Goal: Transaction & Acquisition: Purchase product/service

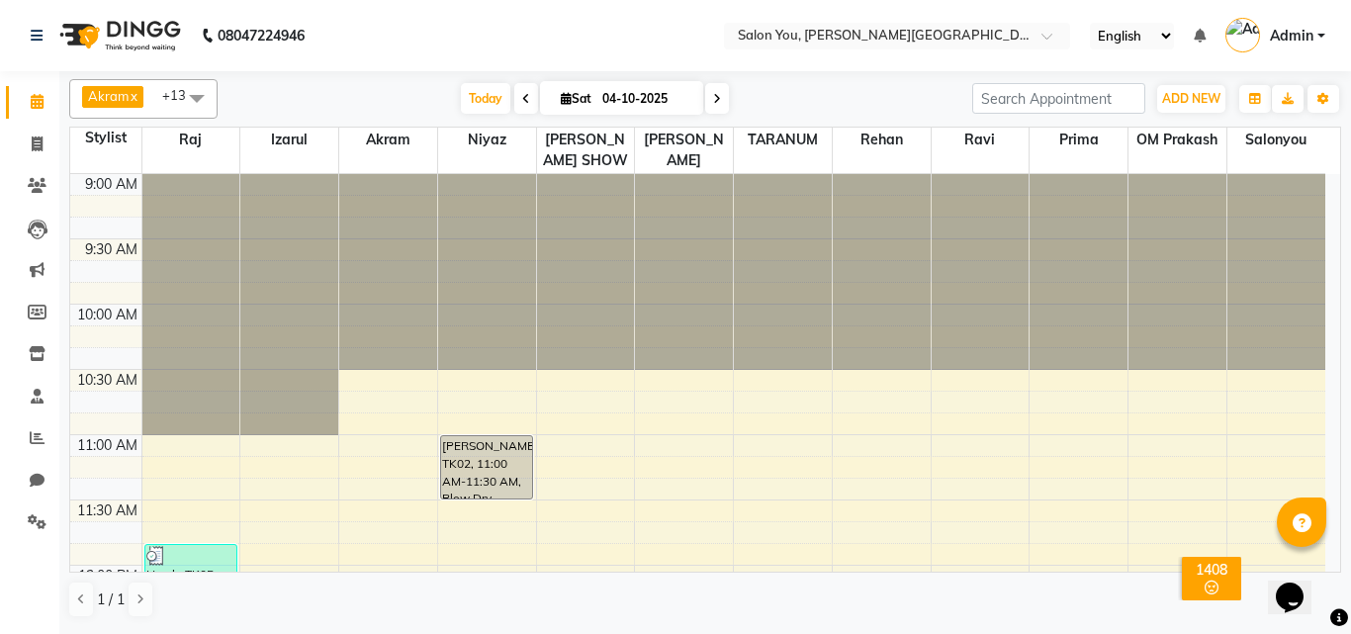
scroll to position [1187, 0]
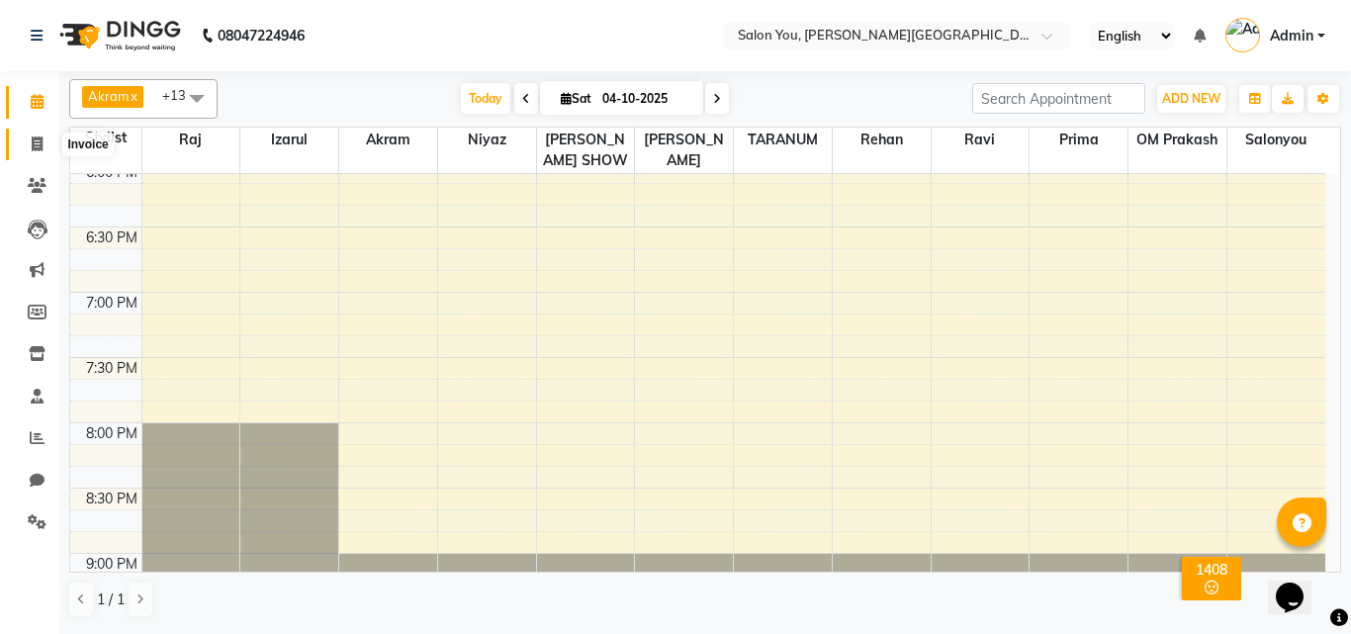
click at [30, 141] on span at bounding box center [37, 145] width 35 height 23
select select "service"
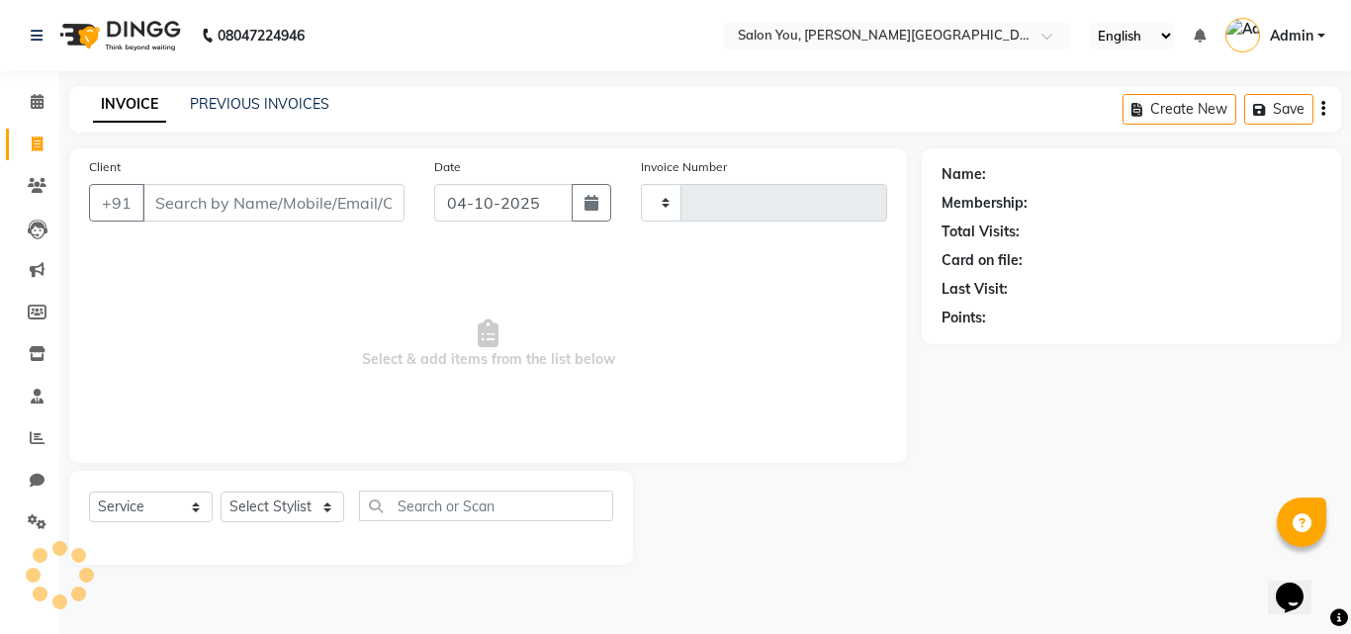
type input "2127"
select select "5231"
click at [200, 193] on input "Client" at bounding box center [273, 203] width 262 height 38
type input "983"
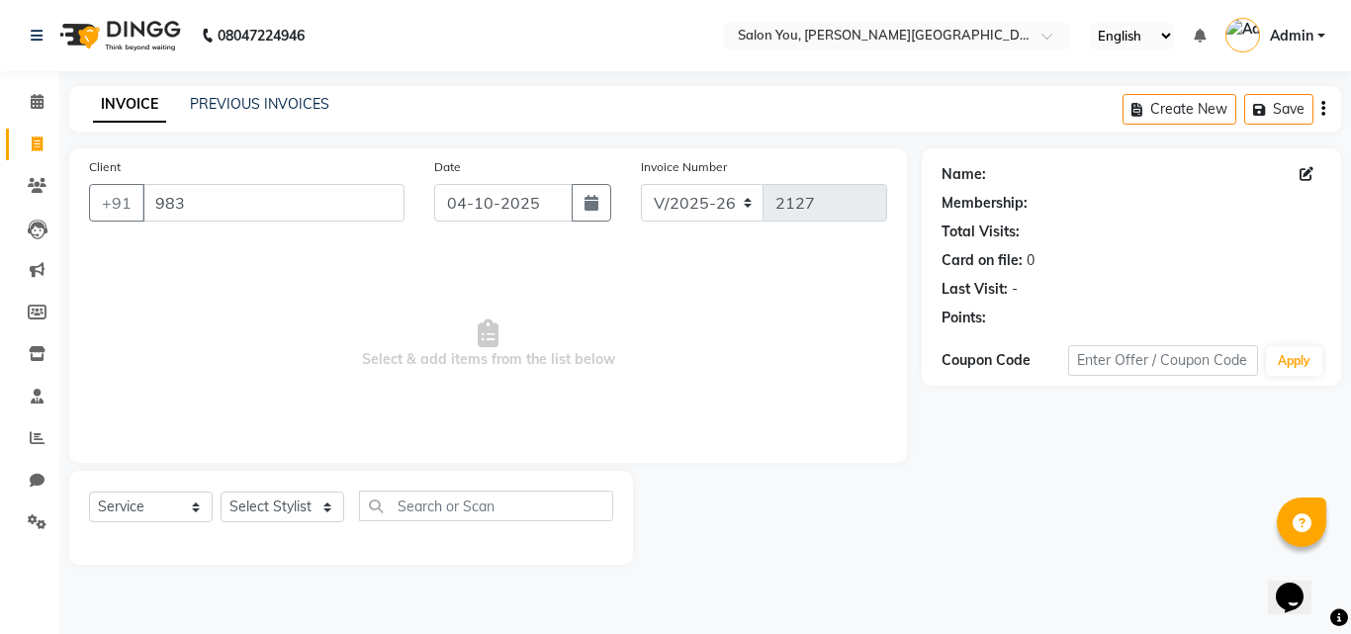
select select "1: Object"
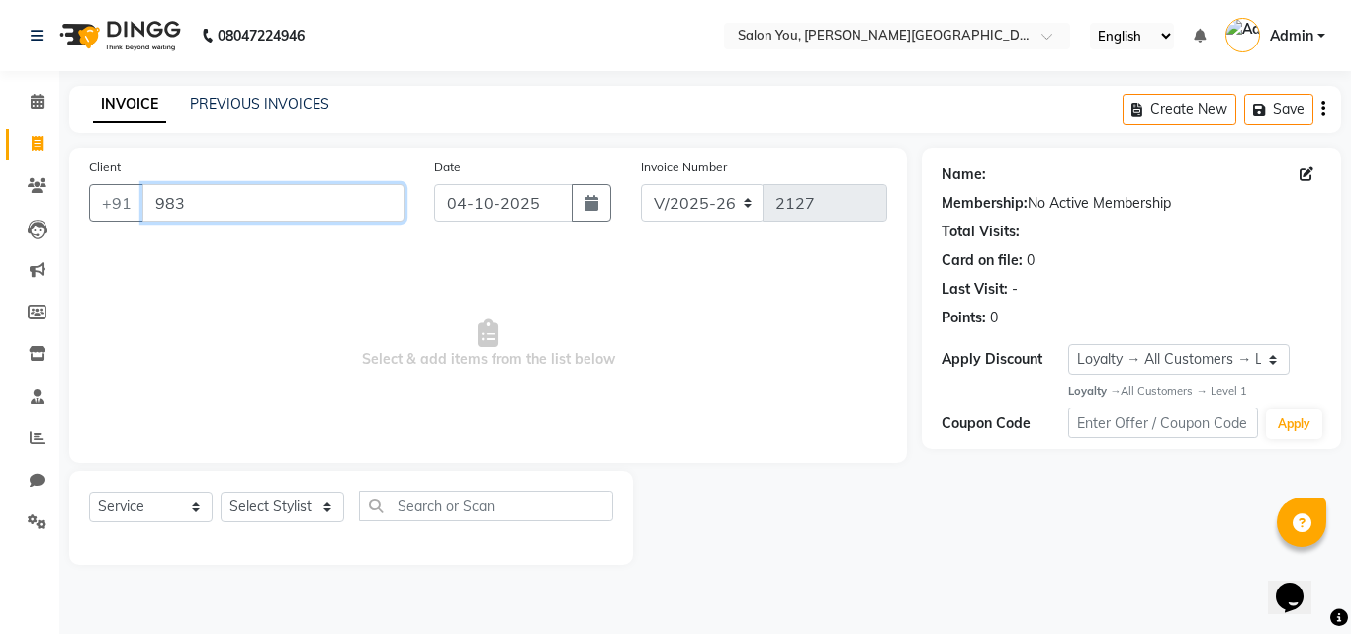
click at [319, 206] on input "983" at bounding box center [273, 203] width 262 height 38
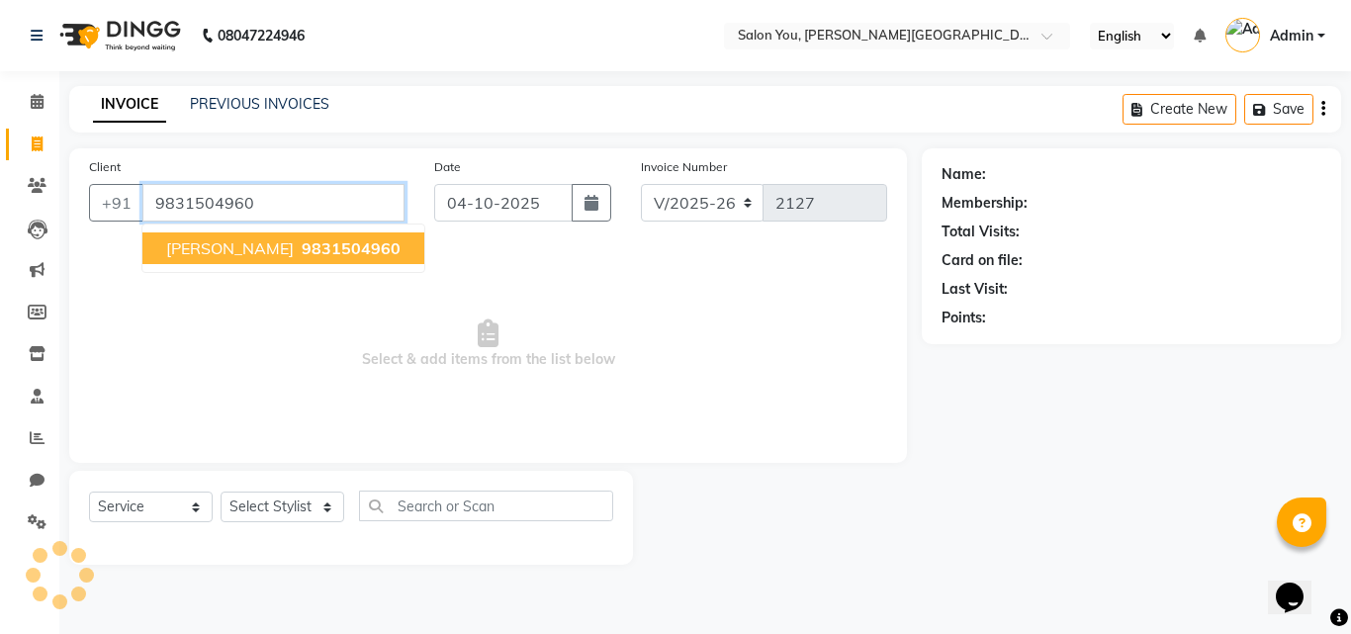
type input "9831504960"
select select "1: Object"
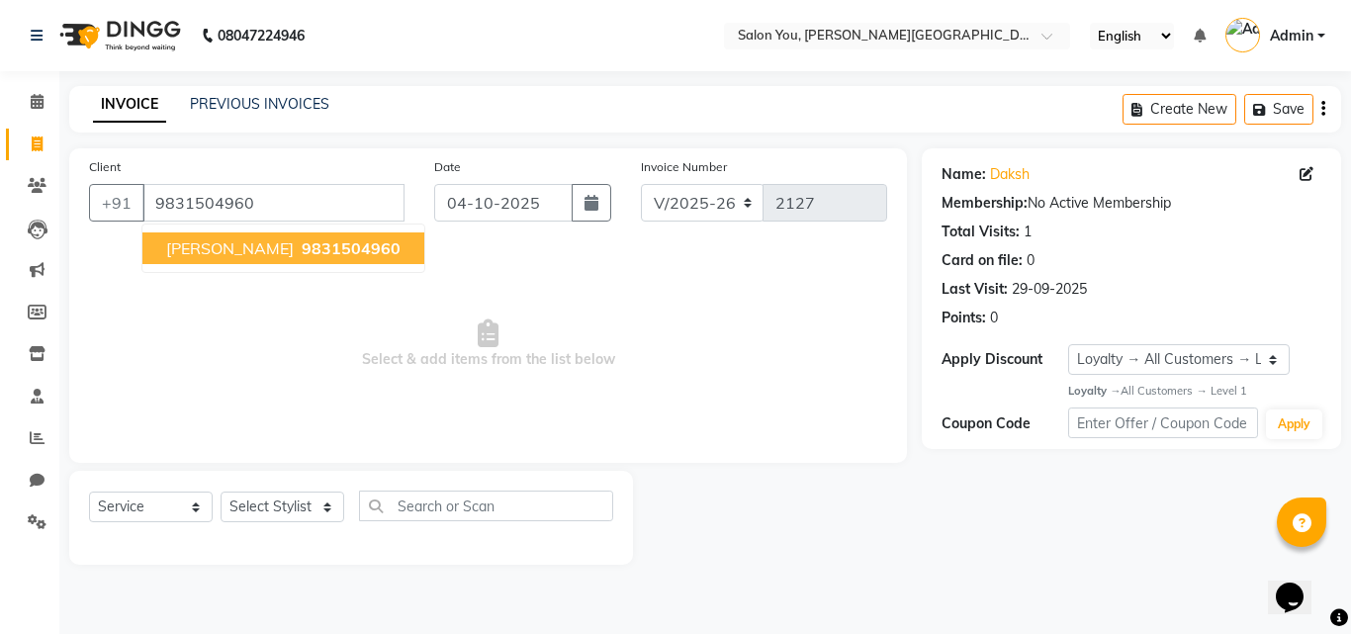
click at [283, 235] on button "daksh 9831504960" at bounding box center [283, 248] width 282 height 32
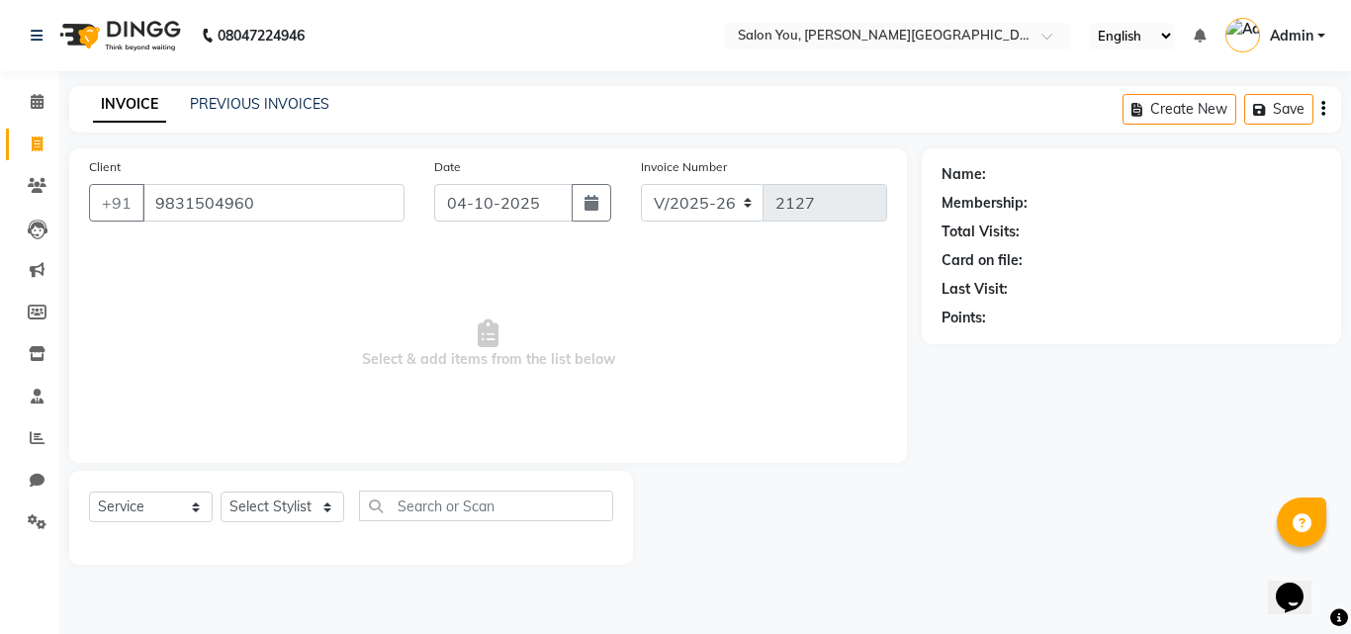
select select "1: Object"
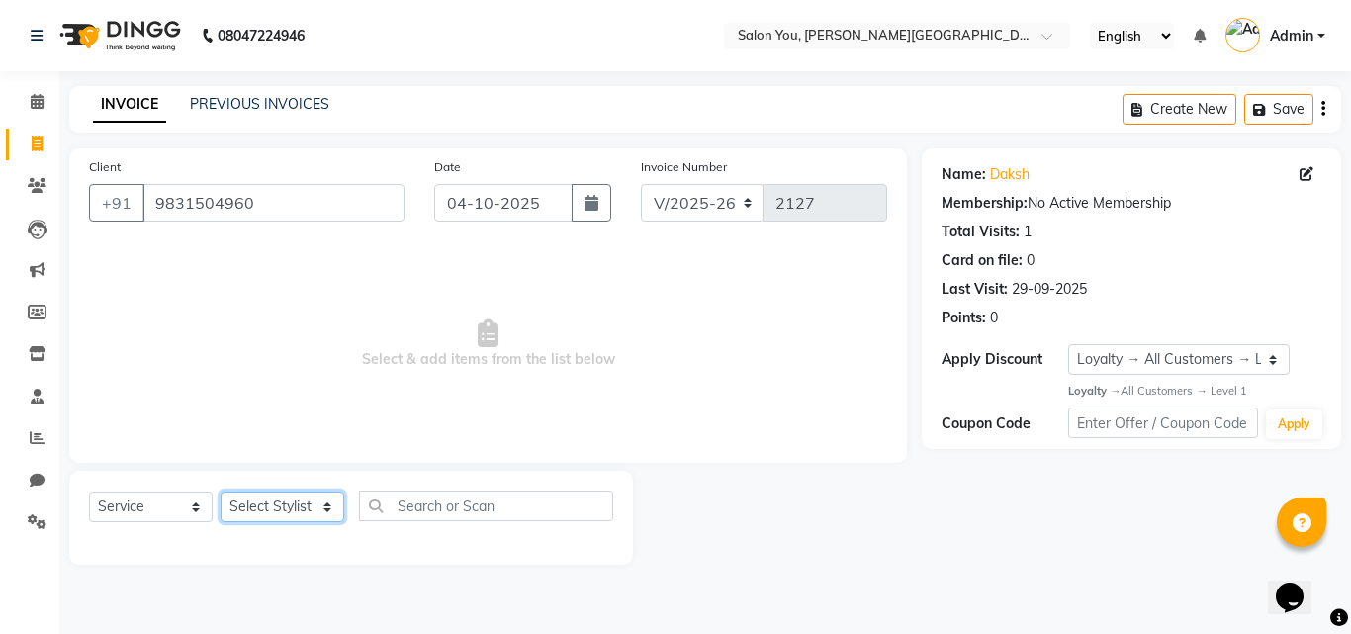
click at [315, 499] on select "Select Stylist Akram Auditor Christina Izarul jaydip Niyaz OM Prakash prima raj…" at bounding box center [283, 507] width 124 height 31
select select "89003"
click at [221, 492] on select "Select Stylist Akram Auditor Christina Izarul jaydip Niyaz OM Prakash prima raj…" at bounding box center [283, 507] width 124 height 31
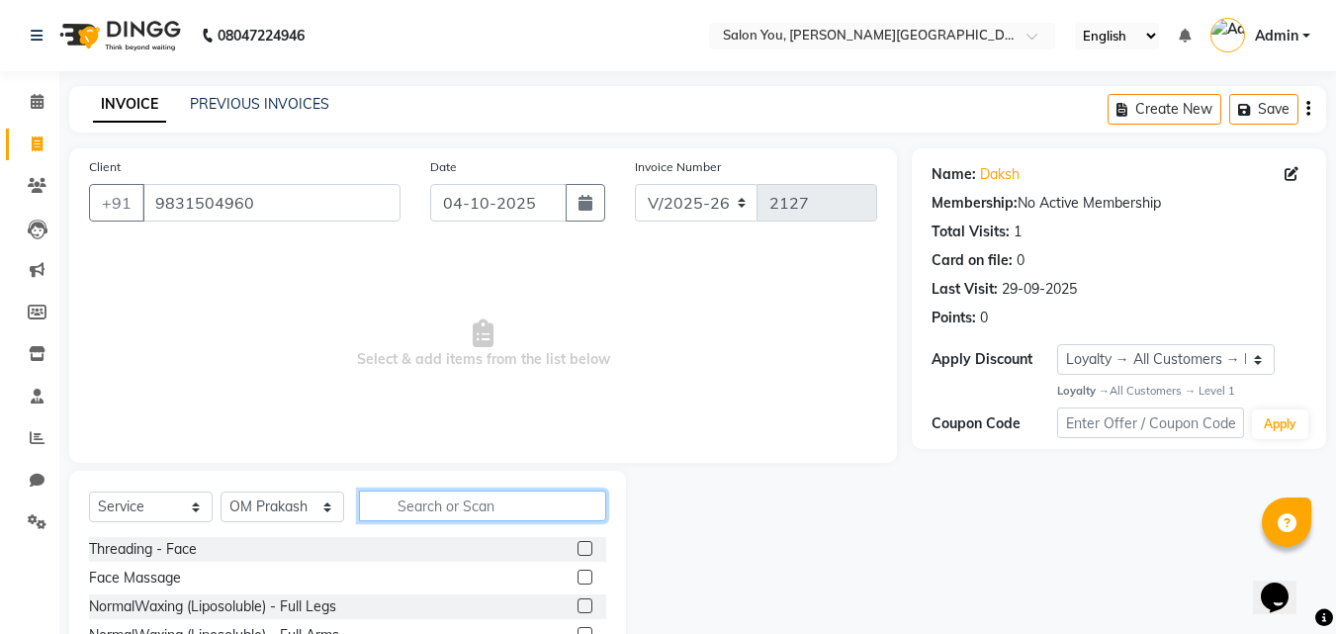
click at [438, 520] on input "text" at bounding box center [482, 506] width 247 height 31
type input "BEARD"
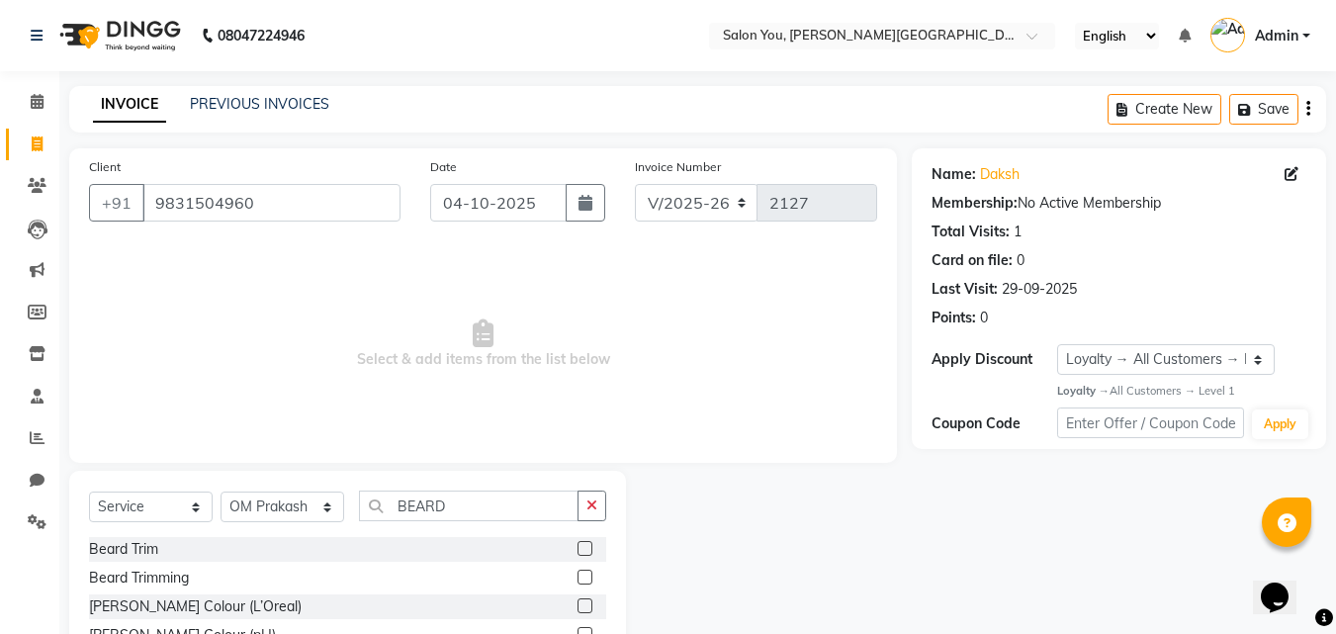
click at [590, 567] on div at bounding box center [592, 578] width 29 height 25
click at [588, 580] on label at bounding box center [585, 577] width 15 height 15
click at [588, 580] on input "checkbox" at bounding box center [584, 578] width 13 height 13
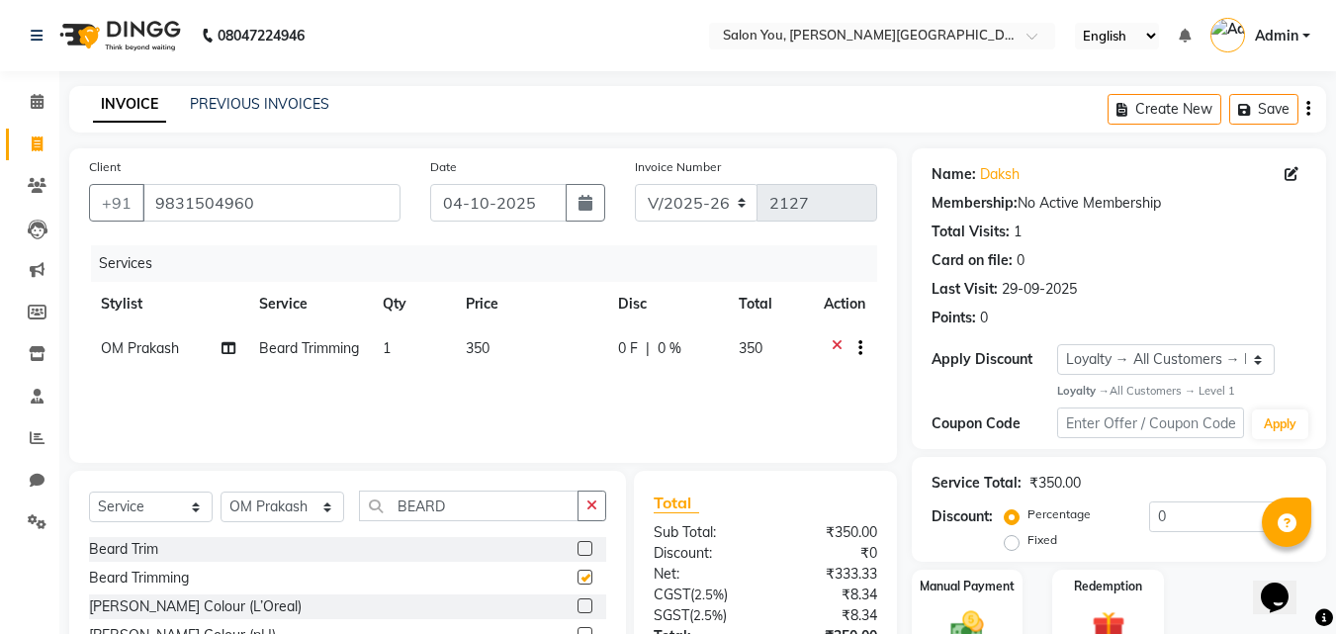
checkbox input "false"
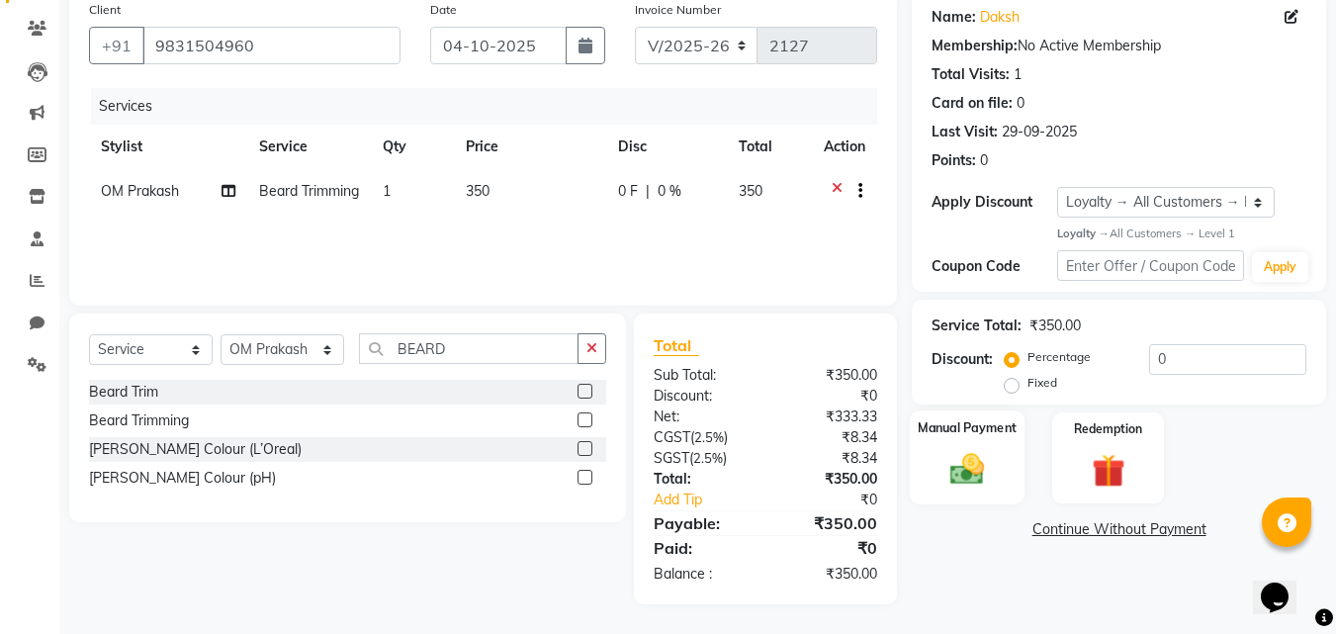
click at [982, 460] on img at bounding box center [967, 470] width 55 height 40
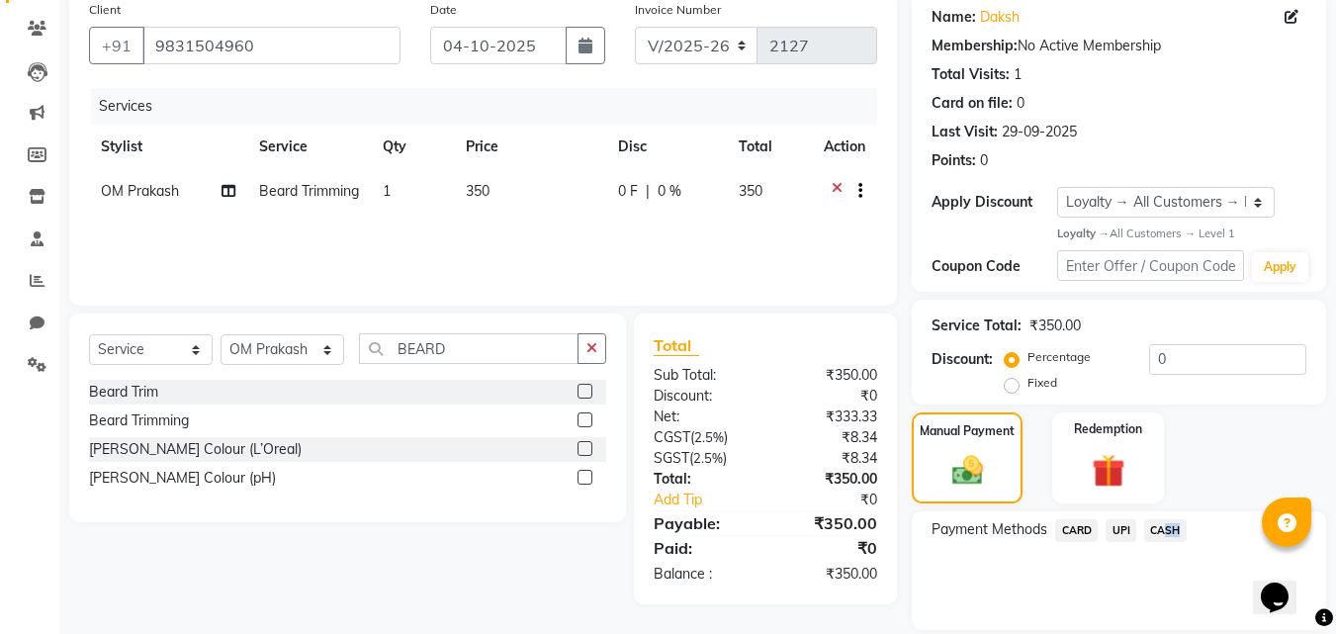
click at [856, 534] on div "Client +91 9831504960 Date 04-10-2025 Invoice Number V/2025 V/2025-26 2127 Serv…" at bounding box center [697, 331] width 1287 height 680
click at [522, 572] on div "Select Service Product Membership Package Voucher Prepaid Gift Card Select Styl…" at bounding box center [340, 459] width 572 height 291
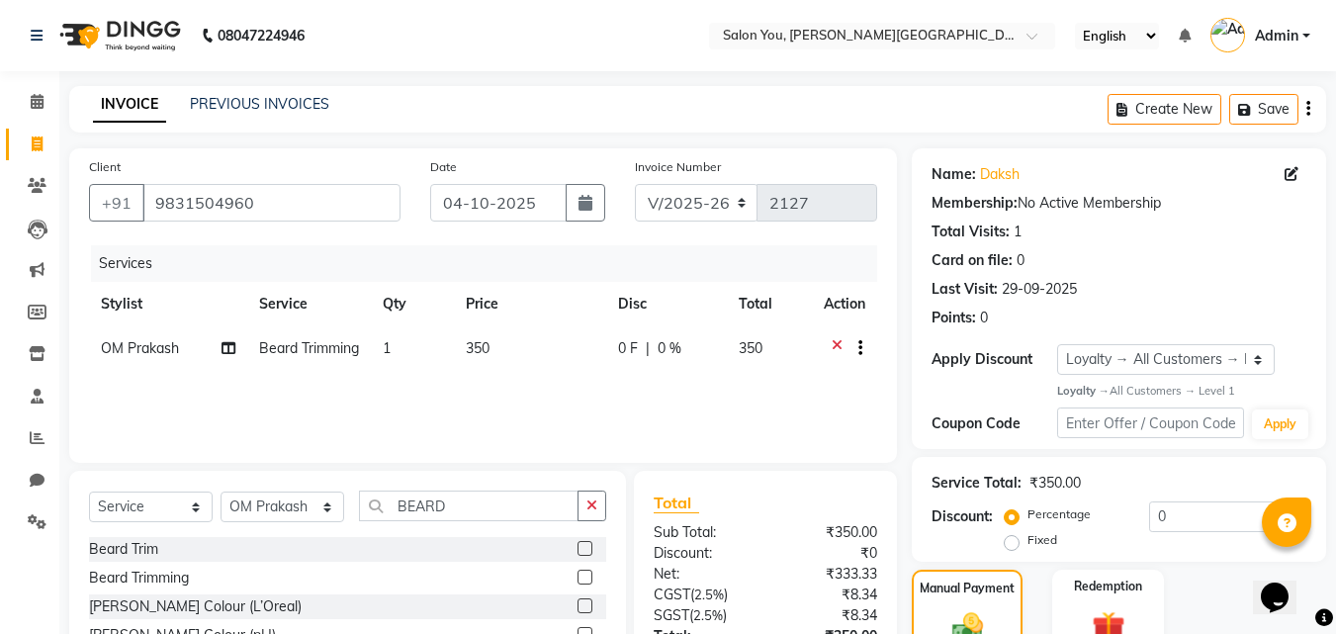
scroll to position [198, 0]
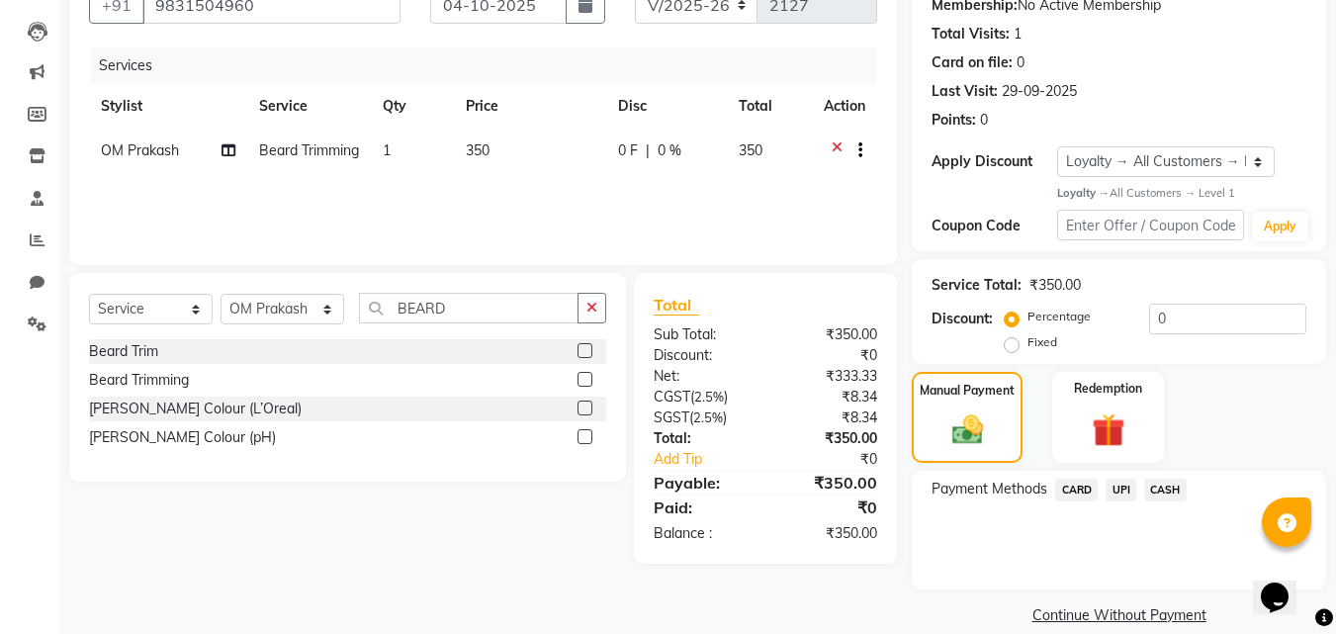
click at [1158, 495] on span "CASH" at bounding box center [1165, 490] width 43 height 23
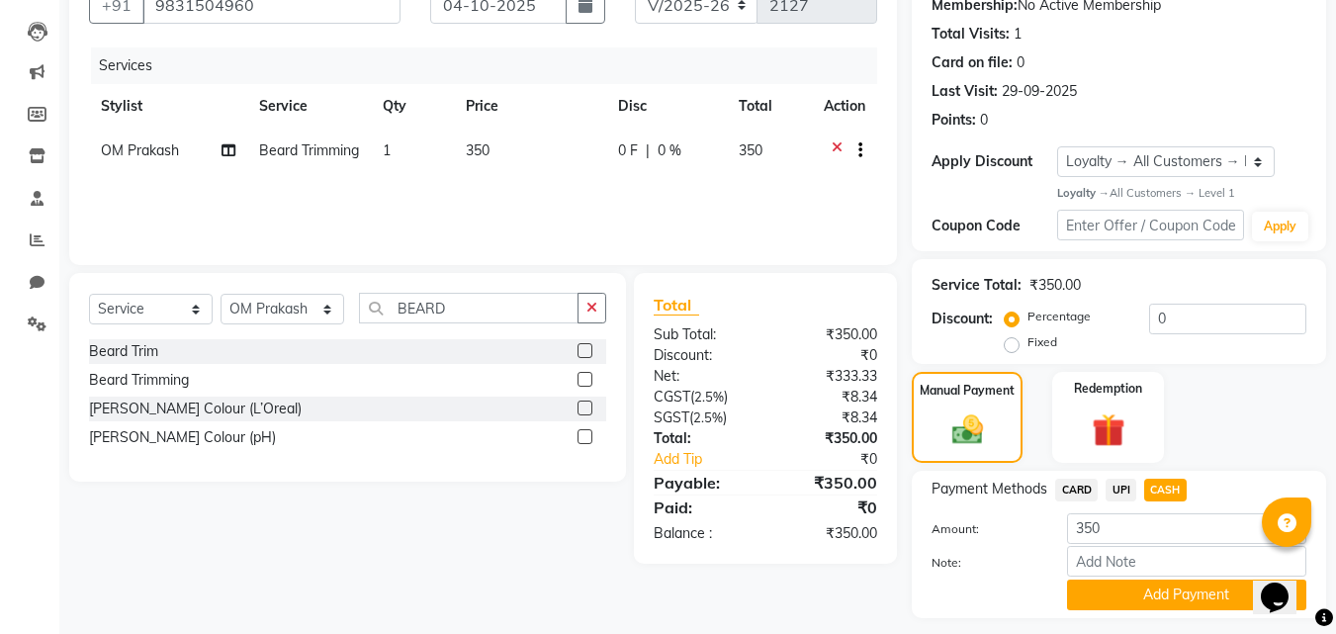
scroll to position [252, 0]
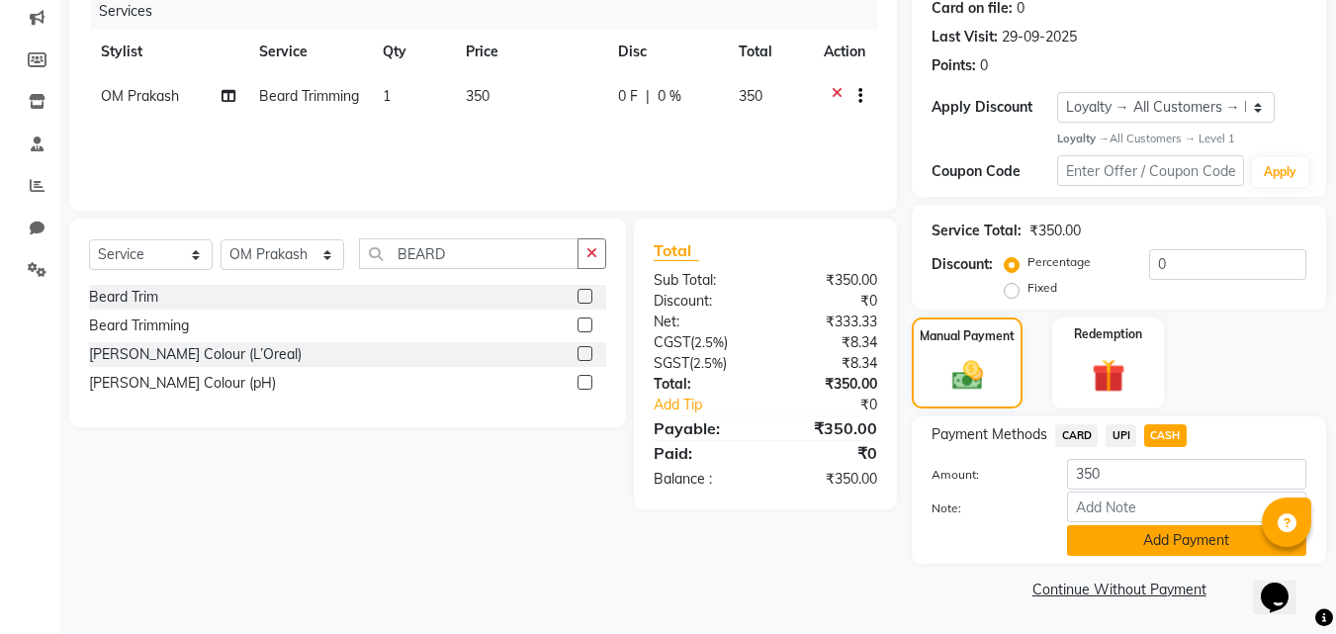
click at [1141, 543] on button "Add Payment" at bounding box center [1186, 540] width 239 height 31
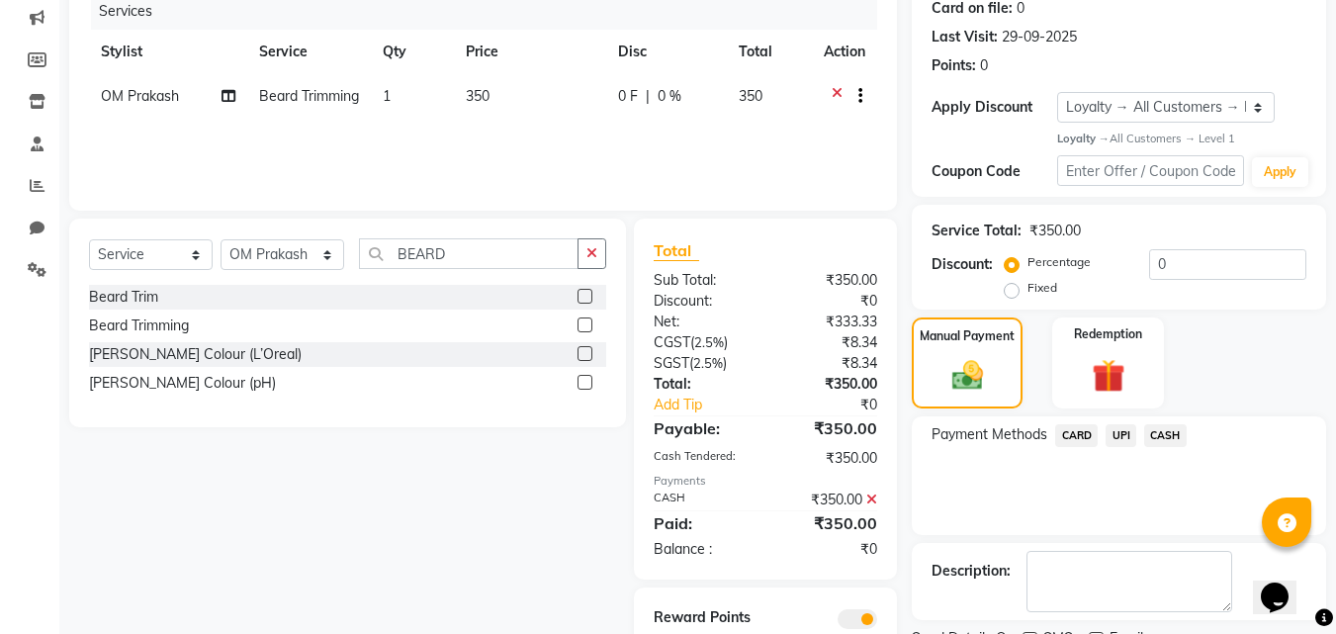
scroll to position [335, 0]
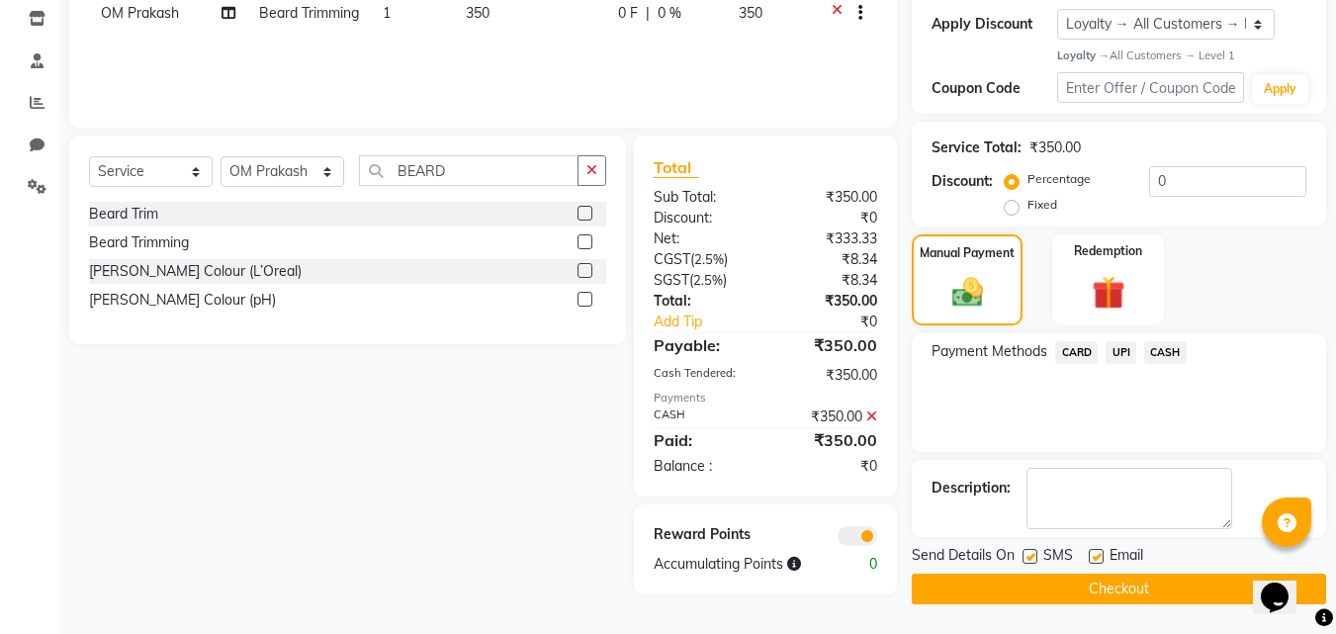
click at [1093, 593] on button "Checkout" at bounding box center [1119, 589] width 414 height 31
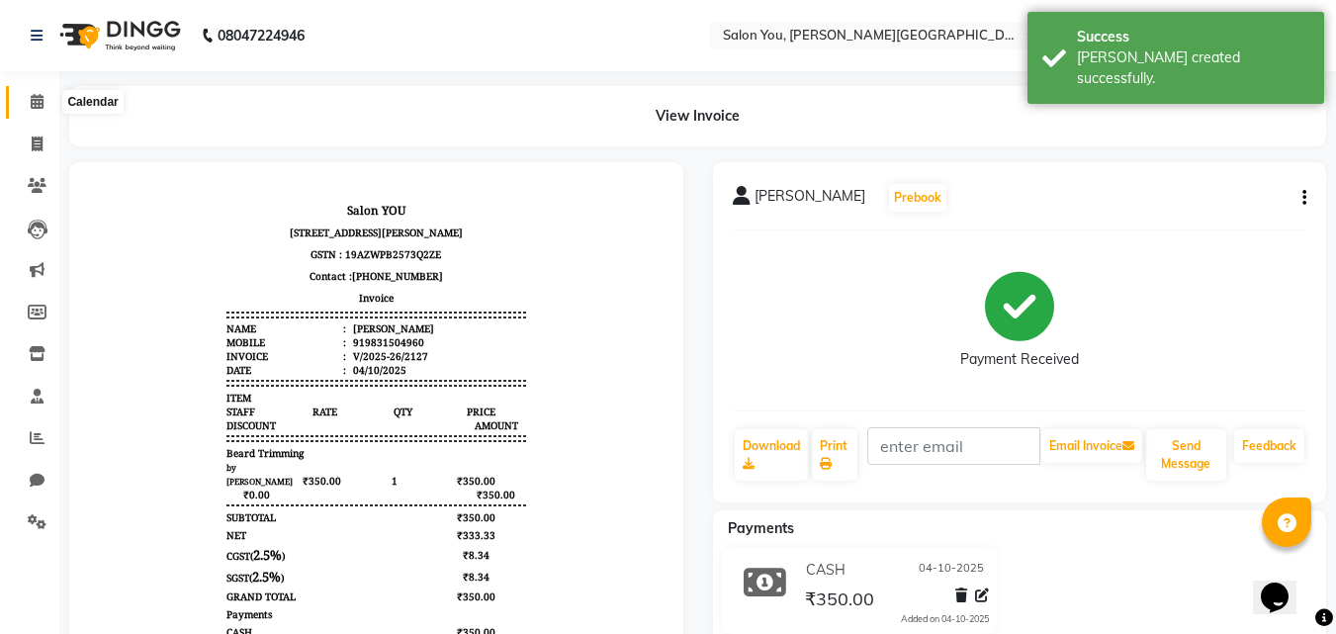
click at [35, 105] on icon at bounding box center [37, 101] width 13 height 15
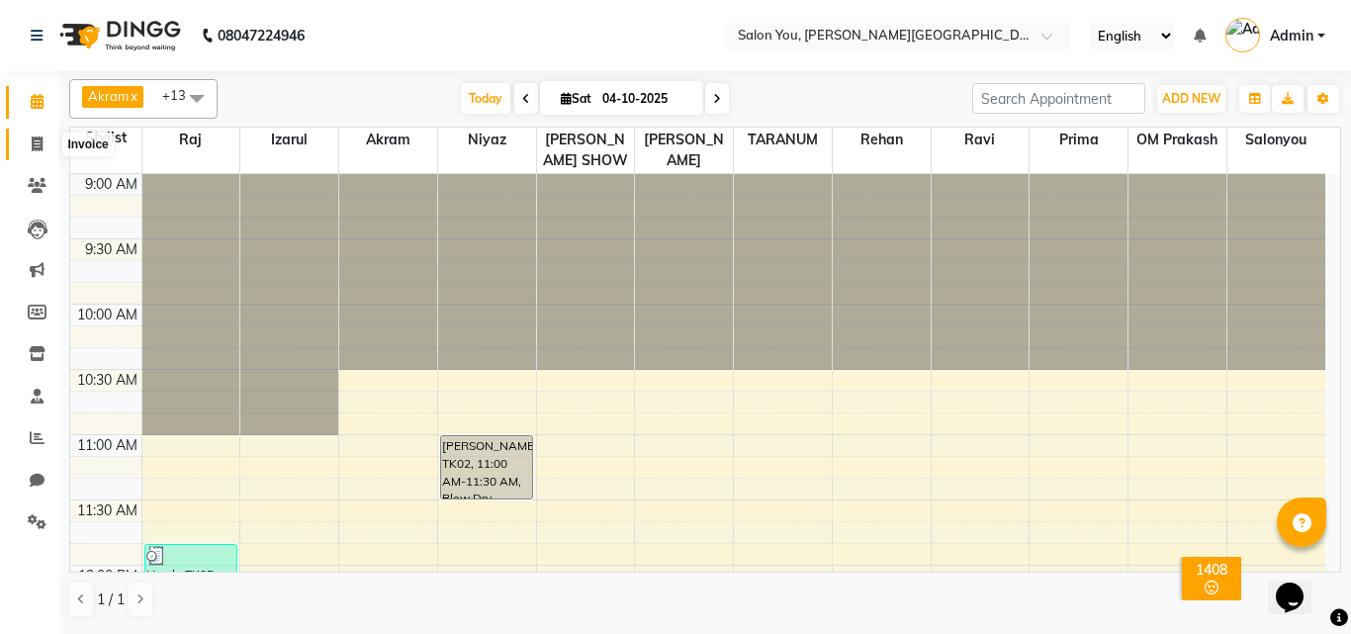
click at [45, 137] on span at bounding box center [37, 145] width 35 height 23
select select "service"
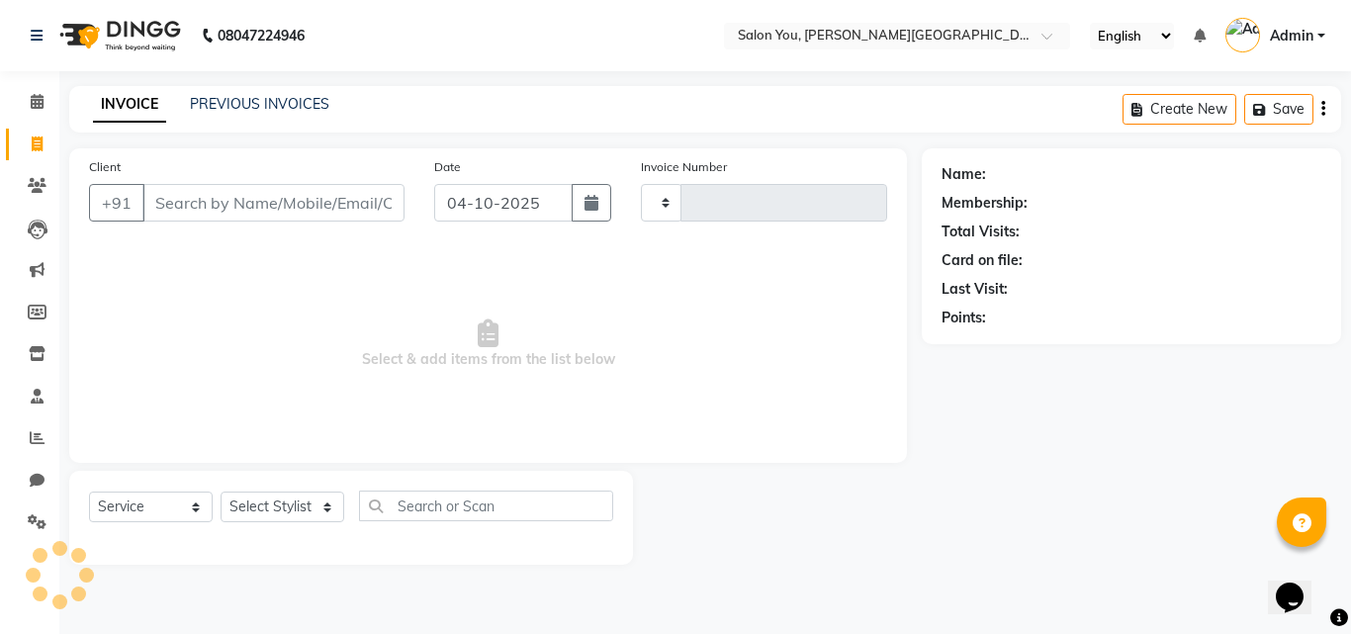
type input "2128"
select select "5231"
click at [327, 505] on select "Select Stylist" at bounding box center [283, 507] width 124 height 31
click at [327, 513] on select "Select Stylist Akram Auditor Christina Izarul jaydip Niyaz OM Prakash prima raj…" at bounding box center [283, 507] width 124 height 31
click at [327, 506] on select "Select Stylist Akram Auditor Christina Izarul jaydip Niyaz OM Prakash prima raj…" at bounding box center [283, 507] width 124 height 31
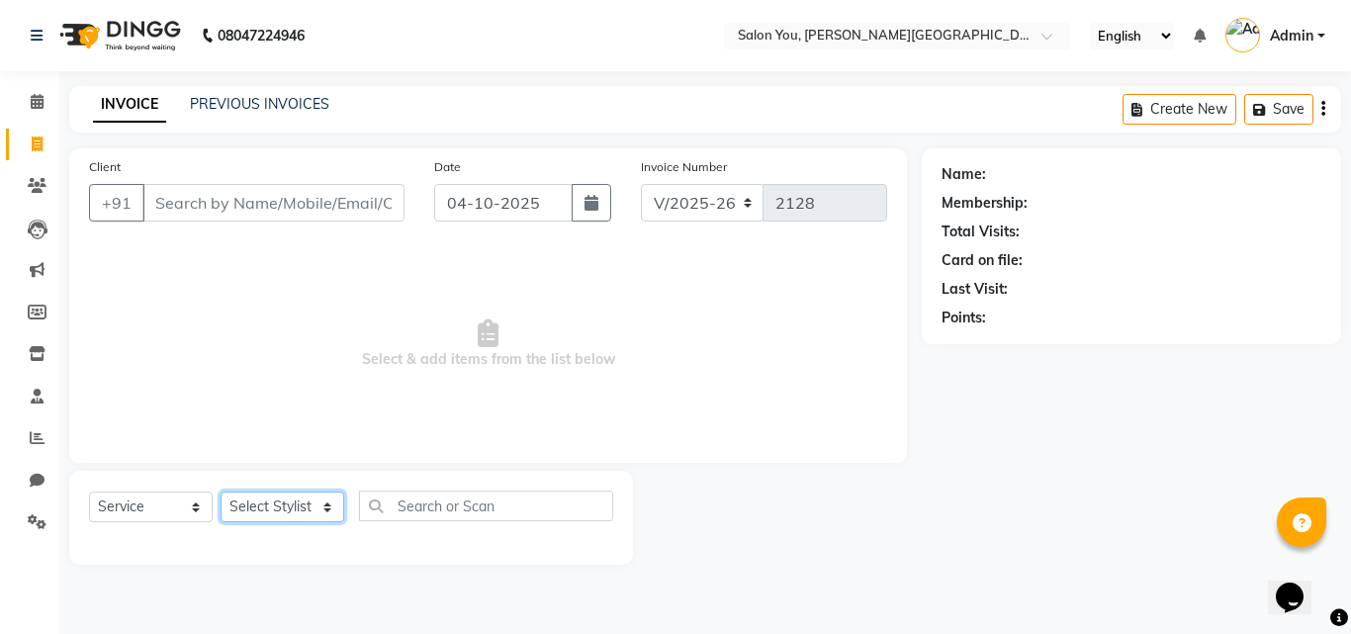
select select "83059"
click at [221, 492] on select "Select Stylist Akram Auditor Christina Izarul jaydip Niyaz OM Prakash prima raj…" at bounding box center [283, 507] width 124 height 31
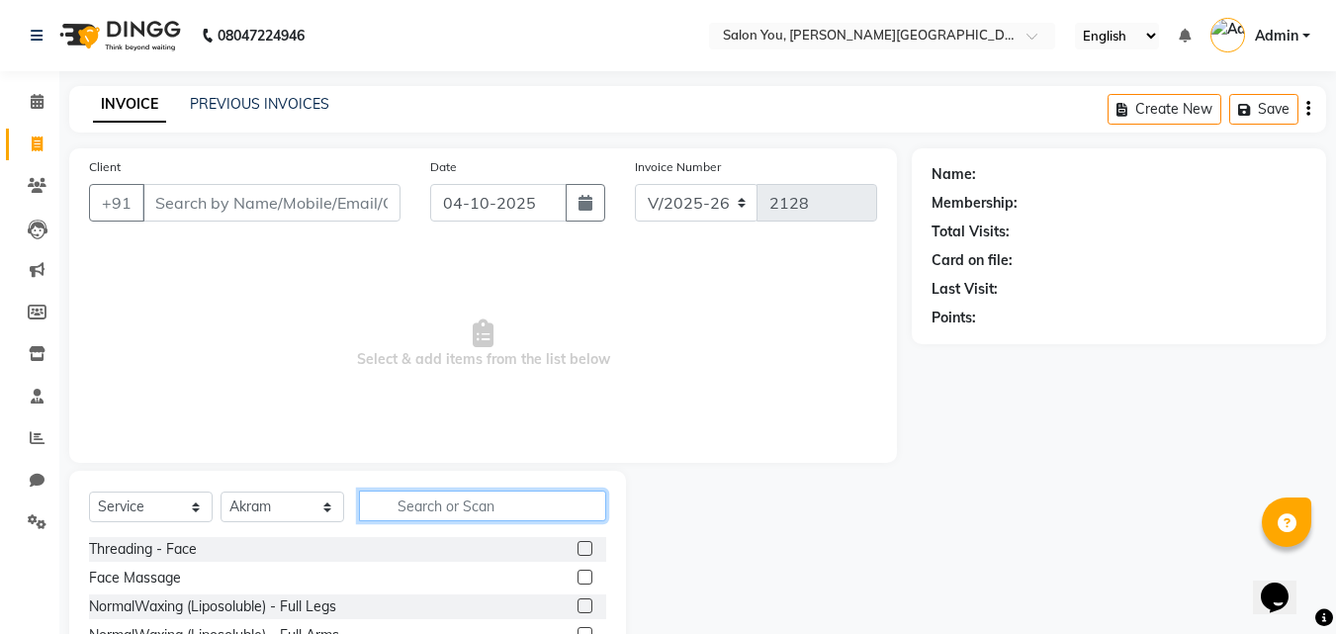
click at [419, 505] on input "text" at bounding box center [482, 506] width 247 height 31
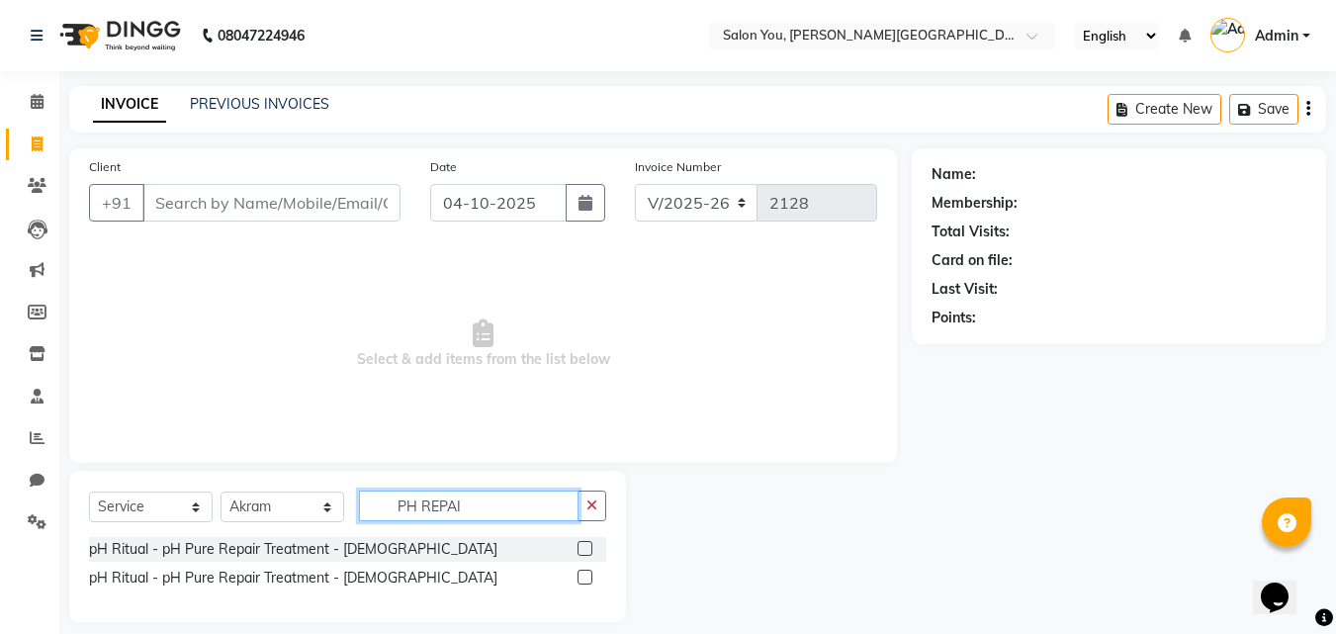
type input "PH REPAI"
click at [578, 579] on label at bounding box center [585, 577] width 15 height 15
click at [578, 579] on input "checkbox" at bounding box center [584, 578] width 13 height 13
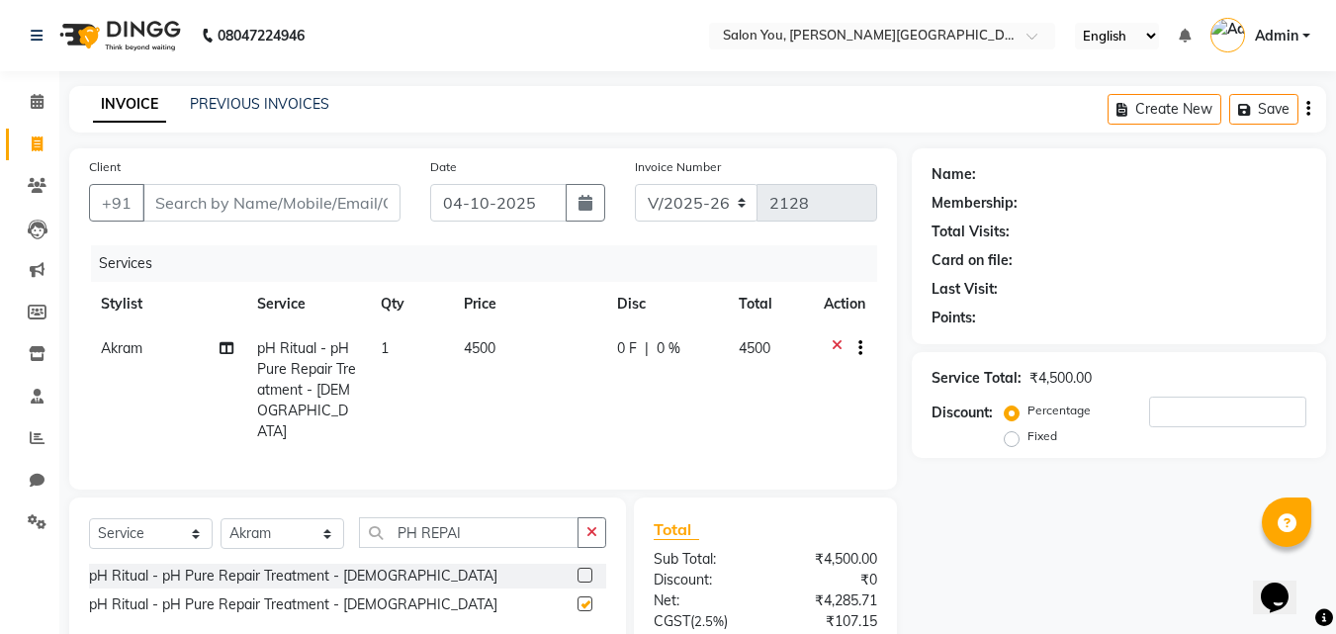
checkbox input "false"
click at [493, 348] on span "4500" at bounding box center [480, 348] width 32 height 18
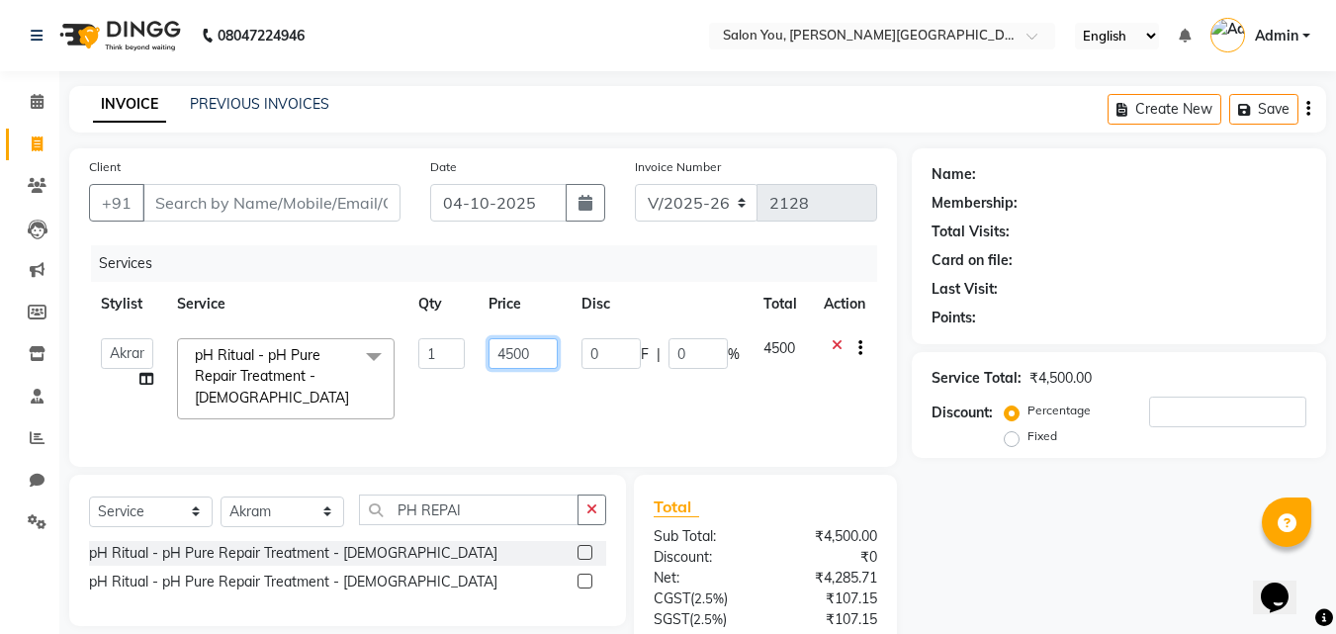
click at [530, 354] on input "4500" at bounding box center [523, 353] width 68 height 31
type input "4"
type input "3000"
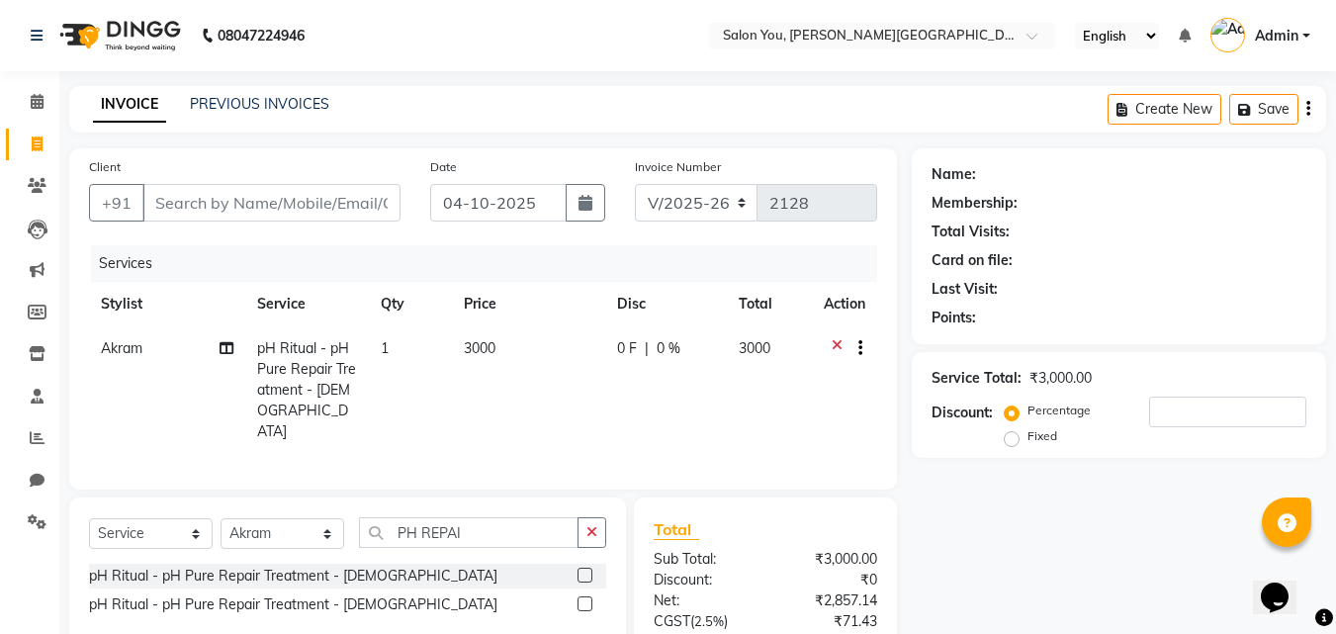
click at [499, 420] on td "3000" at bounding box center [528, 390] width 153 height 128
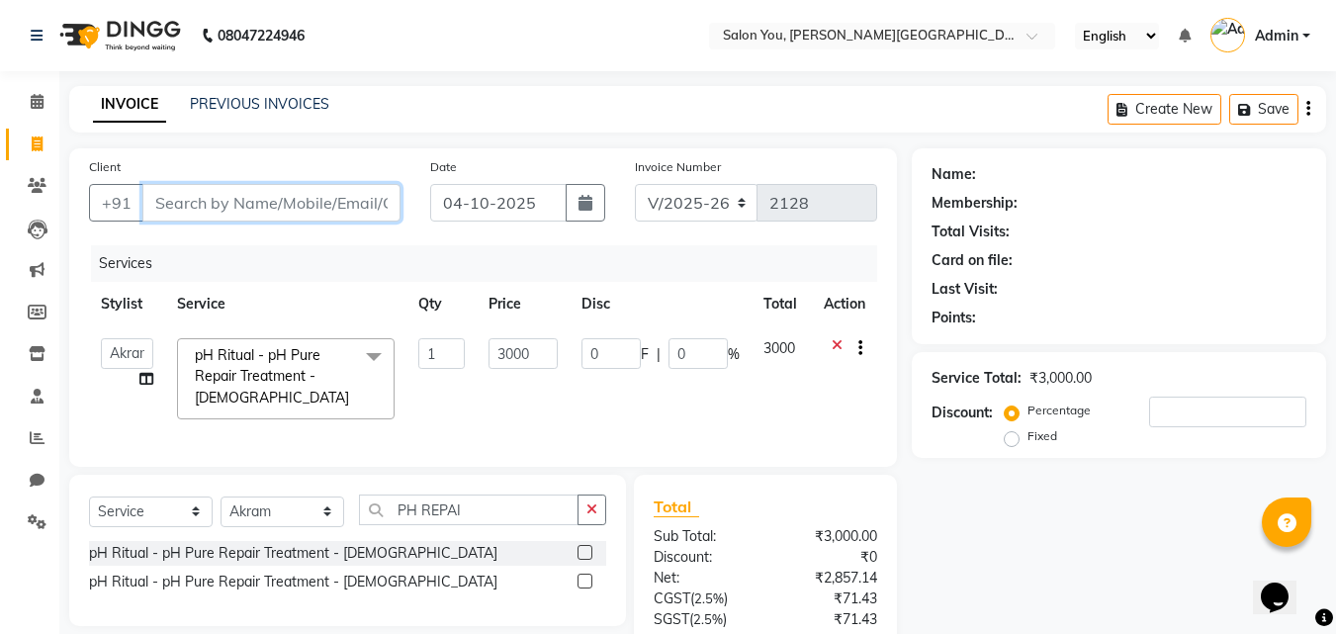
click at [228, 205] on input "Client" at bounding box center [271, 203] width 258 height 38
type input "K"
type input "0"
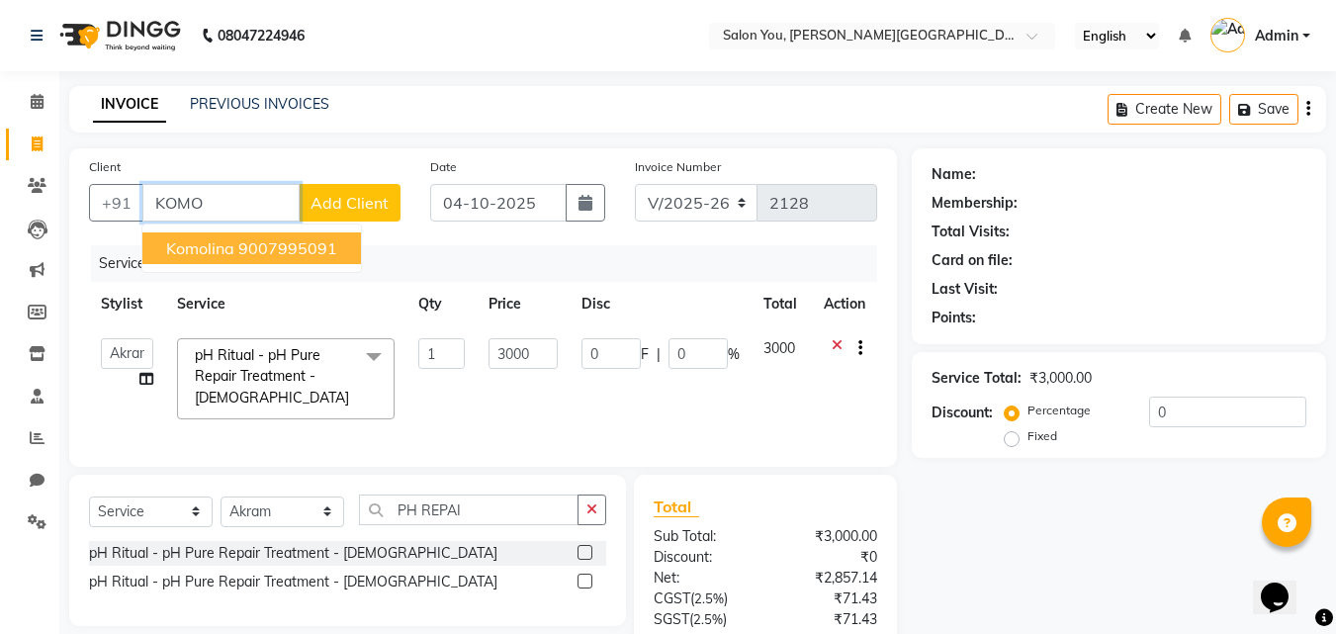
click at [318, 253] on ngb-highlight "9007995091" at bounding box center [287, 248] width 99 height 20
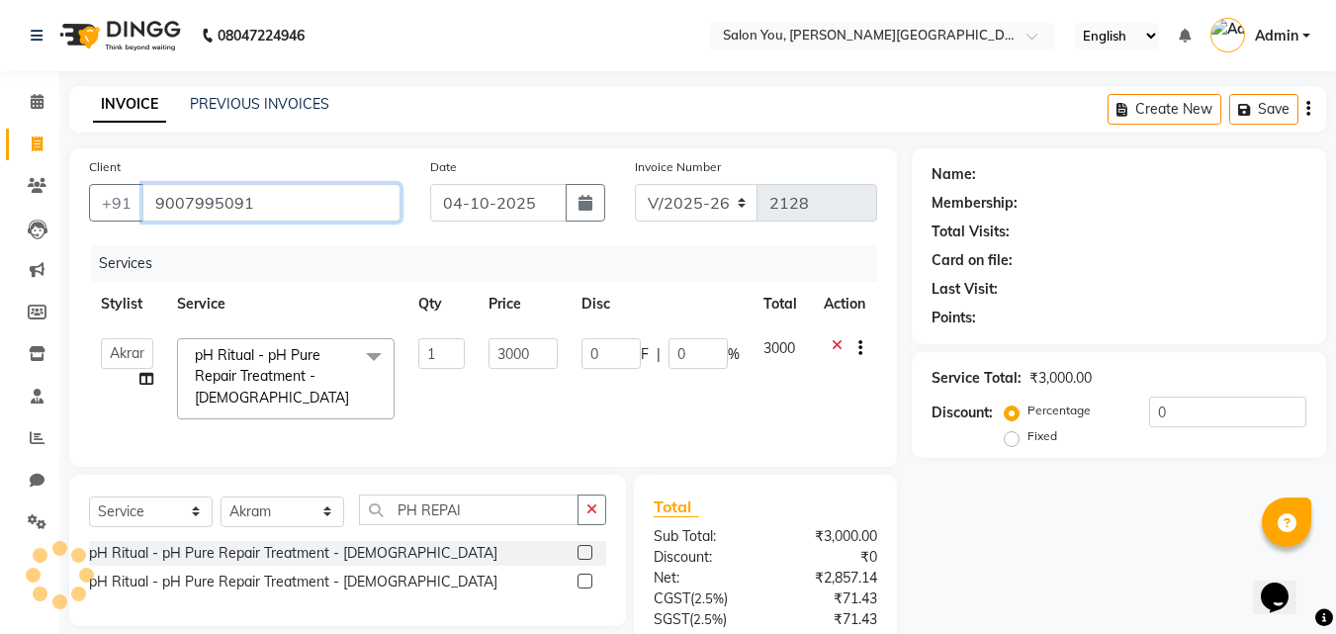
type input "9007995091"
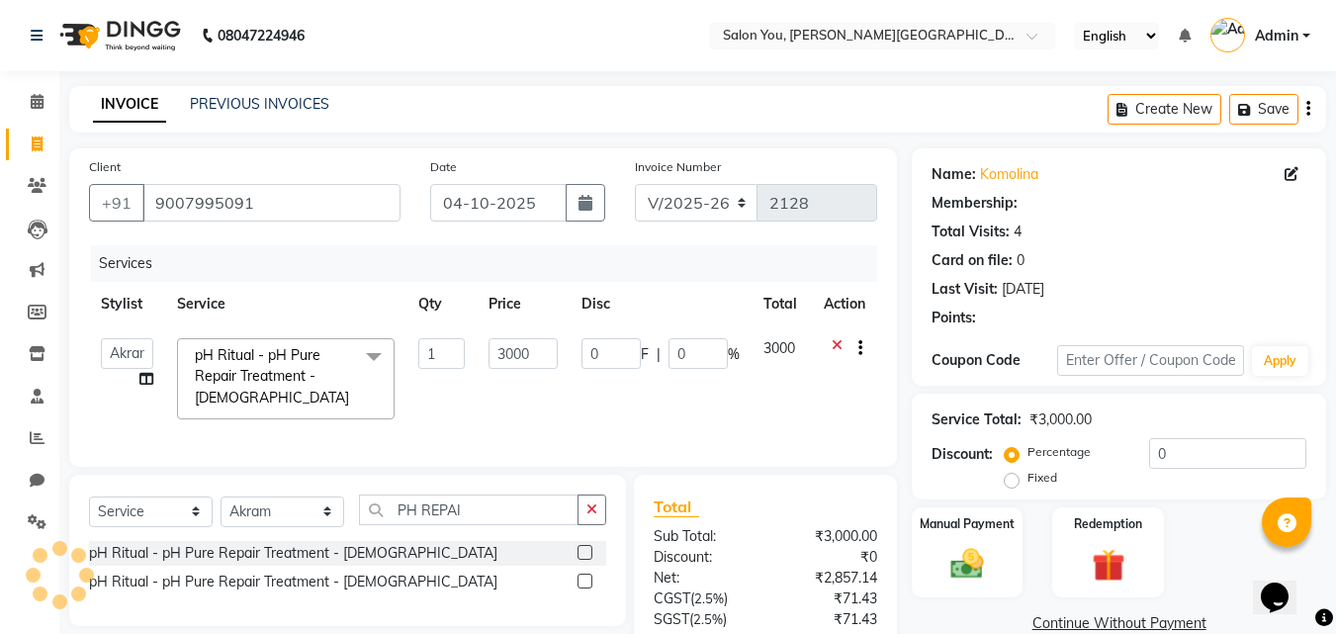
select select "1: Object"
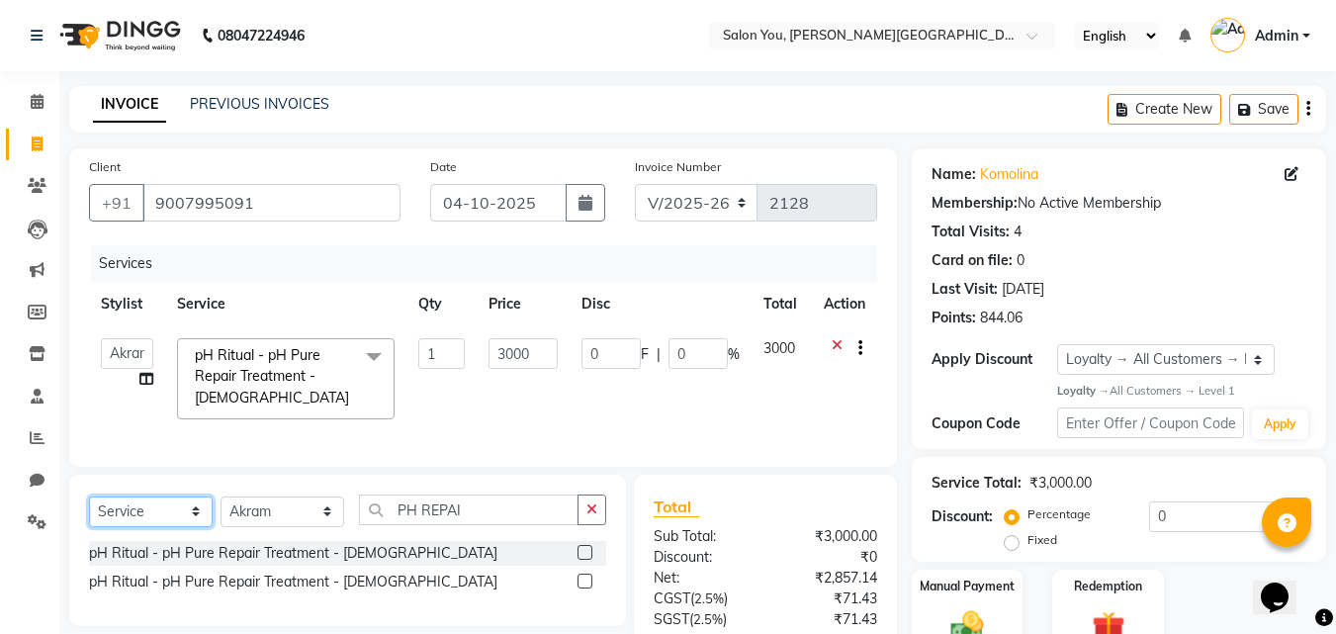
click at [197, 527] on select "Select Service Product Membership Package Voucher Prepaid Gift Card" at bounding box center [151, 512] width 124 height 31
select select "product"
click at [89, 510] on select "Select Service Product Membership Package Voucher Prepaid Gift Card" at bounding box center [151, 512] width 124 height 31
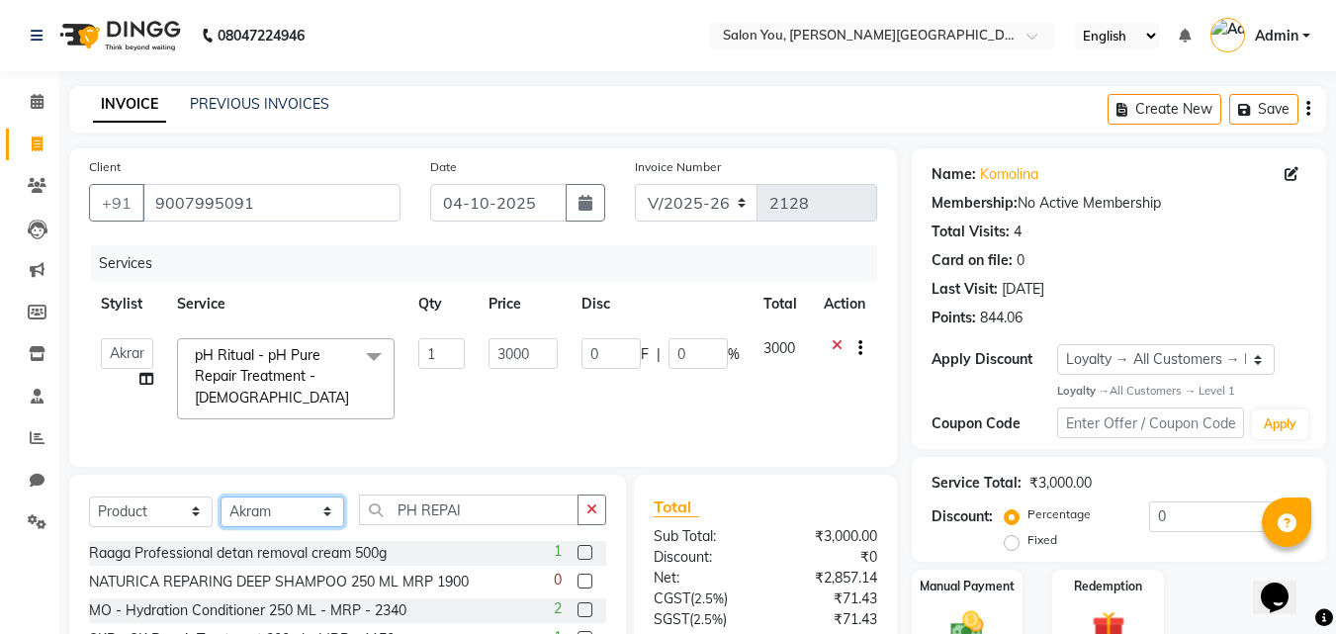
click at [328, 527] on select "Select Stylist Akram Auditor Christina Izarul jaydip Niyaz OM Prakash prima raj…" at bounding box center [283, 512] width 124 height 31
click at [408, 467] on div "Client +91 9007995091 Date 04-10-2025 Invoice Number V/2025 V/2025-26 2128 Serv…" at bounding box center [483, 307] width 828 height 319
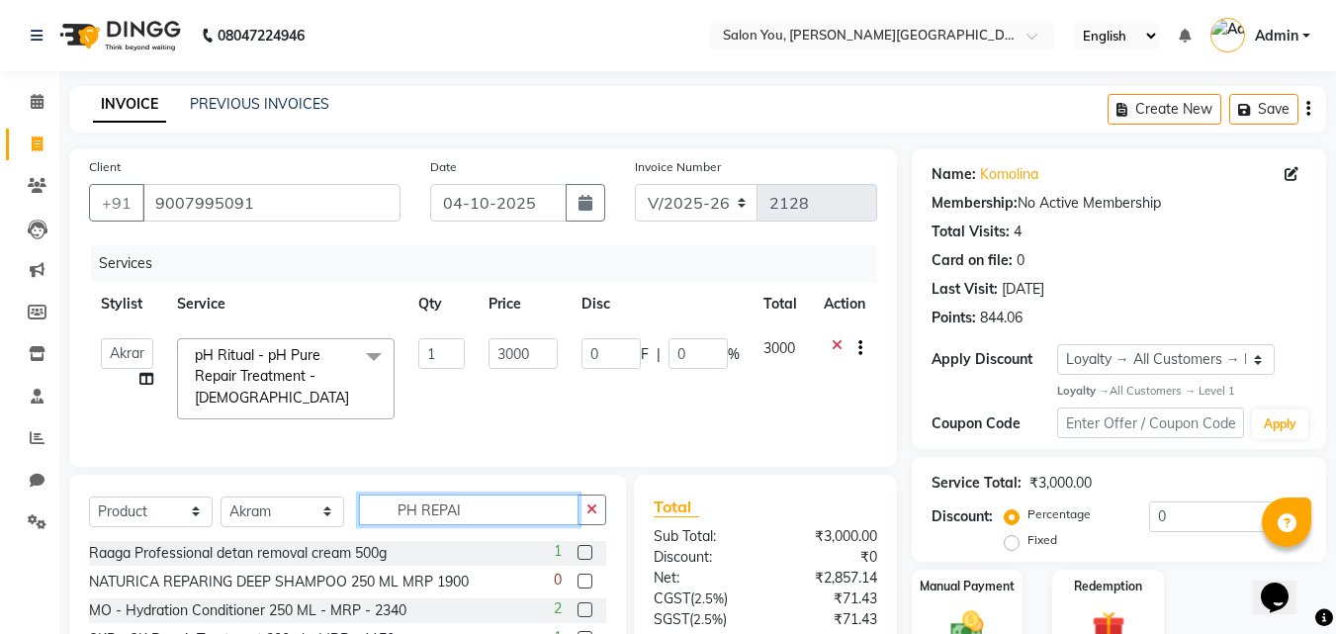
drag, startPoint x: 482, startPoint y: 520, endPoint x: 483, endPoint y: 510, distance: 9.9
click at [483, 523] on input "PH REPAI" at bounding box center [469, 510] width 220 height 31
type input "P"
click at [479, 524] on input "text" at bounding box center [482, 510] width 247 height 31
type input "P"
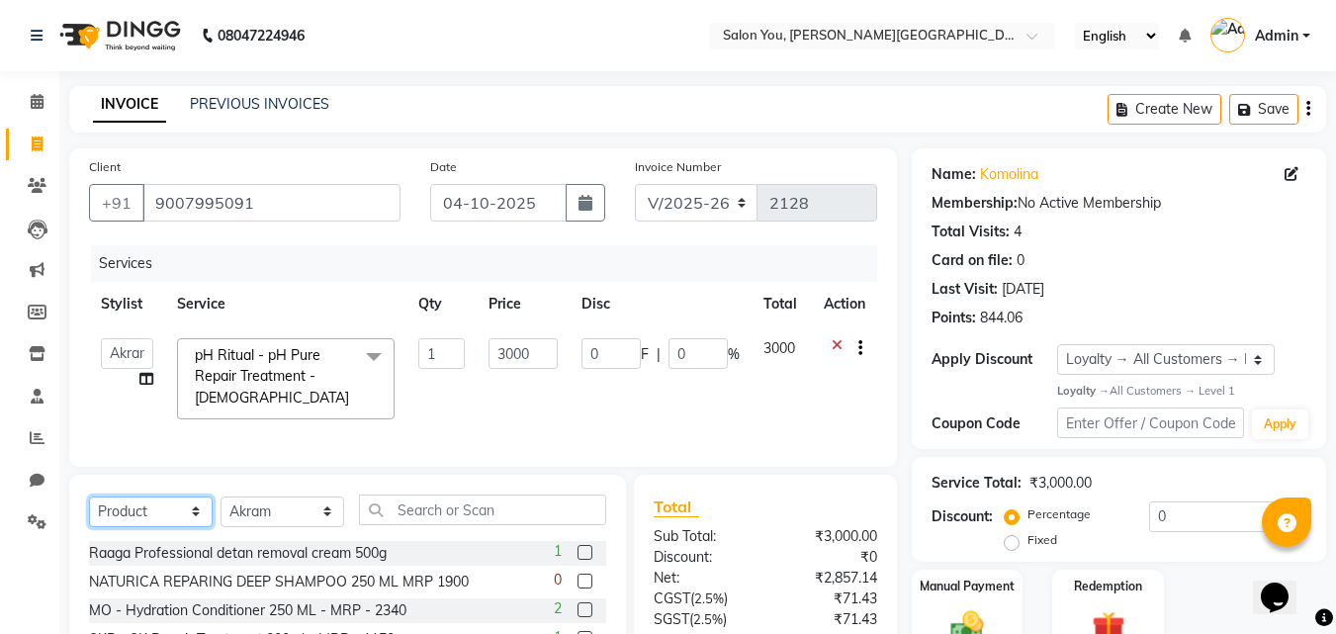
click at [205, 526] on select "Select Service Product Membership Package Voucher Prepaid Gift Card" at bounding box center [151, 512] width 124 height 31
select select "service"
click at [89, 510] on select "Select Service Product Membership Package Voucher Prepaid Gift Card" at bounding box center [151, 512] width 124 height 31
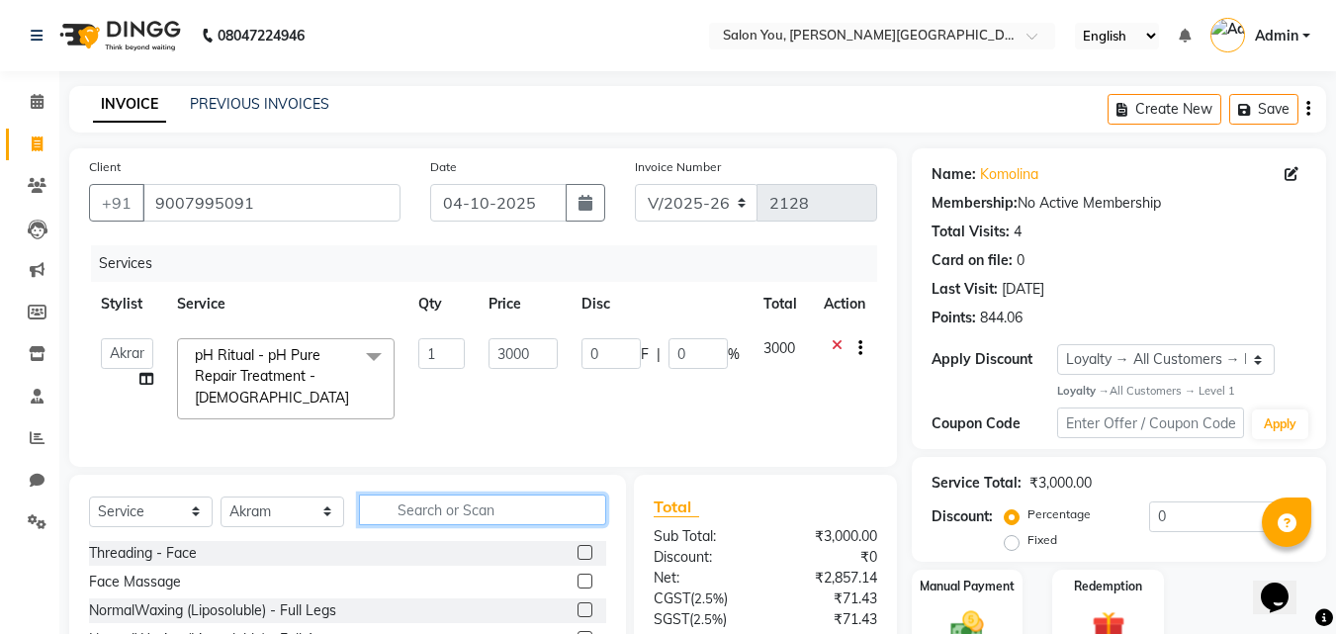
click at [440, 518] on input "text" at bounding box center [482, 510] width 247 height 31
type input "R"
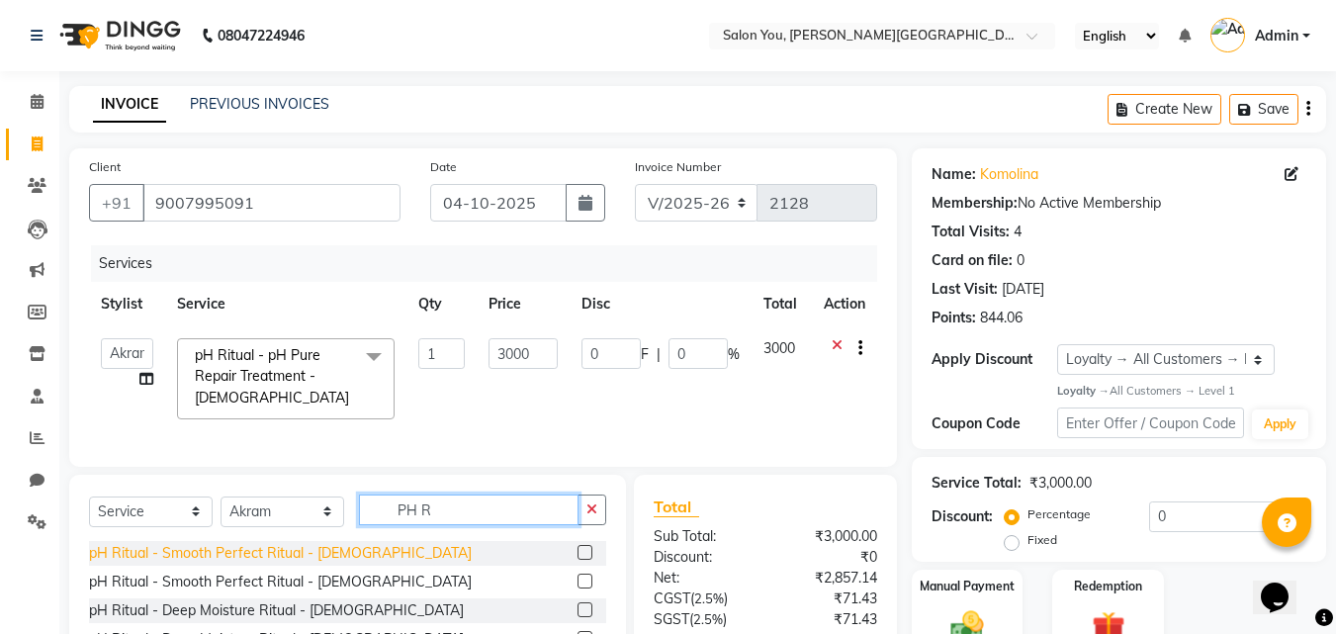
scroll to position [177, 0]
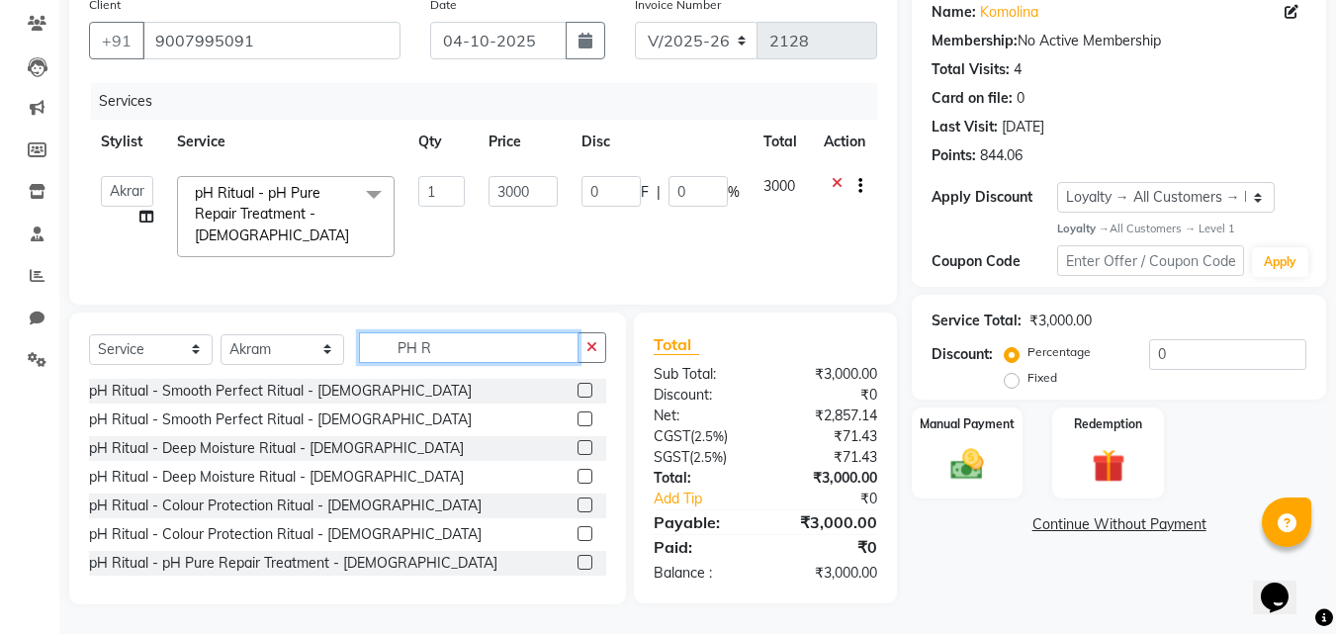
type input "PH R"
click at [562, 419] on div "pH Ritual - Smooth Perfect Ritual - [DEMOGRAPHIC_DATA]" at bounding box center [347, 420] width 517 height 25
click at [578, 419] on label at bounding box center [585, 418] width 15 height 15
click at [578, 419] on input "checkbox" at bounding box center [584, 419] width 13 height 13
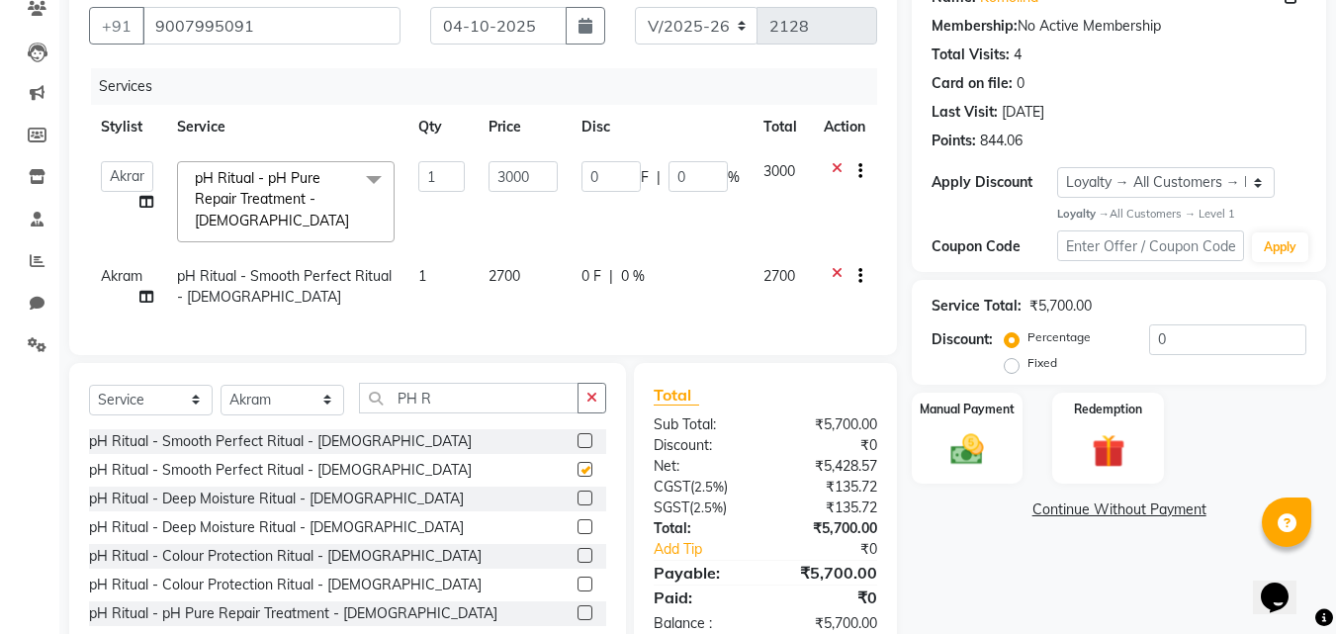
checkbox input "false"
click at [502, 275] on span "2700" at bounding box center [505, 276] width 32 height 18
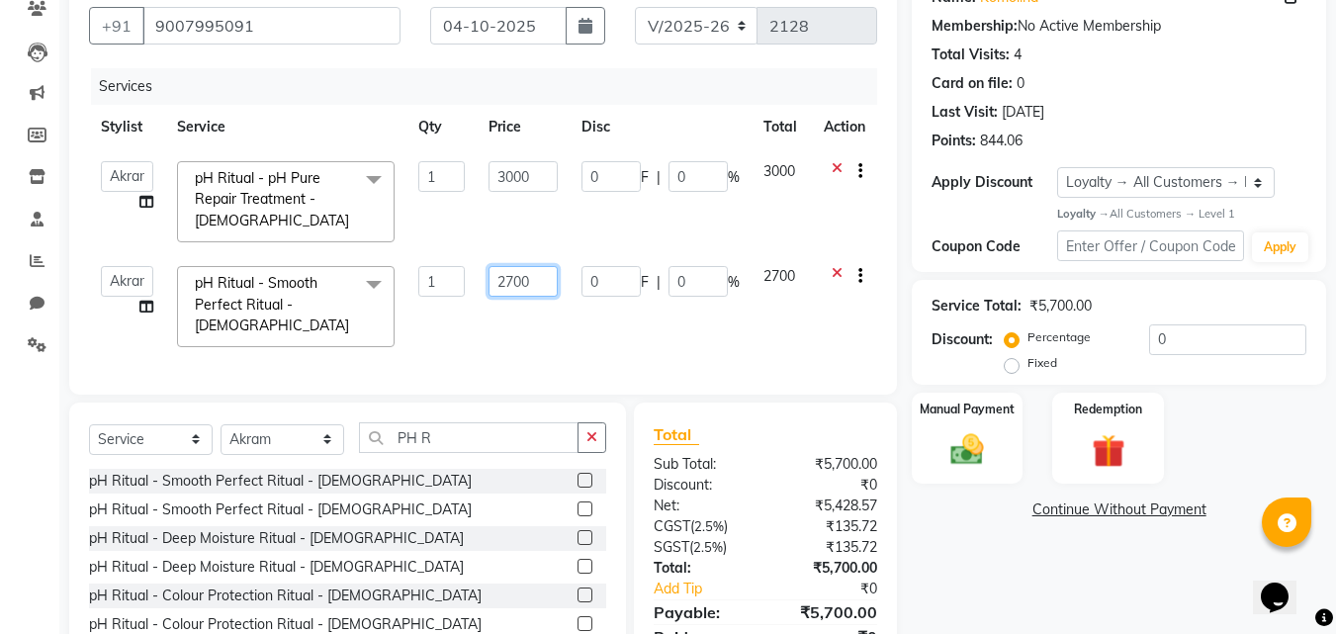
click at [538, 273] on input "2700" at bounding box center [523, 281] width 68 height 31
type input "2950"
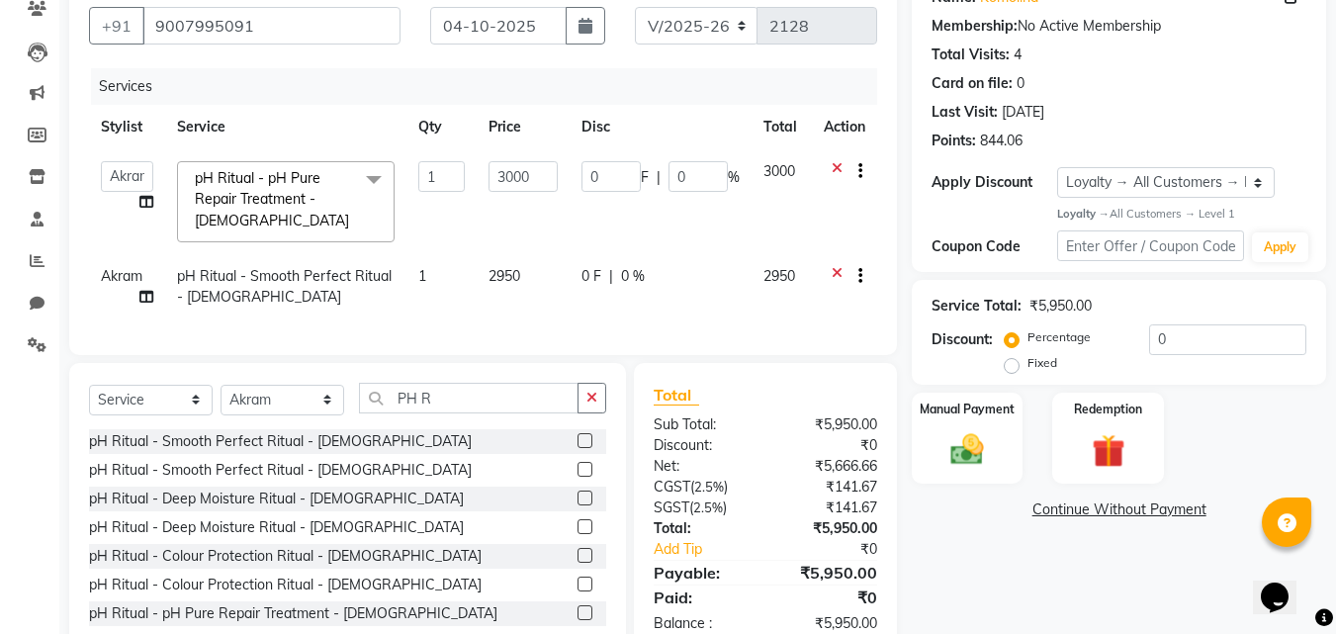
click at [659, 322] on div "Services Stylist Service Qty Price Disc Total Action Akram Auditor Christina Iz…" at bounding box center [483, 201] width 788 height 267
click at [982, 434] on img at bounding box center [967, 450] width 55 height 40
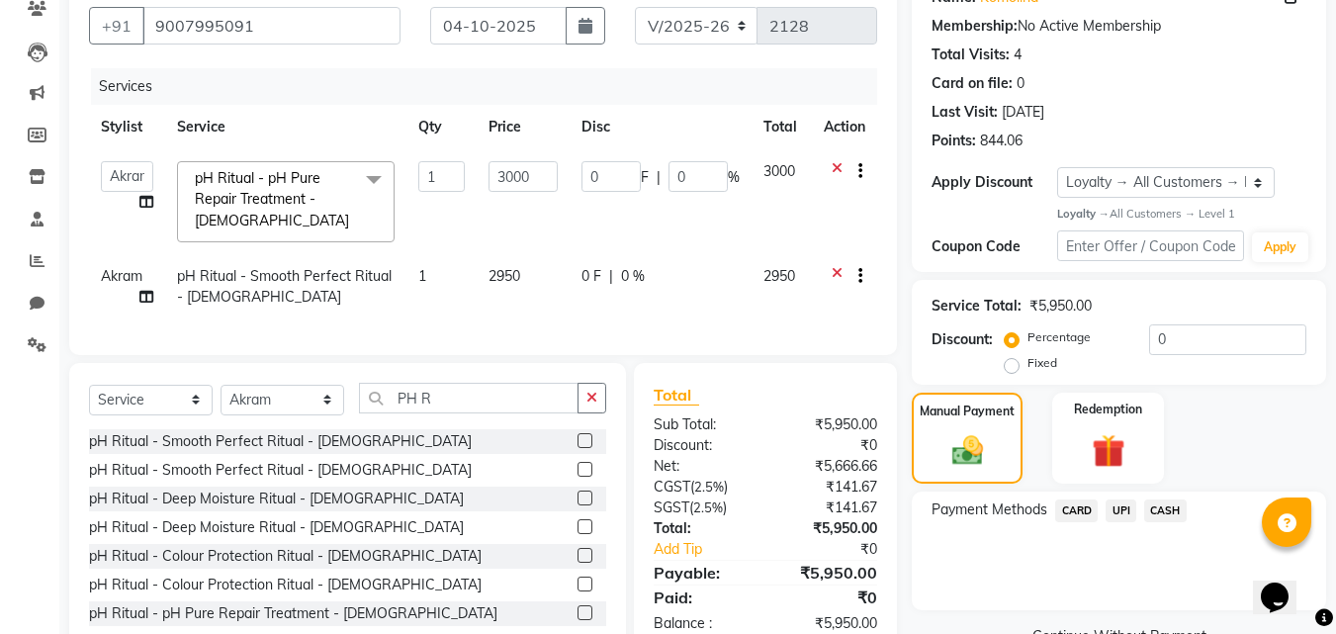
scroll to position [242, 0]
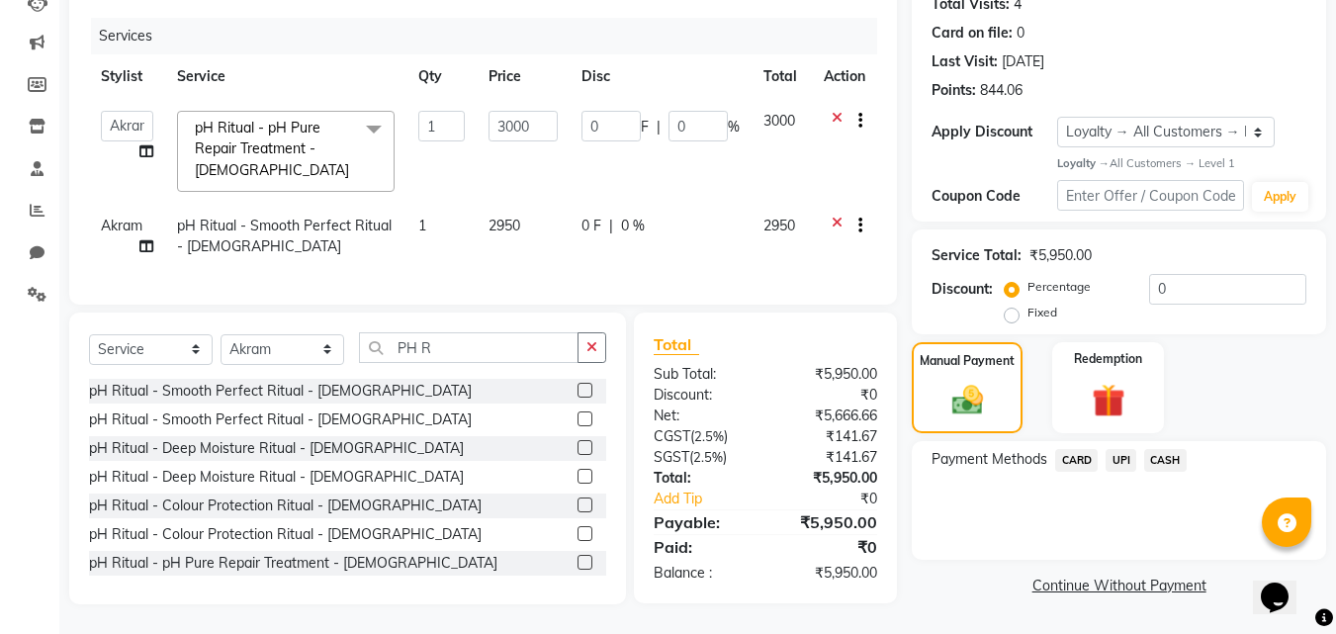
click at [1068, 449] on span "CARD" at bounding box center [1076, 460] width 43 height 23
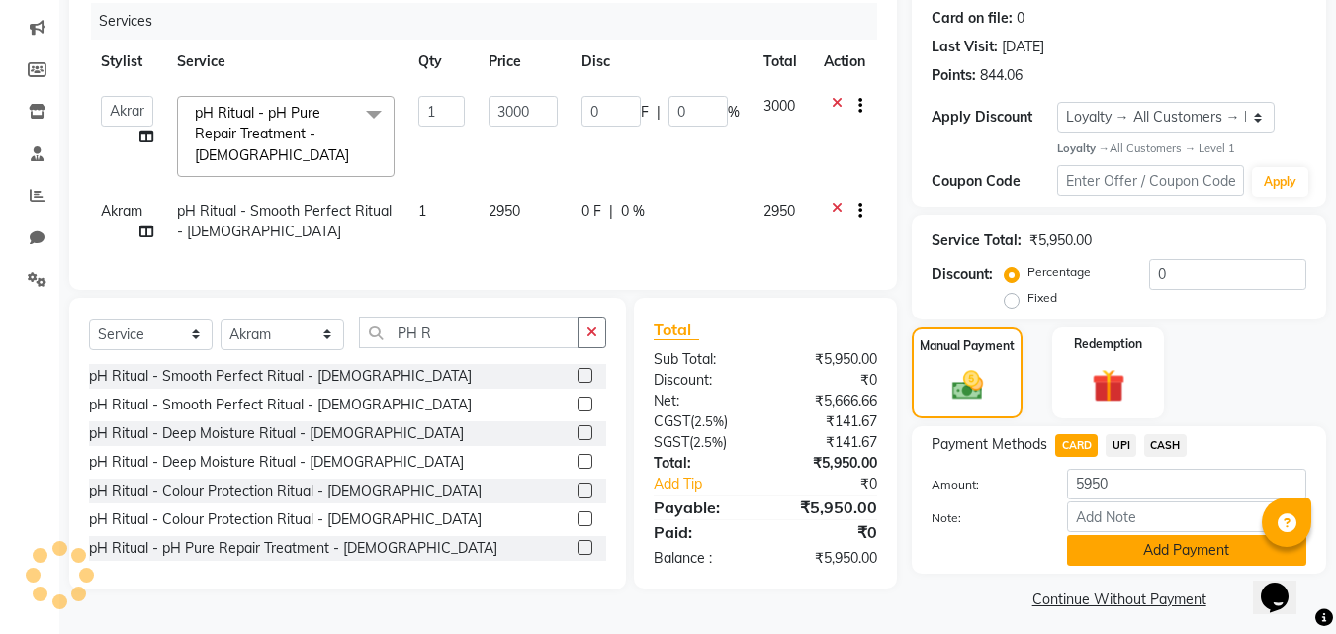
scroll to position [252, 0]
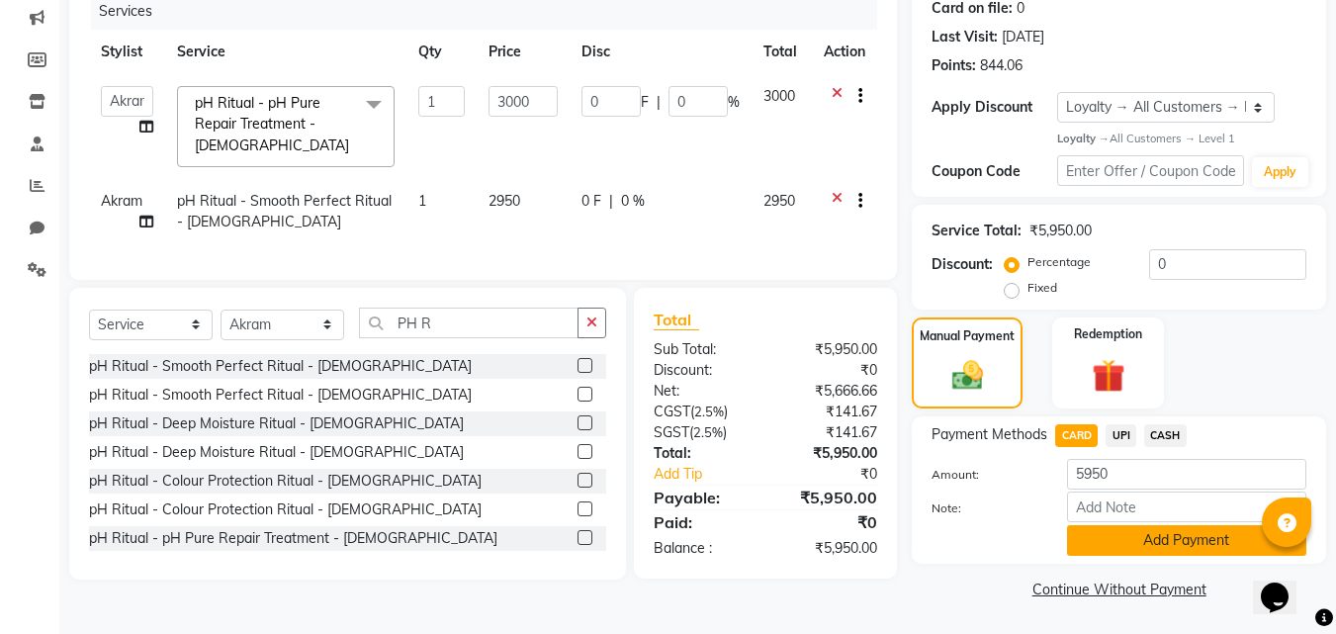
click at [1173, 535] on button "Add Payment" at bounding box center [1186, 540] width 239 height 31
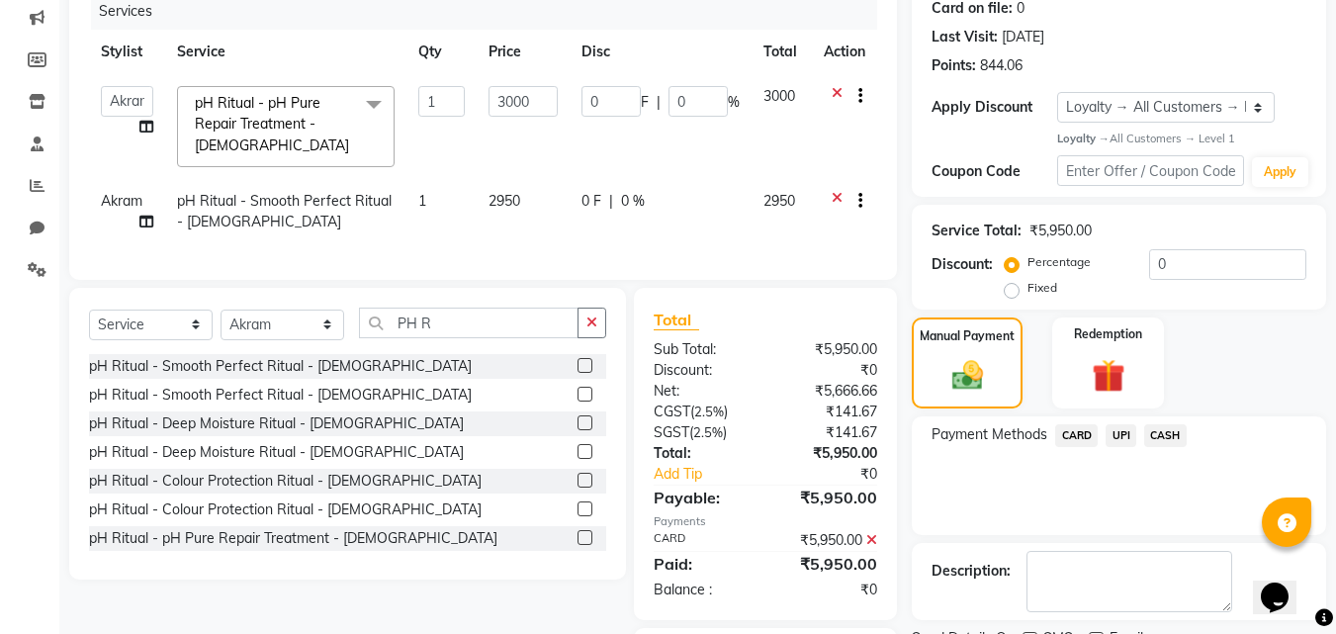
scroll to position [402, 0]
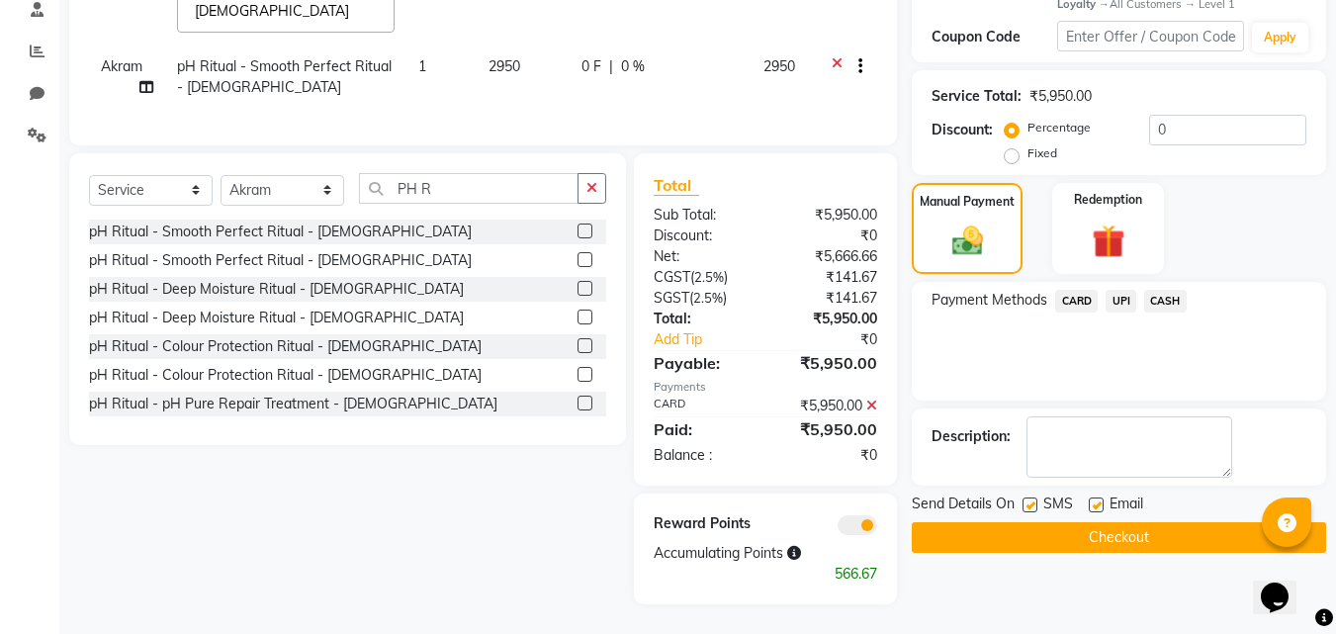
click at [1142, 526] on button "Checkout" at bounding box center [1119, 537] width 414 height 31
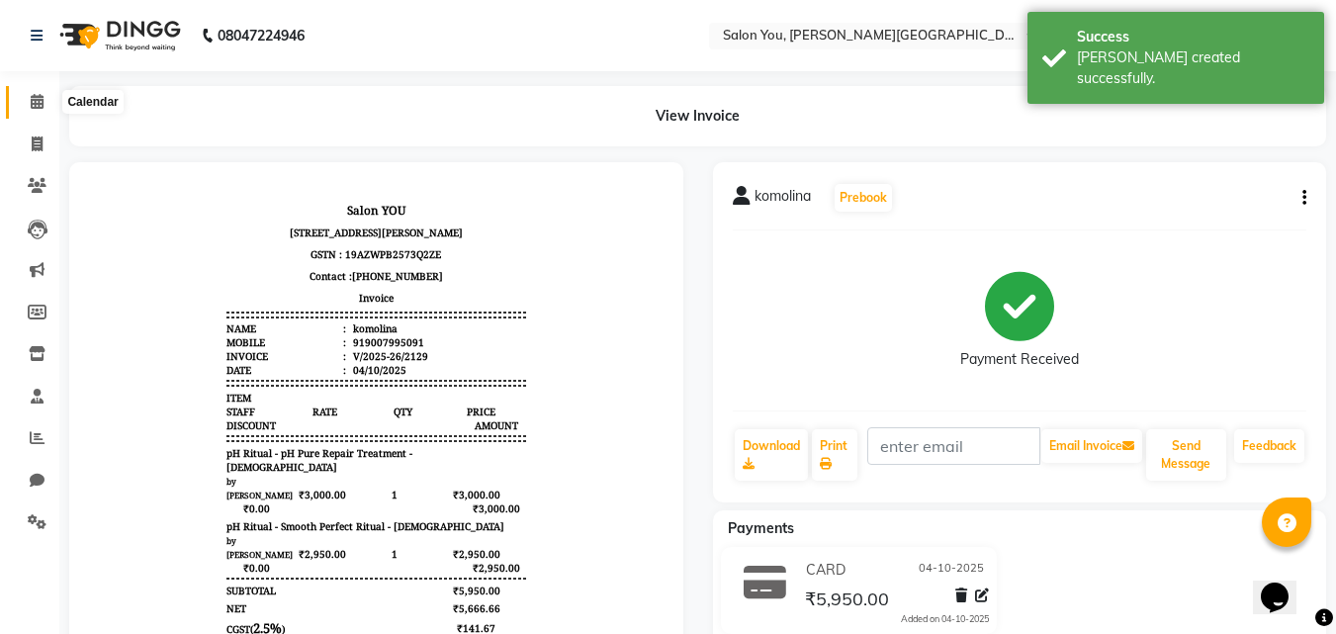
click at [35, 102] on icon at bounding box center [37, 101] width 13 height 15
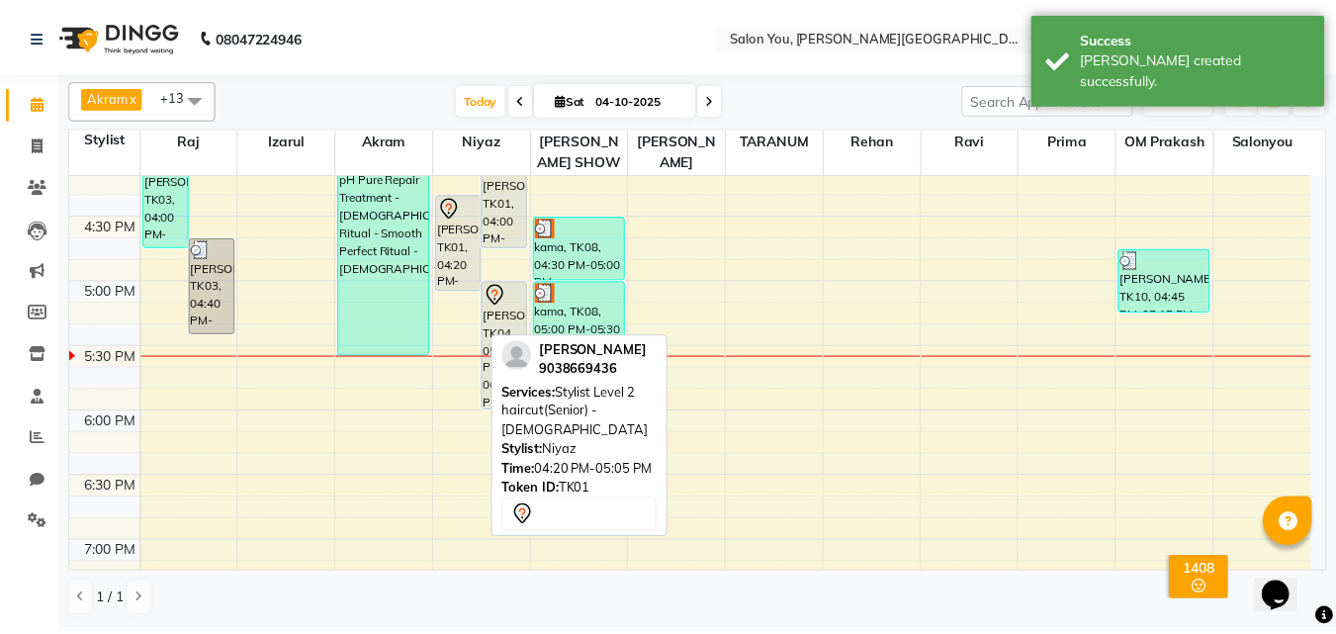
scroll to position [890, 0]
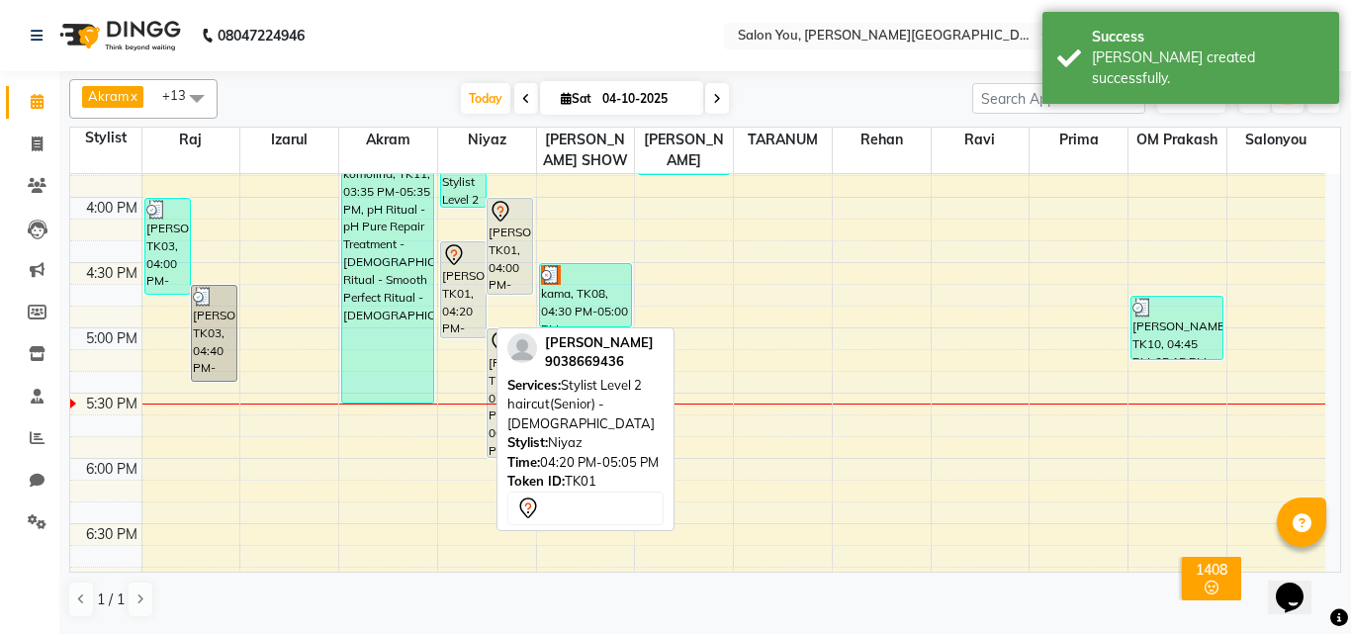
click at [467, 271] on div "[PERSON_NAME], TK01, 04:20 PM-05:05 PM, Stylist Level 2 haircut(Senior) - [DEMO…" at bounding box center [463, 289] width 45 height 95
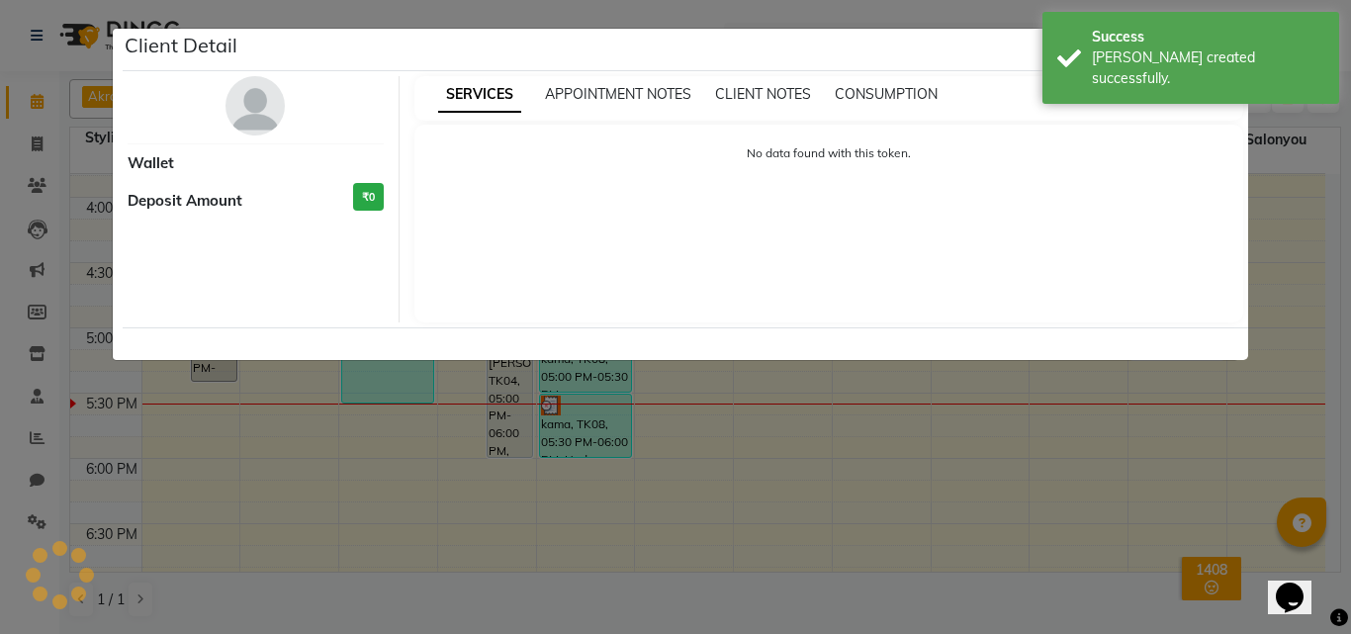
select select "7"
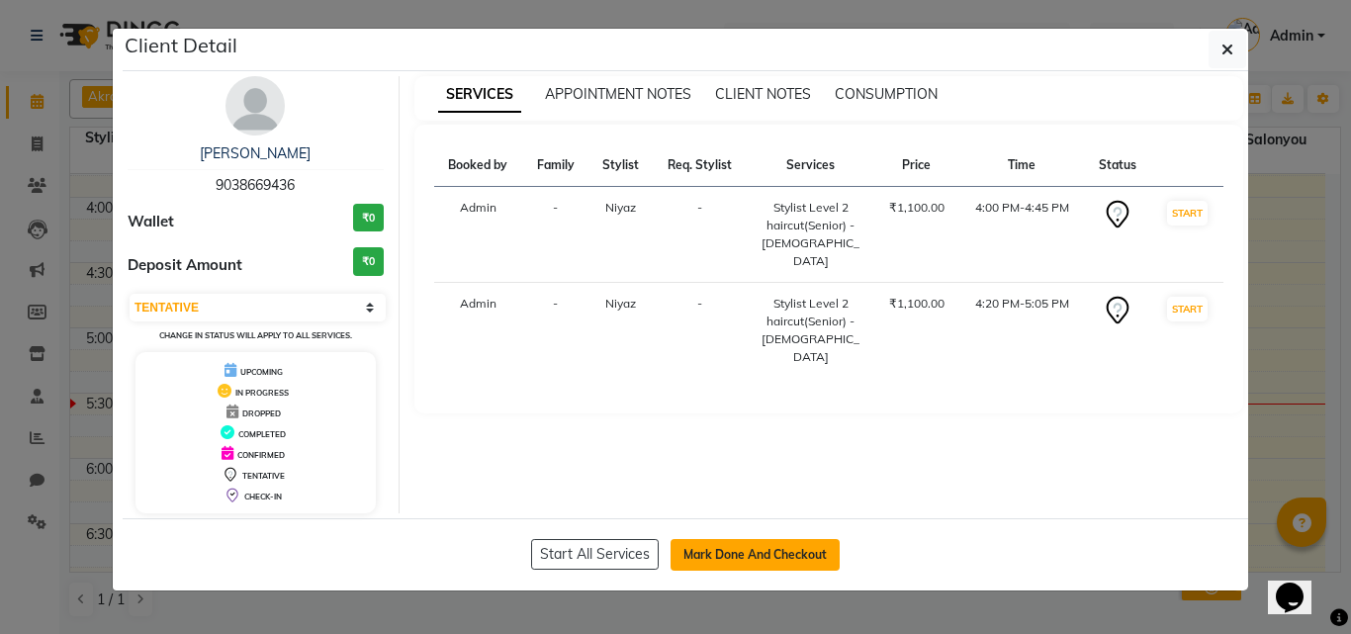
click at [732, 551] on button "Mark Done And Checkout" at bounding box center [755, 555] width 169 height 32
select select "service"
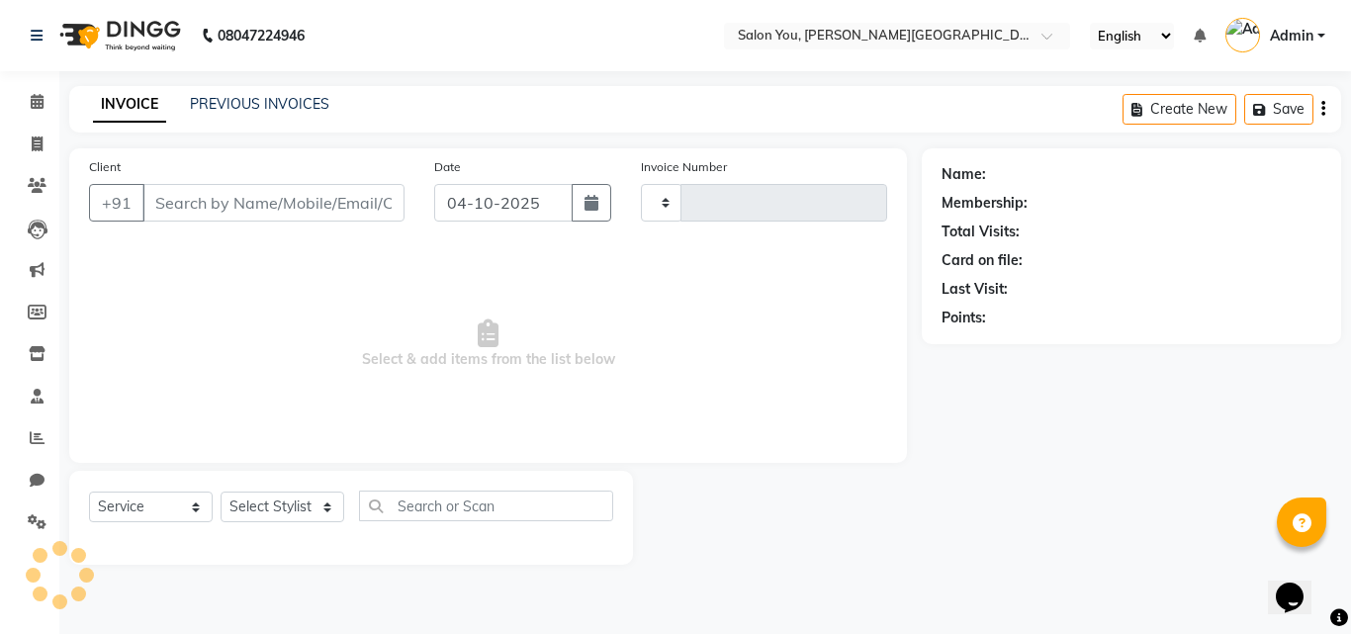
type input "2130"
select select "5231"
type input "9038669436"
select select "83062"
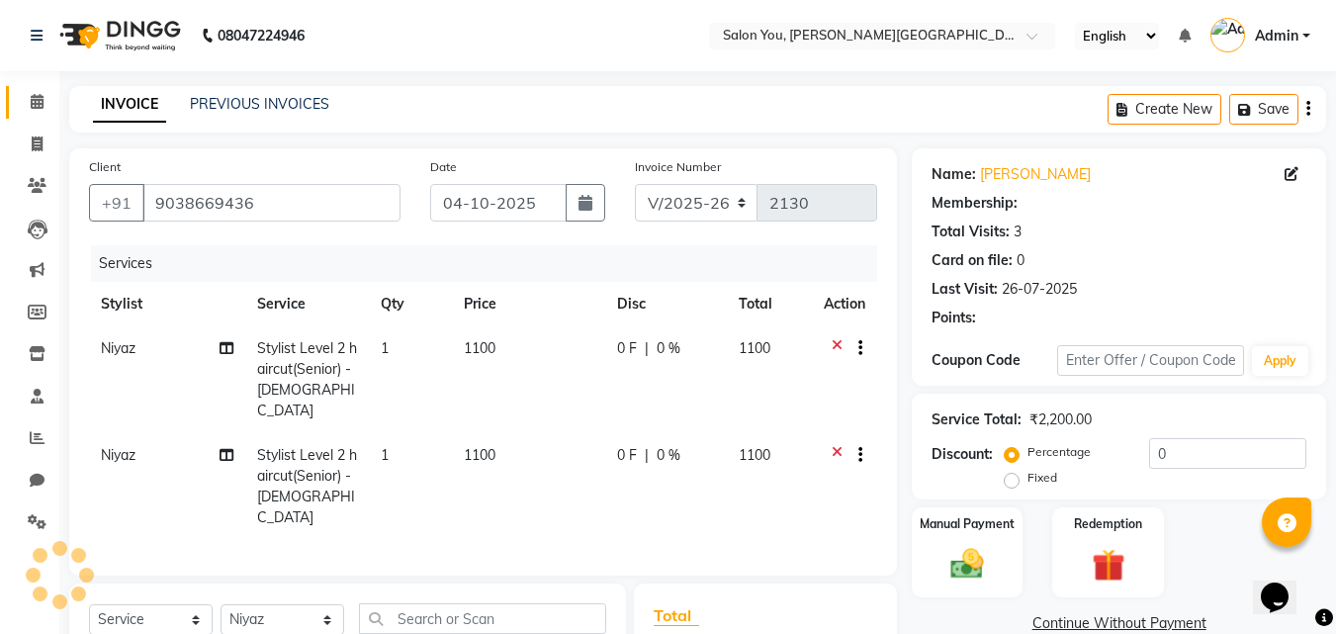
select select "1: Object"
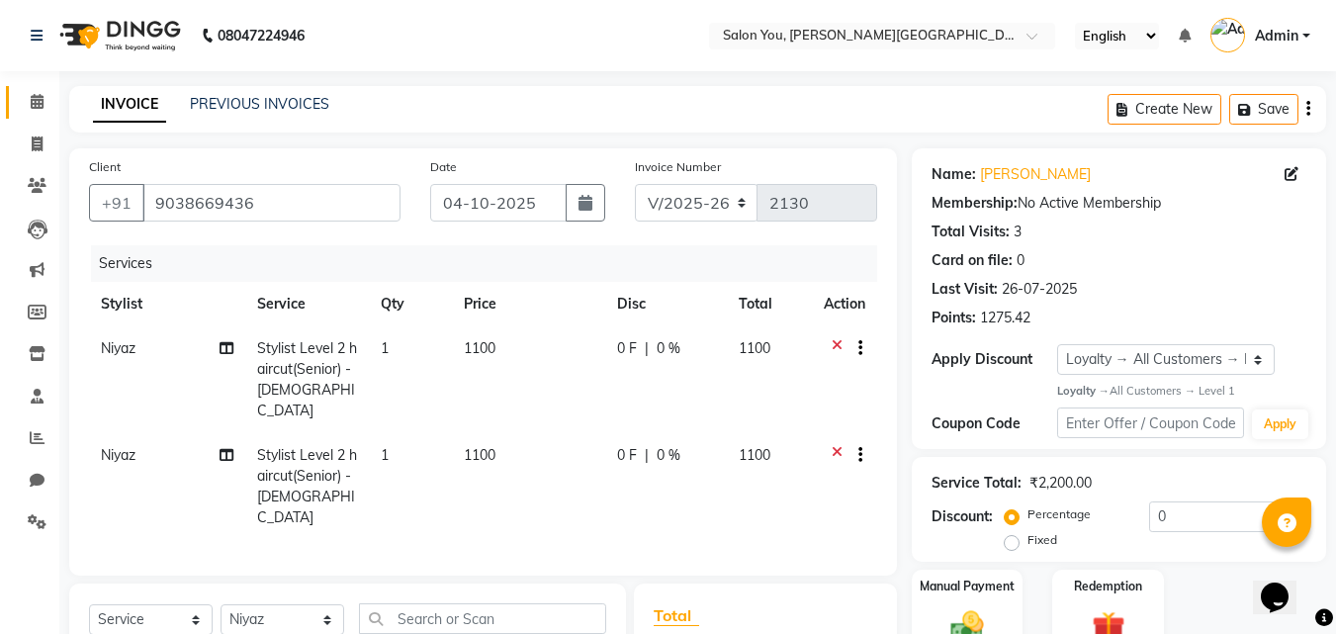
scroll to position [198, 0]
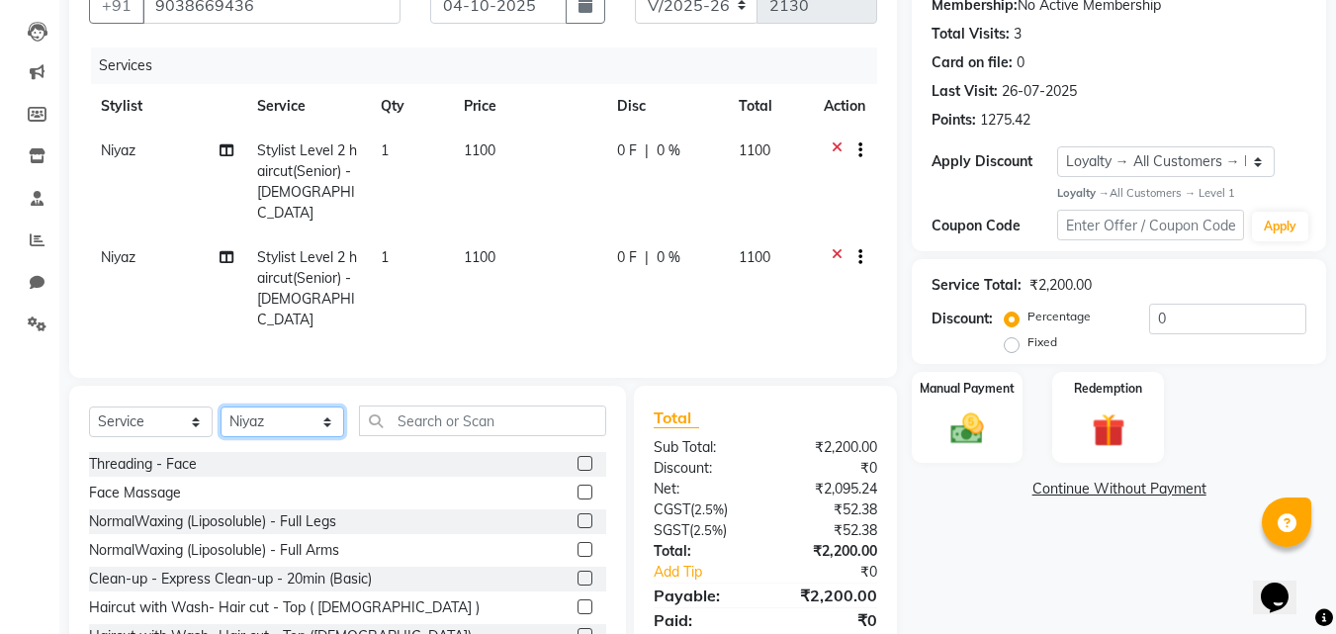
click at [332, 407] on select "Select Stylist Akram Auditor Christina Izarul jaydip Niyaz OM Prakash prima raj…" at bounding box center [283, 422] width 124 height 31
select select "84393"
click at [221, 407] on select "Select Stylist Akram Auditor Christina Izarul jaydip Niyaz OM Prakash prima raj…" at bounding box center [283, 422] width 124 height 31
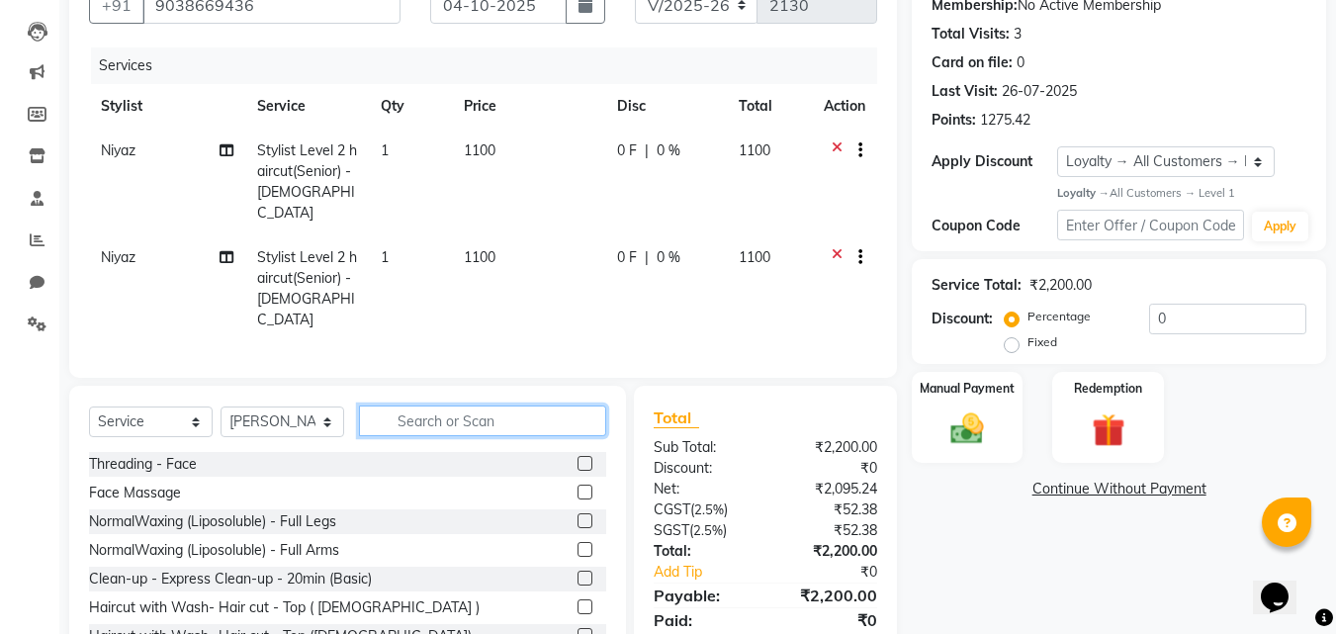
click at [432, 406] on input "text" at bounding box center [482, 421] width 247 height 31
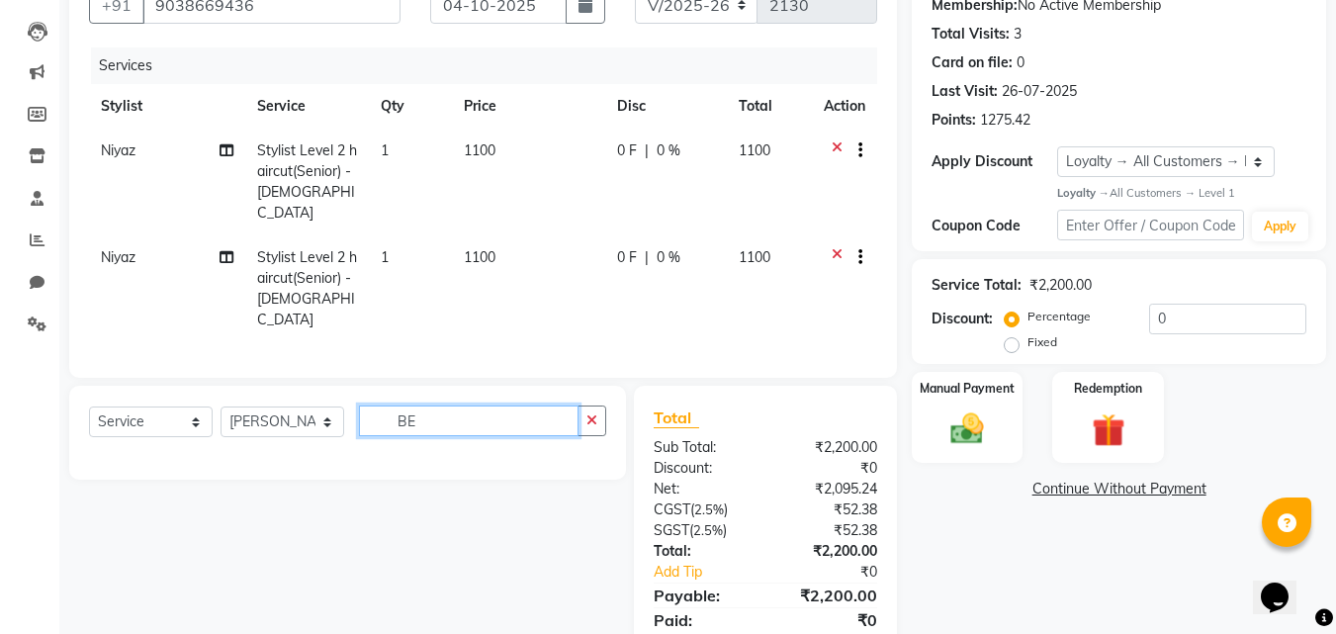
type input "B"
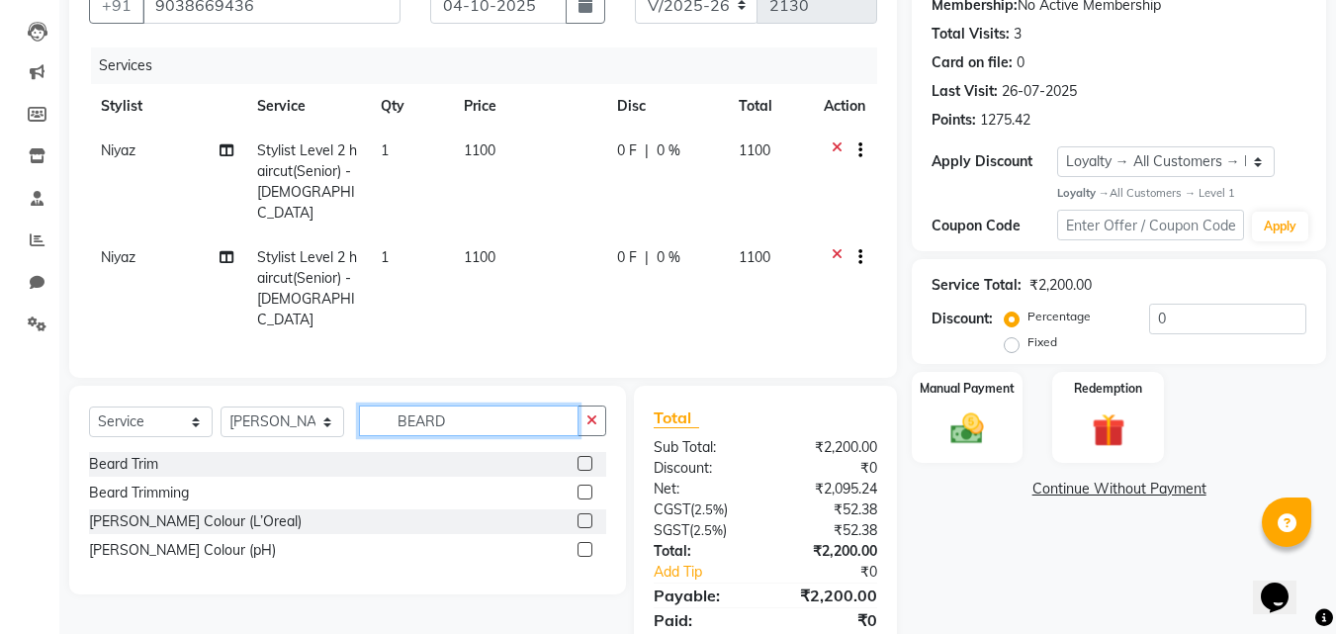
type input "BEARD"
click at [591, 485] on label at bounding box center [585, 492] width 15 height 15
click at [591, 487] on input "checkbox" at bounding box center [584, 493] width 13 height 13
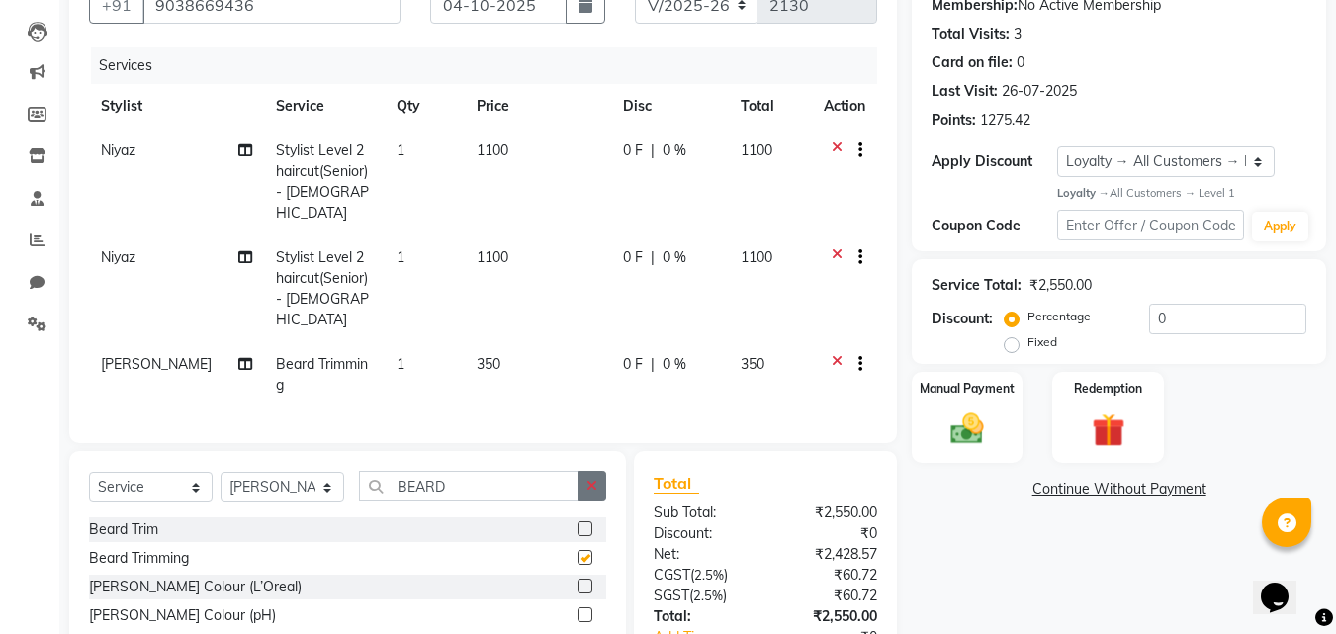
checkbox input "false"
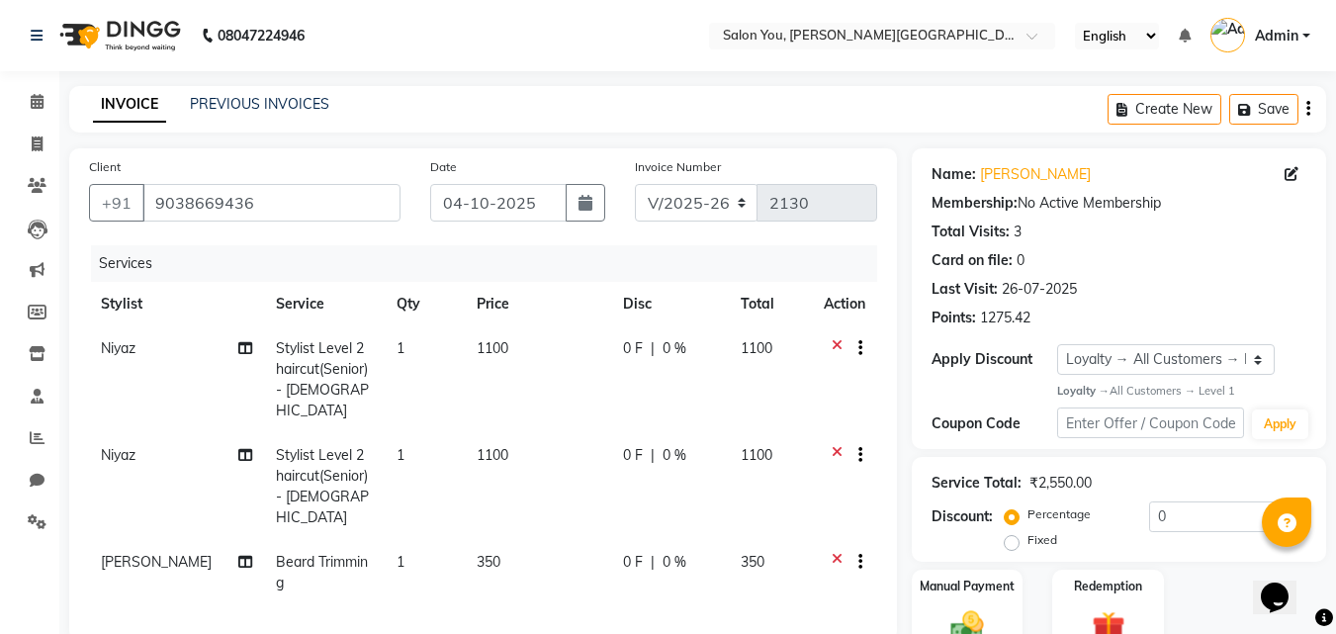
scroll to position [309, 0]
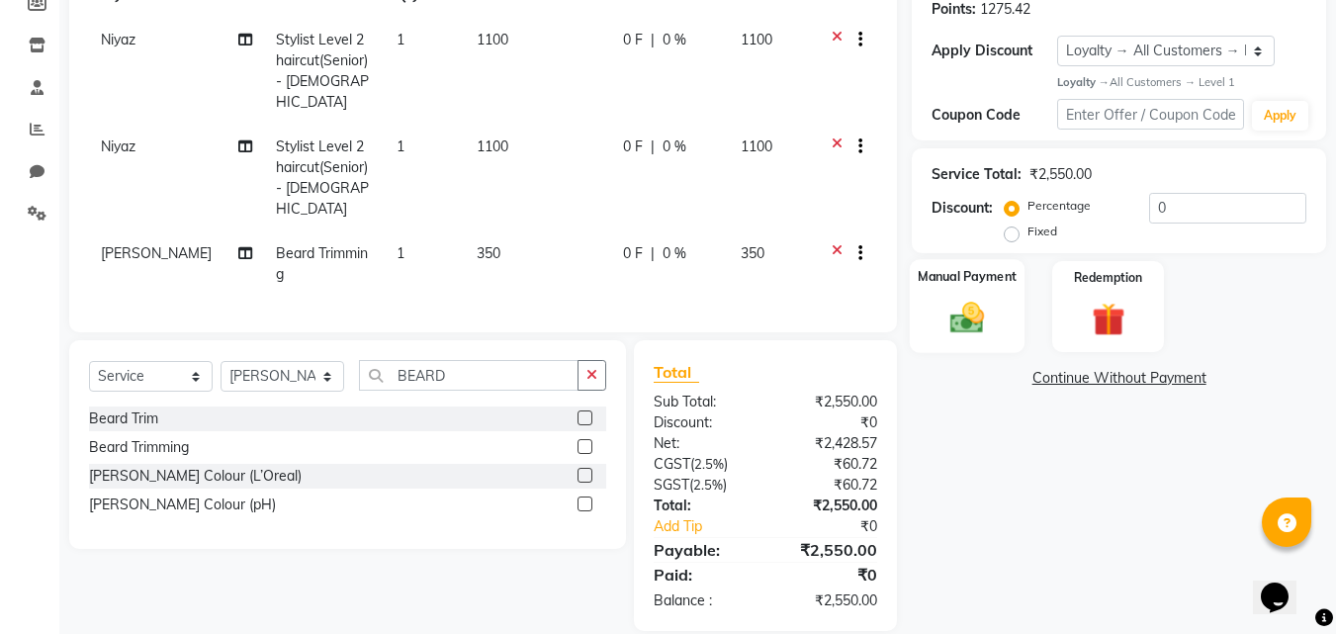
click at [962, 308] on img at bounding box center [967, 319] width 55 height 40
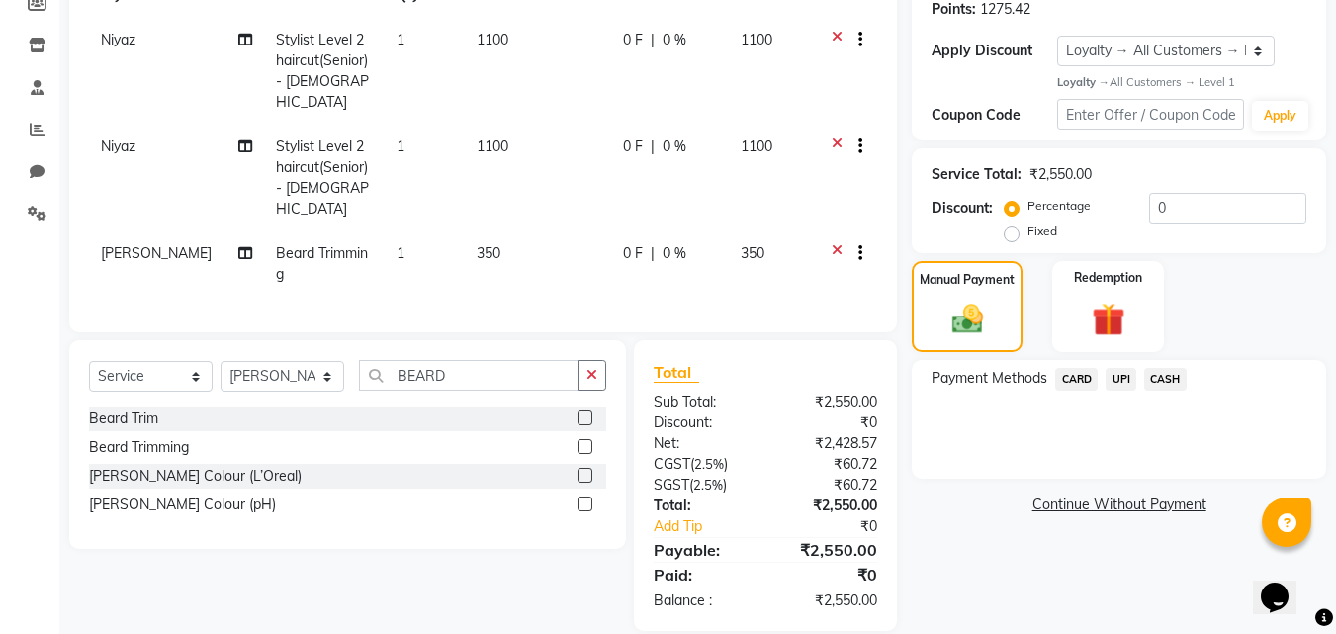
click at [1121, 380] on span "UPI" at bounding box center [1121, 379] width 31 height 23
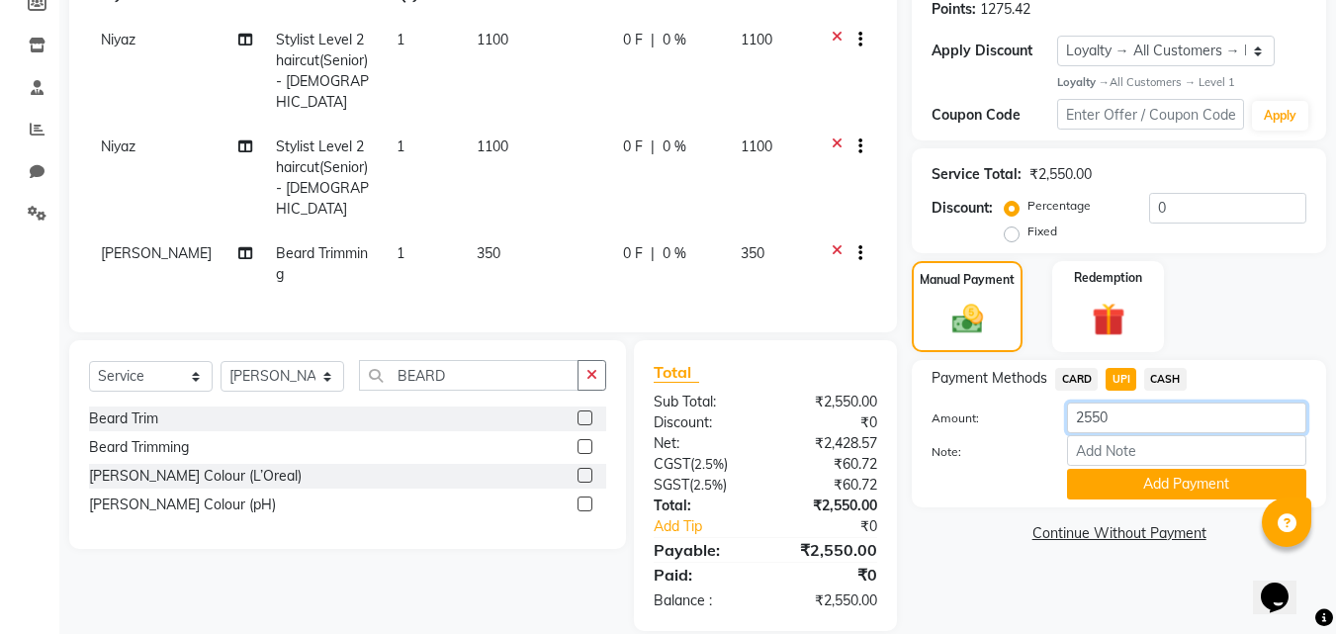
click at [1193, 424] on input "2550" at bounding box center [1186, 418] width 239 height 31
type input "2"
type input "1600"
click at [1150, 480] on button "Add Payment" at bounding box center [1186, 484] width 239 height 31
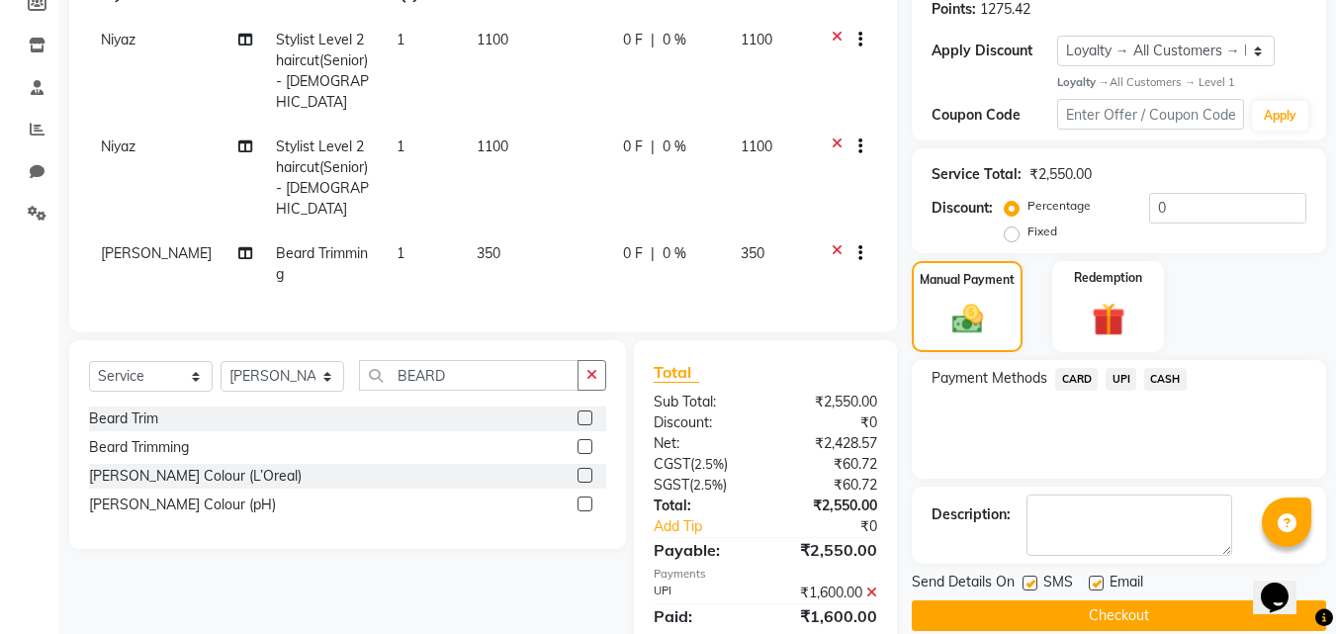
click at [1171, 381] on span "CASH" at bounding box center [1165, 379] width 43 height 23
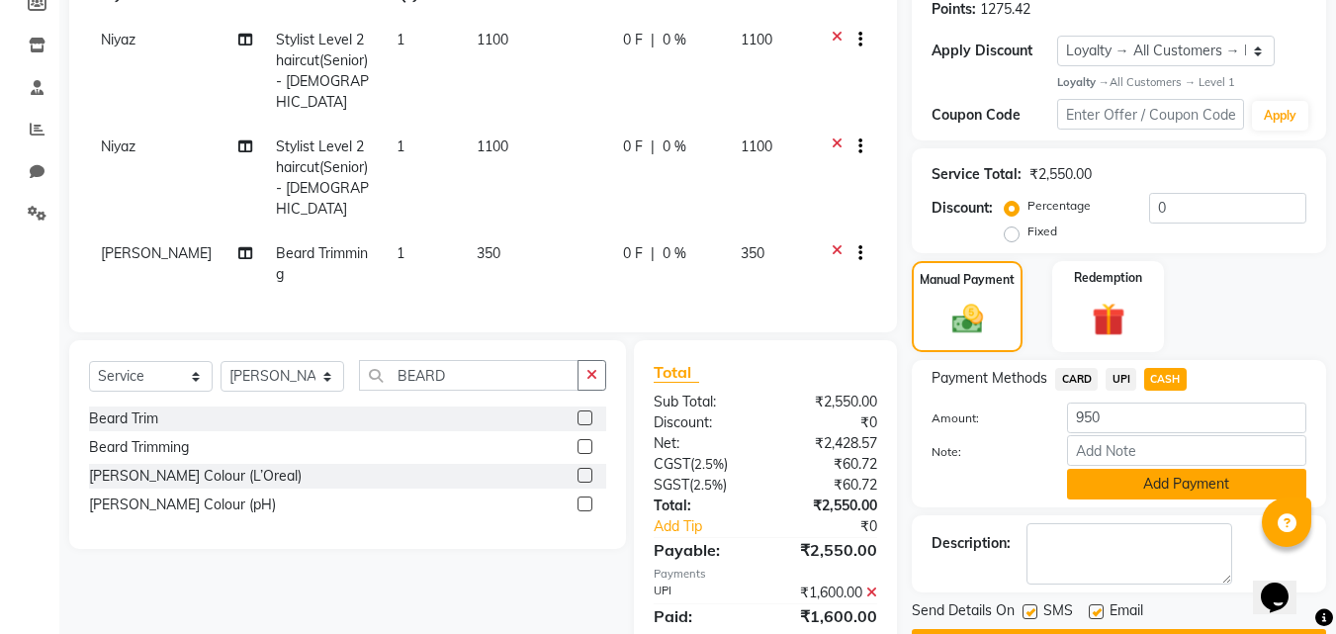
click at [1183, 482] on button "Add Payment" at bounding box center [1186, 484] width 239 height 31
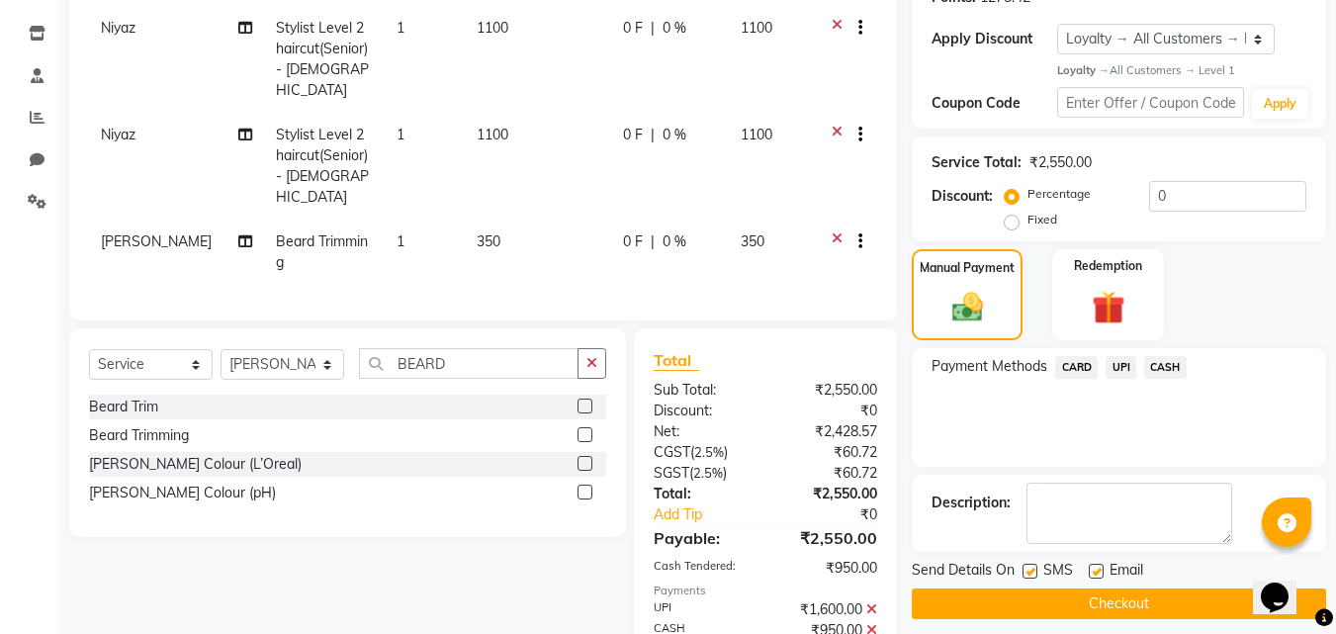
scroll to position [518, 0]
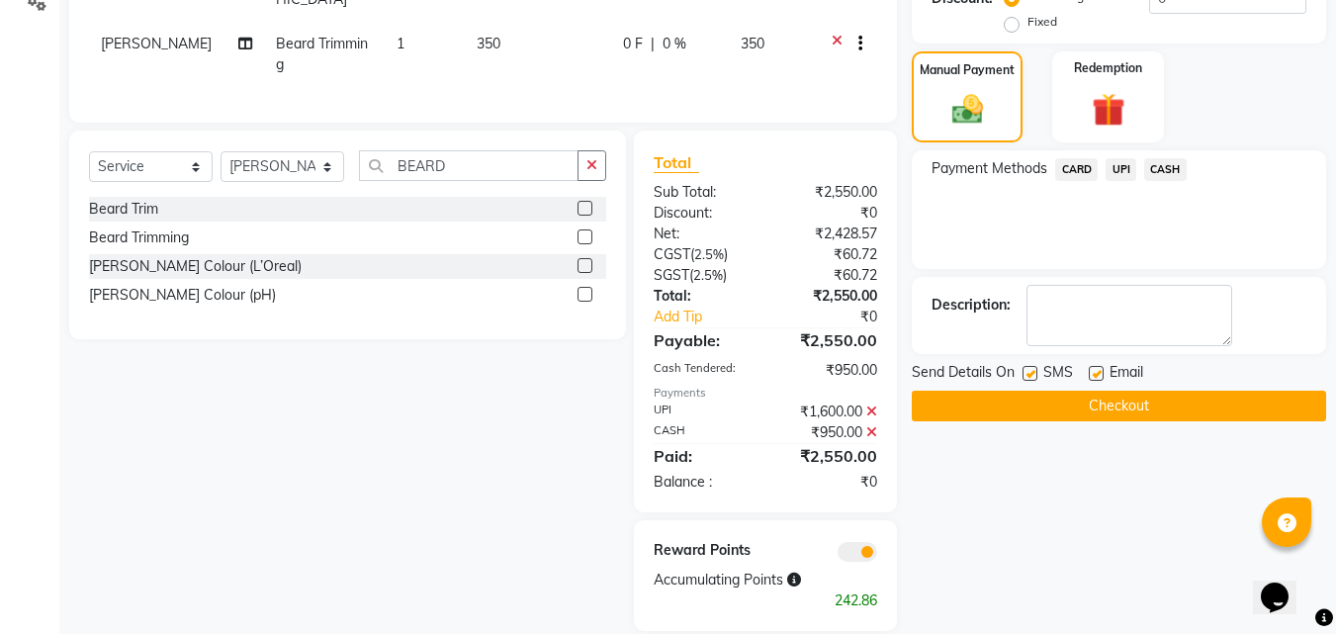
click at [1046, 410] on button "Checkout" at bounding box center [1119, 406] width 414 height 31
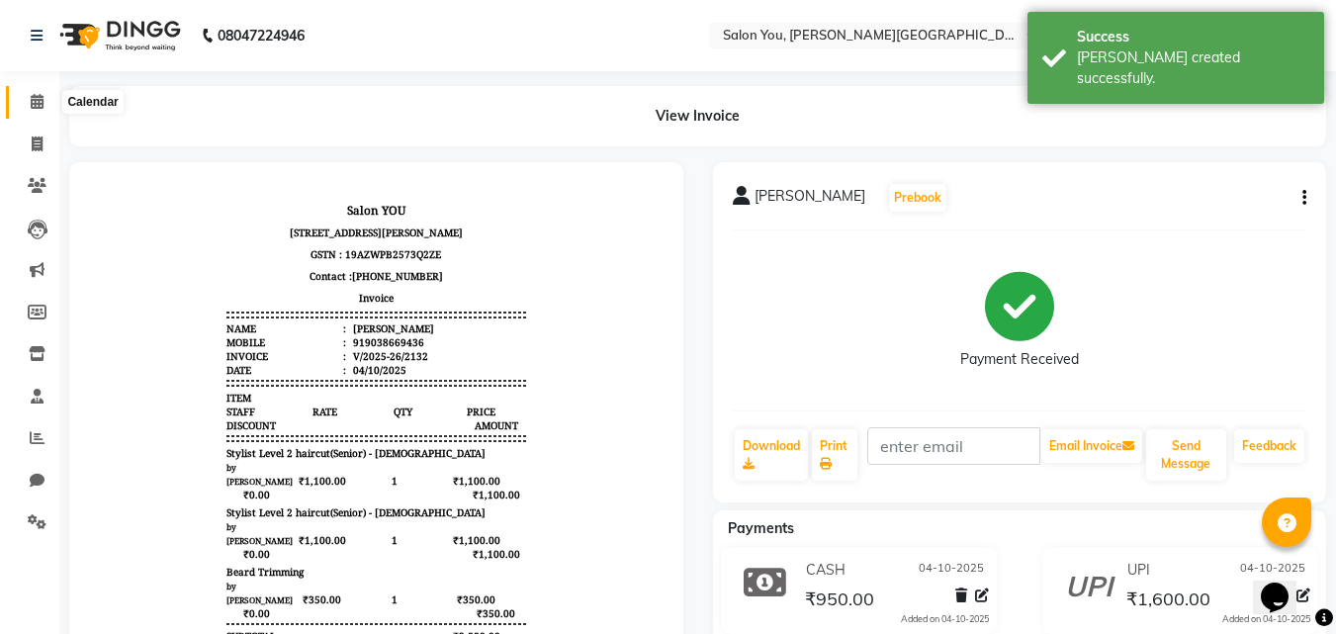
click at [31, 100] on icon at bounding box center [37, 101] width 13 height 15
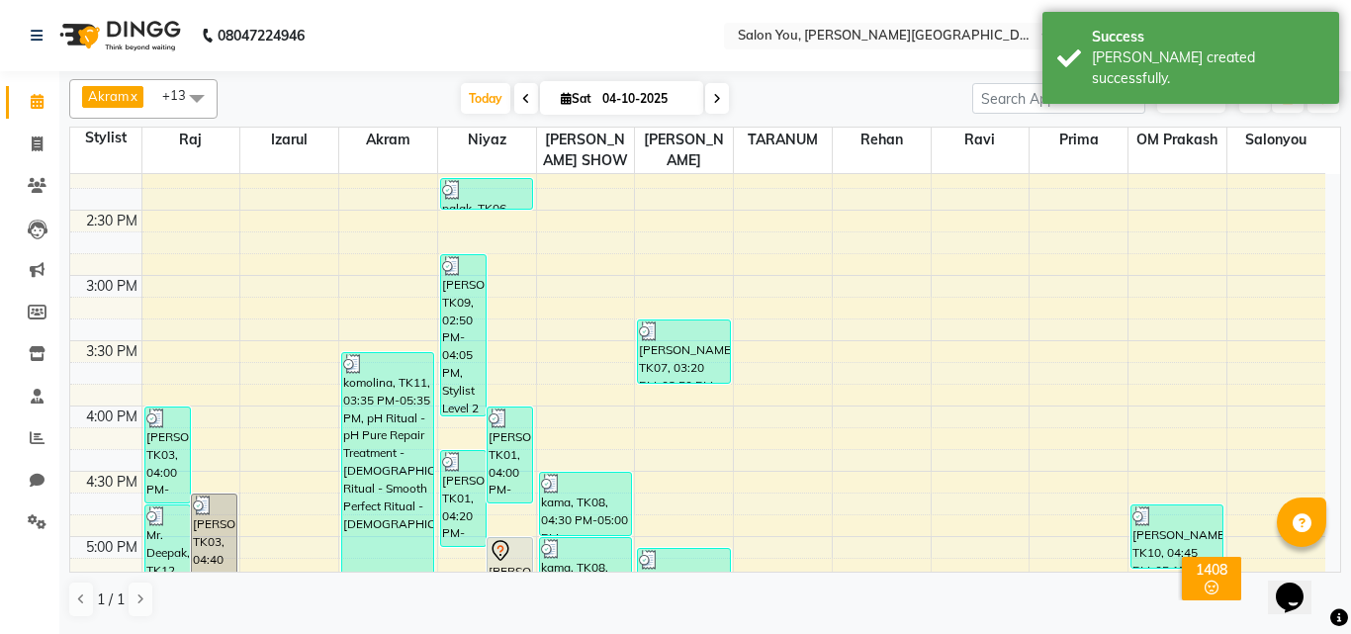
scroll to position [692, 0]
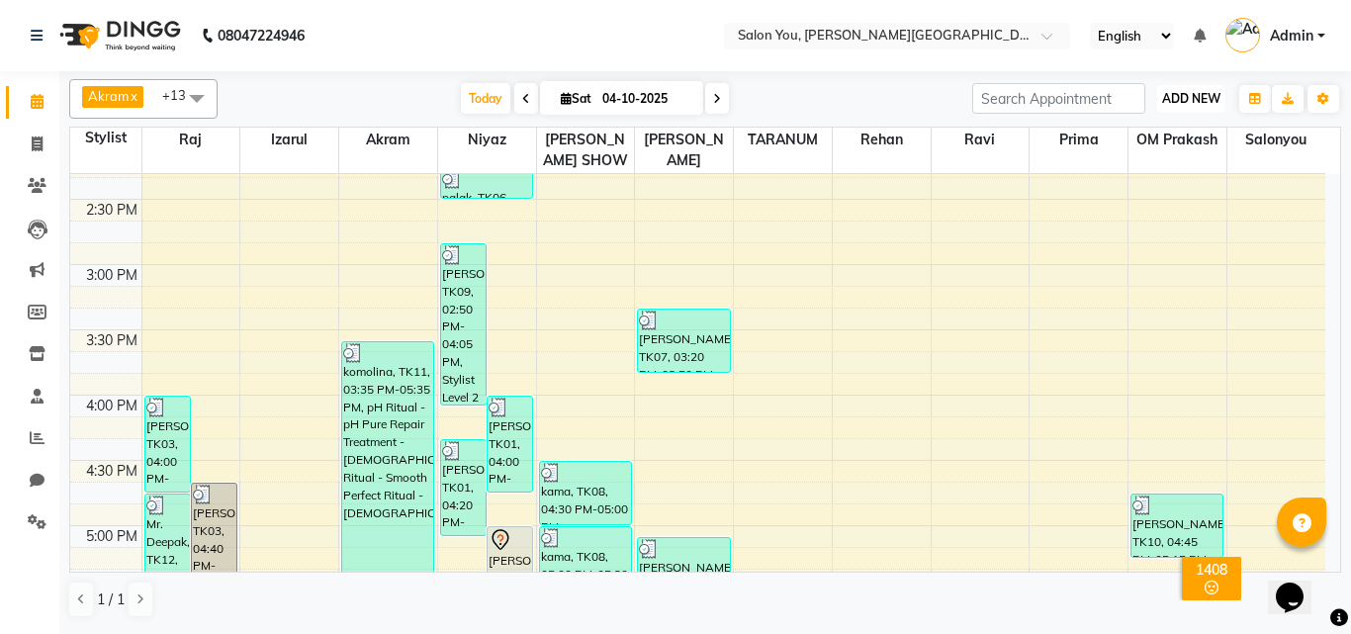
click at [1188, 101] on span "ADD NEW" at bounding box center [1191, 98] width 58 height 15
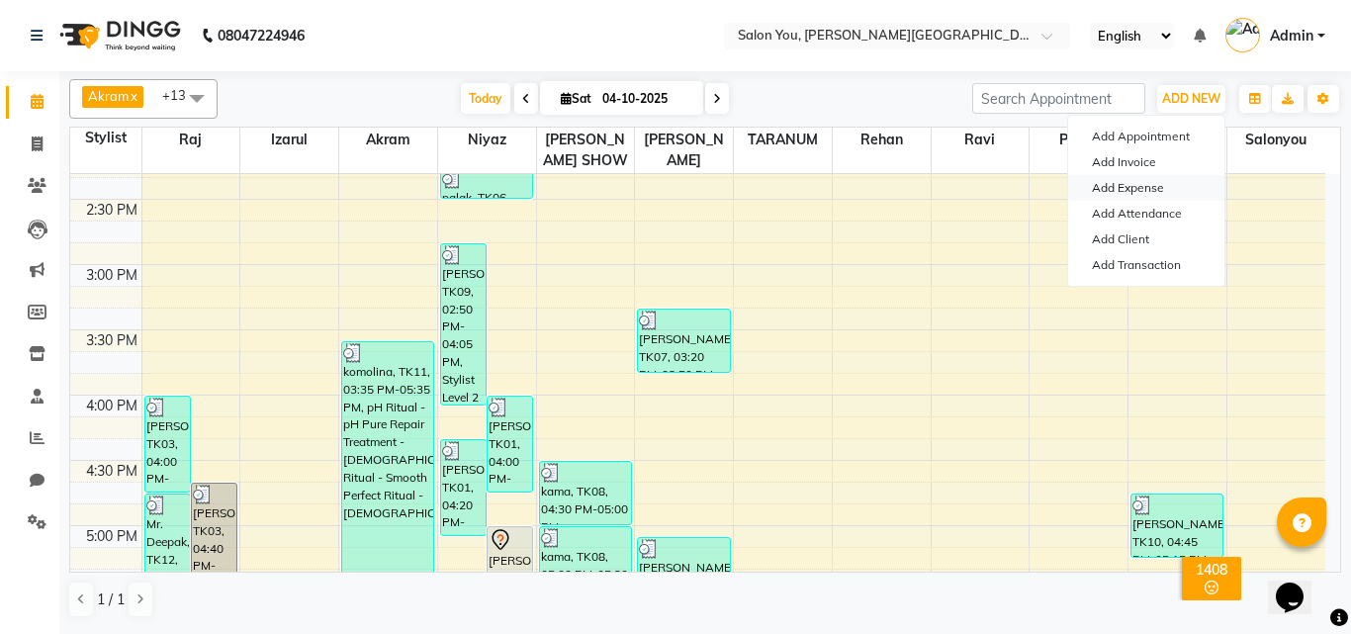
click at [1165, 194] on link "Add Expense" at bounding box center [1146, 188] width 156 height 26
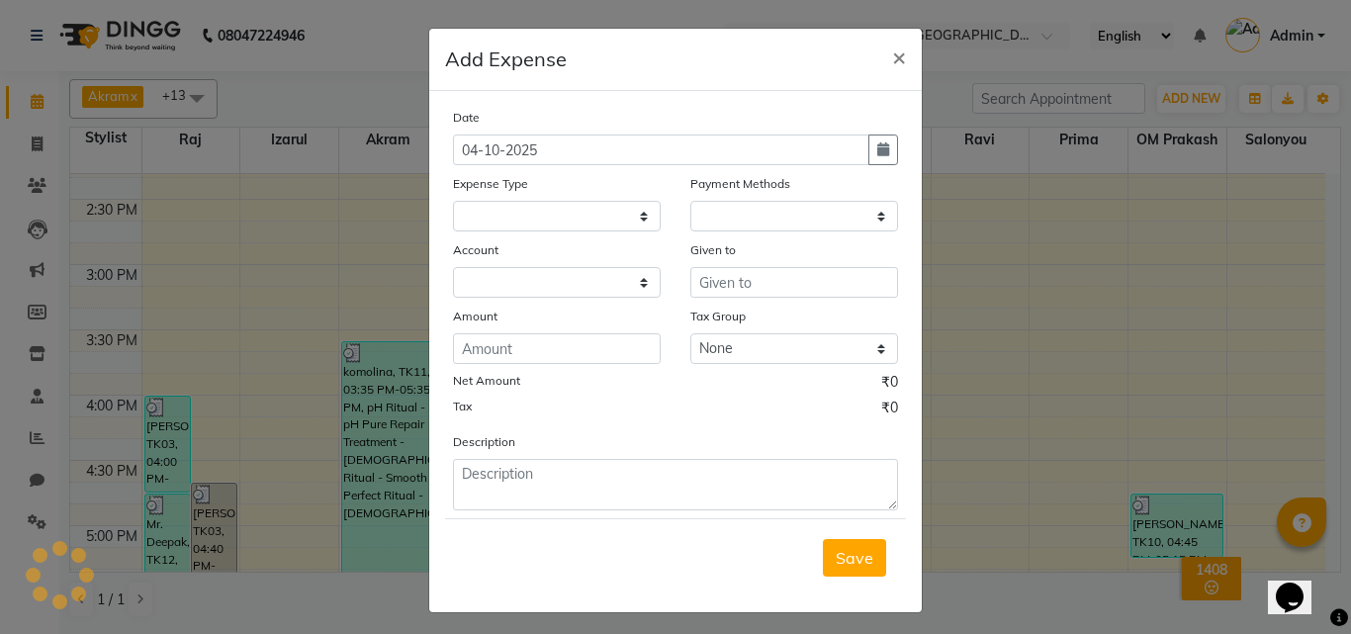
select select "1"
select select "4140"
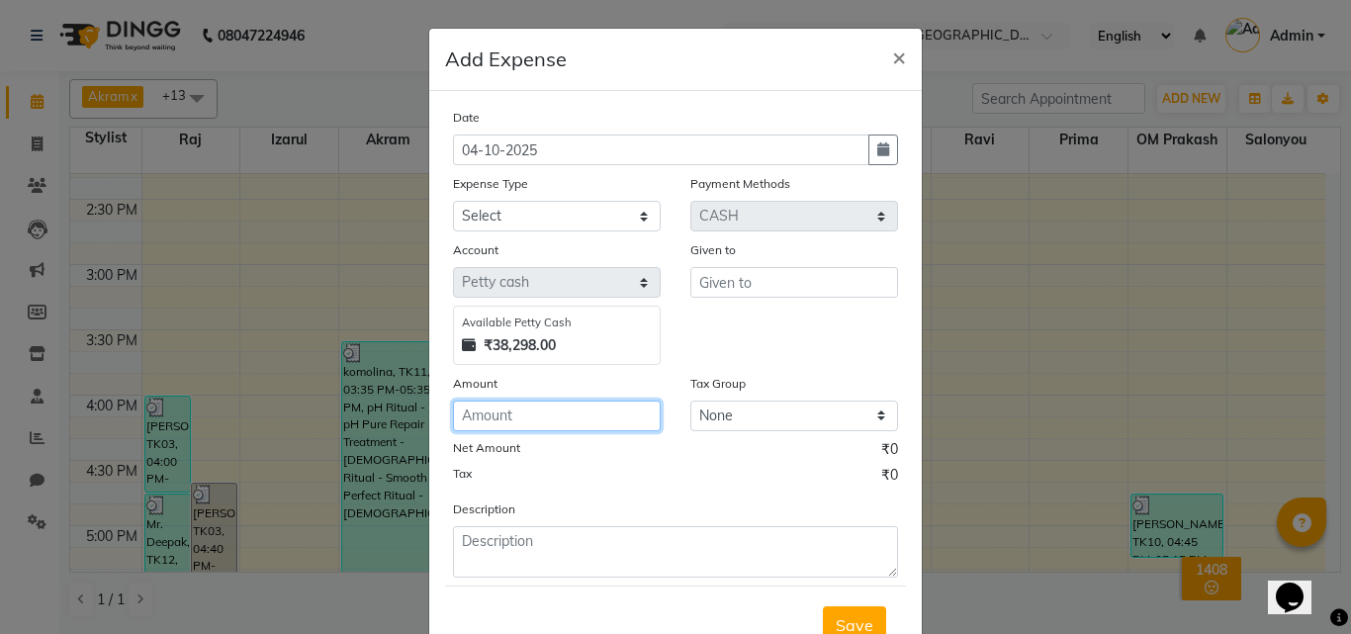
click at [539, 427] on input "number" at bounding box center [557, 416] width 208 height 31
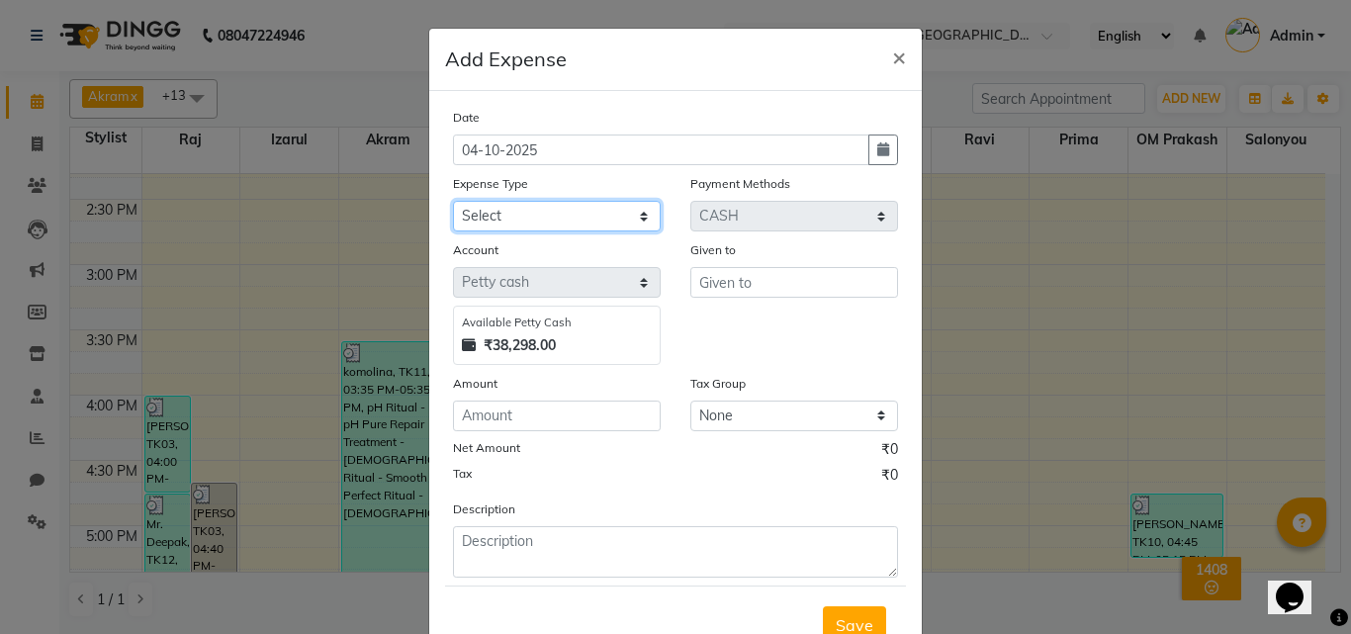
click at [618, 229] on select "Select Advance Salary Car Parking Charges Cash transfer to bank Cash Transfer t…" at bounding box center [557, 216] width 208 height 31
select select "9802"
click at [453, 201] on select "Select Advance Salary Car Parking Charges Cash transfer to bank Cash Transfer t…" at bounding box center [557, 216] width 208 height 31
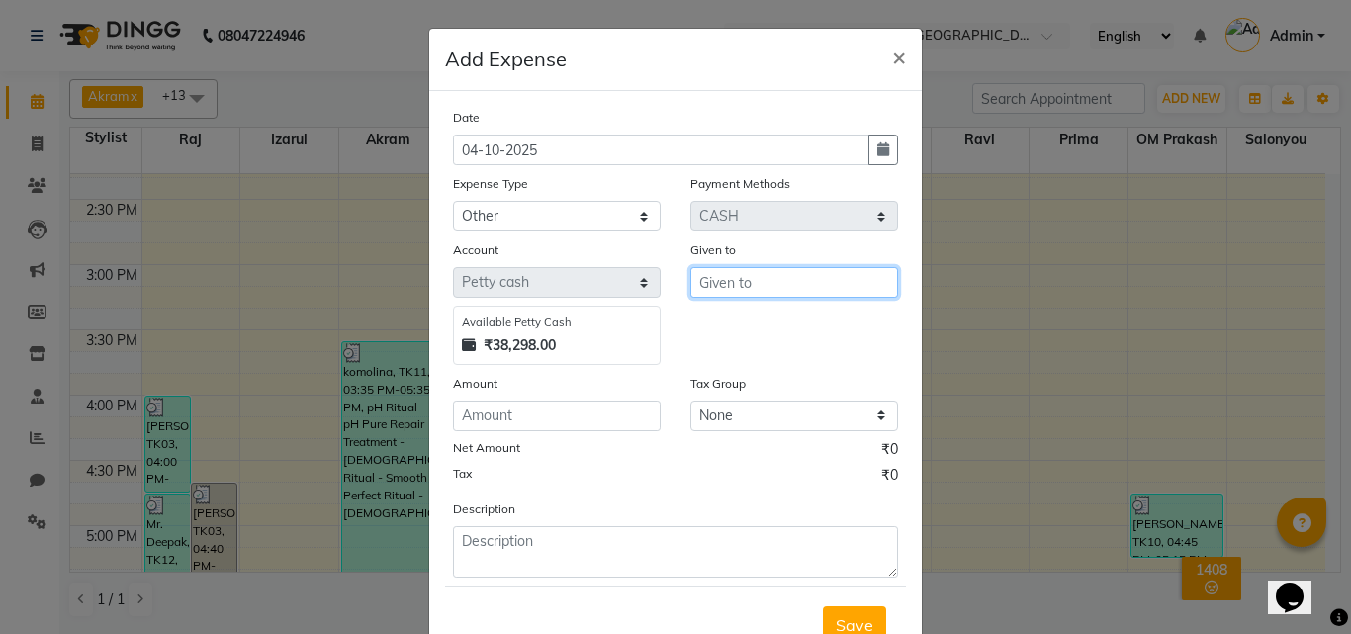
click at [730, 291] on input "text" at bounding box center [794, 282] width 208 height 31
type input "OLA PLAX SHAMPO"
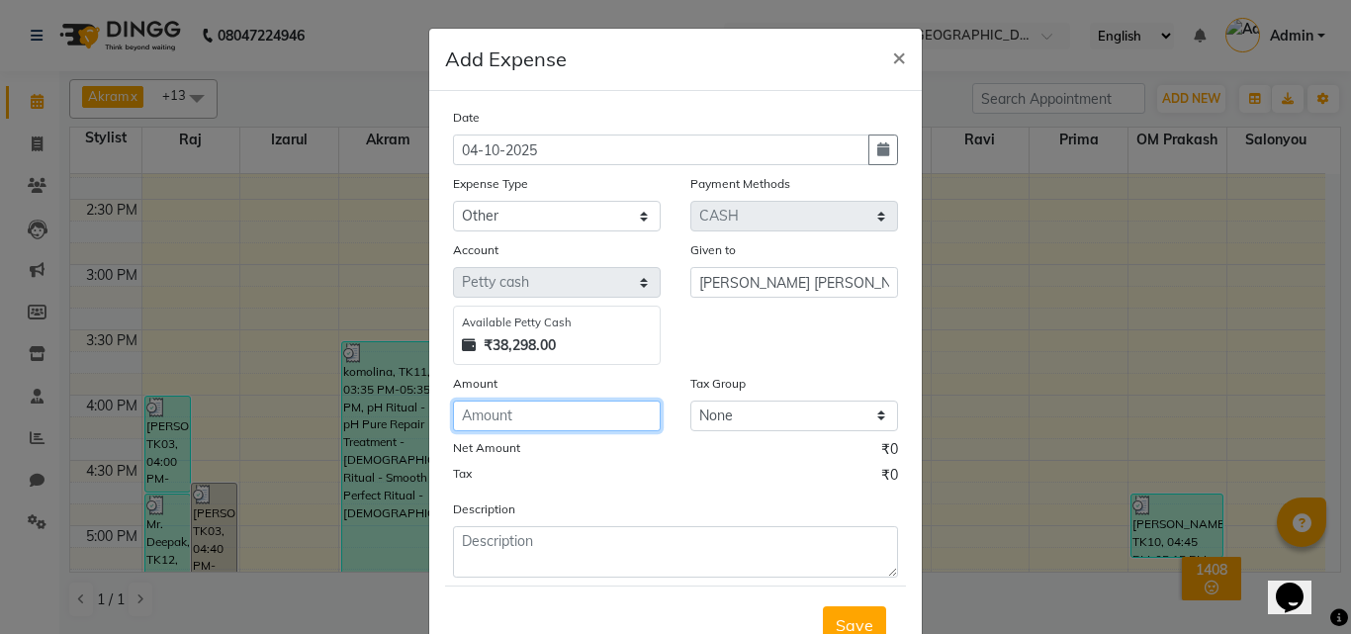
click at [528, 415] on input "number" at bounding box center [557, 416] width 208 height 31
type input "2950"
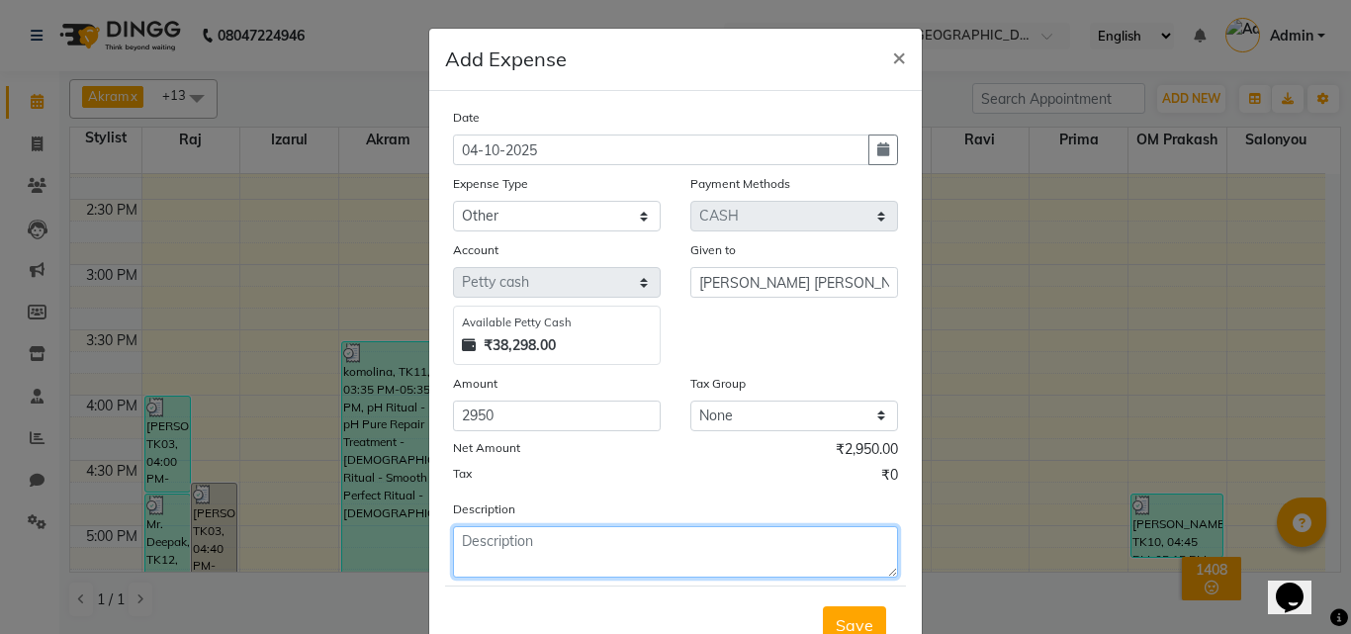
click at [532, 536] on textarea at bounding box center [675, 551] width 445 height 51
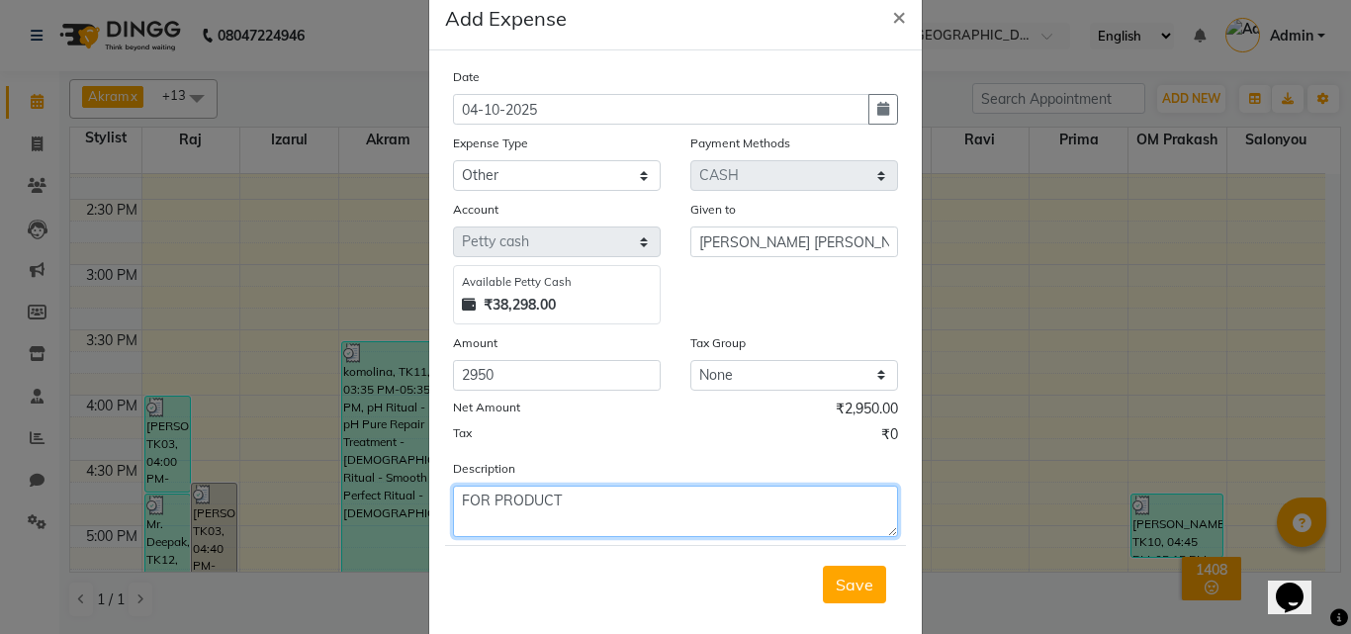
scroll to position [74, 0]
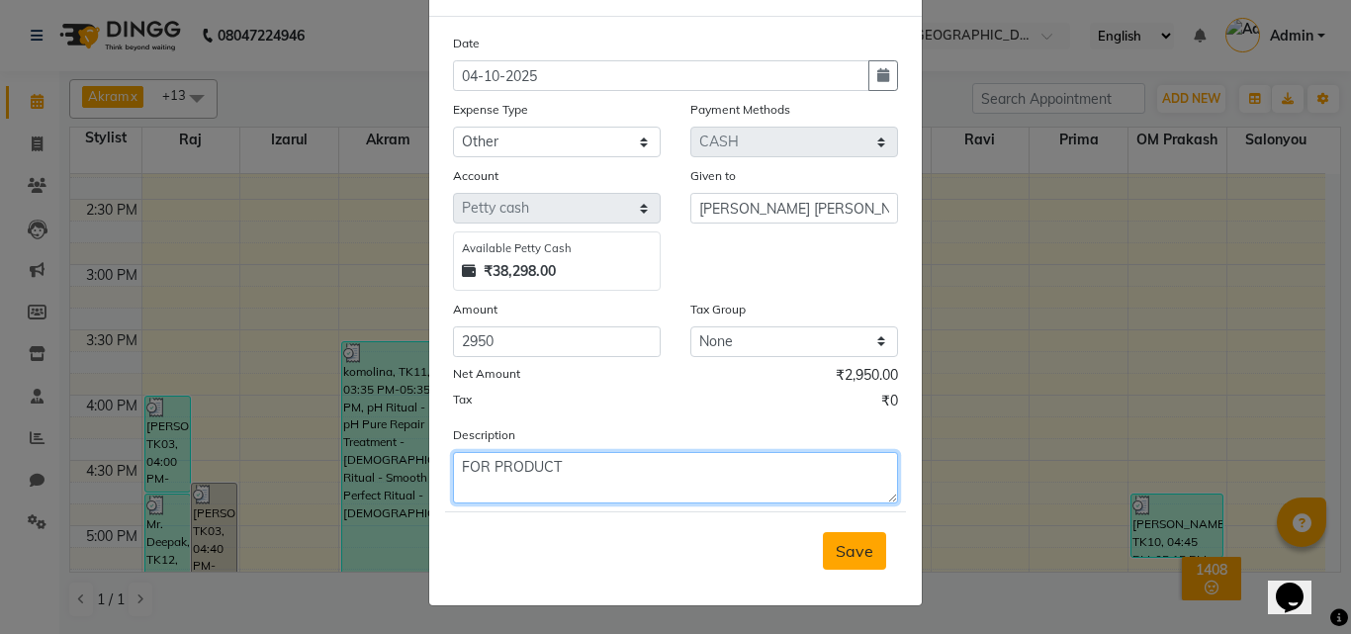
type textarea "FOR PRODUCT"
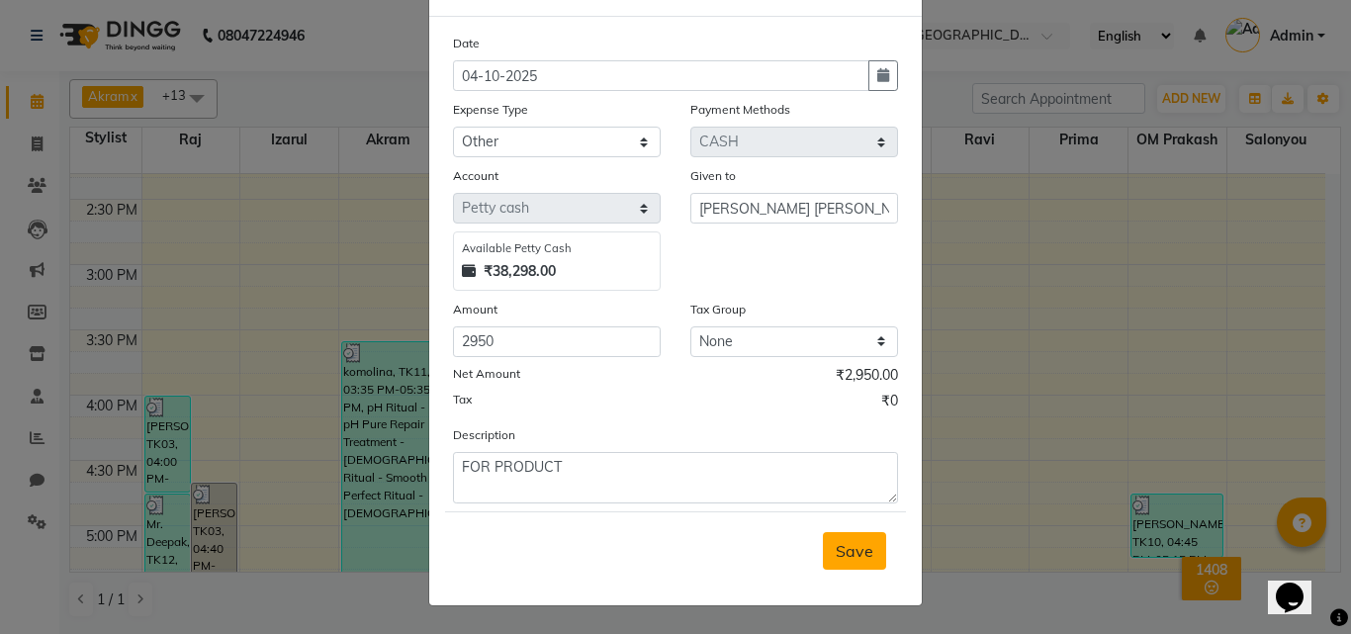
click at [838, 554] on span "Save" at bounding box center [855, 551] width 38 height 20
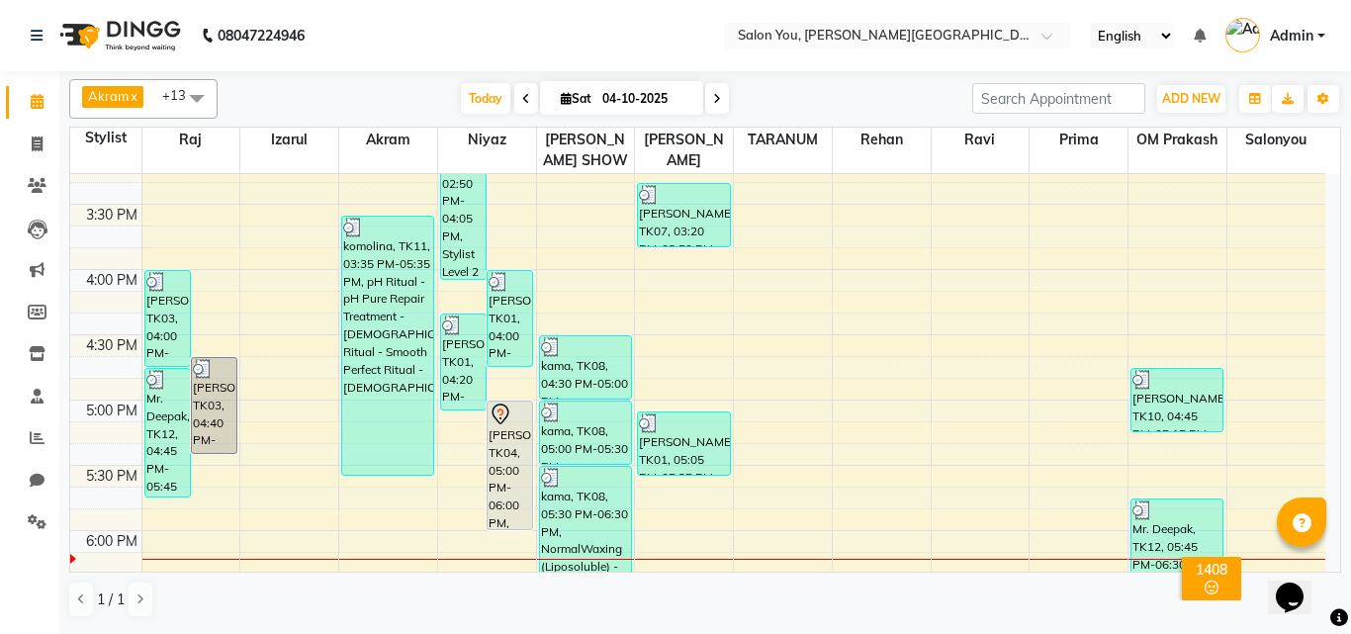
scroll to position [791, 0]
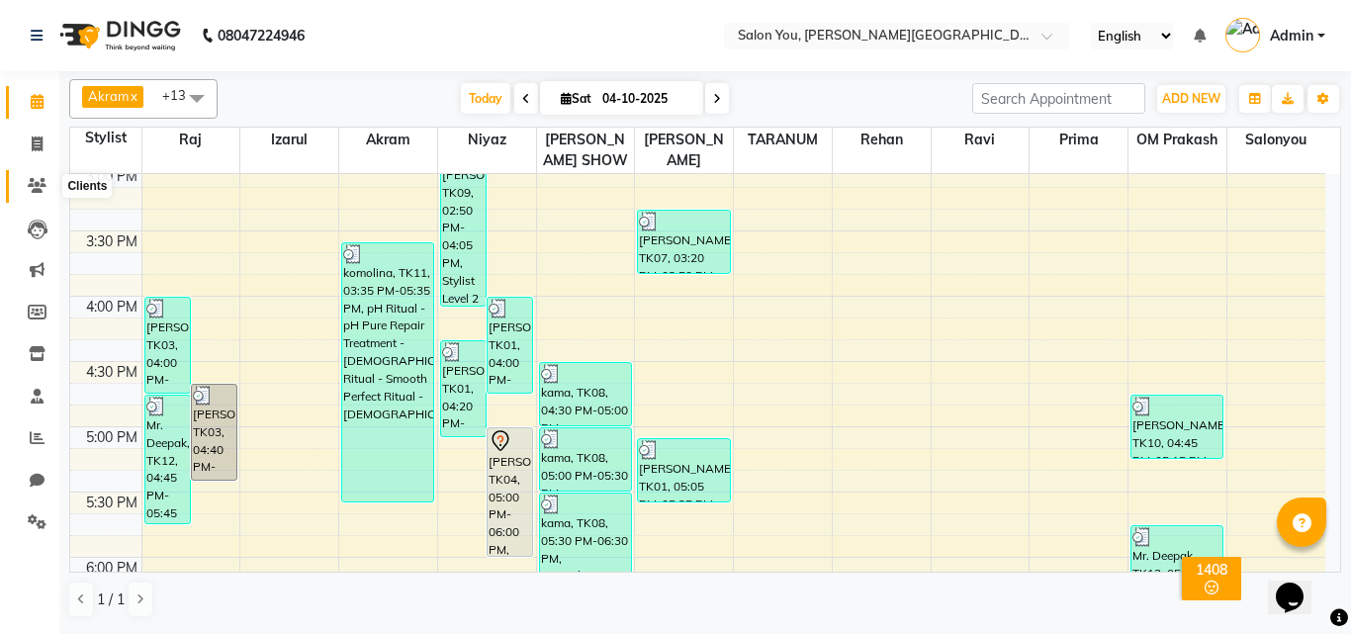
click at [34, 186] on icon at bounding box center [37, 185] width 19 height 15
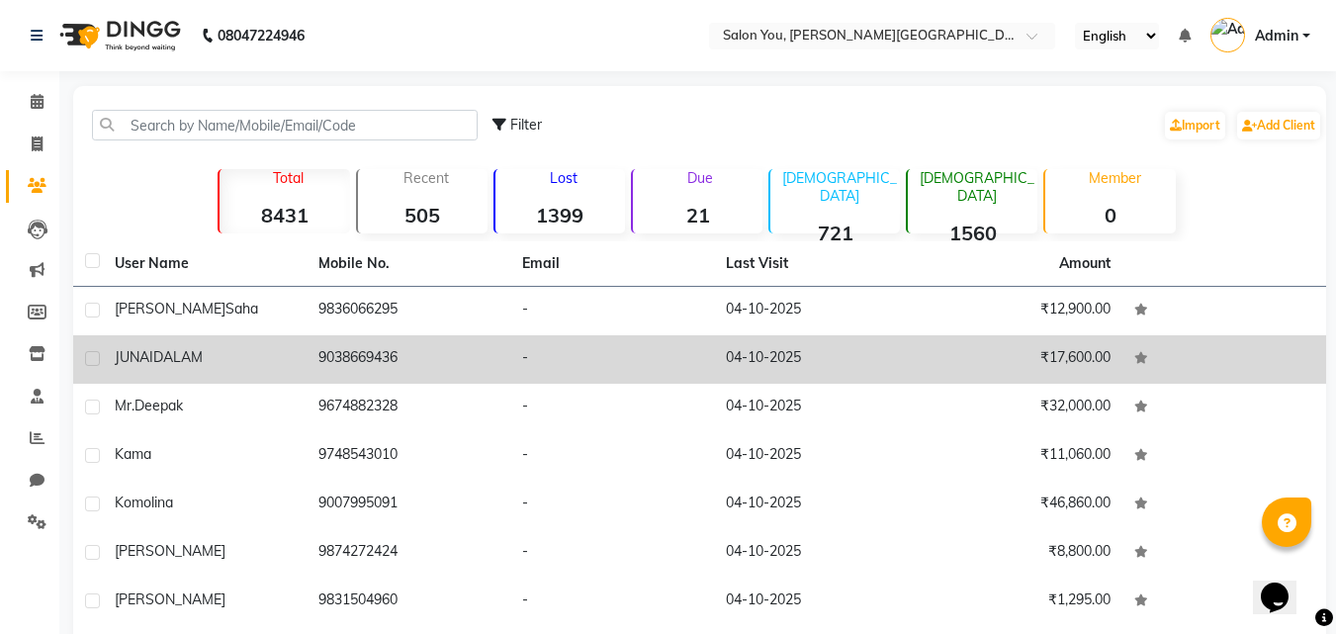
click at [445, 361] on td "9038669436" at bounding box center [409, 359] width 204 height 48
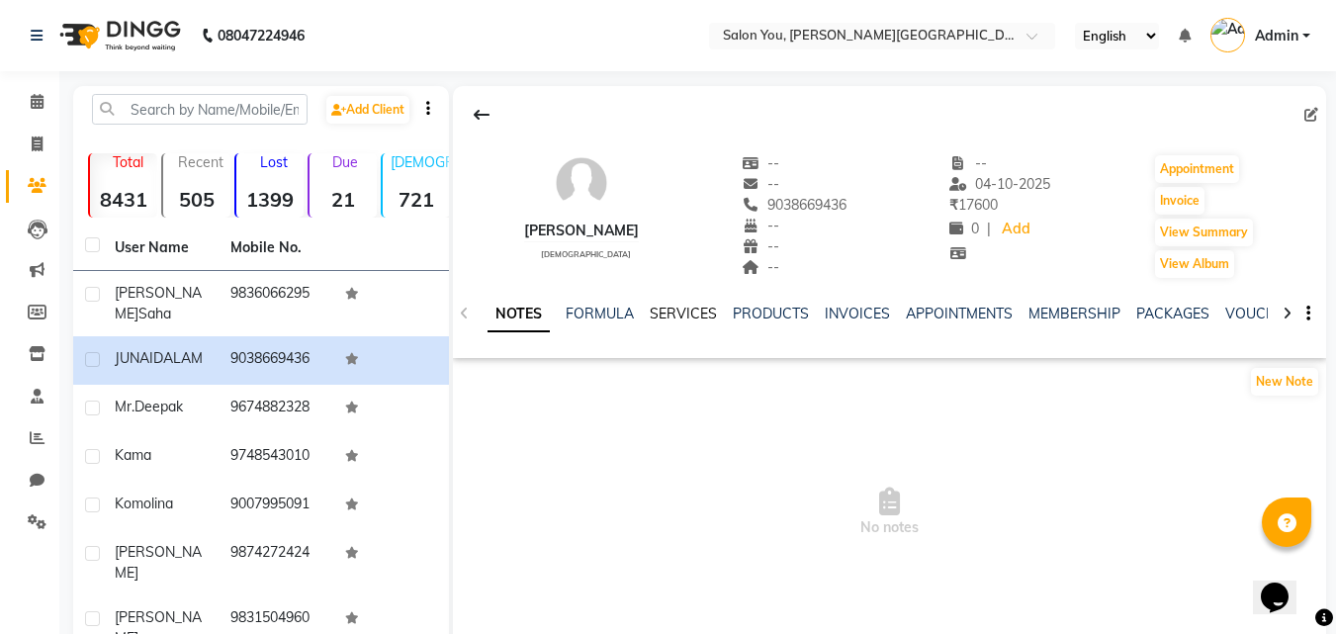
click at [670, 310] on link "SERVICES" at bounding box center [683, 314] width 67 height 18
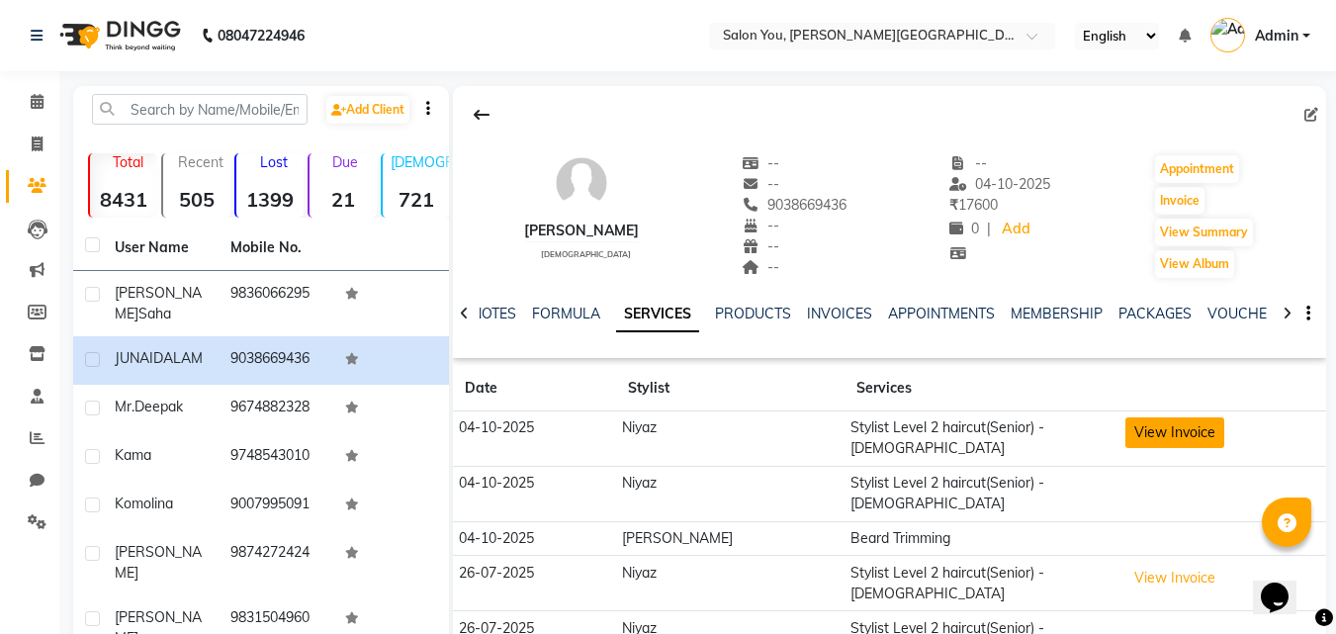
click at [1126, 431] on button "View Invoice" at bounding box center [1175, 432] width 99 height 31
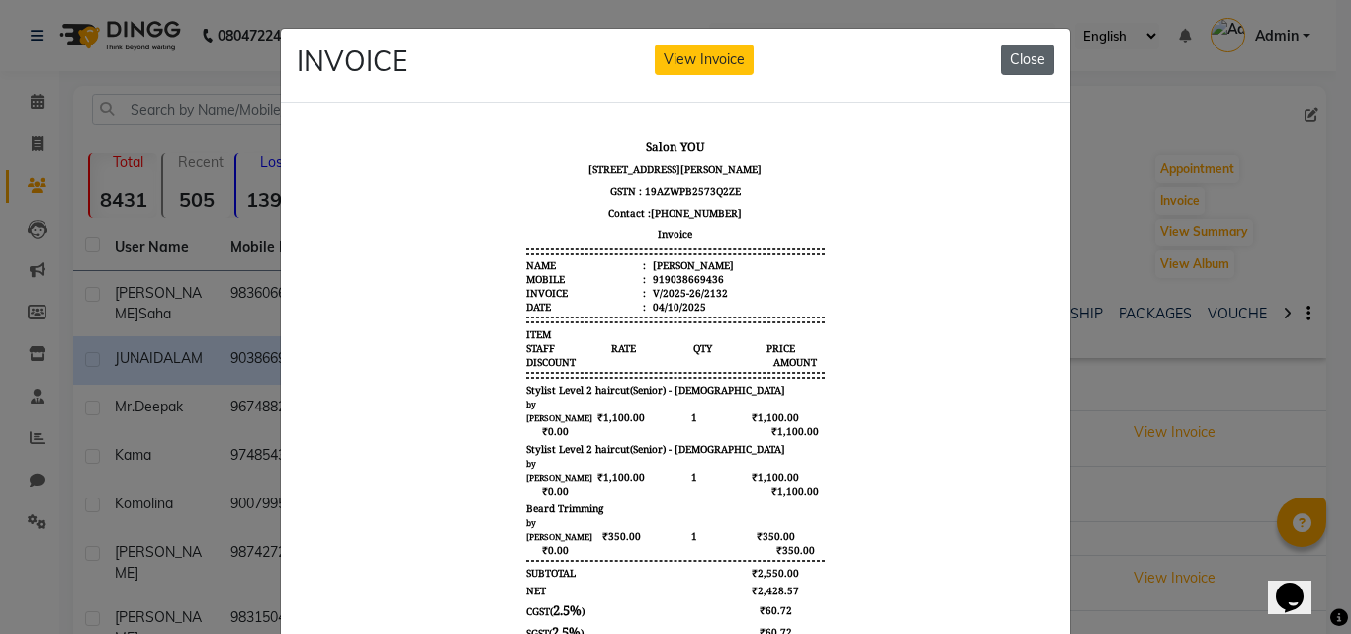
click at [1032, 60] on button "Close" at bounding box center [1027, 60] width 53 height 31
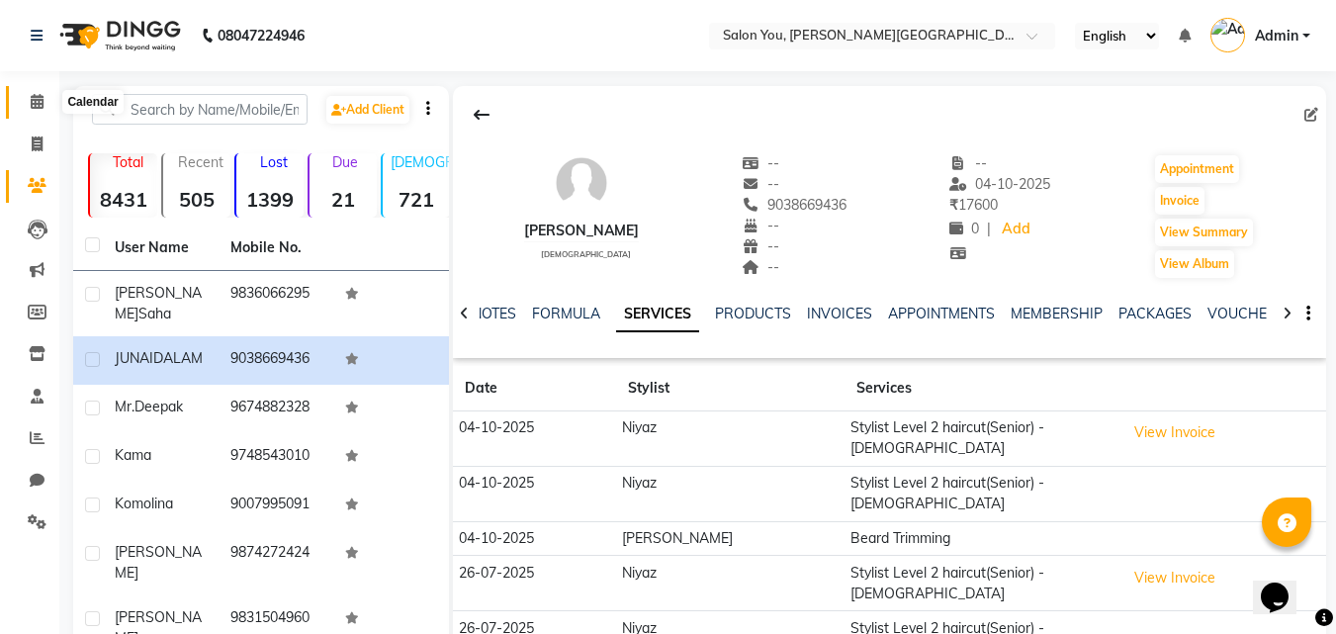
click at [32, 97] on icon at bounding box center [37, 101] width 13 height 15
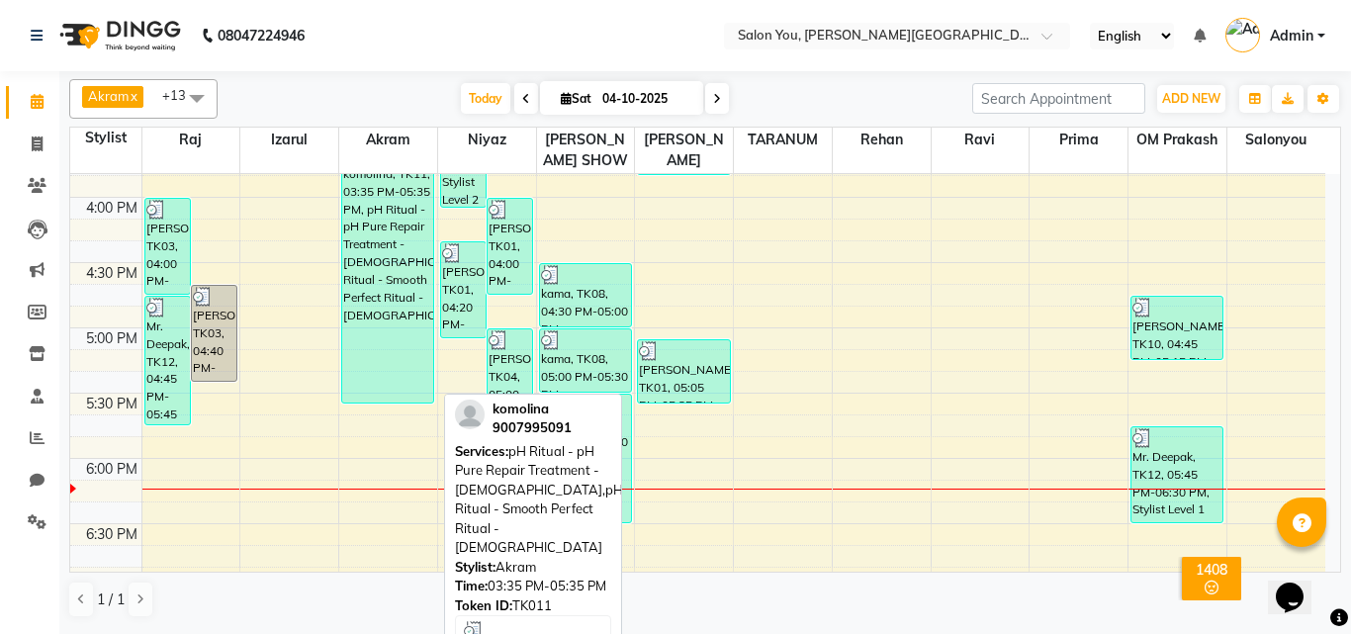
scroll to position [791, 0]
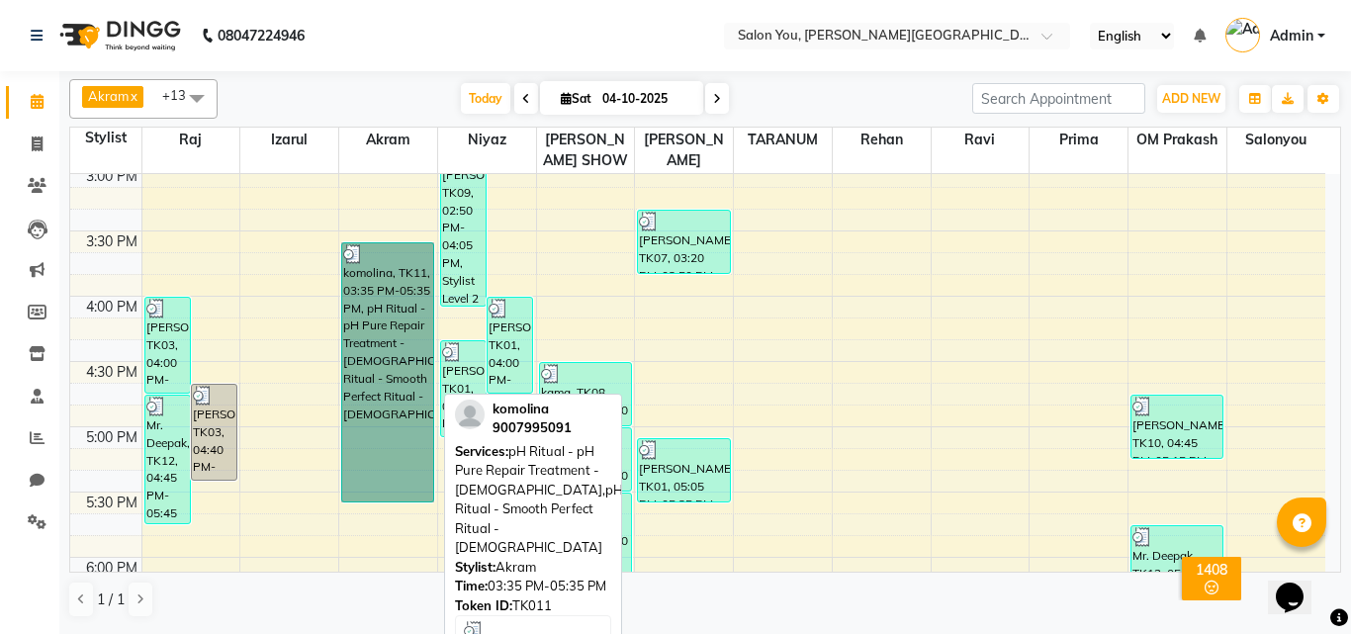
drag, startPoint x: 366, startPoint y: 390, endPoint x: 372, endPoint y: 418, distance: 29.3
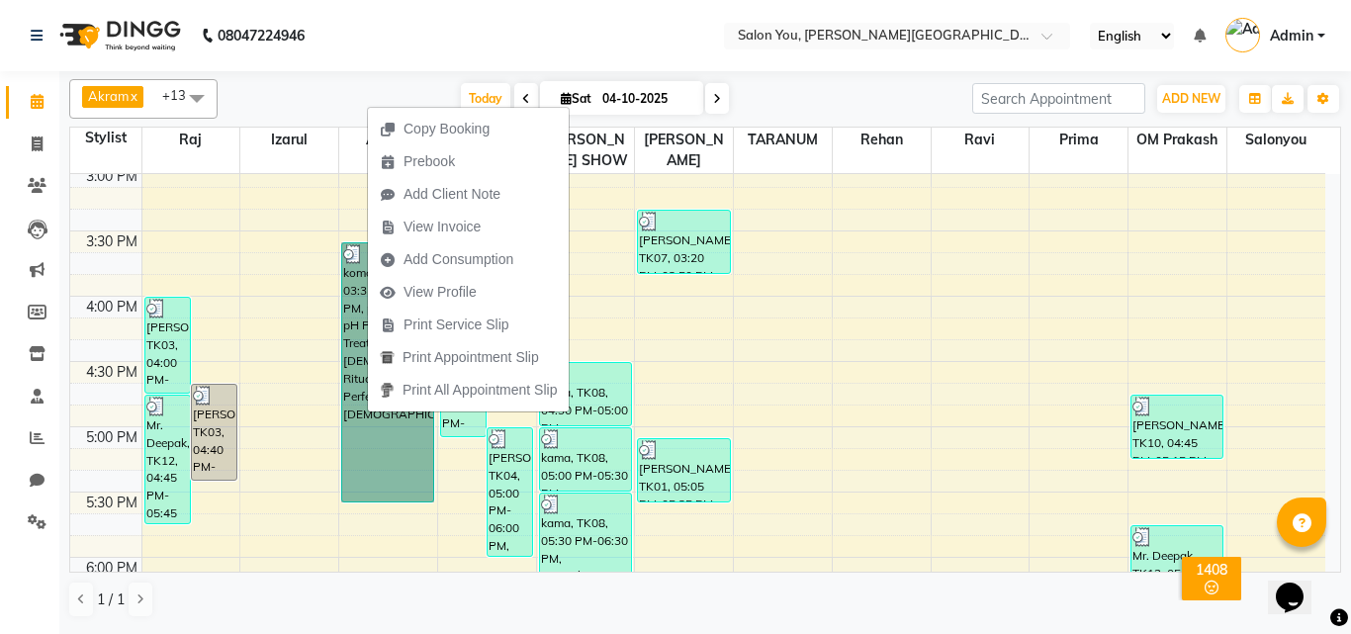
click at [835, 409] on div "9:00 AM 9:30 AM 10:00 AM 10:30 AM 11:00 AM 11:30 AM 12:00 PM 12:30 PM 1:00 PM 1…" at bounding box center [697, 231] width 1255 height 1696
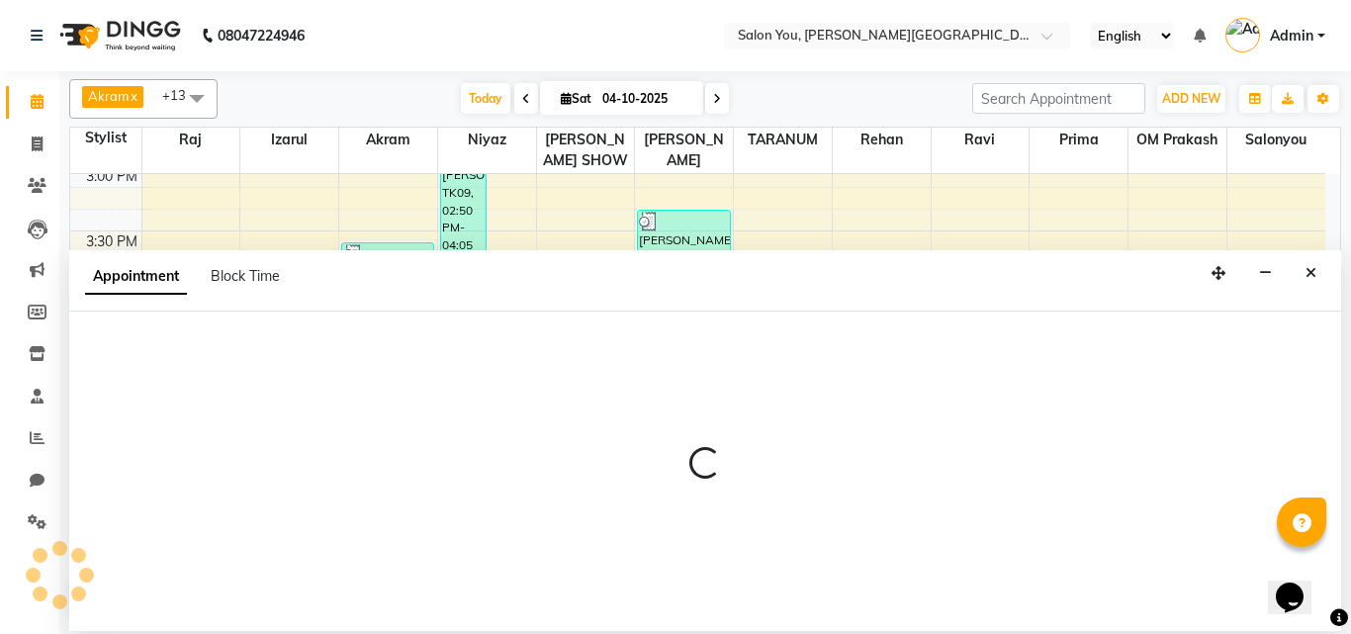
select select "85261"
select select "tentative"
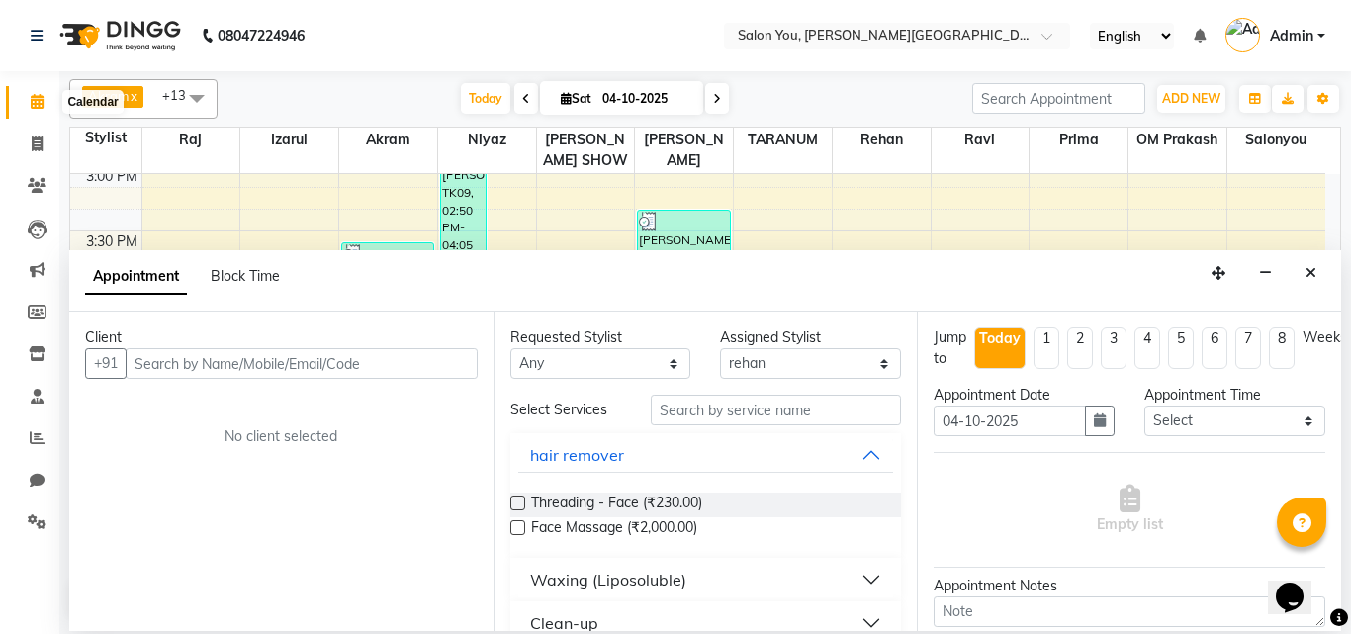
click at [40, 96] on icon at bounding box center [37, 101] width 13 height 15
click at [37, 104] on icon at bounding box center [37, 101] width 13 height 15
click at [1268, 268] on icon "button" at bounding box center [1265, 273] width 13 height 14
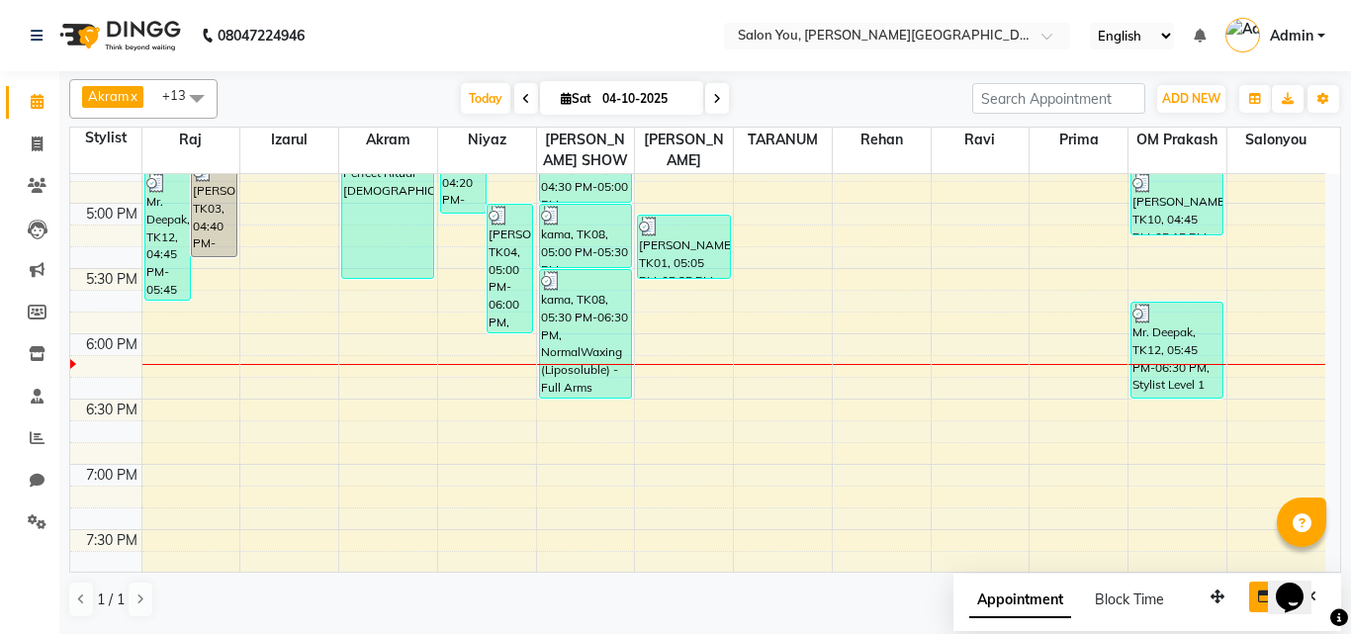
scroll to position [1088, 0]
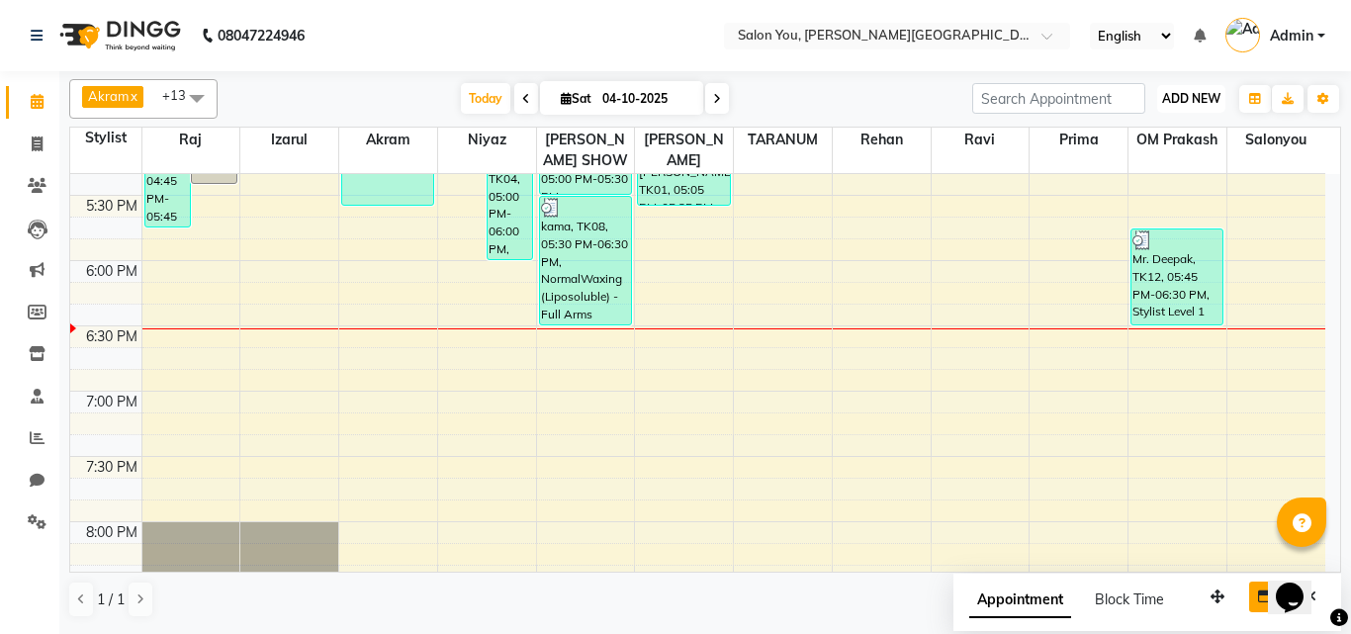
click at [1182, 92] on span "ADD NEW" at bounding box center [1191, 98] width 58 height 15
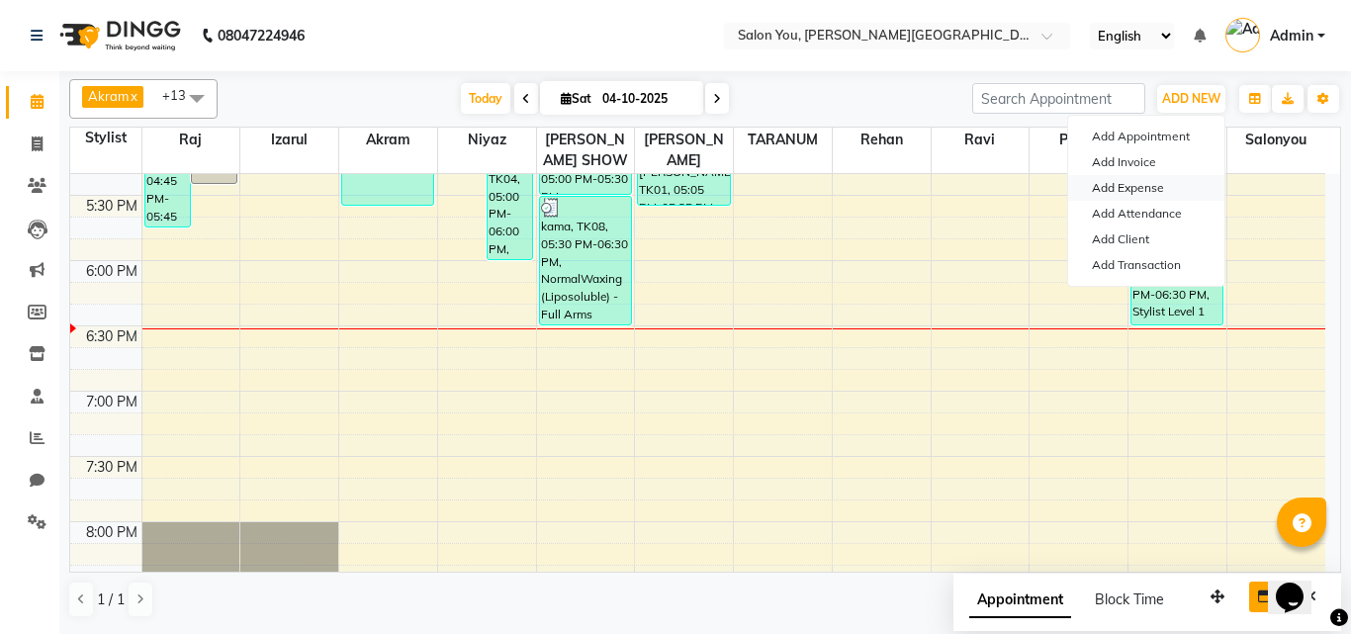
click at [1153, 185] on link "Add Expense" at bounding box center [1146, 188] width 156 height 26
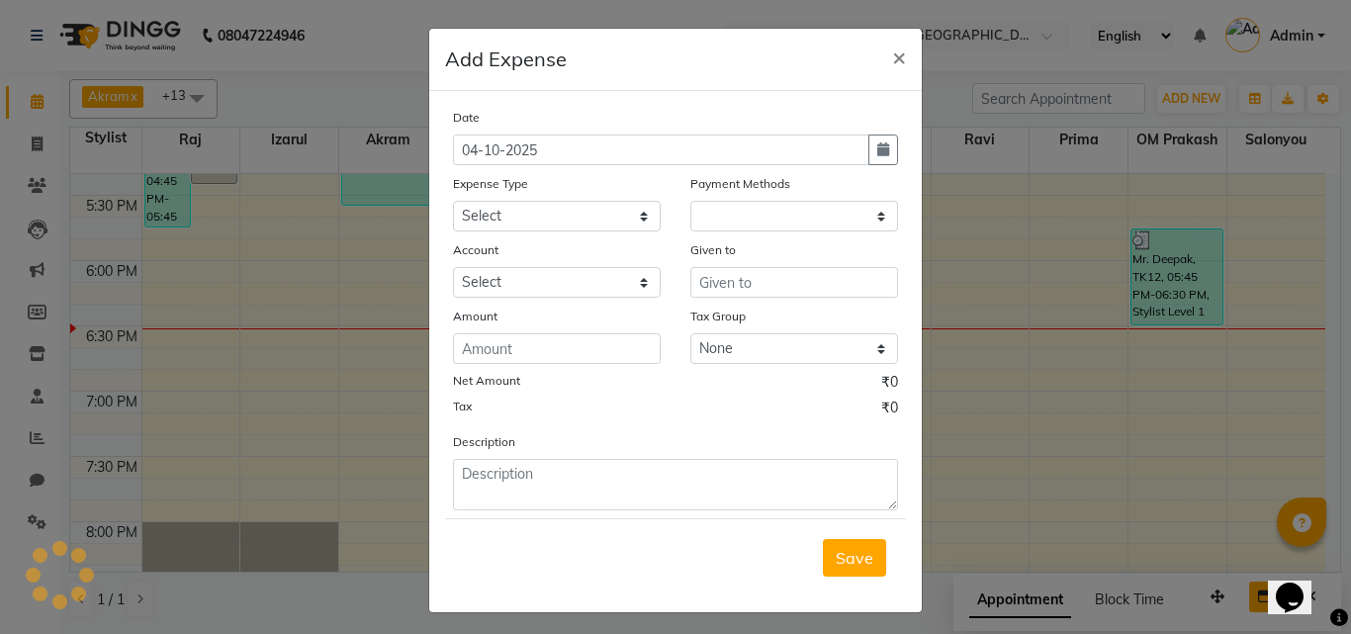
select select "1"
select select "4140"
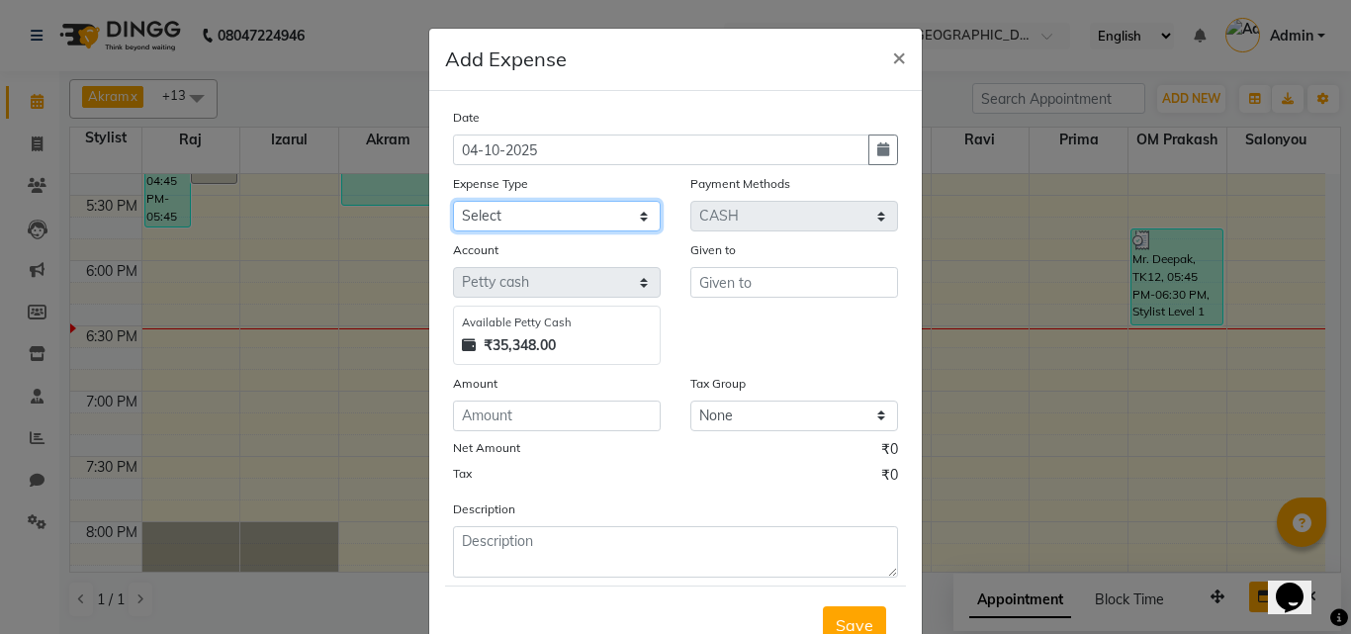
click at [613, 214] on select "Select Advance Salary Car Parking Charges Cash transfer to bank Cash Transfer t…" at bounding box center [557, 216] width 208 height 31
select select "9823"
click at [453, 201] on select "Select Advance Salary Car Parking Charges Cash transfer to bank Cash Transfer t…" at bounding box center [557, 216] width 208 height 31
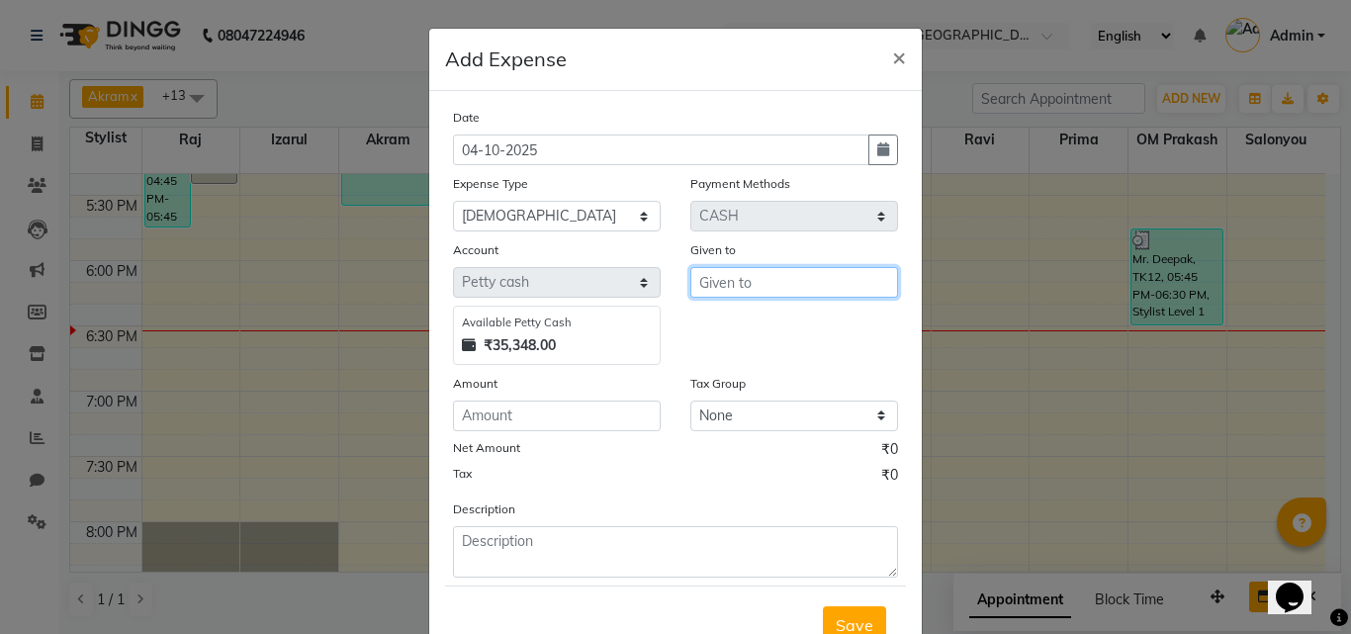
click at [754, 289] on input "text" at bounding box center [794, 282] width 208 height 31
type input "TRANSGENDER"
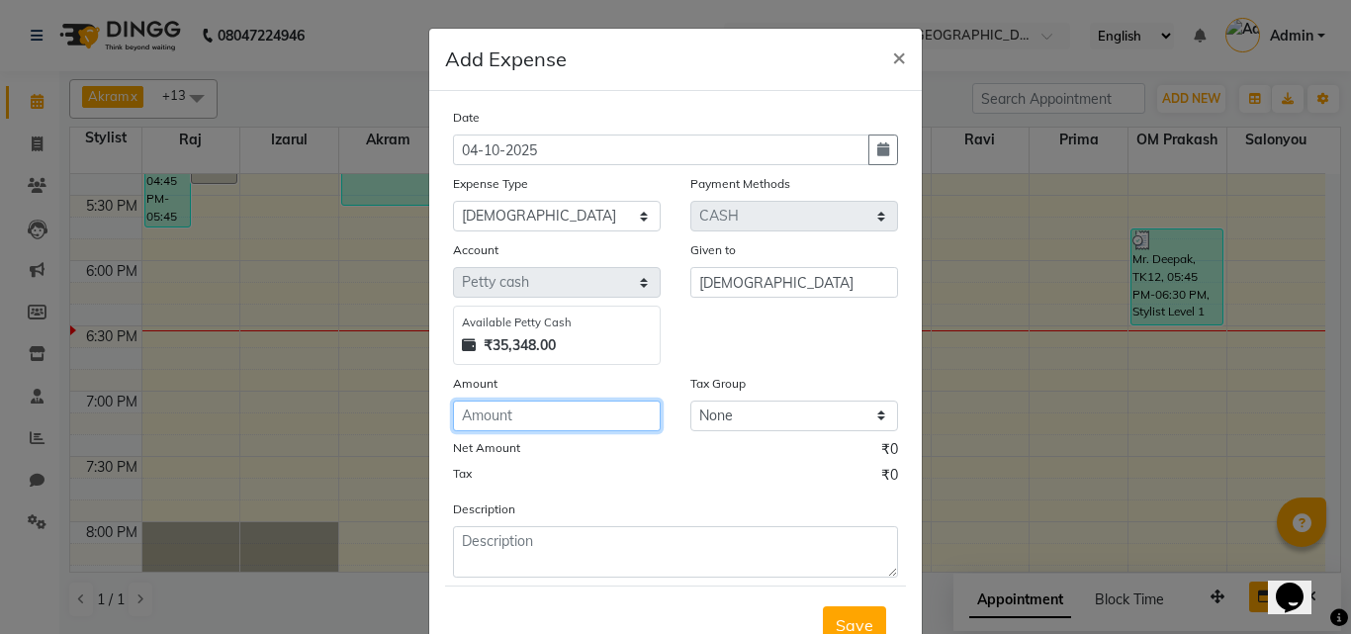
click at [648, 413] on input "number" at bounding box center [557, 416] width 208 height 31
type input "100"
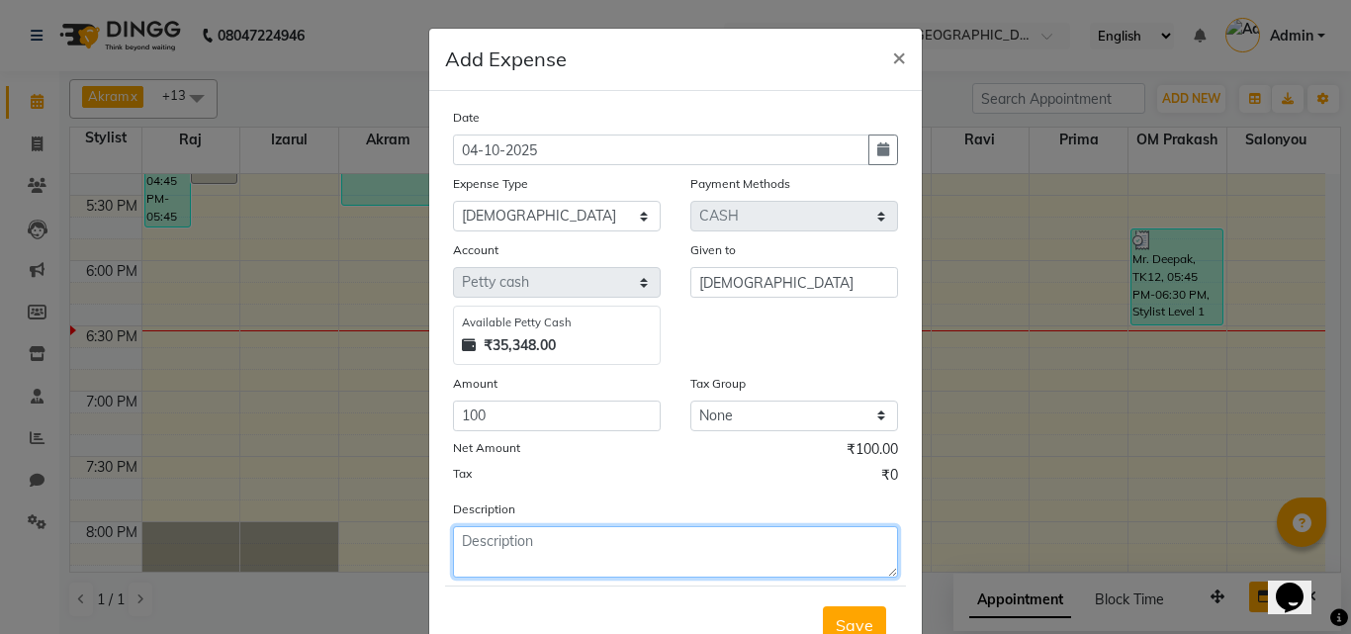
click at [536, 543] on textarea at bounding box center [675, 551] width 445 height 51
type textarea "FOR 2 WEEKS TRANSGENDER 100 RP"
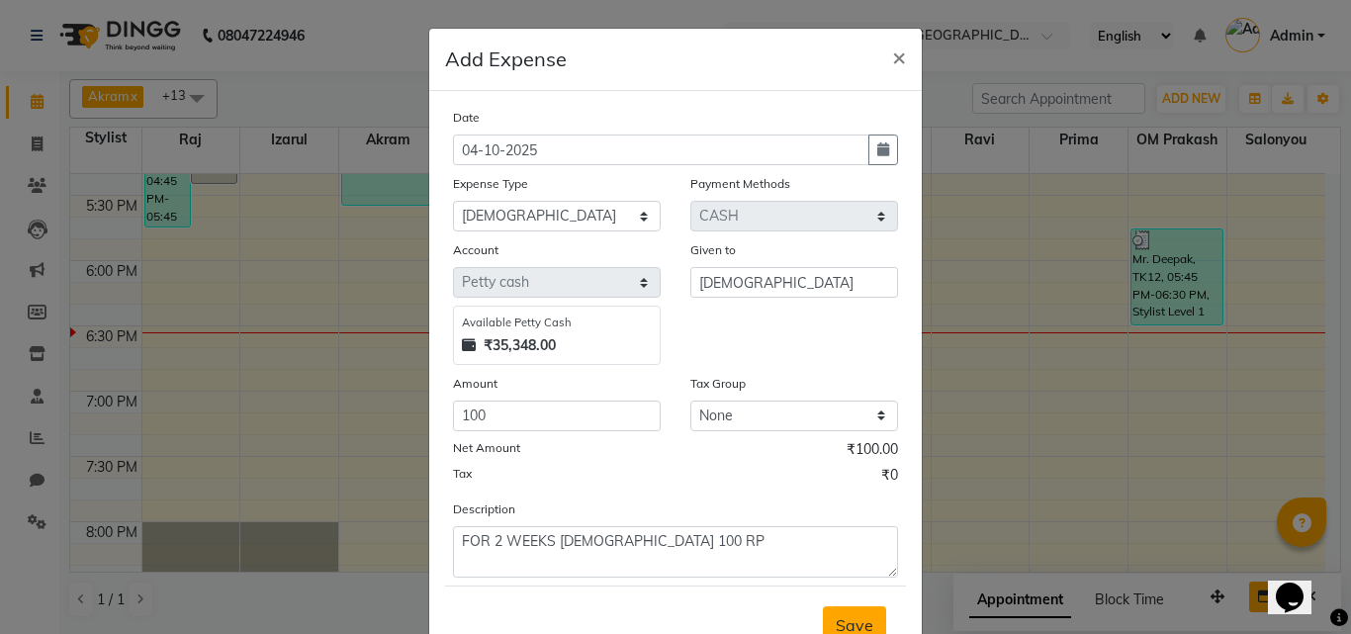
click at [865, 625] on span "Save" at bounding box center [855, 625] width 38 height 20
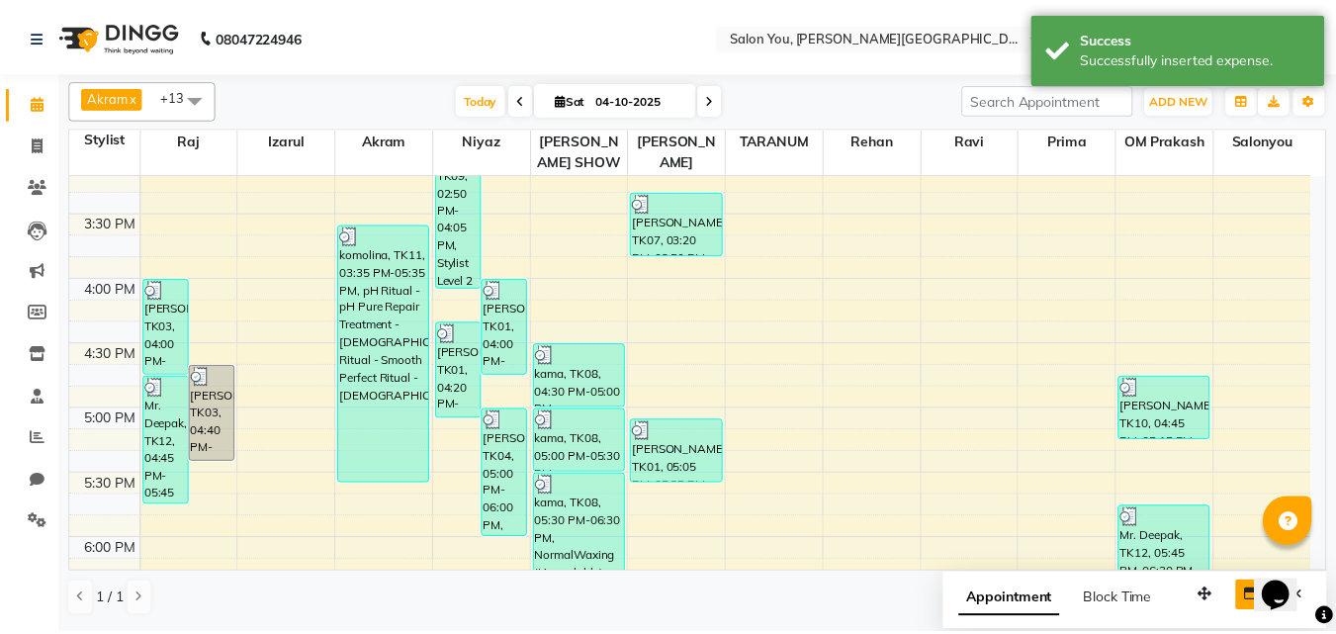
scroll to position [804, 0]
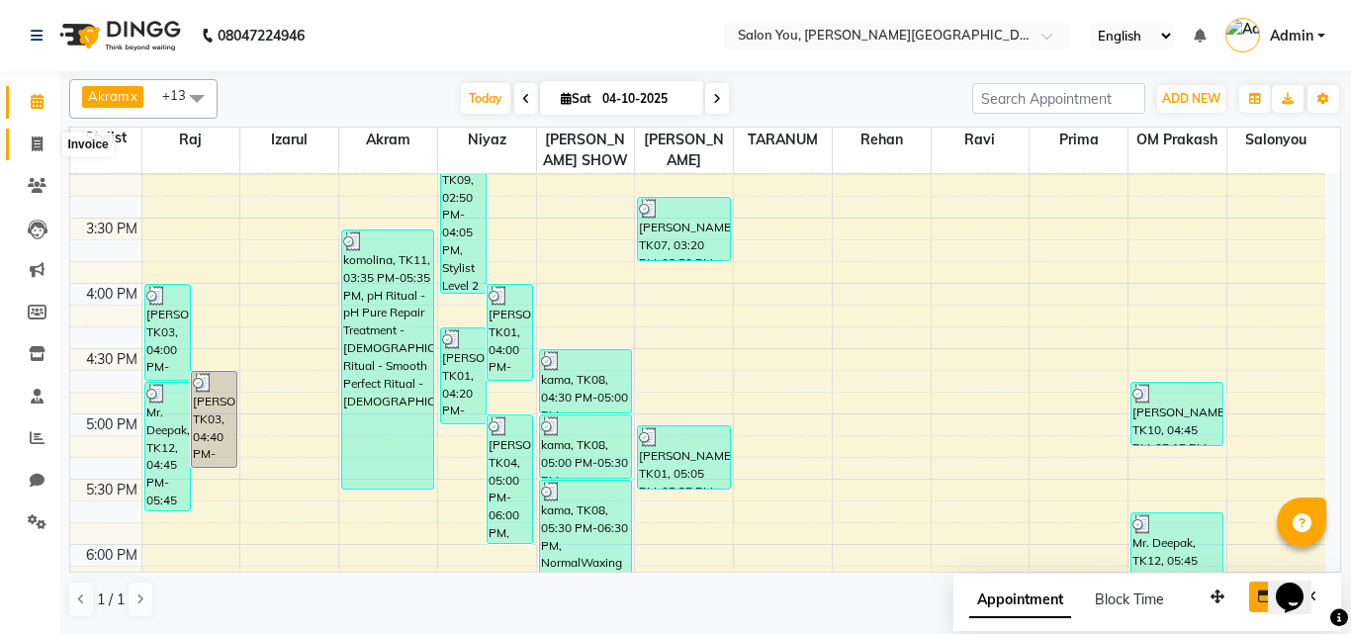
click at [35, 138] on icon at bounding box center [37, 144] width 11 height 15
select select "service"
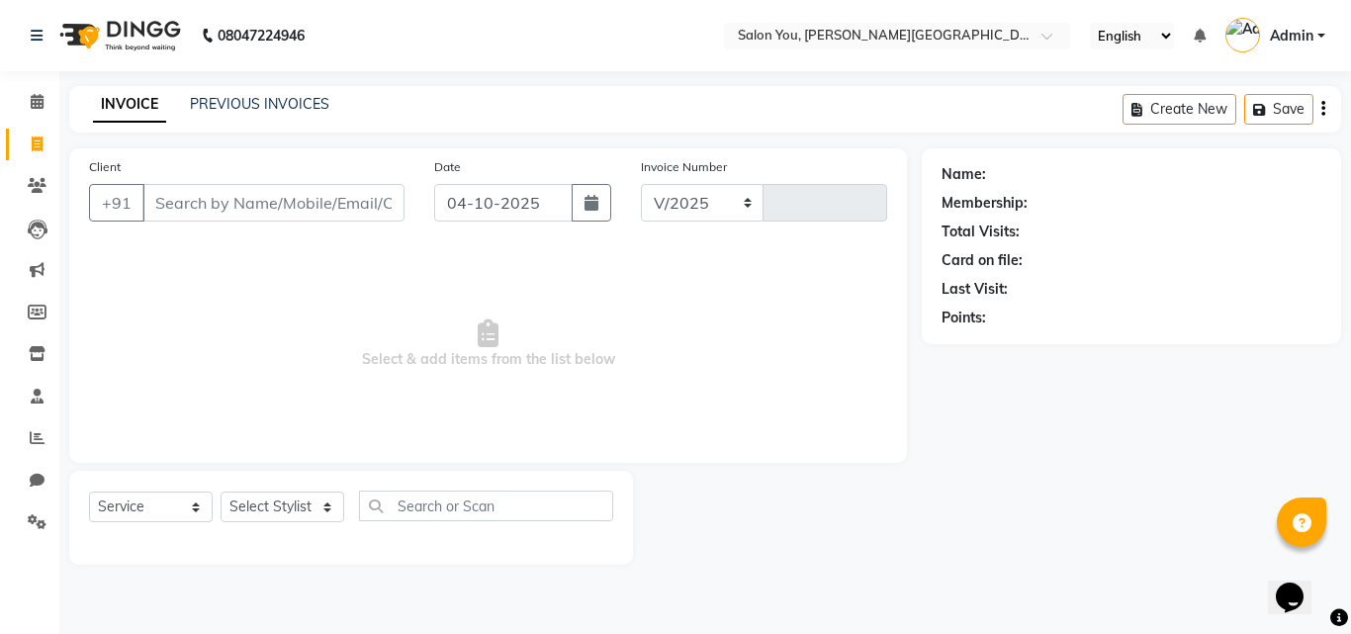
select select "5231"
type input "2134"
click at [267, 204] on input "Client" at bounding box center [273, 203] width 262 height 38
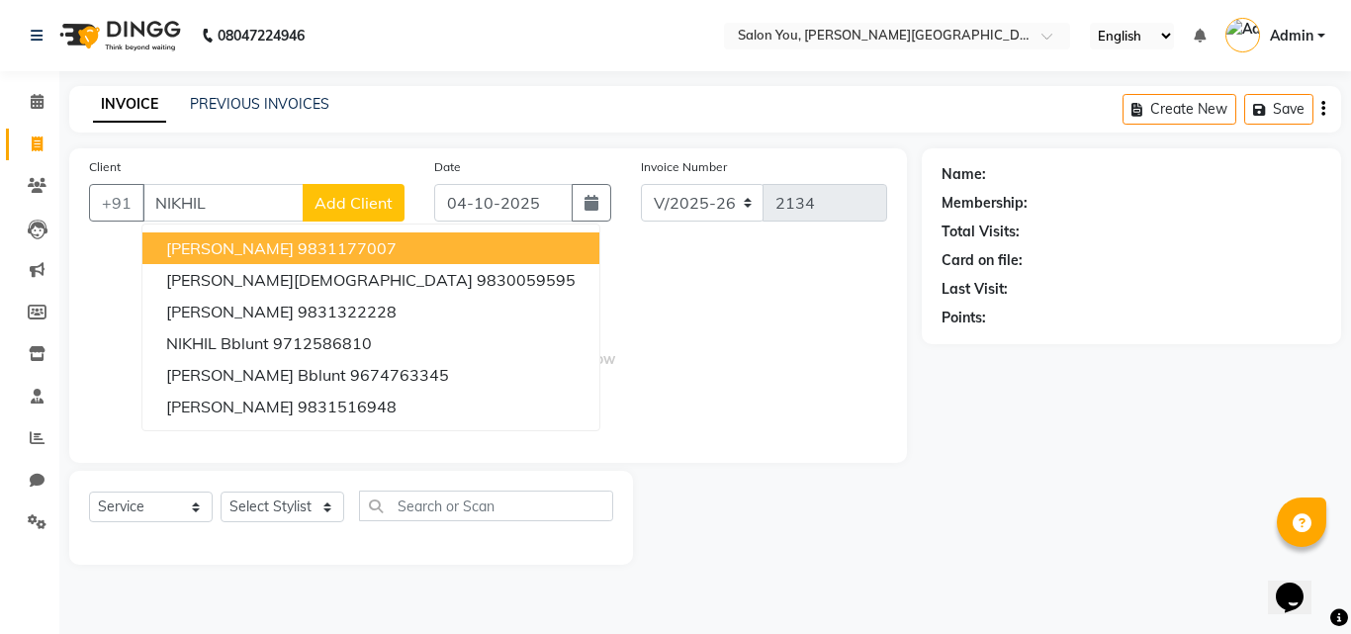
click at [269, 255] on button "nikhil sekhani 9831177007" at bounding box center [370, 248] width 457 height 32
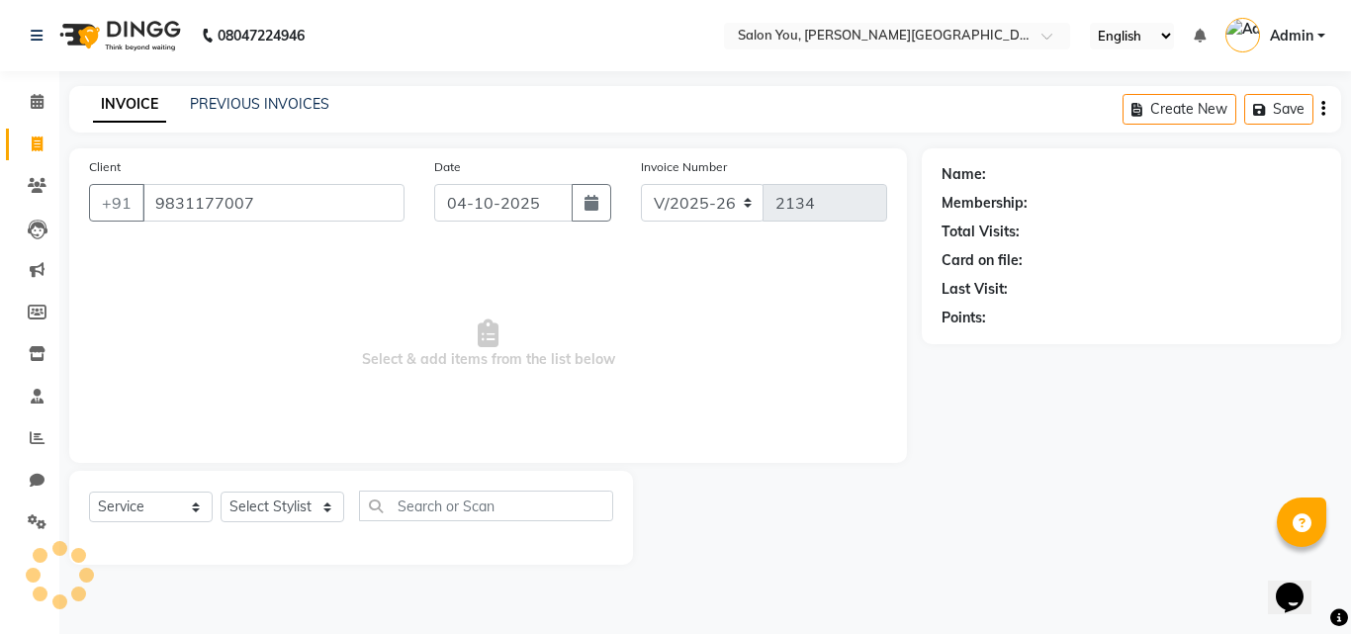
type input "9831177007"
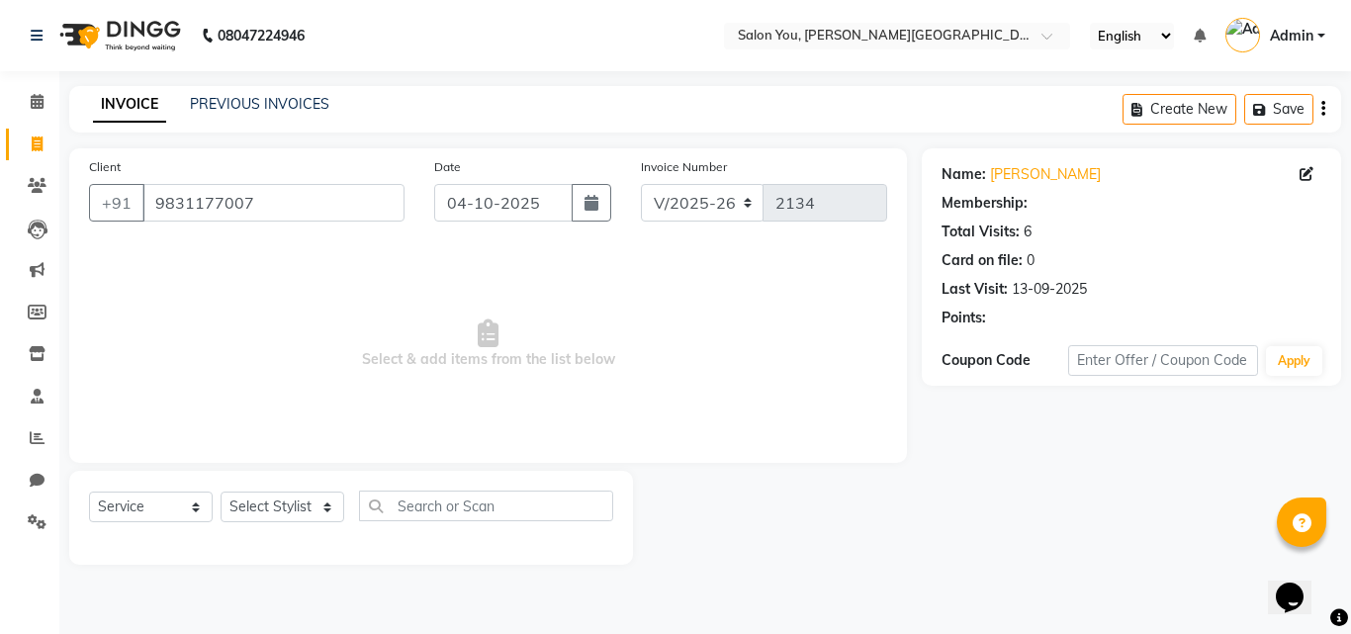
select select "1: Object"
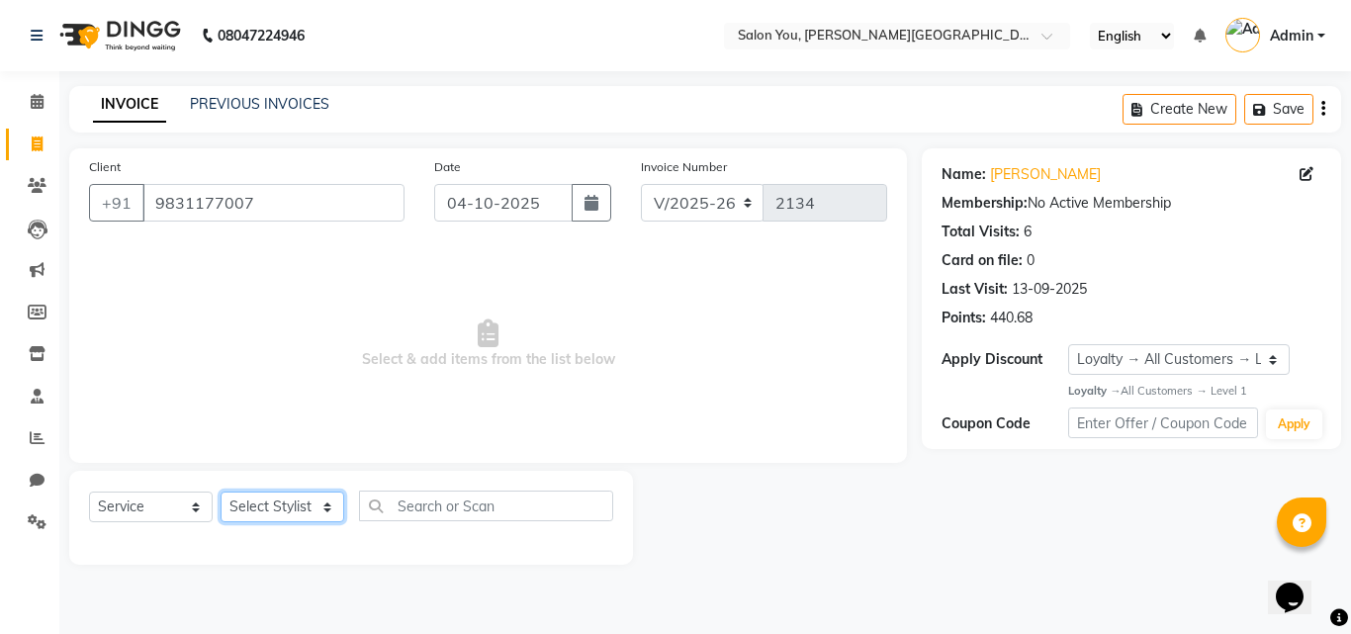
click at [287, 504] on select "Select Stylist Akram Auditor Christina Izarul jaydip Niyaz OM Prakash prima raj…" at bounding box center [283, 507] width 124 height 31
select select "83062"
click at [221, 492] on select "Select Stylist Akram Auditor Christina Izarul jaydip Niyaz OM Prakash prima raj…" at bounding box center [283, 507] width 124 height 31
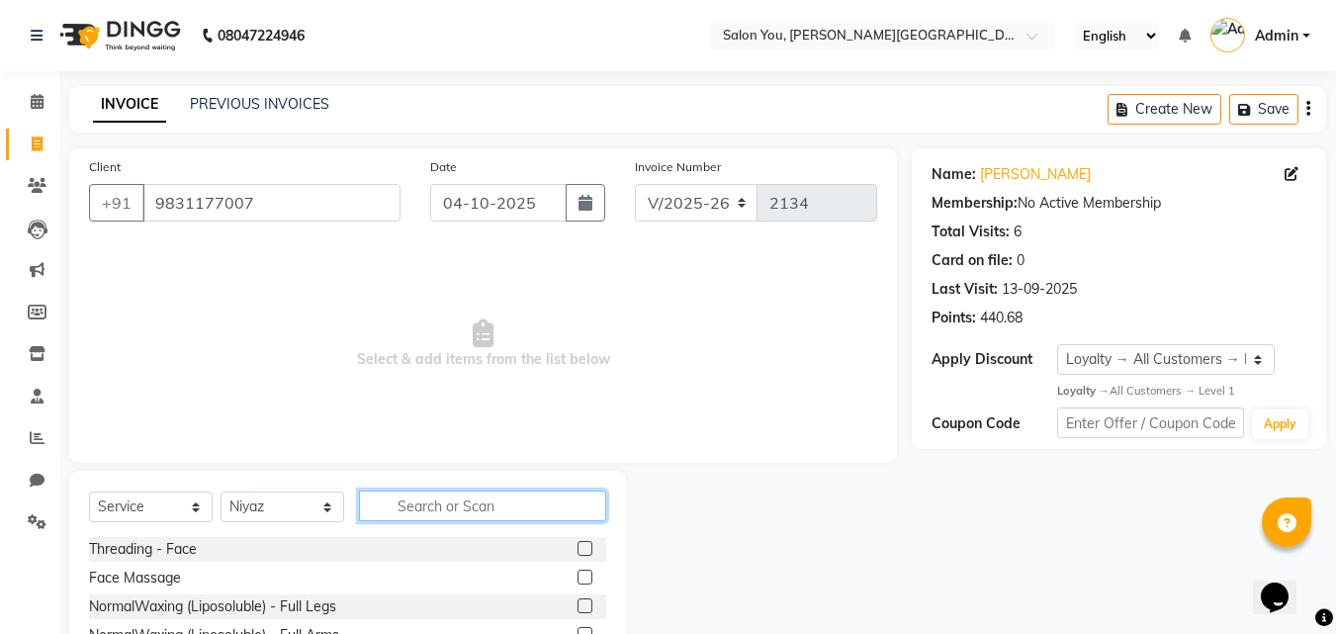
click at [433, 502] on input "text" at bounding box center [482, 506] width 247 height 31
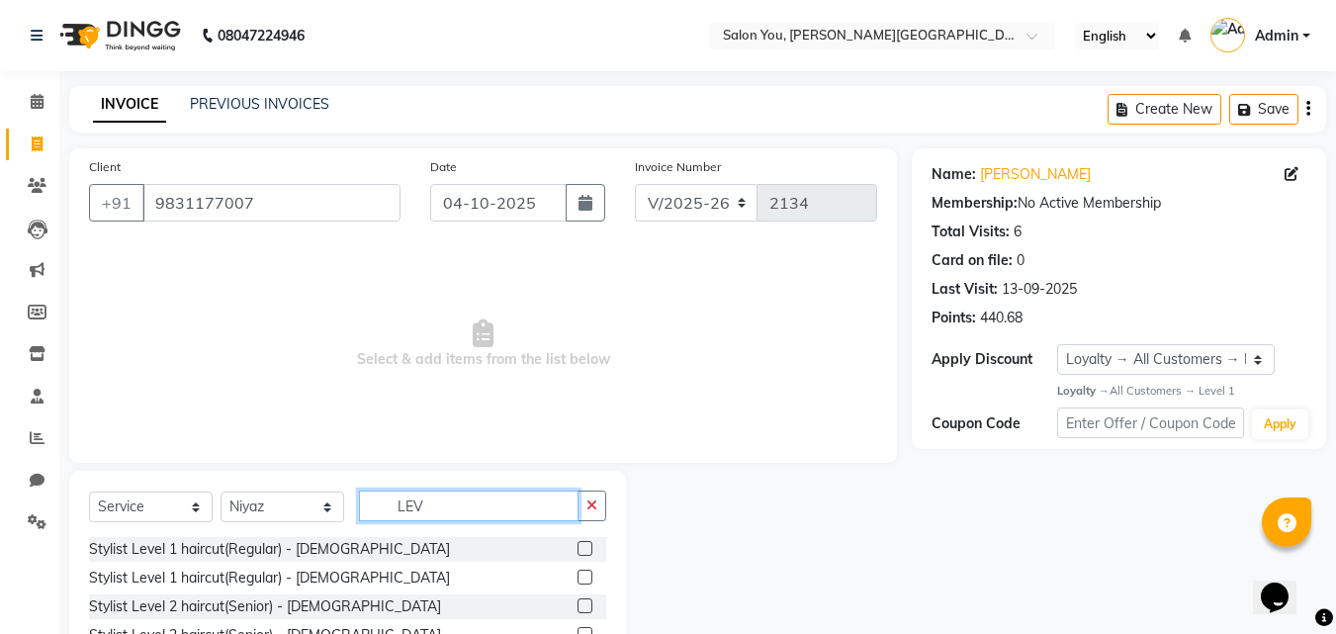
scroll to position [75, 0]
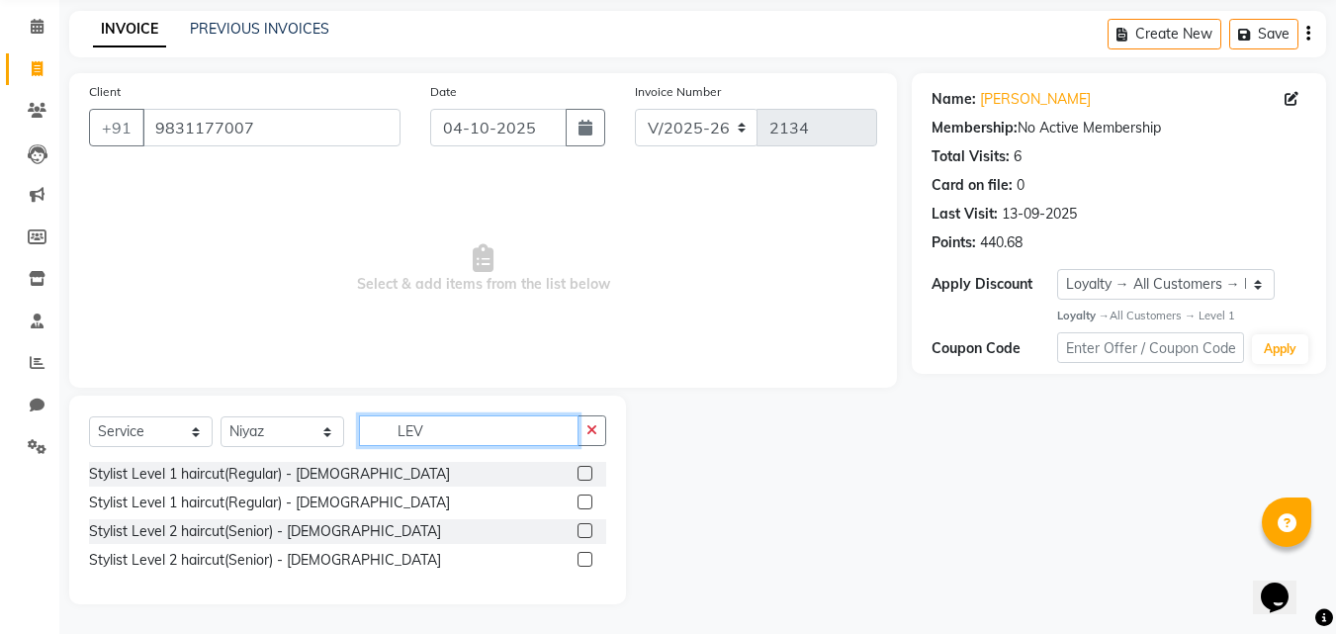
type input "LEV"
click at [588, 532] on label at bounding box center [585, 530] width 15 height 15
click at [588, 532] on input "checkbox" at bounding box center [584, 531] width 13 height 13
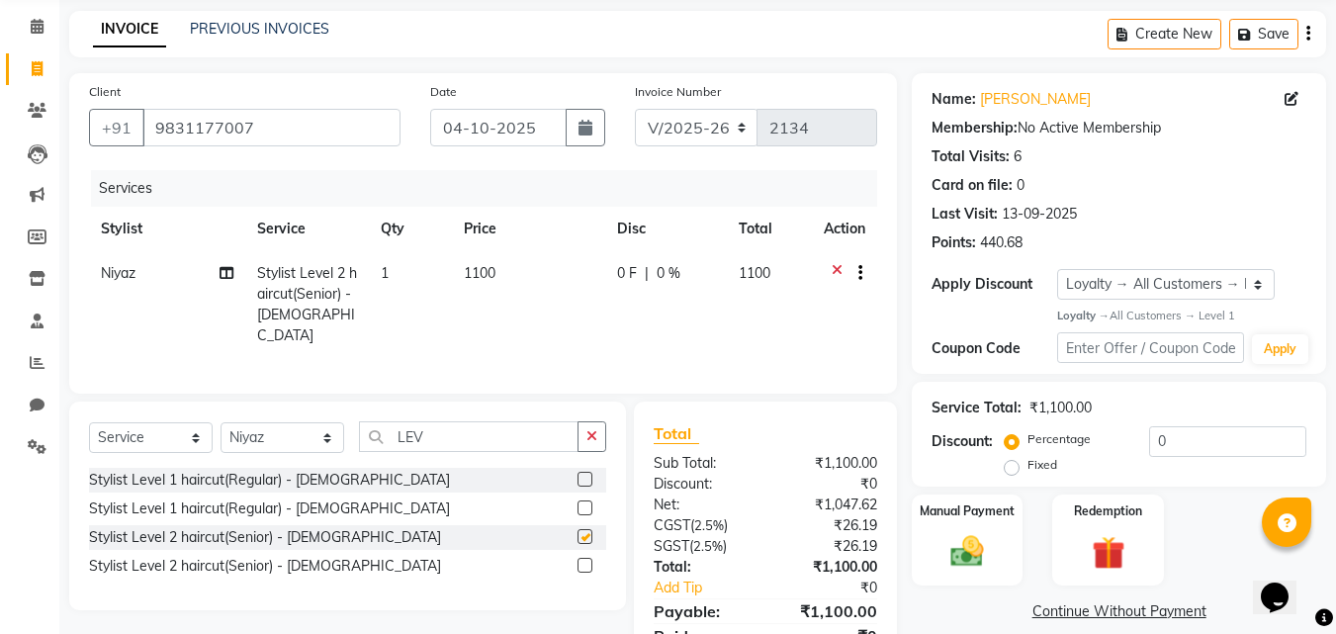
checkbox input "false"
click at [1096, 520] on div "Redemption" at bounding box center [1108, 540] width 116 height 94
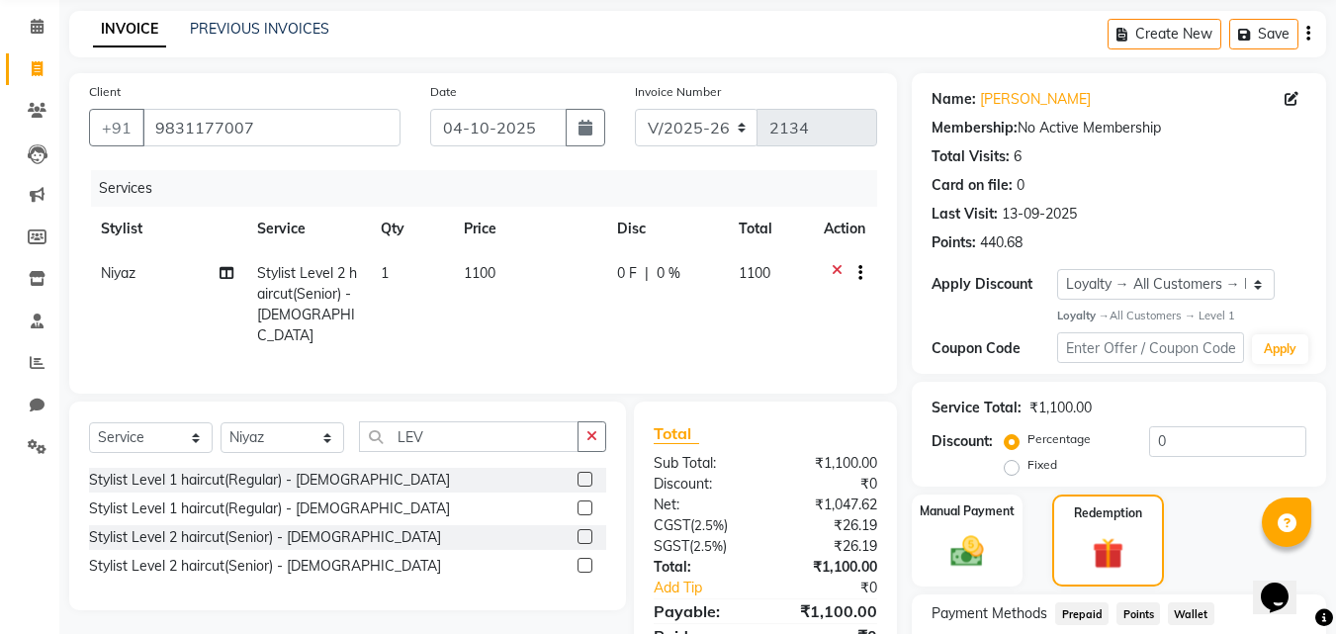
scroll to position [225, 0]
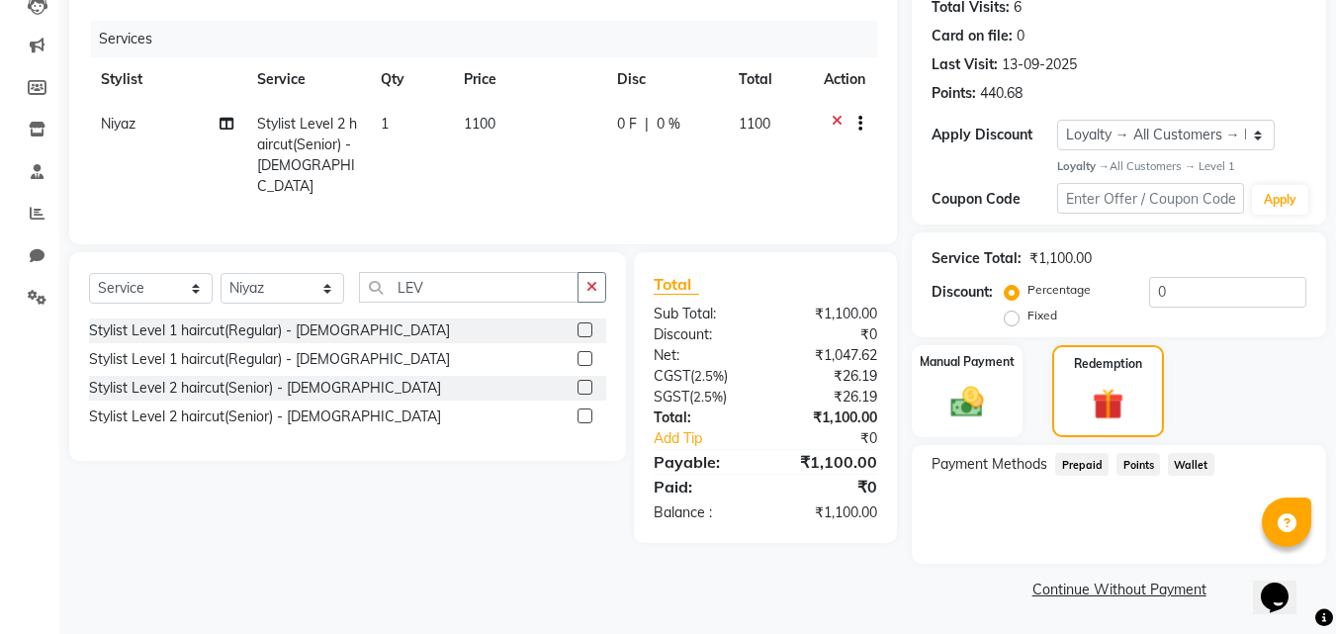
click at [1141, 469] on span "Points" at bounding box center [1139, 464] width 44 height 23
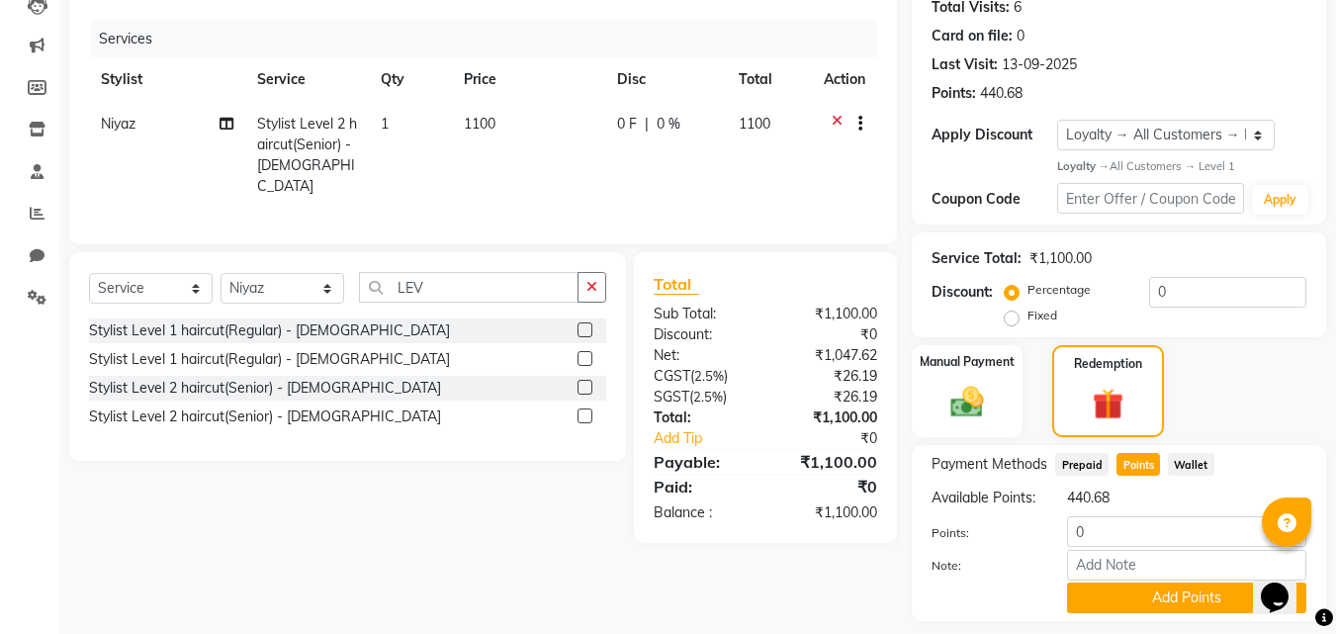
scroll to position [303, 0]
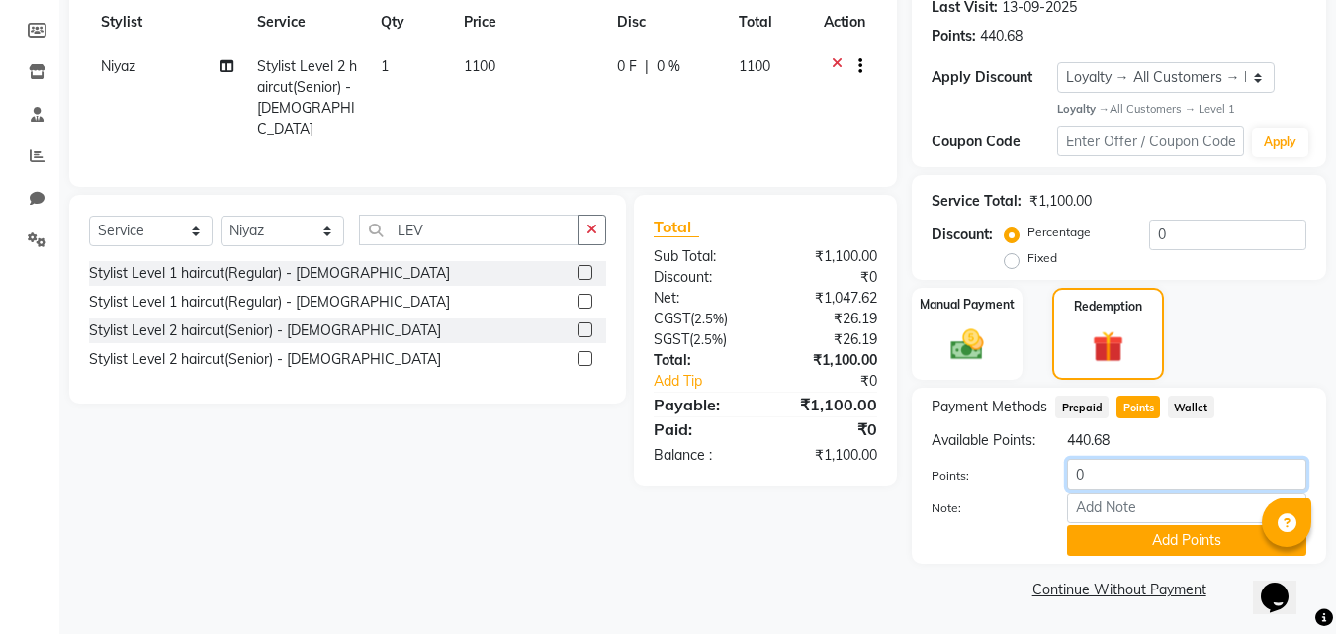
click at [1134, 478] on input "0" at bounding box center [1186, 474] width 239 height 31
type input "0400"
click at [1132, 540] on button "Add Points" at bounding box center [1186, 540] width 239 height 31
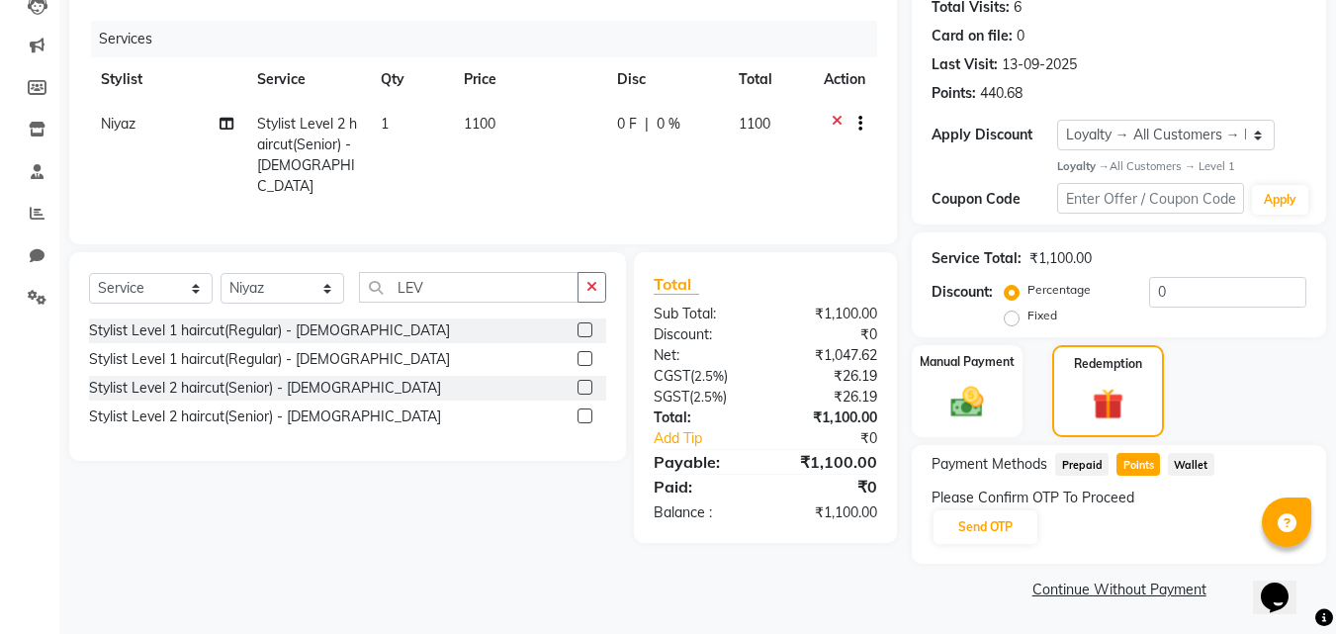
scroll to position [225, 0]
click at [1008, 524] on button "Send OTP" at bounding box center [986, 527] width 104 height 34
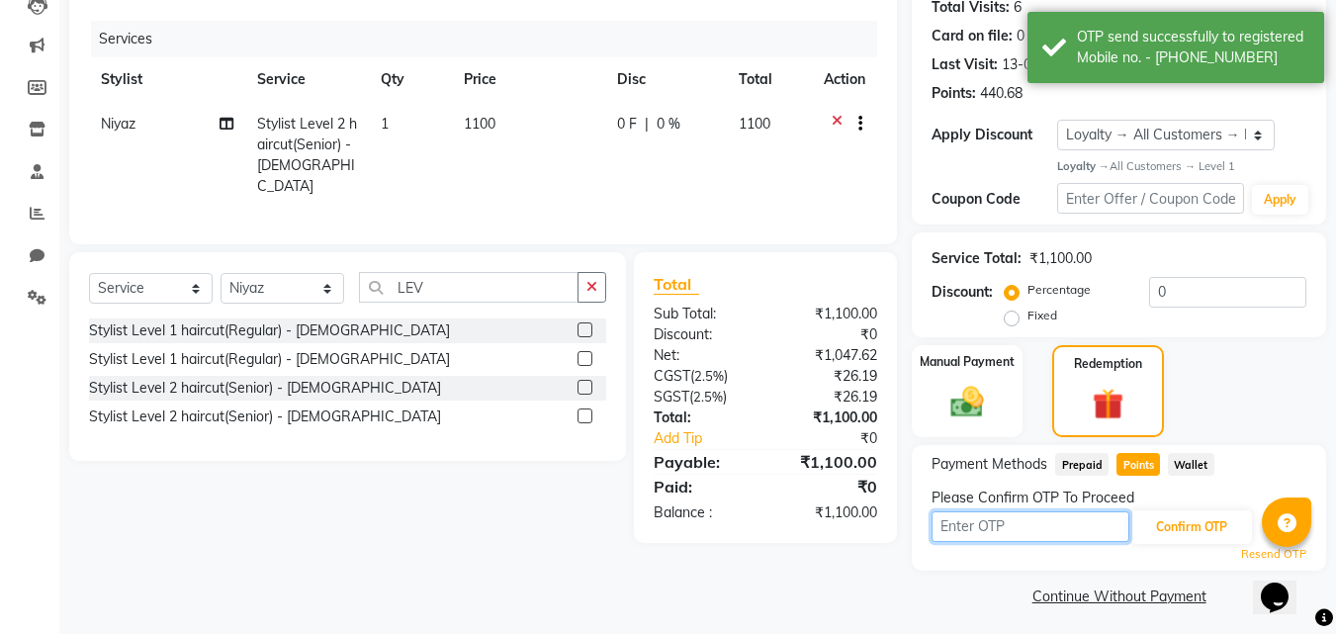
click at [1007, 526] on input "text" at bounding box center [1031, 526] width 198 height 31
type input "3440"
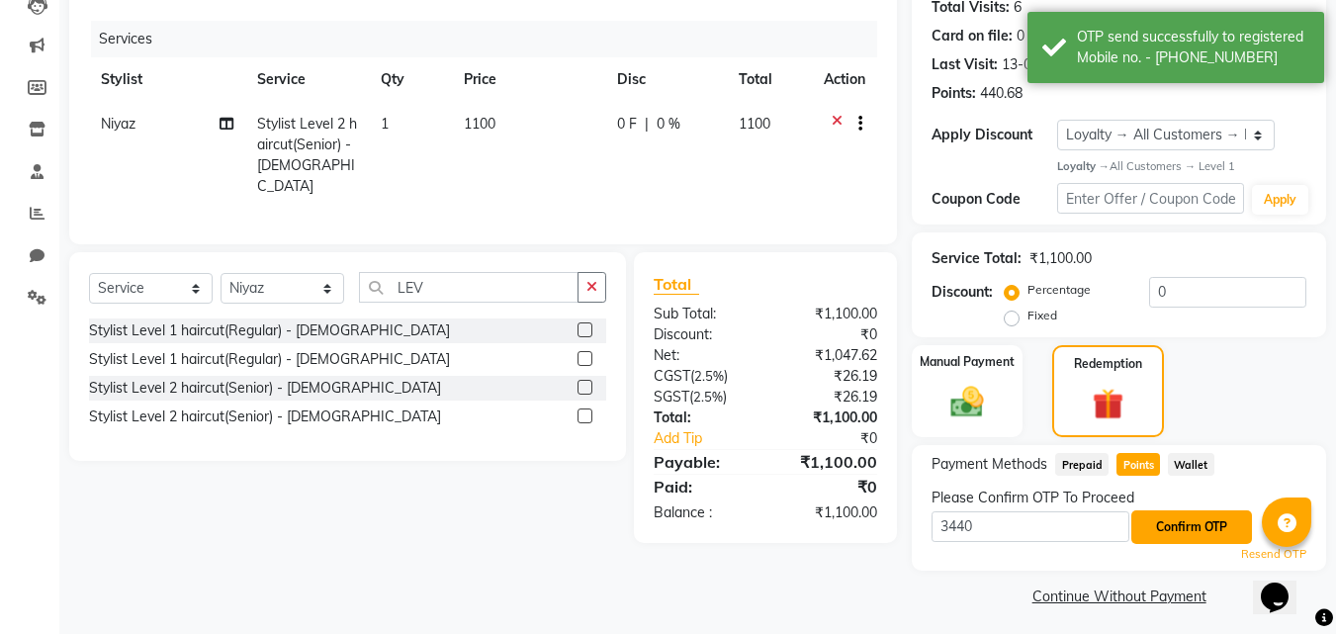
click at [1192, 528] on button "Confirm OTP" at bounding box center [1192, 527] width 121 height 34
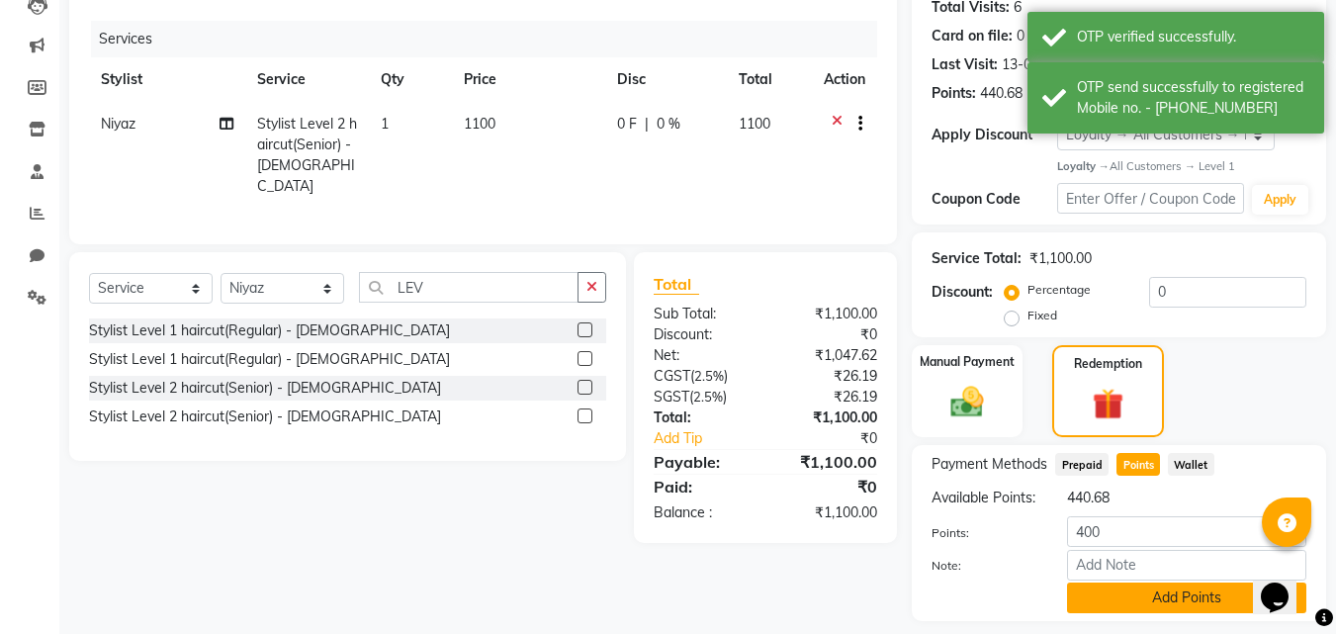
click at [1124, 613] on button "Add Points" at bounding box center [1186, 598] width 239 height 31
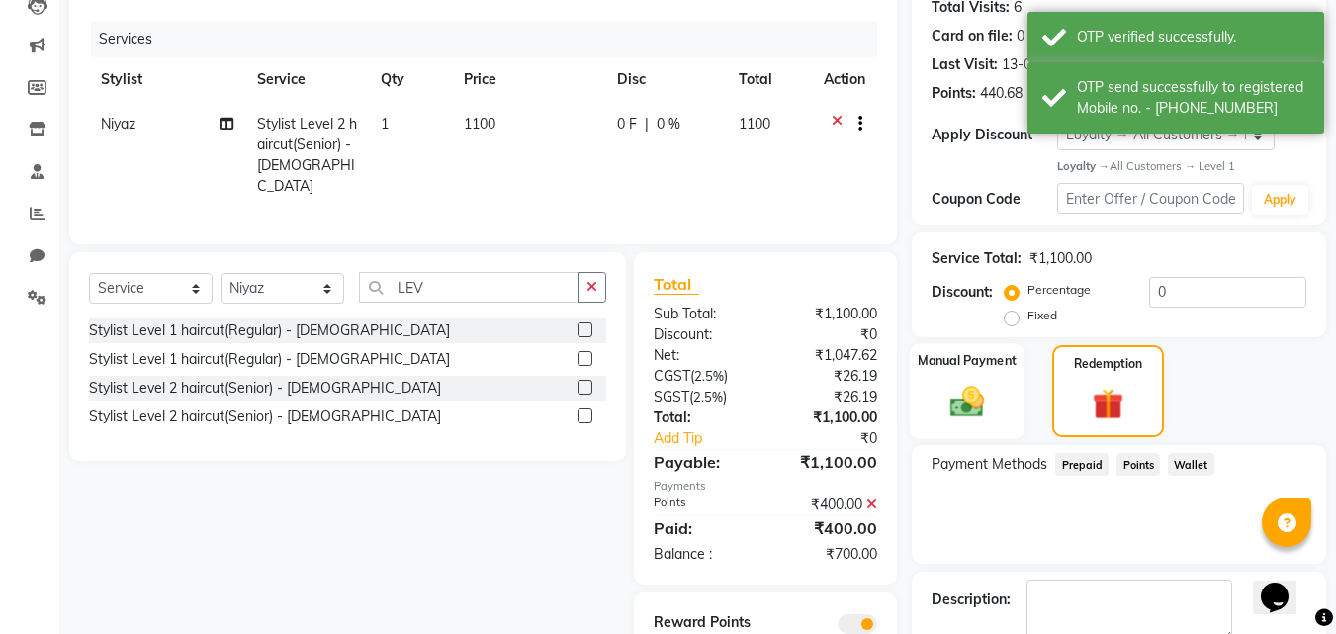
scroll to position [323, 0]
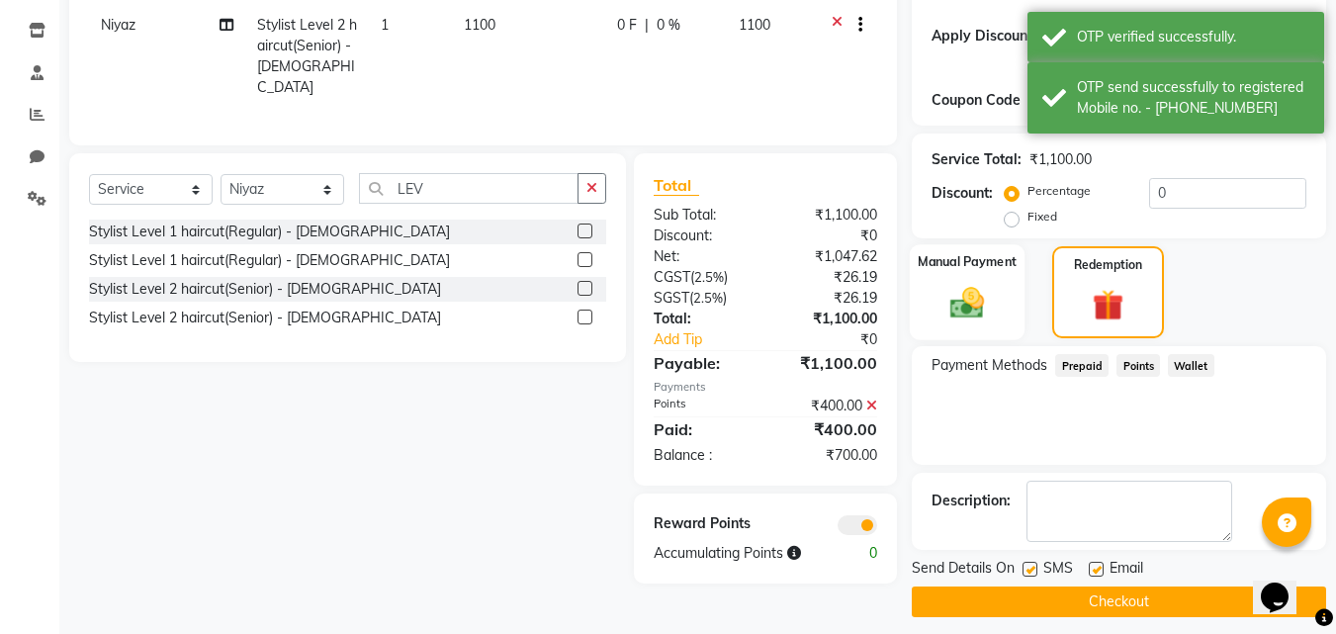
click at [965, 299] on img at bounding box center [967, 304] width 55 height 40
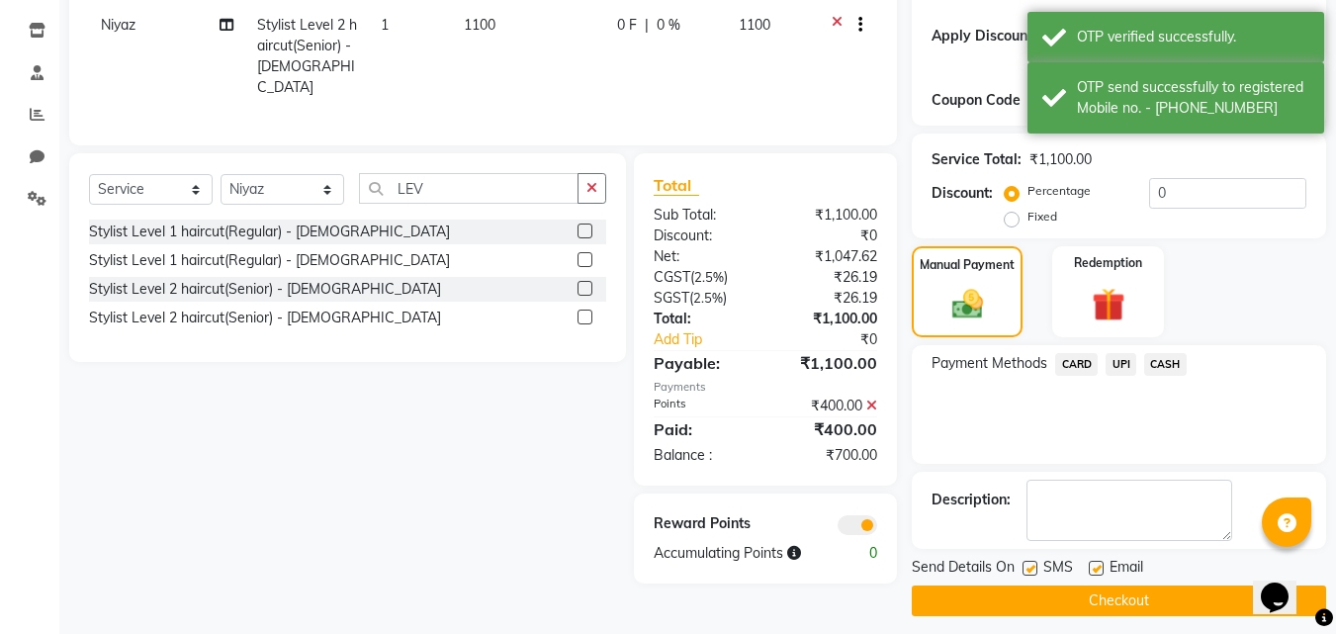
click at [1170, 362] on span "CASH" at bounding box center [1165, 364] width 43 height 23
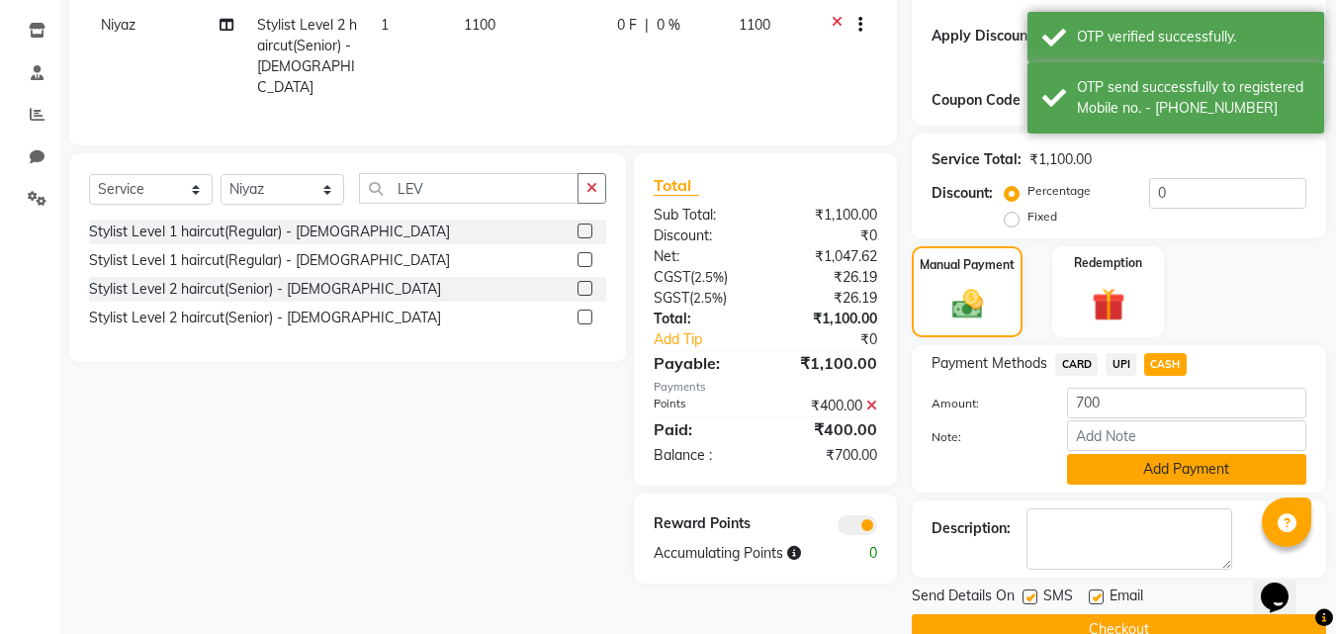
click at [1165, 461] on button "Add Payment" at bounding box center [1186, 469] width 239 height 31
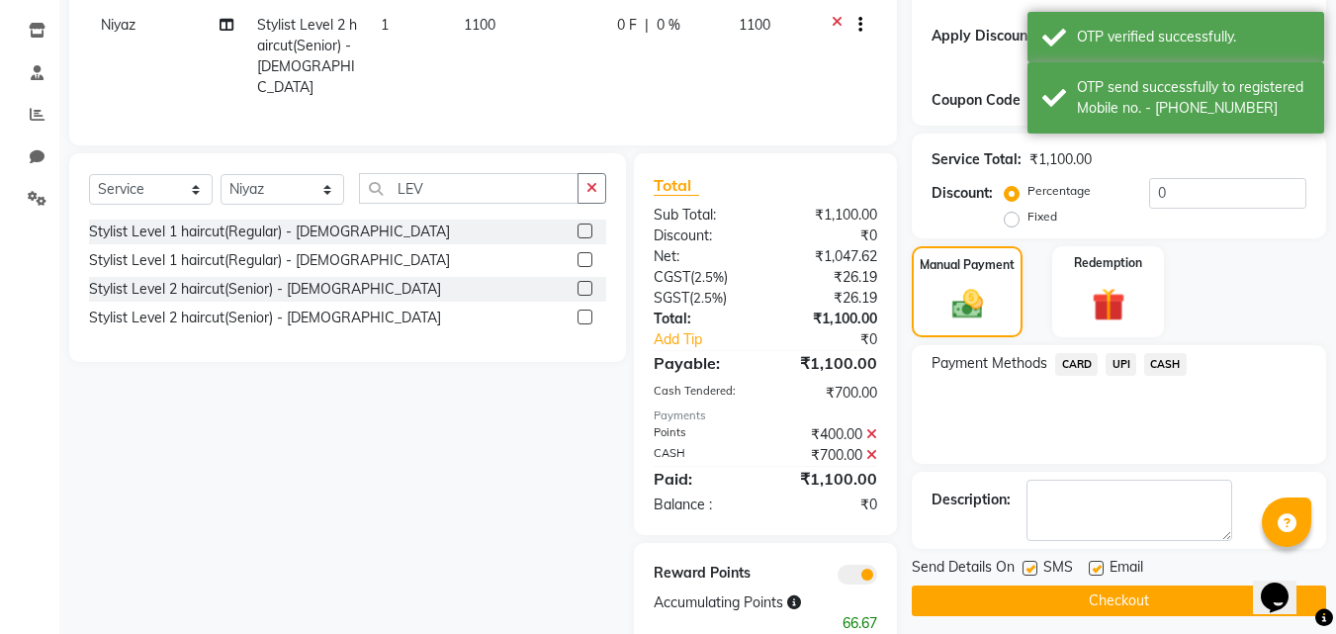
scroll to position [367, 0]
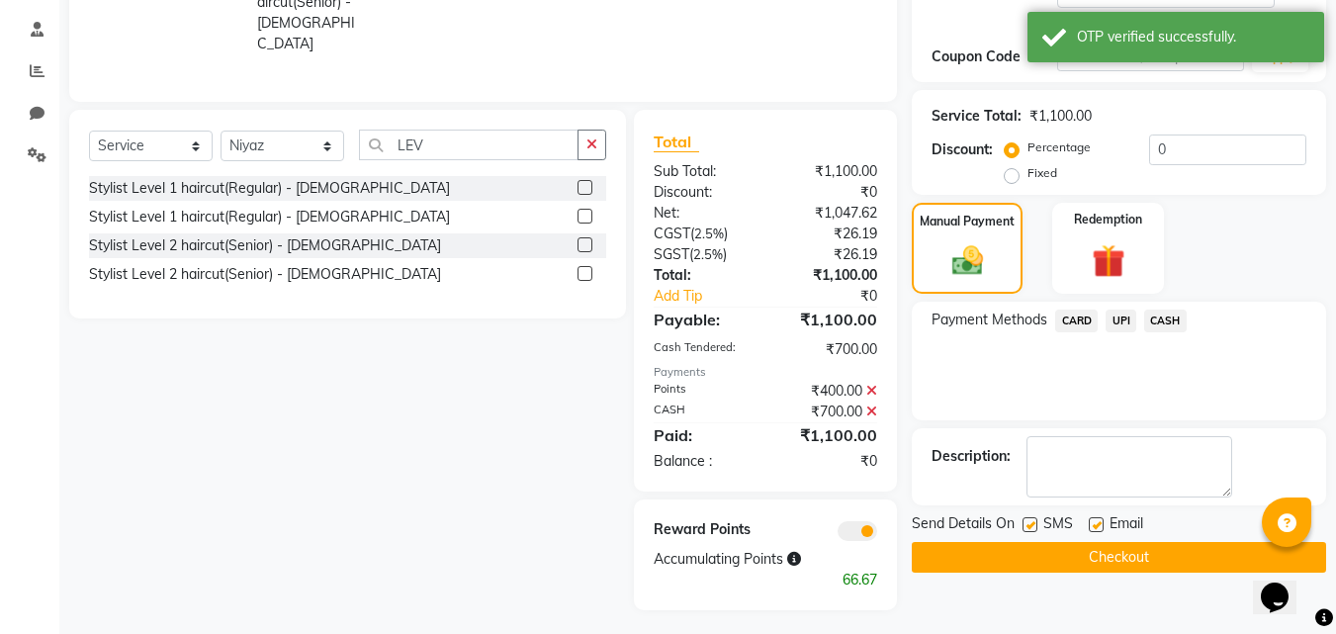
click at [1088, 563] on button "Checkout" at bounding box center [1119, 557] width 414 height 31
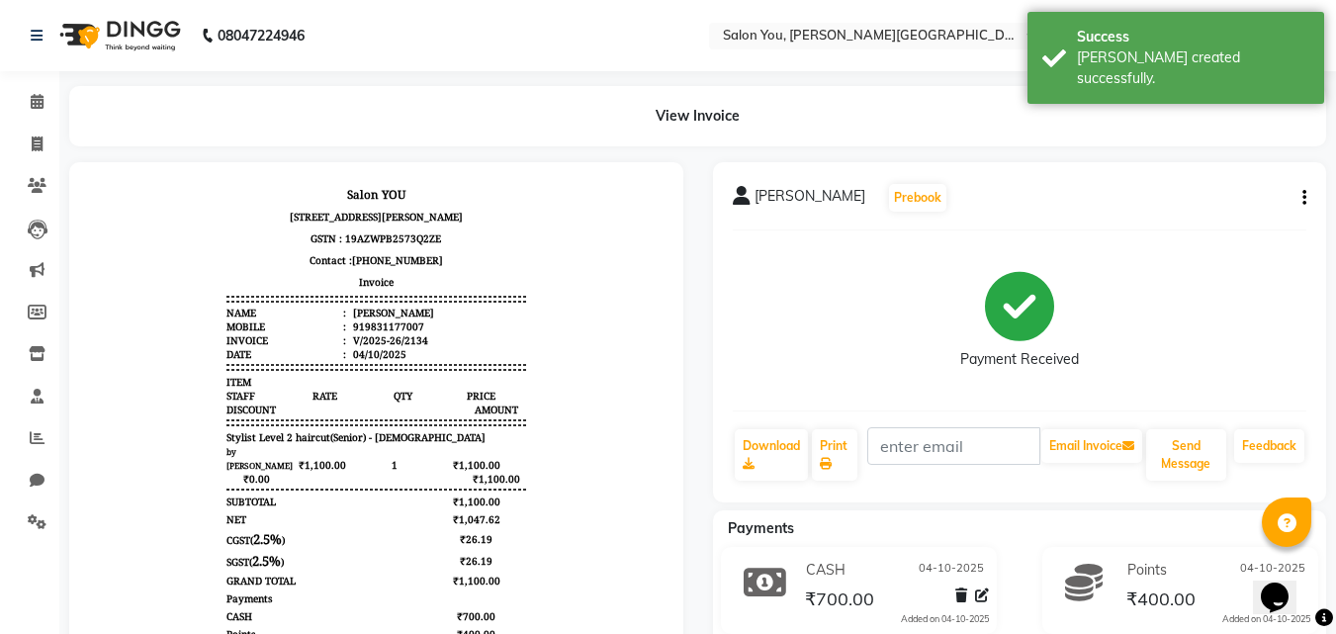
scroll to position [99, 0]
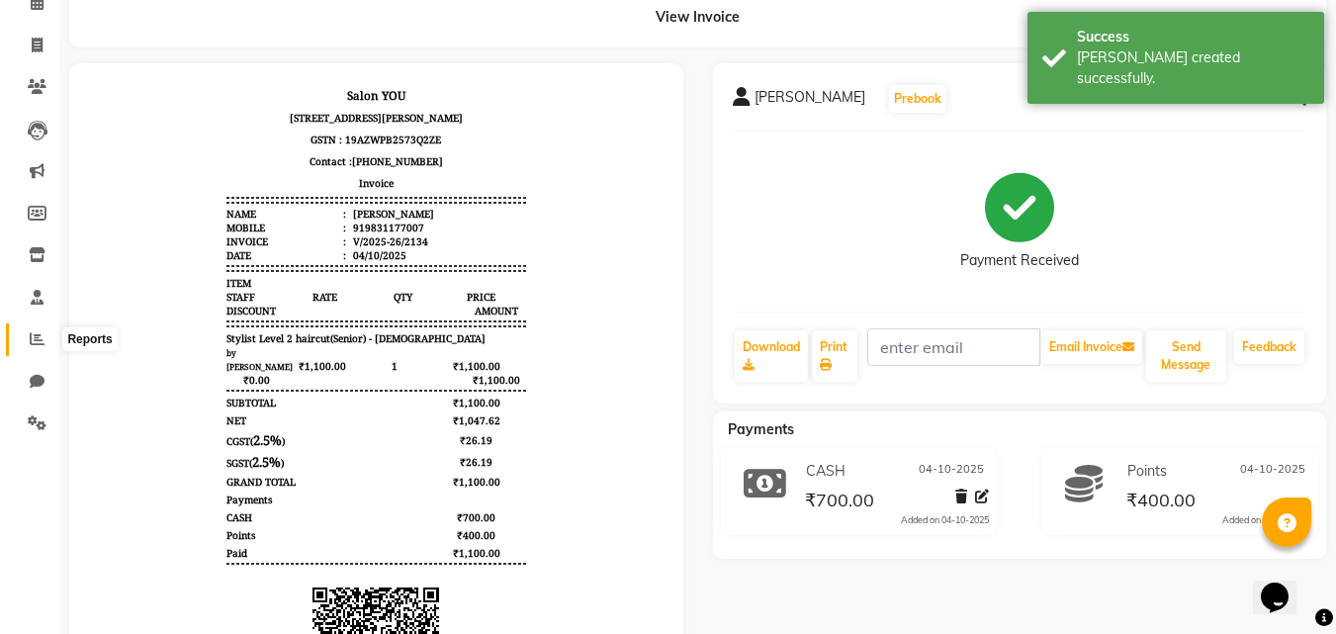
click at [38, 344] on icon at bounding box center [37, 338] width 15 height 15
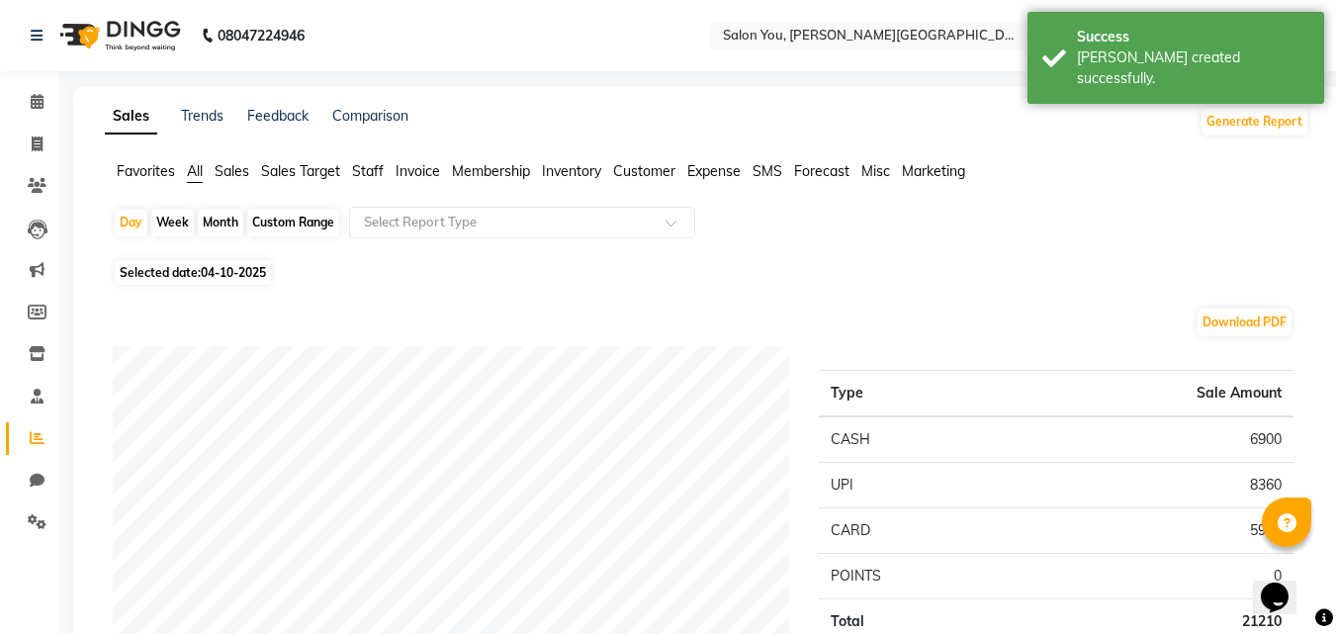
click at [366, 172] on span "Staff" at bounding box center [368, 171] width 32 height 18
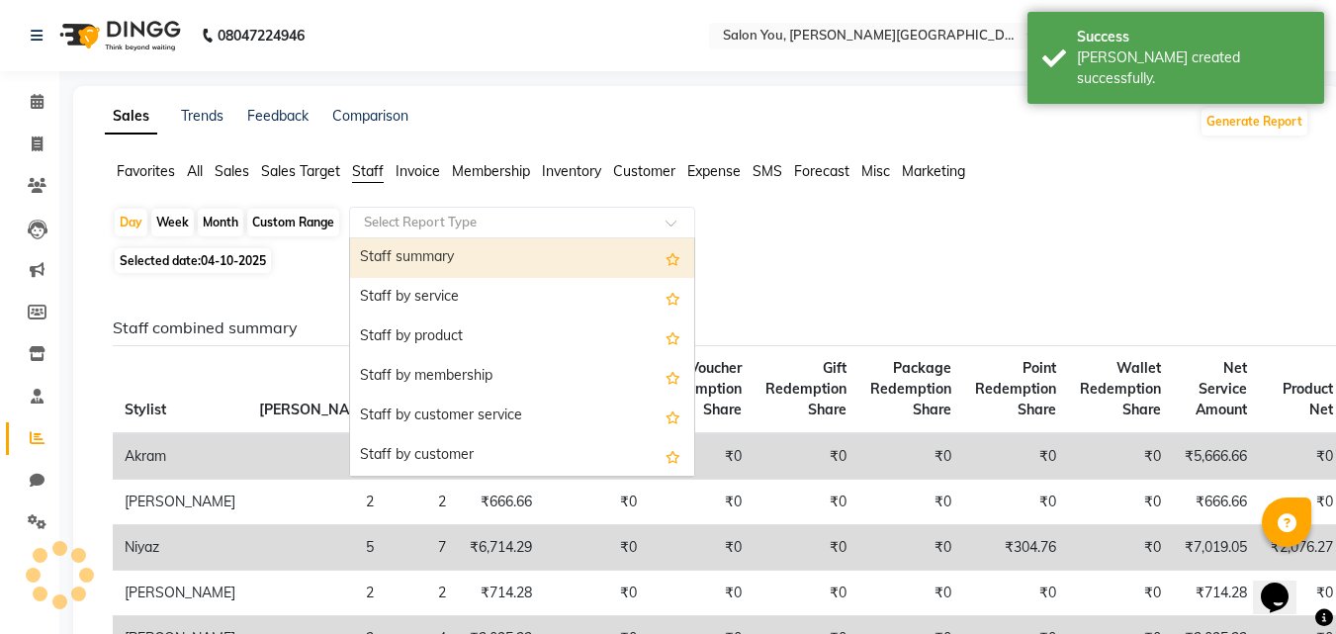
click at [366, 221] on input "text" at bounding box center [502, 223] width 285 height 20
click at [381, 246] on div "Staff summary" at bounding box center [522, 258] width 344 height 40
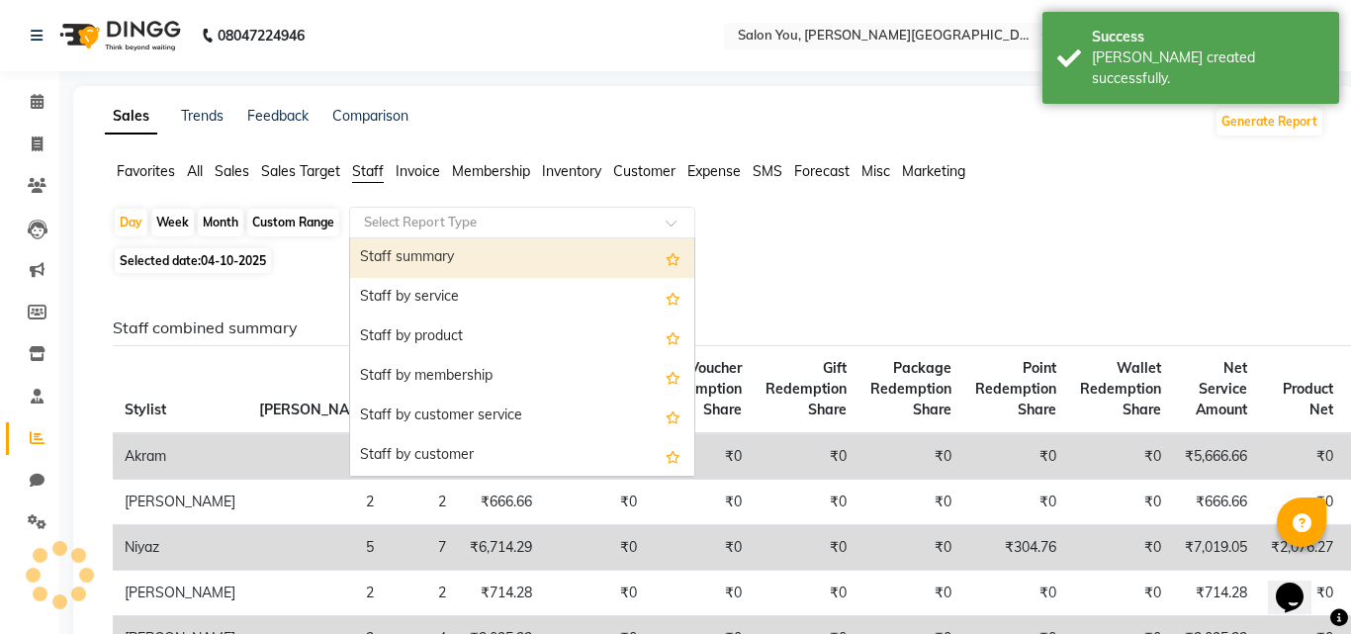
select select "filtered_report"
select select "csv"
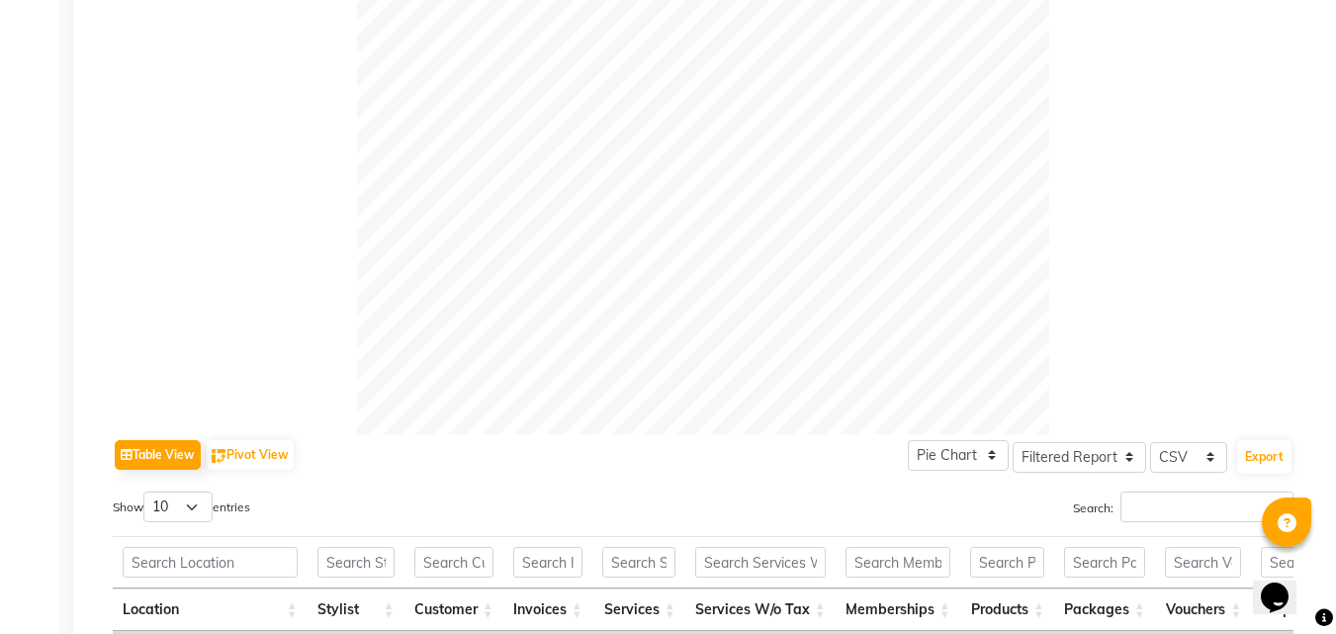
scroll to position [82, 0]
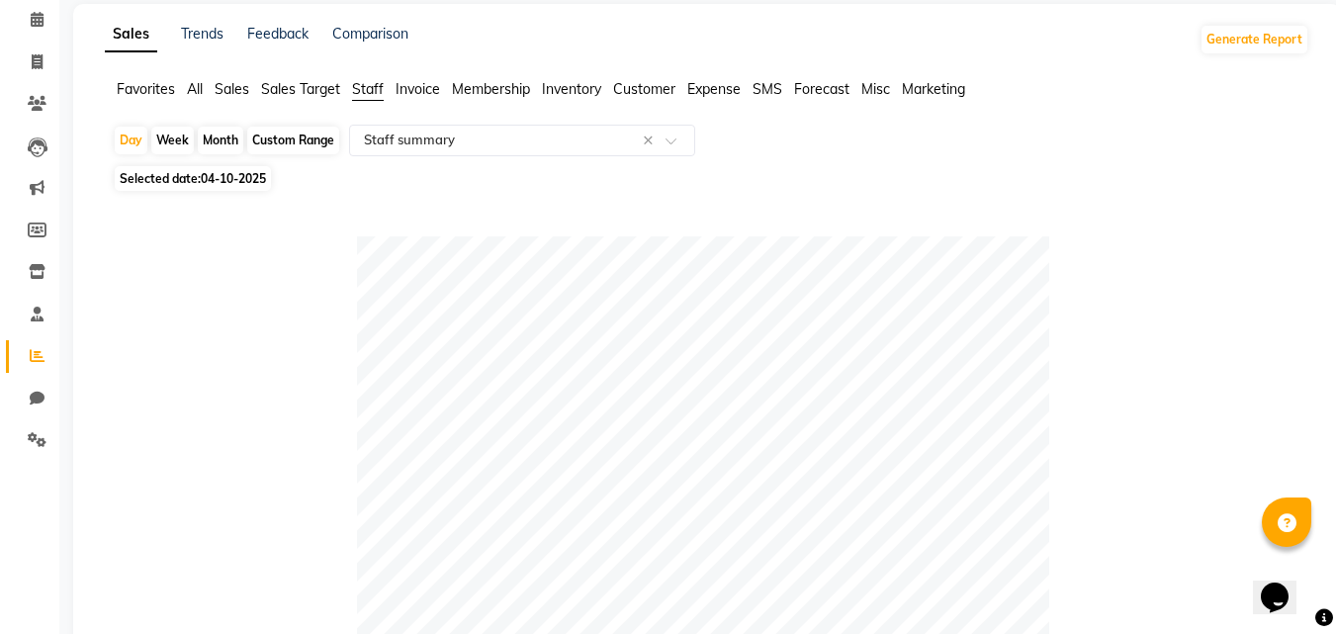
click at [198, 84] on span "All" at bounding box center [195, 89] width 16 height 18
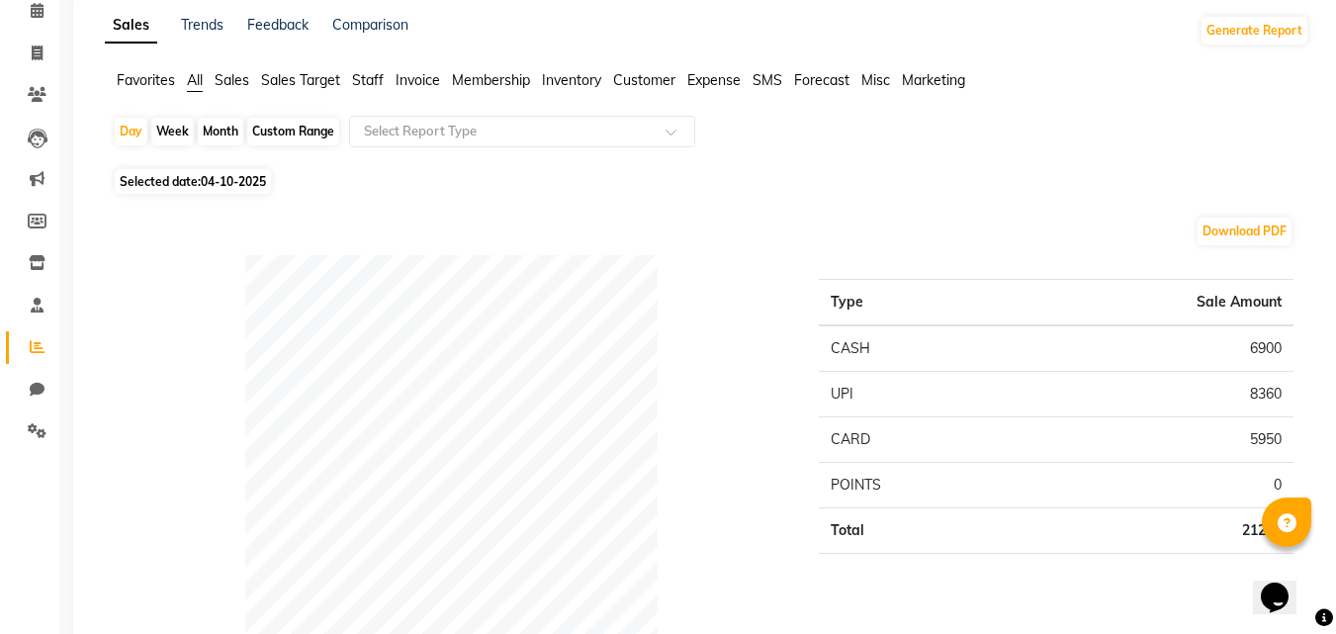
scroll to position [0, 0]
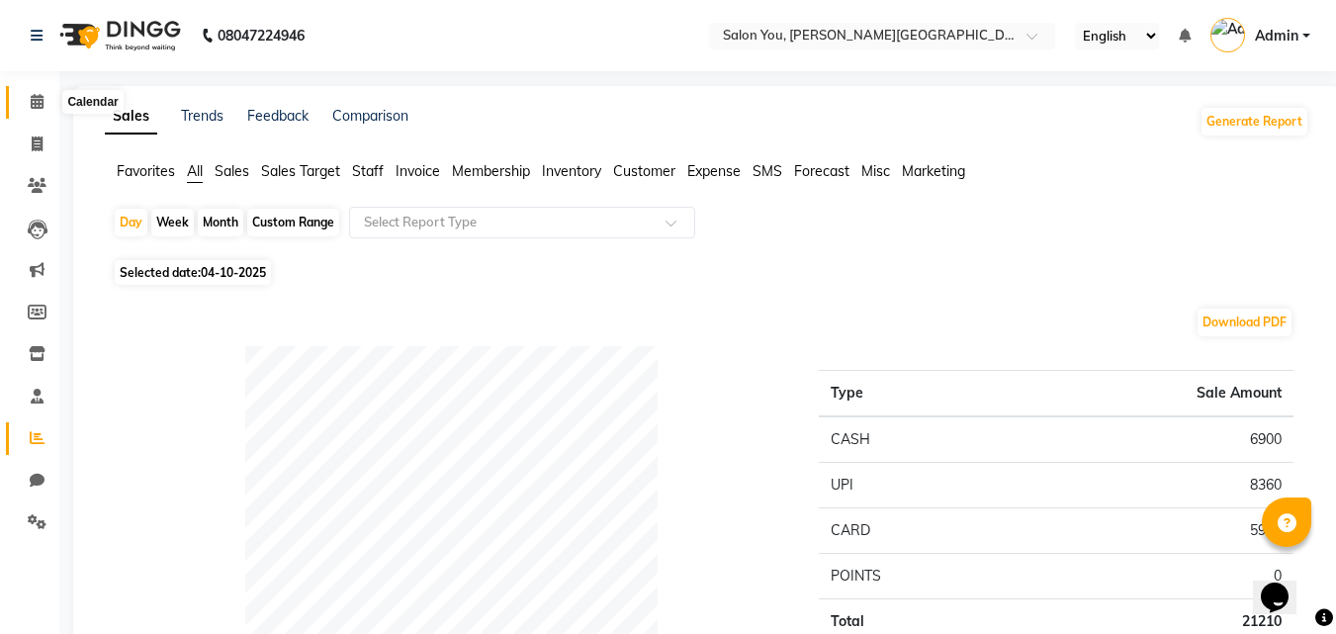
click at [44, 104] on icon at bounding box center [37, 101] width 13 height 15
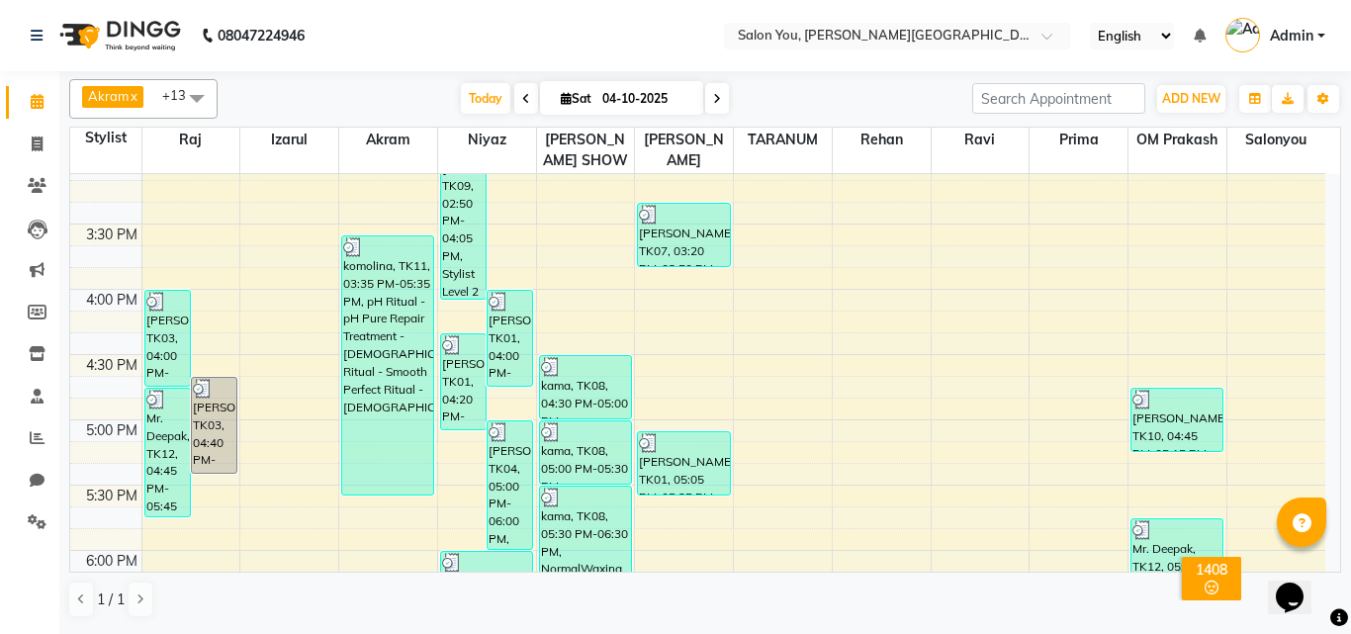
scroll to position [791, 0]
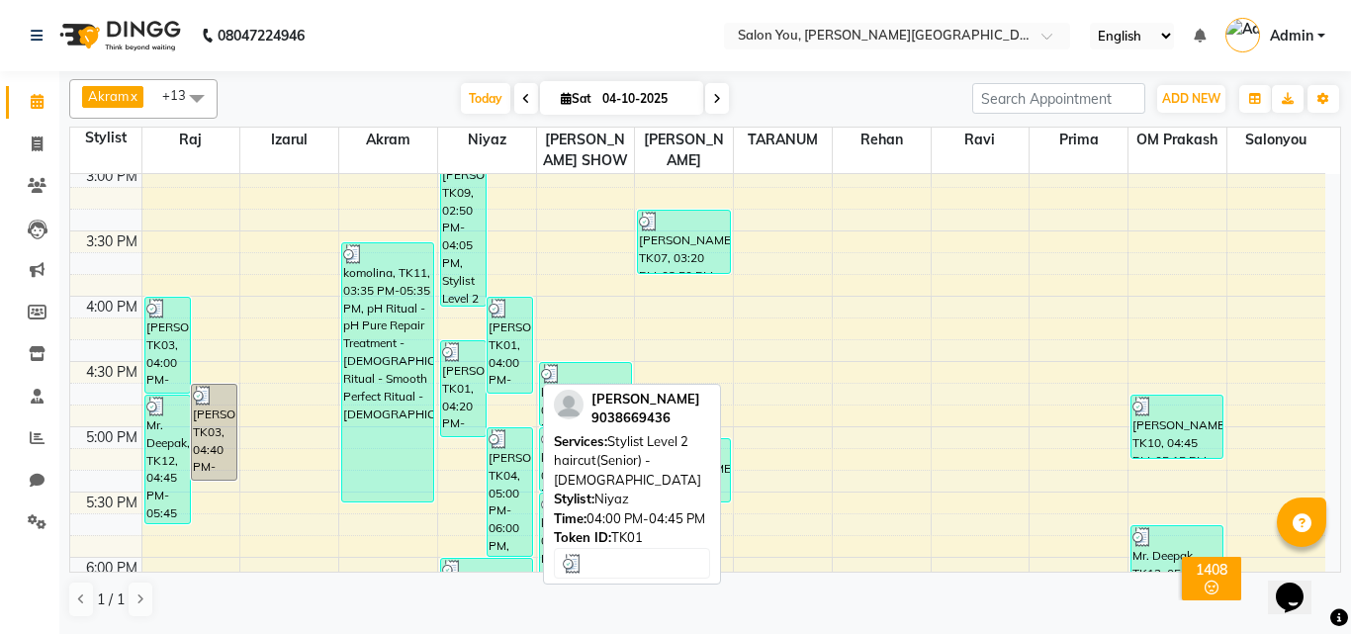
click at [519, 327] on div "[PERSON_NAME], TK01, 04:00 PM-04:45 PM, Stylist Level 2 haircut(Senior) - [DEMO…" at bounding box center [510, 345] width 45 height 95
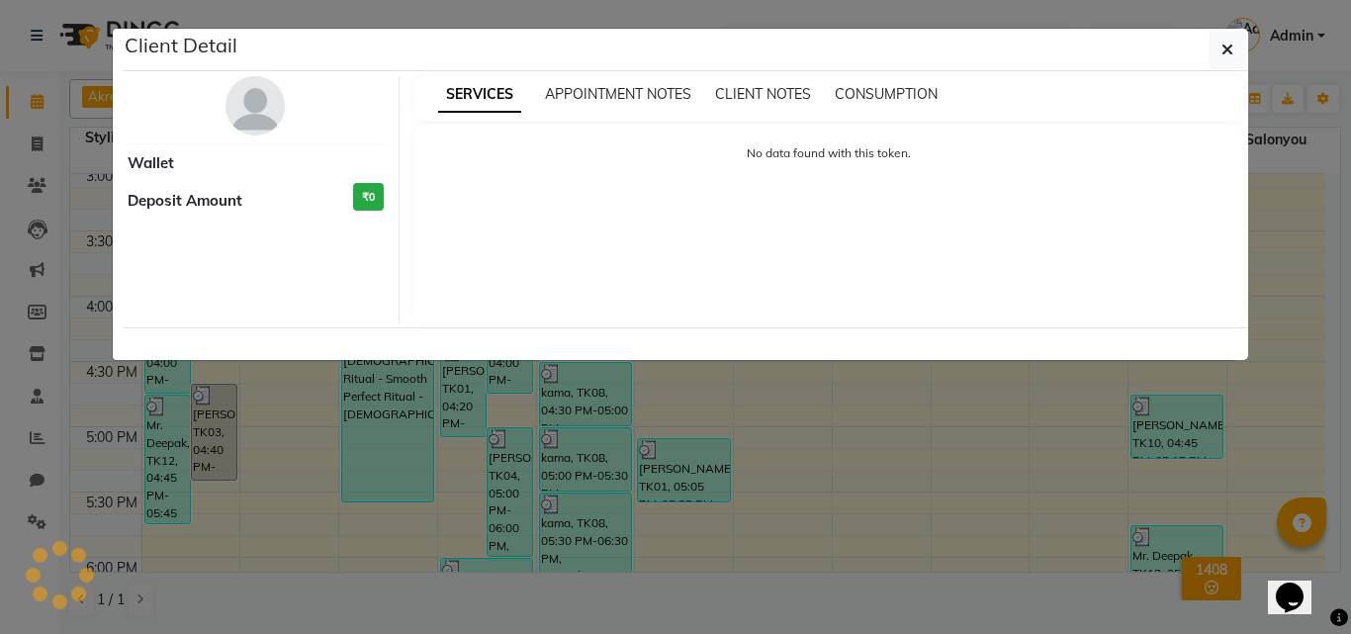
select select "3"
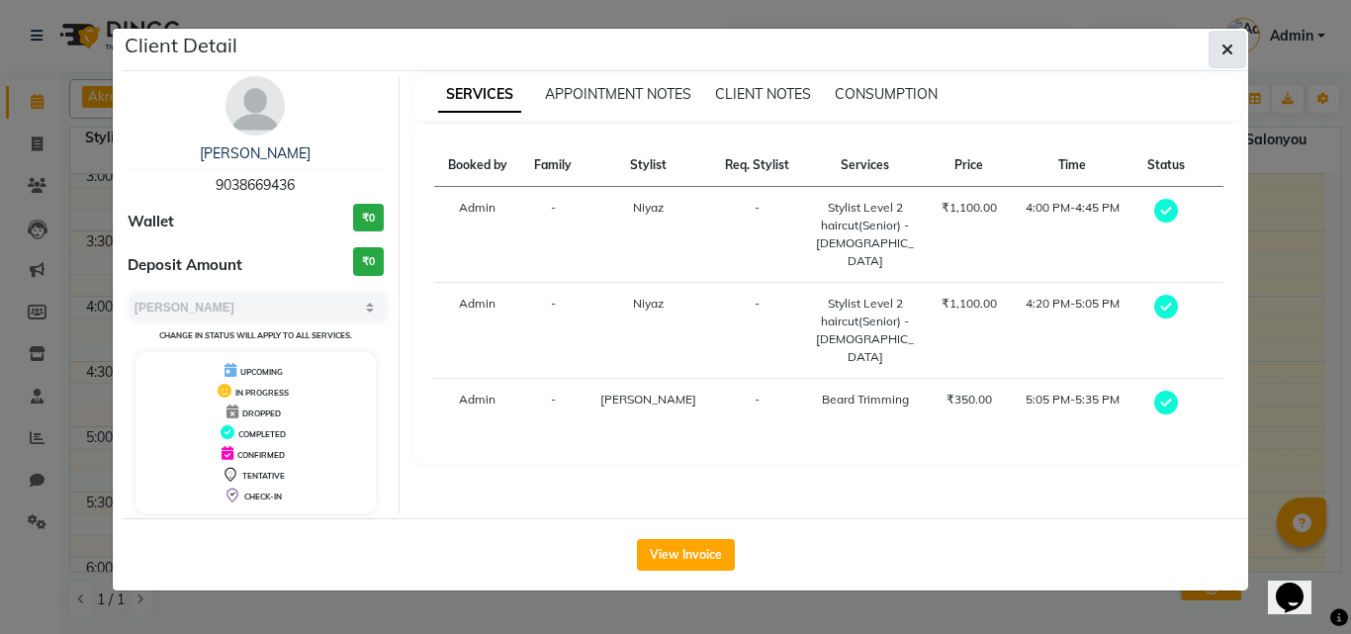
click at [1232, 44] on icon "button" at bounding box center [1228, 50] width 12 height 16
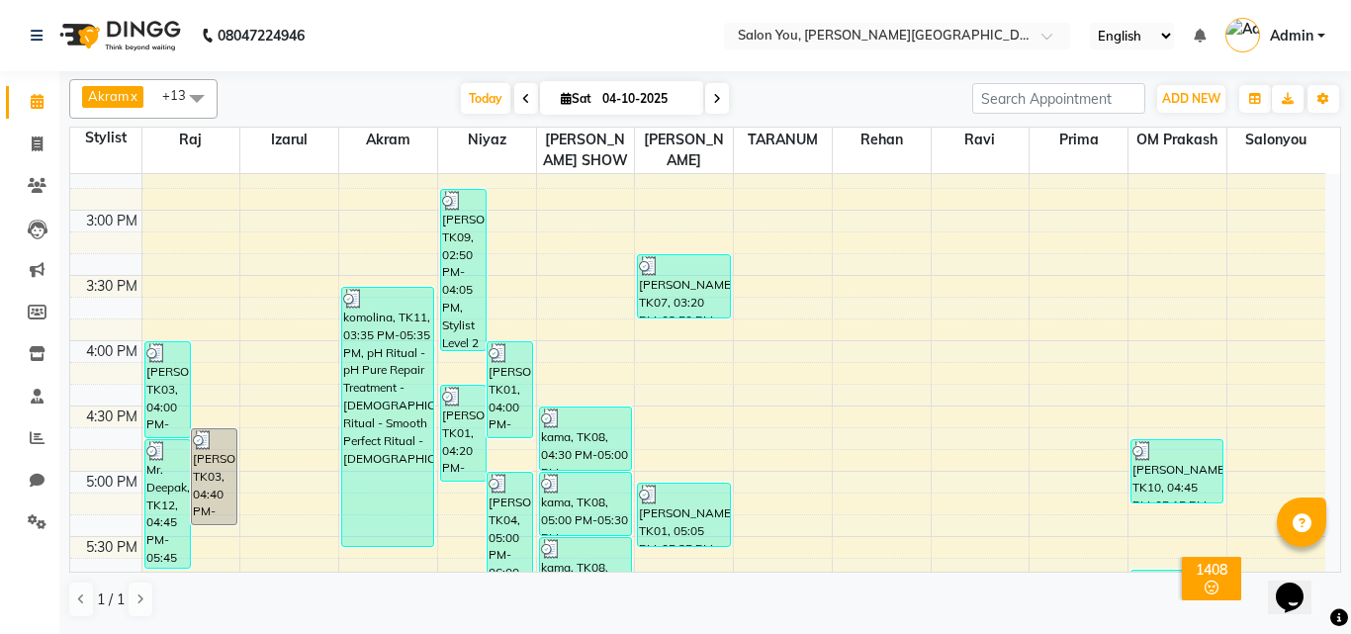
scroll to position [692, 0]
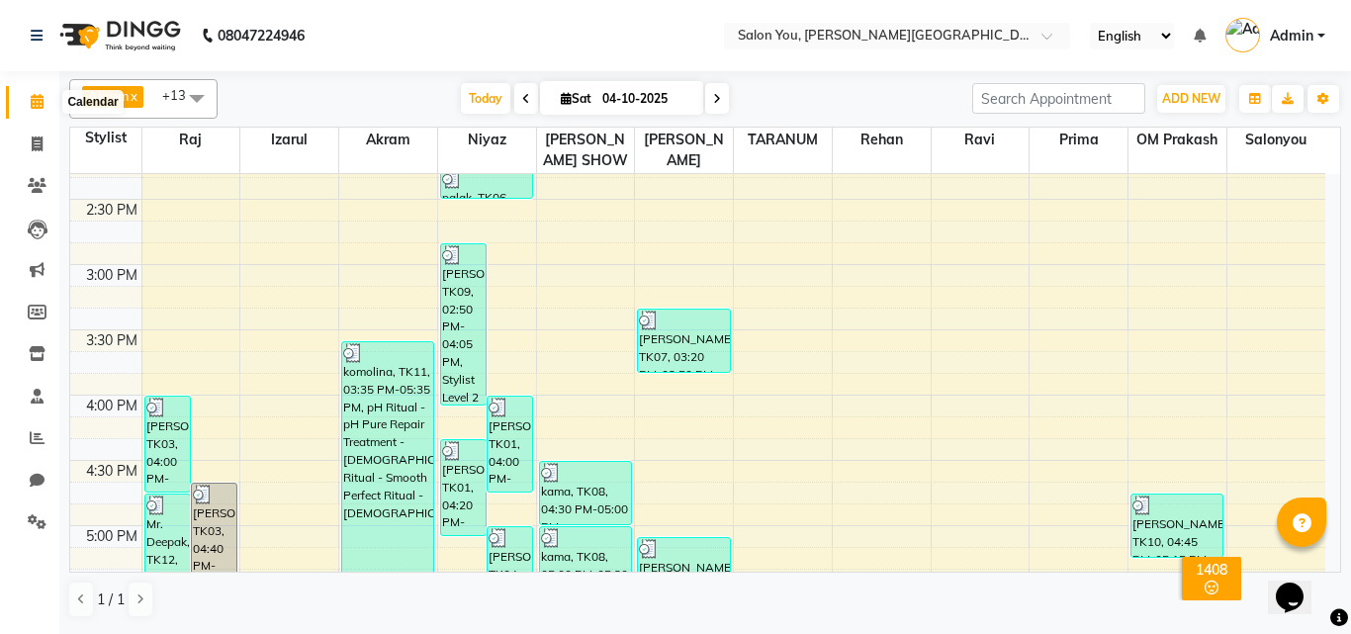
click at [41, 99] on icon at bounding box center [37, 101] width 13 height 15
click at [715, 96] on icon at bounding box center [717, 99] width 8 height 12
type input "05-10-2025"
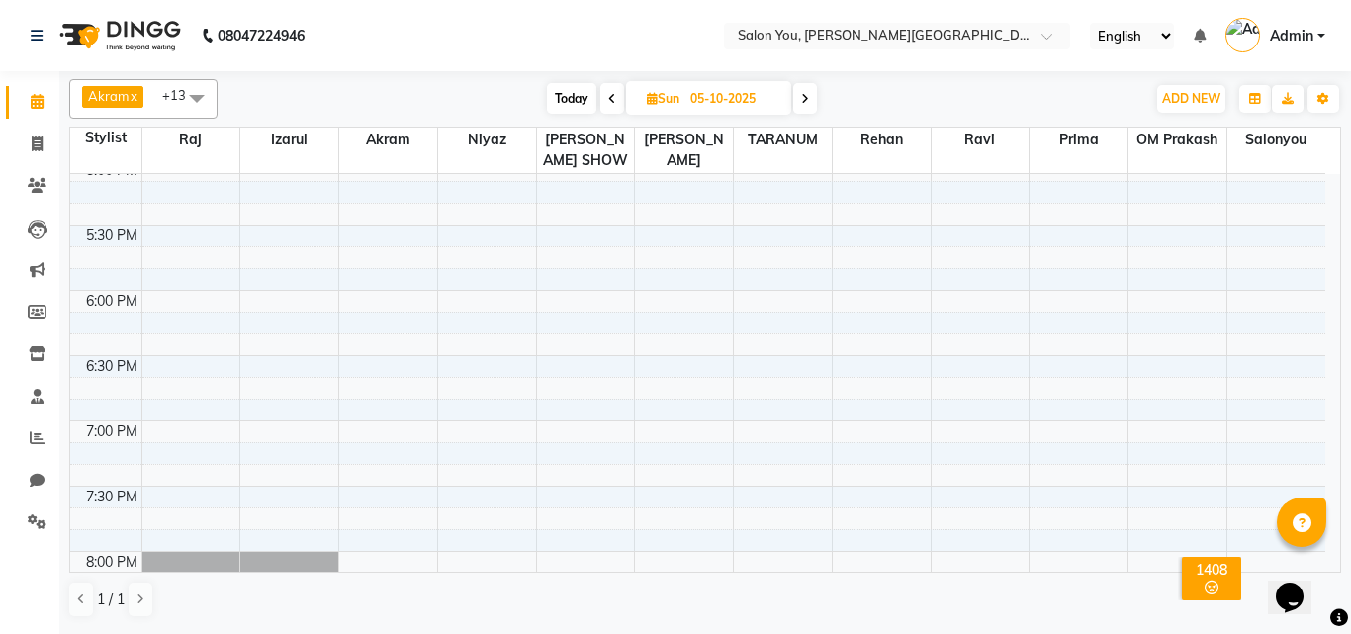
scroll to position [1002, 0]
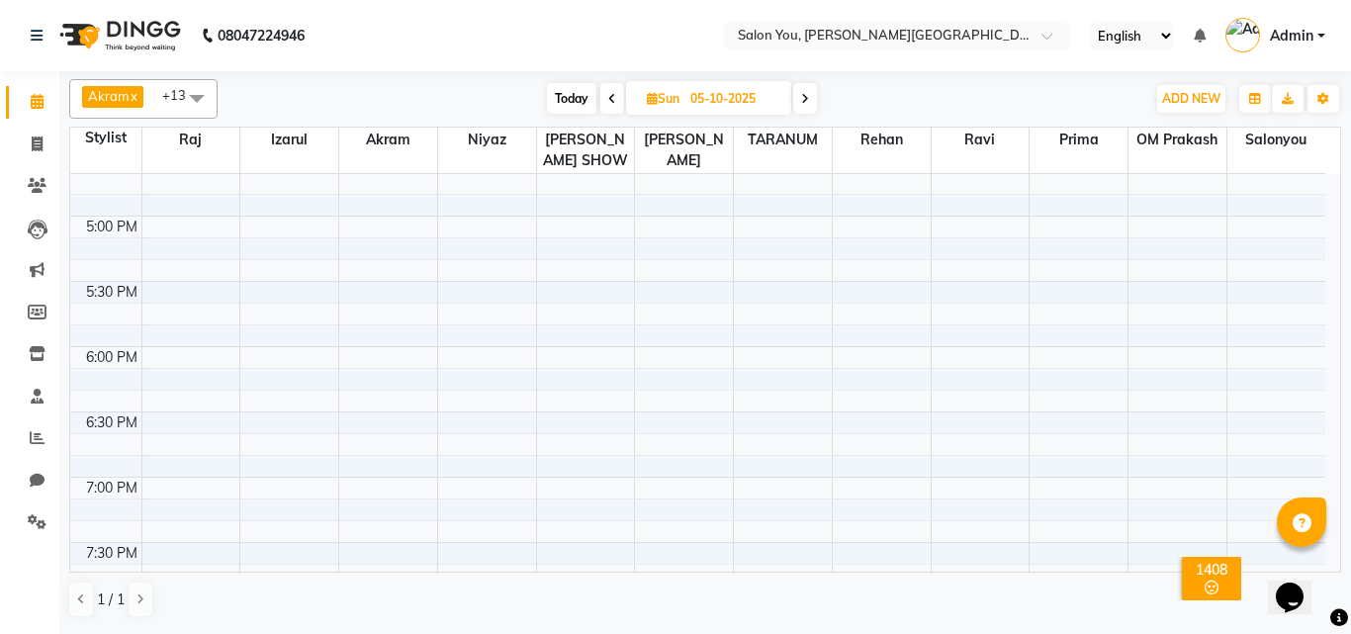
click at [663, 228] on div "9:00 AM 9:30 AM 10:00 AM 10:30 AM 11:00 AM 11:30 AM 12:00 PM 12:30 PM 1:00 PM 1…" at bounding box center [697, 20] width 1255 height 1696
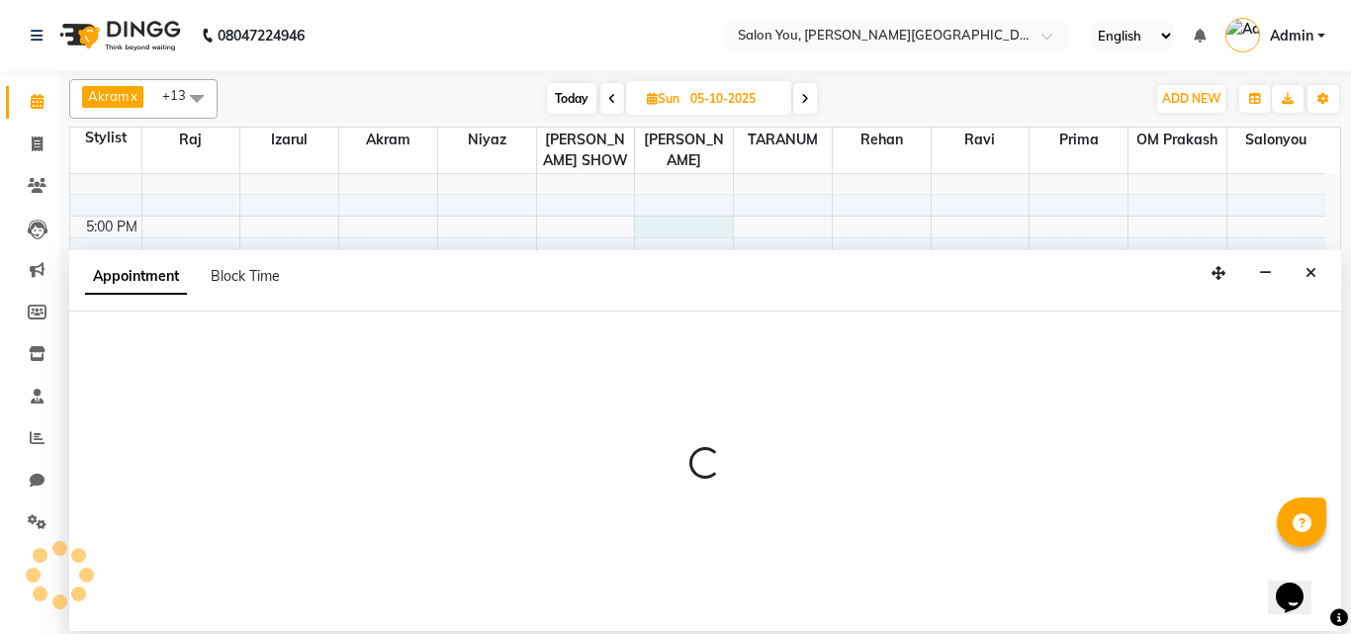
select select "84393"
select select "tentative"
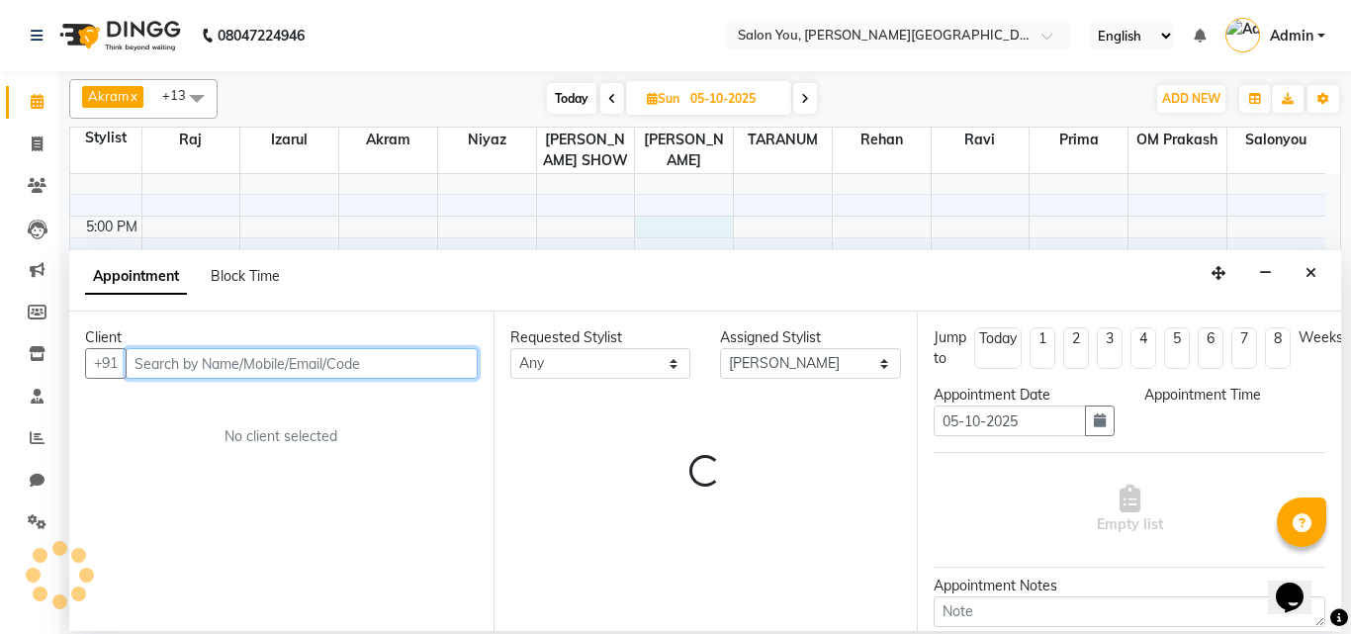
select select "1020"
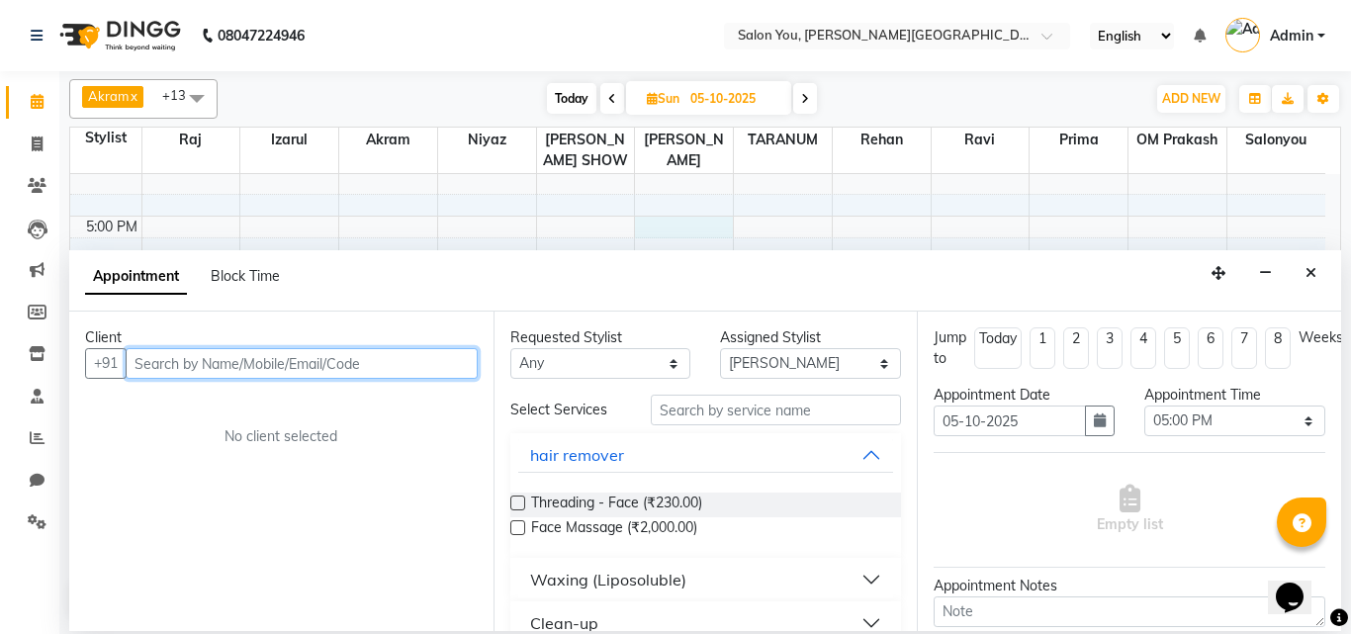
click at [327, 369] on input "text" at bounding box center [302, 363] width 352 height 31
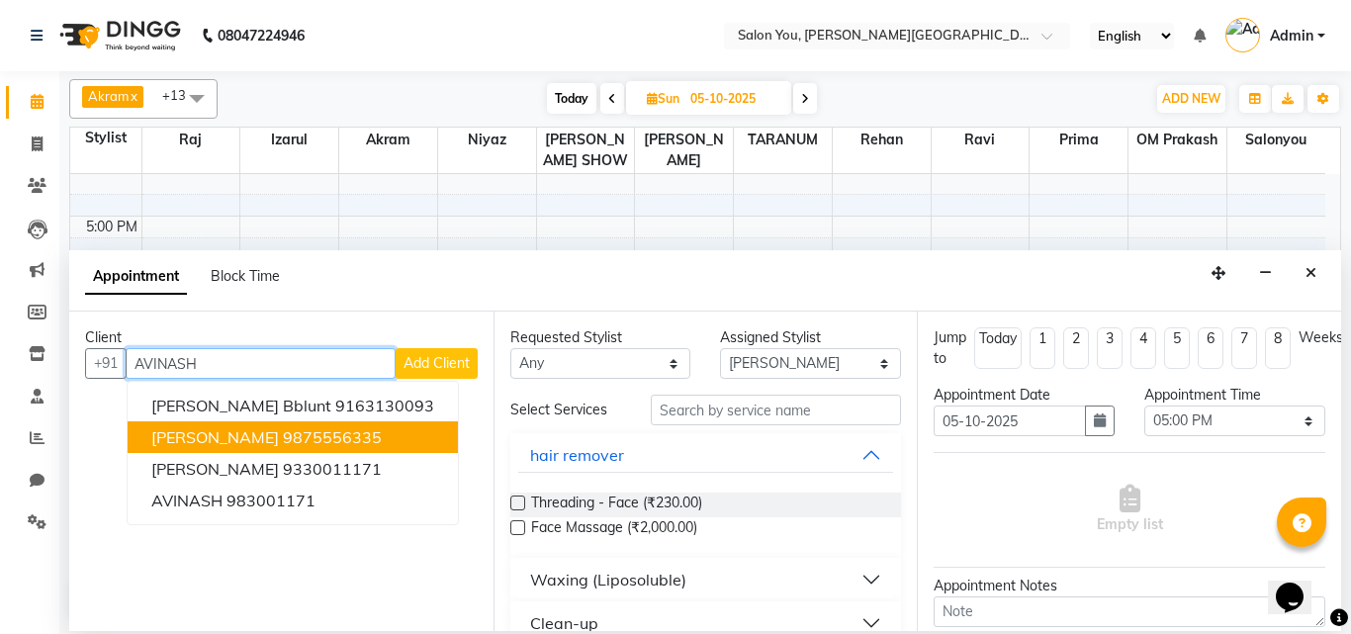
drag, startPoint x: 284, startPoint y: 424, endPoint x: 442, endPoint y: 459, distance: 162.0
click at [293, 429] on button "AVINASH verma 9875556335" at bounding box center [293, 437] width 330 height 32
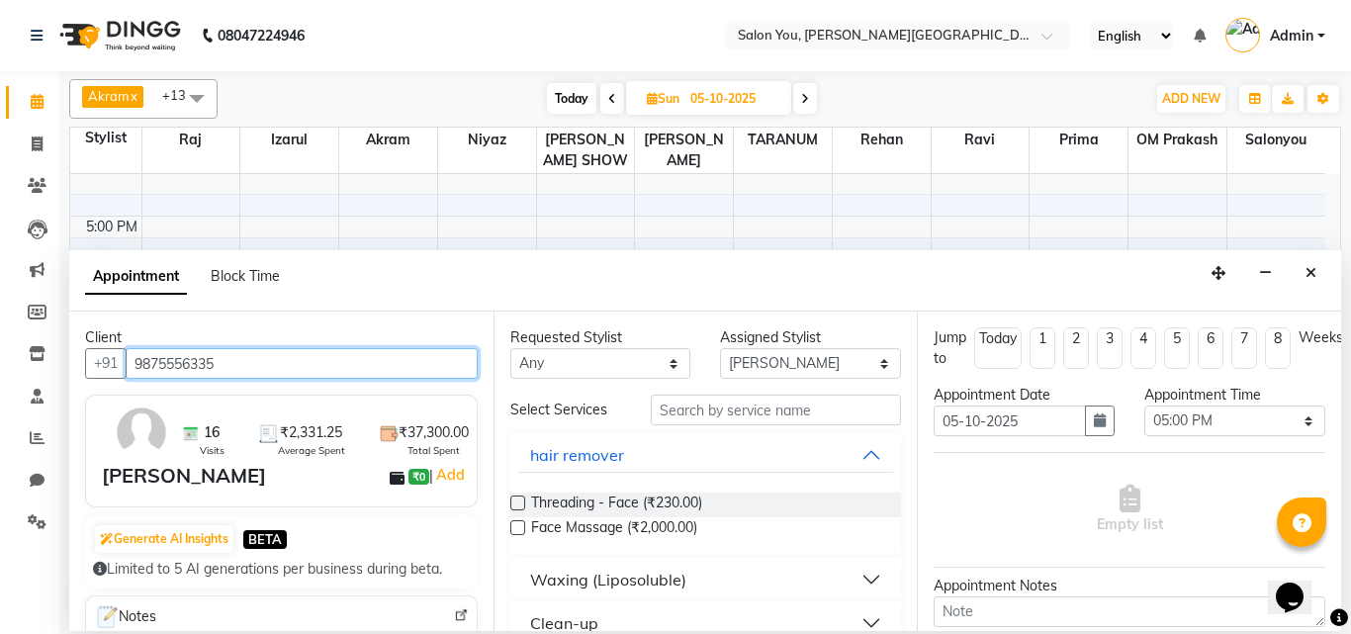
type input "9875556335"
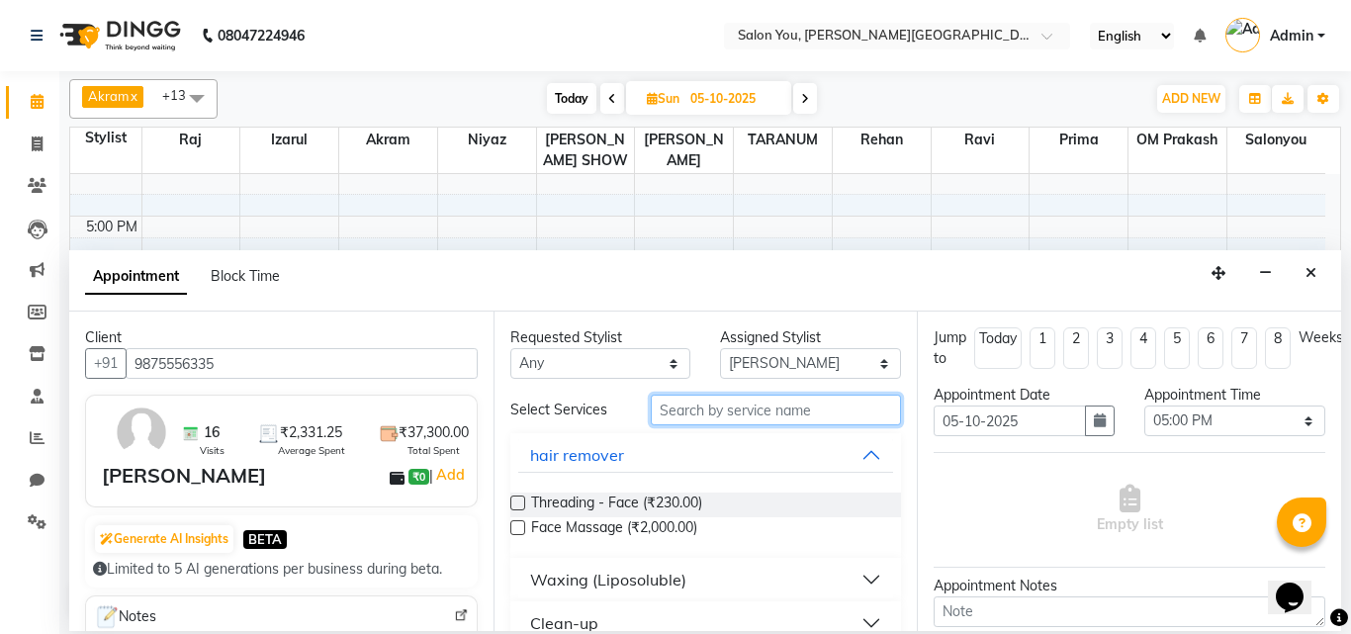
click at [725, 413] on input "text" at bounding box center [776, 410] width 251 height 31
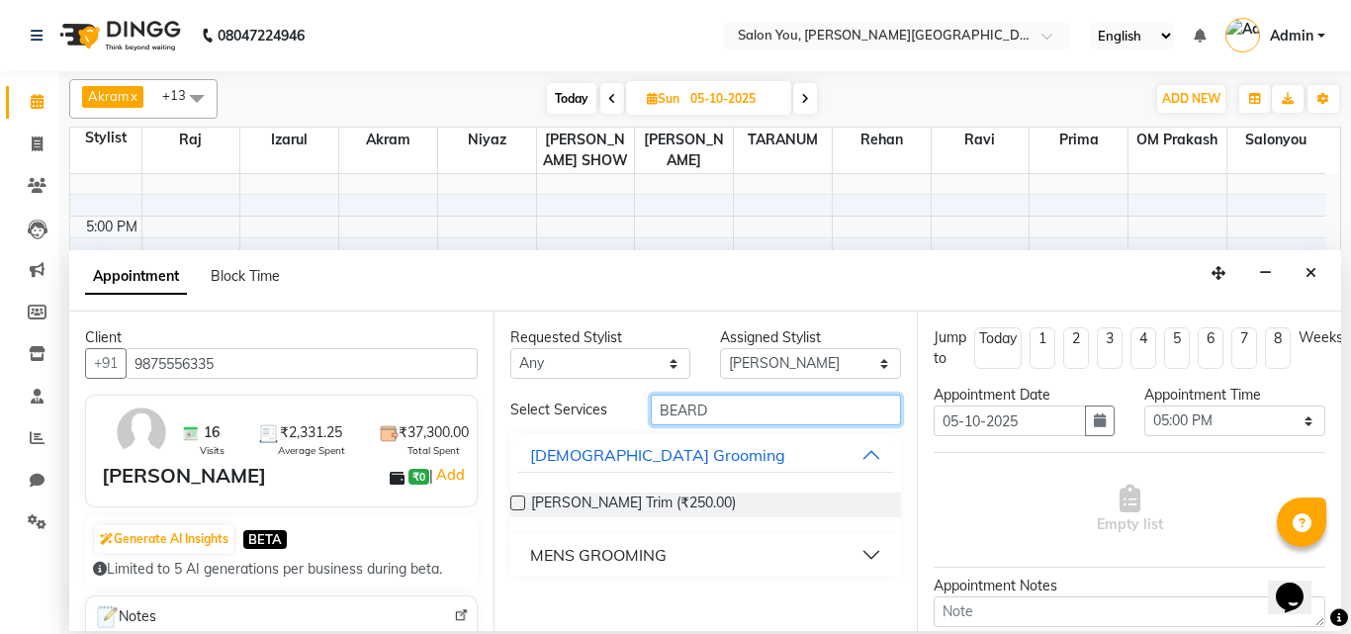
type input "BEARD"
click at [795, 566] on button "MENS GROOMING" at bounding box center [706, 555] width 376 height 36
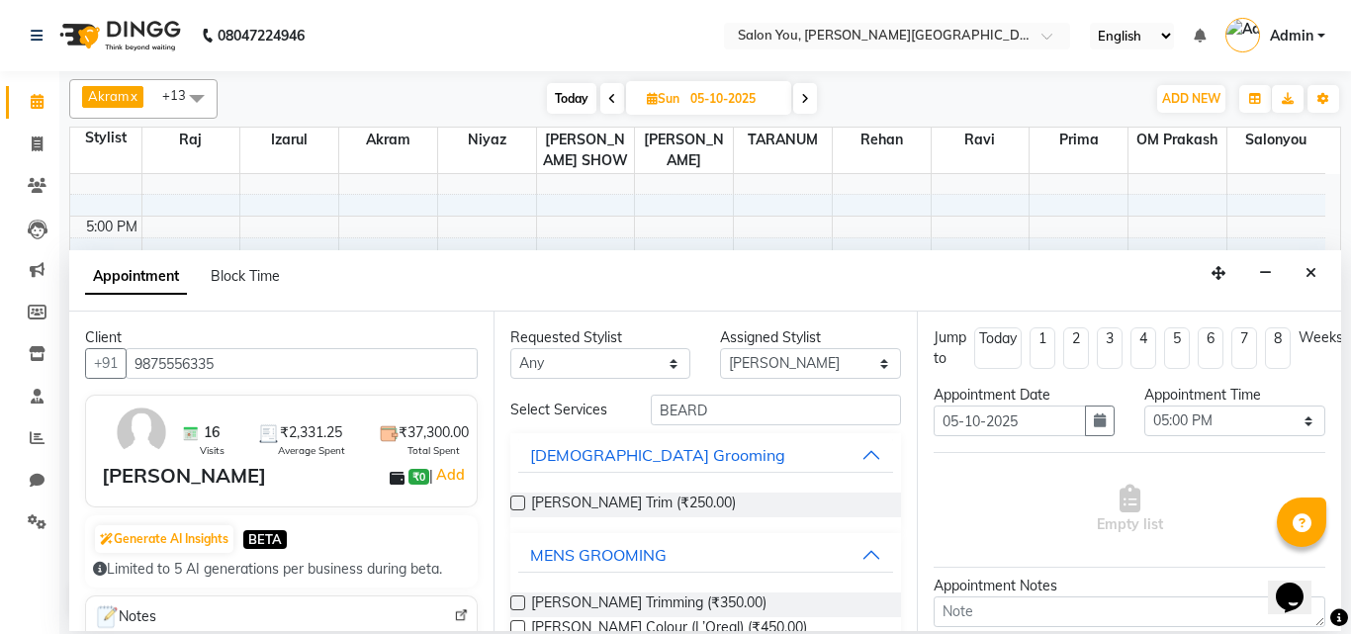
click at [520, 597] on label at bounding box center [517, 602] width 15 height 15
click at [520, 598] on input "checkbox" at bounding box center [516, 604] width 13 height 13
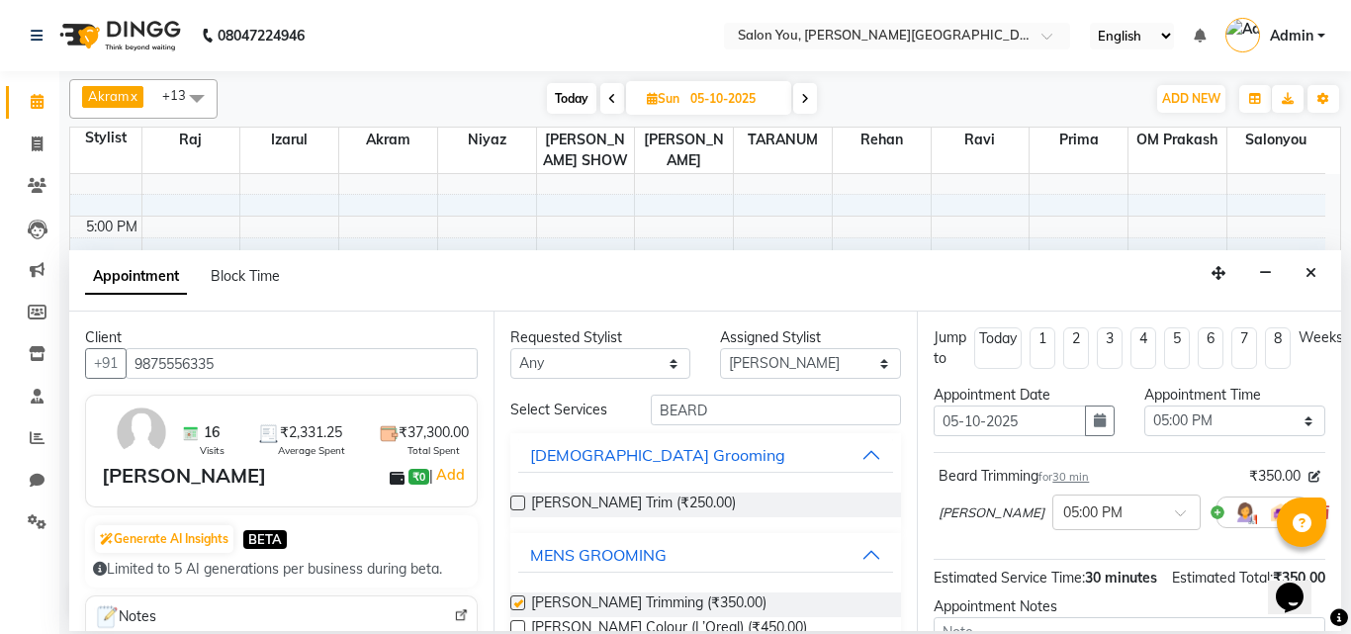
checkbox input "false"
click at [771, 415] on input "BEARD" at bounding box center [776, 410] width 251 height 31
type input "B"
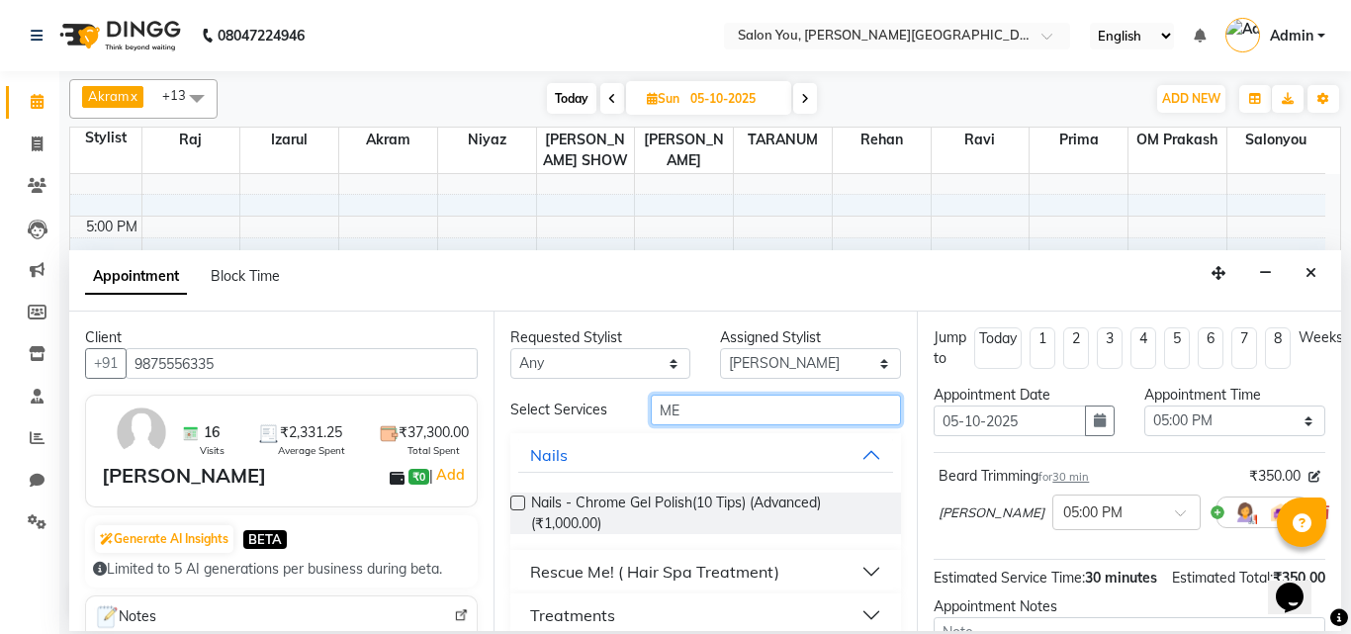
type input "M"
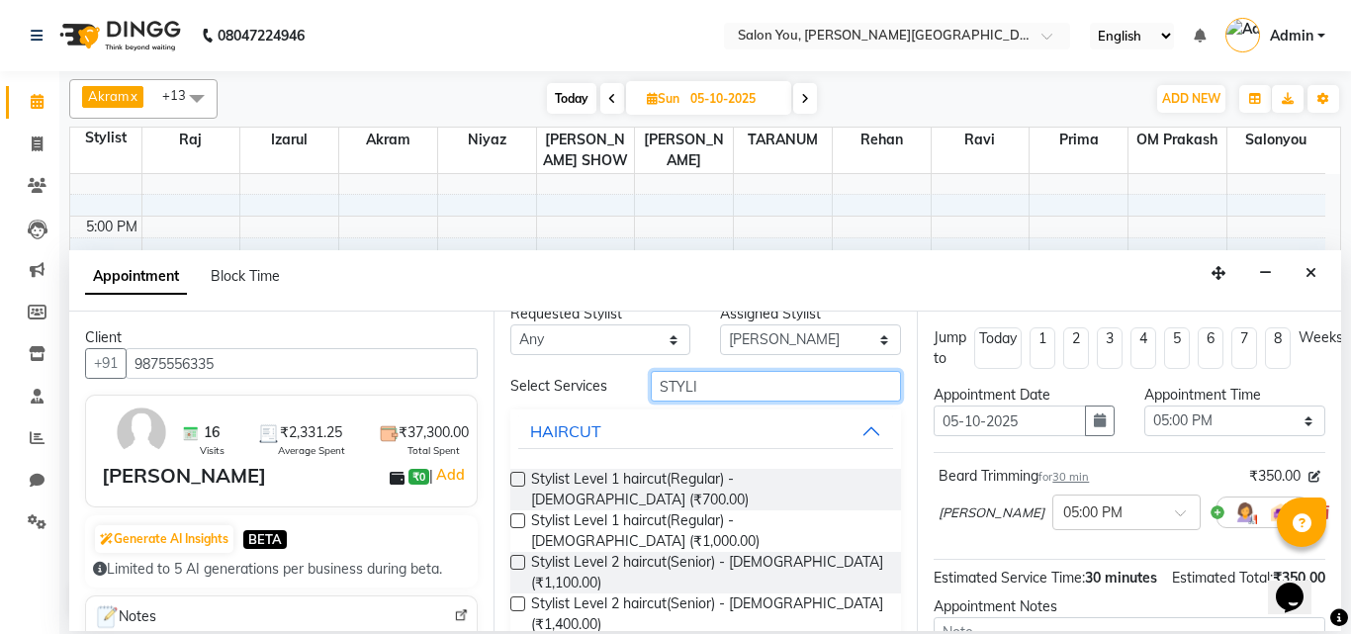
scroll to position [36, 0]
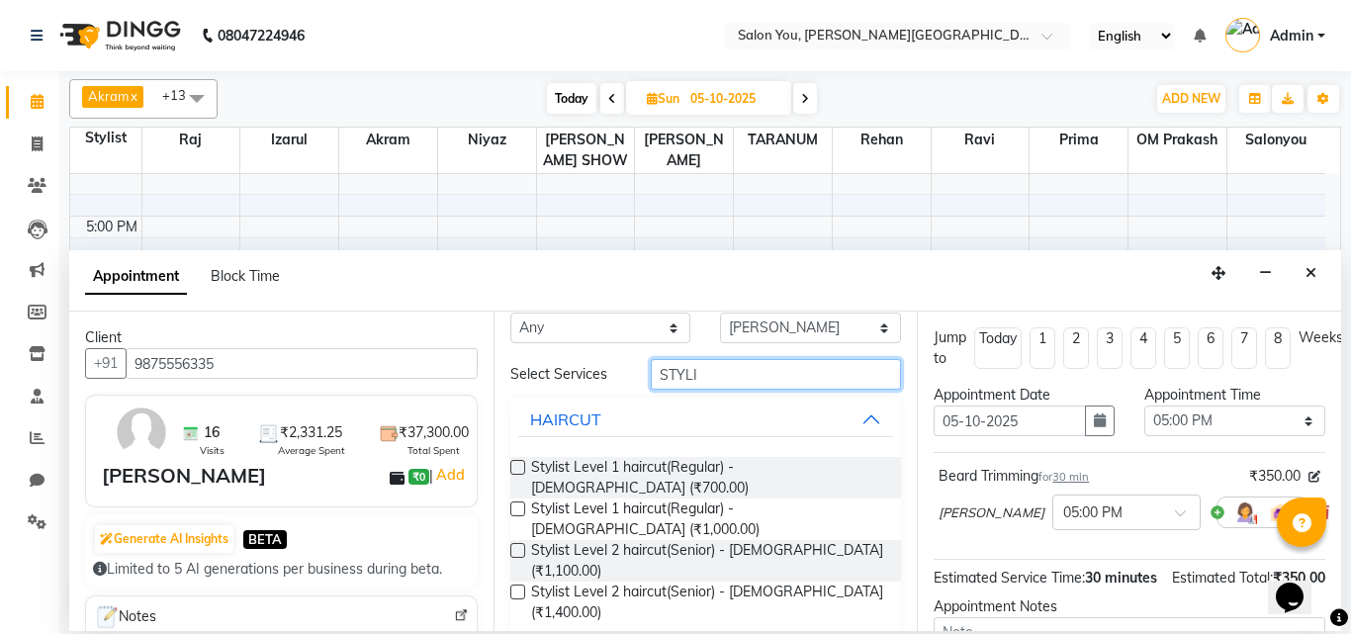
type input "STYLI"
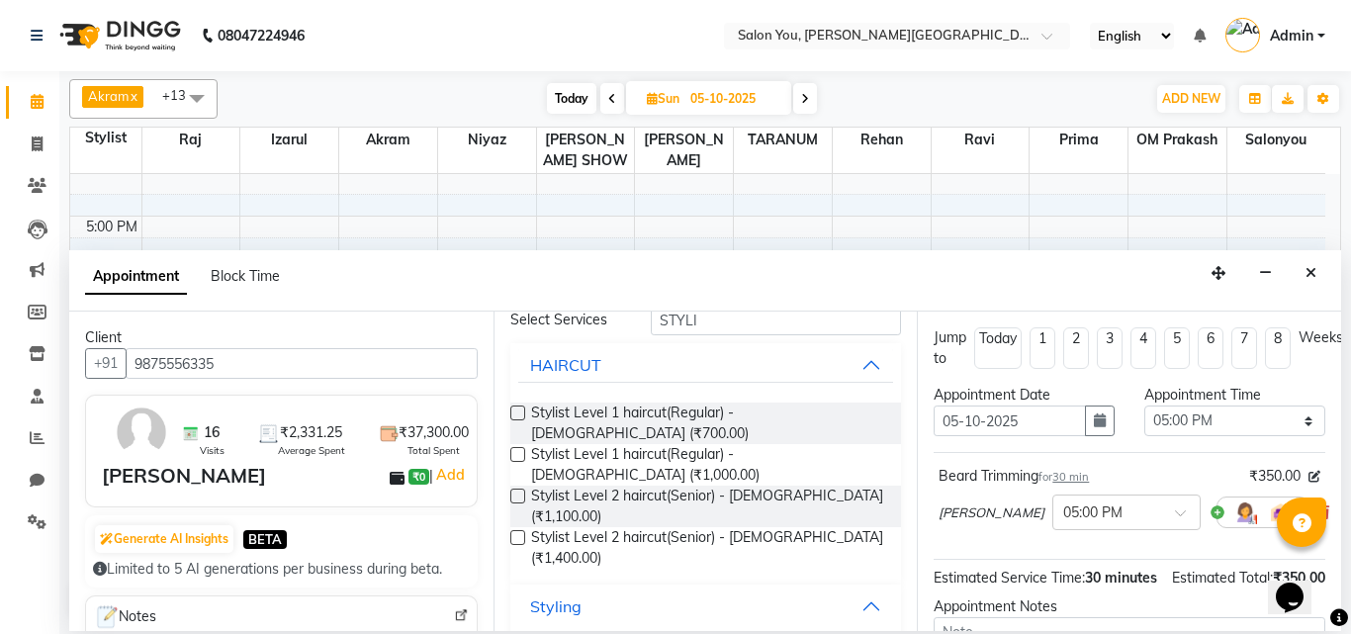
scroll to position [116, 0]
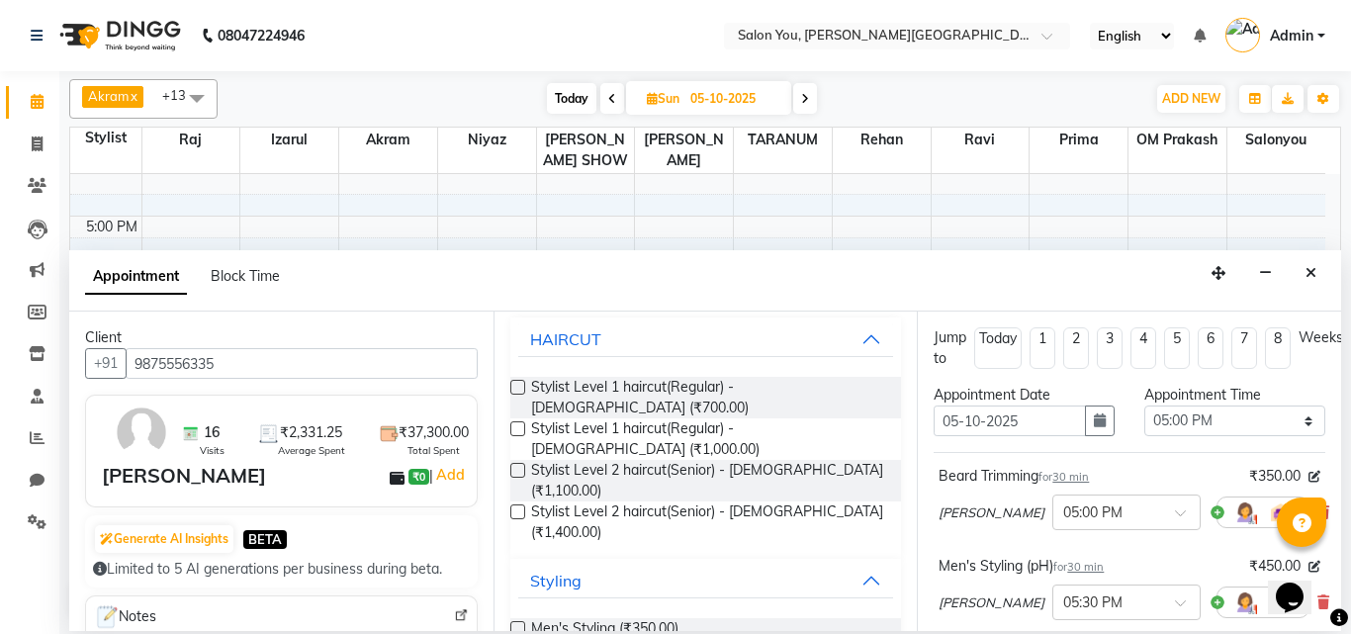
checkbox input "false"
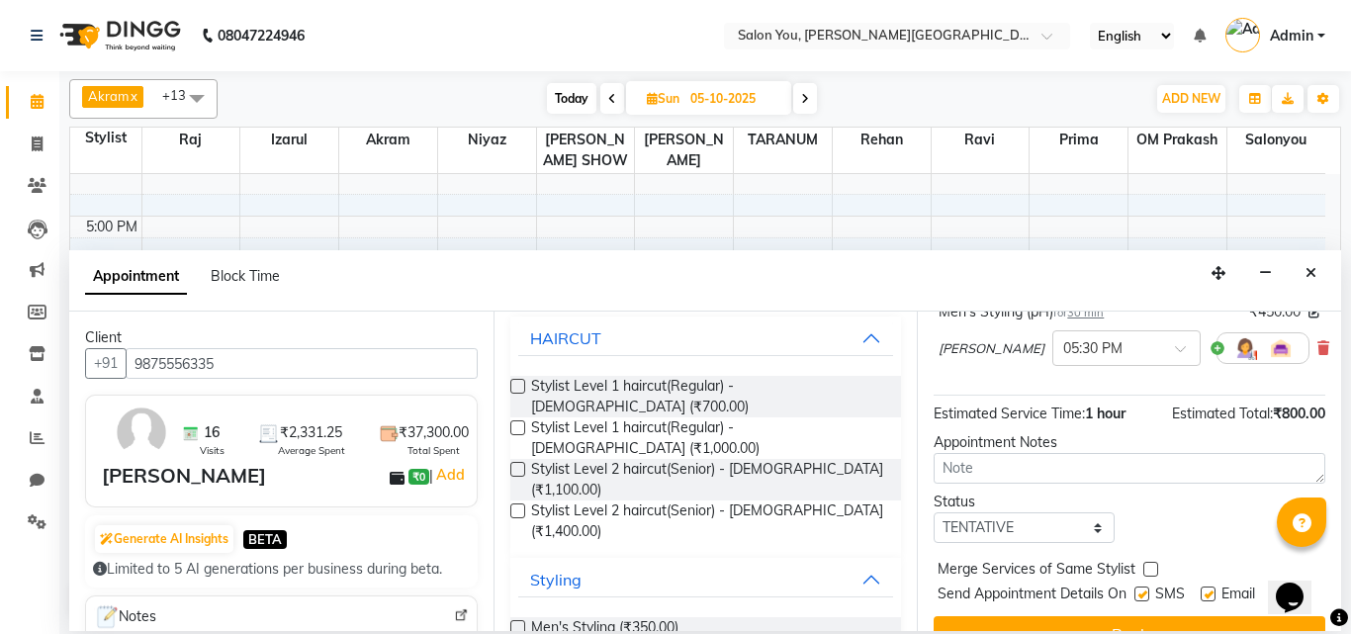
scroll to position [306, 0]
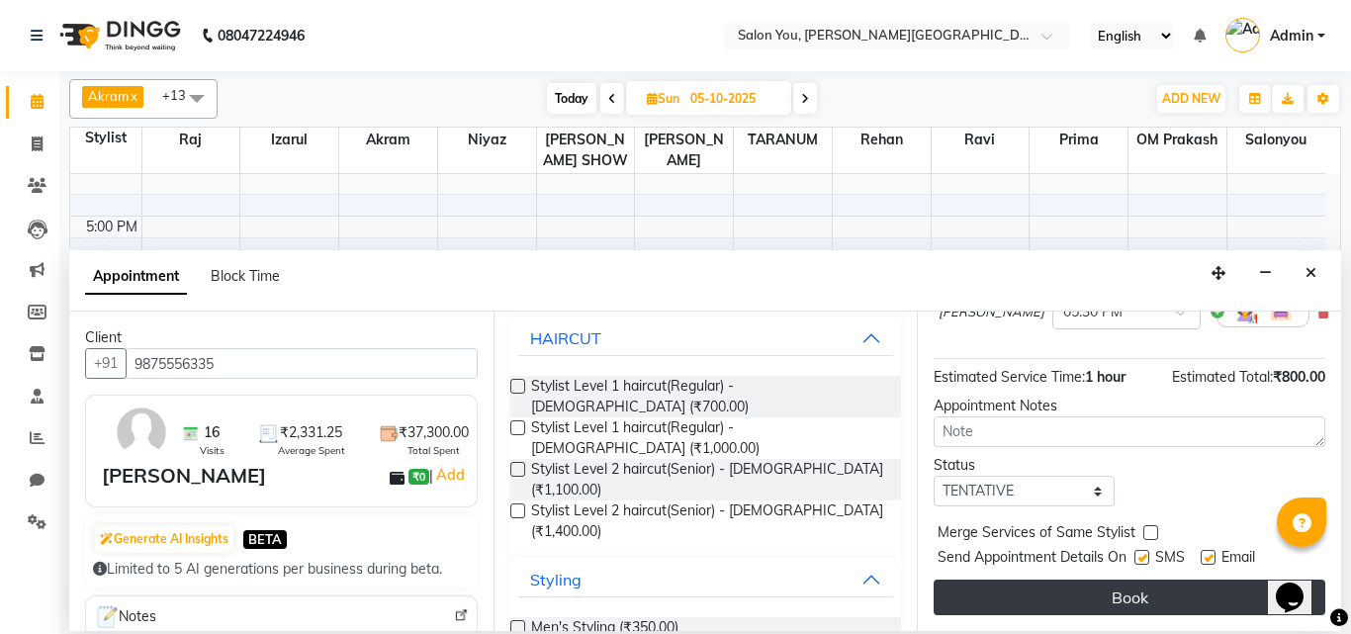
click at [1026, 582] on button "Book" at bounding box center [1130, 598] width 392 height 36
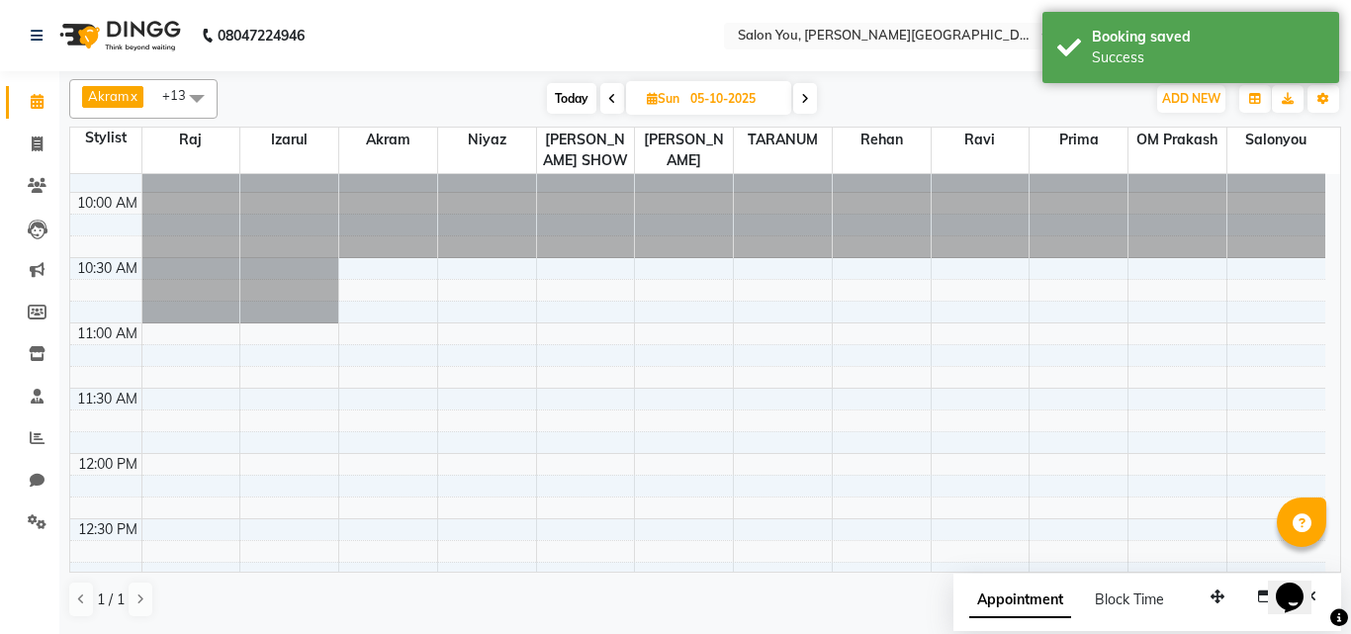
scroll to position [0, 0]
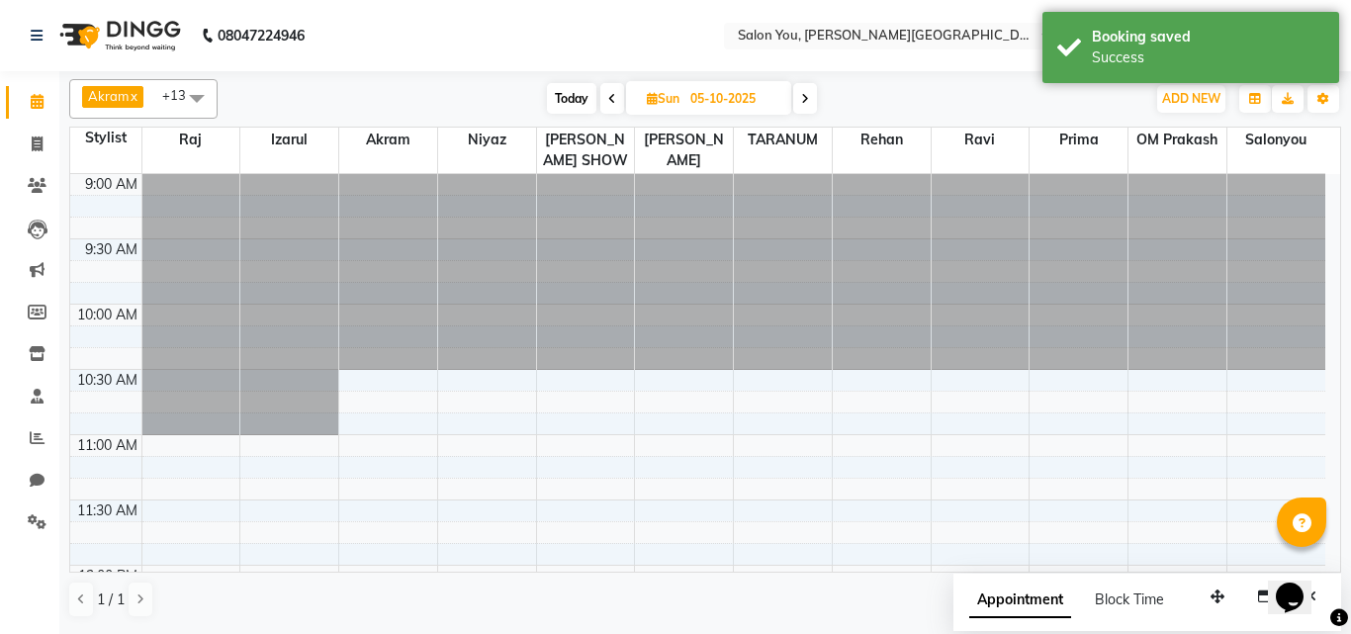
click at [558, 101] on span "Today" at bounding box center [571, 98] width 49 height 31
type input "04-10-2025"
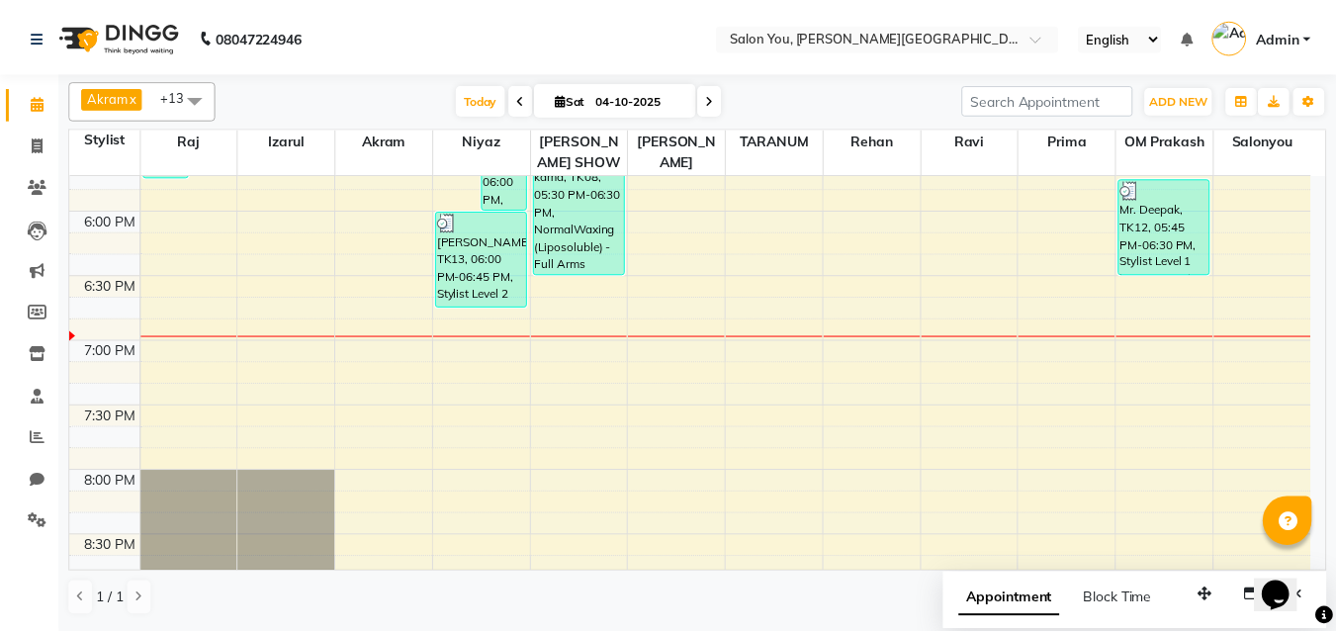
scroll to position [1077, 0]
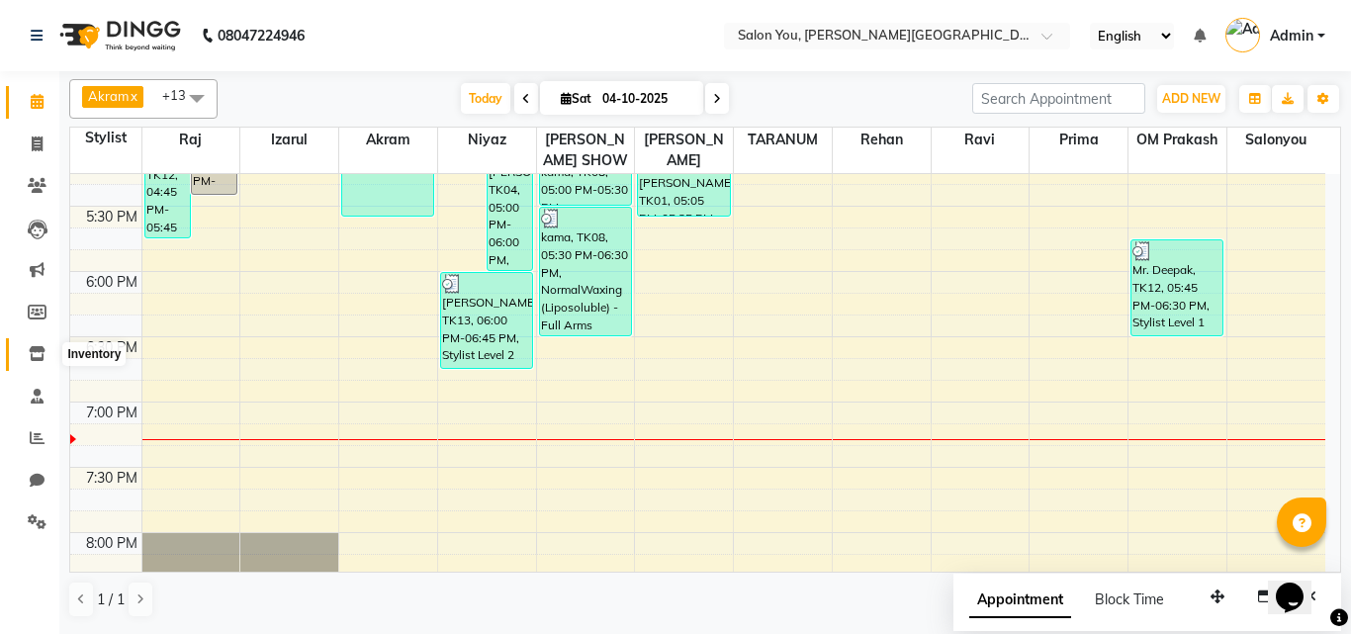
click at [37, 347] on icon at bounding box center [37, 353] width 17 height 15
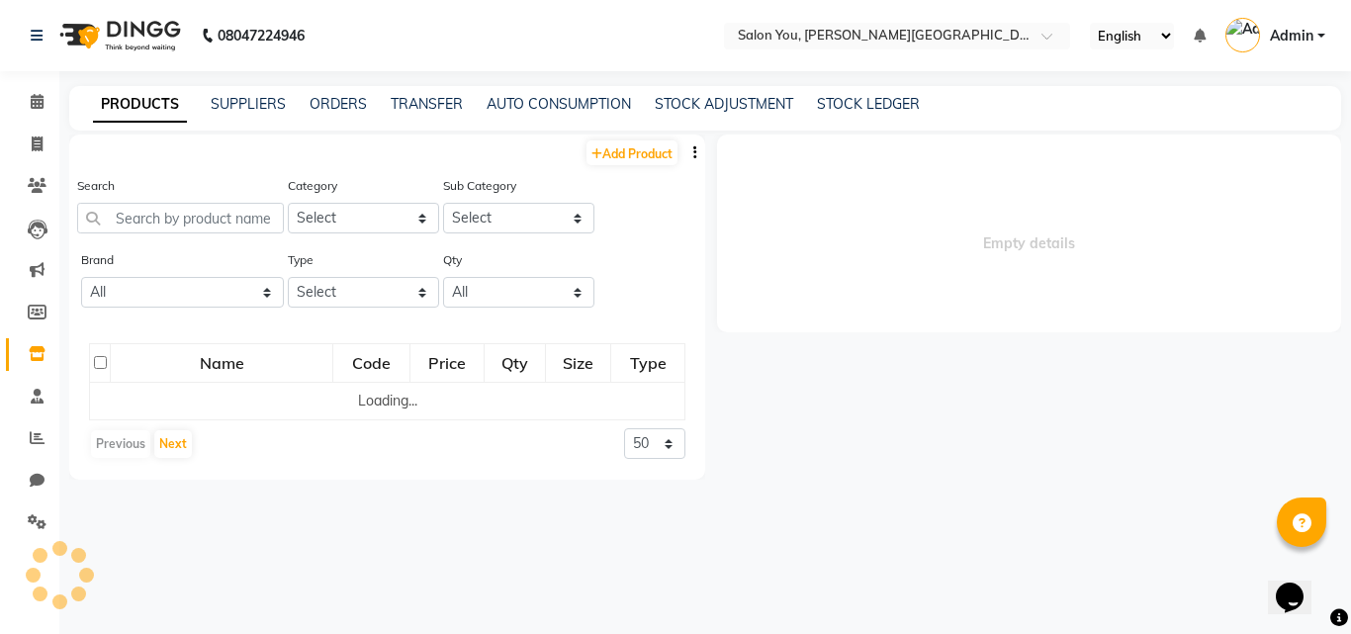
select select
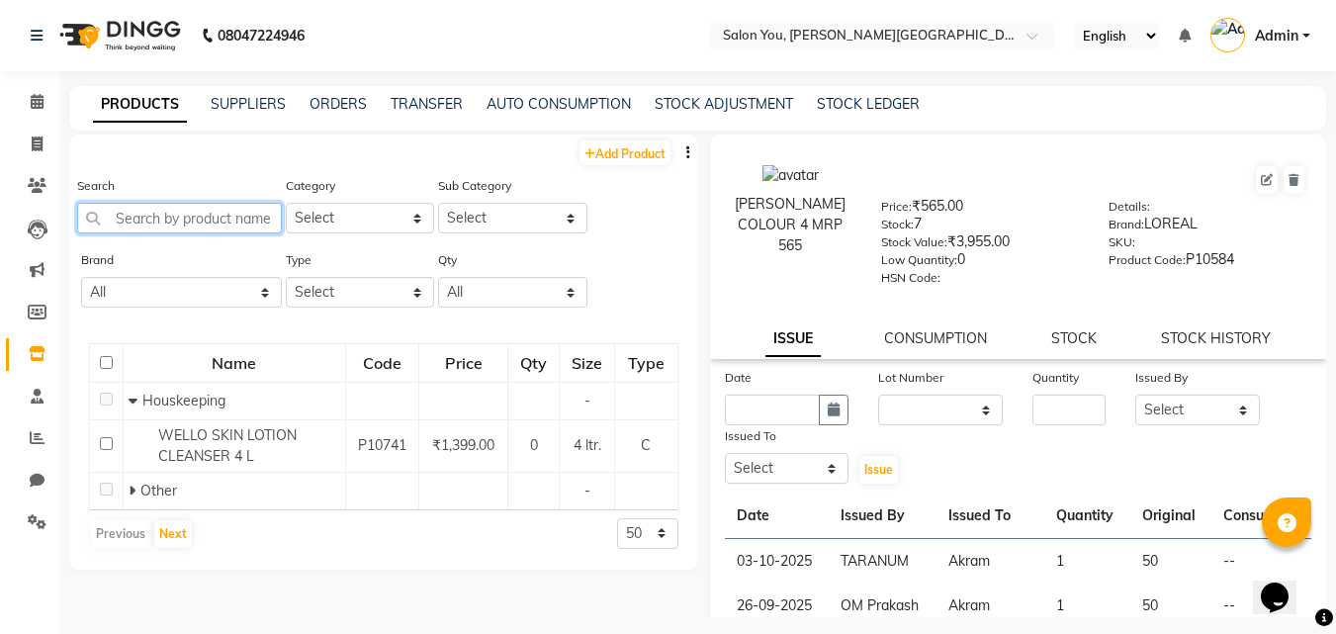
click at [217, 211] on input "text" at bounding box center [179, 218] width 205 height 31
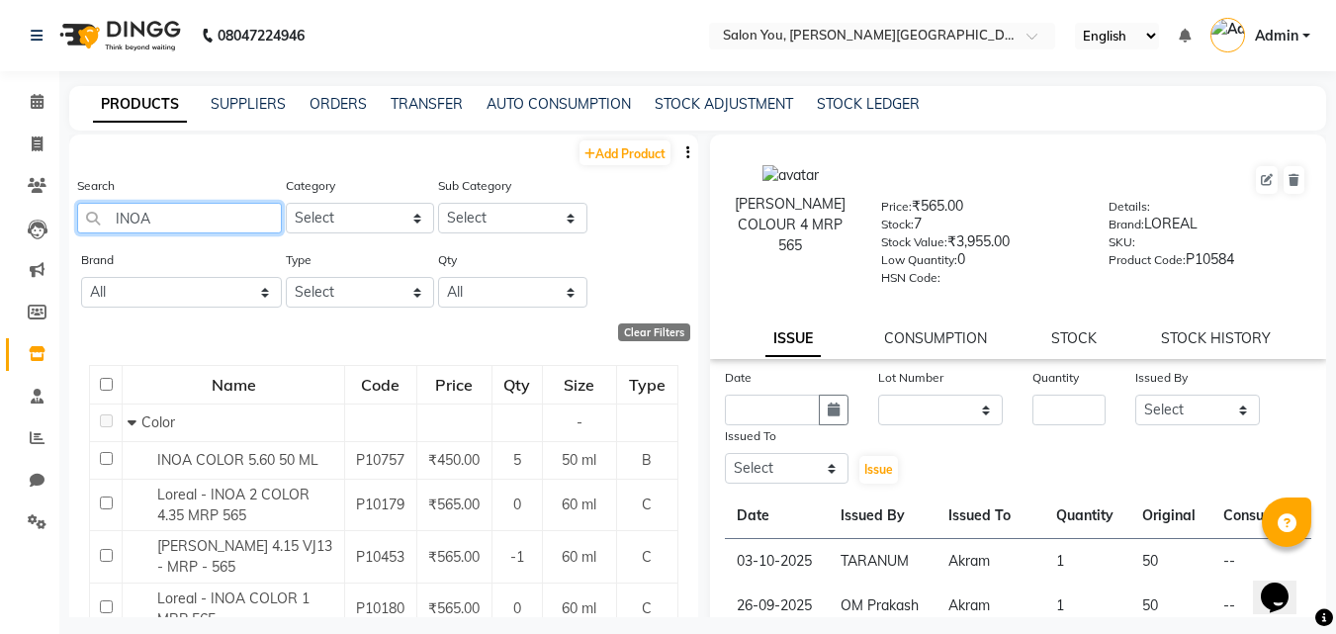
click at [171, 220] on input "INOA" at bounding box center [179, 218] width 205 height 31
type input "I"
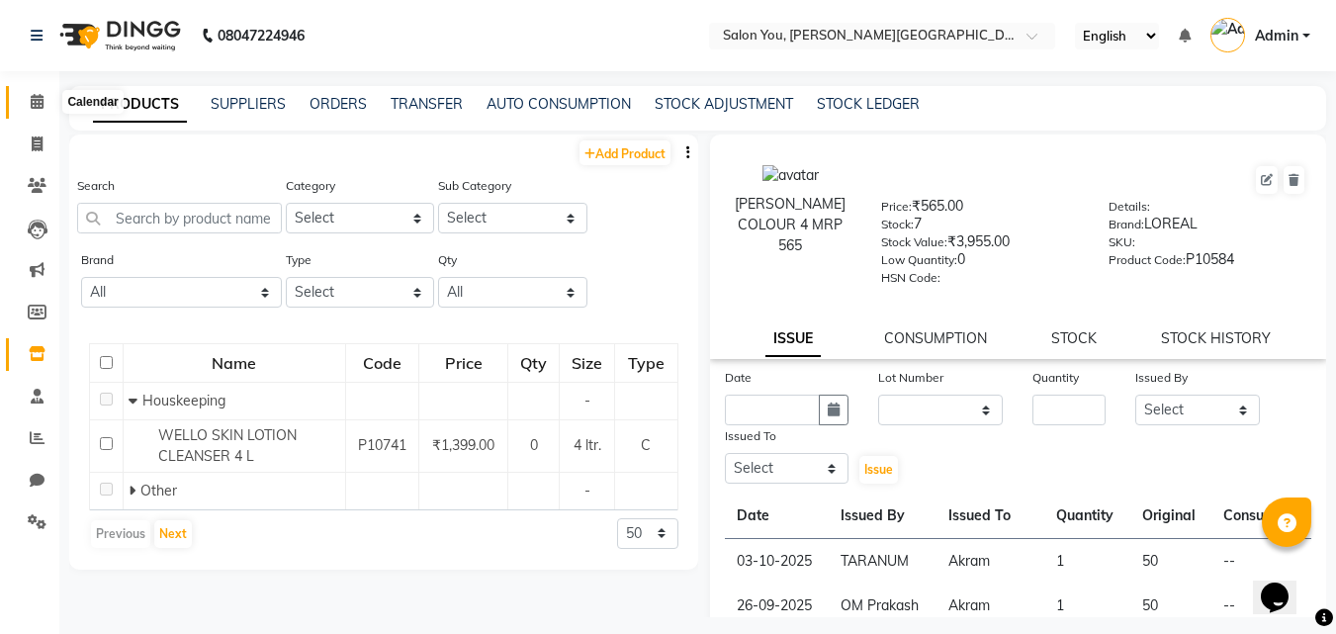
click at [36, 100] on icon at bounding box center [37, 101] width 13 height 15
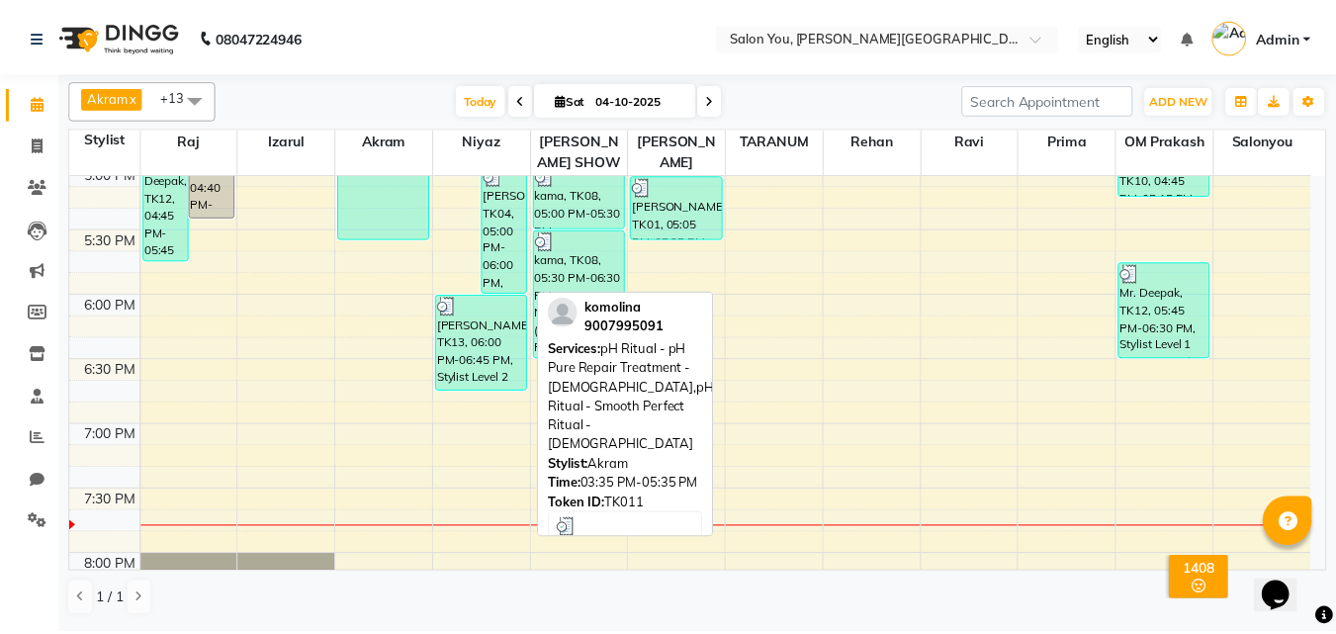
scroll to position [890, 0]
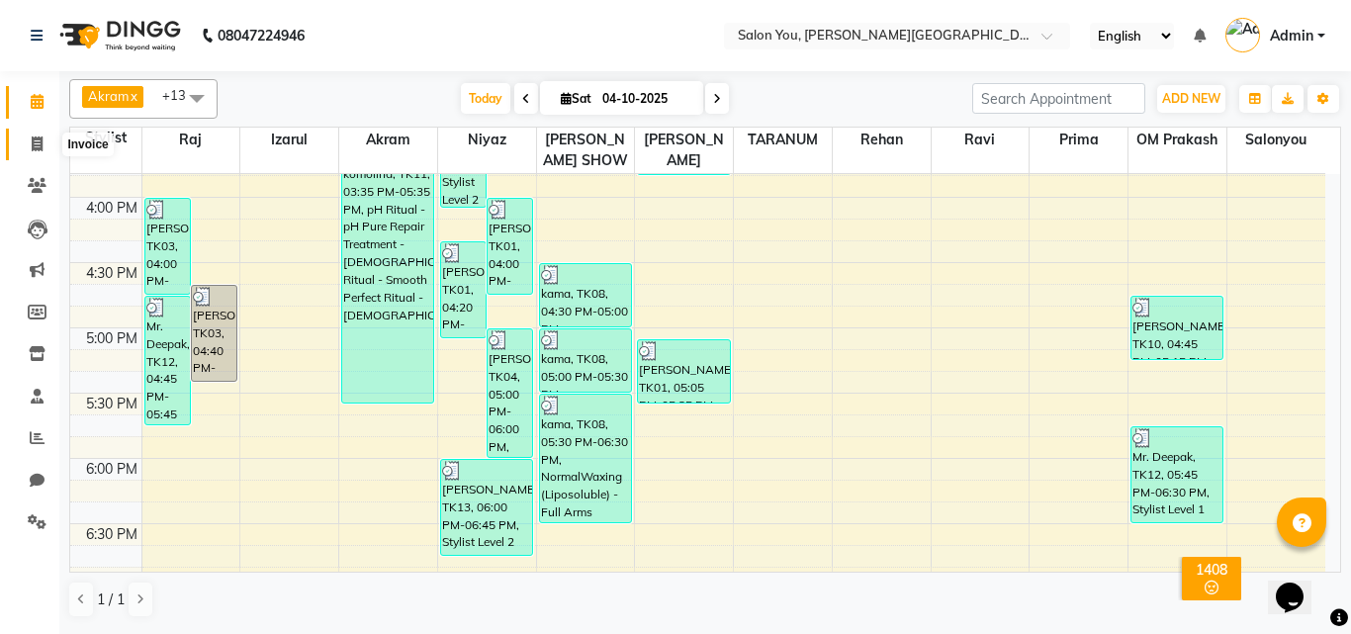
click at [30, 145] on span at bounding box center [37, 145] width 35 height 23
select select "5231"
select select "service"
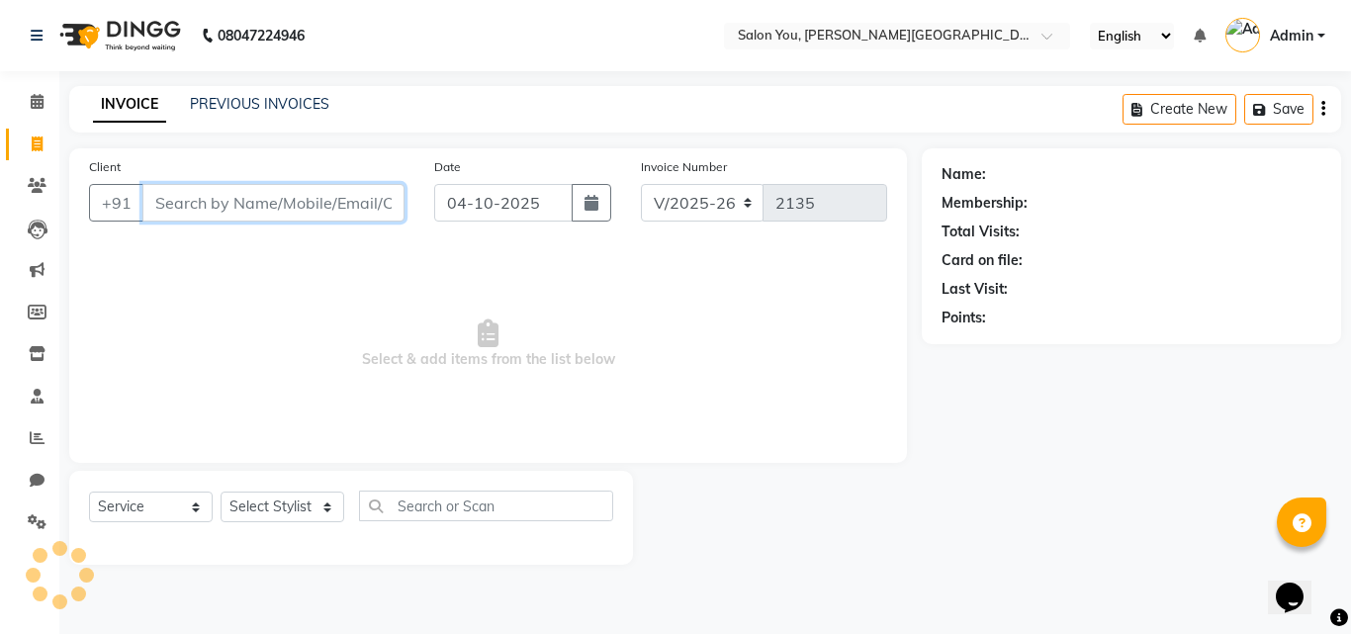
click at [194, 193] on input "Client" at bounding box center [273, 203] width 262 height 38
type input "999"
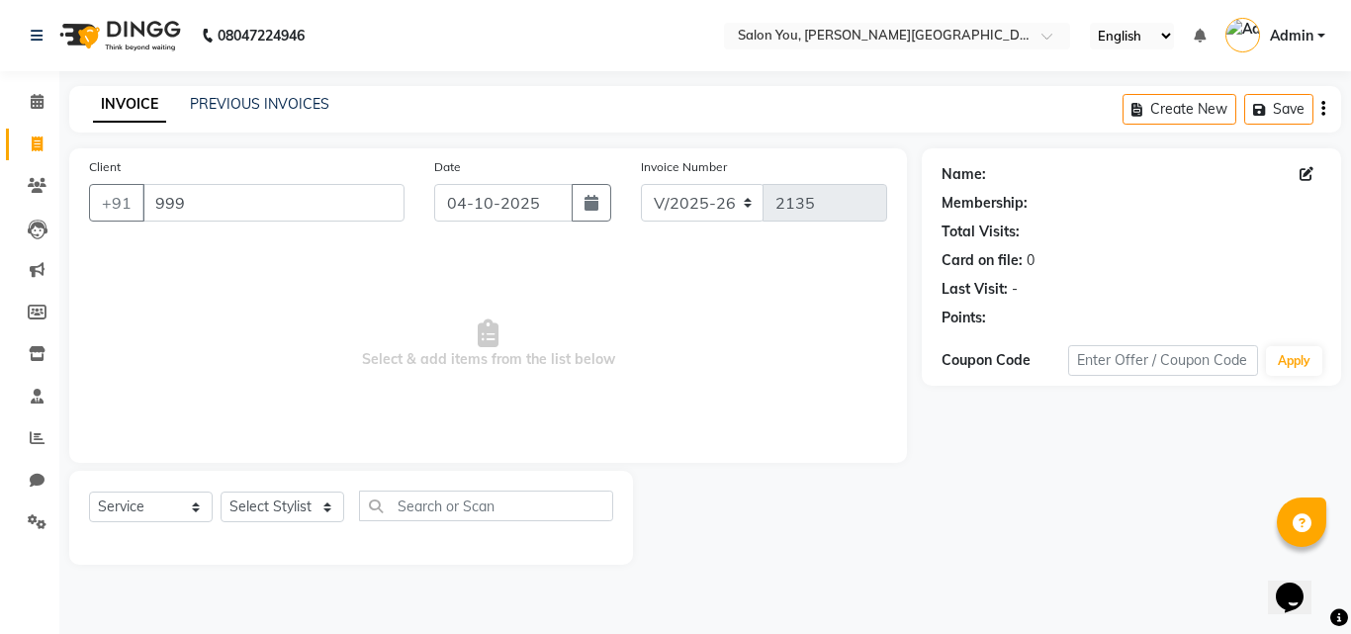
select select "1: Object"
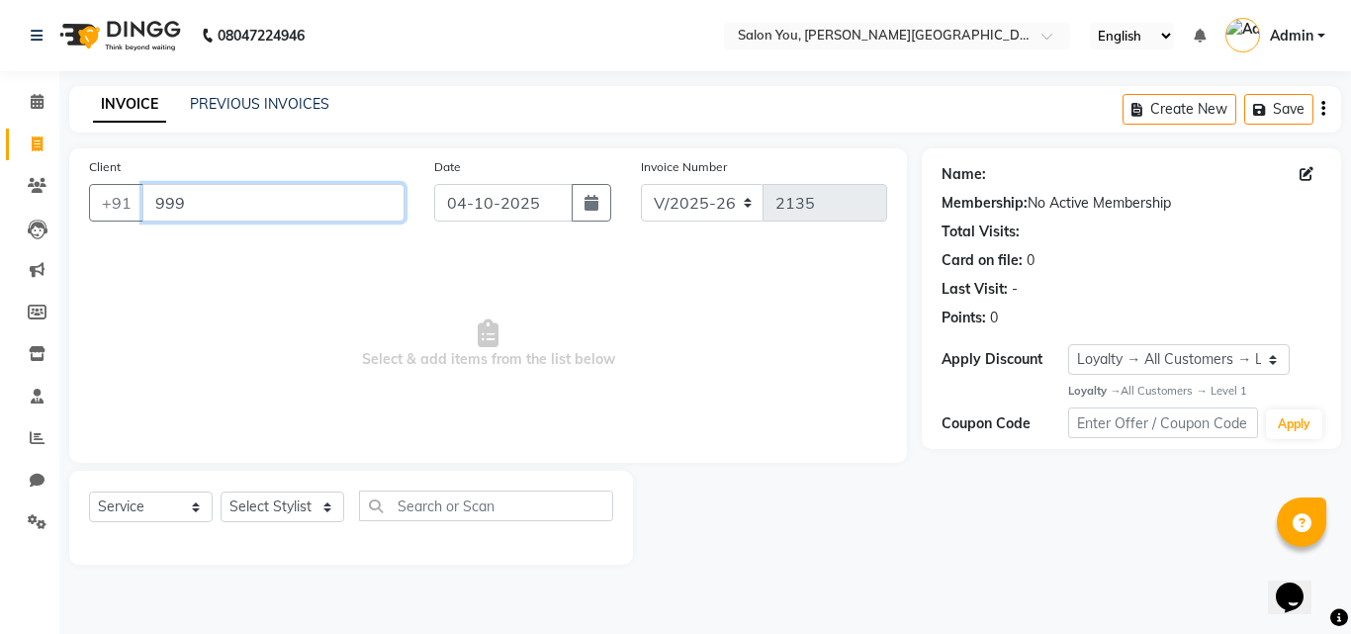
click at [196, 193] on input "999" at bounding box center [273, 203] width 262 height 38
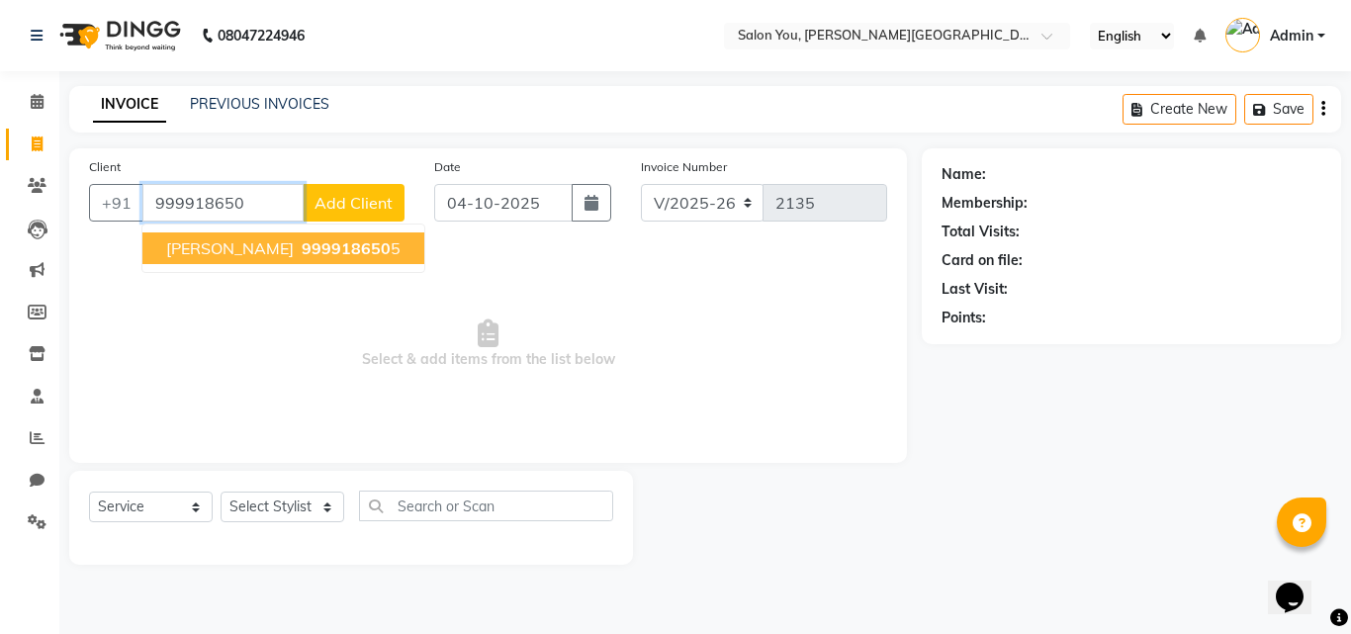
click at [302, 253] on span "999918650" at bounding box center [346, 248] width 89 height 20
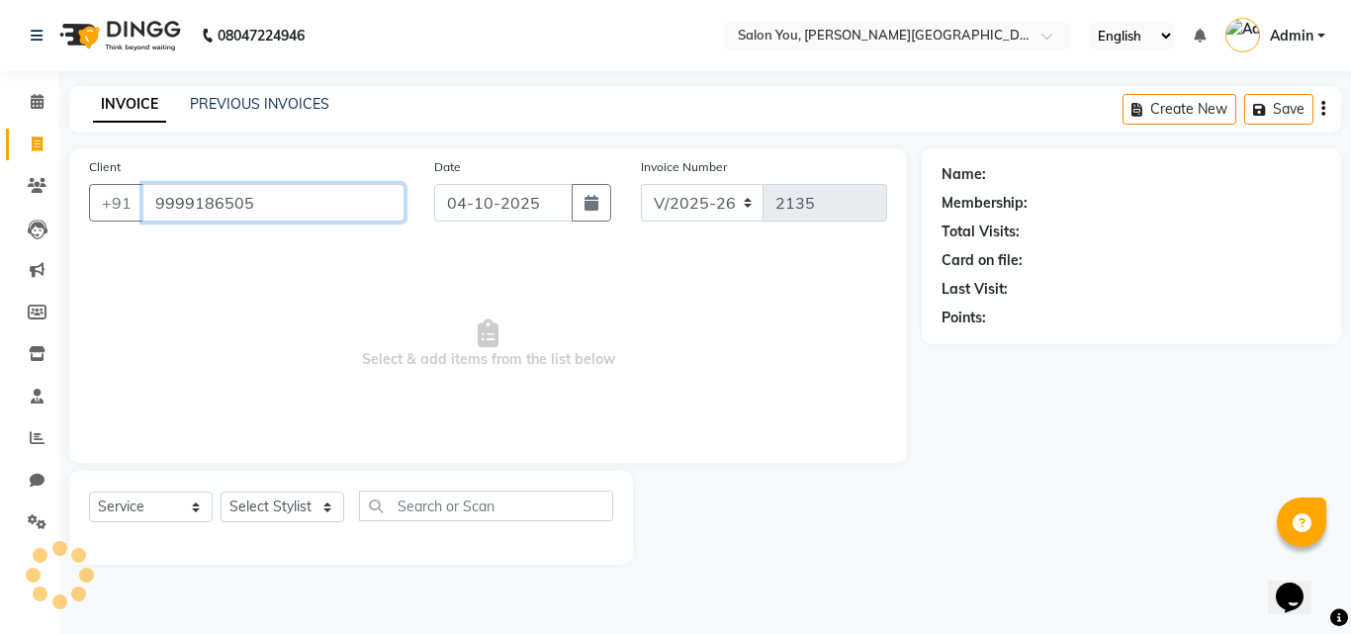
type input "9999186505"
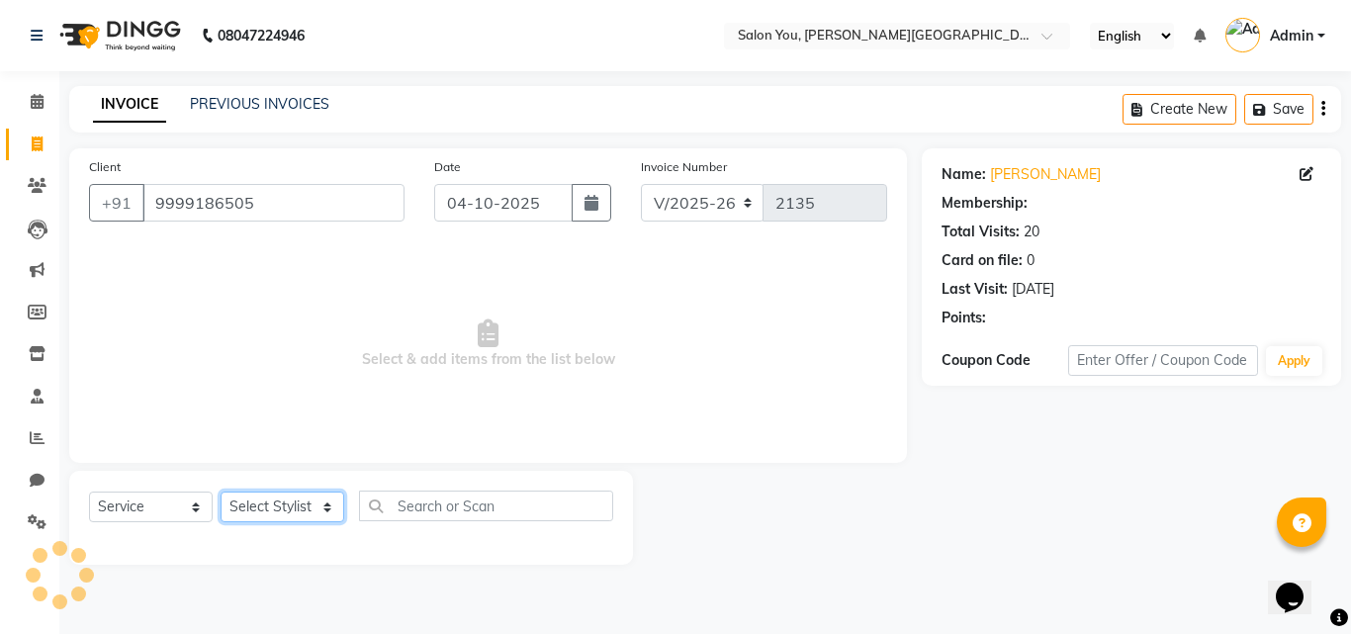
select select "1: Object"
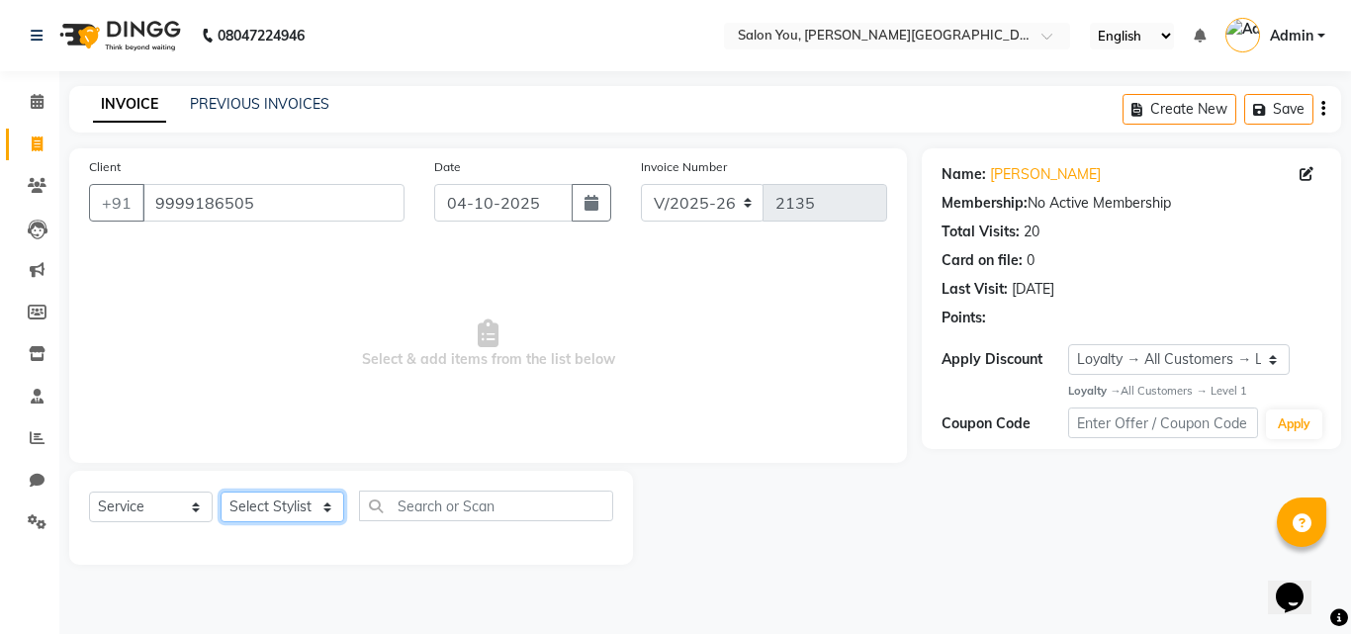
click at [271, 505] on select "Select Stylist Akram Auditor Christina Izarul jaydip Niyaz OM Prakash prima raj…" at bounding box center [283, 507] width 124 height 31
select select "37645"
click at [221, 492] on select "Select Stylist Akram Auditor Christina Izarul jaydip Niyaz OM Prakash prima raj…" at bounding box center [283, 507] width 124 height 31
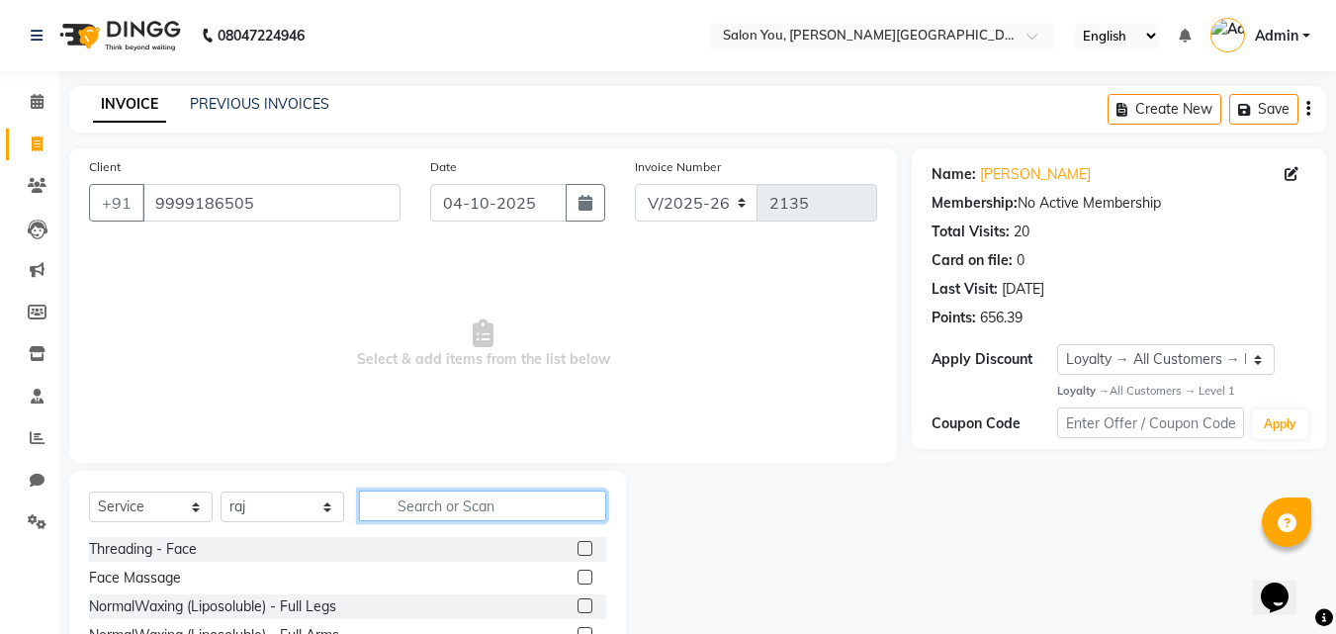
click at [401, 503] on input "text" at bounding box center [482, 506] width 247 height 31
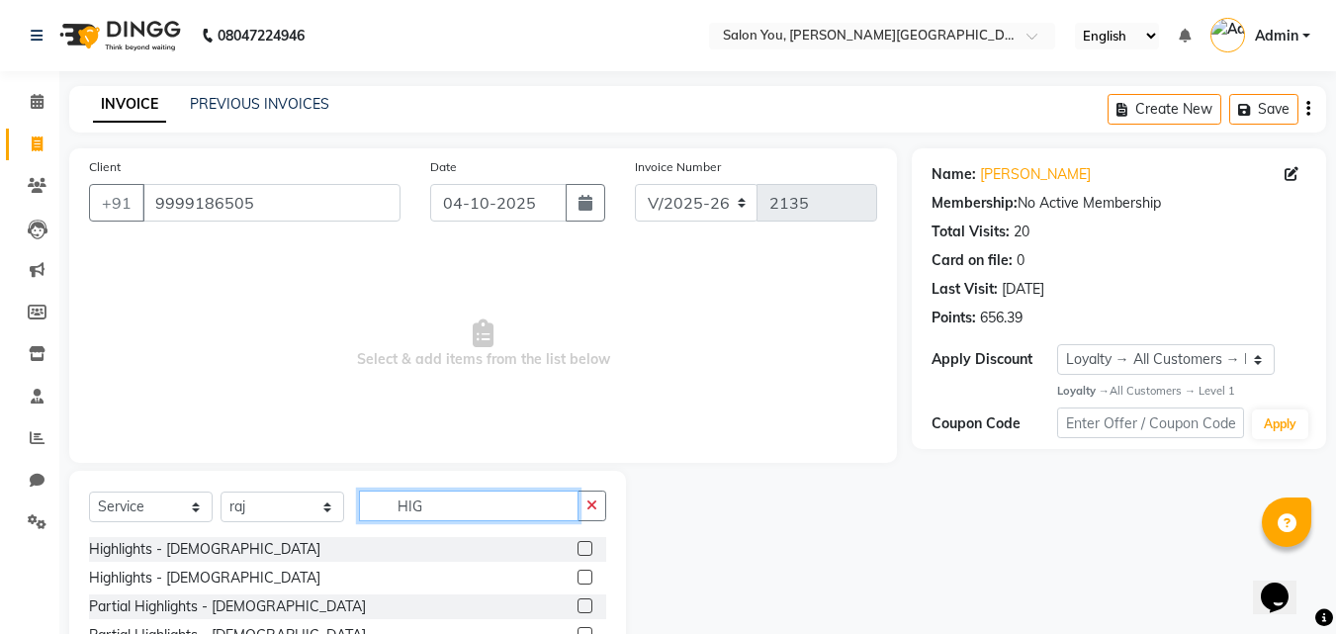
type input "HIG"
click at [584, 579] on label at bounding box center [585, 577] width 15 height 15
click at [584, 579] on input "checkbox" at bounding box center [584, 578] width 13 height 13
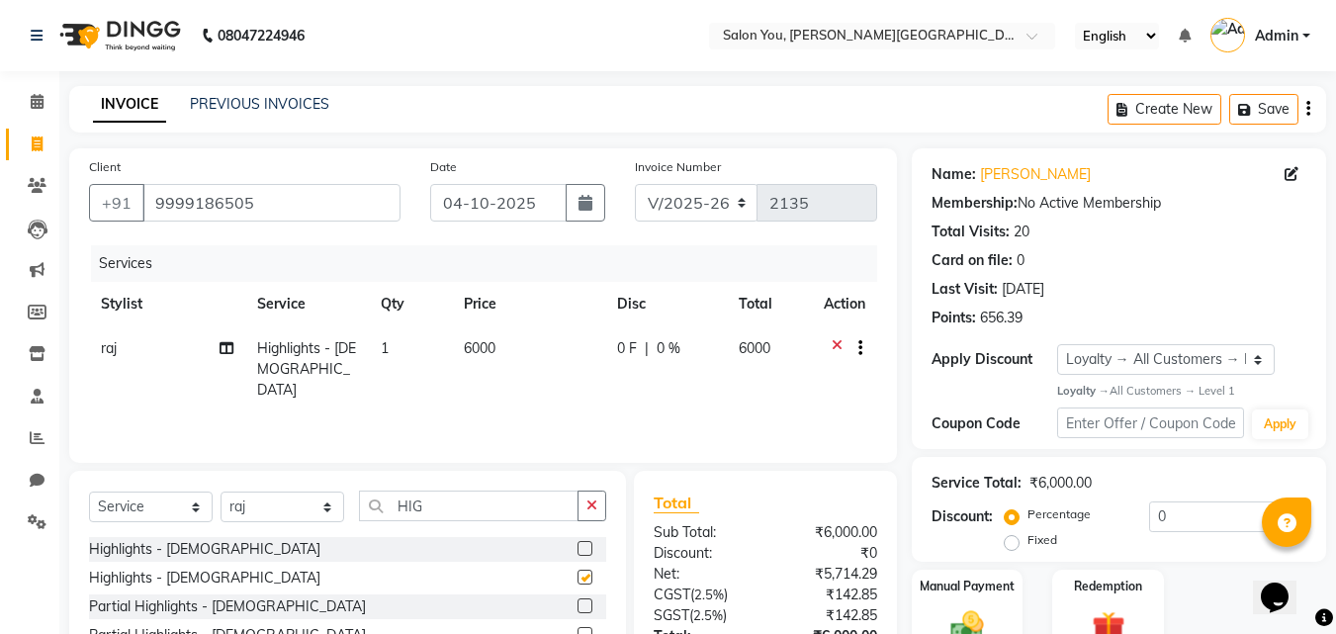
checkbox input "false"
click at [472, 347] on span "6000" at bounding box center [480, 348] width 32 height 18
select select "37645"
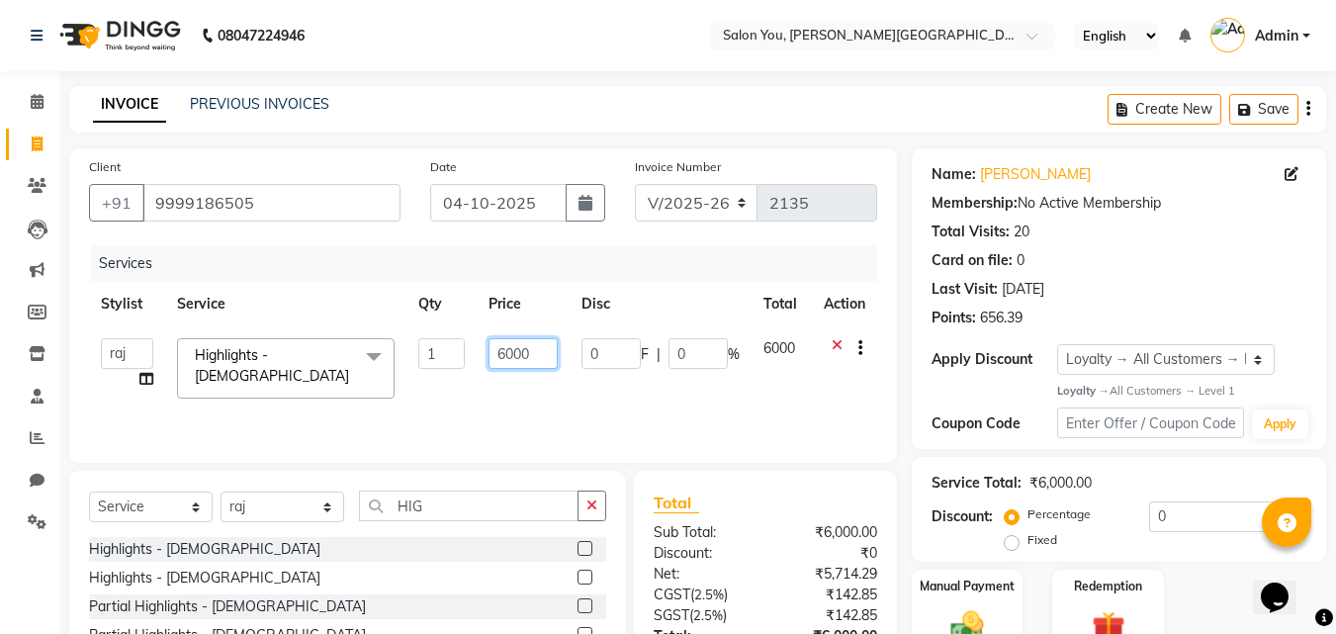
click at [504, 351] on input "6000" at bounding box center [523, 353] width 68 height 31
type input "7000"
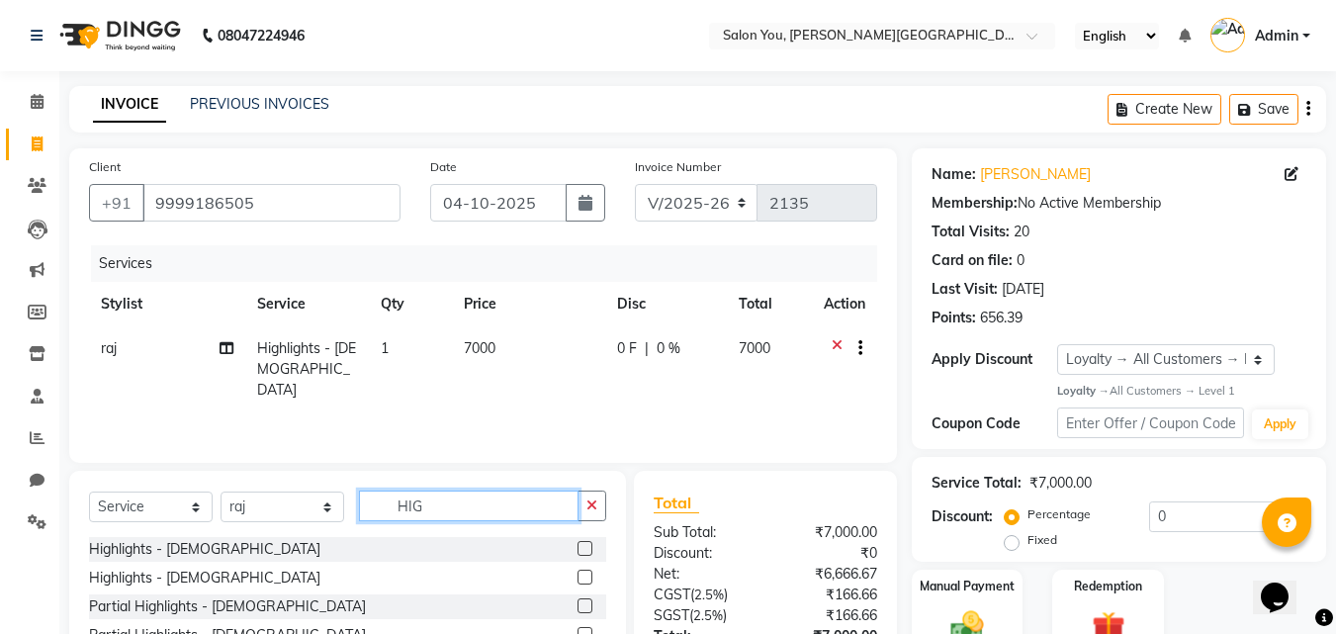
click at [434, 514] on input "HIG" at bounding box center [469, 506] width 220 height 31
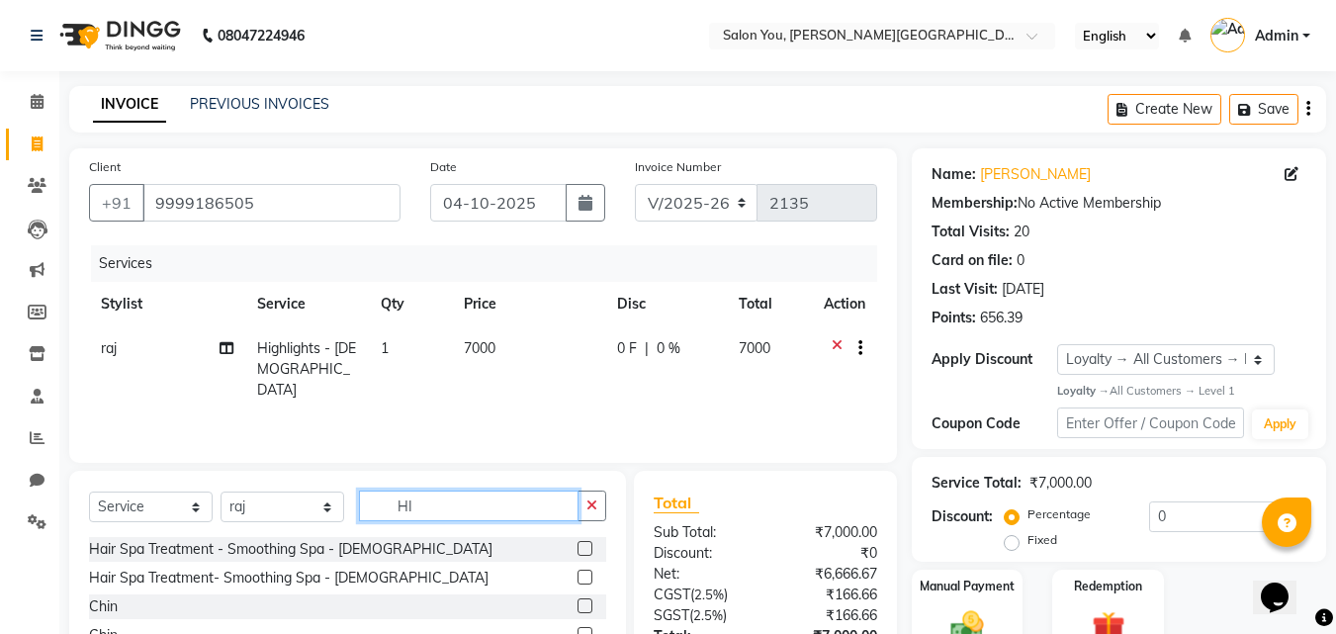
type input "H"
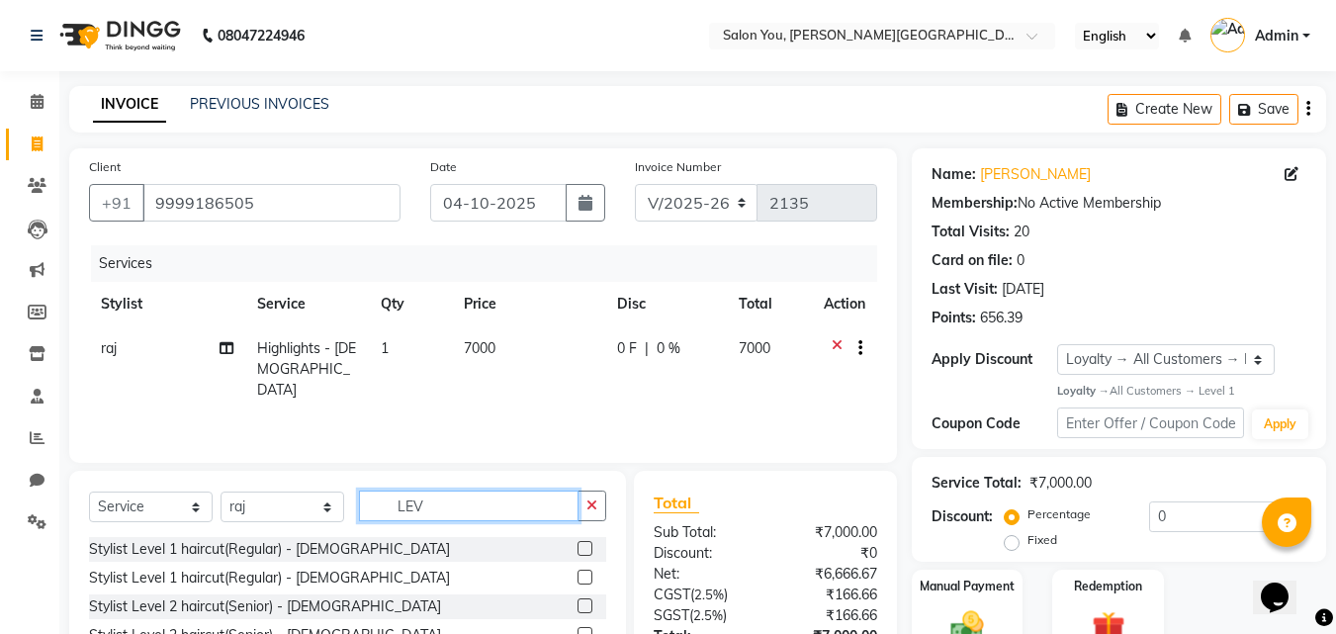
type input "LEV"
click at [582, 579] on label at bounding box center [585, 577] width 15 height 15
click at [582, 579] on input "checkbox" at bounding box center [584, 578] width 13 height 13
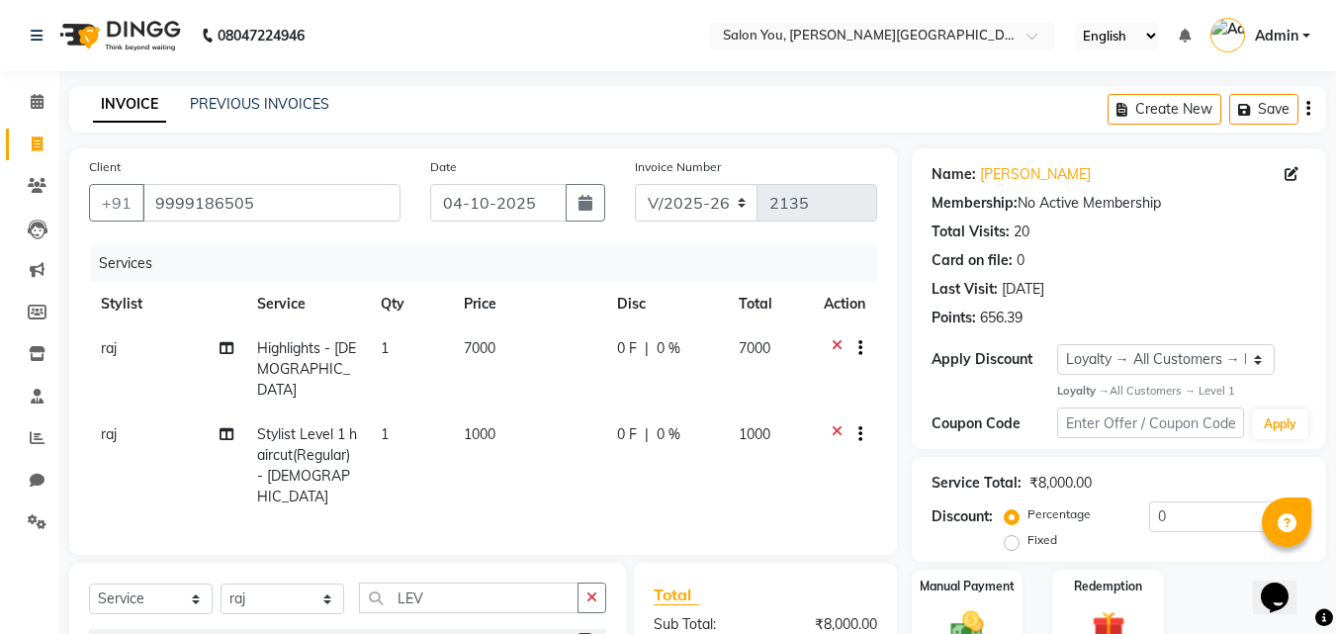
checkbox input "false"
click at [477, 425] on span "1000" at bounding box center [480, 434] width 32 height 18
select select "37645"
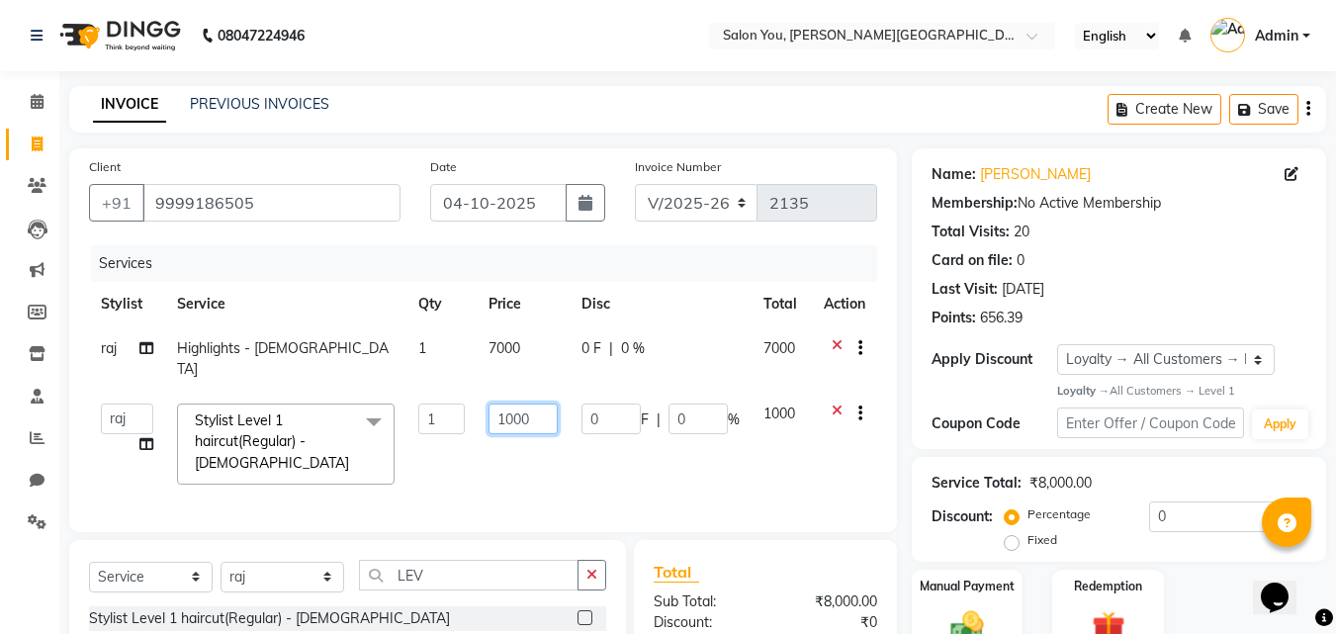
click at [511, 404] on input "1000" at bounding box center [523, 419] width 68 height 31
type input "1200"
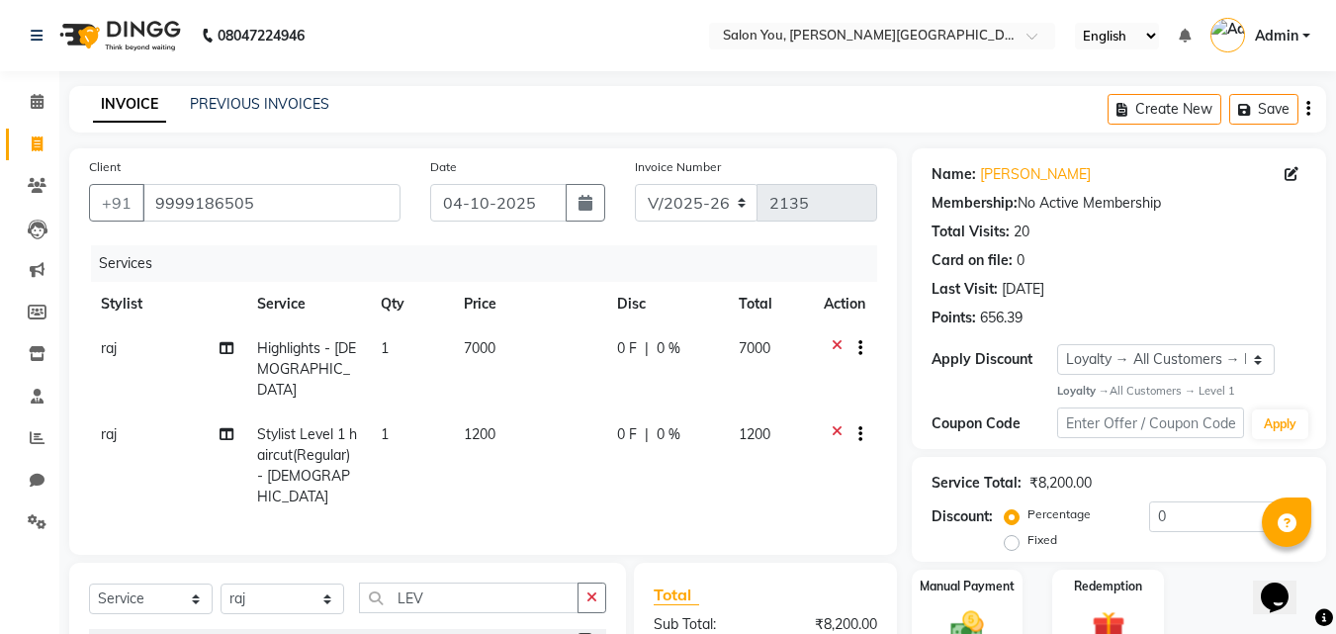
click at [583, 455] on tr "raj Stylist Level 1 haircut(Regular) - Female 1 1200 0 F | 0 % 1200" at bounding box center [483, 465] width 788 height 107
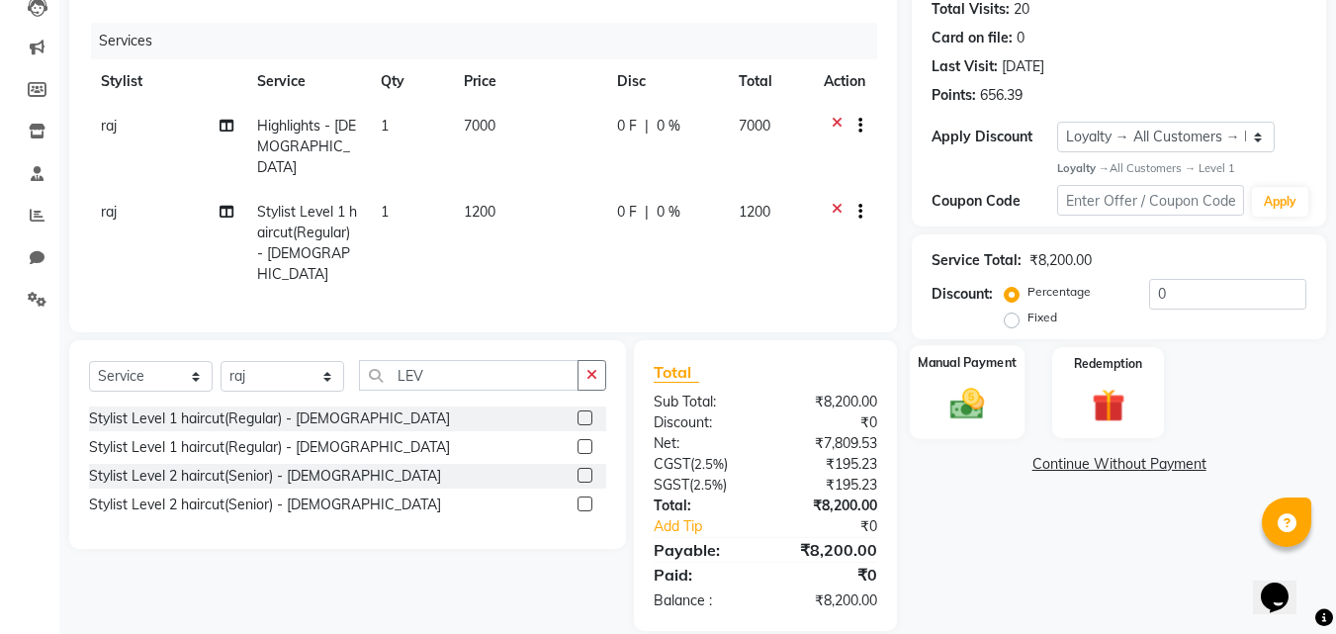
click at [986, 411] on img at bounding box center [967, 405] width 55 height 40
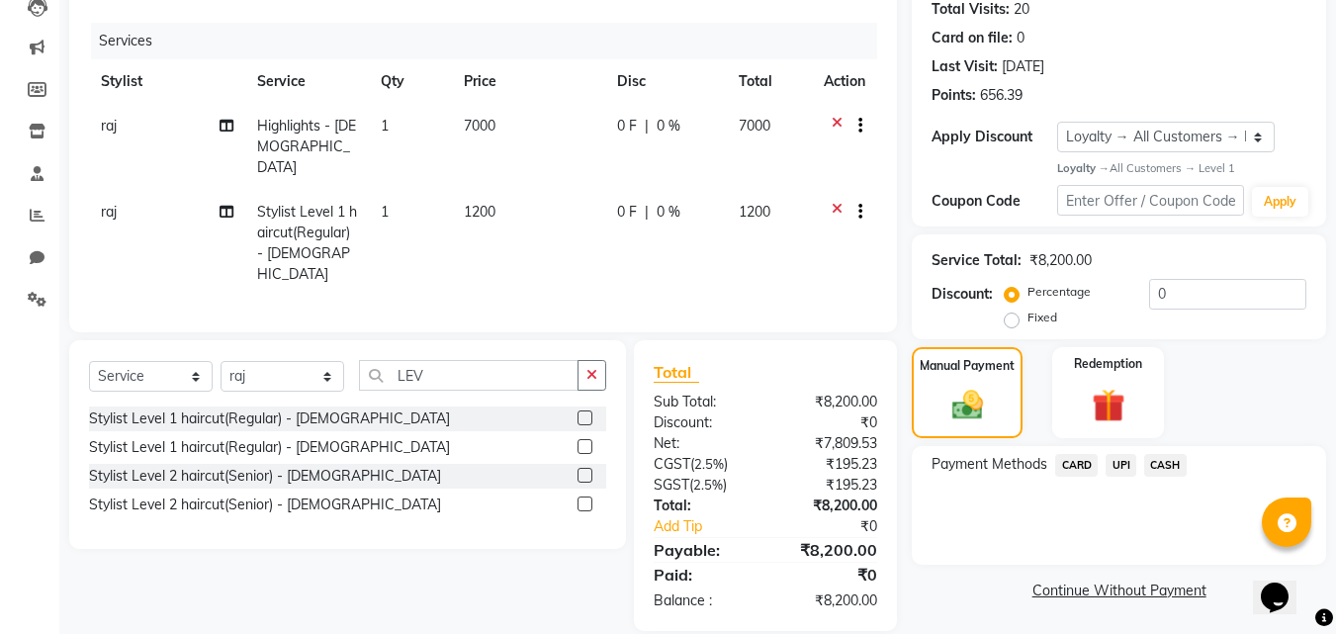
click at [1129, 461] on span "UPI" at bounding box center [1121, 465] width 31 height 23
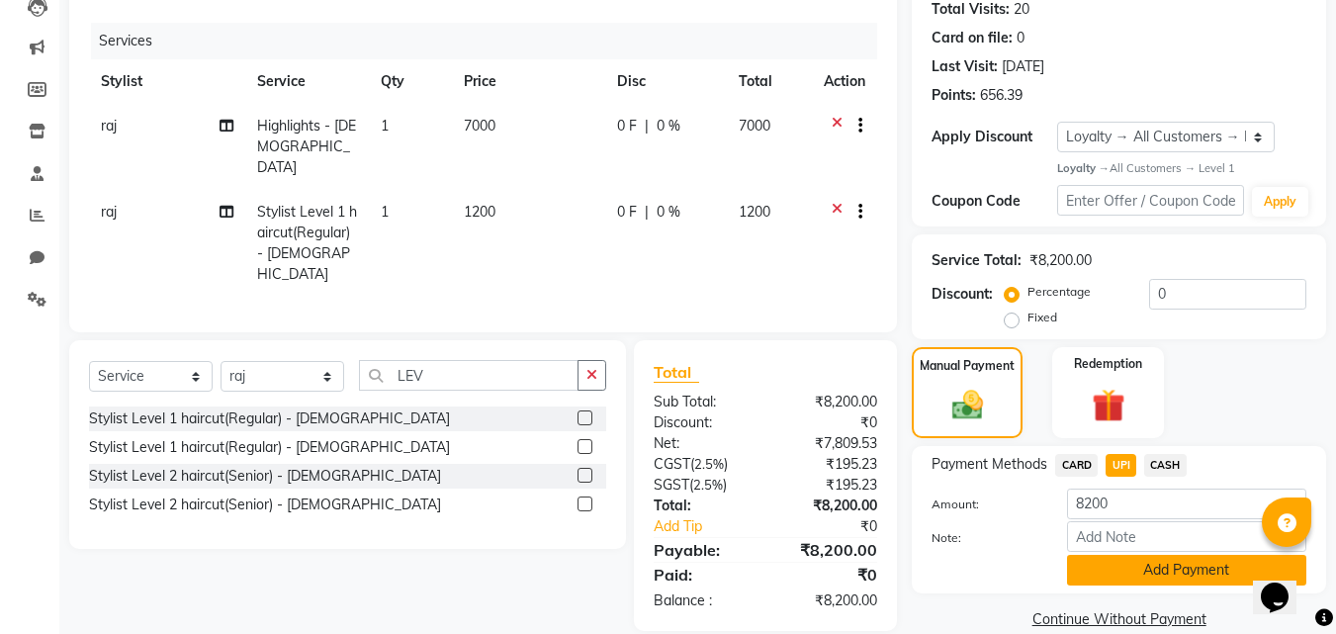
click at [1135, 565] on button "Add Payment" at bounding box center [1186, 570] width 239 height 31
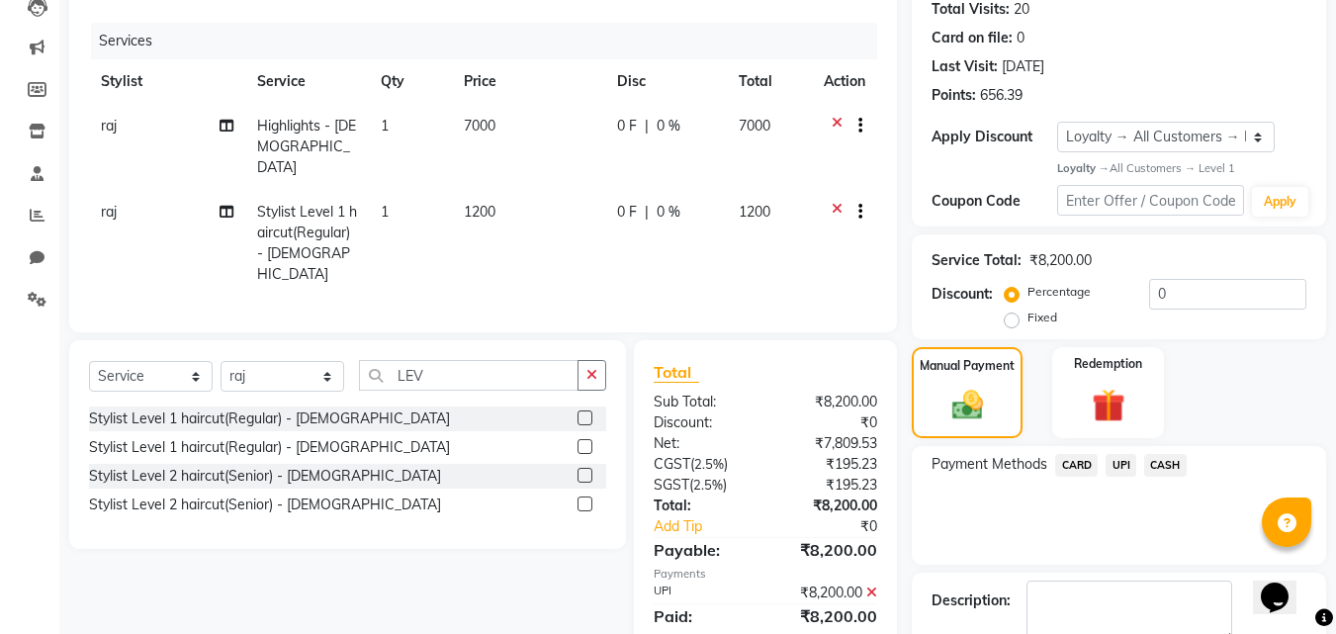
scroll to position [383, 0]
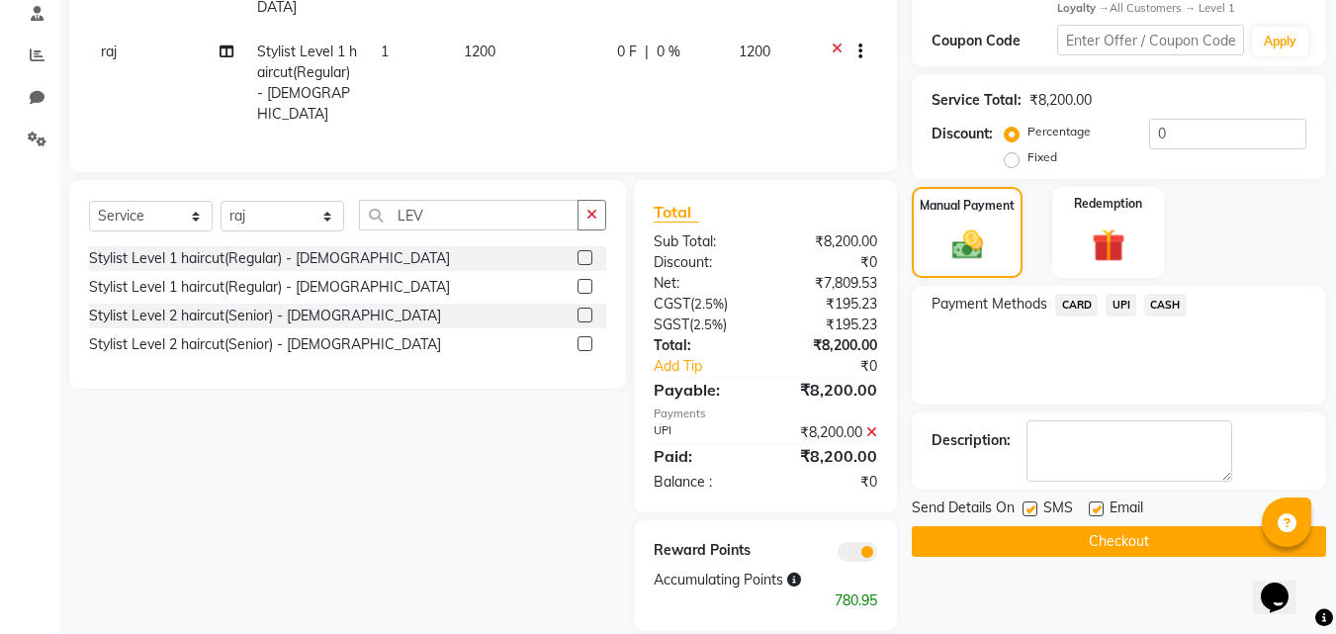
click at [1070, 535] on button "Checkout" at bounding box center [1119, 541] width 414 height 31
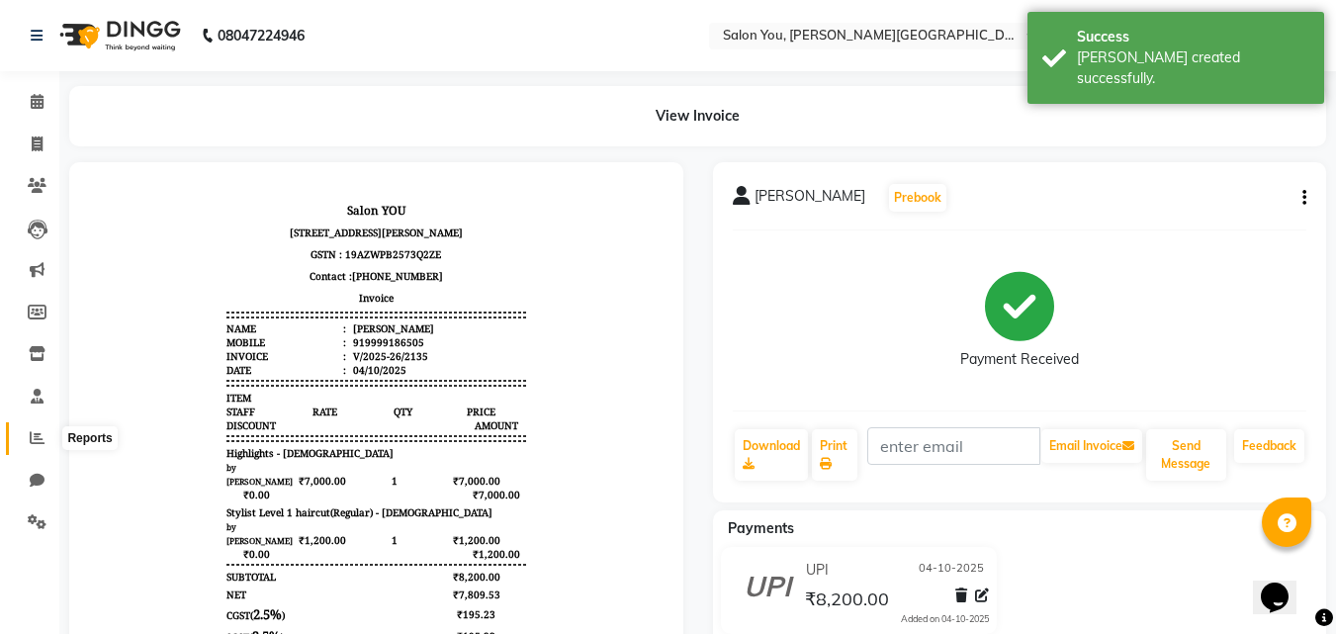
click at [39, 435] on icon at bounding box center [37, 437] width 15 height 15
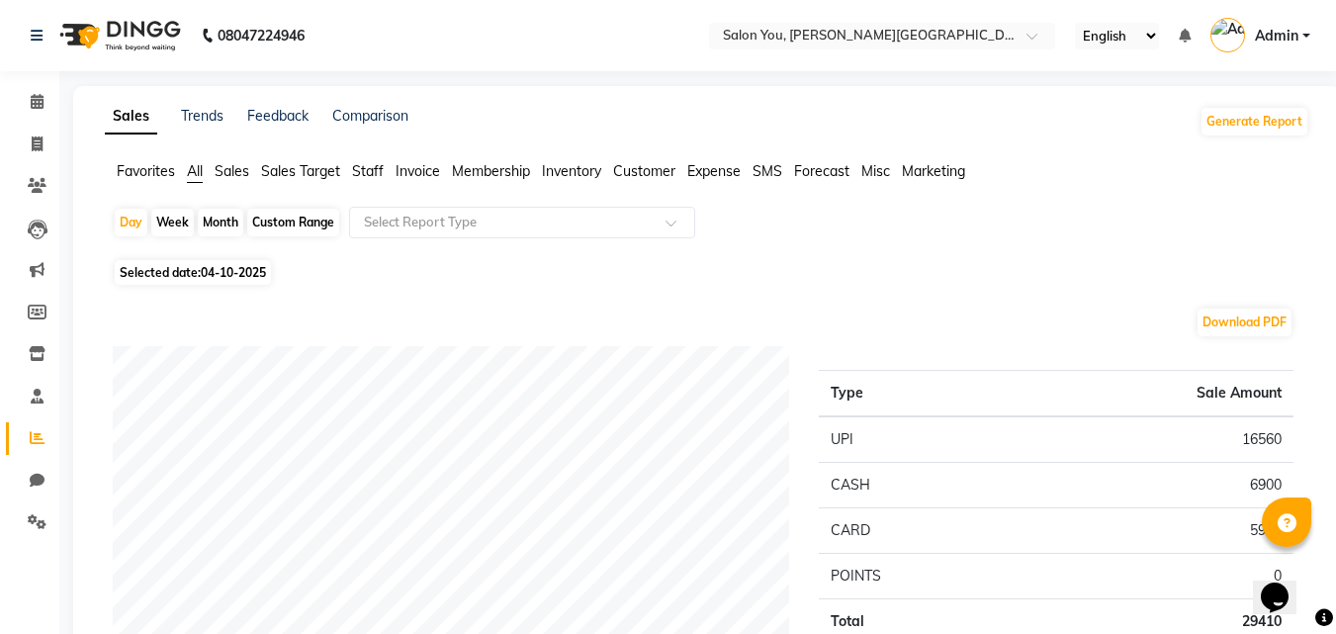
click at [355, 167] on span "Staff" at bounding box center [368, 171] width 32 height 18
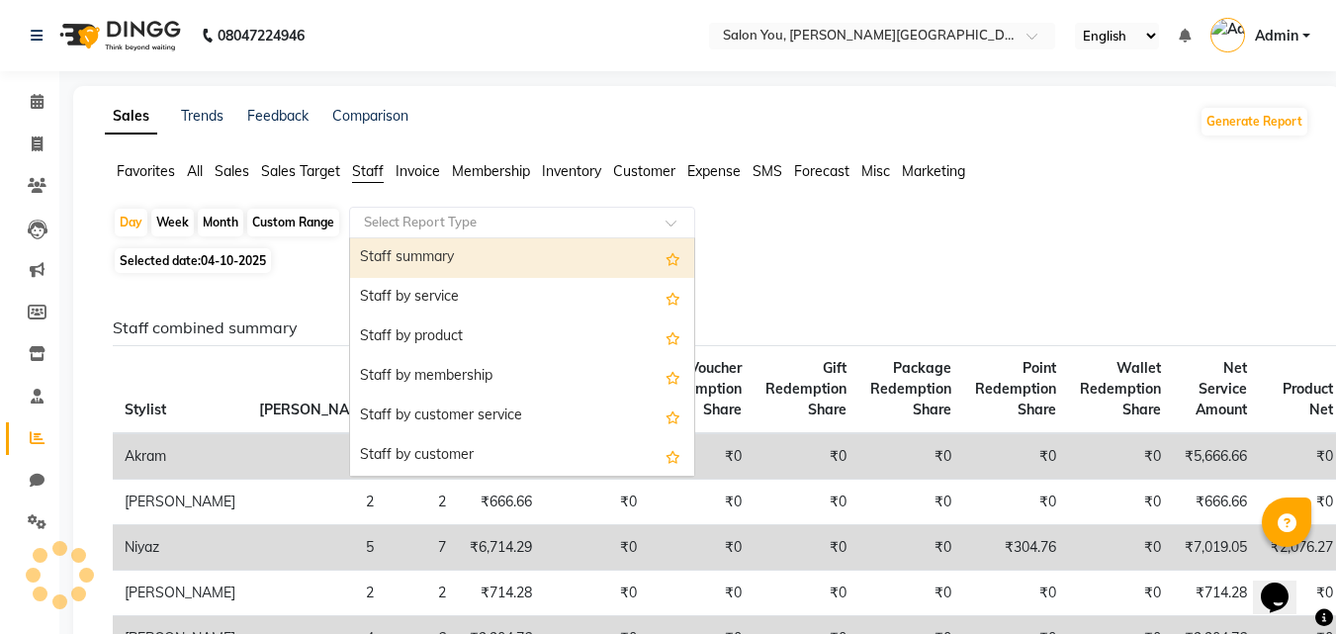
click at [391, 209] on div "Select Report Type" at bounding box center [522, 223] width 346 height 32
click at [403, 254] on div "Staff summary" at bounding box center [522, 258] width 344 height 40
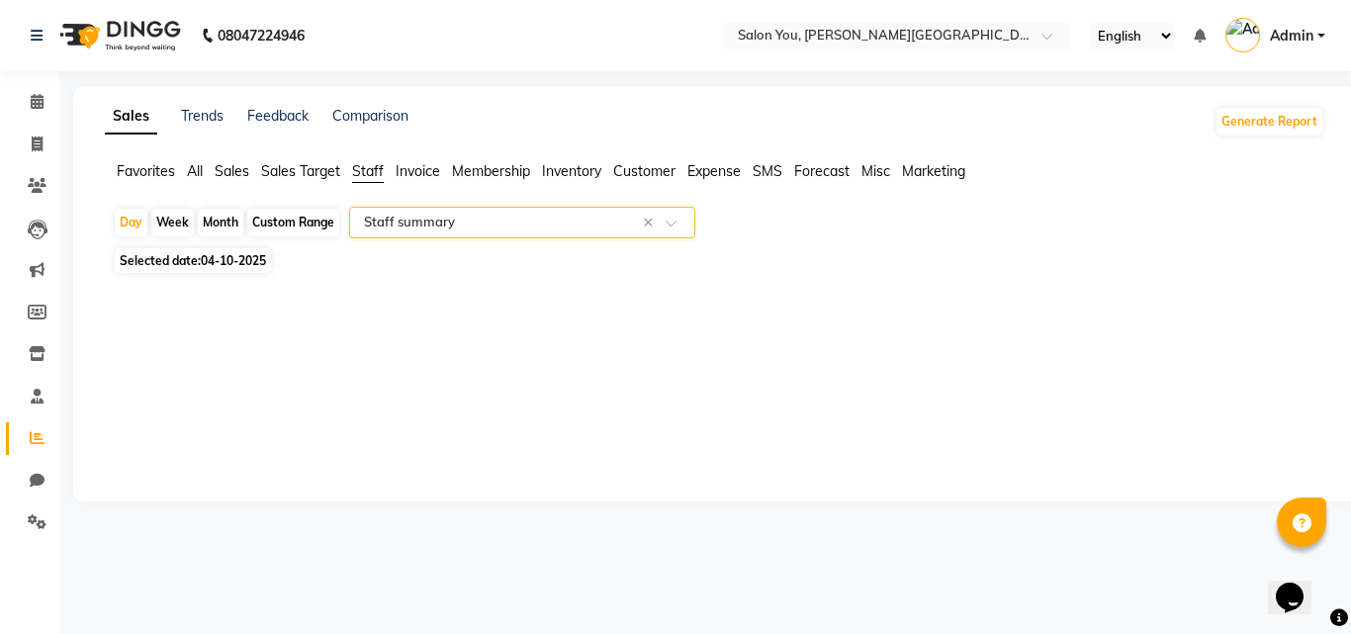
select select "filtered_report"
select select "csv"
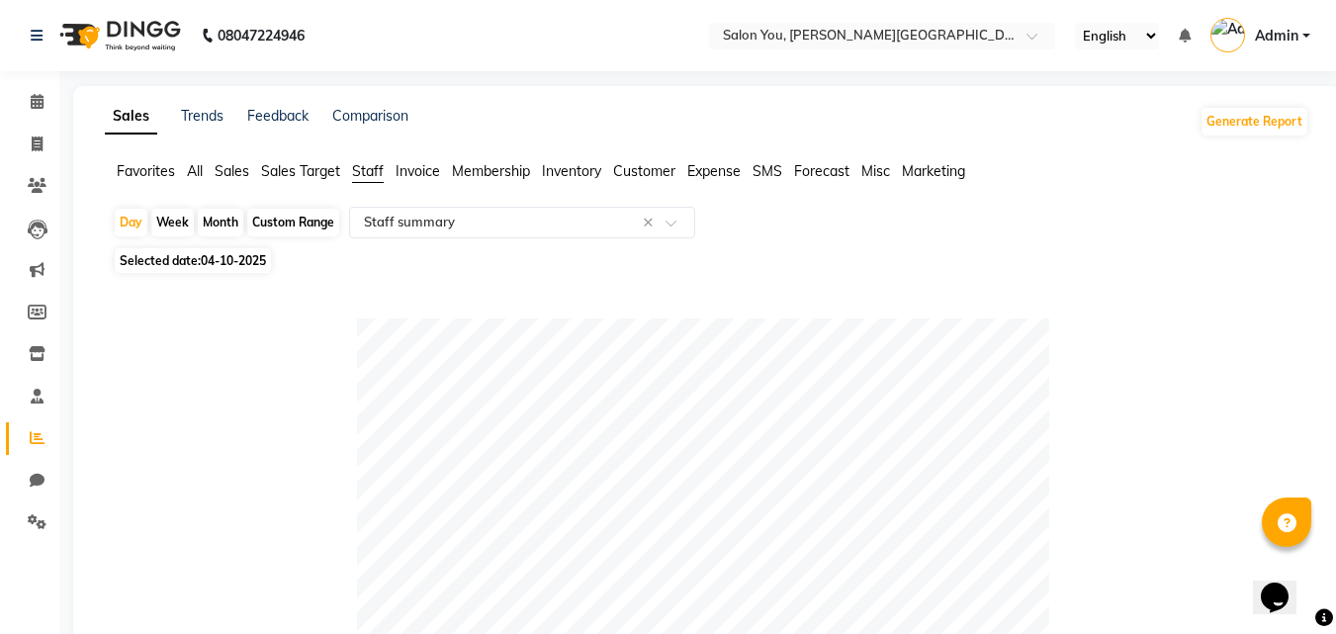
click at [291, 228] on div "Custom Range" at bounding box center [293, 223] width 92 height 28
select select "10"
select select "2025"
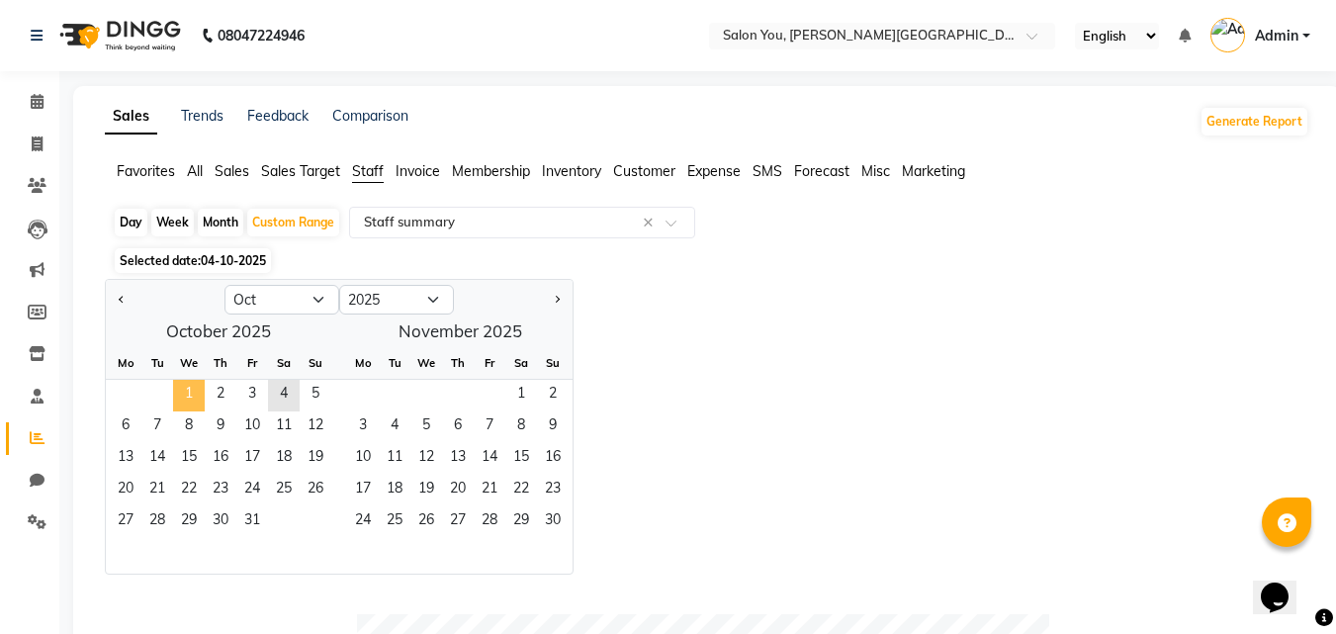
click at [201, 392] on span "1" at bounding box center [189, 396] width 32 height 32
click at [291, 391] on span "4" at bounding box center [284, 396] width 32 height 32
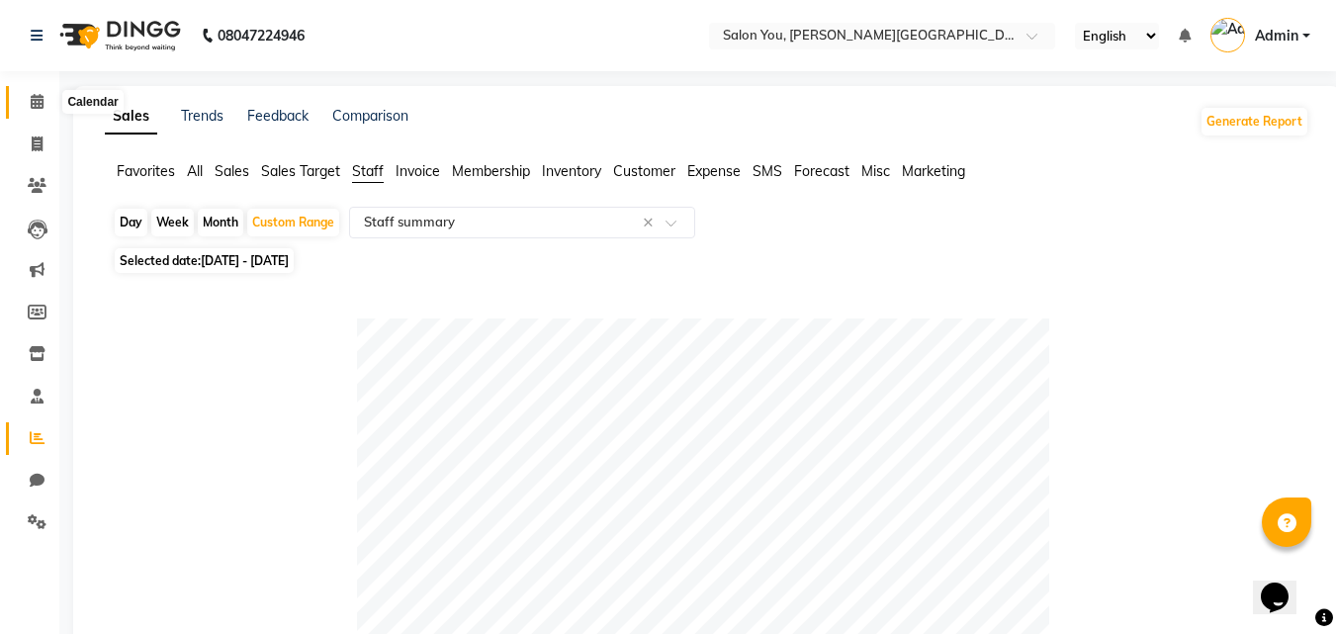
drag, startPoint x: 29, startPoint y: 99, endPoint x: 51, endPoint y: 102, distance: 22.9
click at [29, 98] on span at bounding box center [37, 102] width 35 height 23
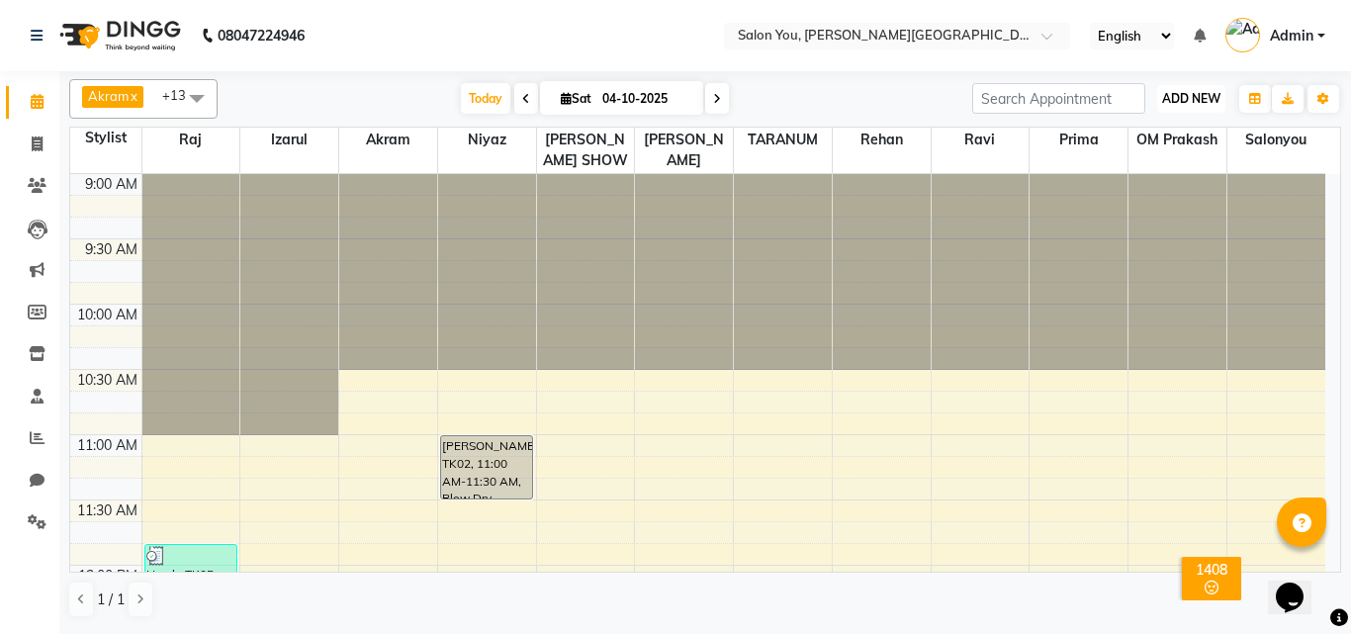
click at [1183, 88] on button "ADD NEW Toggle Dropdown" at bounding box center [1191, 99] width 68 height 28
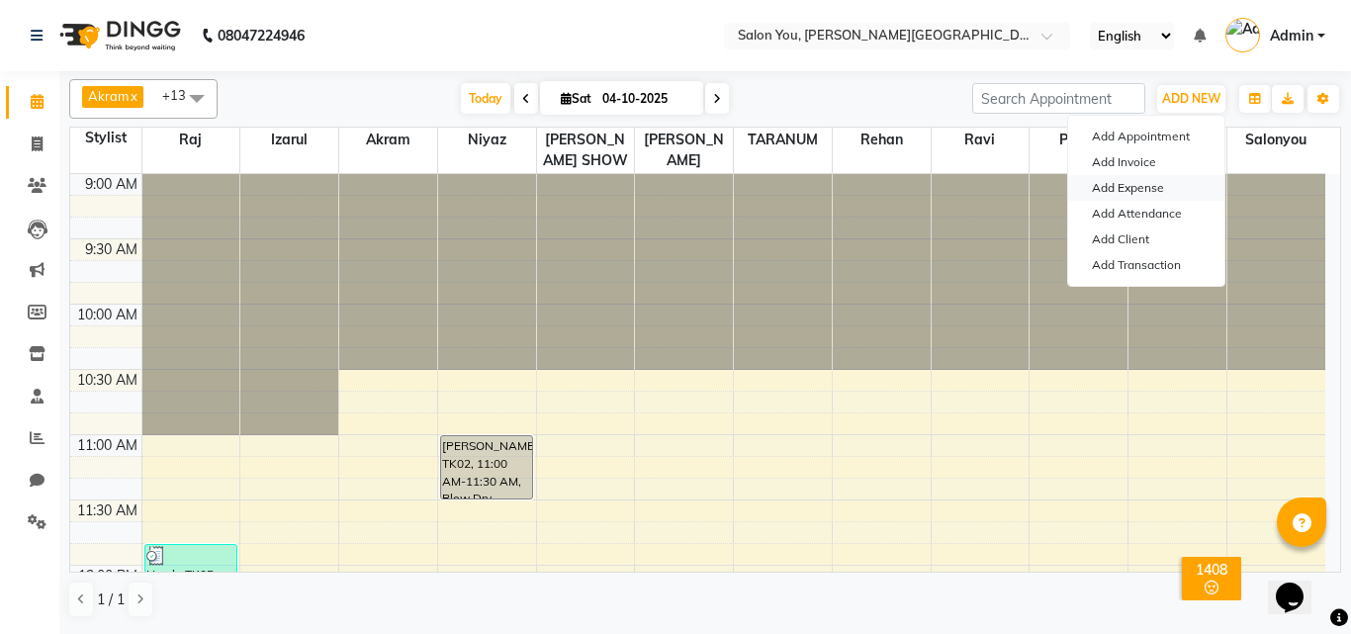
click at [1145, 185] on link "Add Expense" at bounding box center [1146, 188] width 156 height 26
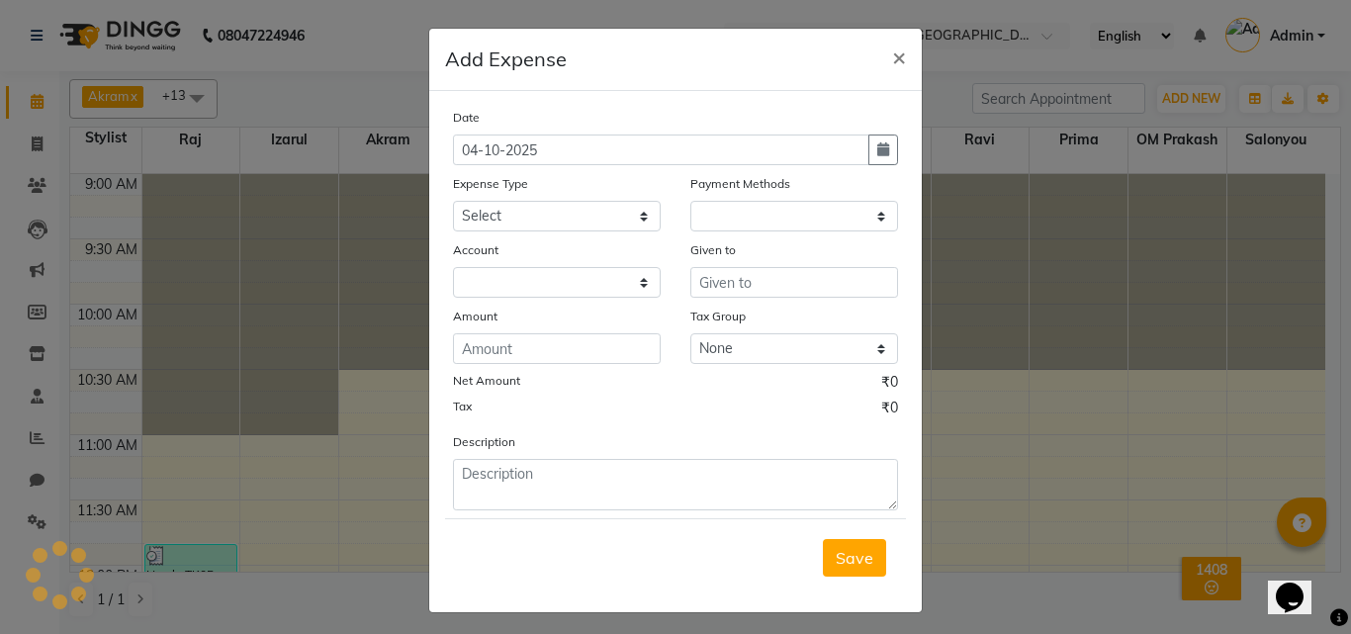
select select "1"
select select "4140"
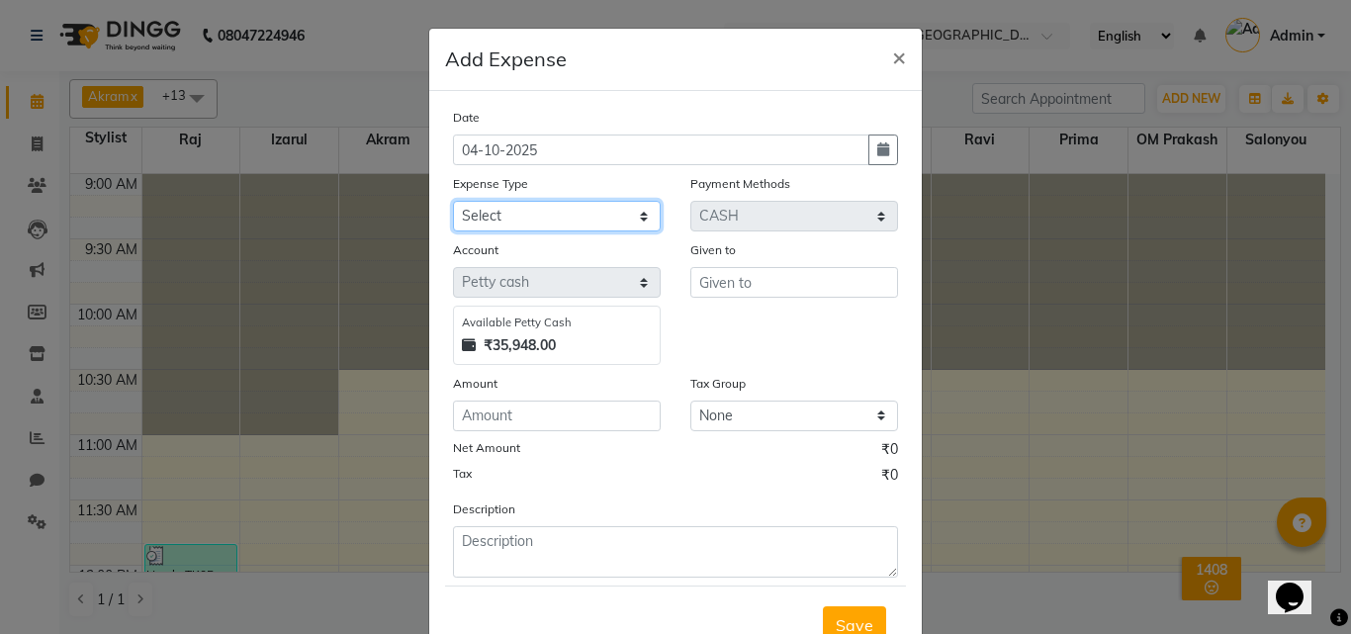
click at [549, 214] on select "Select Advance Salary Car Parking Charges Cash transfer to bank Cash Transfer t…" at bounding box center [557, 216] width 208 height 31
select select "9802"
click at [453, 201] on select "Select Advance Salary Car Parking Charges Cash transfer to bank Cash Transfer t…" at bounding box center [557, 216] width 208 height 31
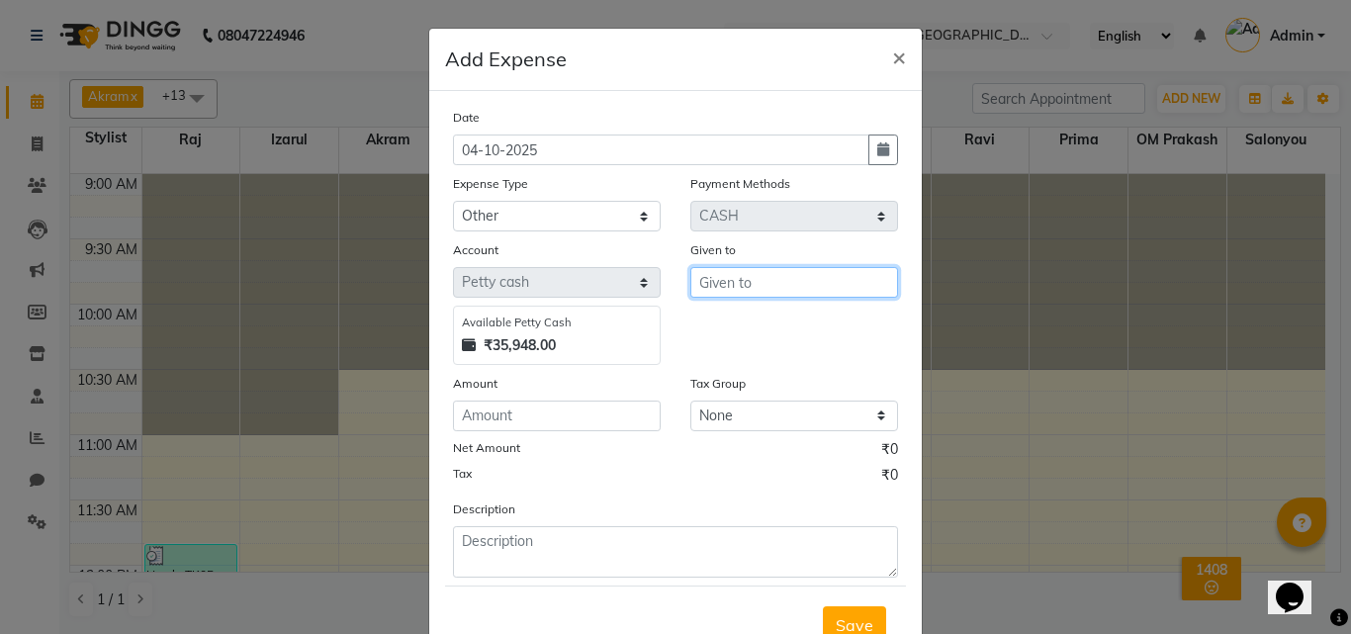
click at [786, 290] on input "text" at bounding box center [794, 282] width 208 height 31
type input "SANTOSH"
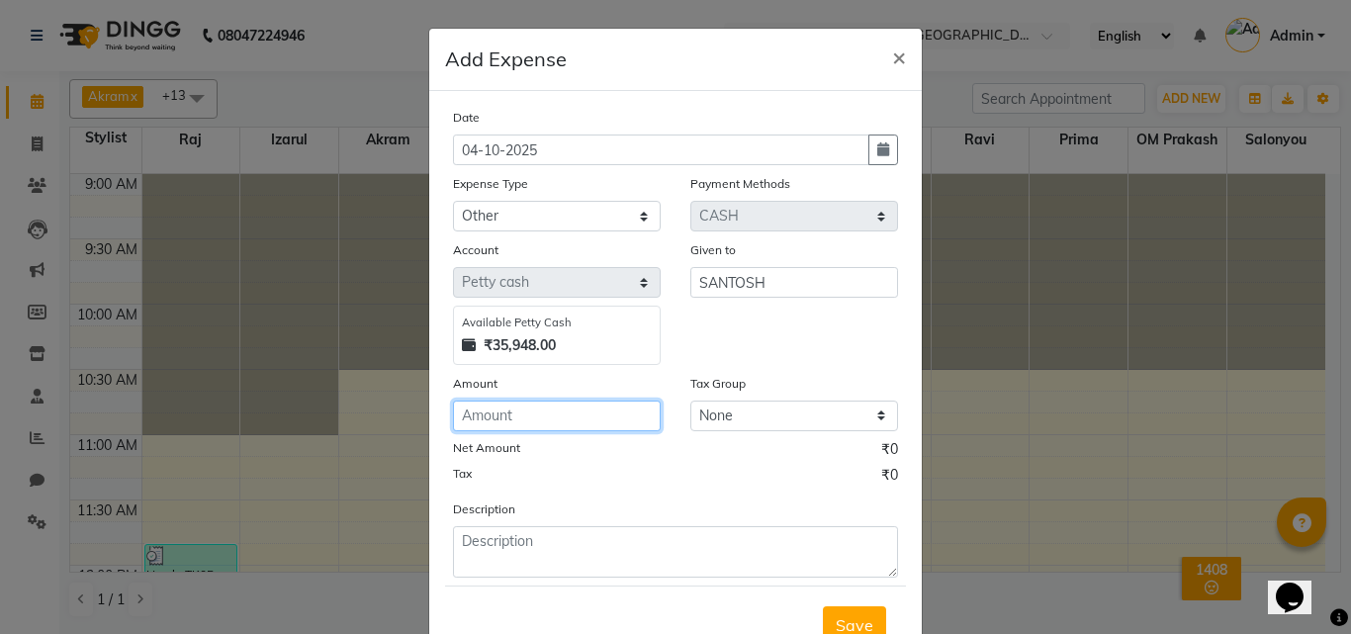
click at [534, 418] on input "number" at bounding box center [557, 416] width 208 height 31
type input "100"
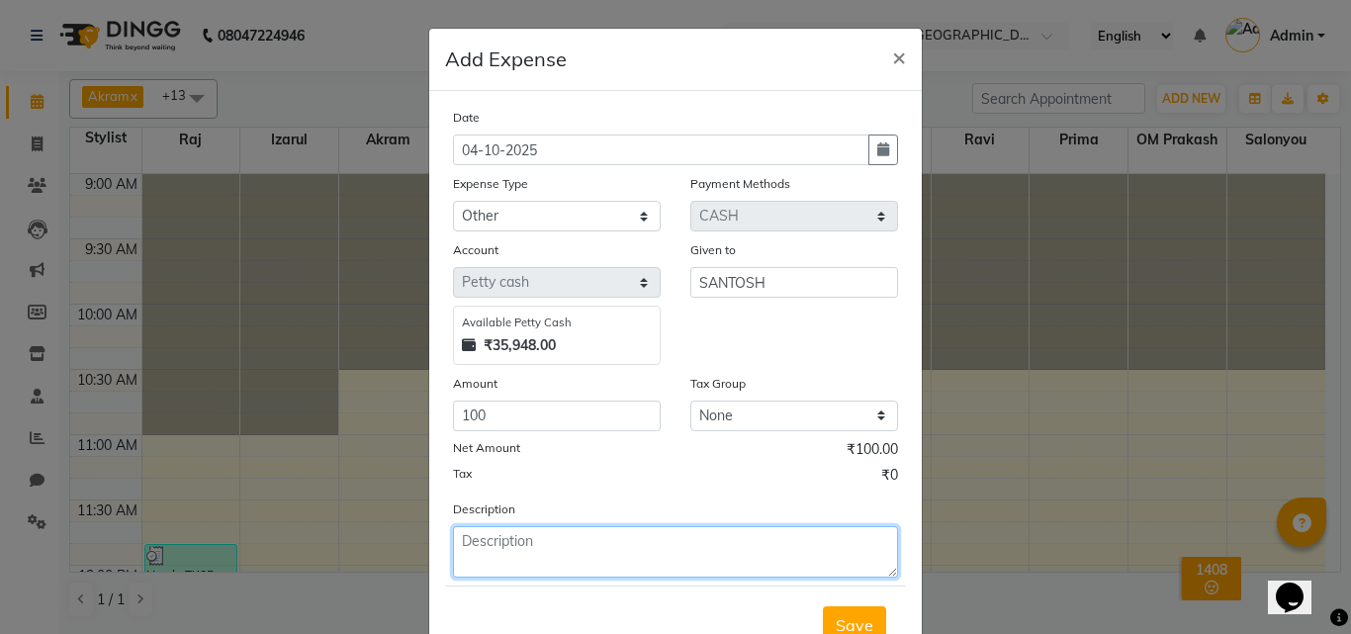
click at [537, 564] on textarea at bounding box center [675, 551] width 445 height 51
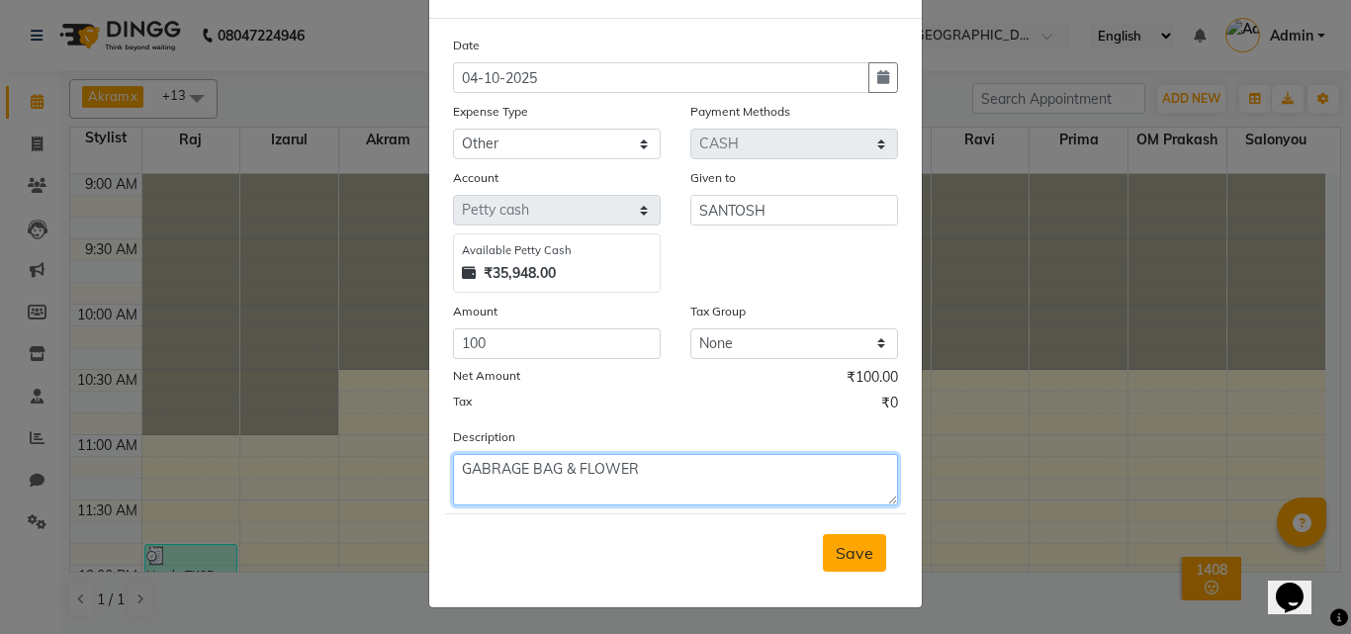
scroll to position [74, 0]
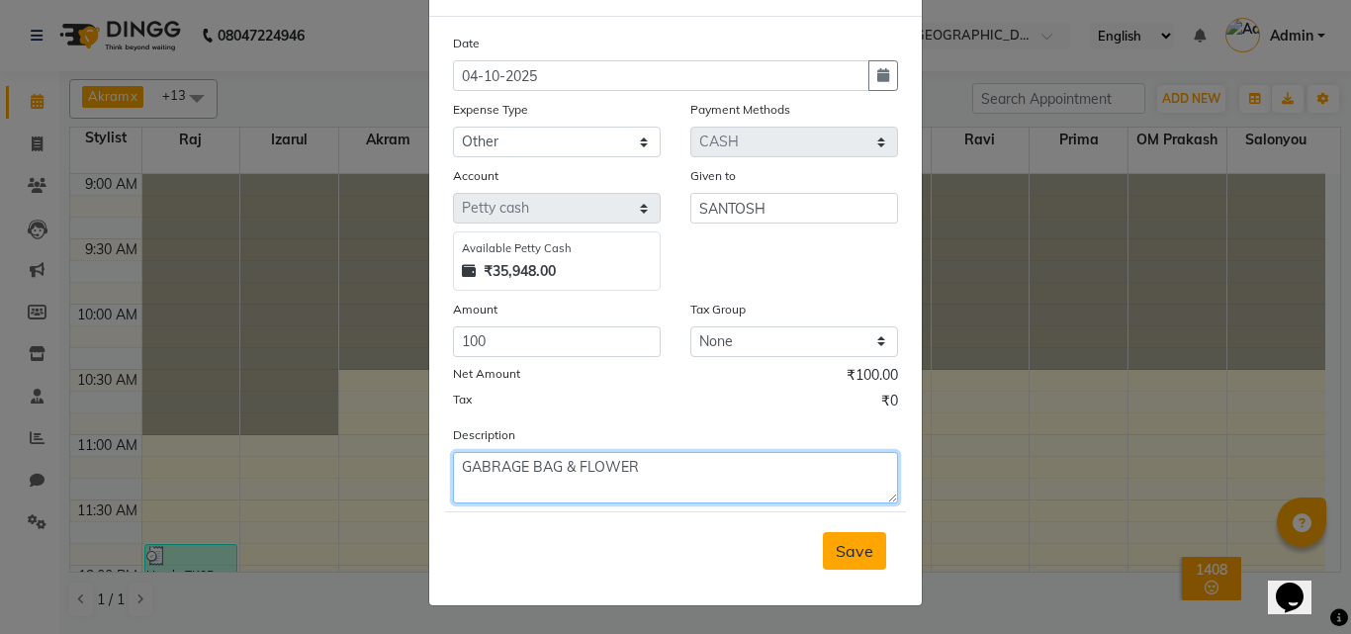
type textarea "GABRAGE BAG & FLOWER"
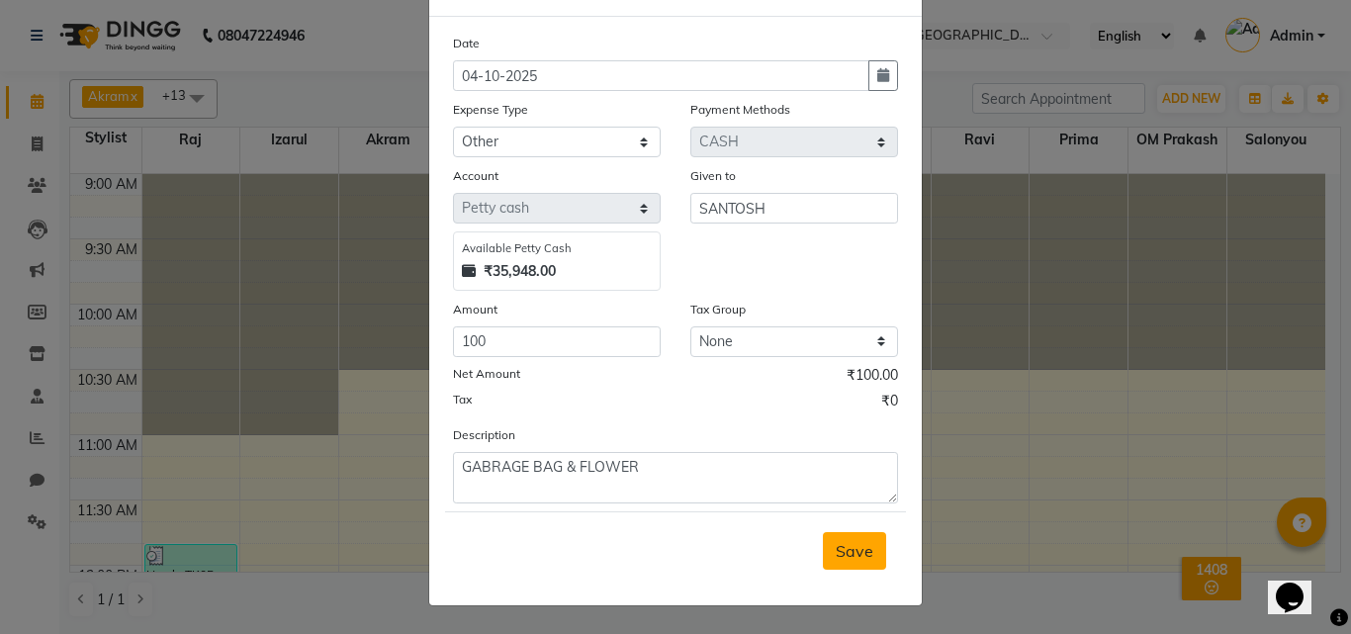
click at [854, 550] on span "Save" at bounding box center [855, 551] width 38 height 20
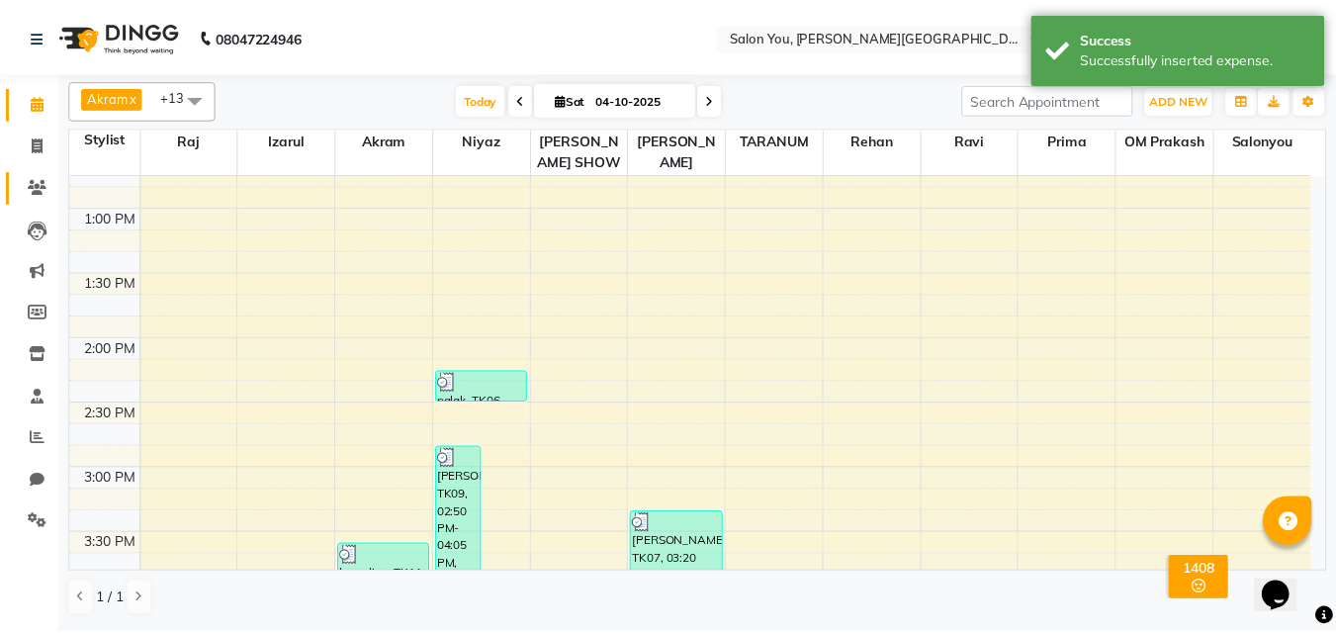
scroll to position [297, 0]
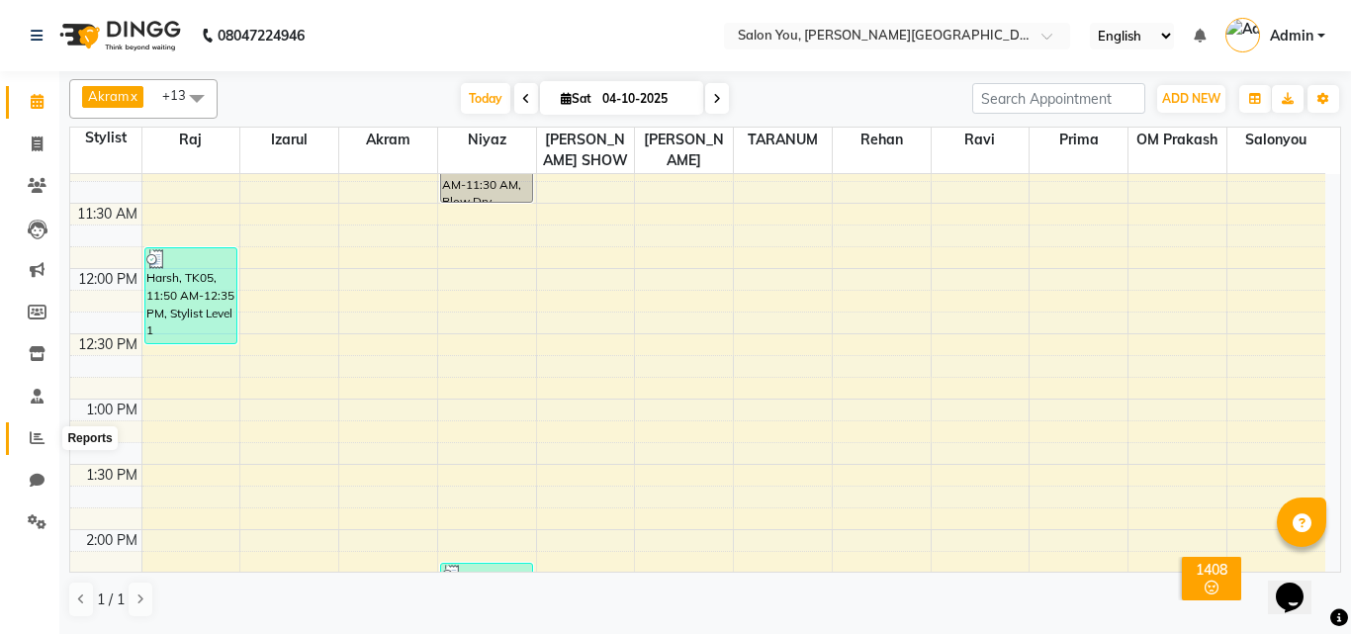
click at [38, 441] on icon at bounding box center [37, 437] width 15 height 15
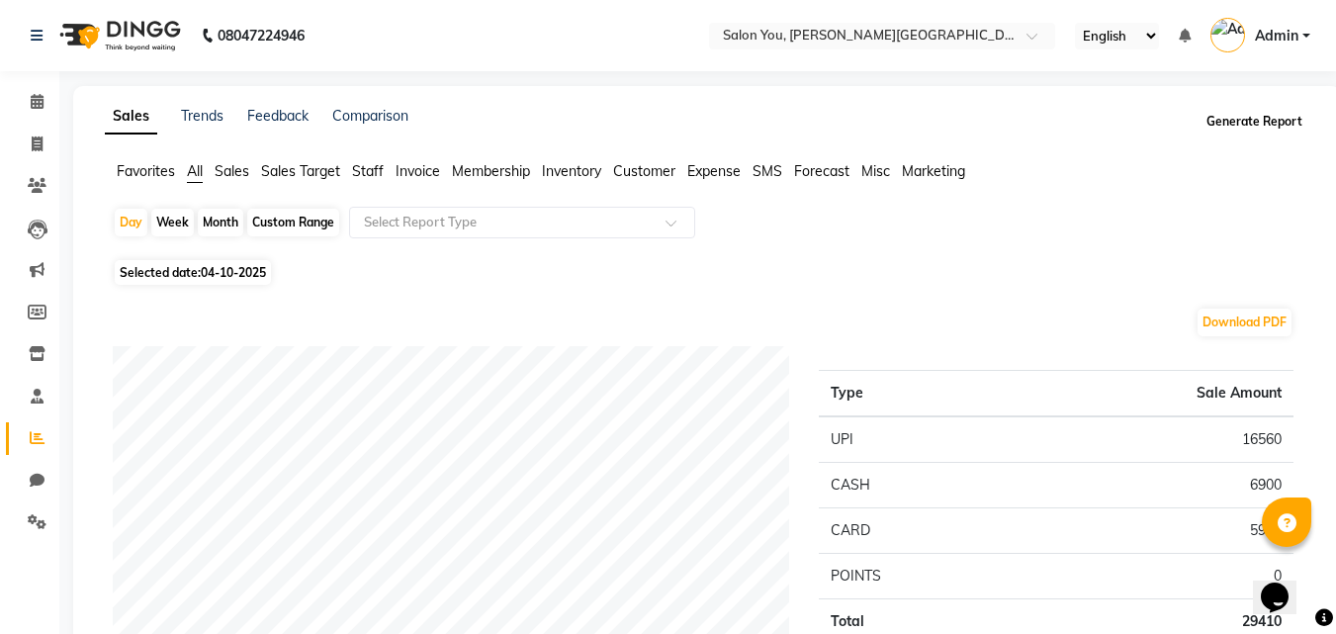
click at [1242, 120] on button "Generate Report" at bounding box center [1255, 122] width 106 height 28
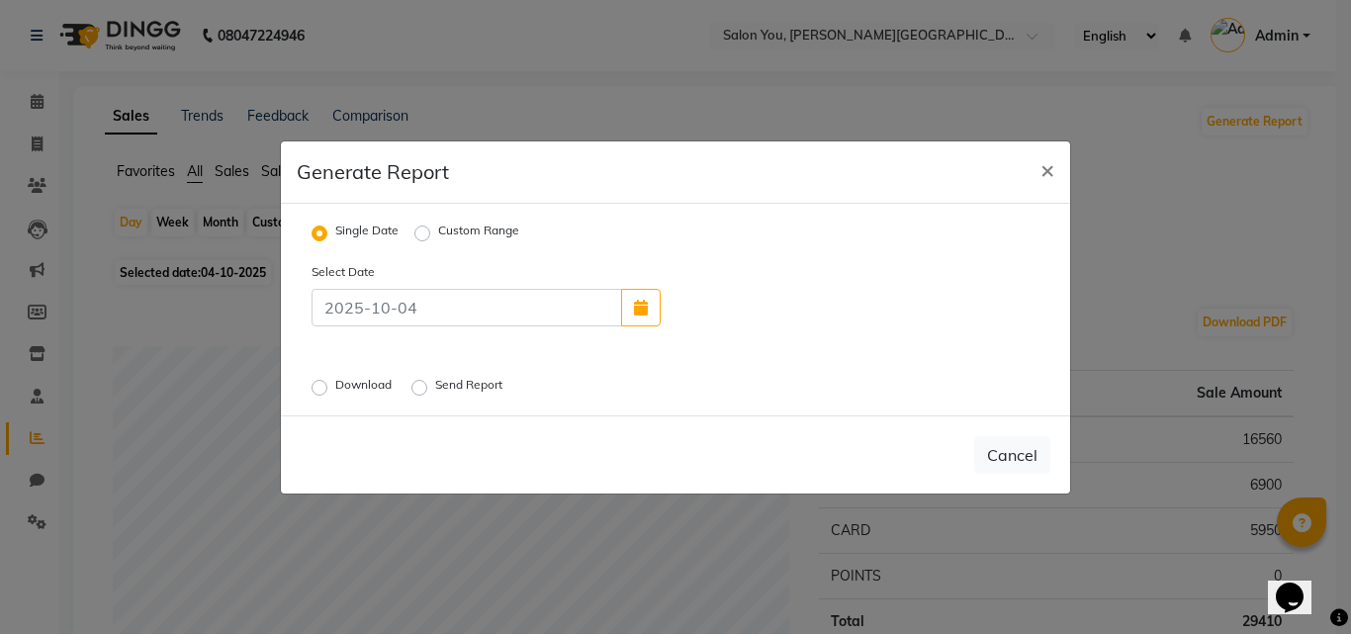
click at [435, 389] on label "Send Report" at bounding box center [470, 388] width 71 height 24
click at [416, 389] on input "Send Report" at bounding box center [422, 387] width 14 height 14
click at [1022, 460] on button "Send" at bounding box center [1019, 455] width 61 height 36
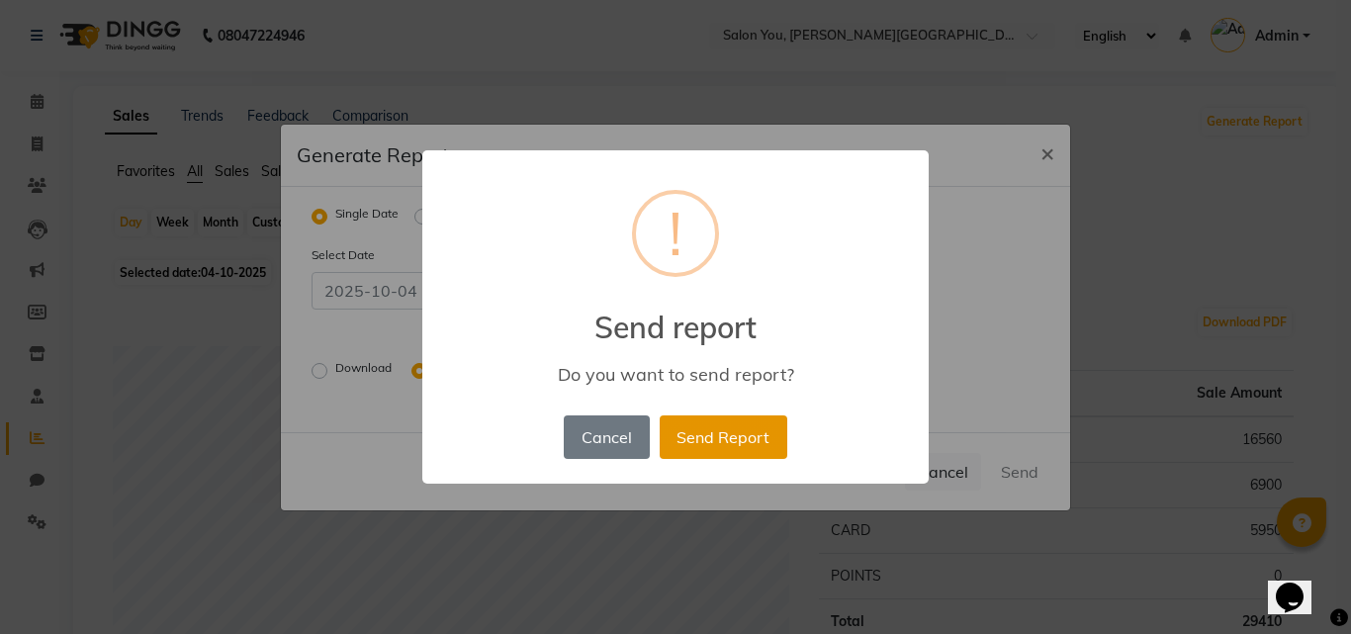
click at [706, 429] on button "Send Report" at bounding box center [724, 437] width 128 height 44
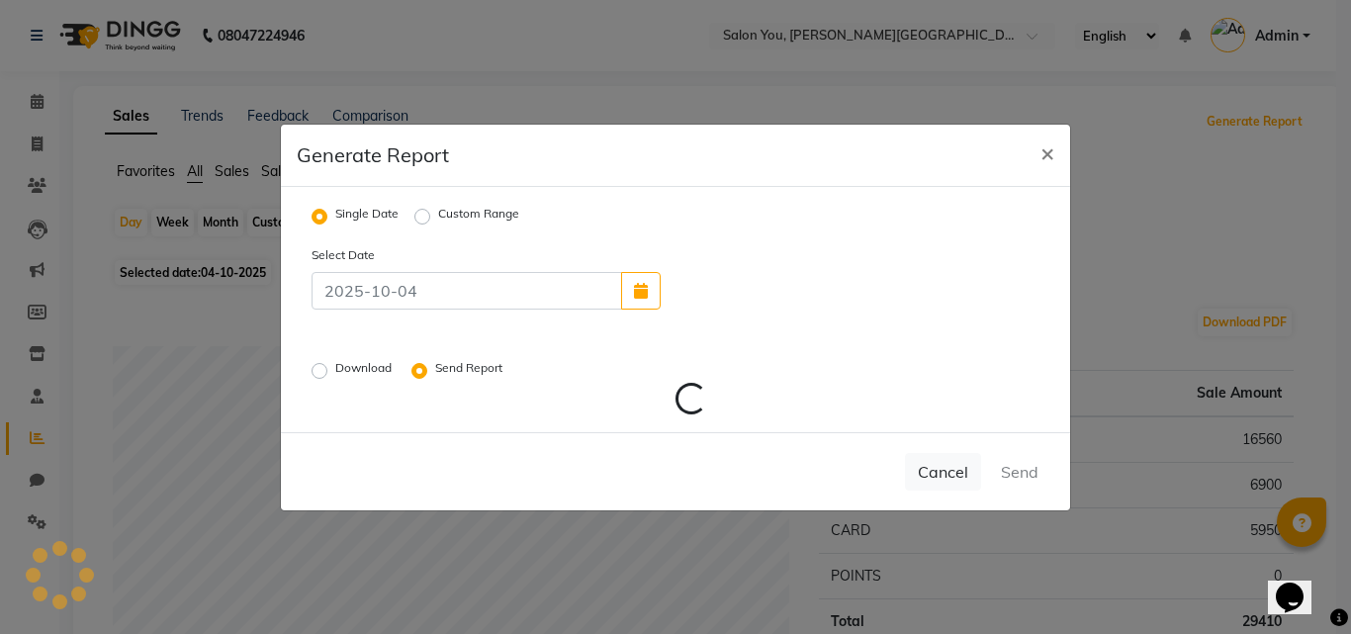
radio input "false"
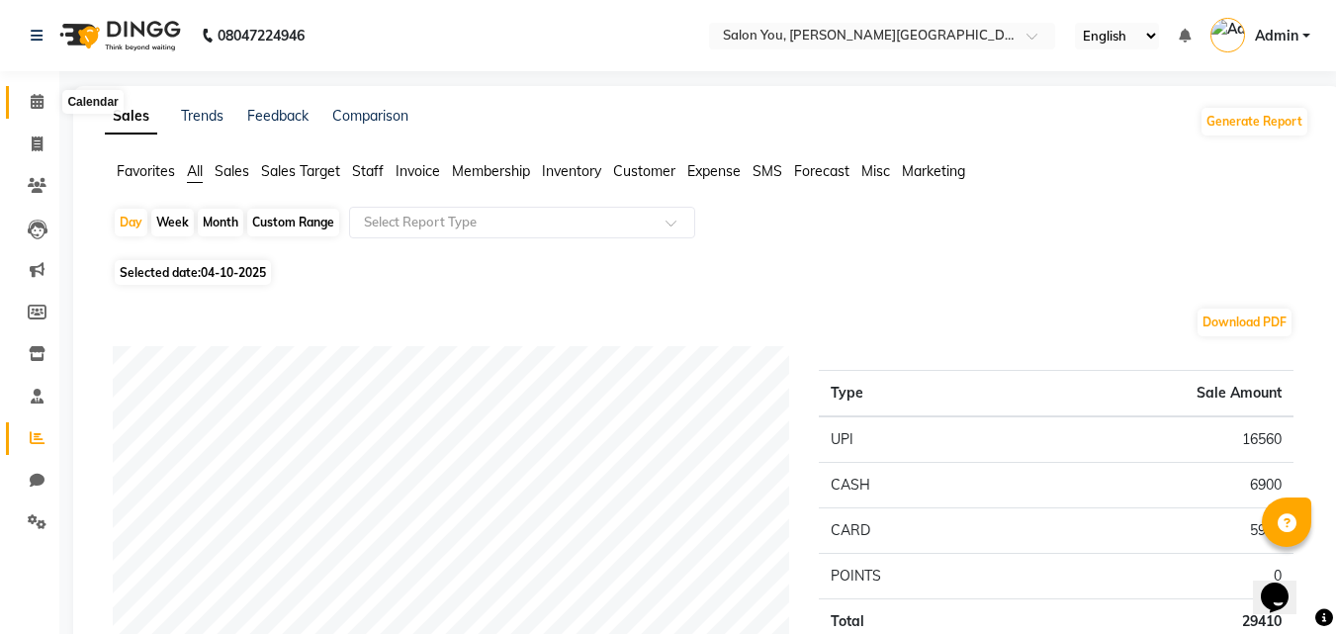
click at [34, 94] on icon at bounding box center [37, 101] width 13 height 15
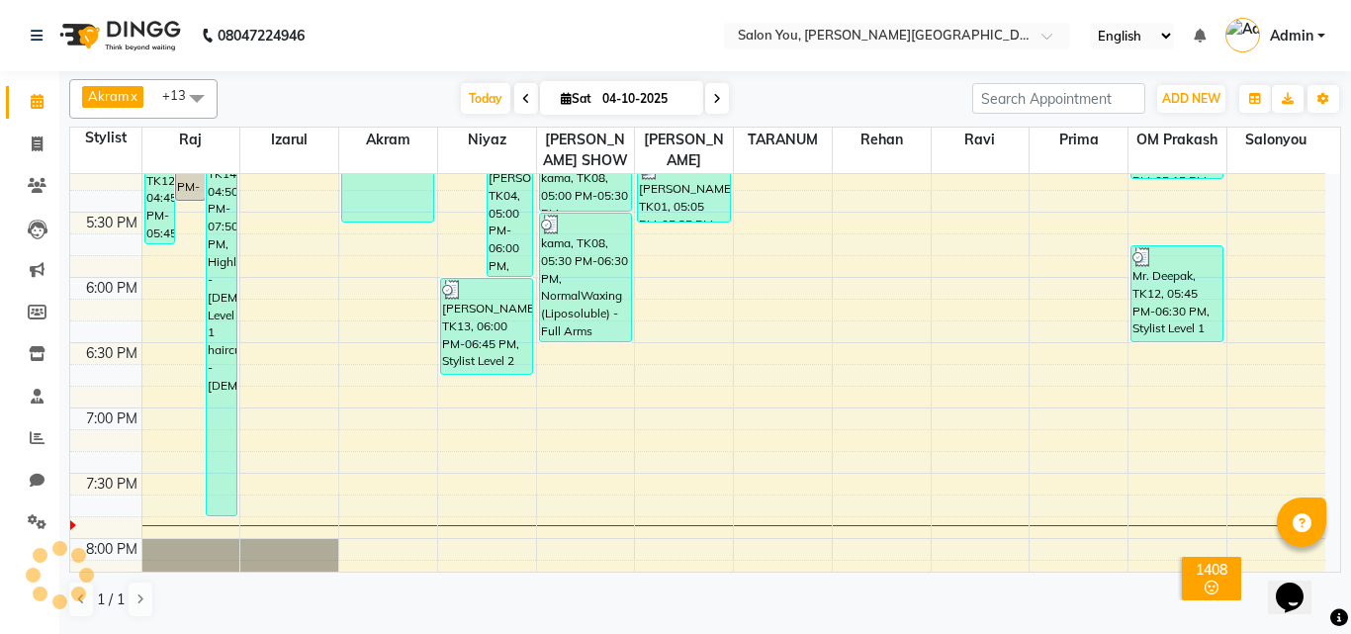
scroll to position [1088, 0]
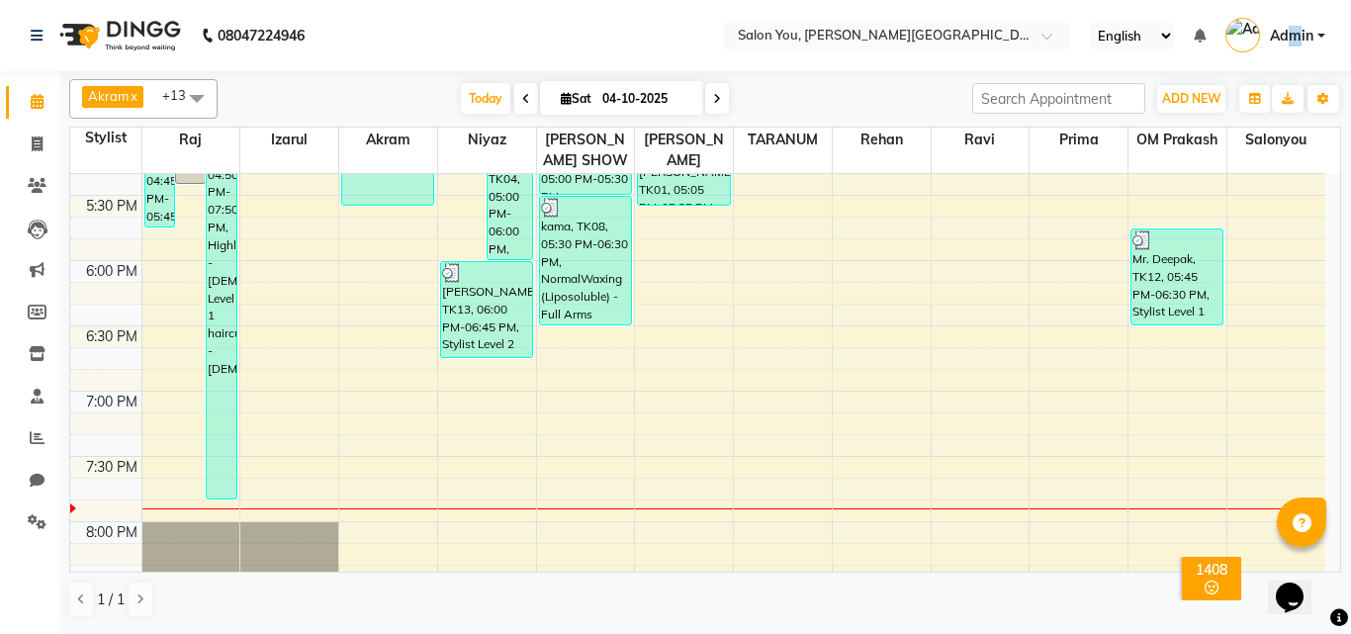
click at [1297, 32] on span "Admin" at bounding box center [1292, 36] width 44 height 21
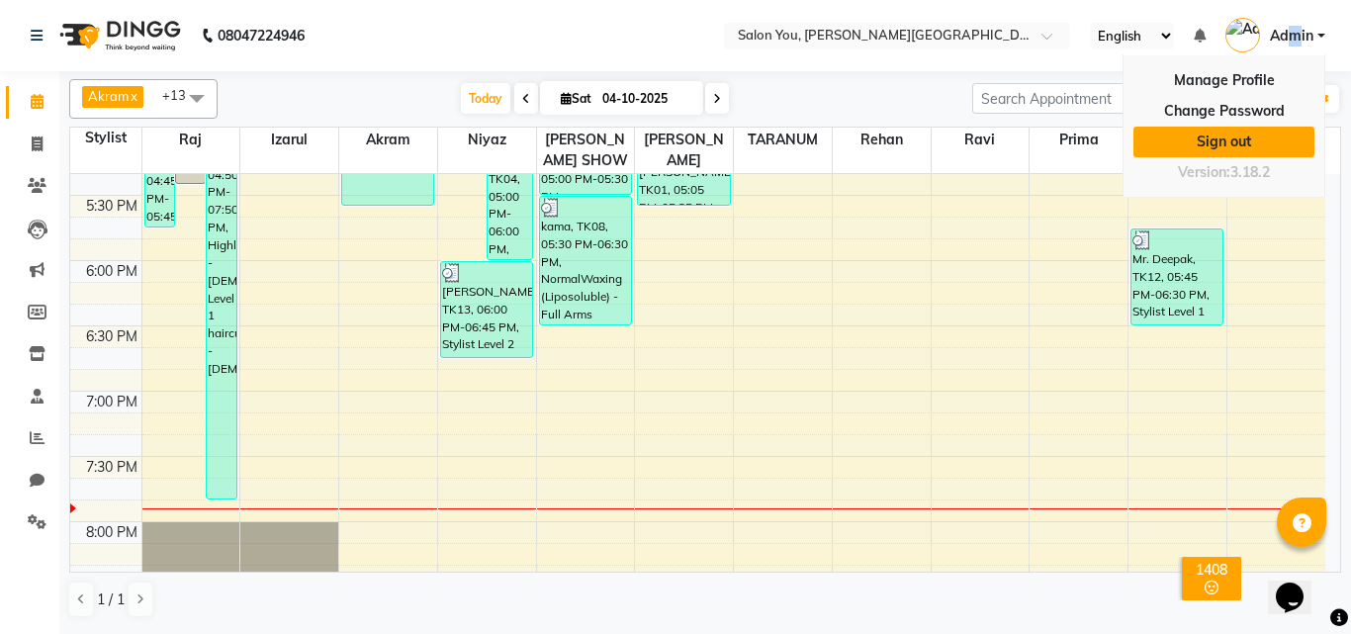
click at [1231, 142] on link "Sign out" at bounding box center [1224, 142] width 181 height 31
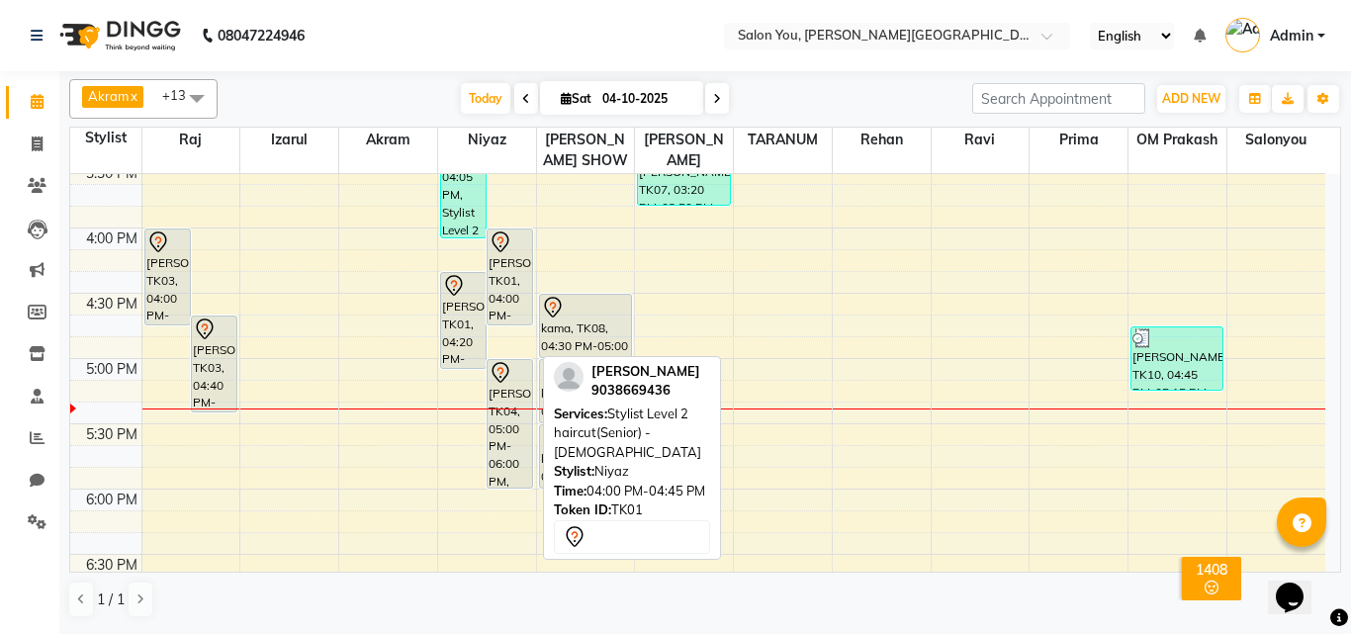
scroll to position [890, 0]
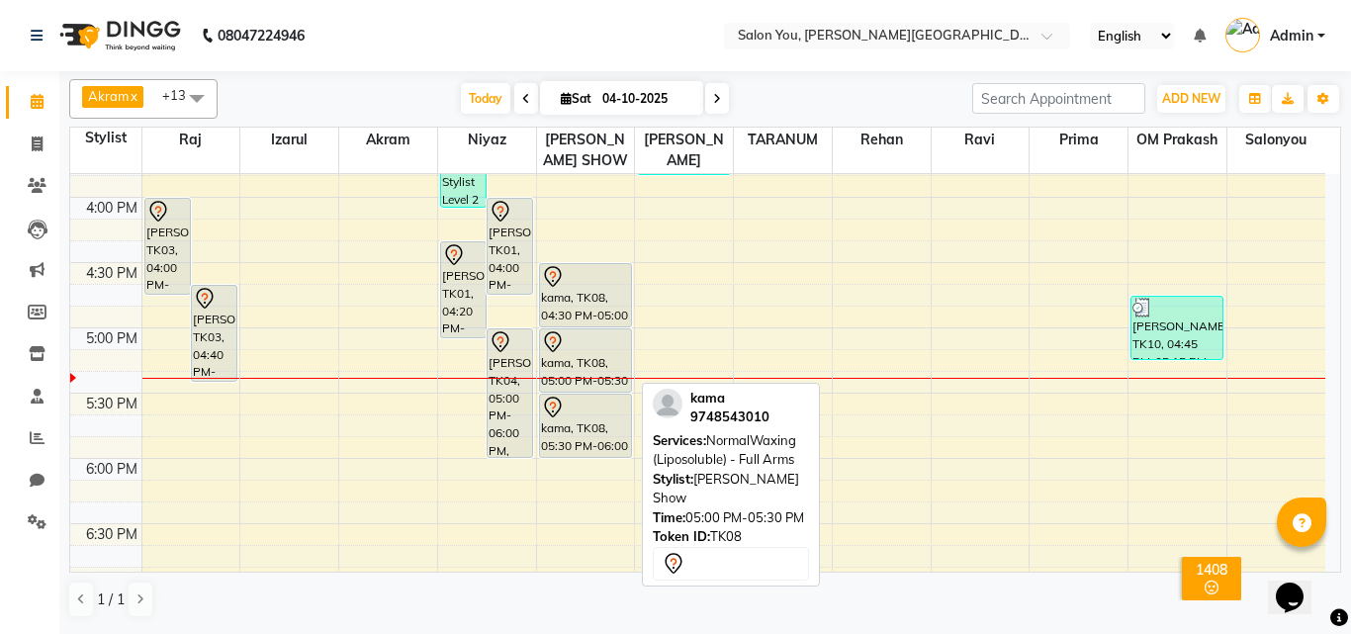
click at [587, 368] on div "kama, TK08, 05:00 PM-05:30 PM, NormalWaxing (Liposoluble) - Full Arms" at bounding box center [585, 360] width 91 height 62
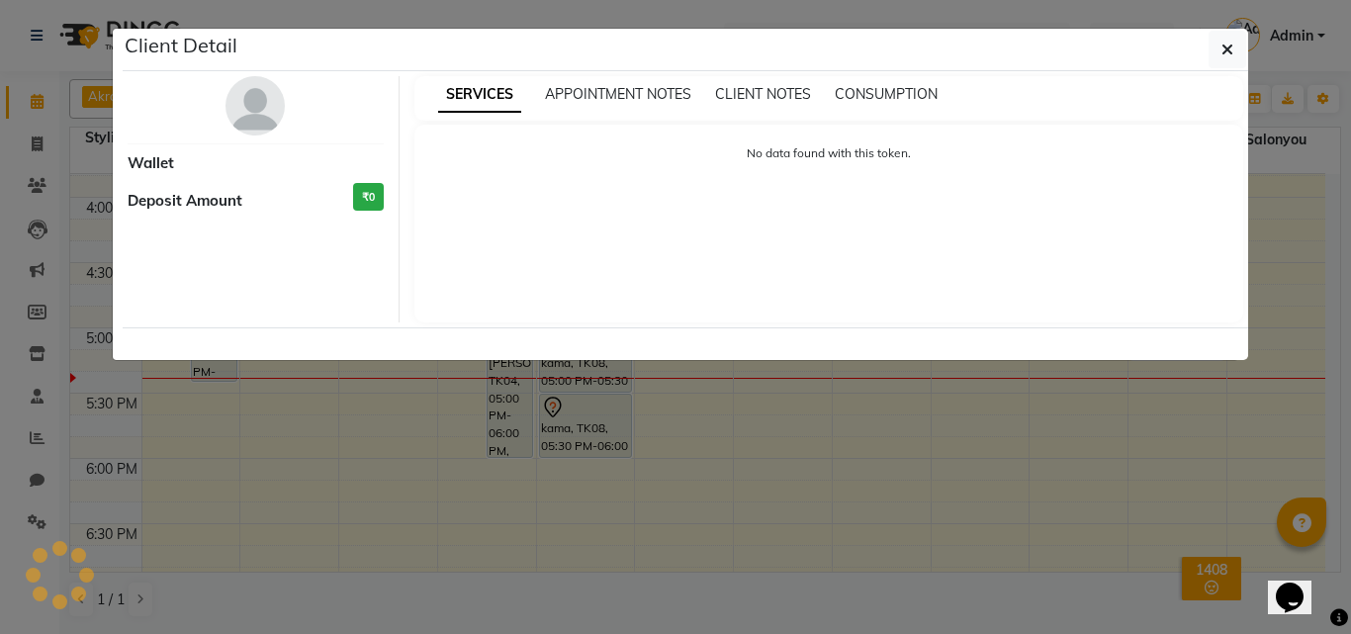
select select "7"
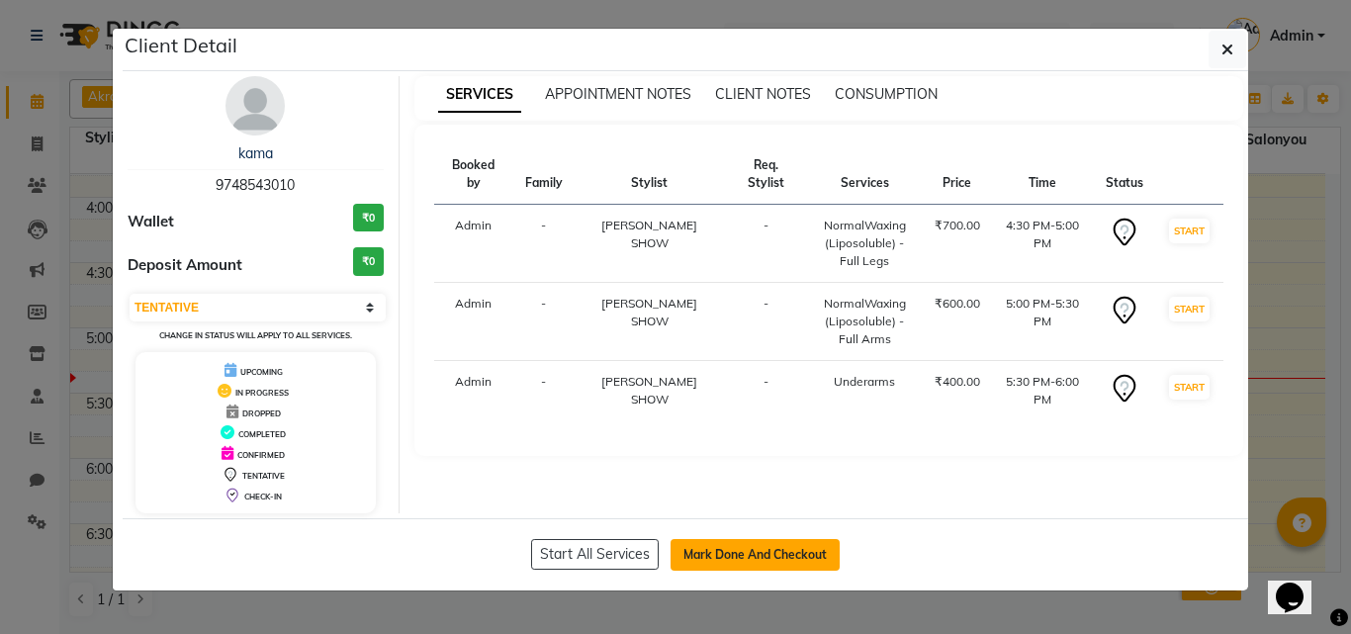
click at [754, 549] on button "Mark Done And Checkout" at bounding box center [755, 555] width 169 height 32
select select "service"
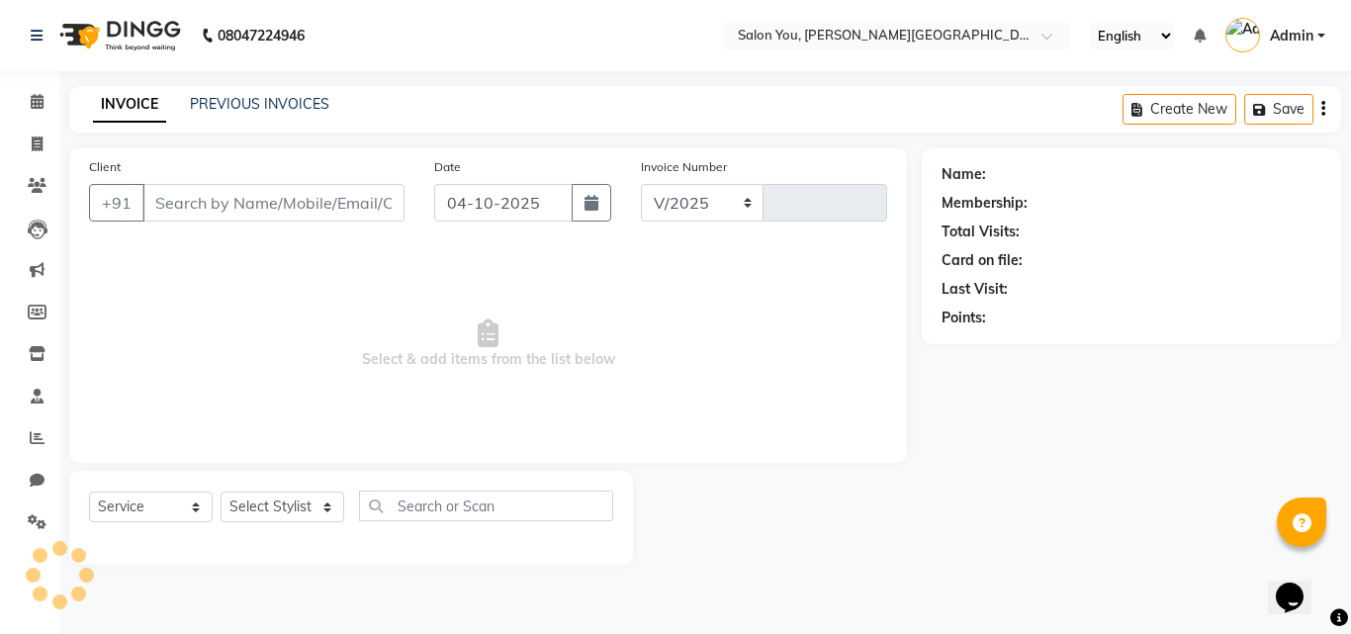
select select "5231"
type input "2128"
click at [39, 96] on icon at bounding box center [37, 101] width 13 height 15
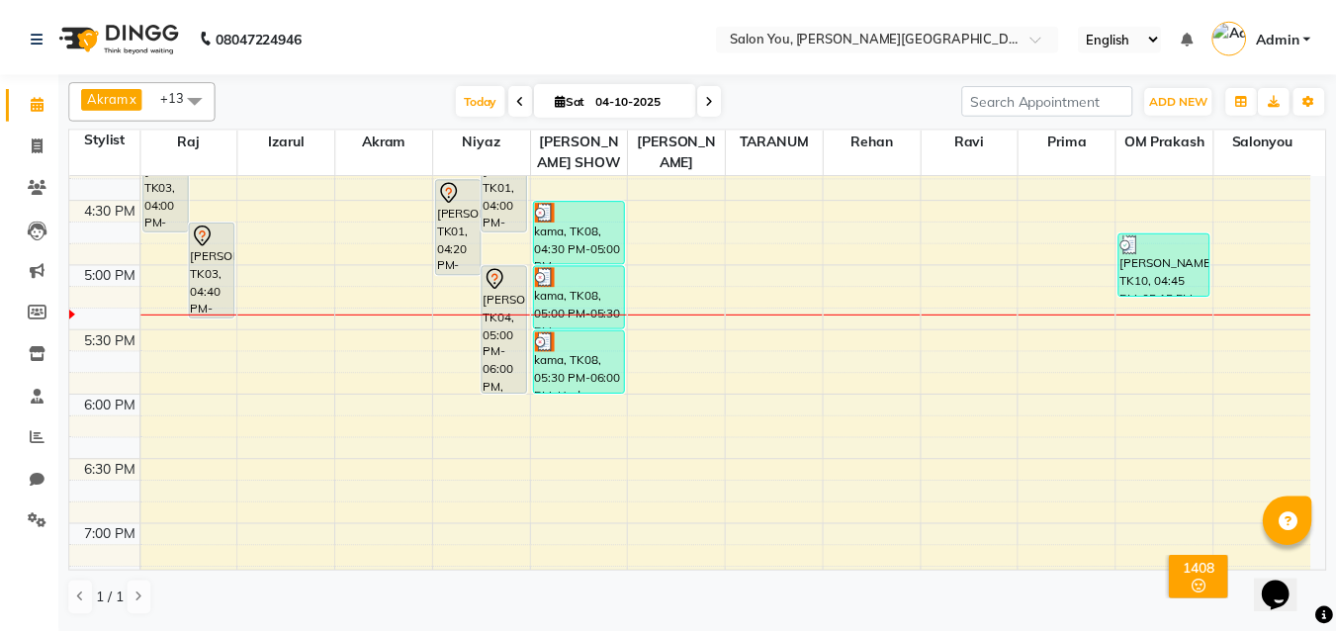
scroll to position [989, 0]
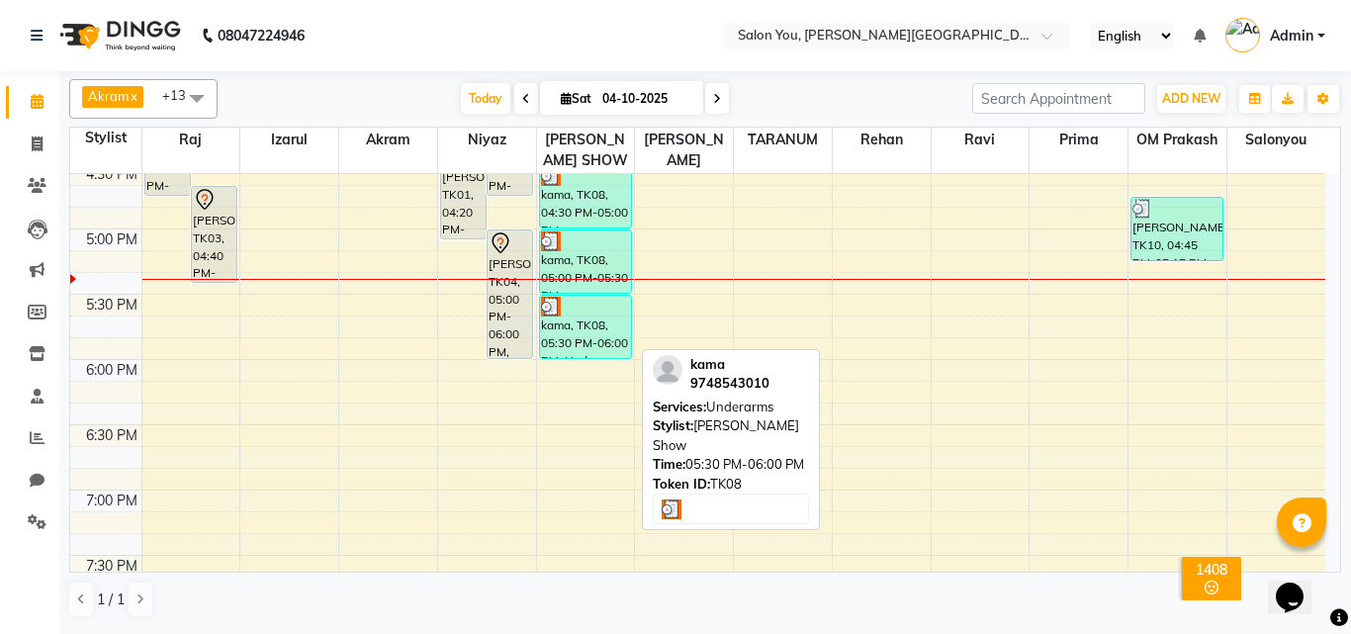
click at [565, 322] on div "kama, TK08, 05:30 PM-06:00 PM, Underarms" at bounding box center [585, 327] width 91 height 62
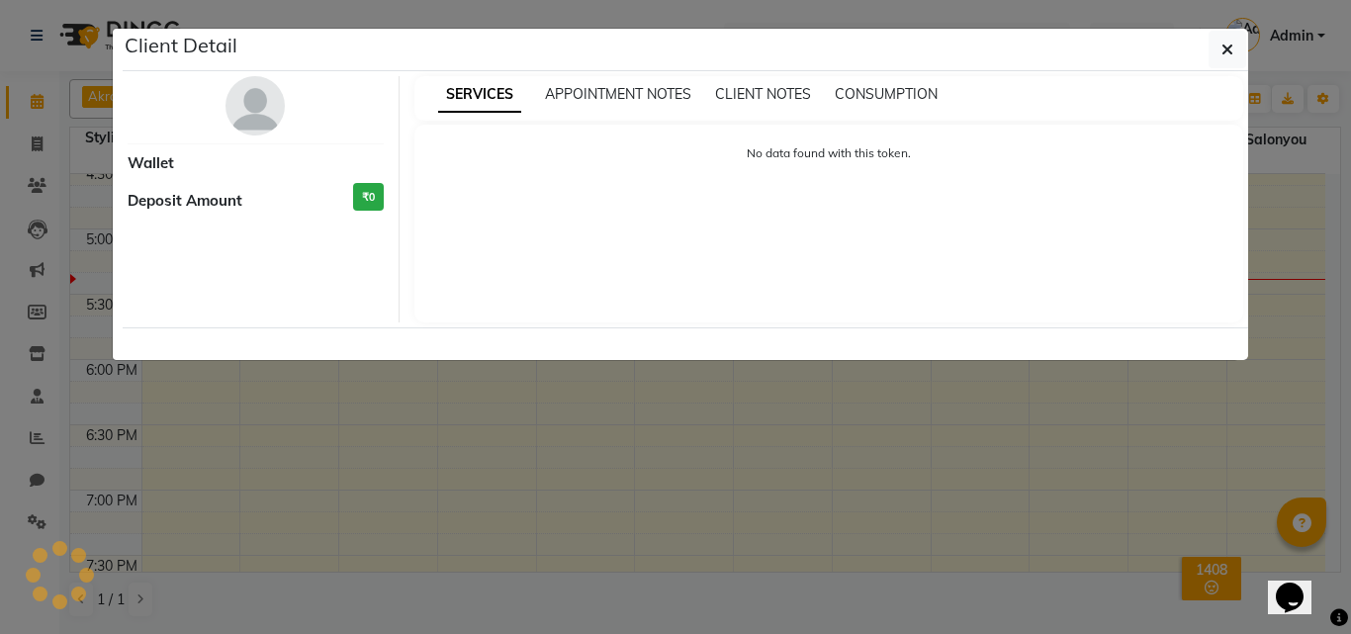
select select "3"
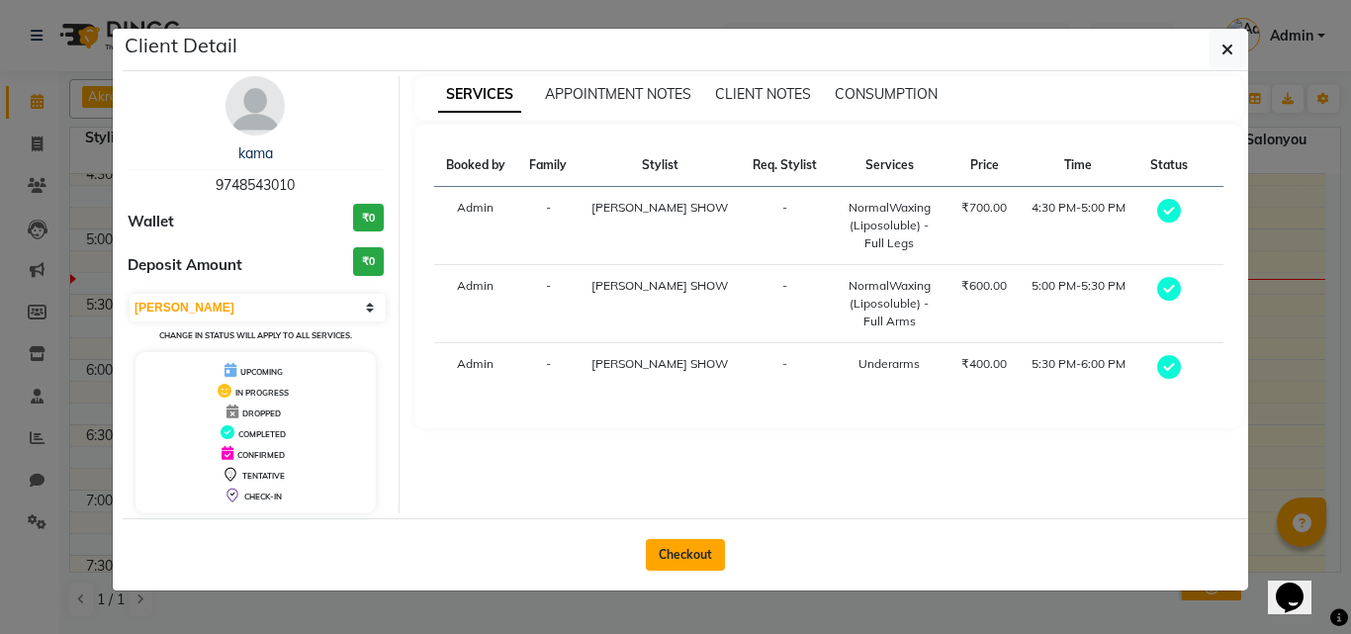
click at [674, 549] on button "Checkout" at bounding box center [685, 555] width 79 height 32
select select "service"
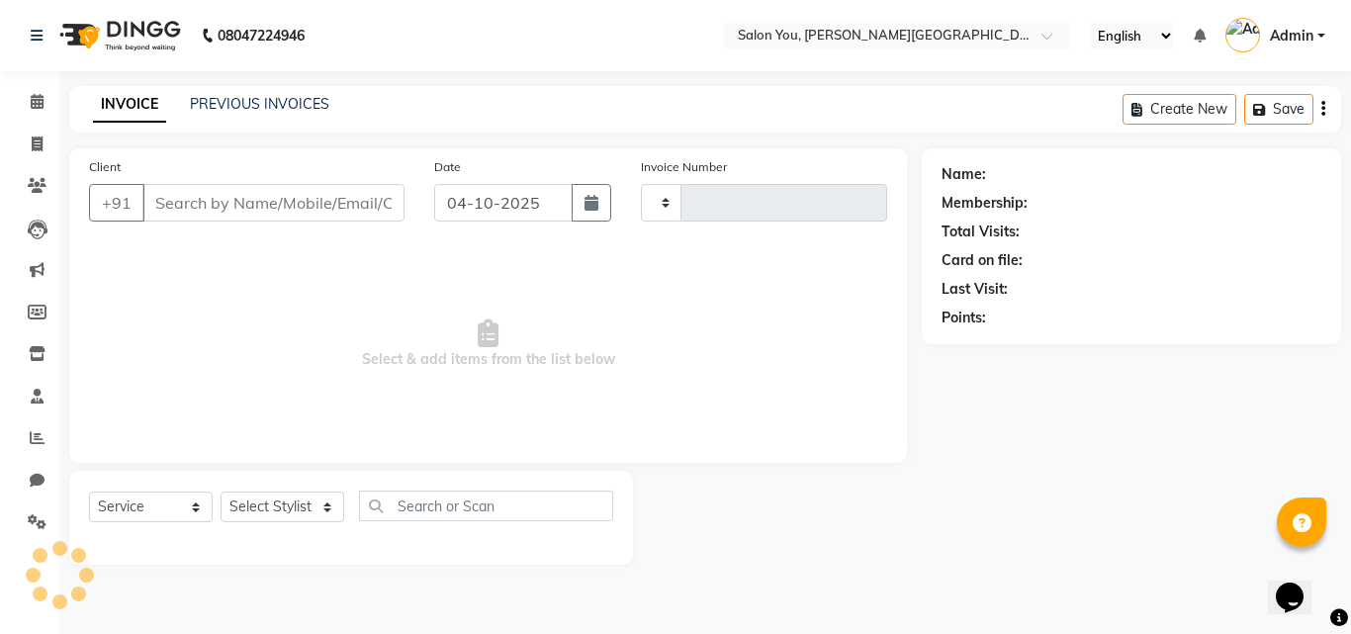
type input "2128"
select select "5231"
type input "9748543010"
select select "83121"
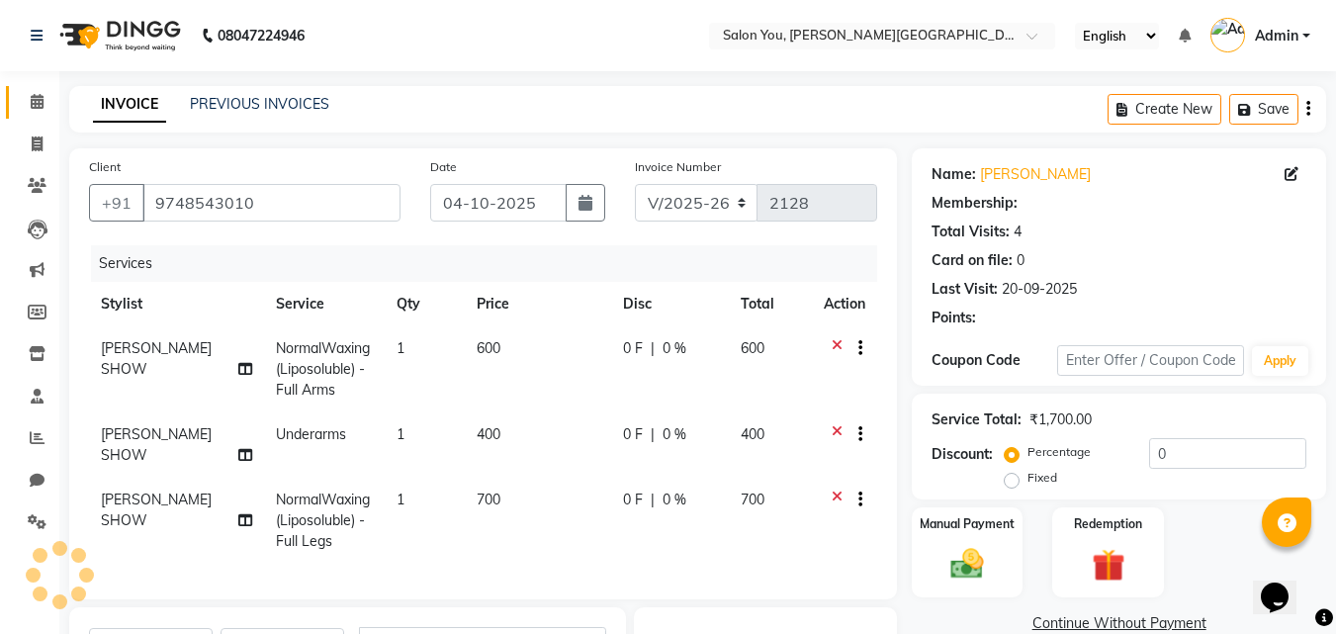
select select "1: Object"
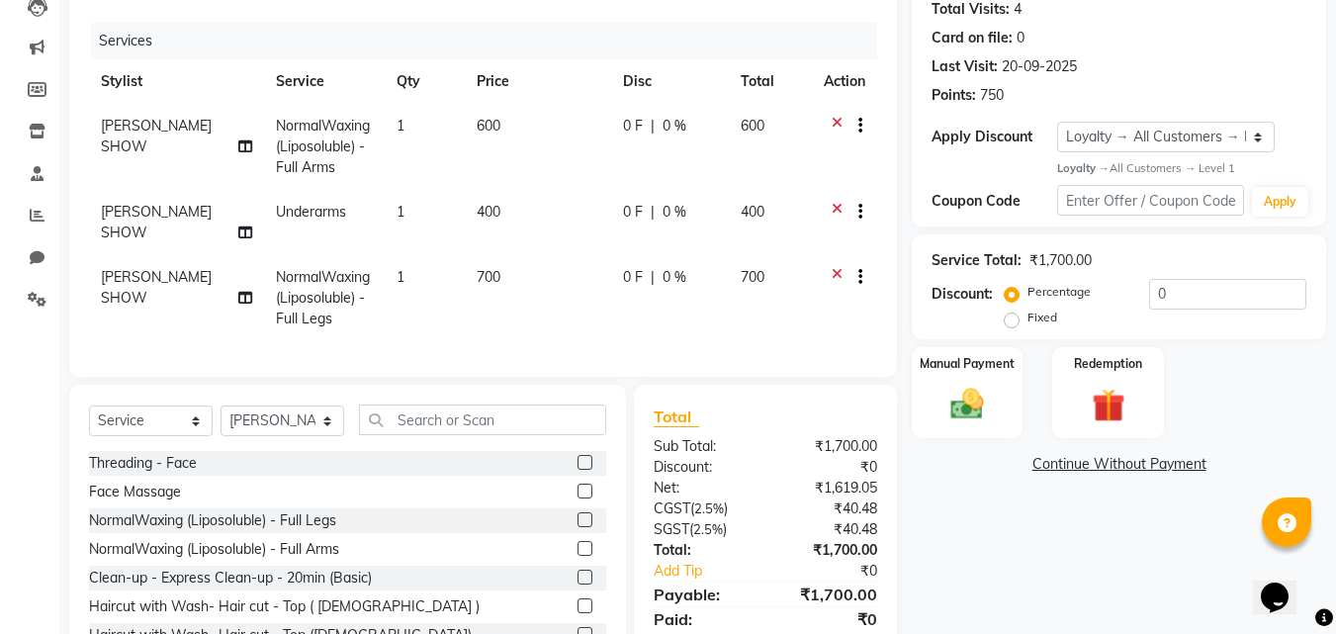
scroll to position [194, 0]
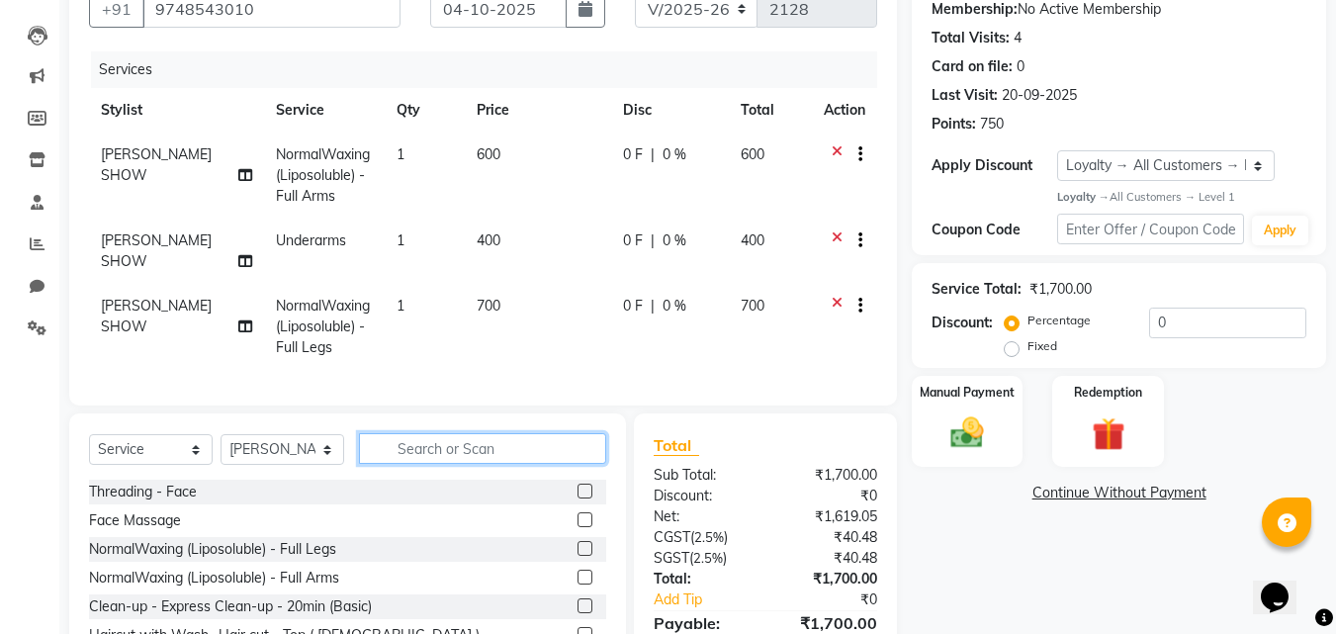
click at [516, 435] on input "text" at bounding box center [482, 448] width 247 height 31
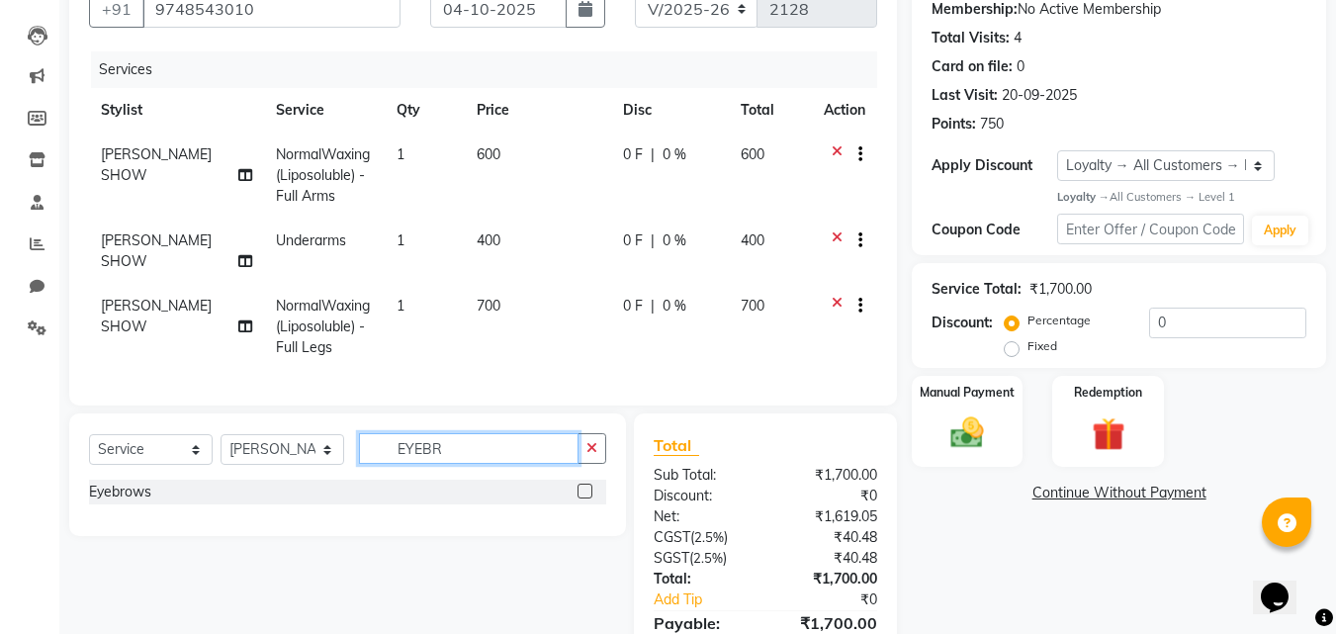
type input "EYEBR"
click at [586, 486] on label at bounding box center [585, 491] width 15 height 15
click at [586, 486] on input "checkbox" at bounding box center [584, 492] width 13 height 13
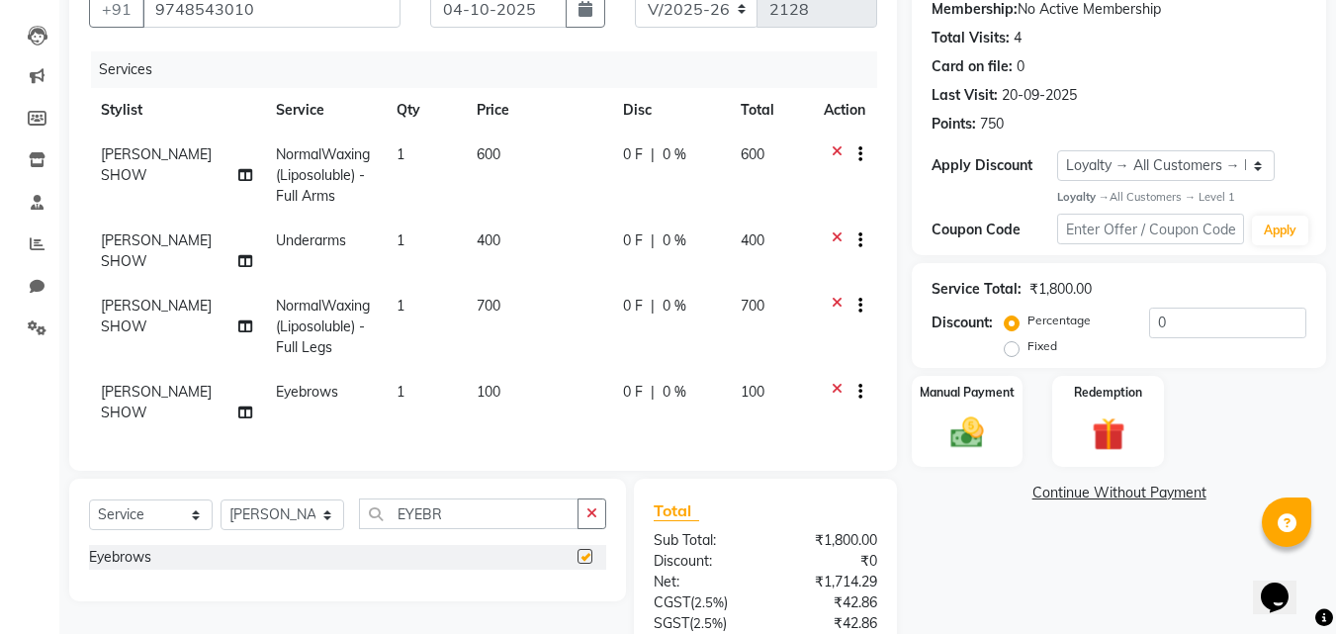
checkbox input "false"
click at [510, 499] on input "EYEBR" at bounding box center [469, 514] width 220 height 31
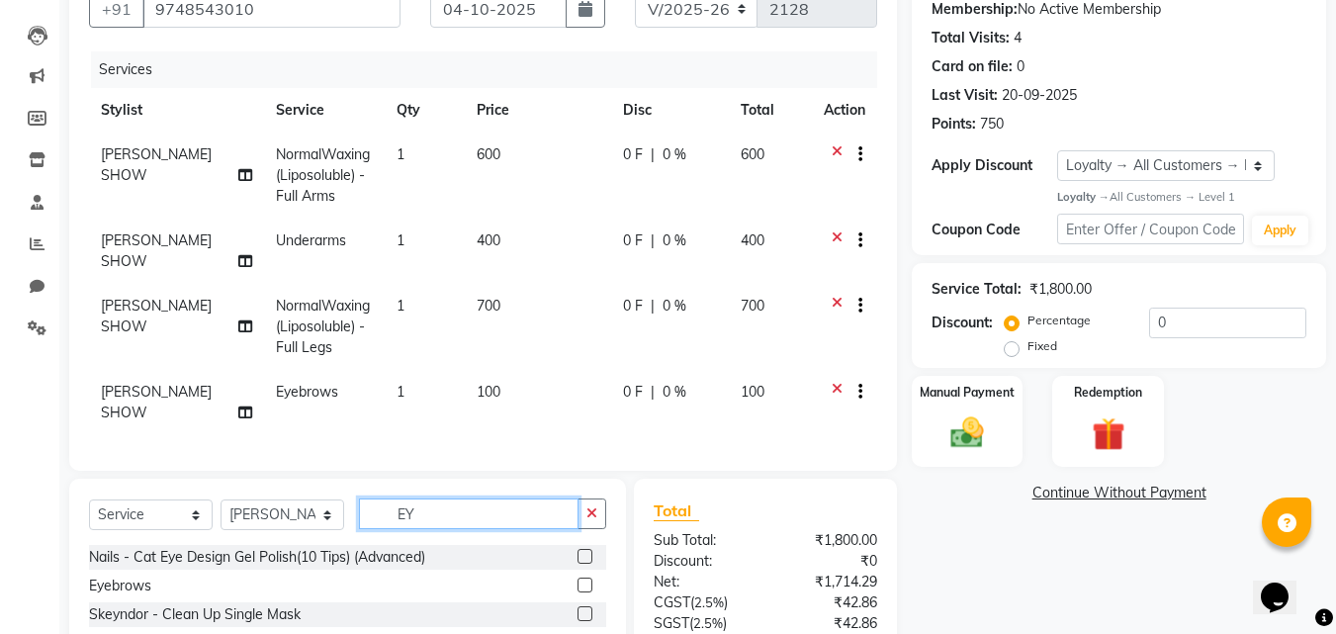
type input "E"
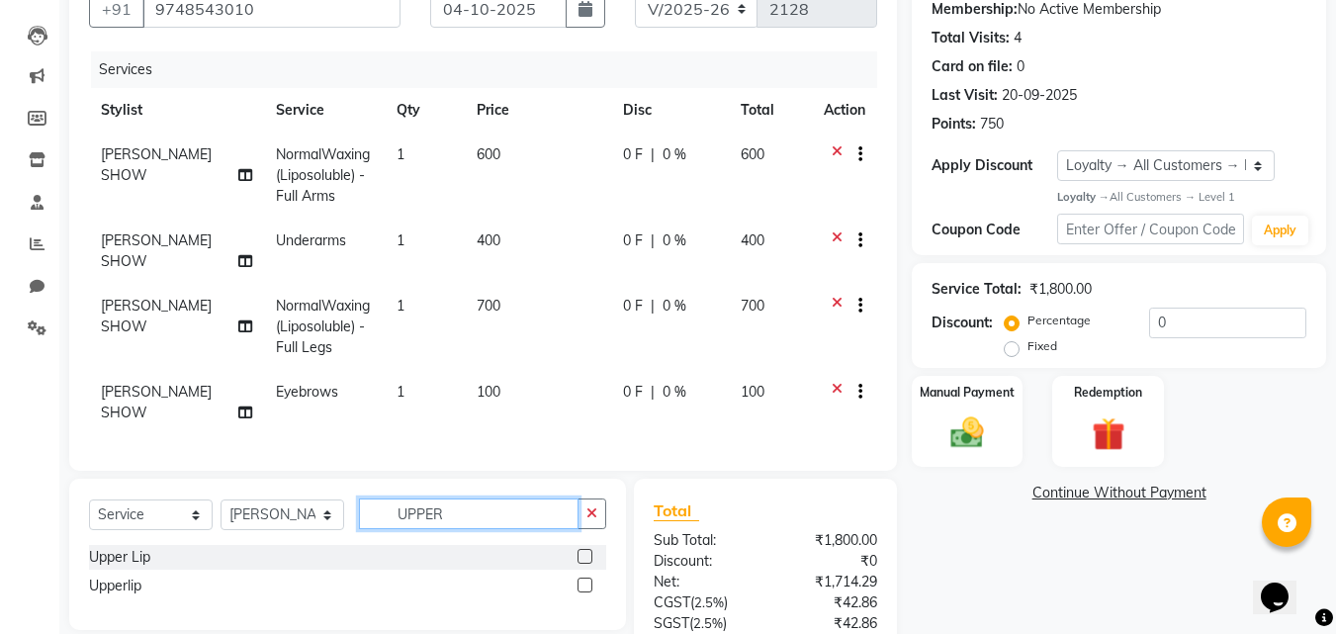
type input "UPPER"
click at [582, 549] on label at bounding box center [585, 556] width 15 height 15
click at [582, 551] on input "checkbox" at bounding box center [584, 557] width 13 height 13
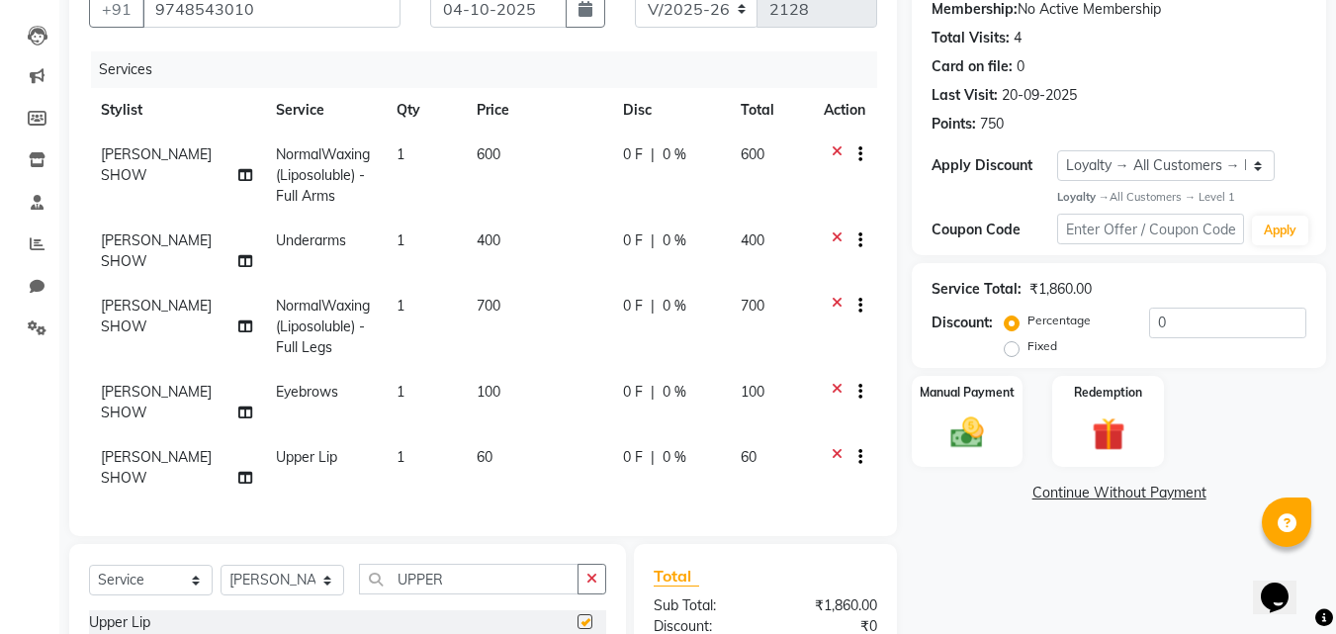
checkbox input "false"
click at [487, 141] on td "600" at bounding box center [538, 176] width 146 height 86
select select "83121"
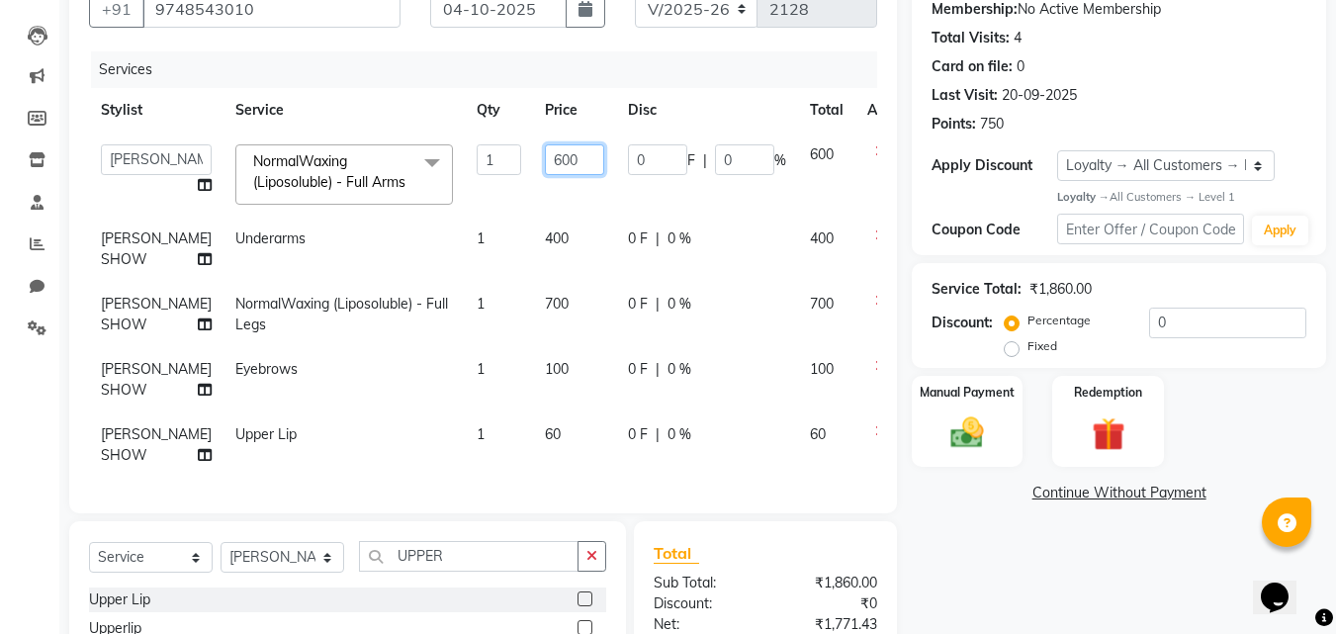
click at [545, 162] on input "600" at bounding box center [574, 159] width 59 height 31
type input "6"
type input "700"
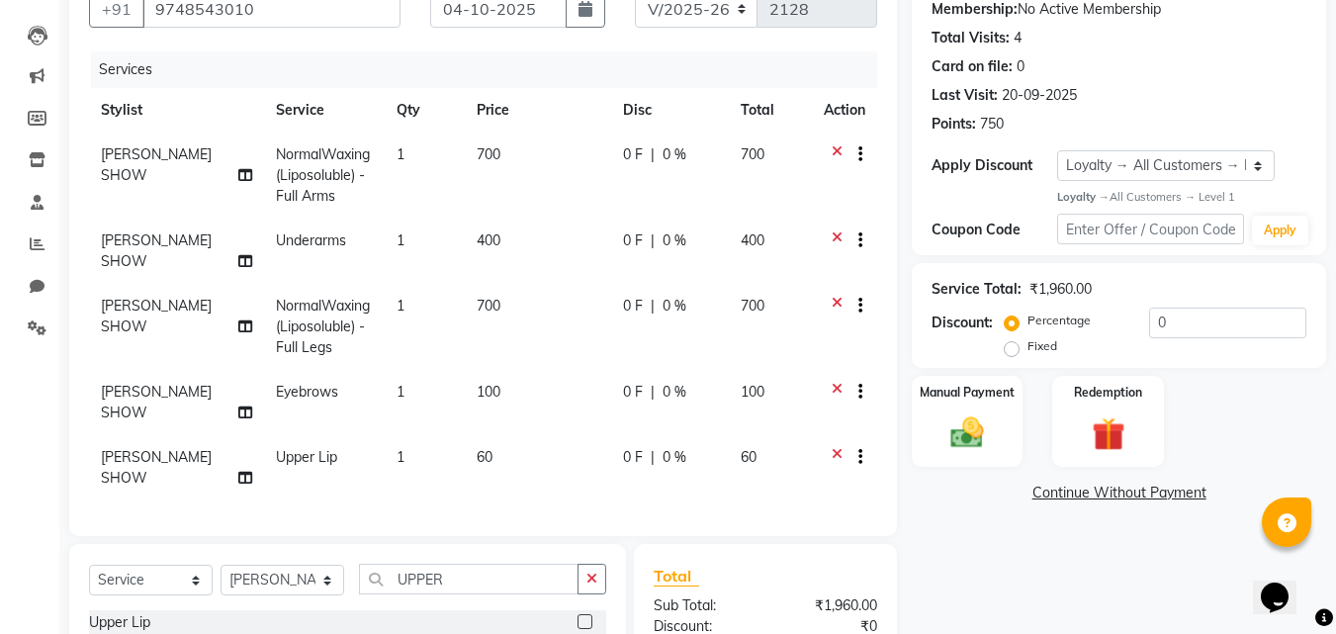
click at [536, 202] on td "700" at bounding box center [538, 176] width 146 height 86
select select "83121"
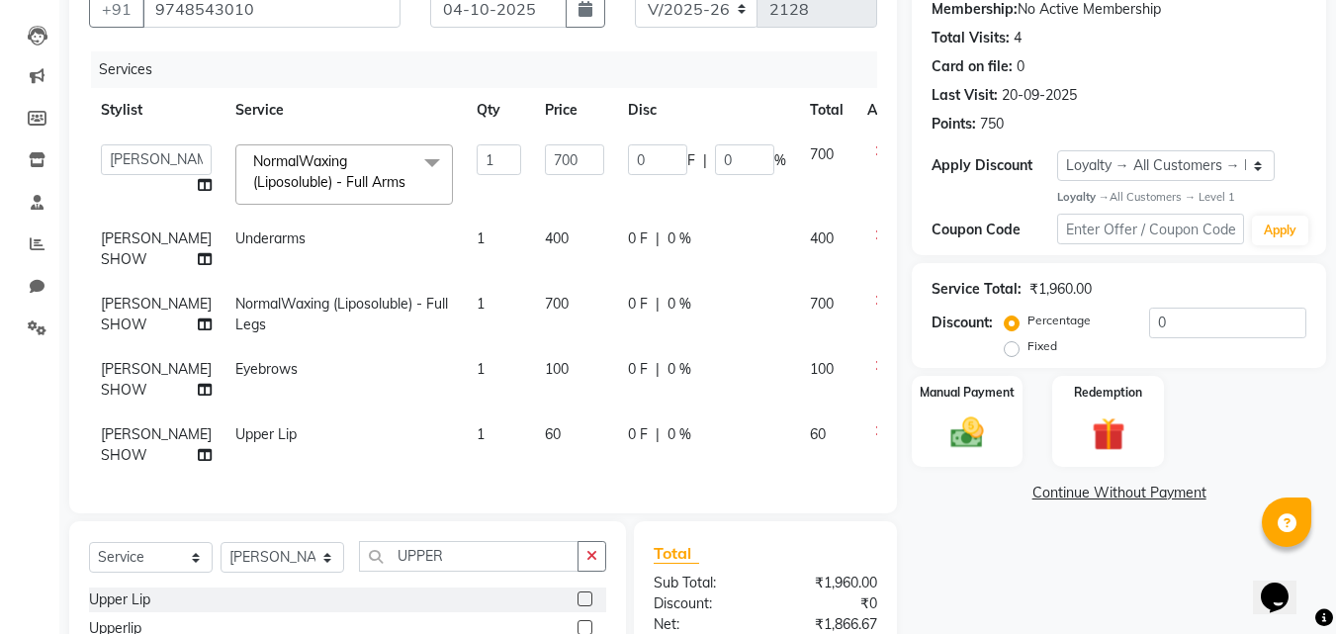
click at [545, 313] on span "700" at bounding box center [557, 304] width 24 height 18
select select "83121"
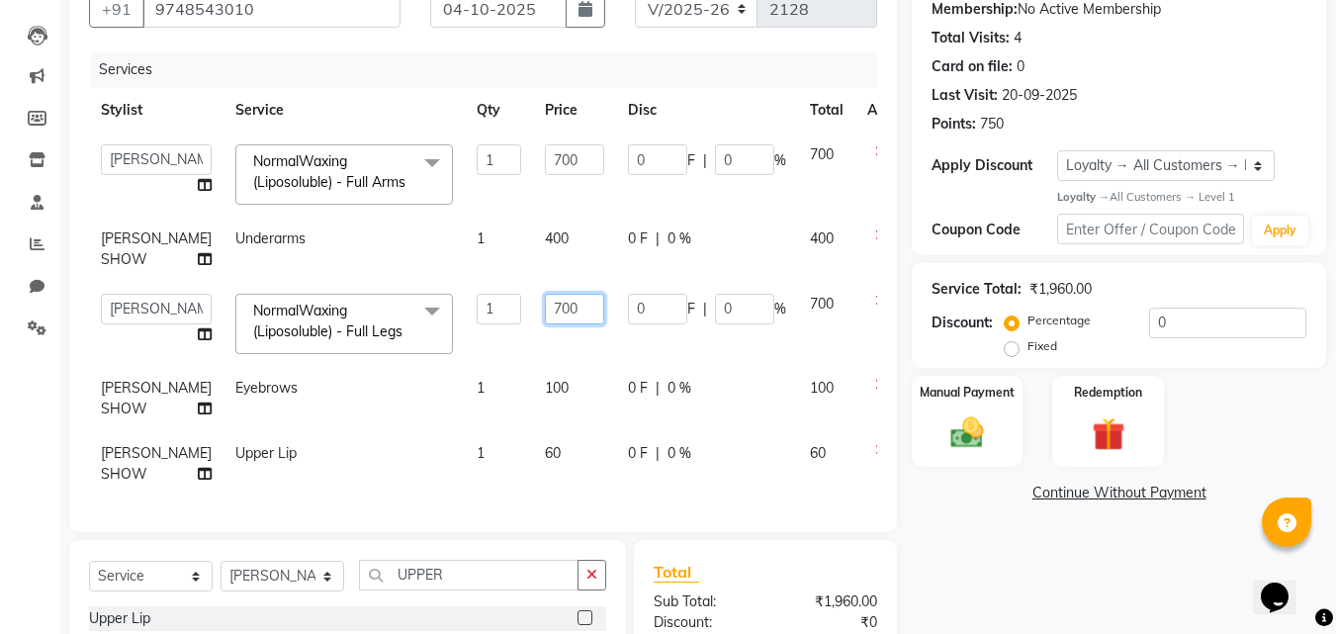
click at [545, 324] on input "700" at bounding box center [574, 309] width 59 height 31
type input "7"
type input "900"
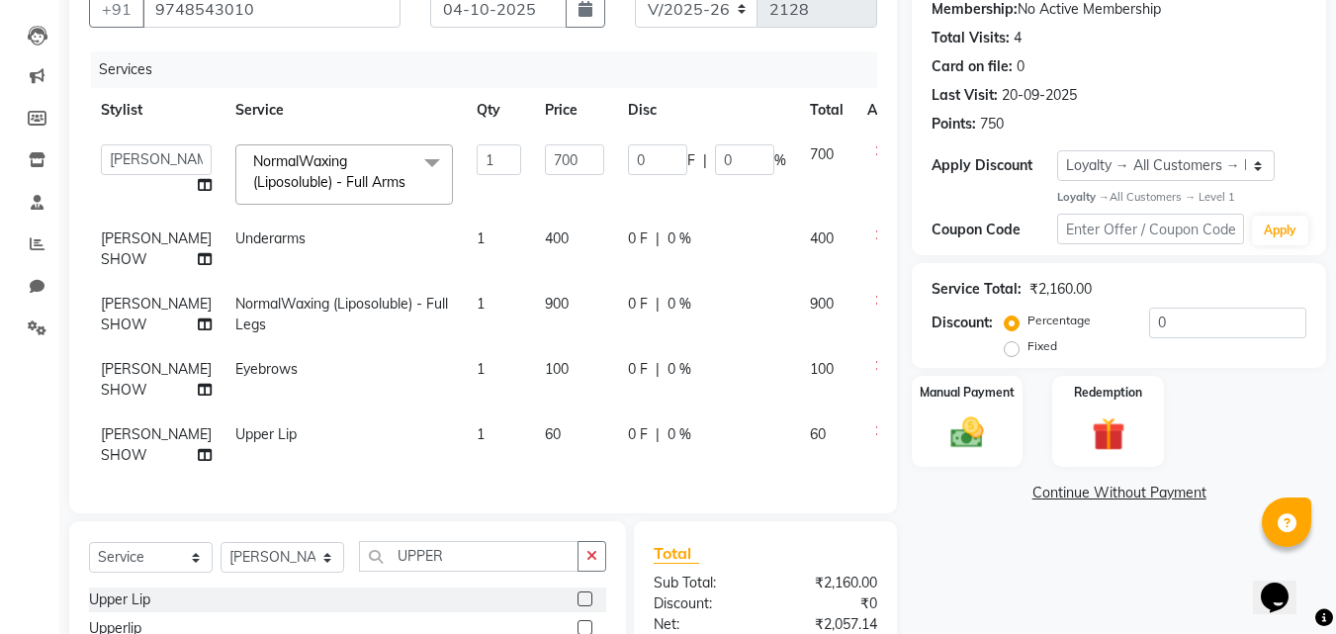
click at [533, 347] on td "900" at bounding box center [574, 314] width 83 height 65
select select "83121"
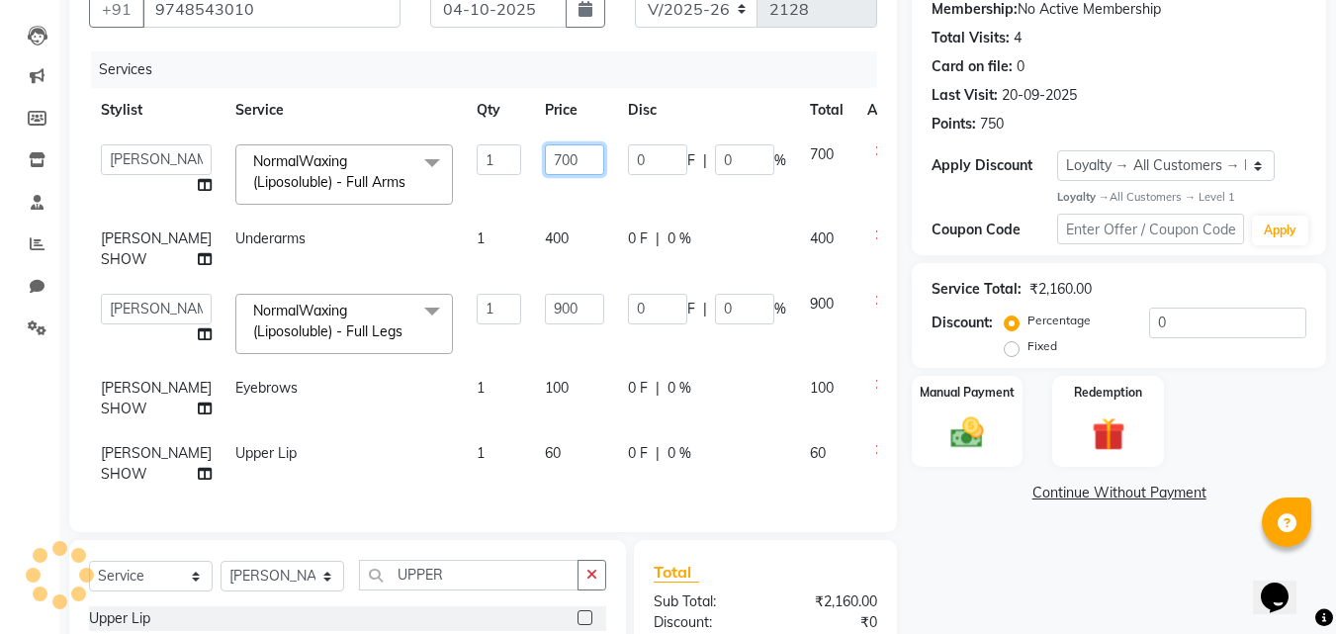
click at [545, 152] on input "700" at bounding box center [574, 159] width 59 height 31
type input "7"
type input "650"
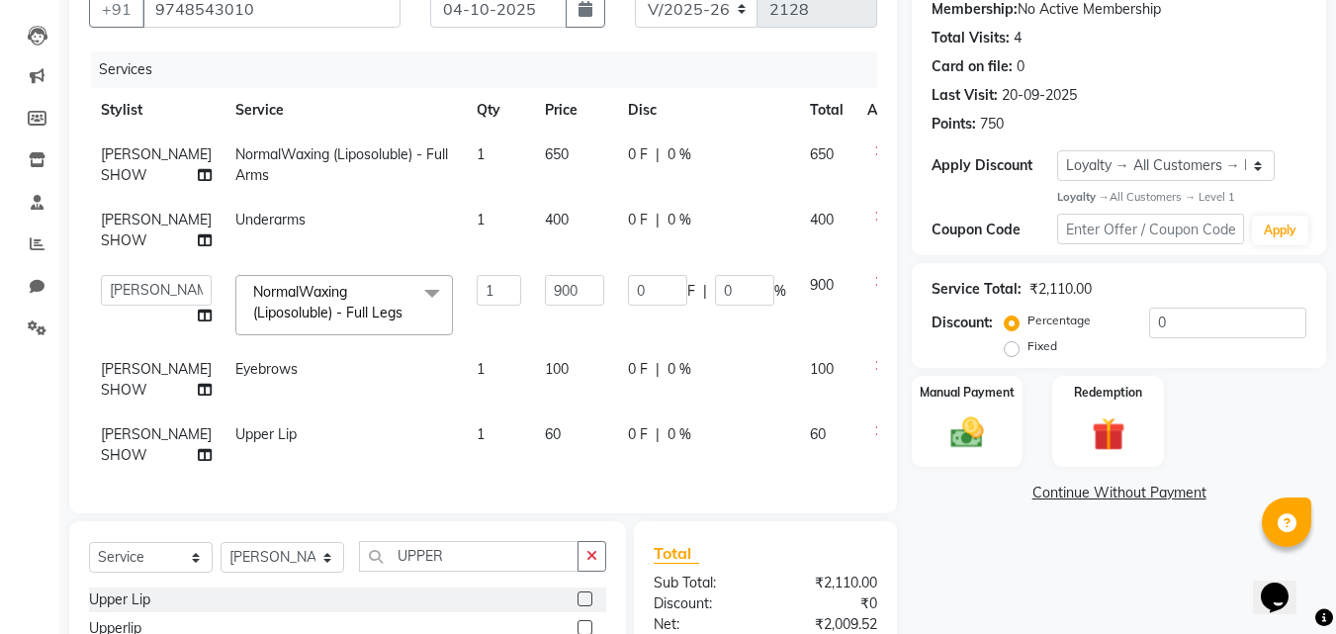
click at [533, 198] on td "650" at bounding box center [574, 165] width 83 height 65
select select "83121"
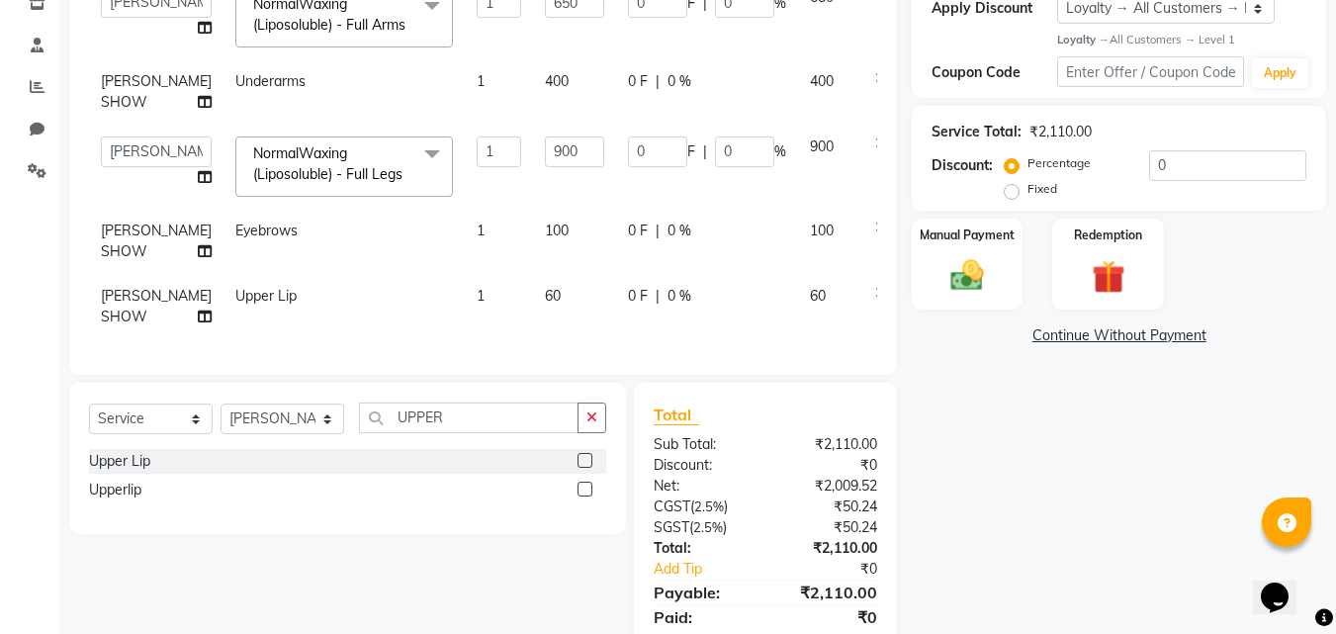
scroll to position [396, 0]
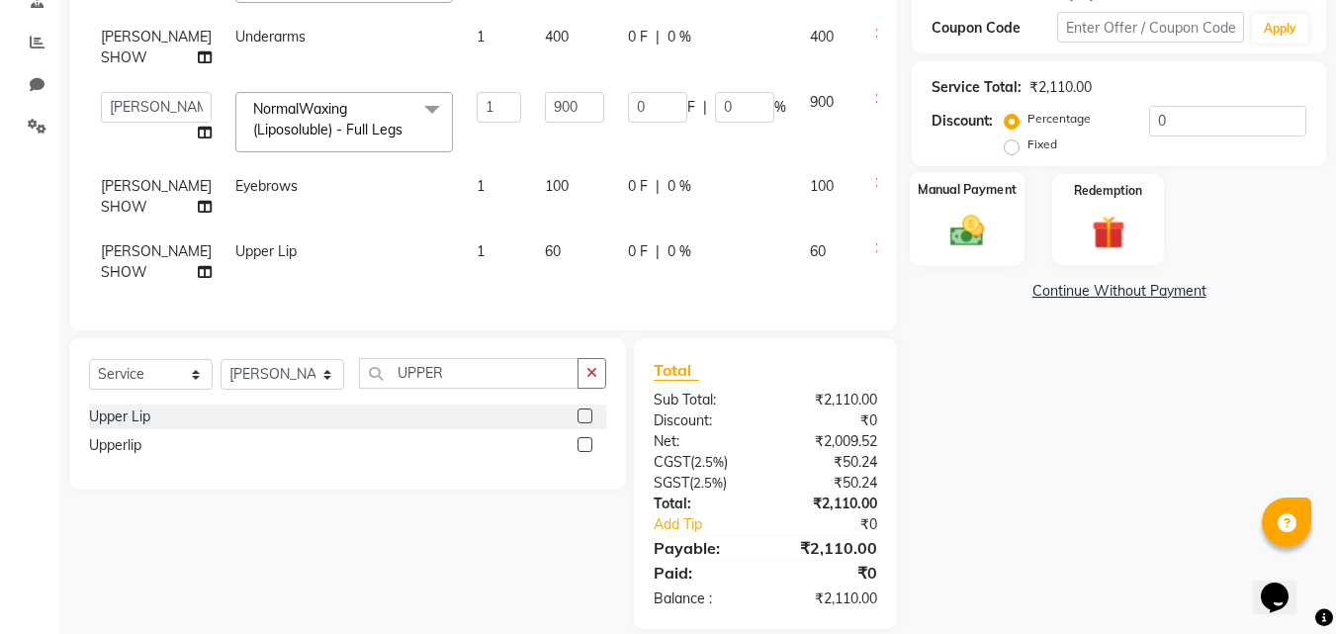
click at [954, 226] on img at bounding box center [967, 232] width 55 height 40
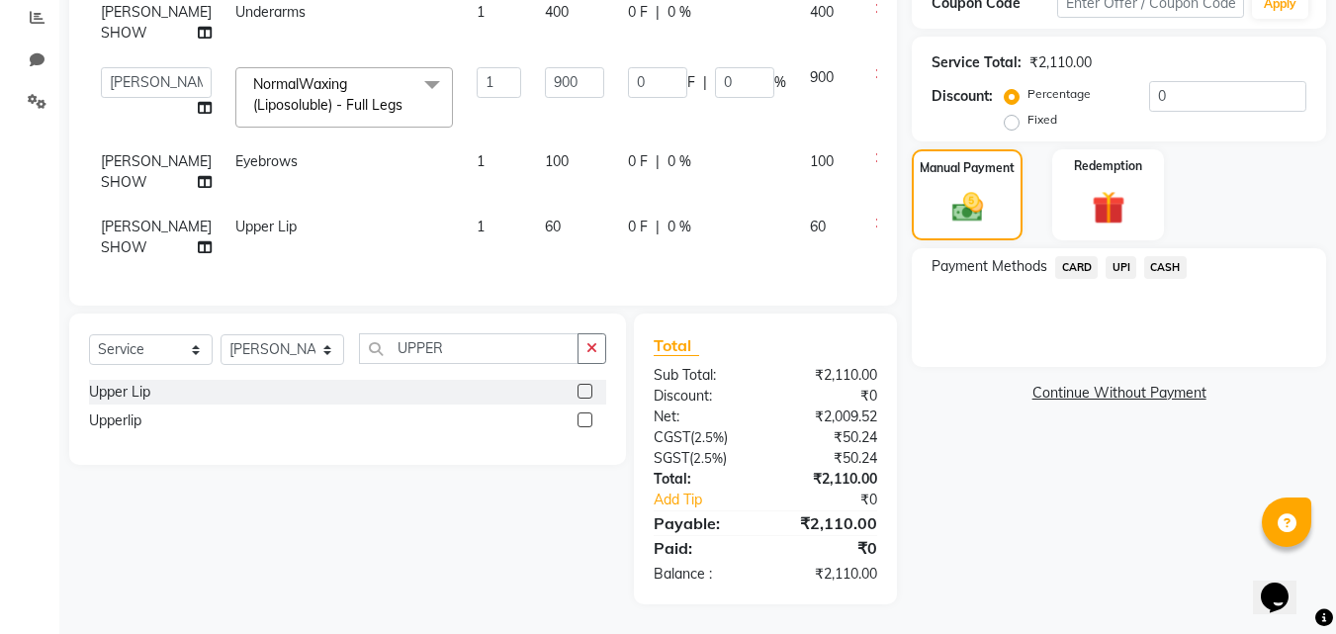
scroll to position [0, 0]
click at [1122, 256] on span "UPI" at bounding box center [1121, 267] width 31 height 23
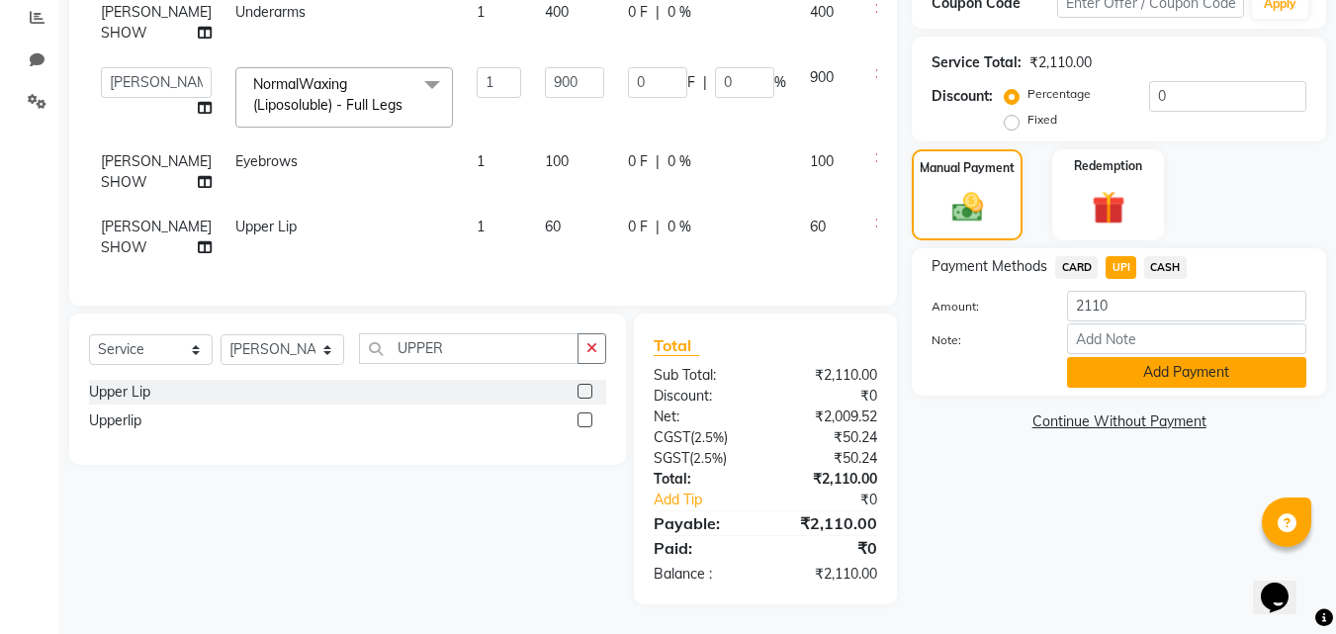
click at [1175, 357] on button "Add Payment" at bounding box center [1186, 372] width 239 height 31
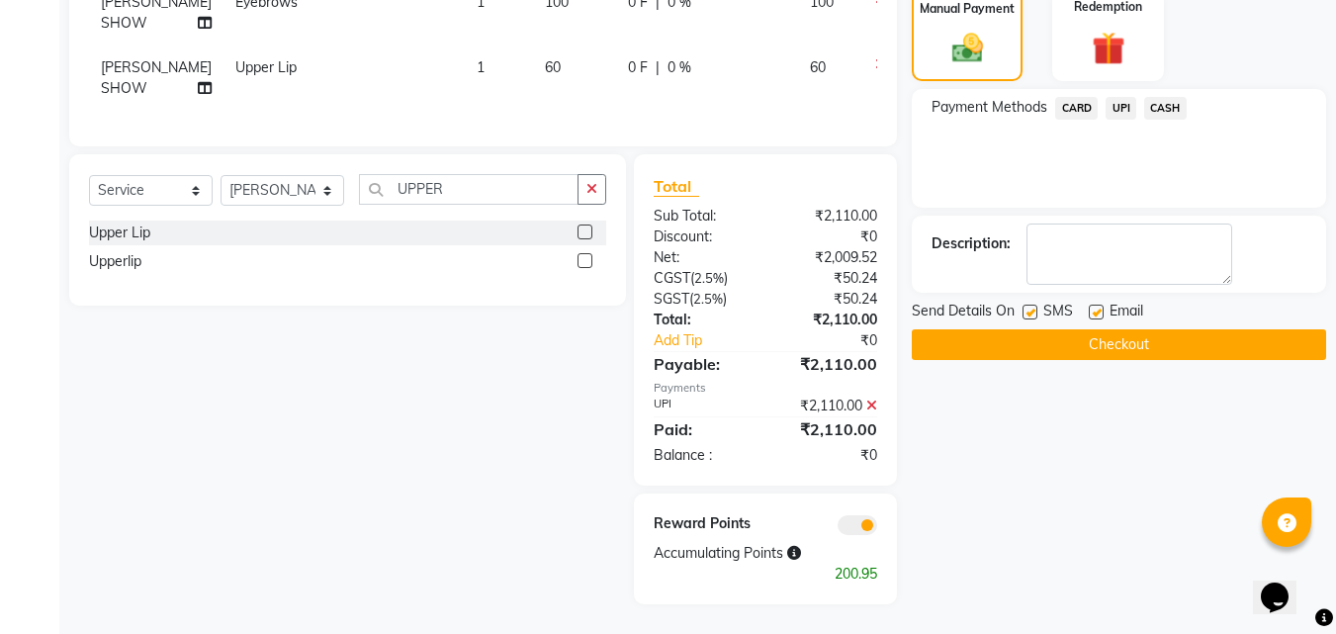
scroll to position [614, 0]
click at [1127, 329] on button "Checkout" at bounding box center [1119, 344] width 414 height 31
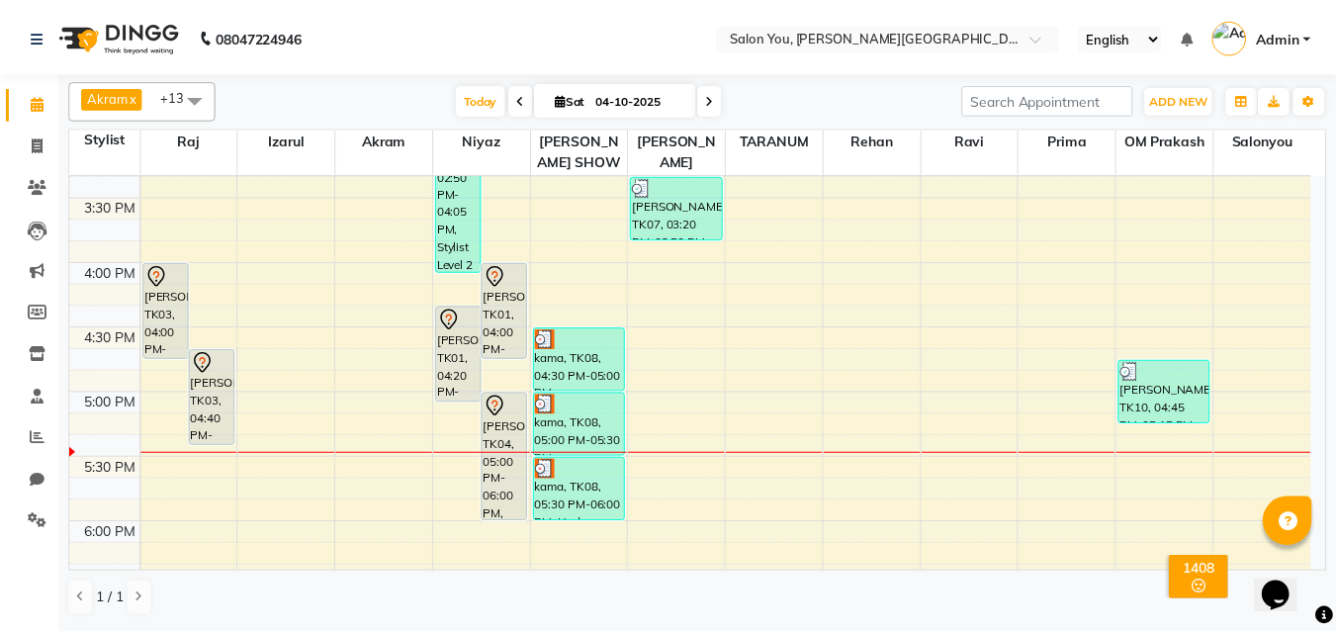
scroll to position [791, 0]
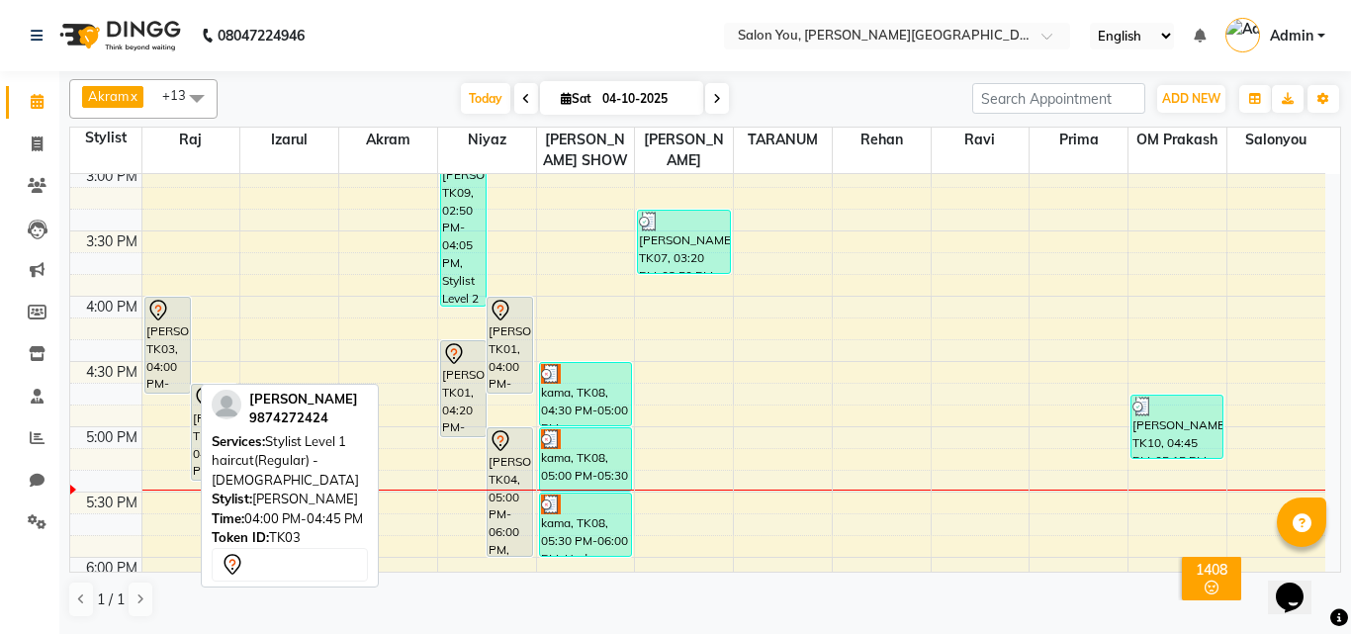
click at [177, 381] on div "[PERSON_NAME], TK03, 04:00 PM-04:45 PM, Stylist Level 1 haircut(Regular) - [DEM…" at bounding box center [167, 345] width 45 height 95
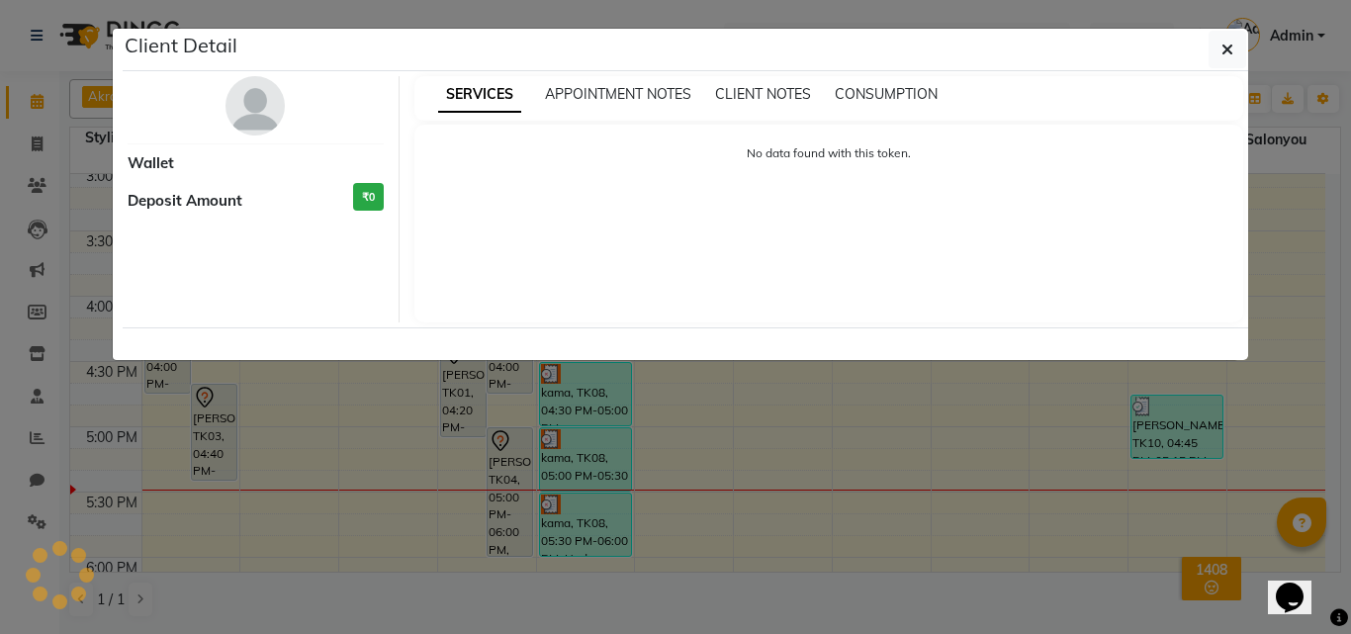
select select "7"
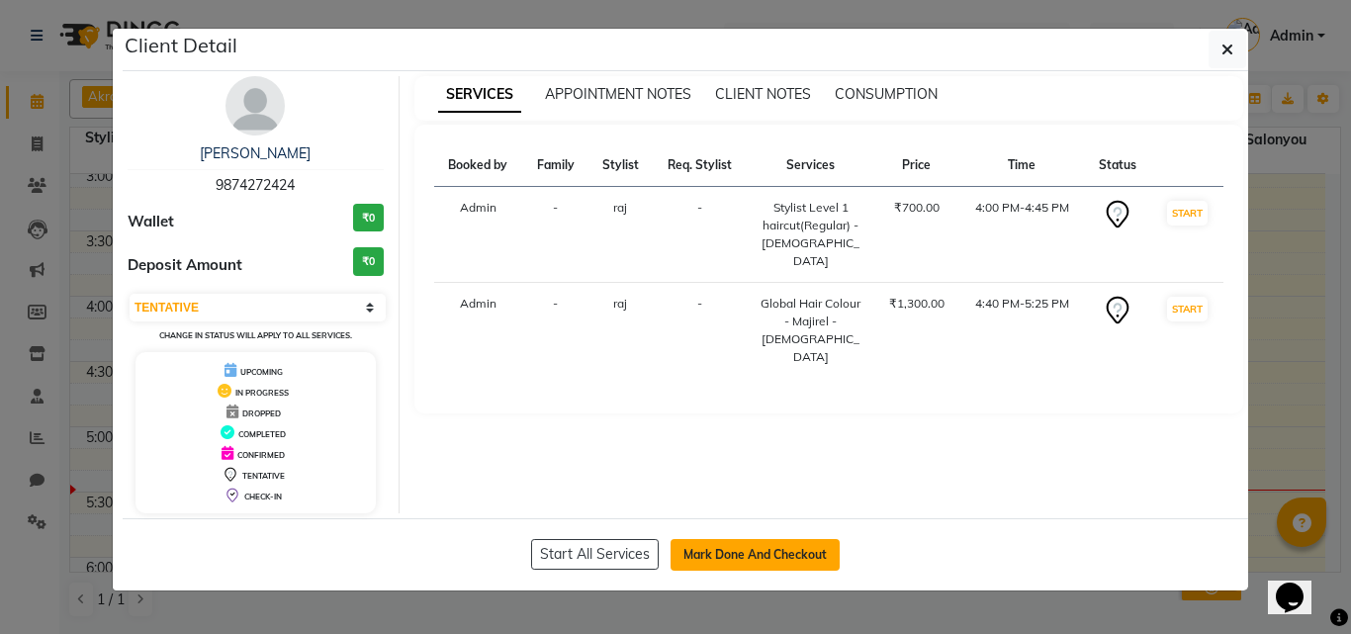
click at [787, 566] on button "Mark Done And Checkout" at bounding box center [755, 555] width 169 height 32
select select "service"
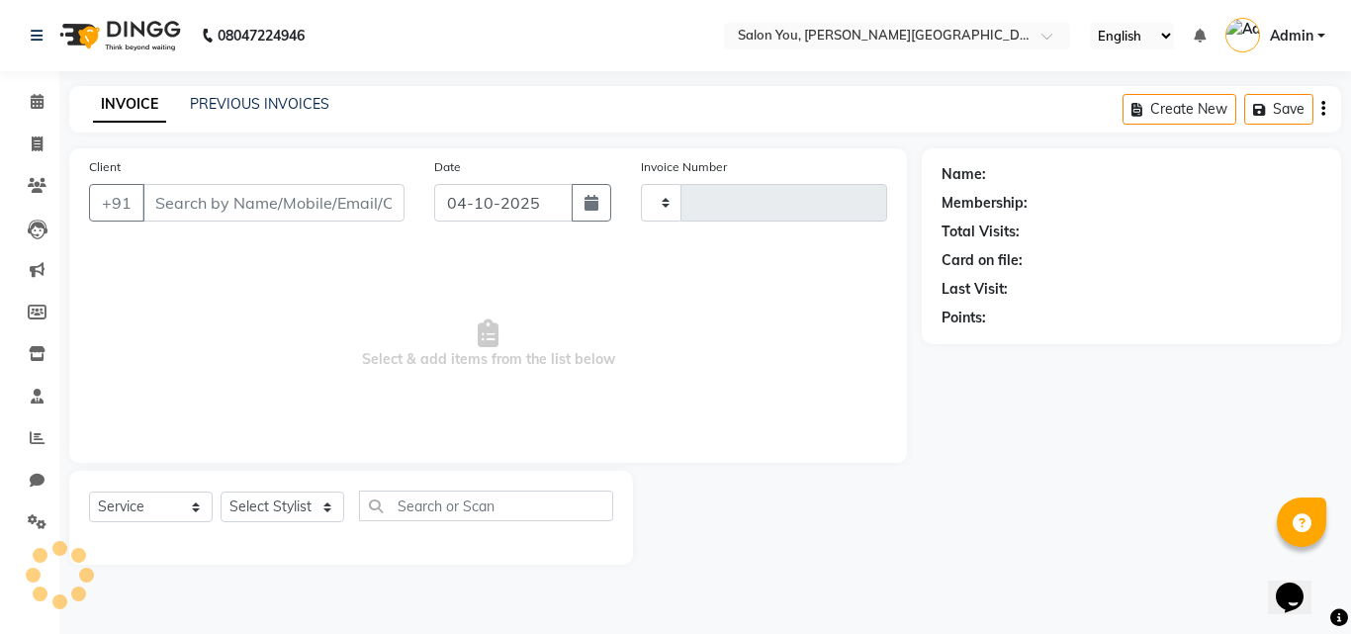
type input "2128"
select select "5231"
type input "9874272424"
select select "37645"
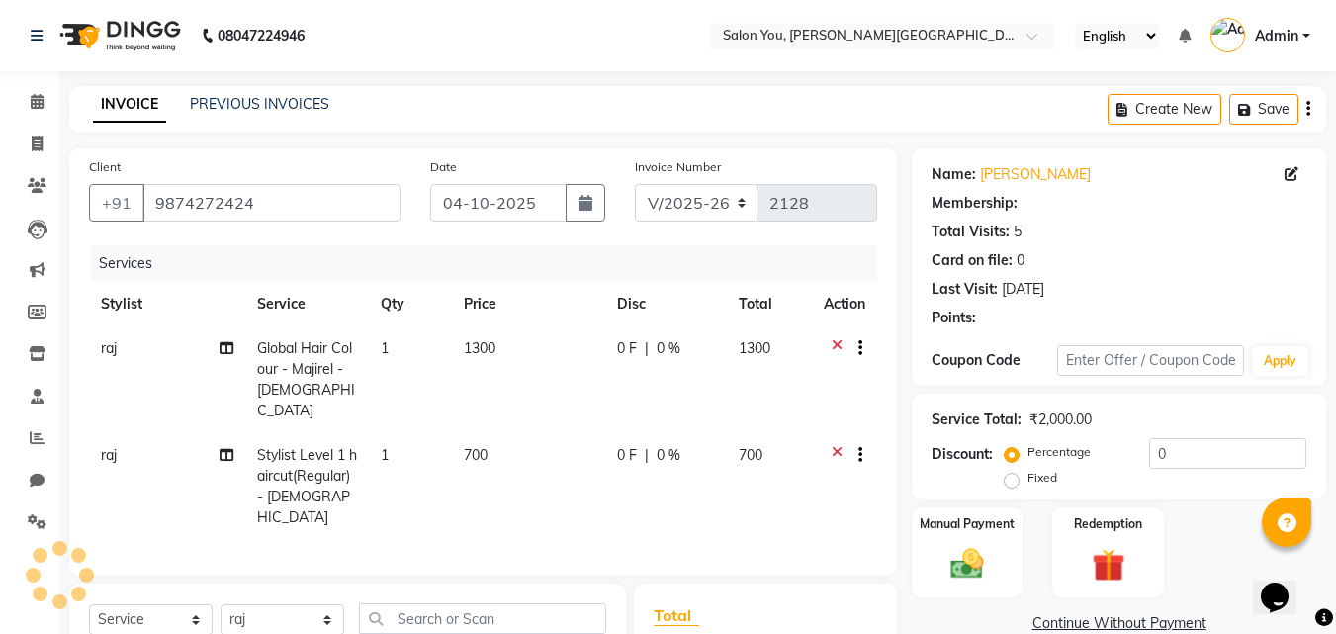
select select "1: Object"
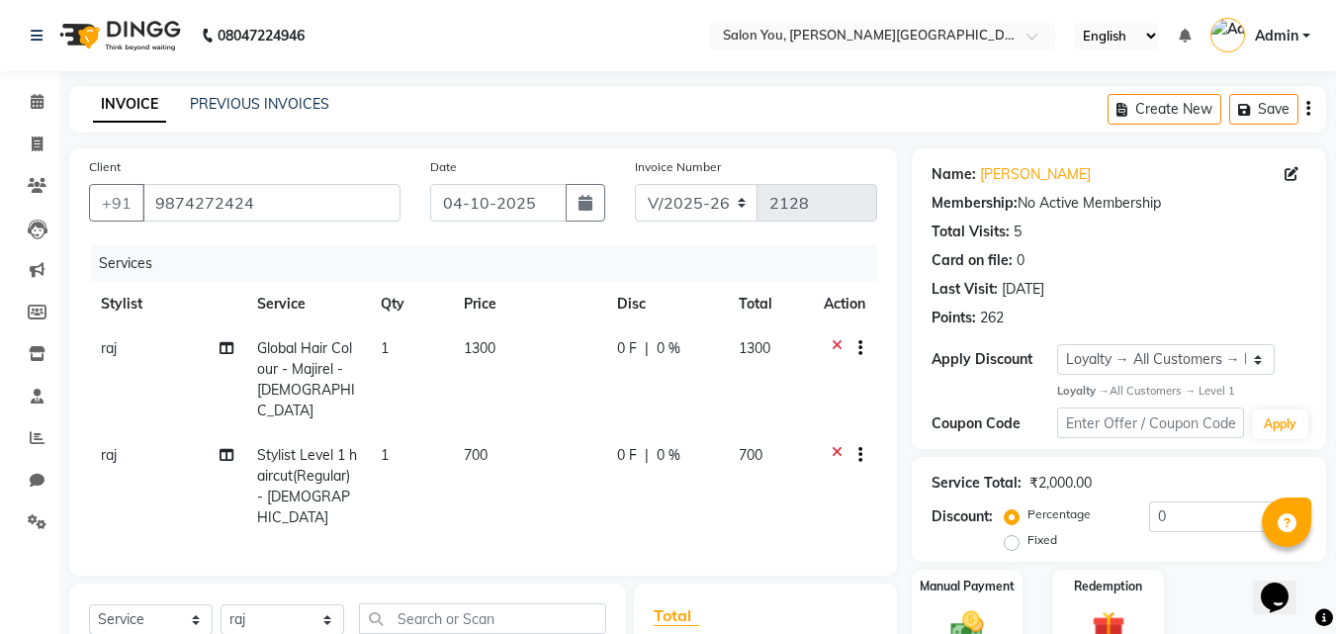
click at [834, 344] on icon at bounding box center [837, 350] width 11 height 25
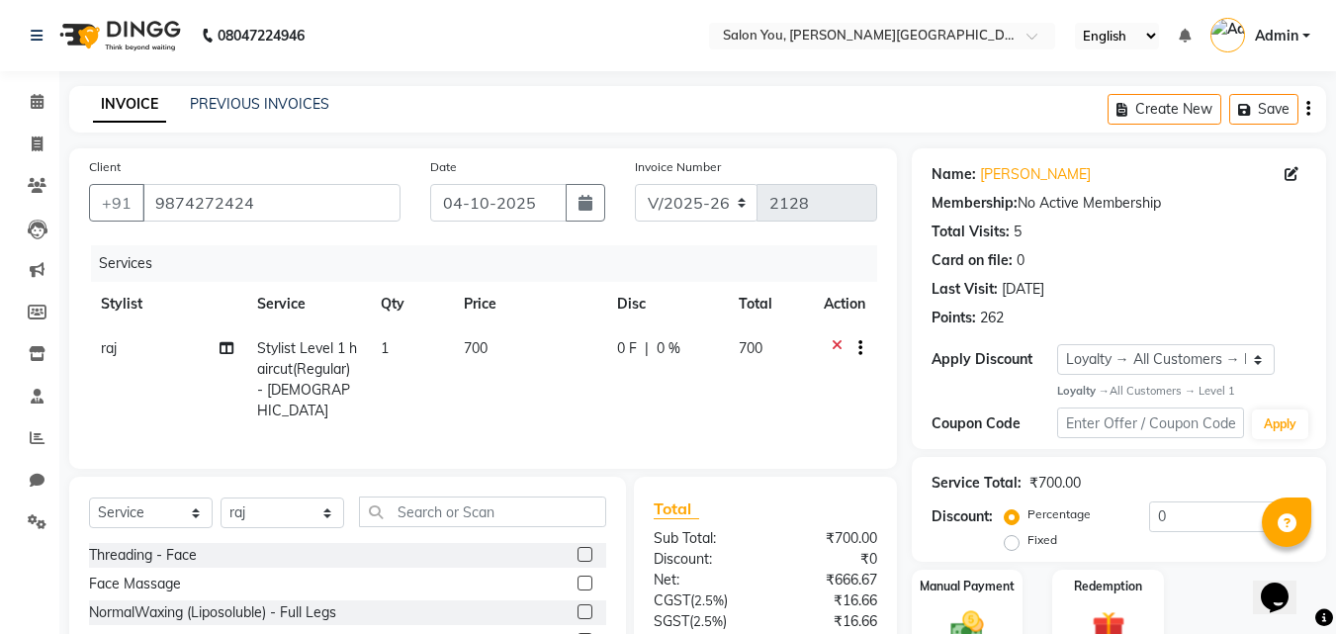
click at [773, 339] on td "700" at bounding box center [770, 379] width 86 height 107
select select "37645"
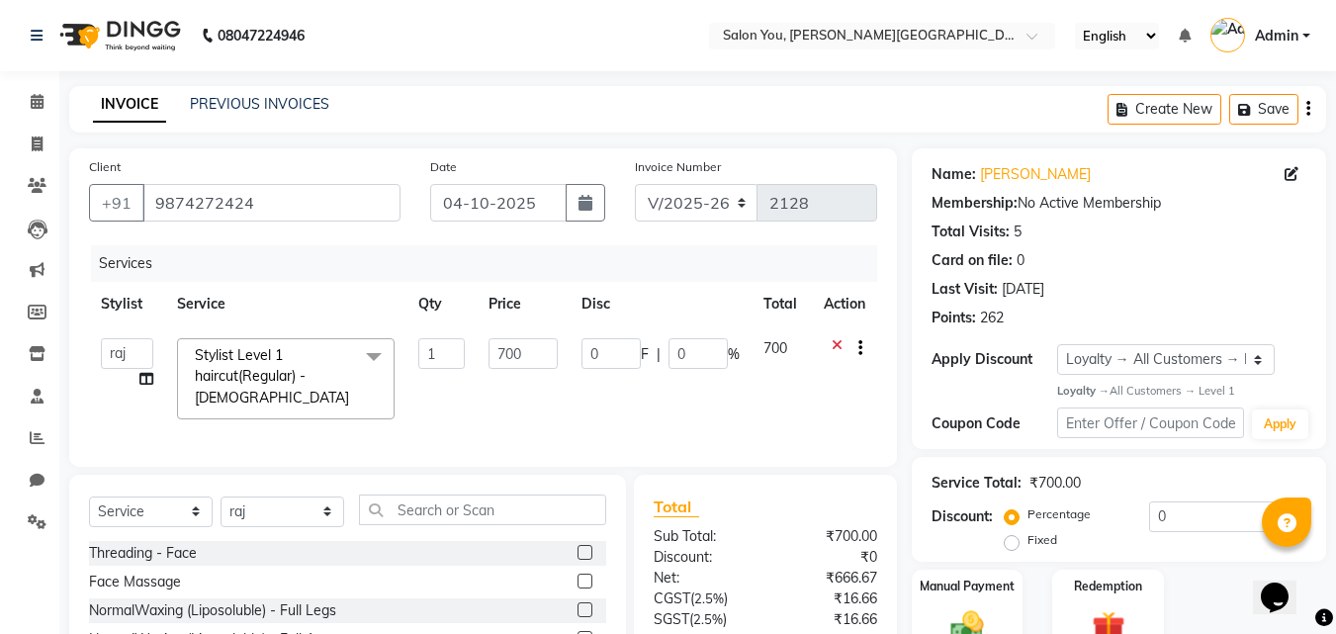
click at [790, 337] on td "700" at bounding box center [782, 378] width 60 height 105
click at [797, 348] on td "700" at bounding box center [782, 378] width 60 height 105
click at [784, 349] on span "700" at bounding box center [776, 348] width 24 height 18
click at [781, 349] on span "700" at bounding box center [776, 348] width 24 height 18
click at [673, 391] on td "0 F | 0 %" at bounding box center [661, 378] width 182 height 105
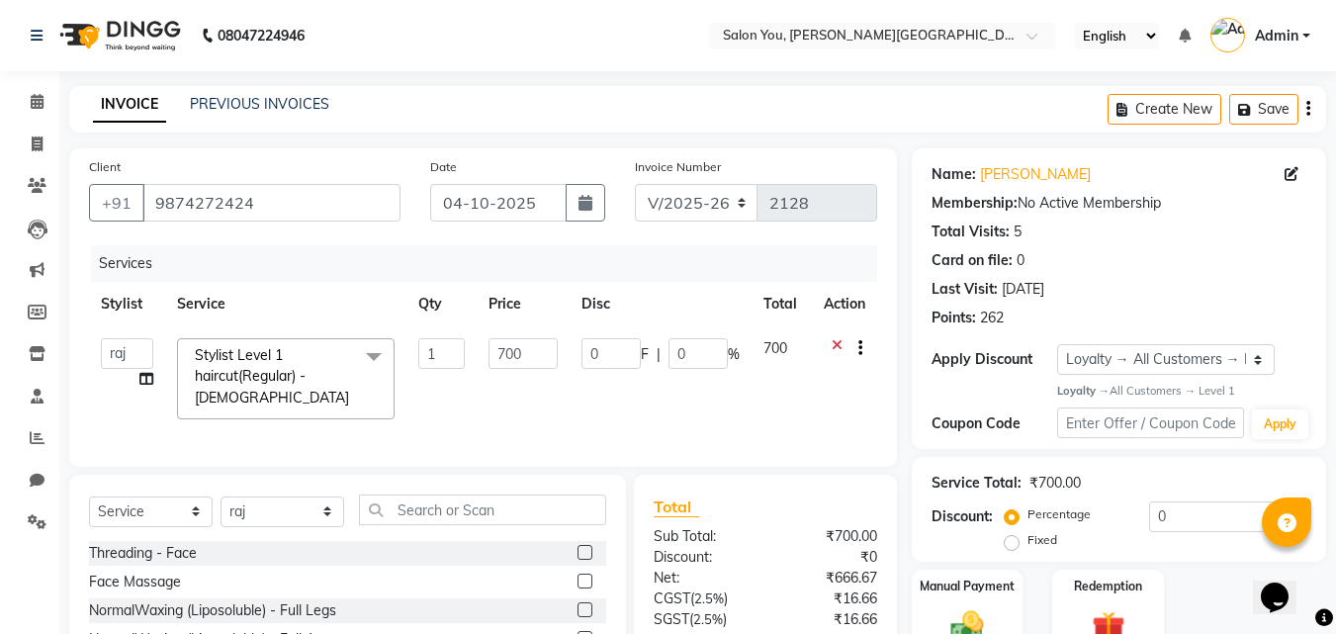
drag, startPoint x: 772, startPoint y: 347, endPoint x: 756, endPoint y: 354, distance: 17.3
click at [775, 347] on span "700" at bounding box center [776, 348] width 24 height 18
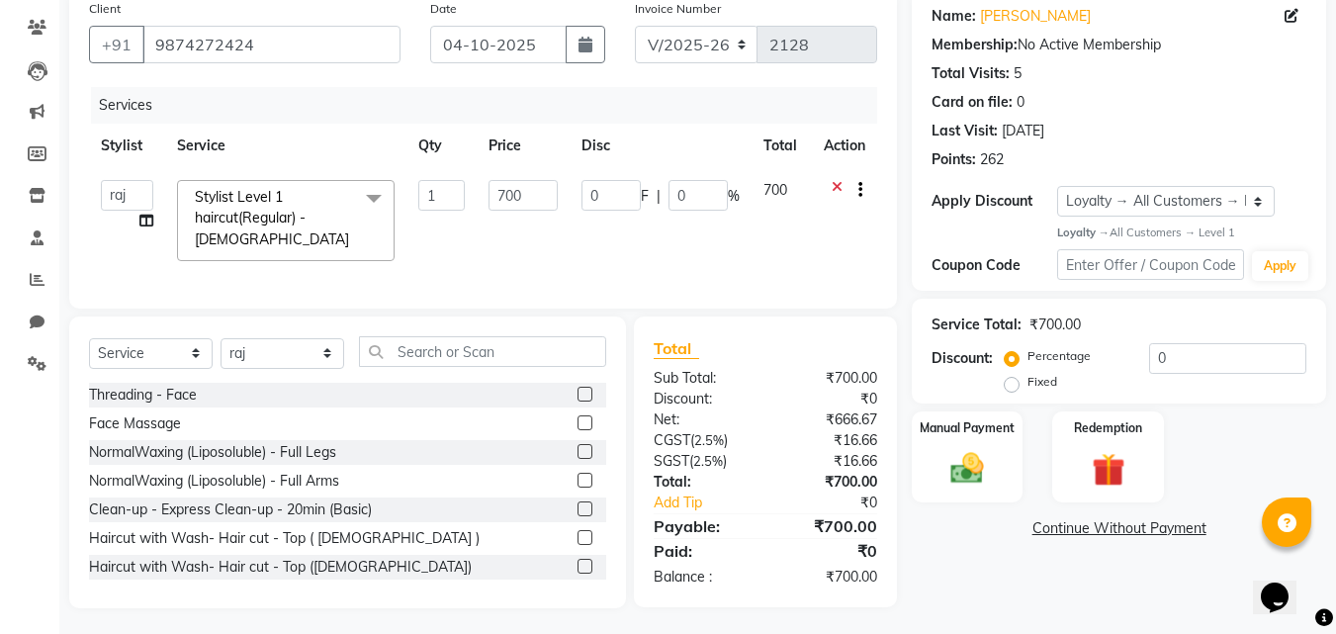
click at [790, 198] on td "700" at bounding box center [782, 220] width 60 height 105
click at [832, 180] on icon at bounding box center [837, 192] width 11 height 25
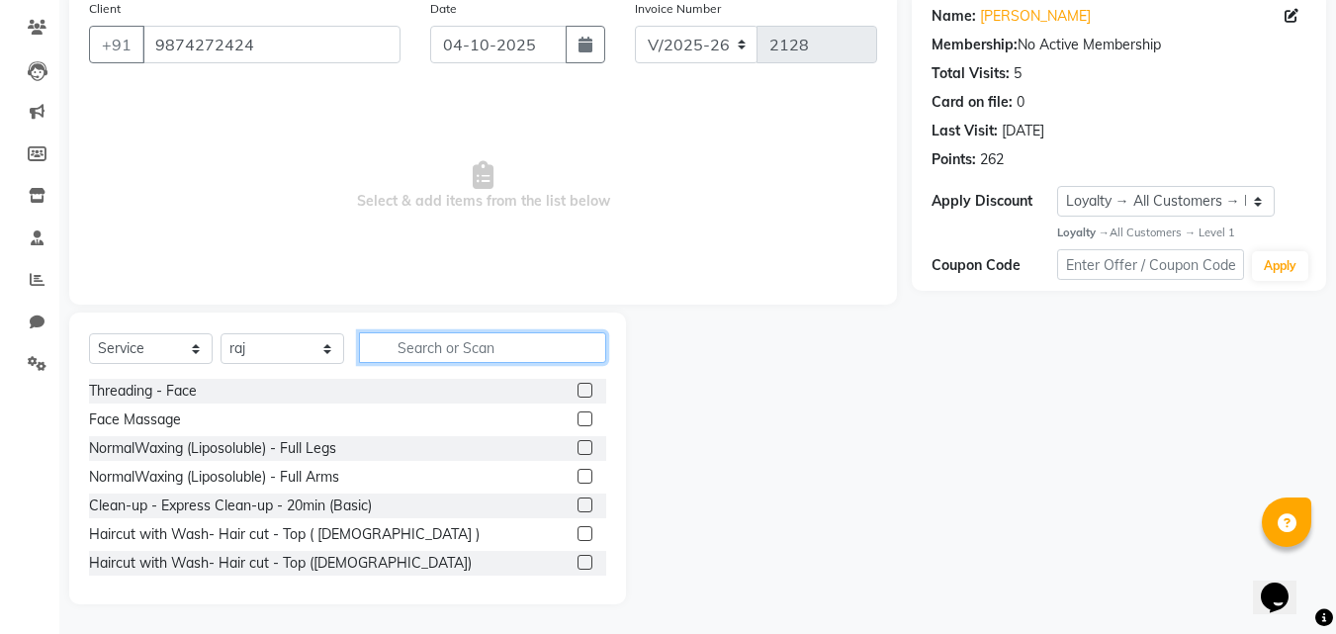
click at [479, 338] on input "text" at bounding box center [482, 347] width 247 height 31
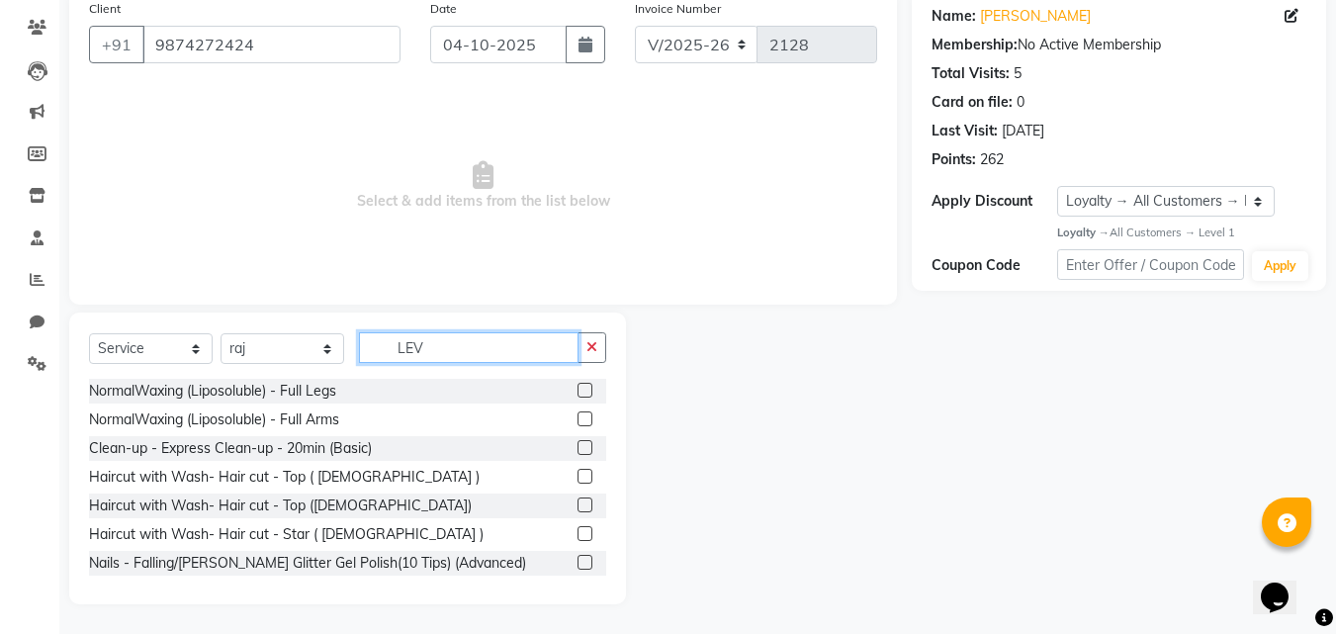
scroll to position [75, 0]
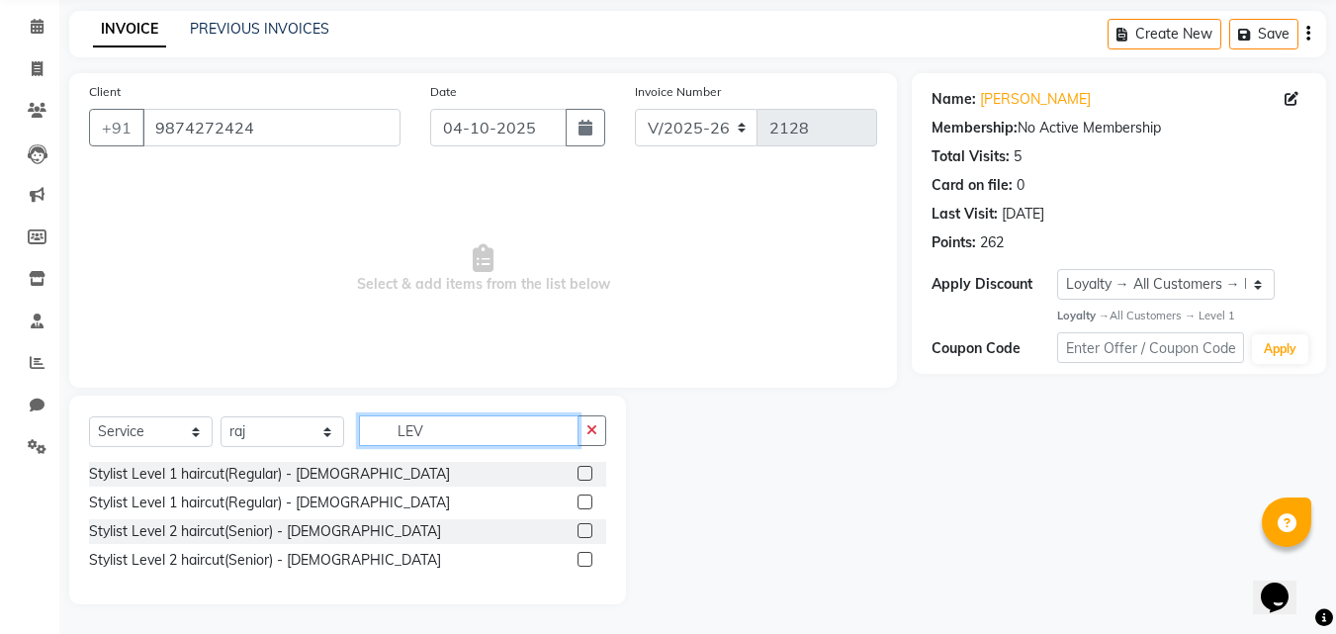
type input "LEV"
click at [587, 466] on label at bounding box center [585, 473] width 15 height 15
click at [587, 468] on input "checkbox" at bounding box center [584, 474] width 13 height 13
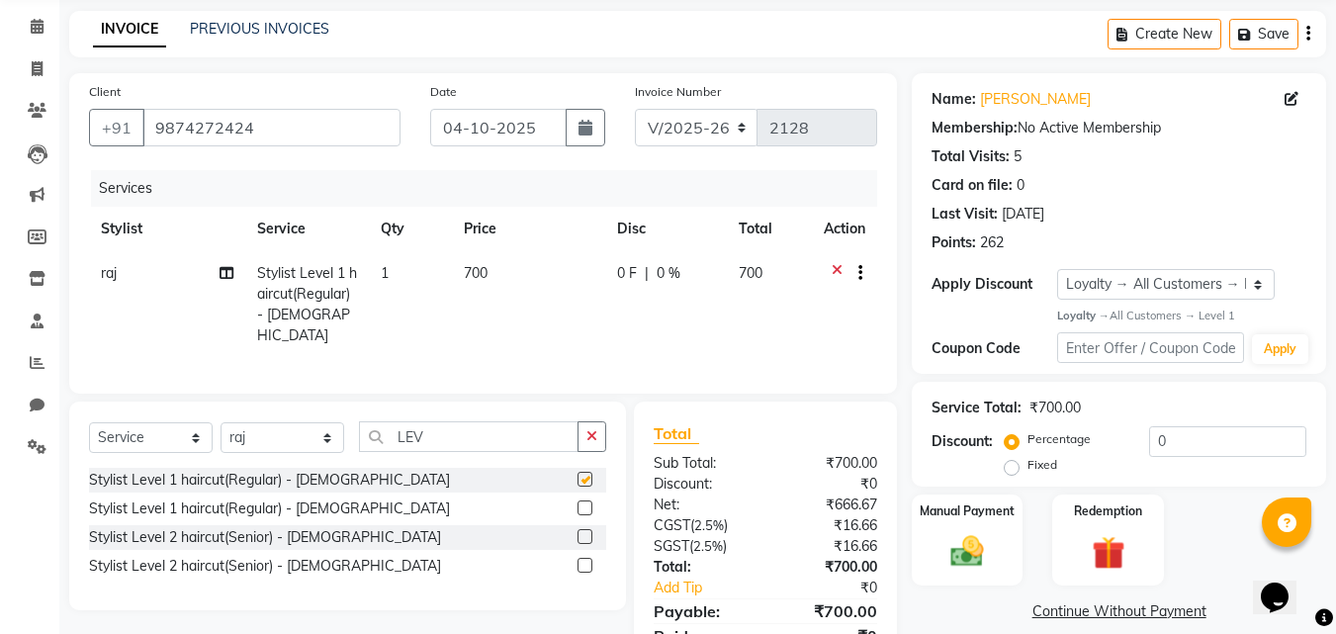
checkbox input "false"
click at [988, 560] on img at bounding box center [967, 552] width 55 height 40
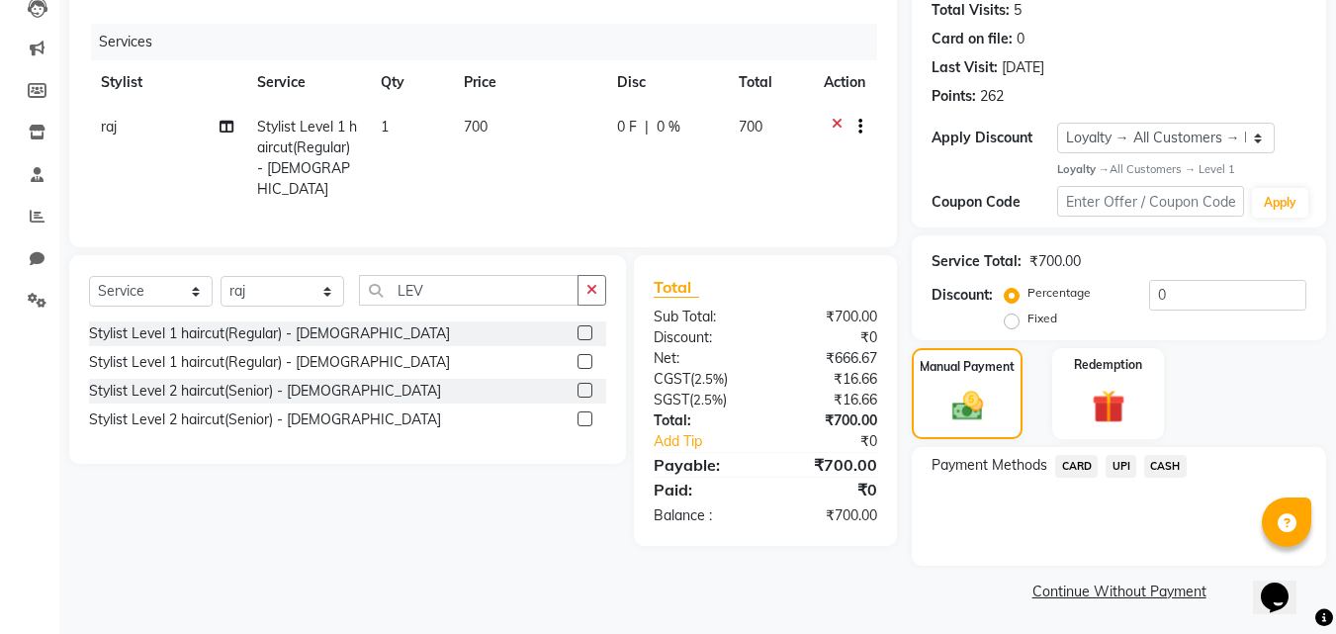
scroll to position [224, 0]
click at [772, 123] on td "700" at bounding box center [770, 156] width 86 height 107
select select "37645"
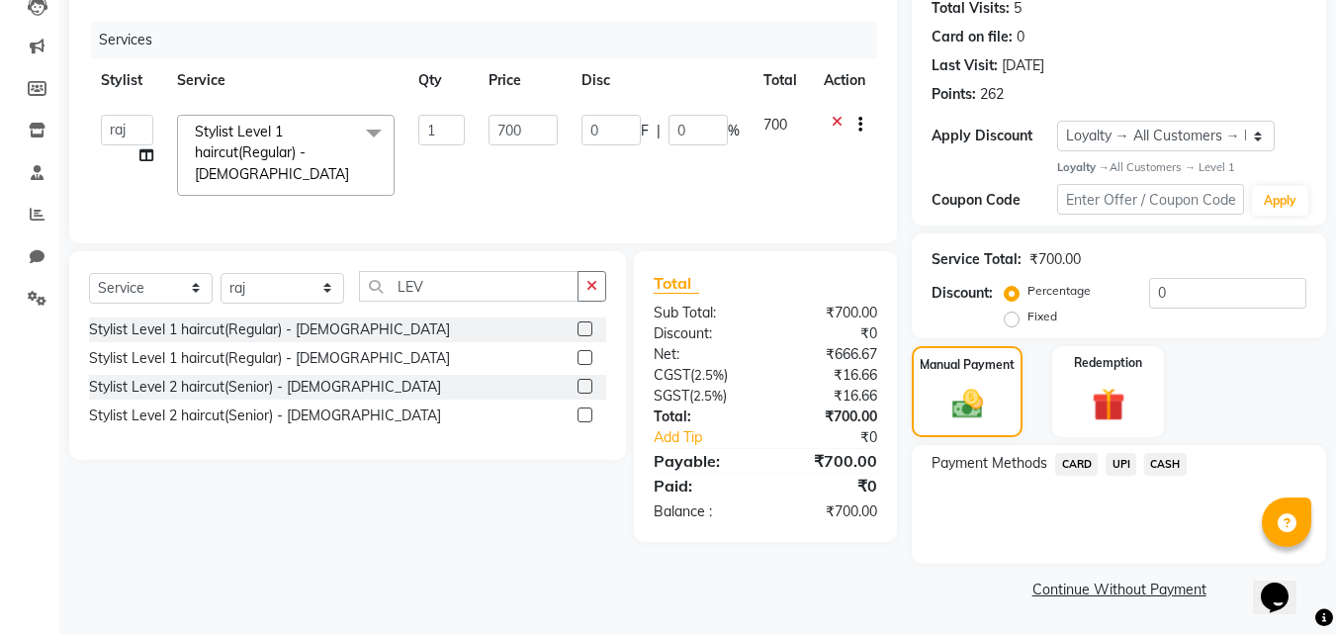
click at [781, 123] on span "700" at bounding box center [776, 125] width 24 height 18
click at [839, 122] on icon at bounding box center [837, 127] width 11 height 25
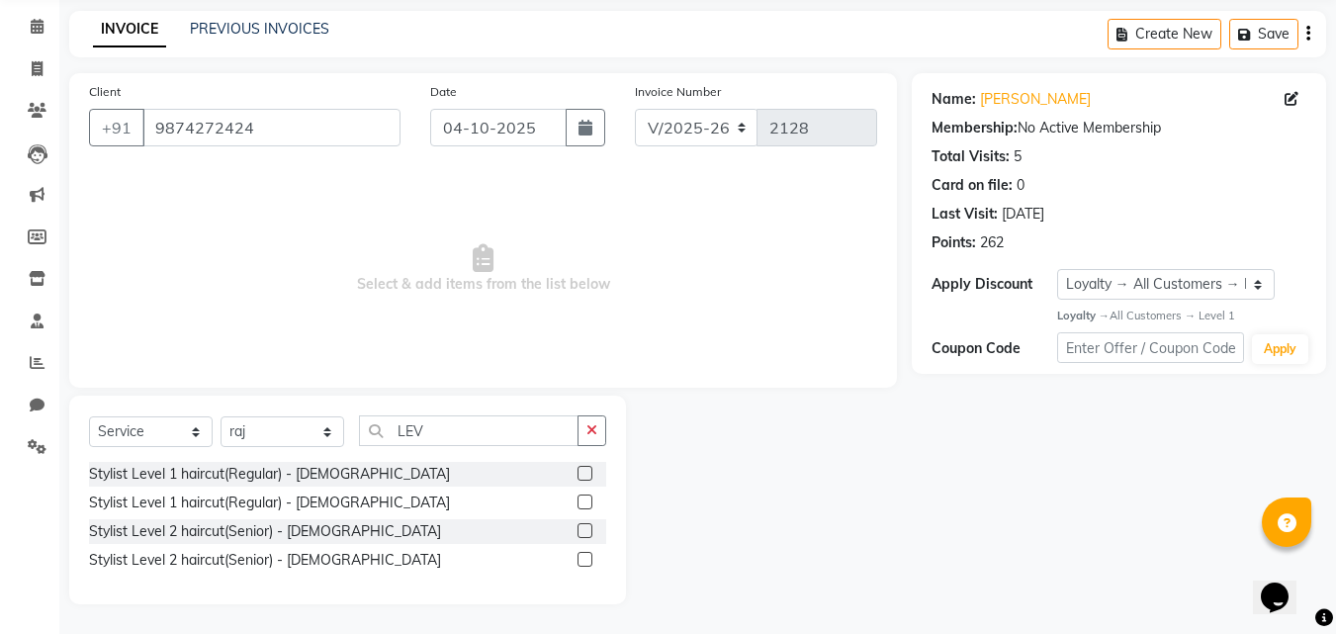
click at [530, 414] on div "Select Service Product Membership Package Voucher Prepaid Gift Card Select Styl…" at bounding box center [347, 500] width 557 height 209
click at [578, 471] on label at bounding box center [585, 473] width 15 height 15
click at [578, 471] on input "checkbox" at bounding box center [584, 474] width 13 height 13
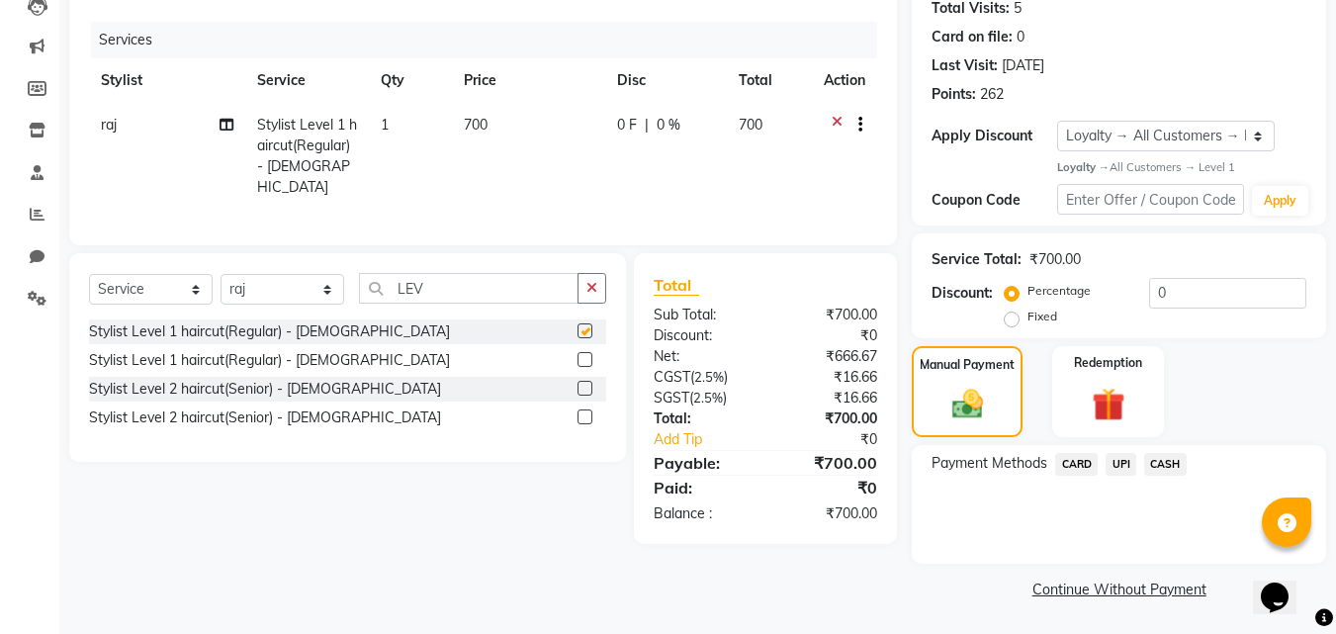
checkbox input "false"
click at [756, 119] on span "700" at bounding box center [751, 125] width 24 height 18
select select "37645"
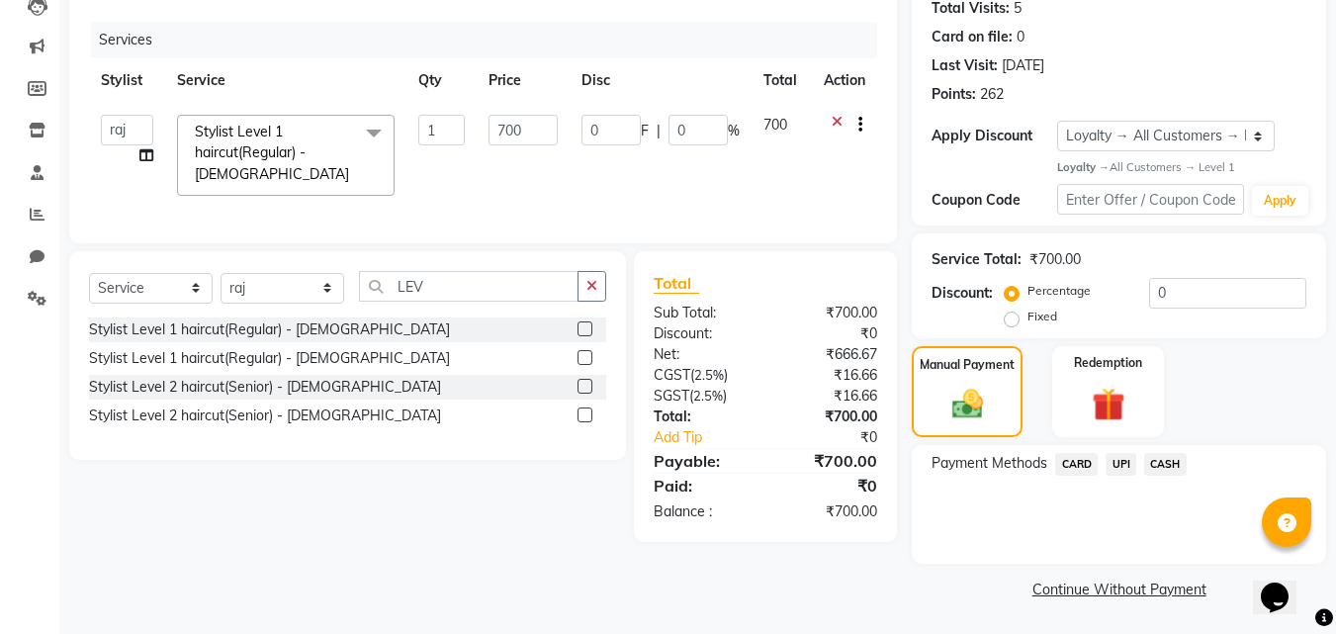
click at [780, 124] on span "700" at bounding box center [776, 125] width 24 height 18
click at [837, 126] on icon at bounding box center [837, 127] width 11 height 25
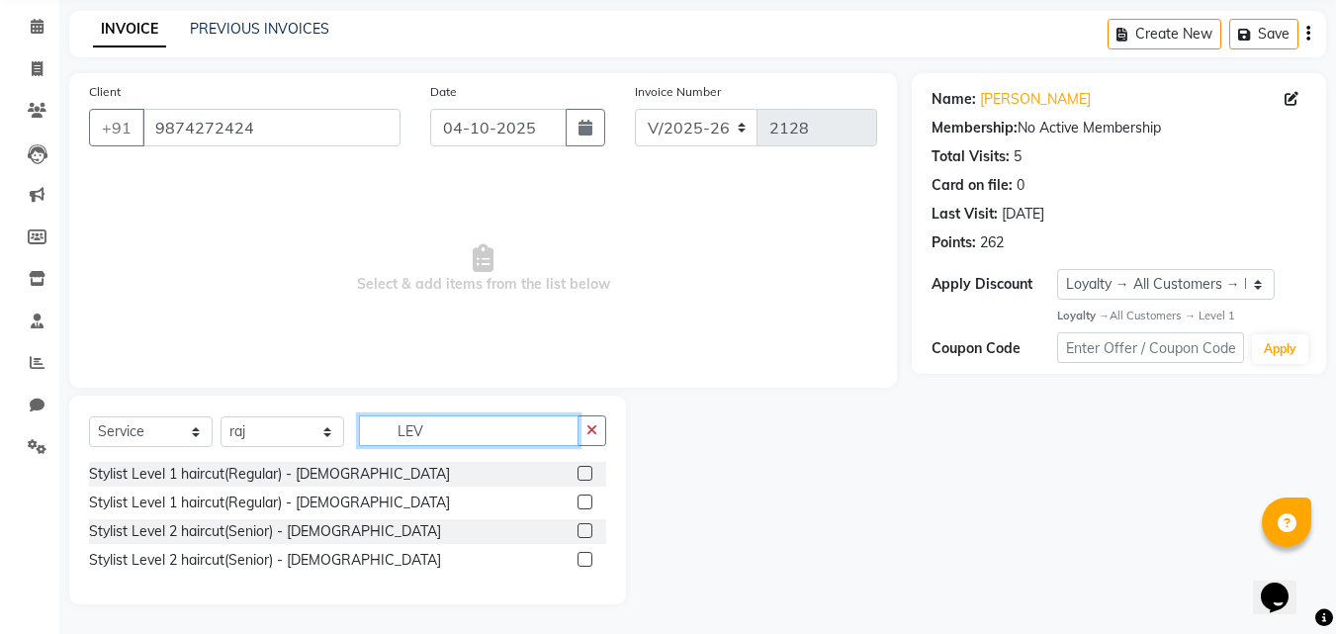
click at [538, 431] on input "LEV" at bounding box center [469, 430] width 220 height 31
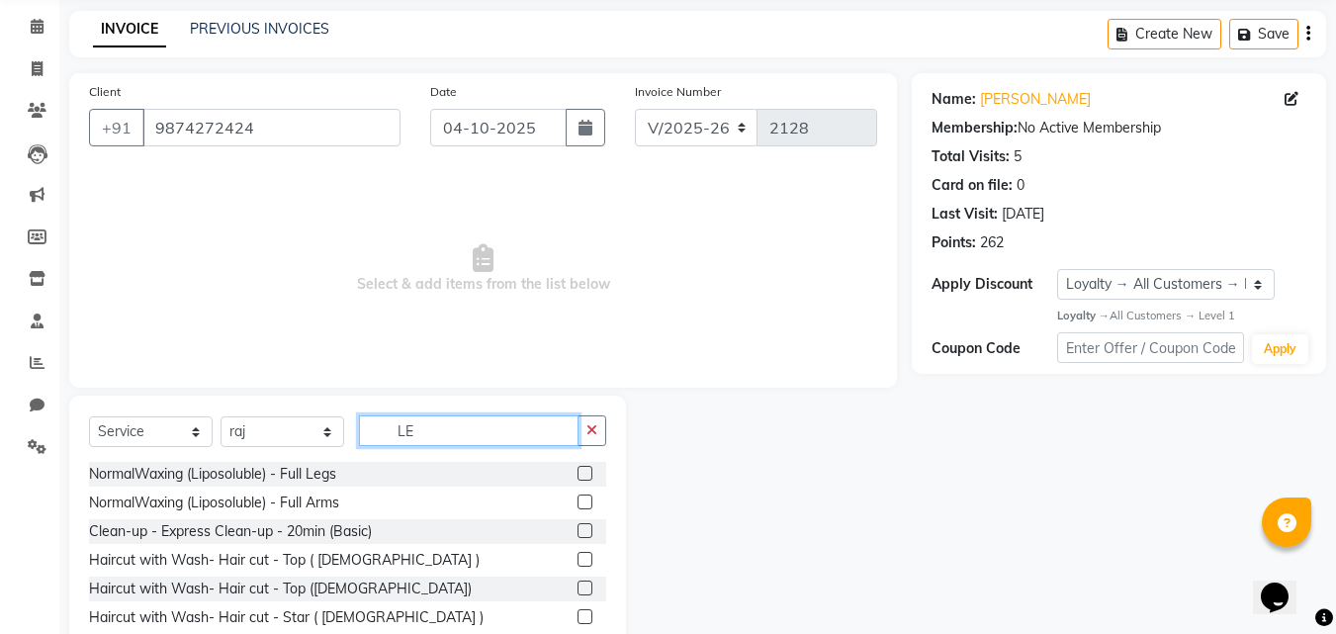
type input "L"
type input "LEV"
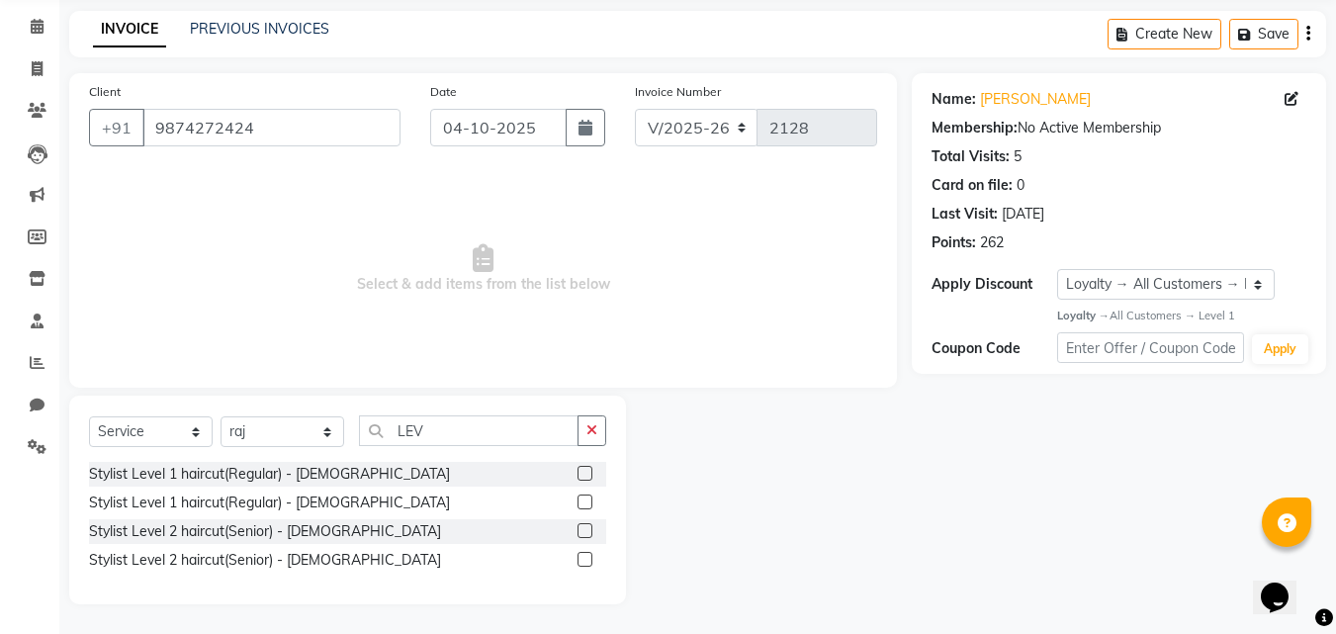
click at [584, 474] on label at bounding box center [585, 473] width 15 height 15
click at [584, 474] on input "checkbox" at bounding box center [584, 474] width 13 height 13
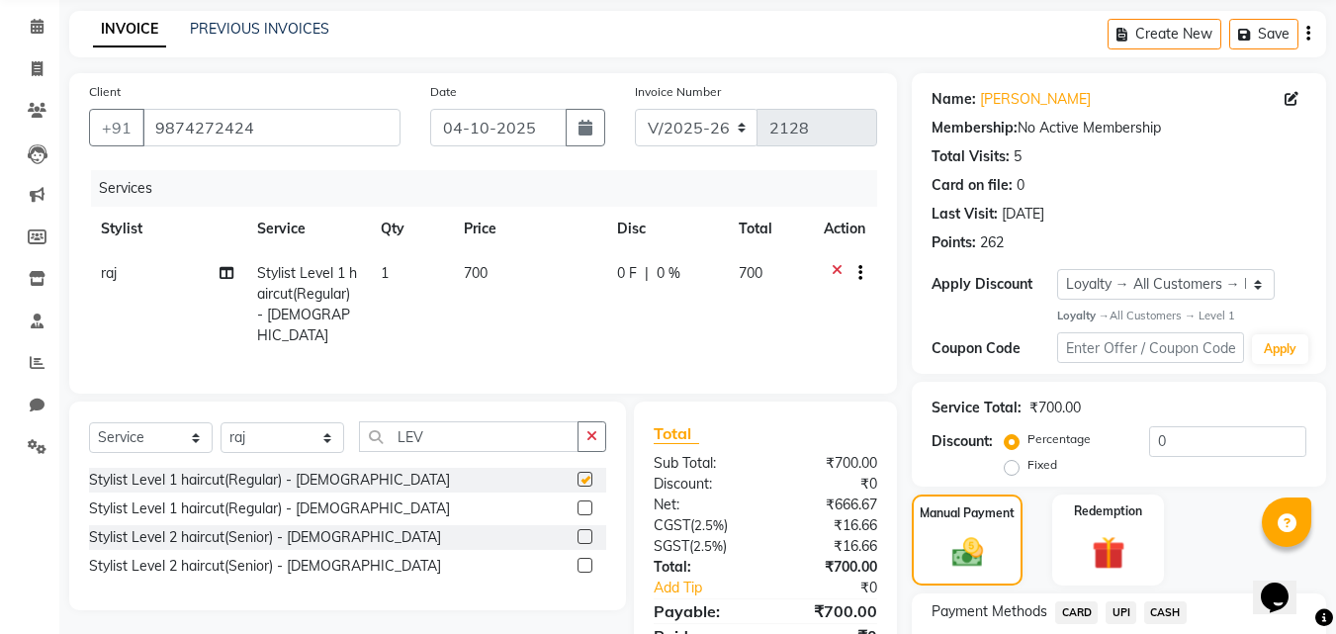
checkbox input "false"
click at [740, 275] on span "700" at bounding box center [751, 273] width 24 height 18
select select "37645"
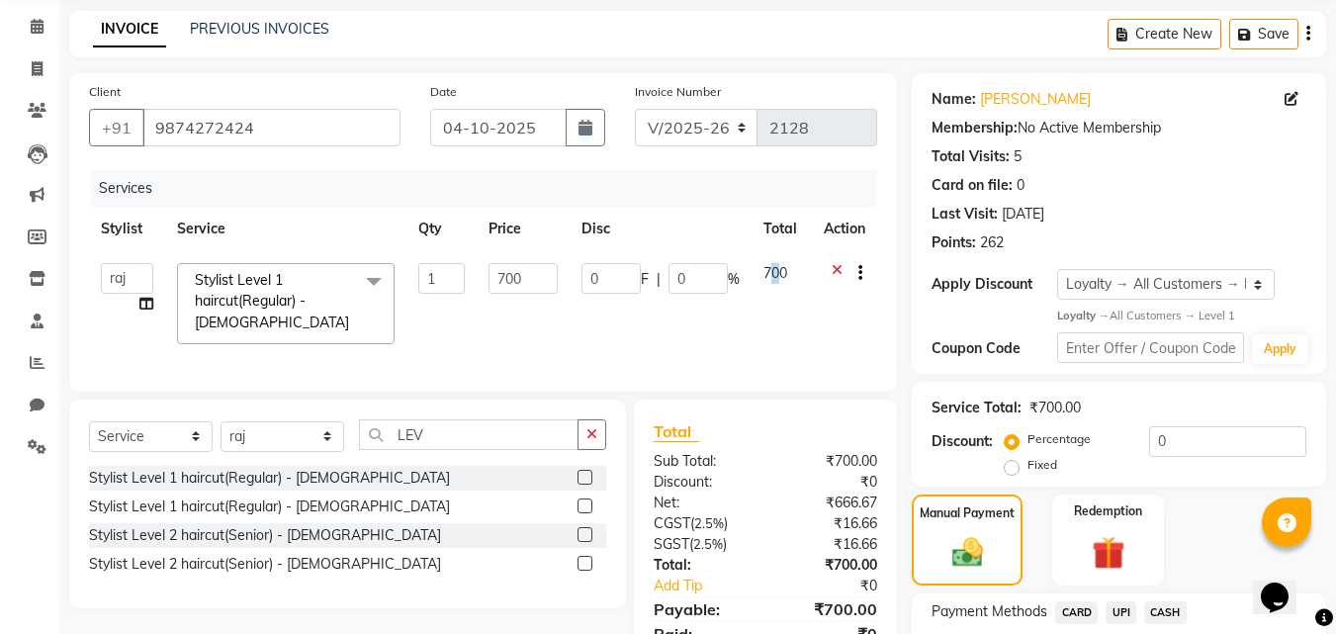
click at [776, 268] on span "700" at bounding box center [776, 273] width 24 height 18
click at [786, 277] on span "700" at bounding box center [776, 273] width 24 height 18
click at [788, 276] on td "700" at bounding box center [782, 303] width 60 height 105
click at [772, 272] on span "700" at bounding box center [776, 273] width 24 height 18
click at [779, 272] on span "700" at bounding box center [776, 273] width 24 height 18
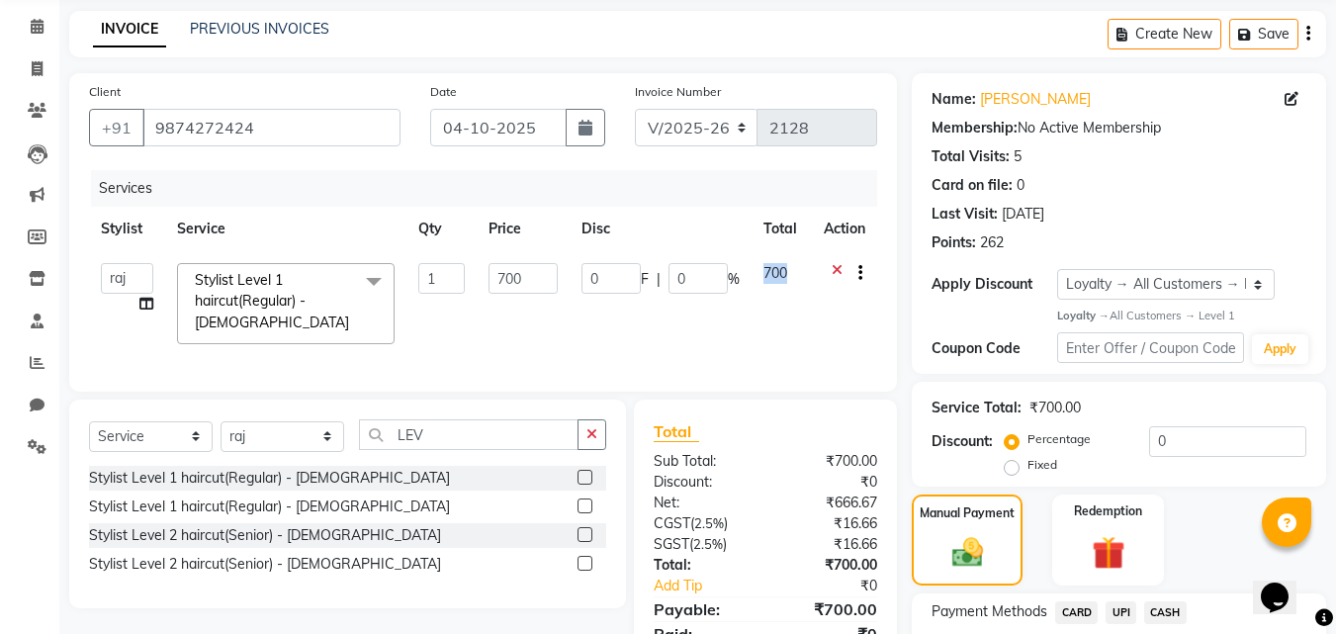
click at [779, 272] on span "700" at bounding box center [776, 273] width 24 height 18
click at [780, 272] on span "700" at bounding box center [776, 273] width 24 height 18
click at [771, 277] on span "700" at bounding box center [776, 273] width 24 height 18
click at [690, 277] on input "0" at bounding box center [698, 278] width 59 height 31
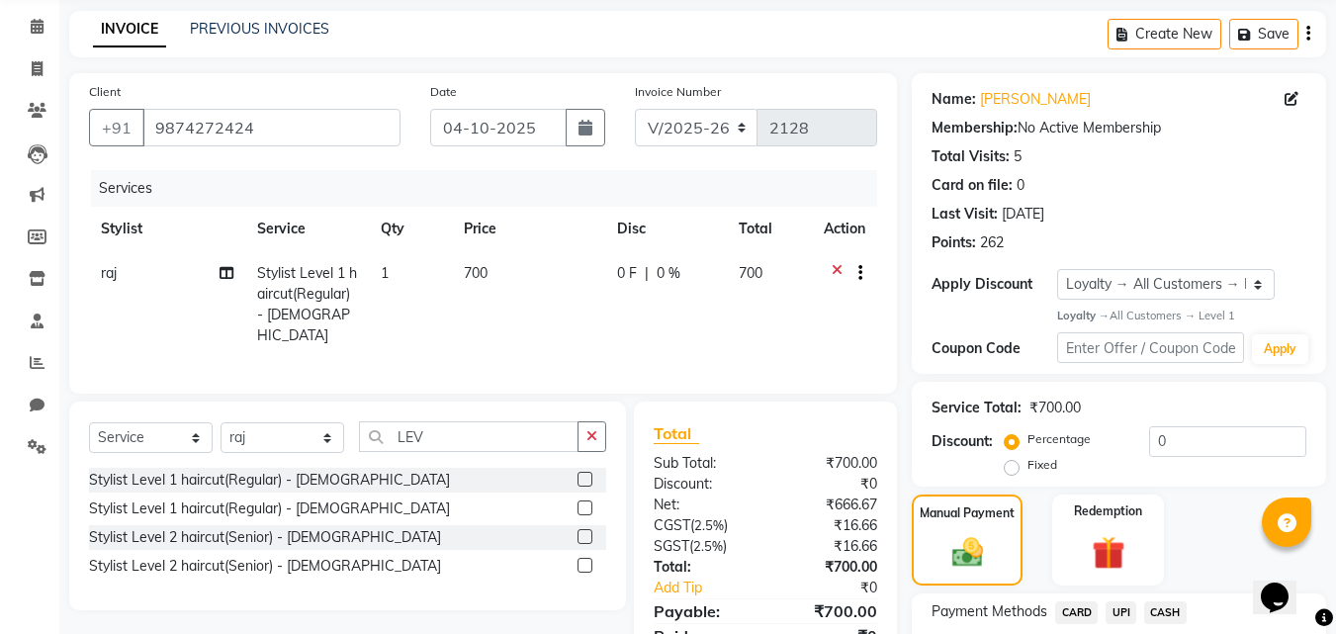
click at [780, 268] on td "700" at bounding box center [770, 304] width 86 height 107
select select "37645"
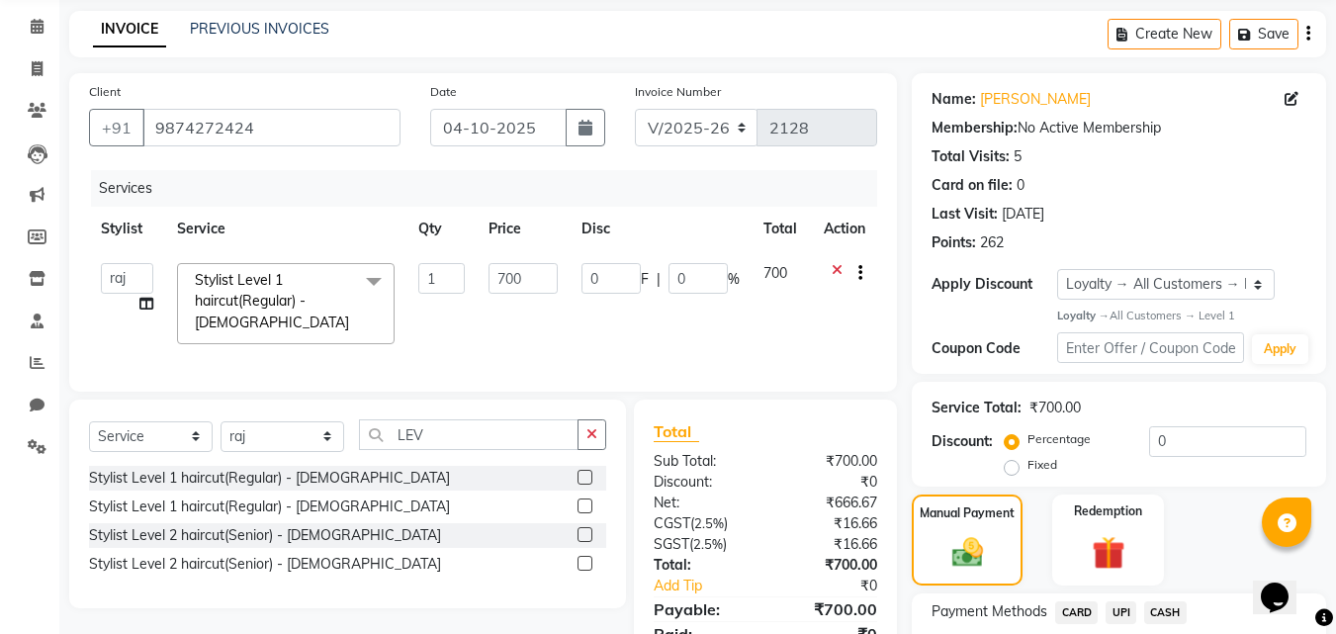
click at [783, 274] on span "700" at bounding box center [776, 273] width 24 height 18
click at [785, 274] on span "700" at bounding box center [776, 273] width 24 height 18
click at [774, 265] on span "700" at bounding box center [776, 273] width 24 height 18
click at [798, 271] on td "700" at bounding box center [782, 303] width 60 height 105
click at [765, 263] on td "700" at bounding box center [782, 303] width 60 height 105
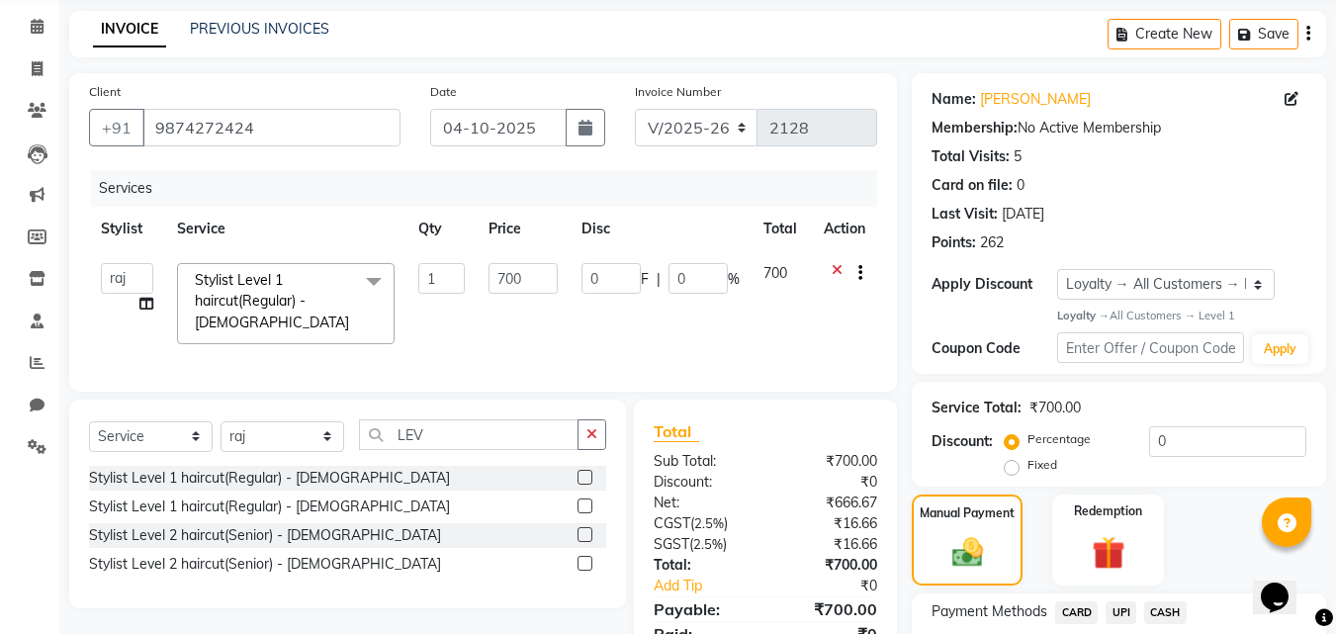
click at [783, 274] on span "700" at bounding box center [776, 273] width 24 height 18
click at [784, 277] on span "700" at bounding box center [776, 273] width 24 height 18
click at [546, 285] on input "700" at bounding box center [523, 278] width 68 height 31
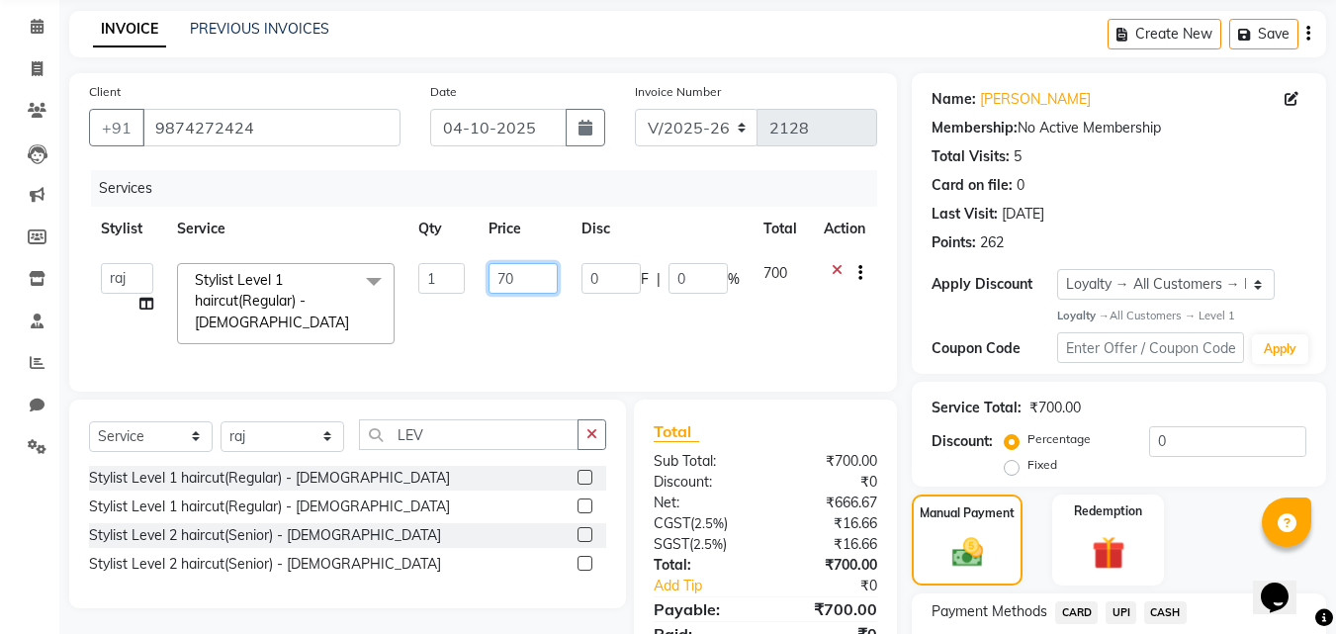
type input "7"
type input "500"
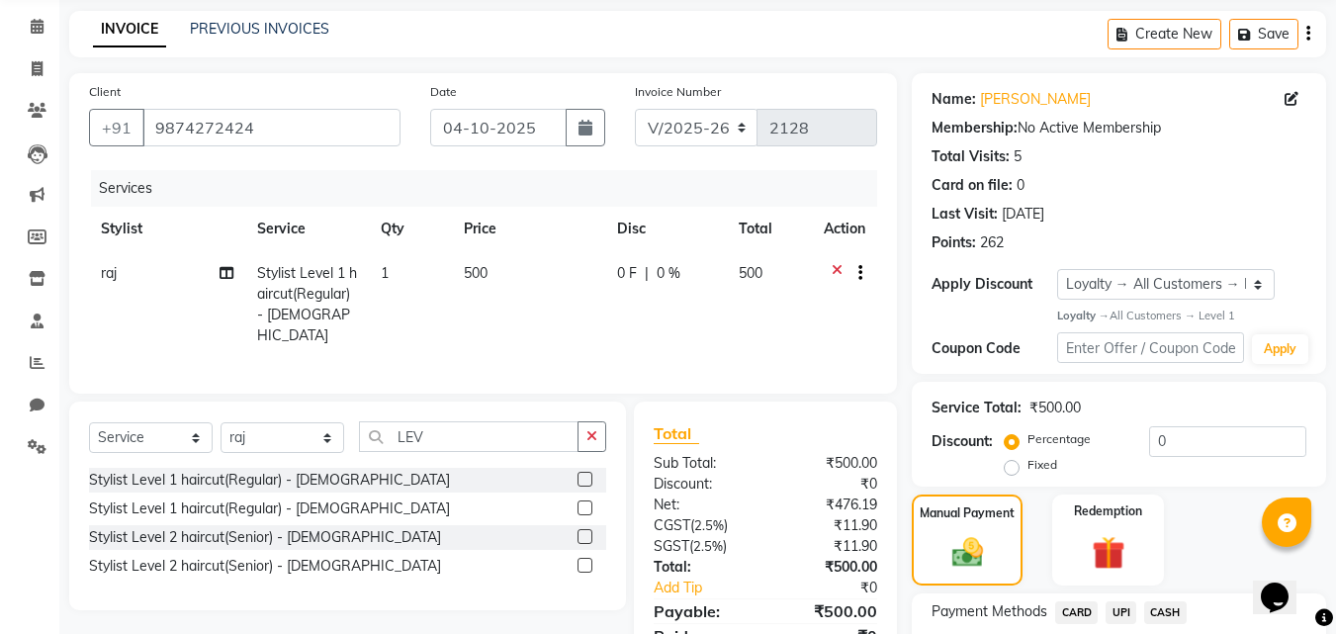
click at [494, 318] on td "500" at bounding box center [528, 304] width 153 height 107
select select "37645"
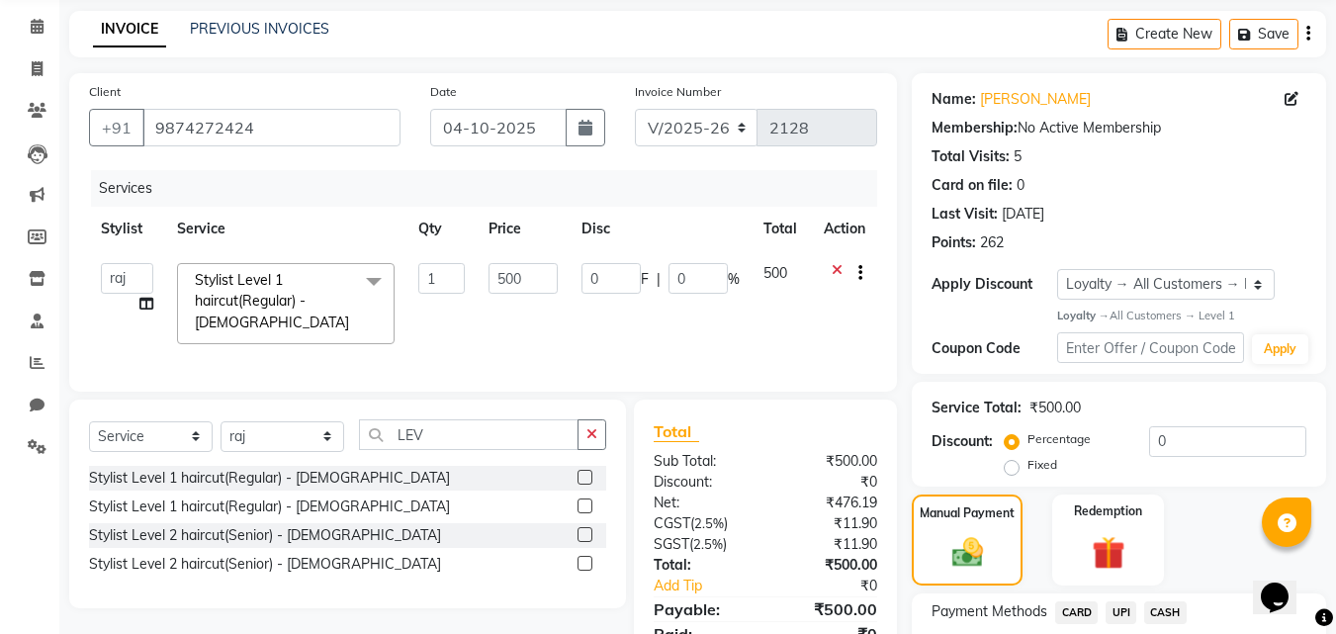
scroll to position [224, 0]
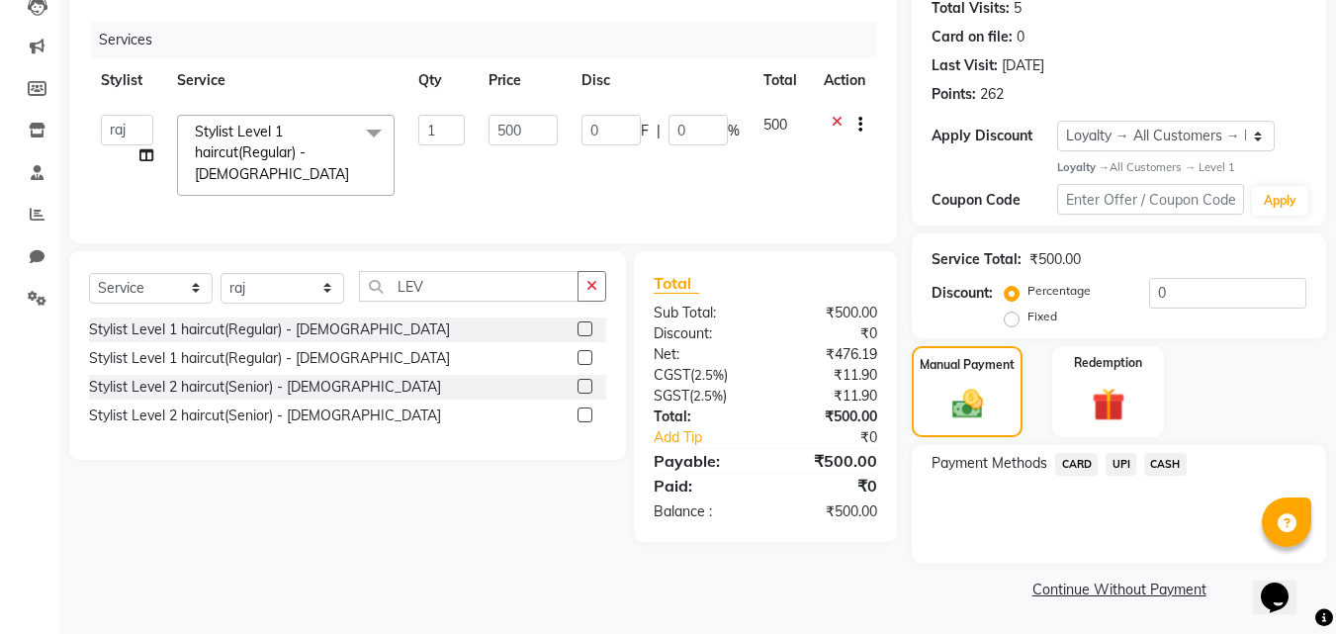
click at [1160, 468] on span "CASH" at bounding box center [1165, 464] width 43 height 23
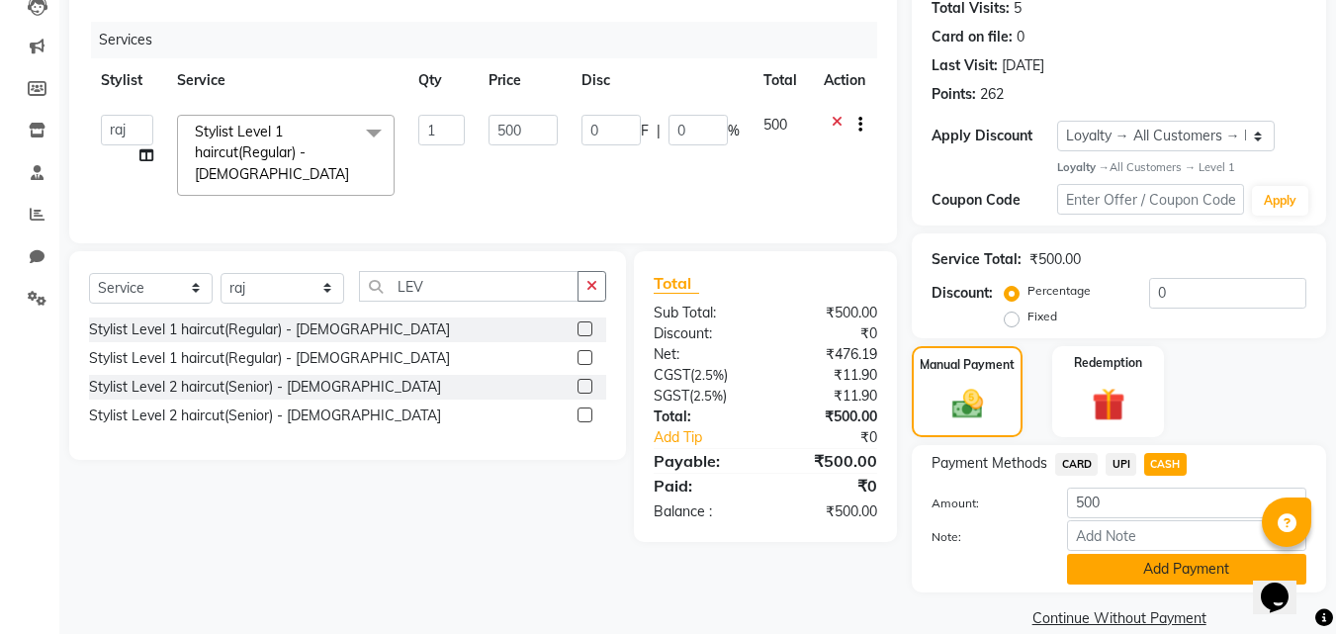
click at [1208, 567] on button "Add Payment" at bounding box center [1186, 569] width 239 height 31
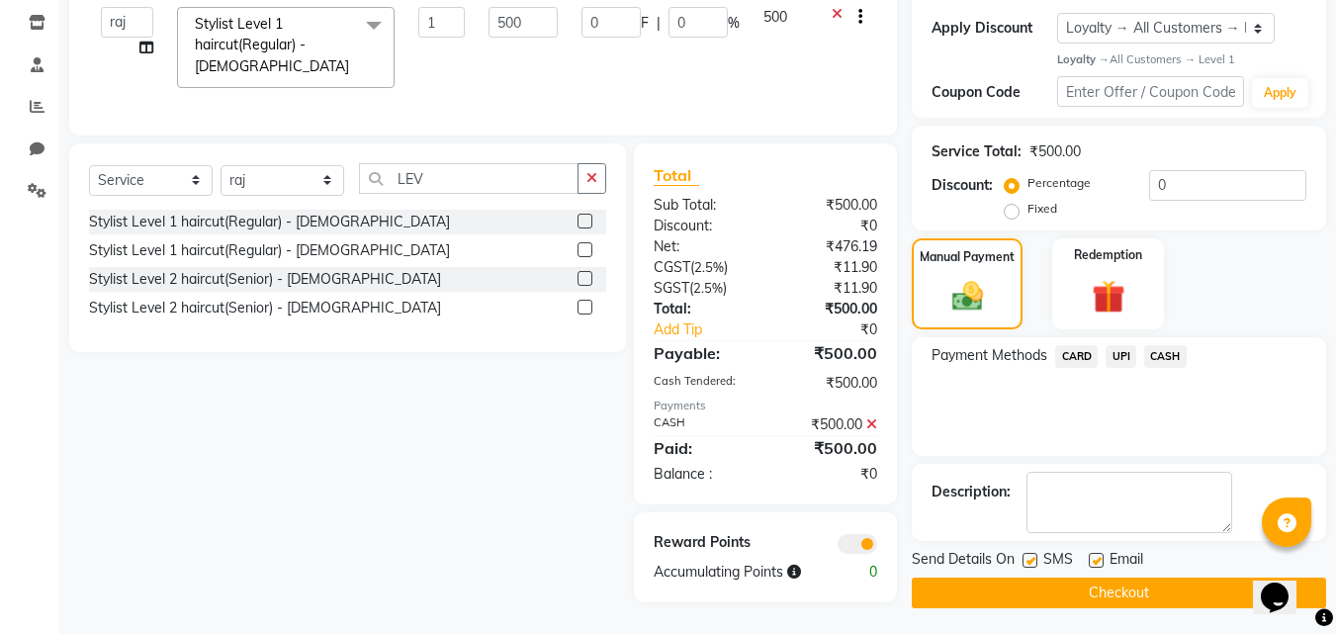
scroll to position [335, 0]
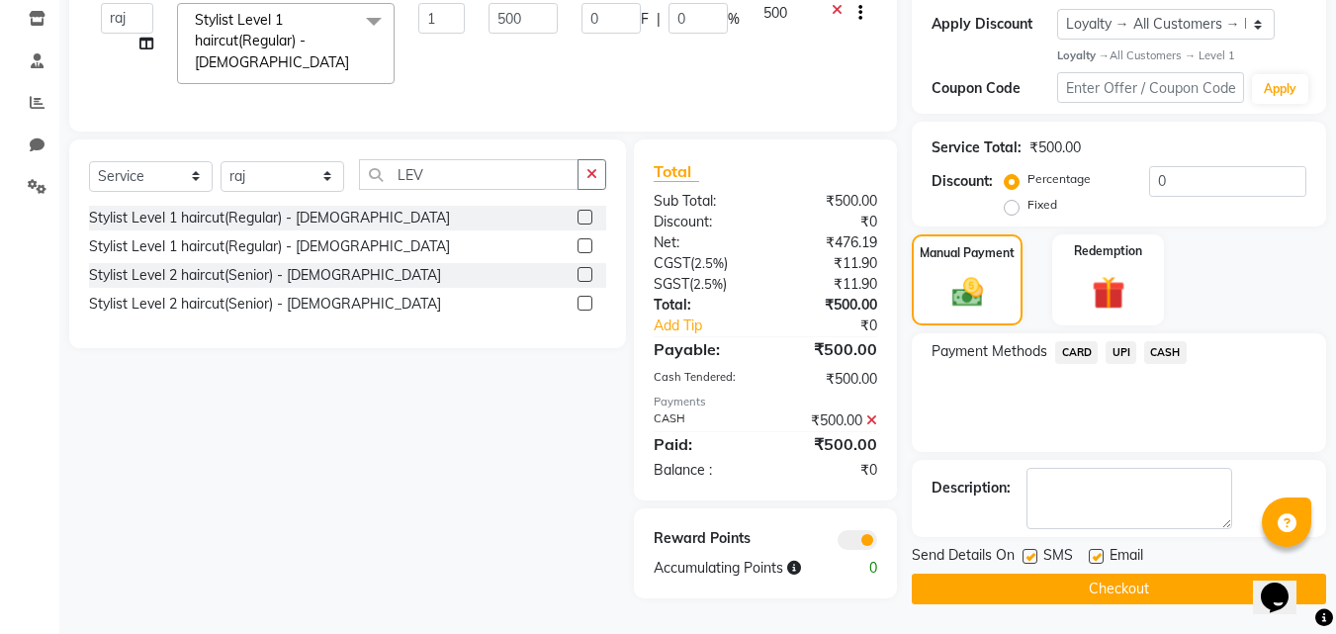
click at [1088, 586] on button "Checkout" at bounding box center [1119, 589] width 414 height 31
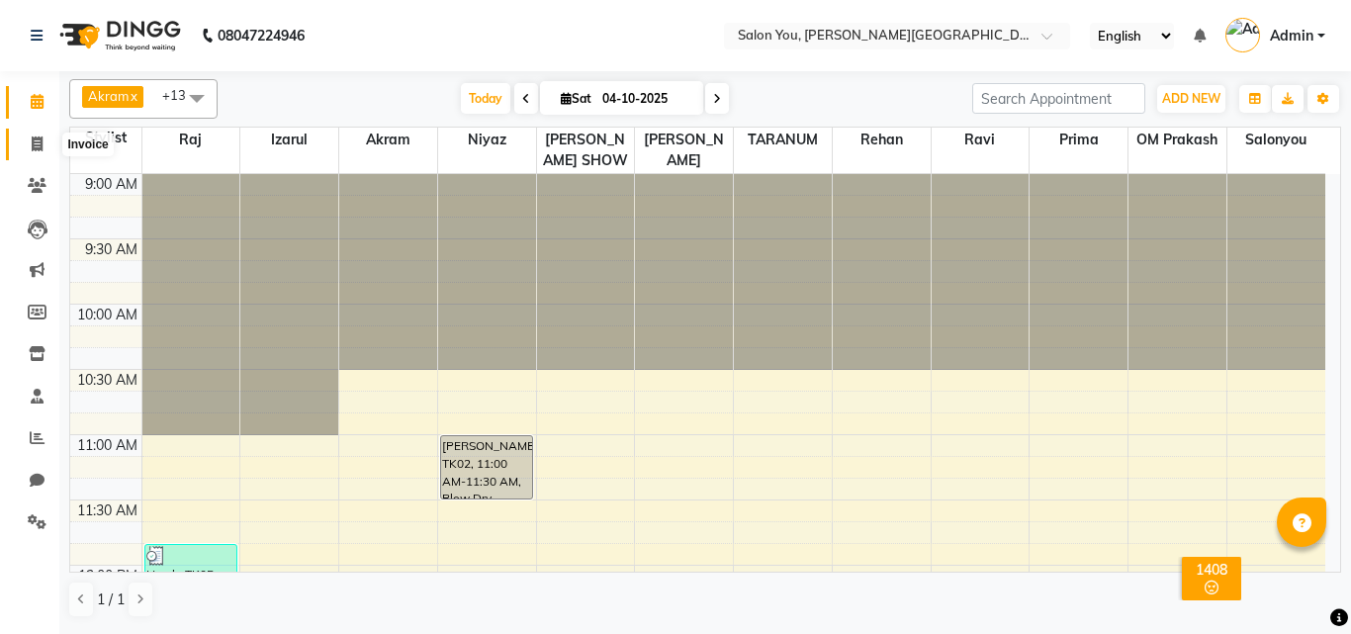
click at [45, 147] on span at bounding box center [37, 145] width 35 height 23
select select "service"
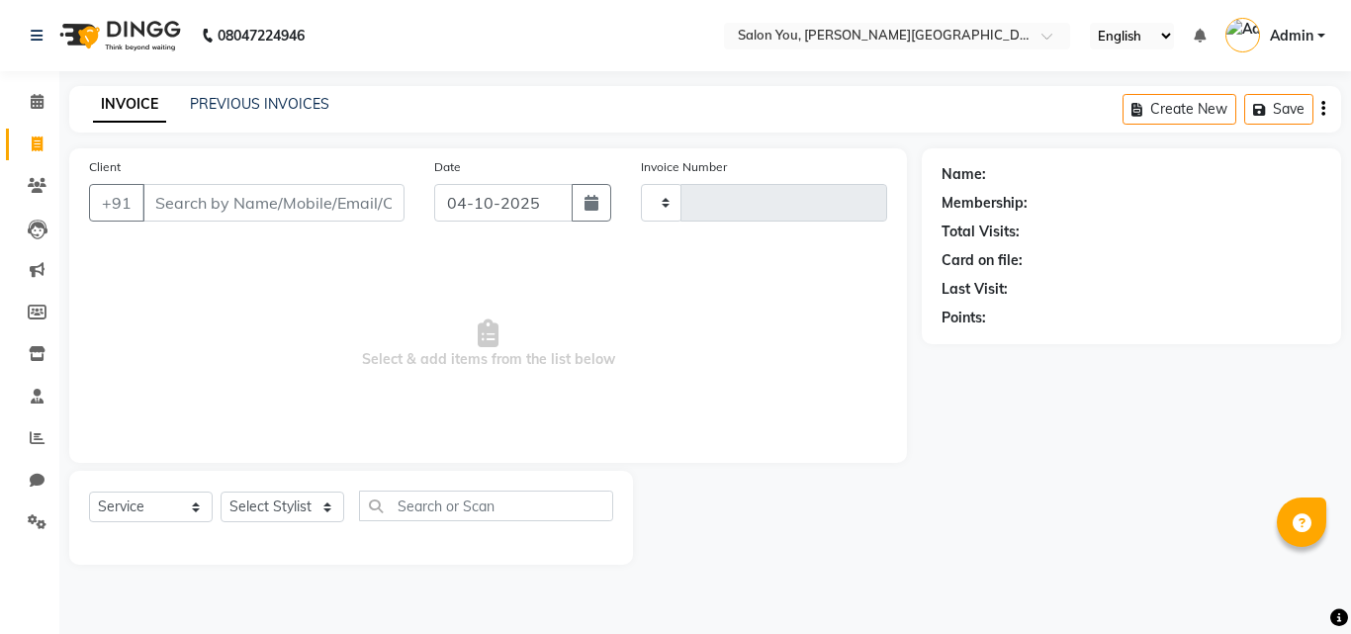
type input "2131"
select select "5231"
click at [180, 198] on input "Client" at bounding box center [273, 203] width 262 height 38
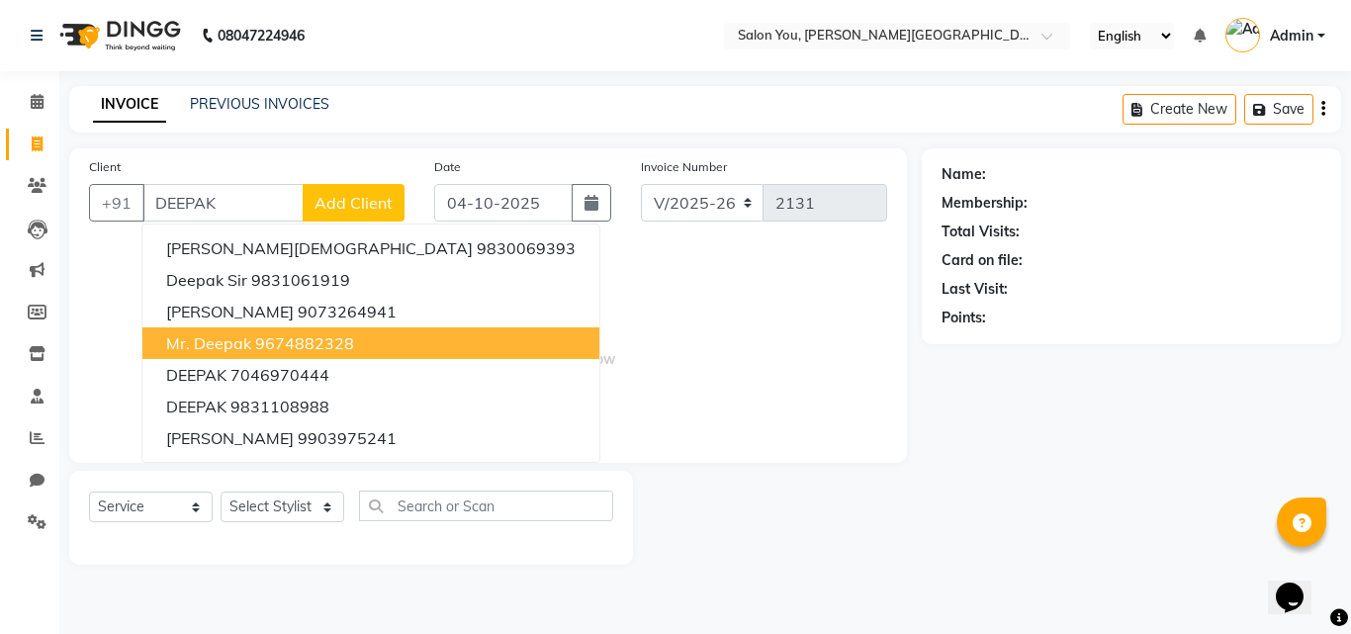
click at [243, 344] on span "Mr. Deepak" at bounding box center [208, 343] width 85 height 20
type input "9674882328"
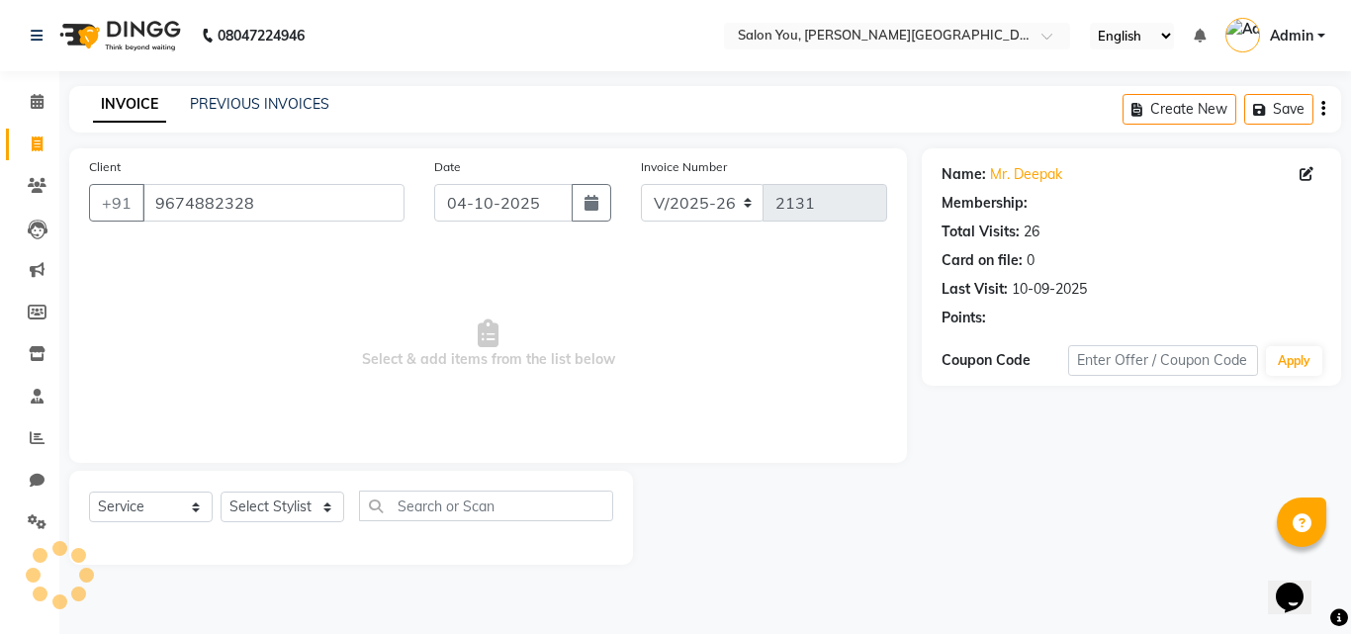
select select "1: Object"
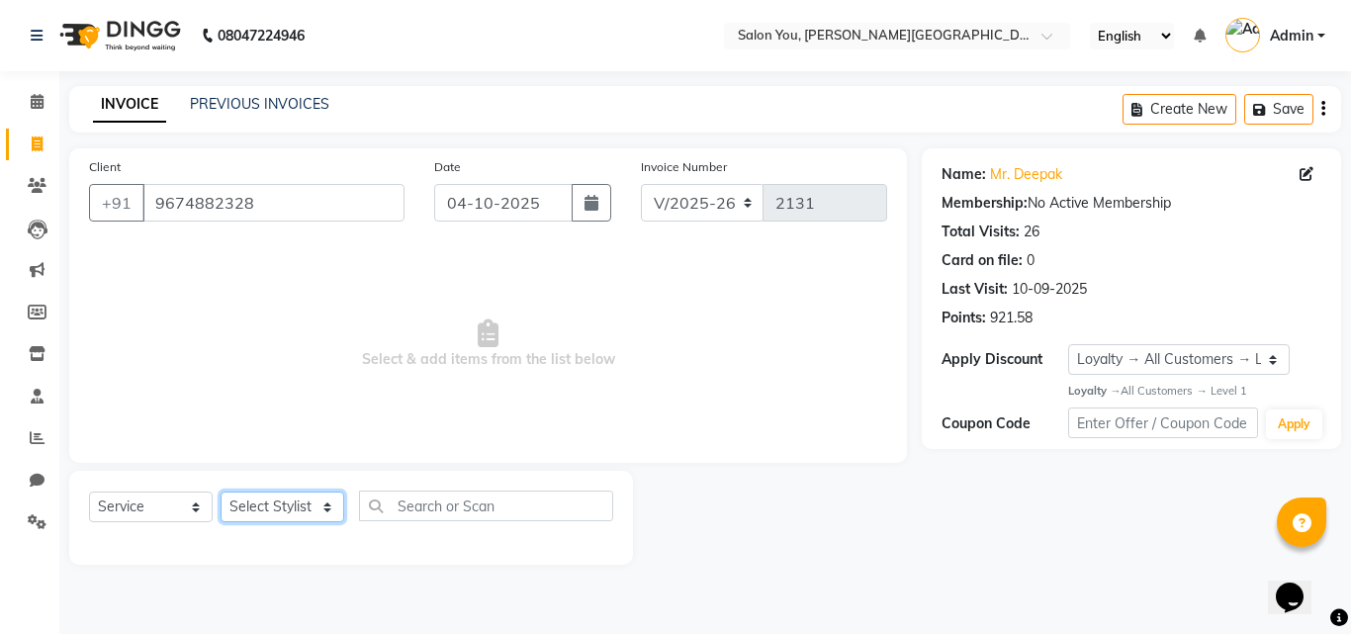
click at [330, 508] on select "Select Stylist Akram Auditor Christina Izarul jaydip Niyaz OM Prakash prima raj…" at bounding box center [283, 507] width 124 height 31
select select "37645"
click at [221, 492] on select "Select Stylist Akram Auditor Christina Izarul jaydip Niyaz OM Prakash prima raj…" at bounding box center [283, 507] width 124 height 31
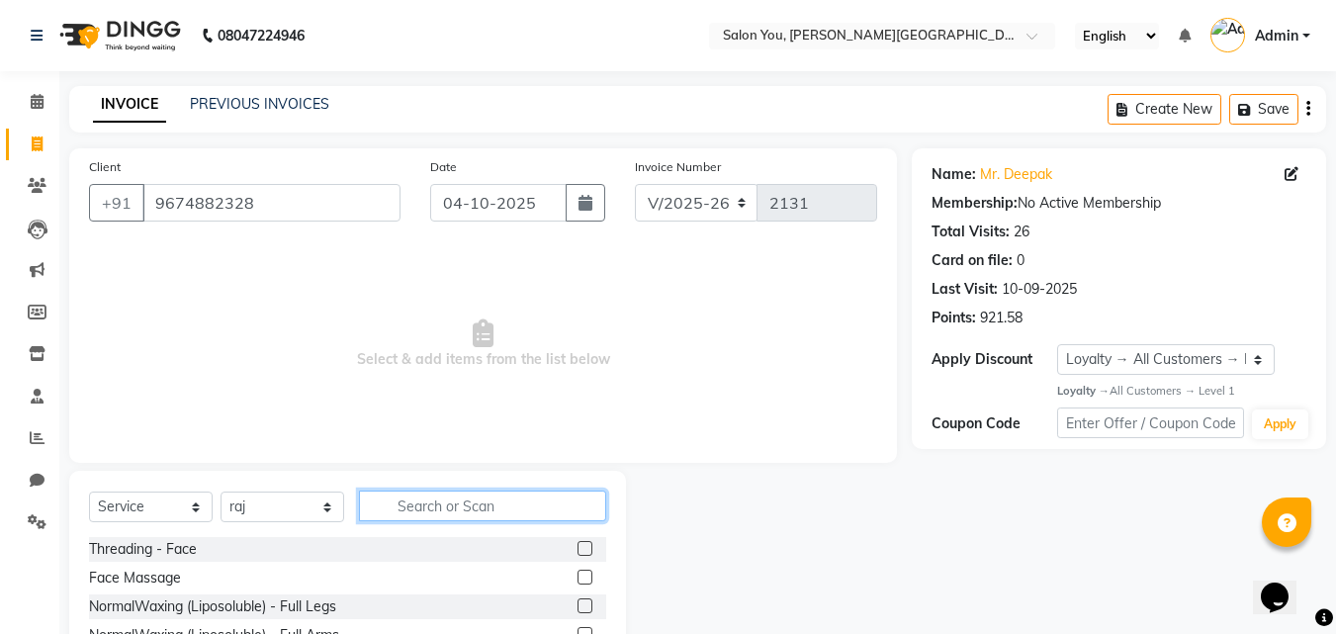
click at [405, 508] on input "text" at bounding box center [482, 506] width 247 height 31
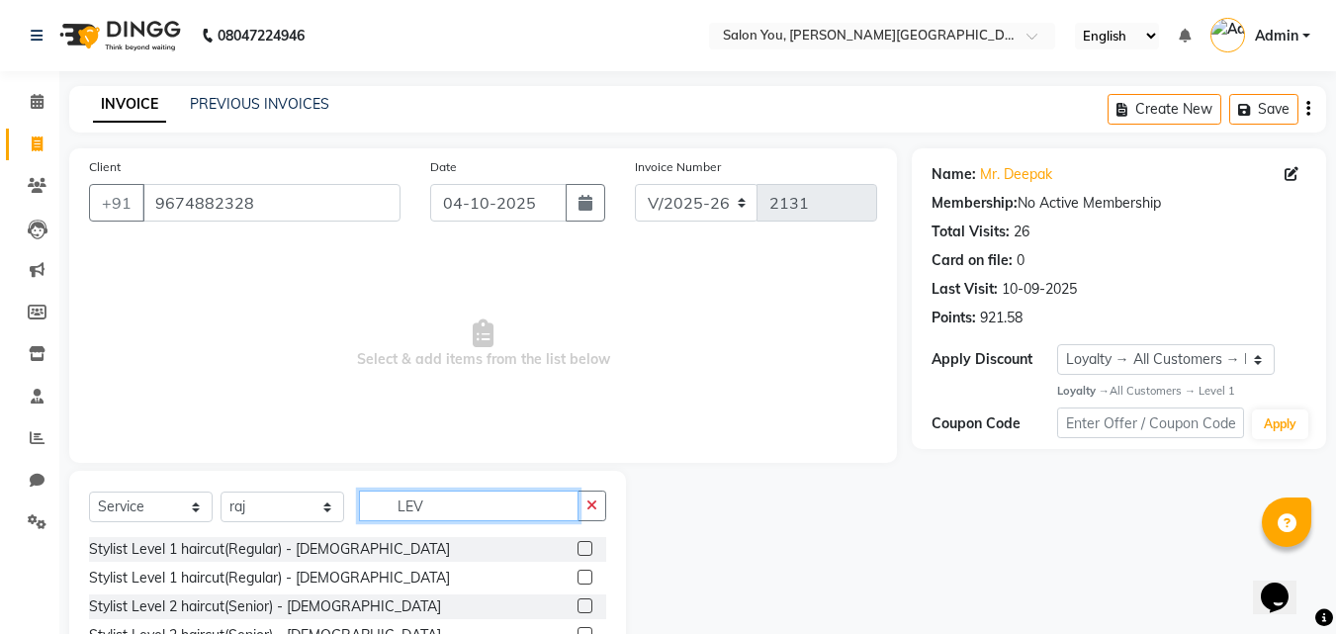
type input "LEV"
click at [586, 551] on label at bounding box center [585, 548] width 15 height 15
click at [586, 551] on input "checkbox" at bounding box center [584, 549] width 13 height 13
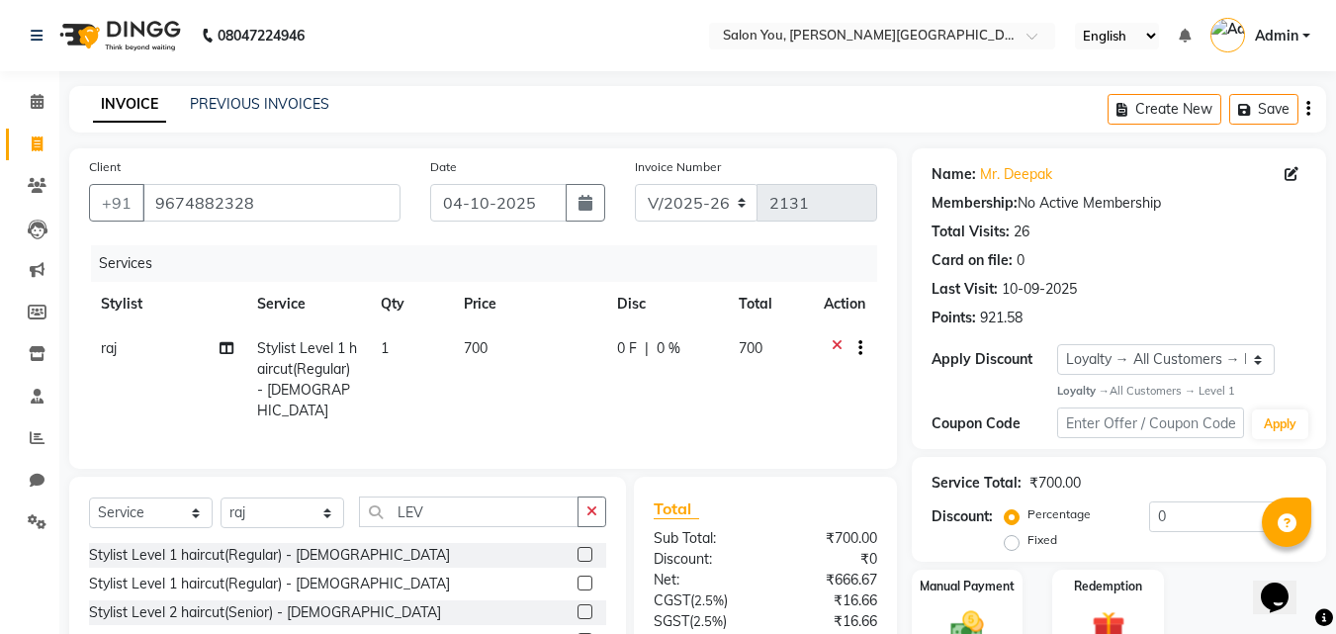
click at [587, 552] on label at bounding box center [585, 554] width 15 height 15
click at [587, 552] on input "checkbox" at bounding box center [584, 555] width 13 height 13
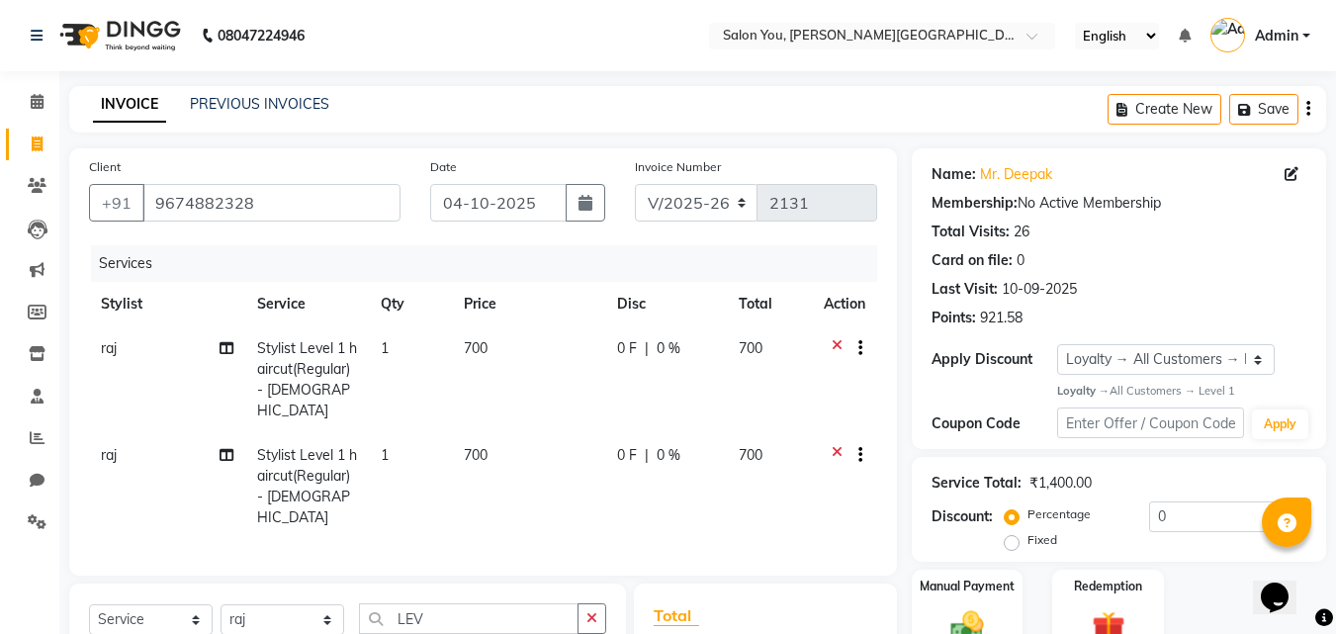
checkbox input "false"
click at [111, 446] on span "raj" at bounding box center [109, 455] width 16 height 18
select select "37645"
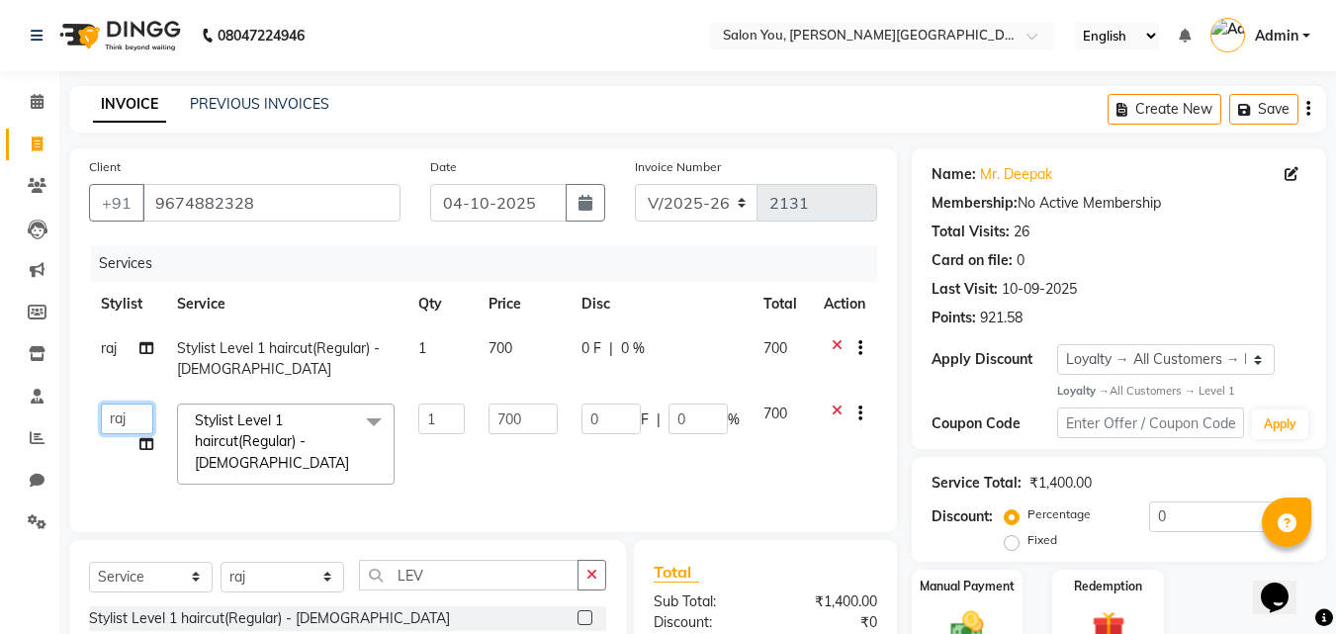
click at [131, 419] on select "Akram Auditor Christina Izarul jaydip Niyaz OM Prakash prima raj ravi rehan RIN…" at bounding box center [127, 419] width 52 height 31
select select "89003"
click at [441, 571] on input "LEV" at bounding box center [469, 575] width 220 height 31
type input "L"
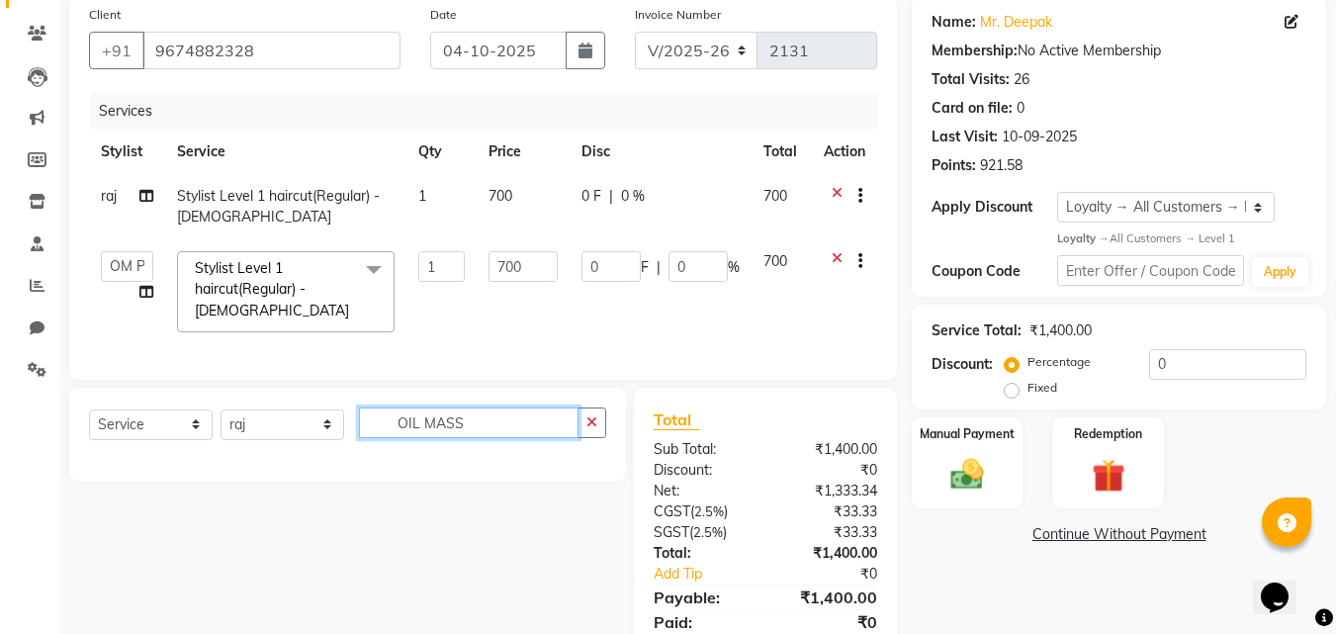
scroll to position [198, 0]
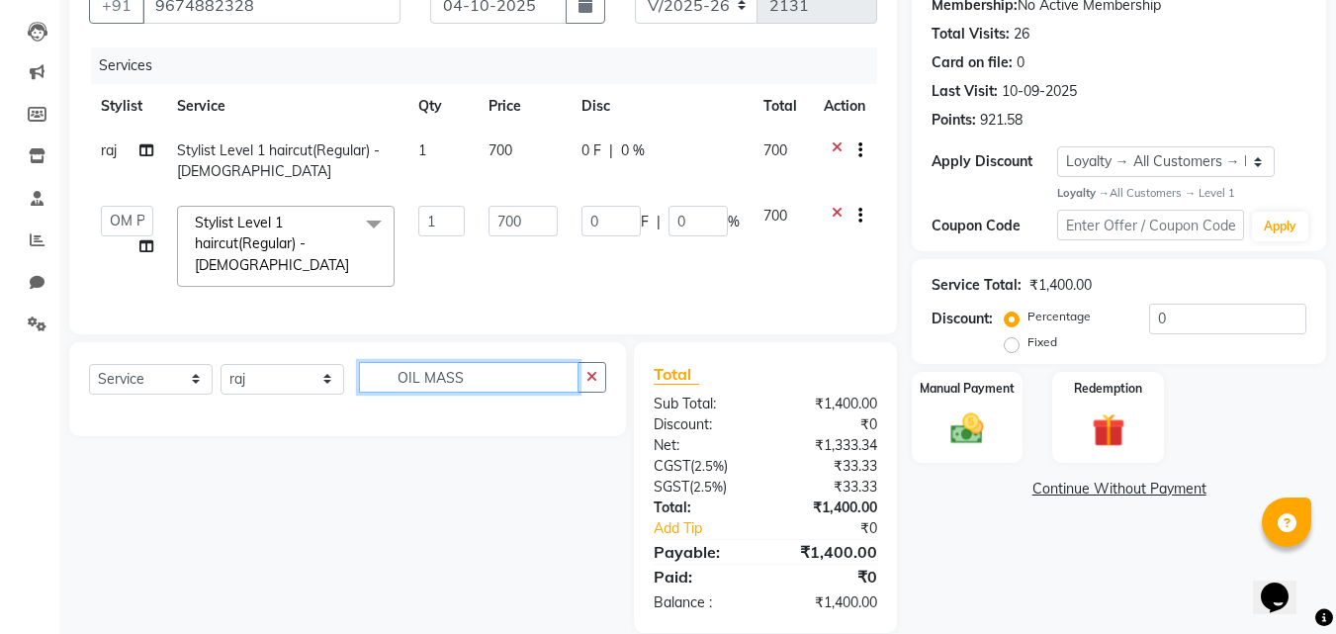
click at [506, 372] on input "OIL MASS" at bounding box center [469, 377] width 220 height 31
type input "O"
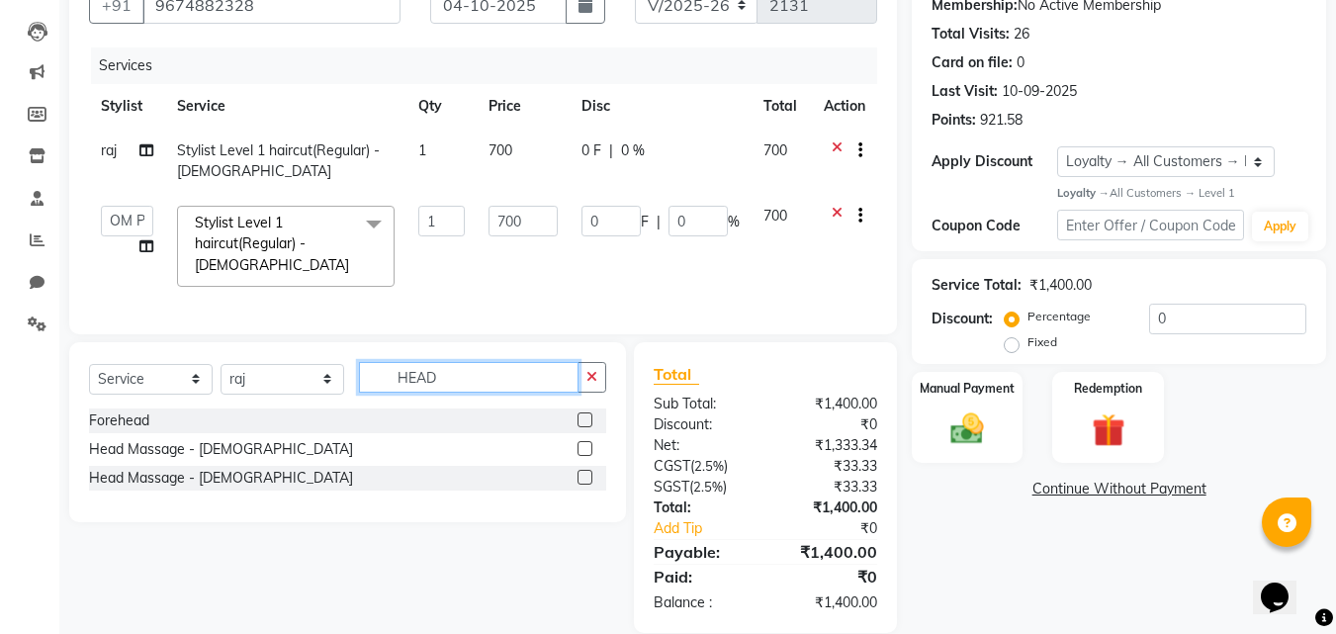
type input "HEAD"
click at [584, 441] on label at bounding box center [585, 448] width 15 height 15
click at [584, 443] on input "checkbox" at bounding box center [584, 449] width 13 height 13
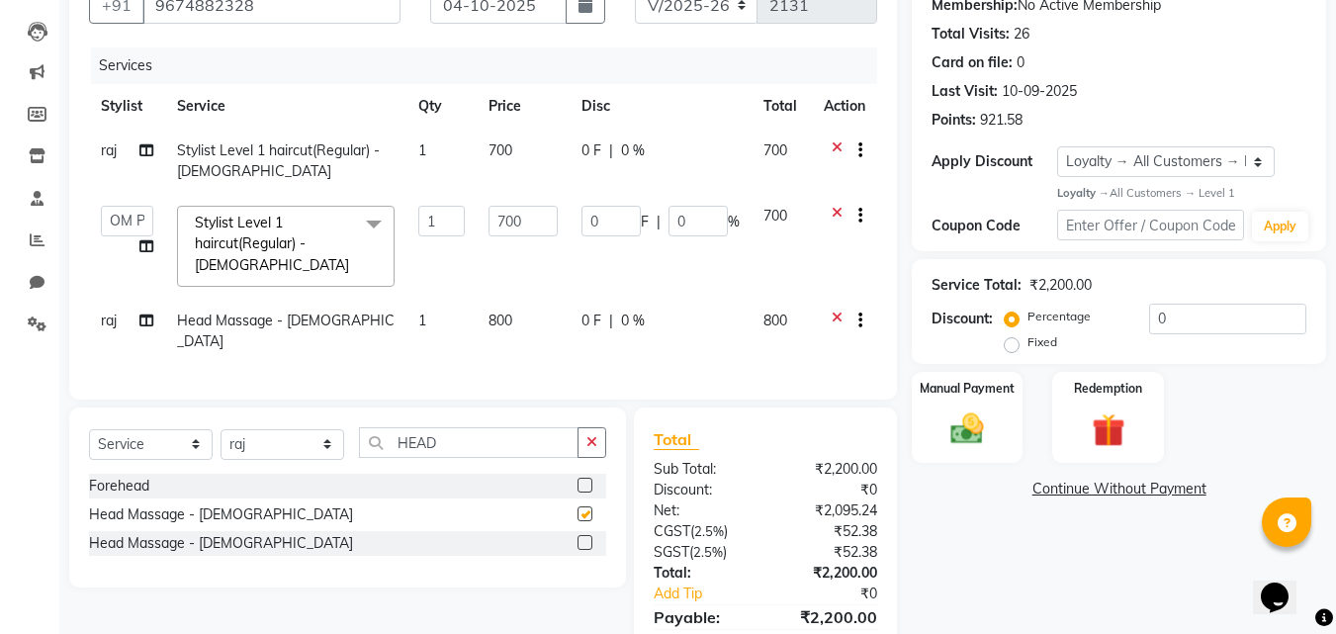
checkbox input "false"
click at [518, 152] on td "700" at bounding box center [523, 161] width 92 height 65
select select "37645"
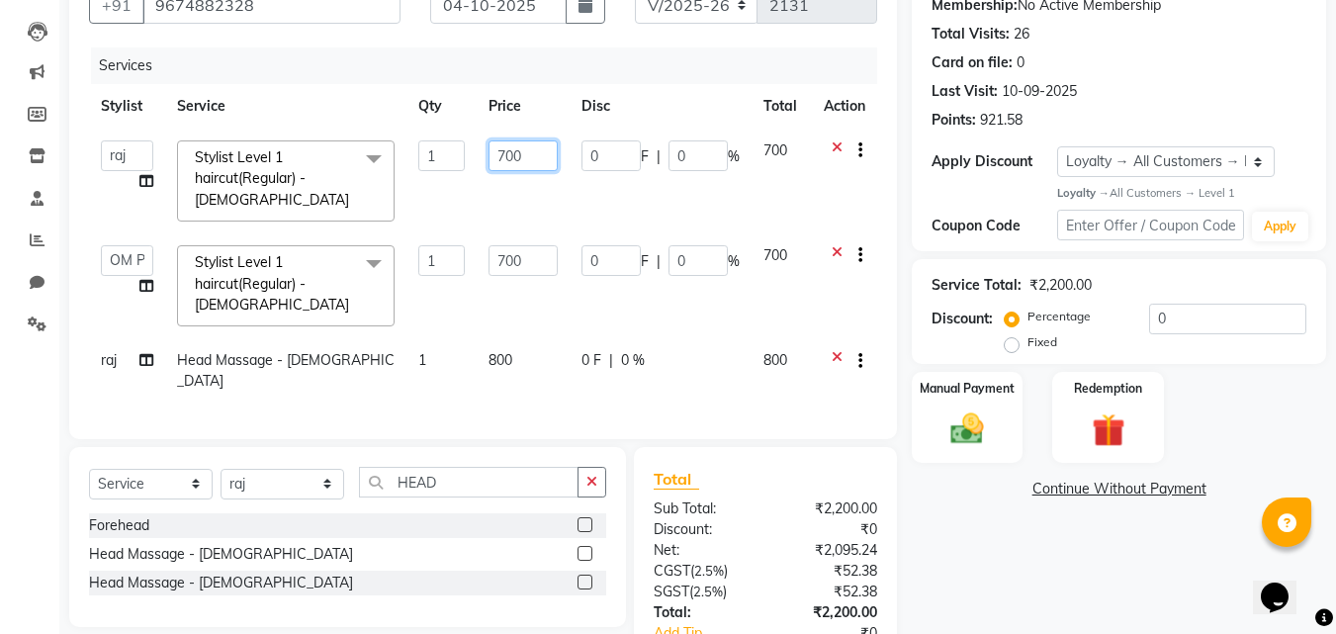
click at [526, 156] on input "700" at bounding box center [523, 155] width 68 height 31
type input "7"
type input "400"
click at [525, 241] on td "700" at bounding box center [523, 285] width 92 height 105
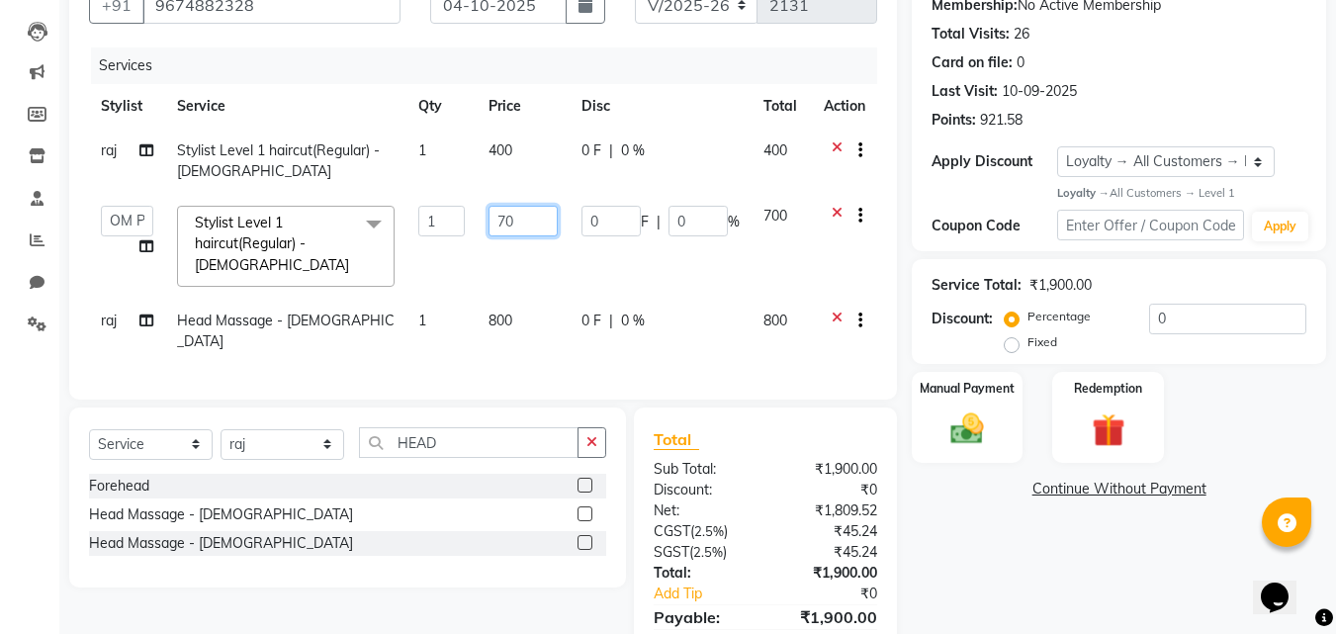
type input "7"
type input "400"
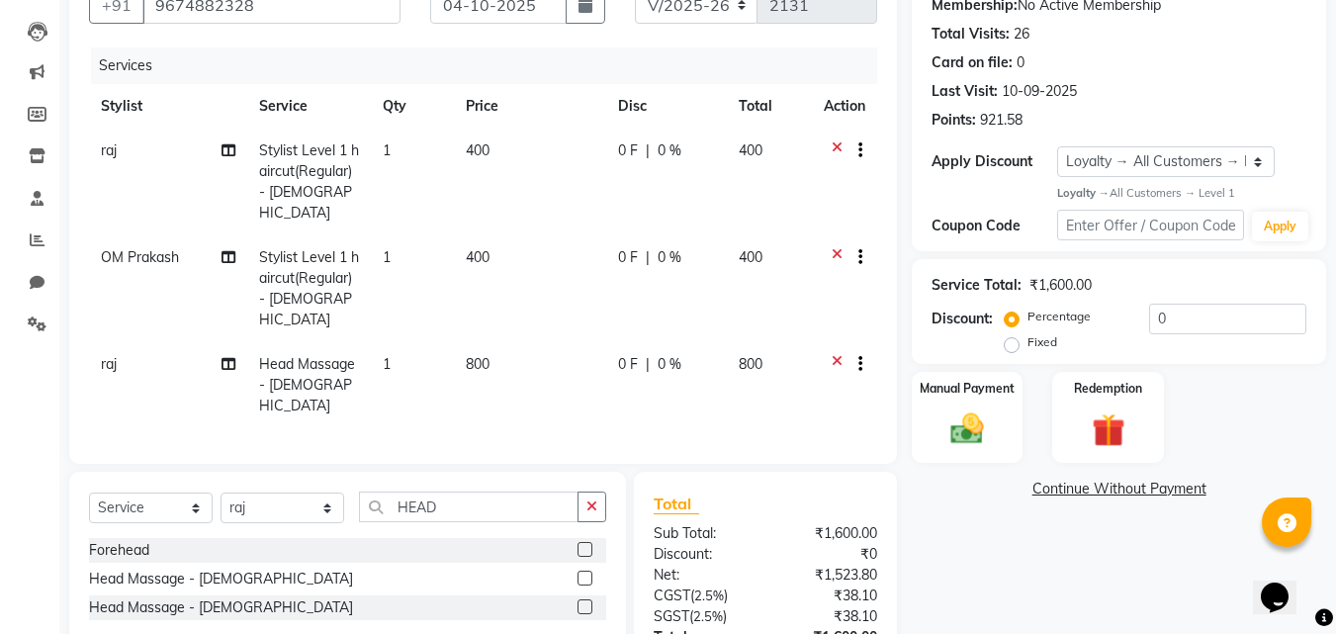
click at [502, 255] on td "400" at bounding box center [530, 288] width 152 height 107
select select "89003"
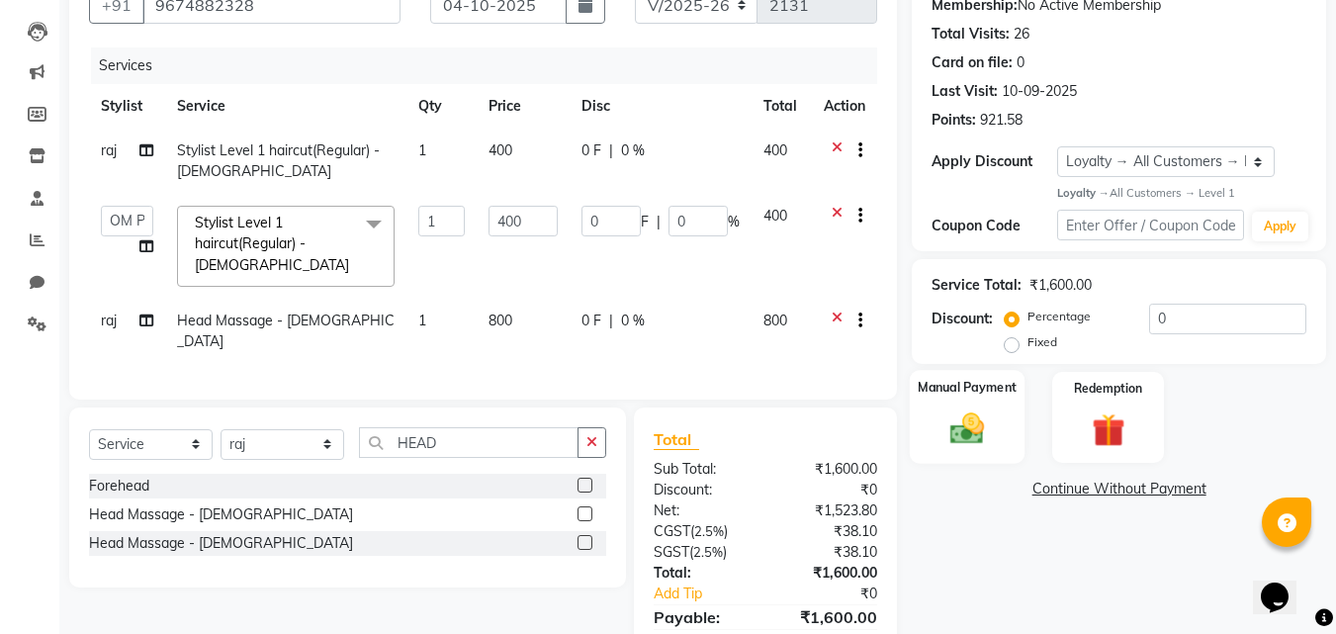
click at [1003, 411] on div "Manual Payment" at bounding box center [968, 417] width 116 height 94
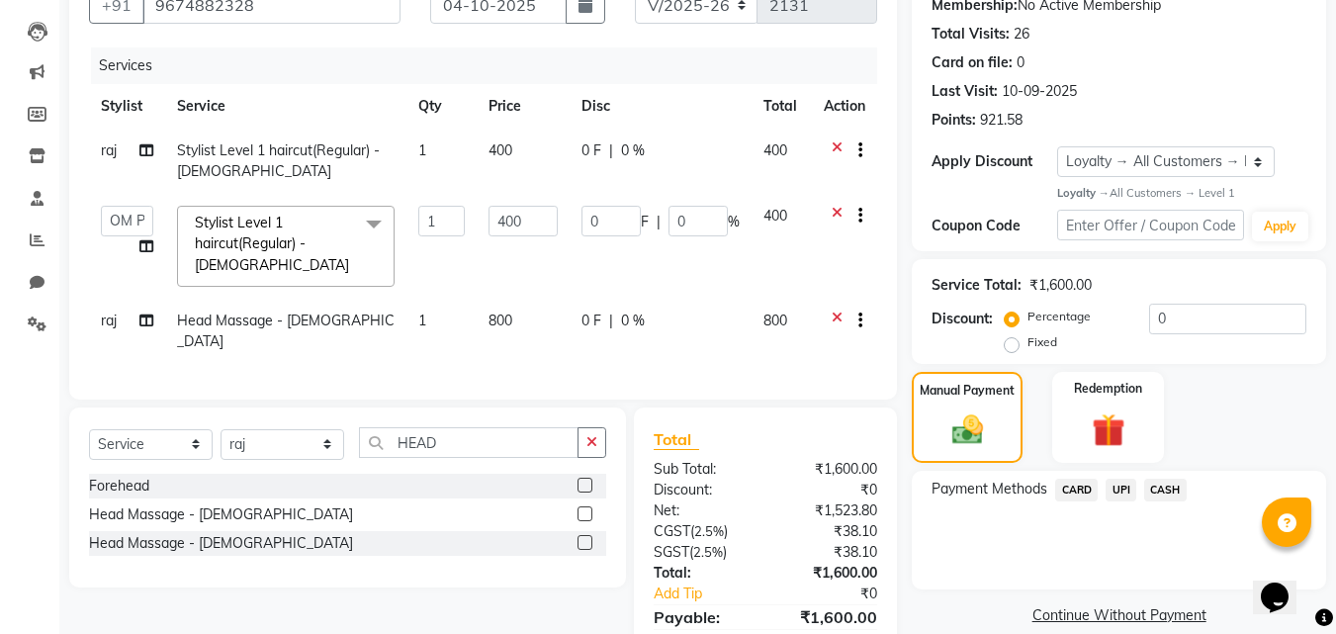
click at [1123, 490] on span "UPI" at bounding box center [1121, 490] width 31 height 23
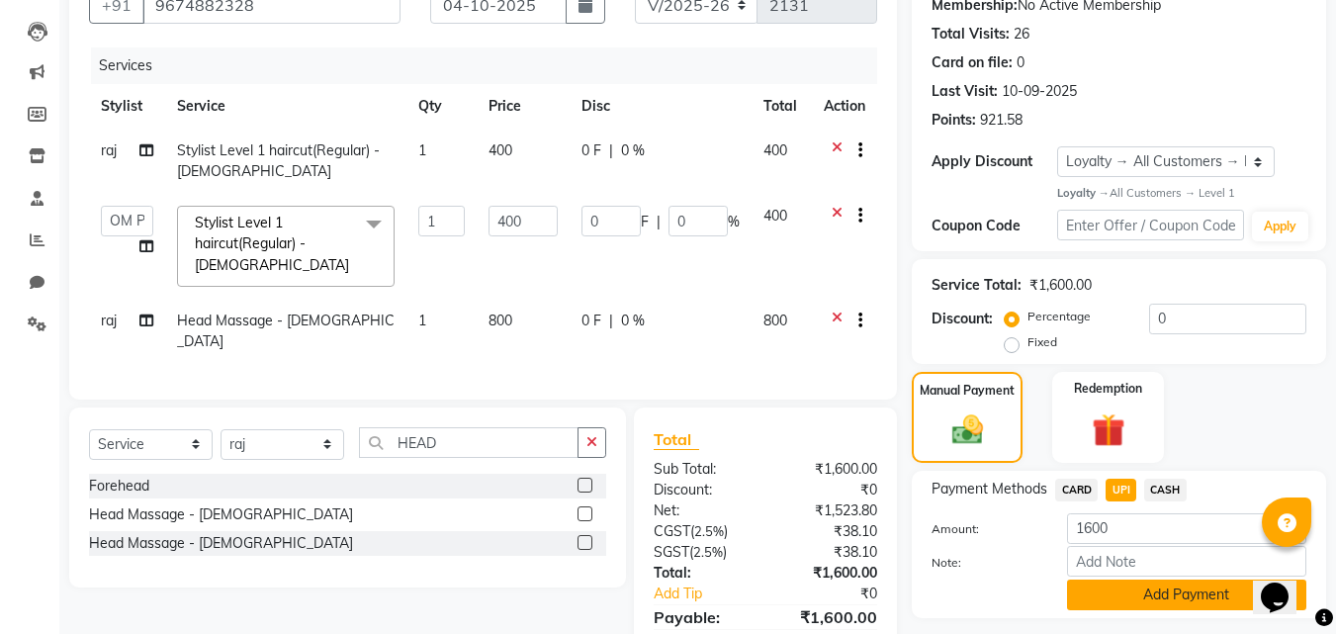
click at [1158, 594] on button "Add Payment" at bounding box center [1186, 595] width 239 height 31
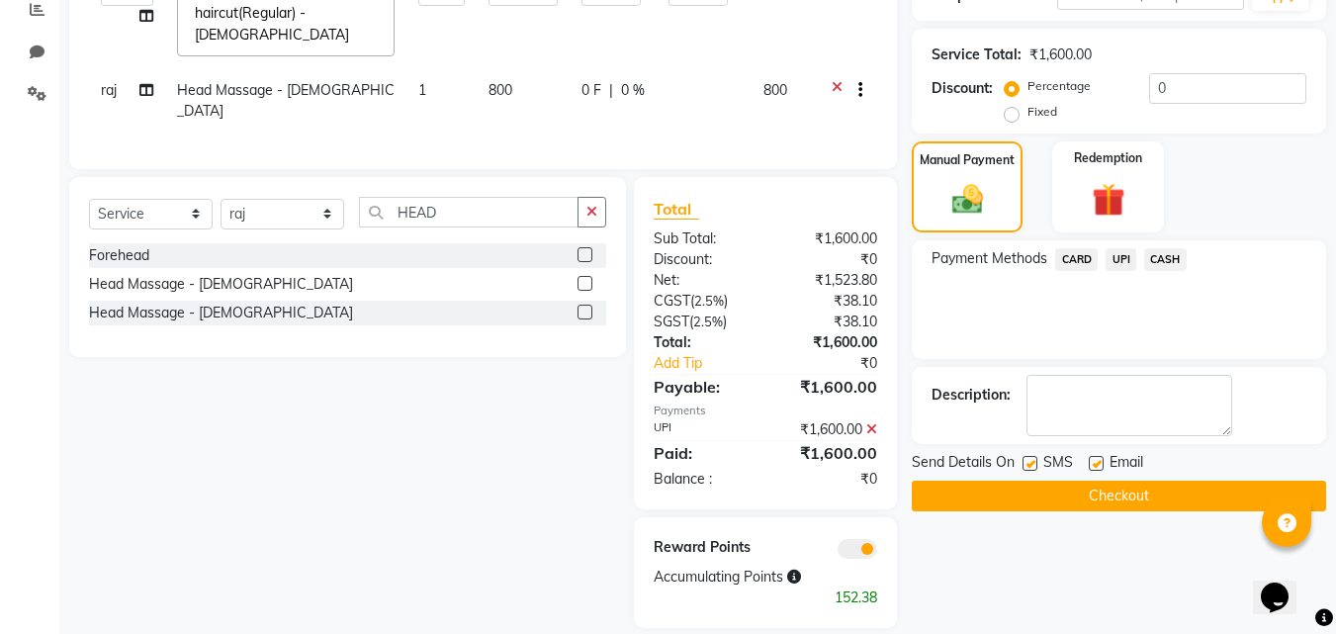
scroll to position [429, 0]
click at [1127, 498] on button "Checkout" at bounding box center [1119, 495] width 414 height 31
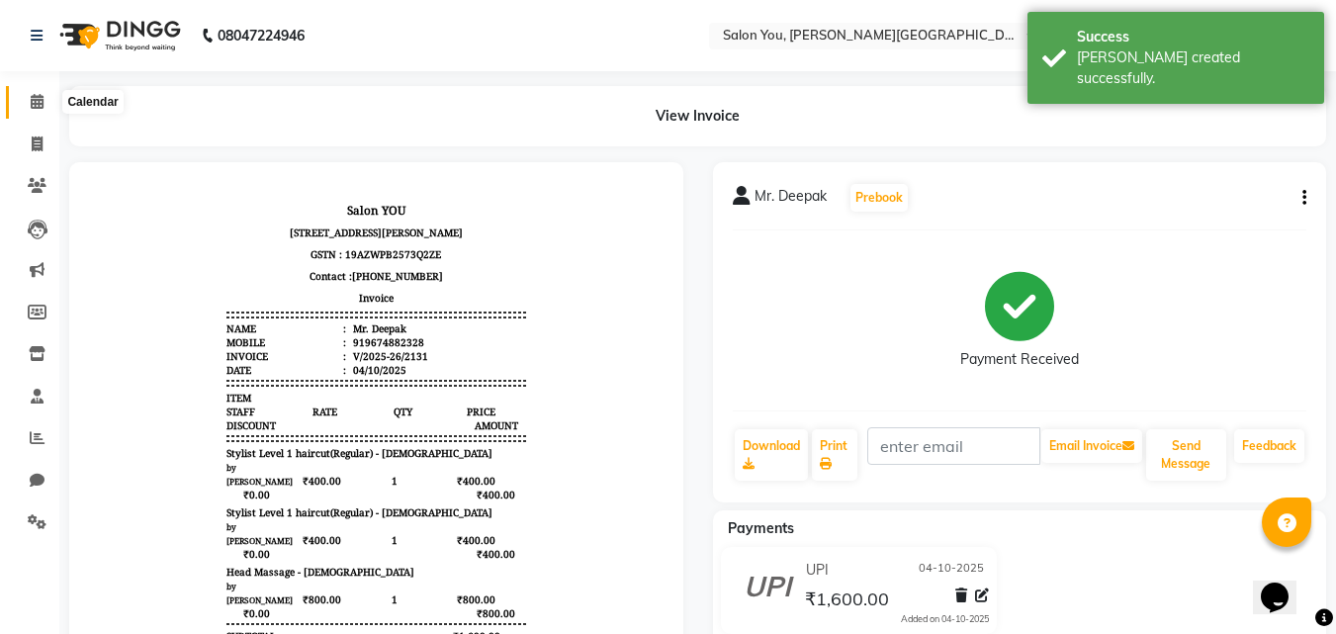
click at [36, 104] on icon at bounding box center [37, 101] width 13 height 15
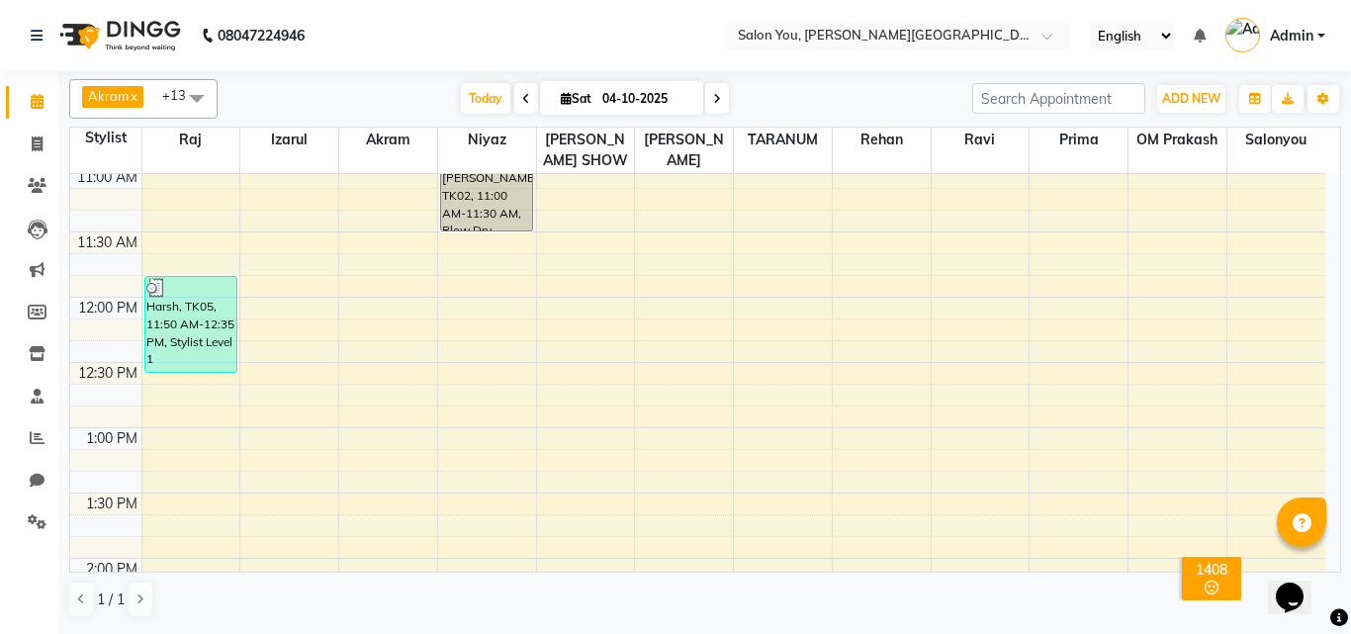
scroll to position [297, 0]
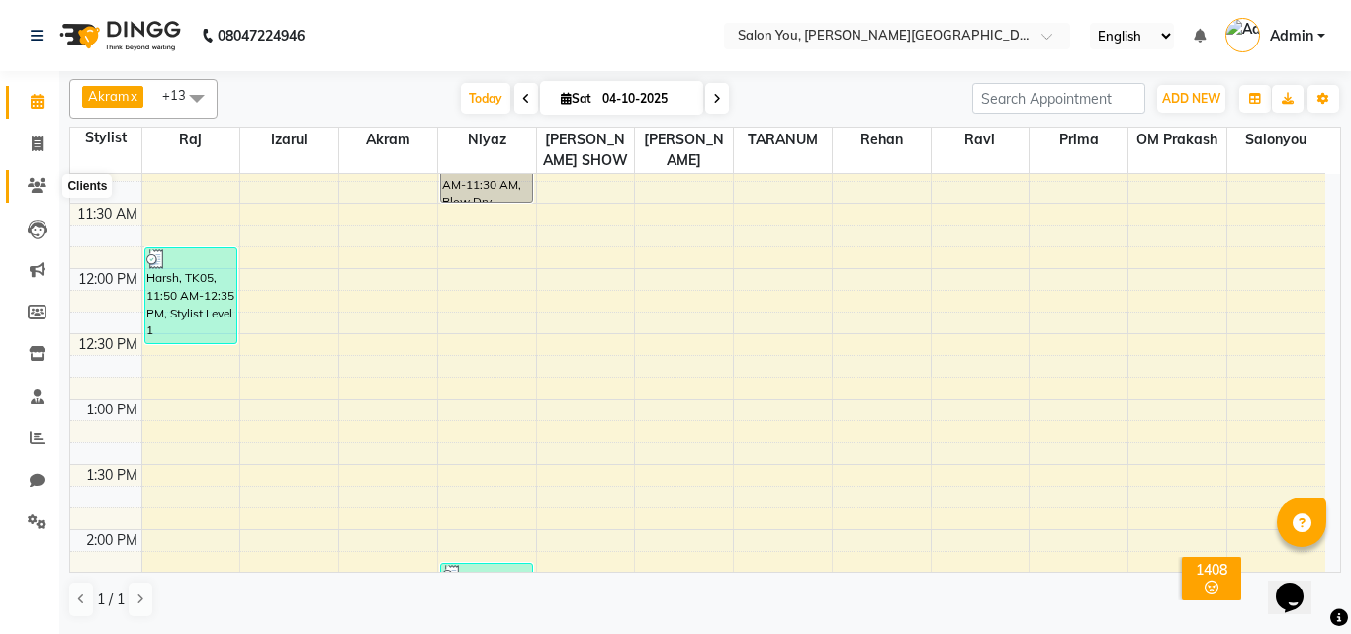
click at [33, 177] on span at bounding box center [37, 186] width 35 height 23
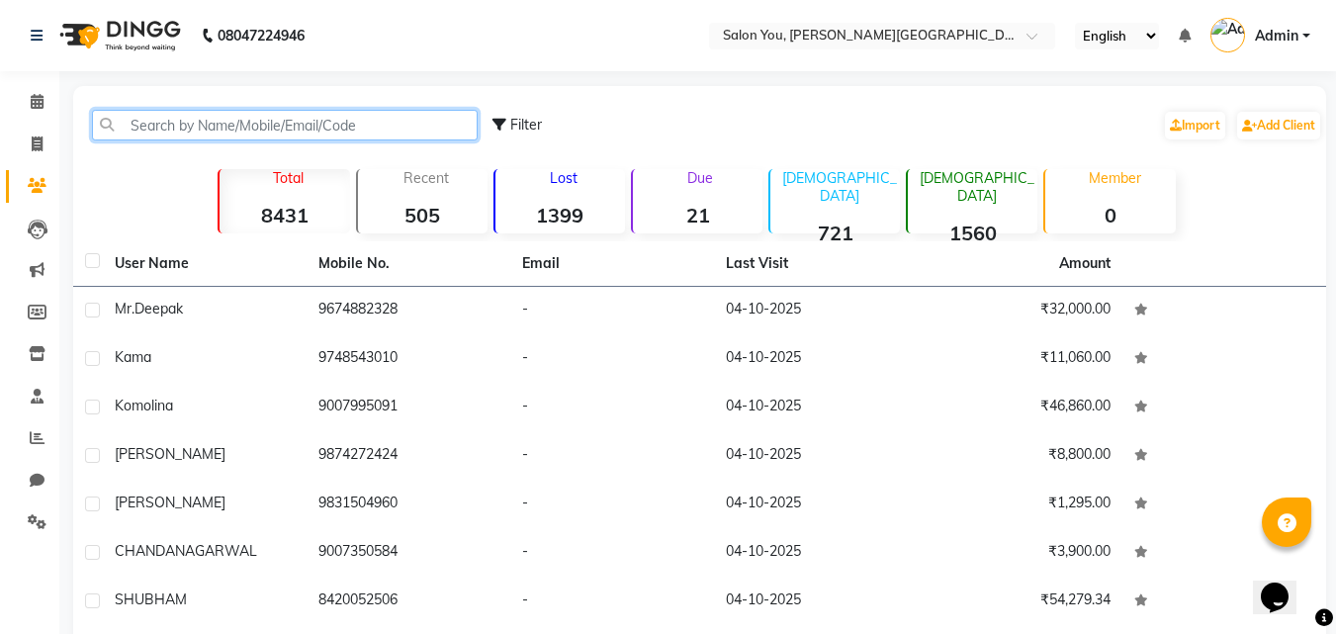
click at [325, 112] on input "text" at bounding box center [285, 125] width 386 height 31
click at [327, 120] on input "text" at bounding box center [285, 125] width 386 height 31
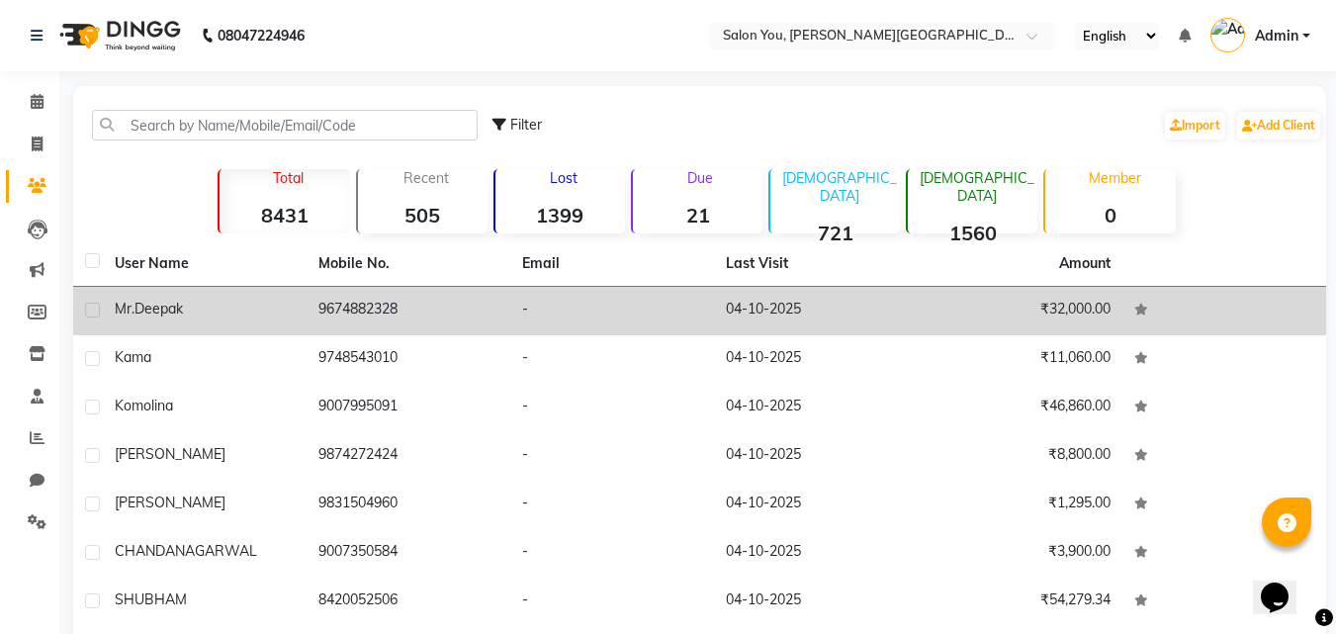
click at [202, 317] on div "Mr. Deepak" at bounding box center [205, 309] width 180 height 21
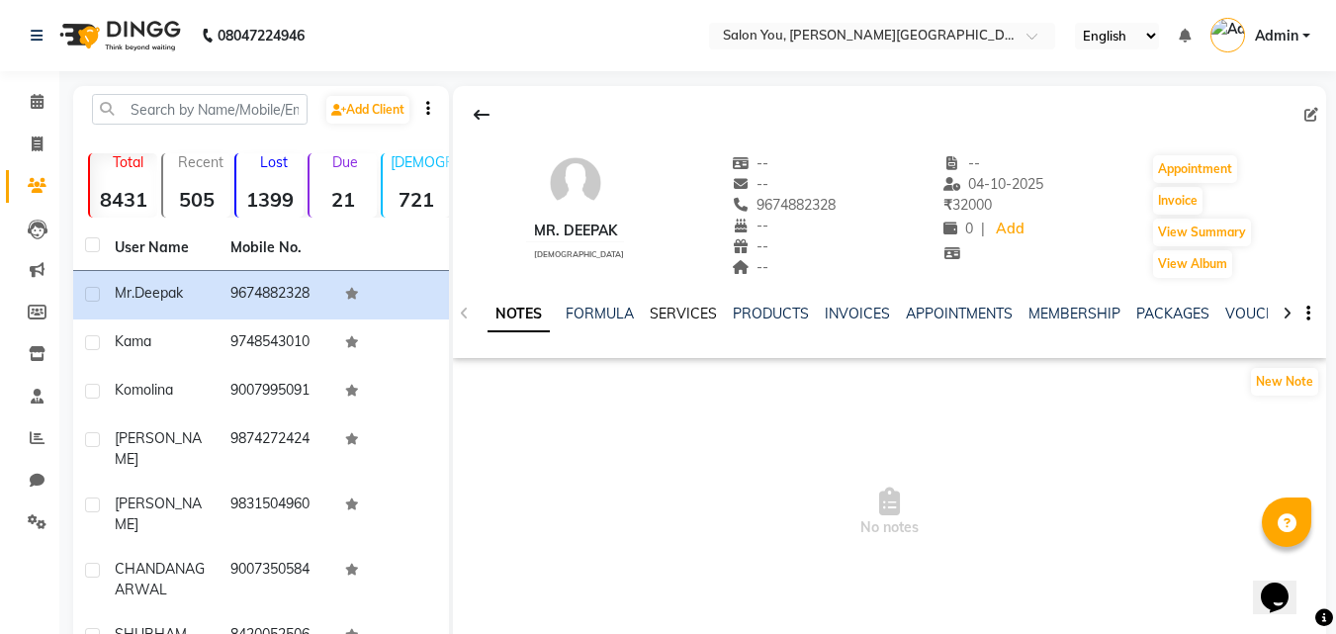
click at [681, 312] on link "SERVICES" at bounding box center [683, 314] width 67 height 18
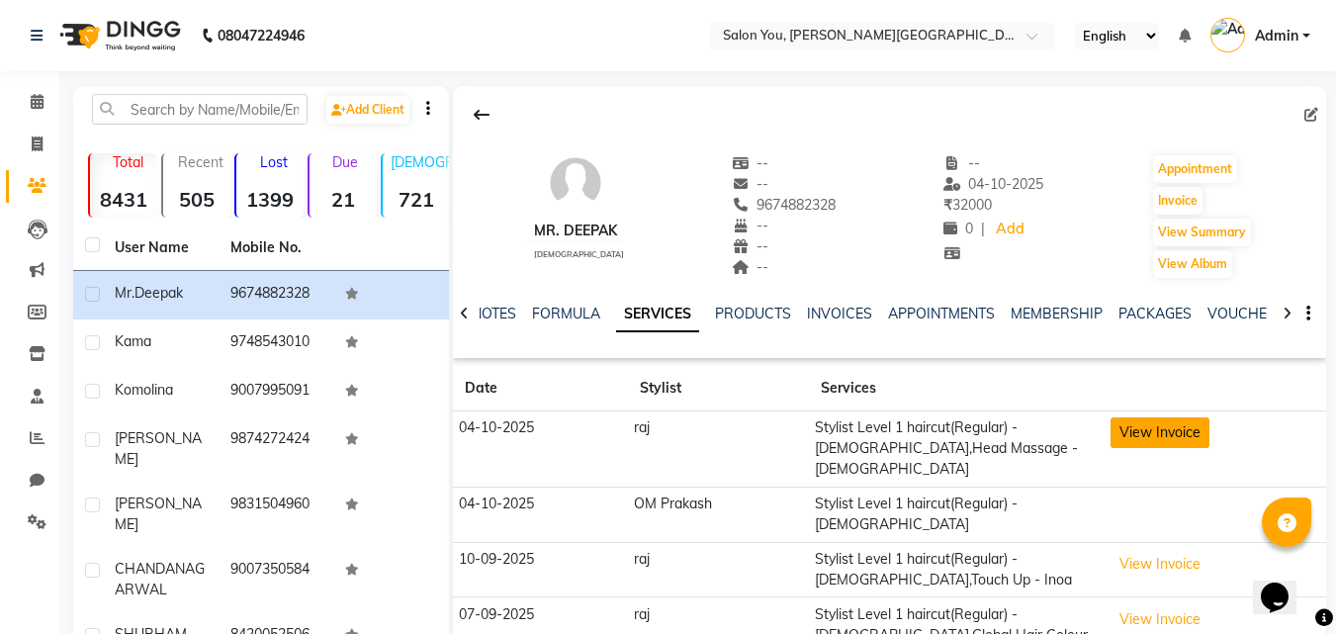
click at [1184, 441] on button "View Invoice" at bounding box center [1160, 432] width 99 height 31
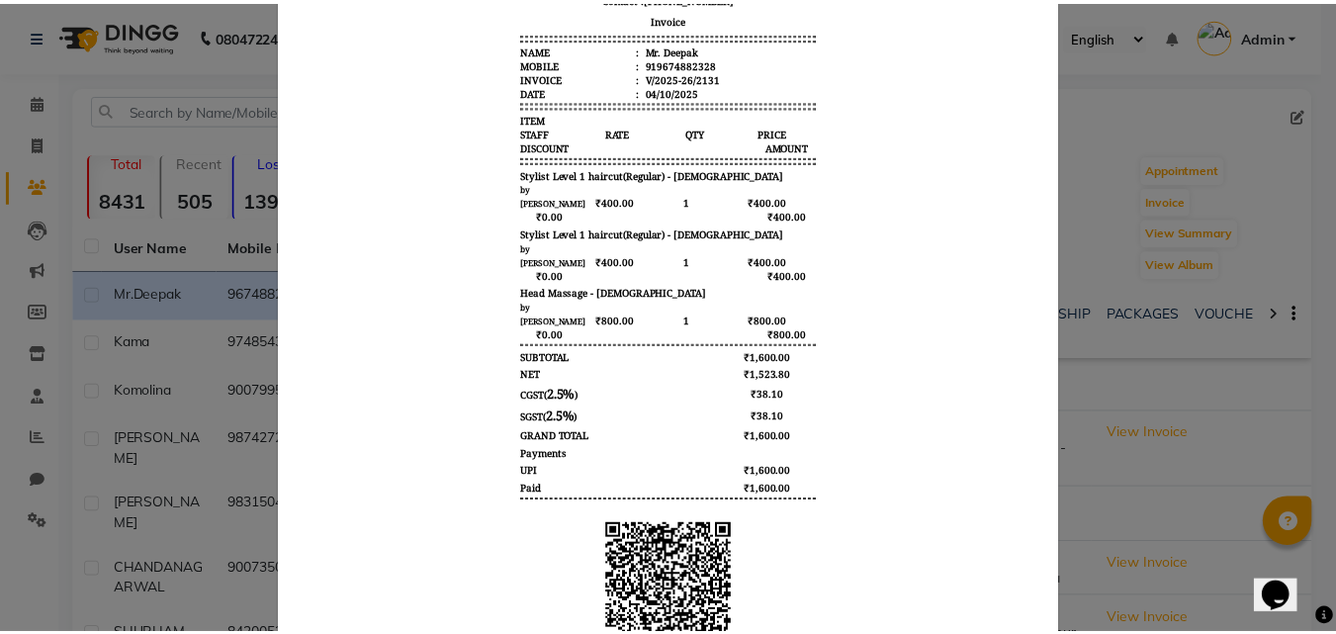
scroll to position [165, 0]
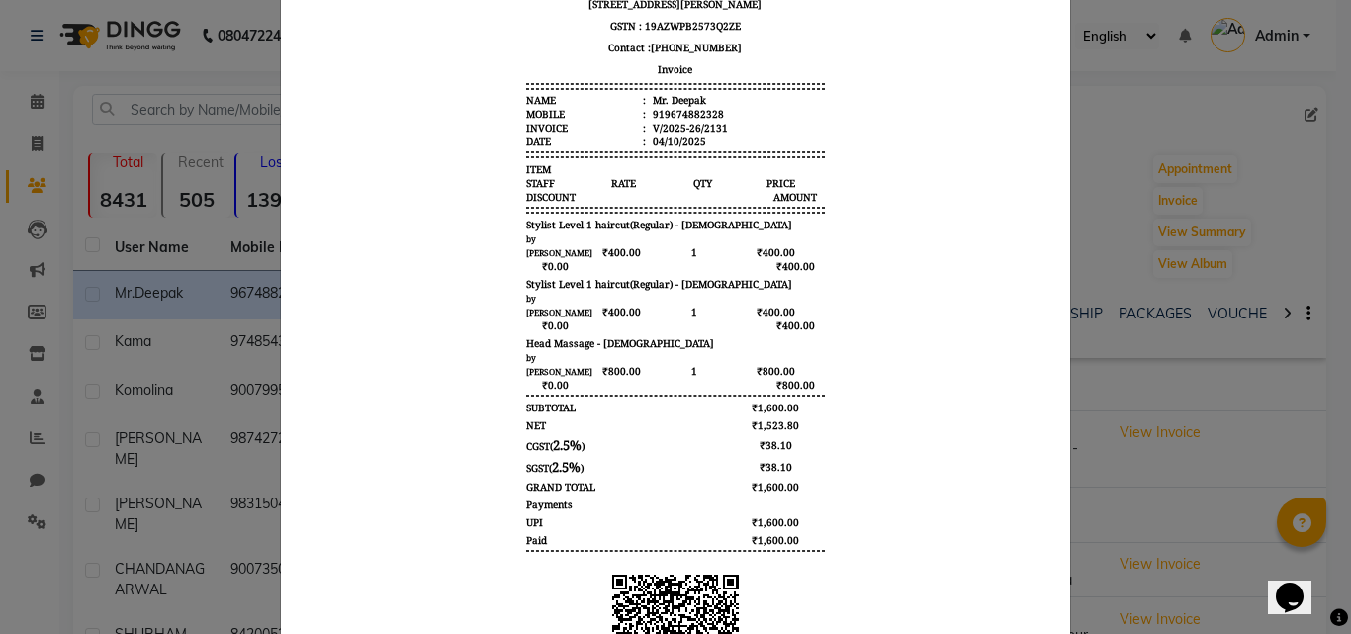
drag, startPoint x: 405, startPoint y: 352, endPoint x: 1212, endPoint y: 169, distance: 827.6
click at [1212, 169] on ngb-modal-window "INVOICE View Invoice Close" at bounding box center [675, 317] width 1351 height 634
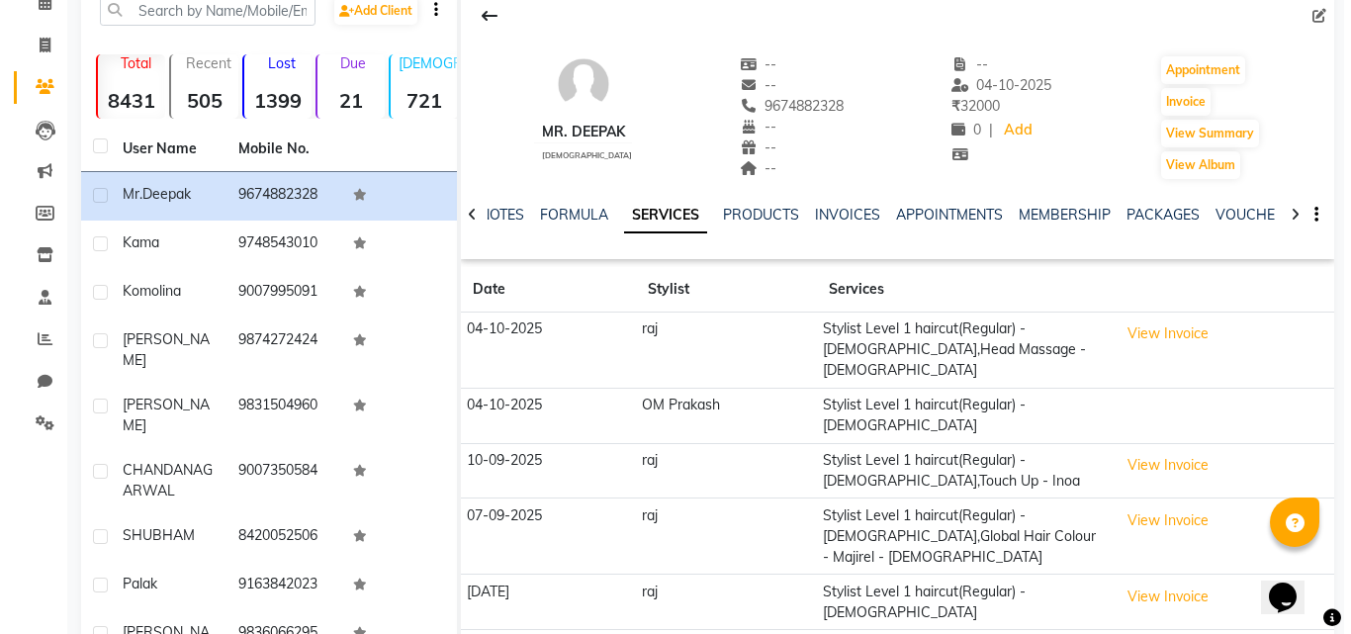
scroll to position [0, 0]
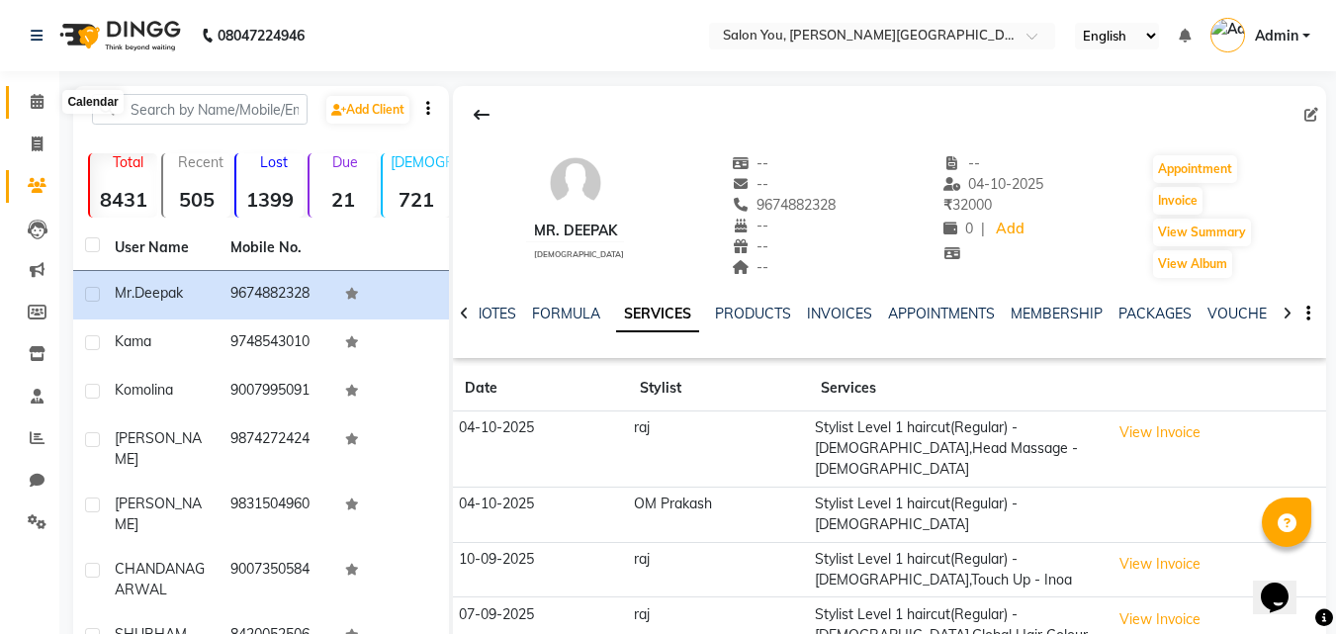
click at [41, 102] on icon at bounding box center [37, 101] width 13 height 15
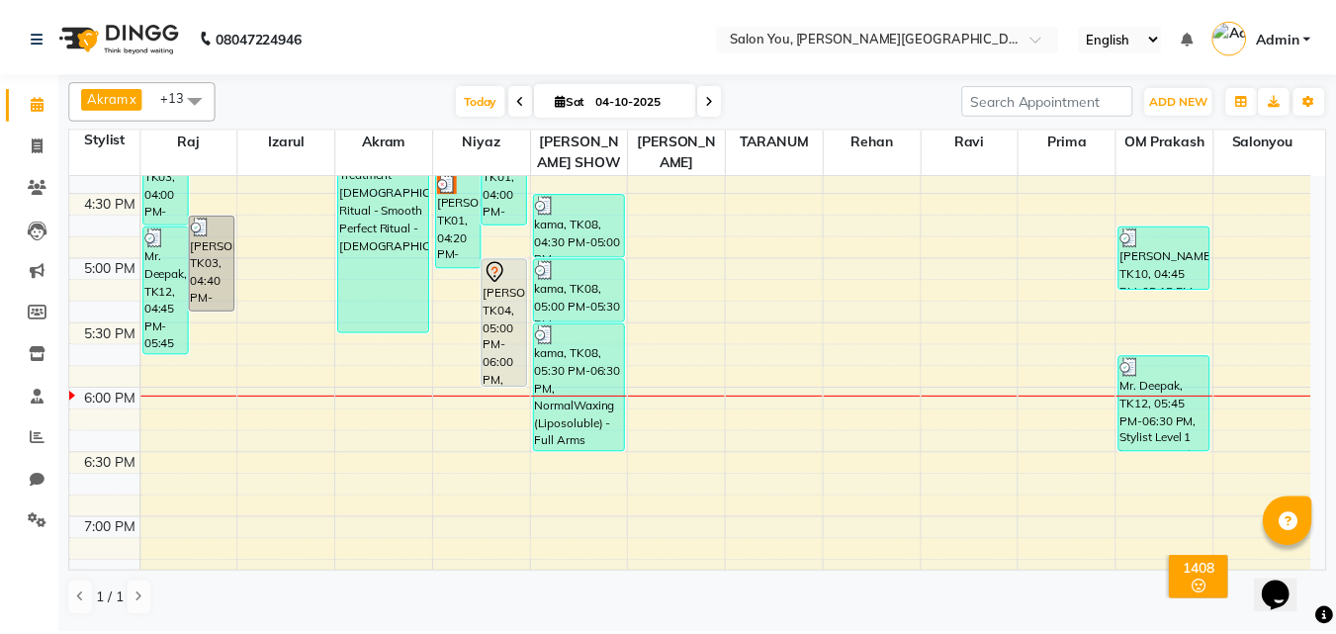
scroll to position [989, 0]
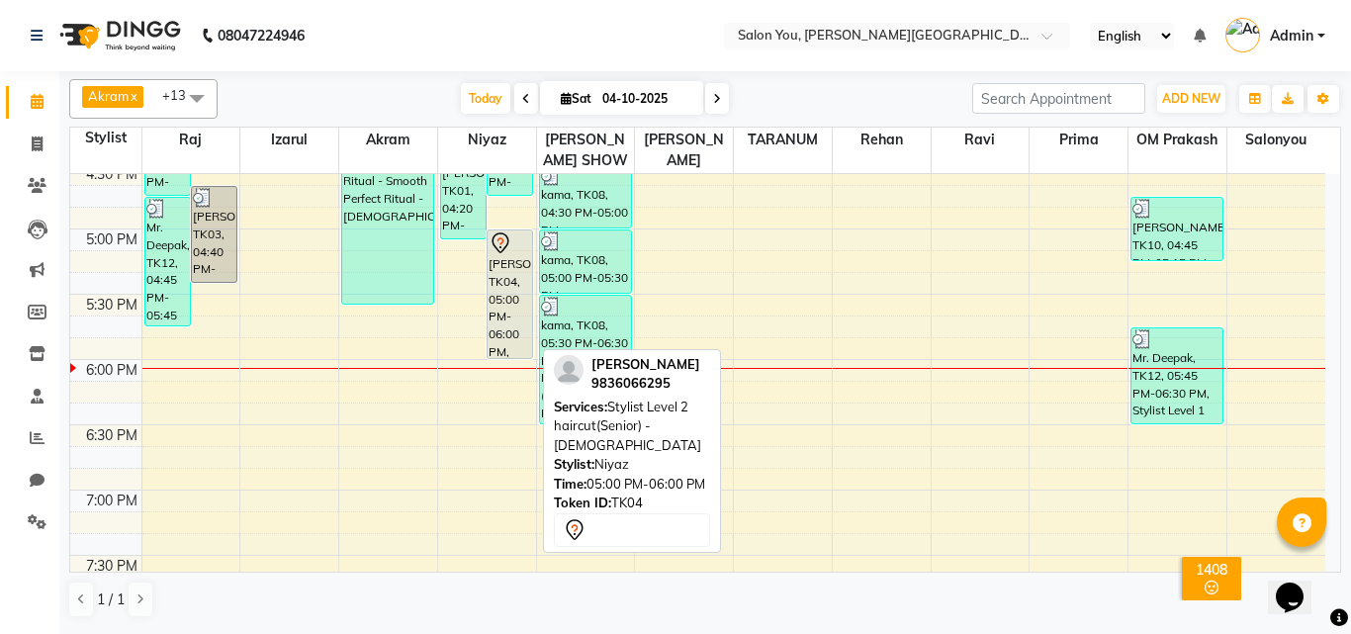
click at [505, 305] on div "[PERSON_NAME], TK04, 05:00 PM-06:00 PM, Stylist Level 2 haircut(Senior) - [DEMO…" at bounding box center [510, 294] width 45 height 128
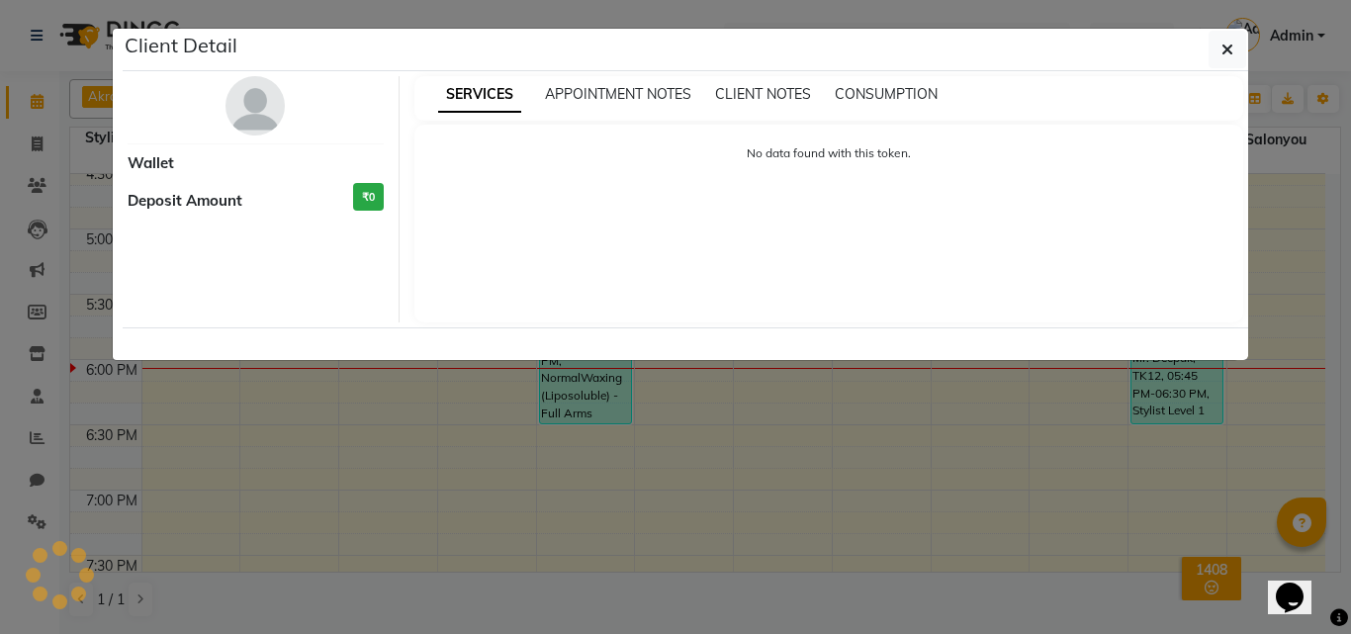
select select "7"
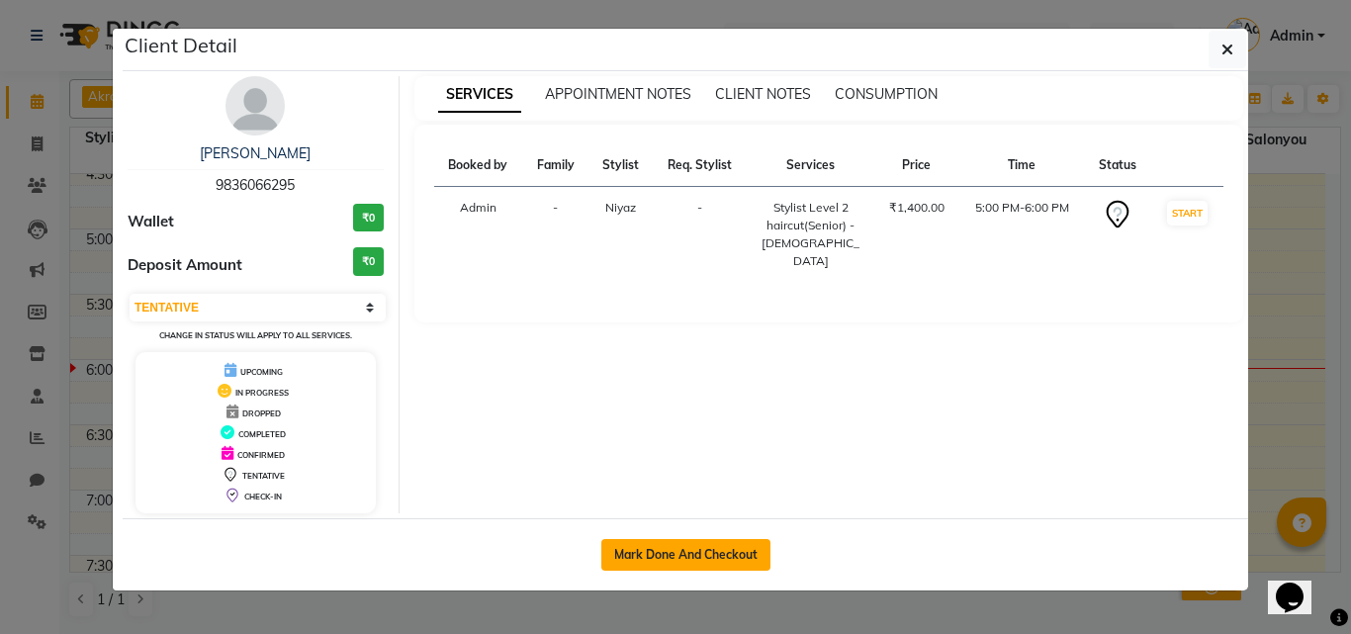
click at [700, 552] on button "Mark Done And Checkout" at bounding box center [685, 555] width 169 height 32
select select "5231"
select select "service"
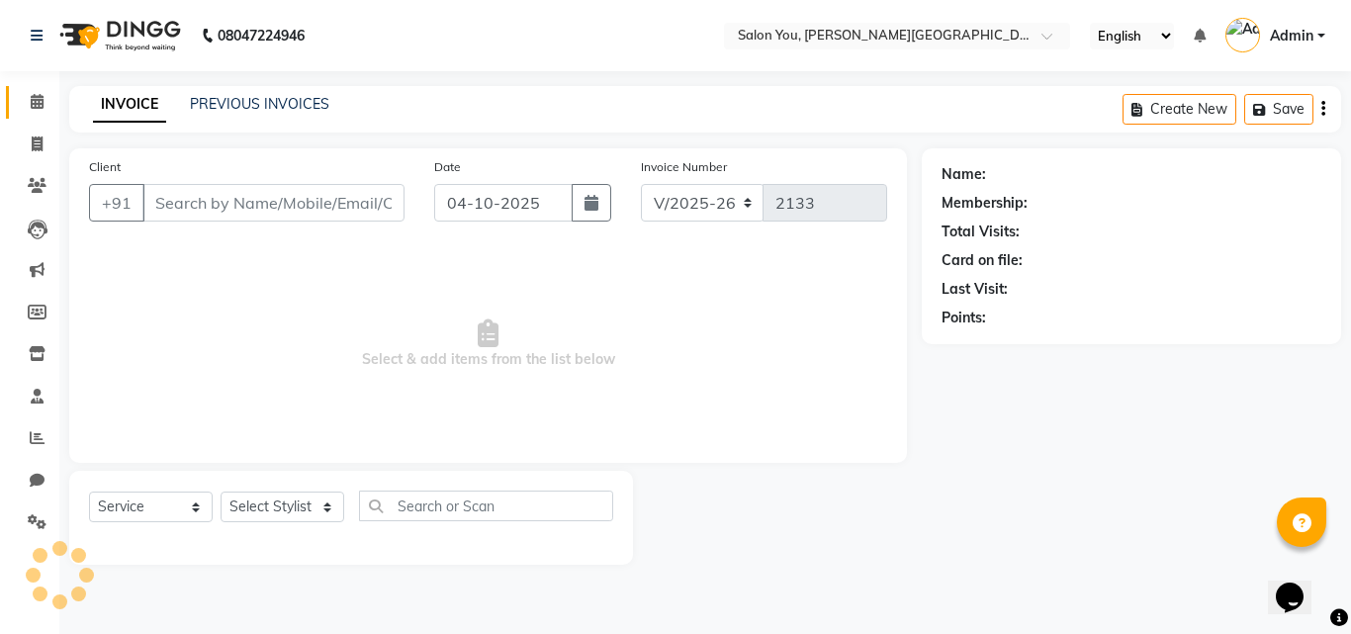
type input "9836066295"
select select "83062"
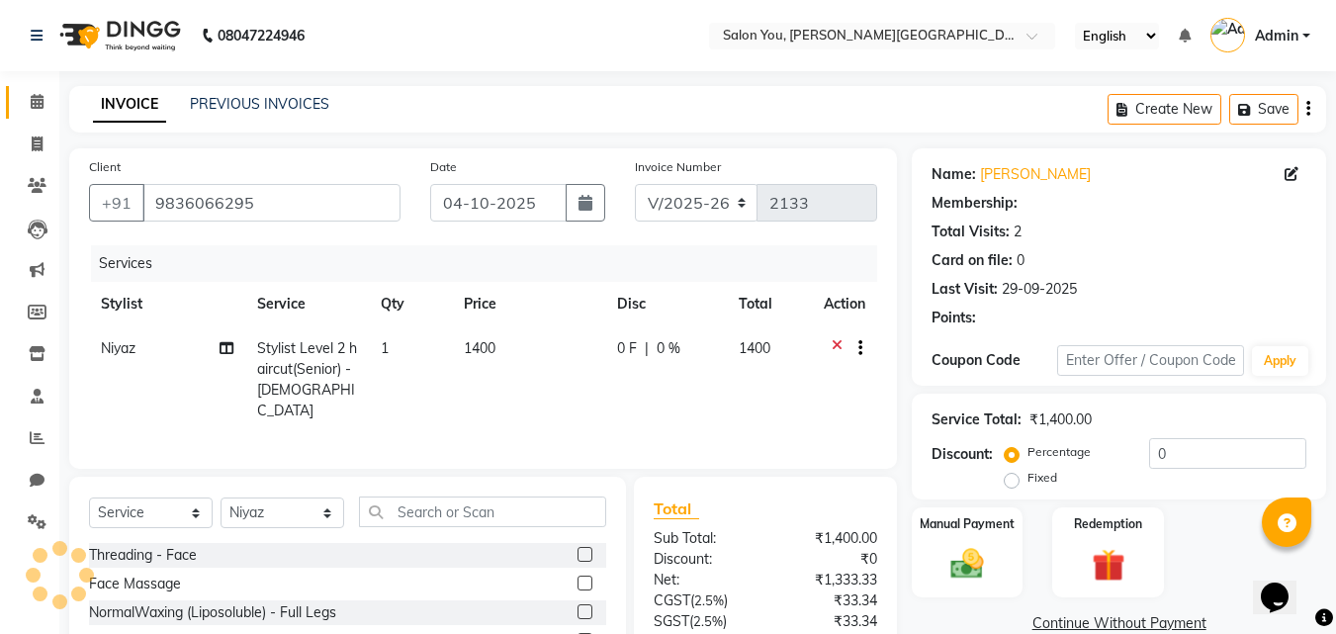
select select "1: Object"
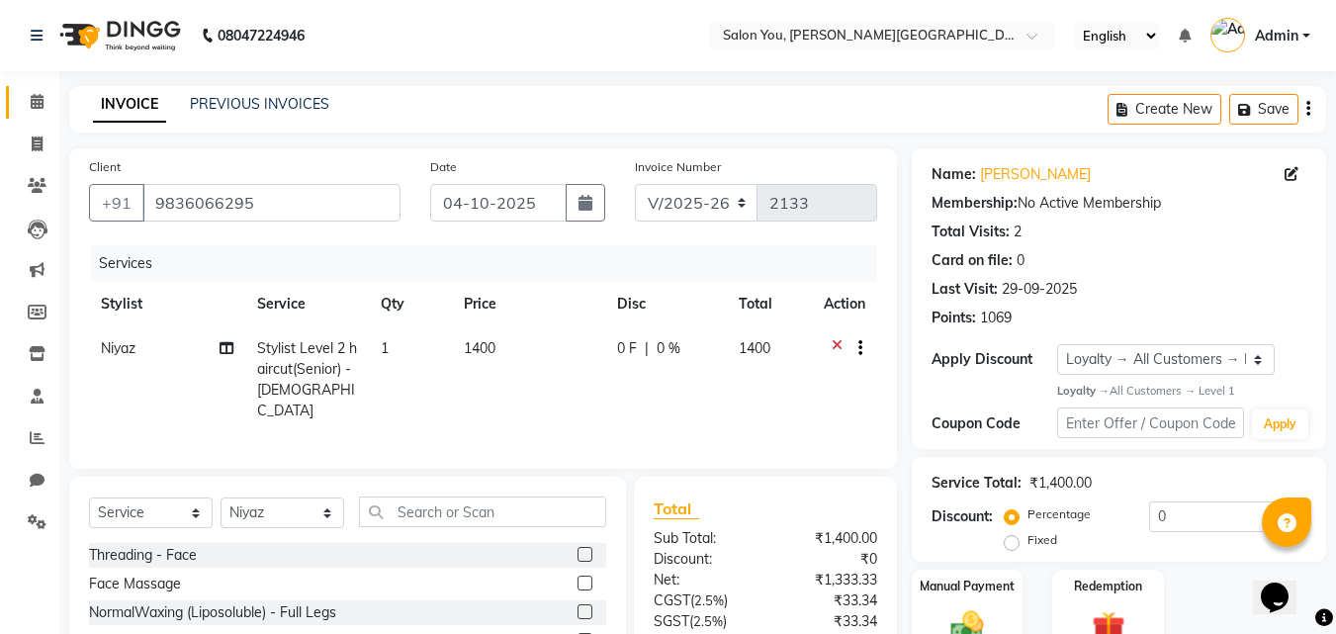
scroll to position [158, 0]
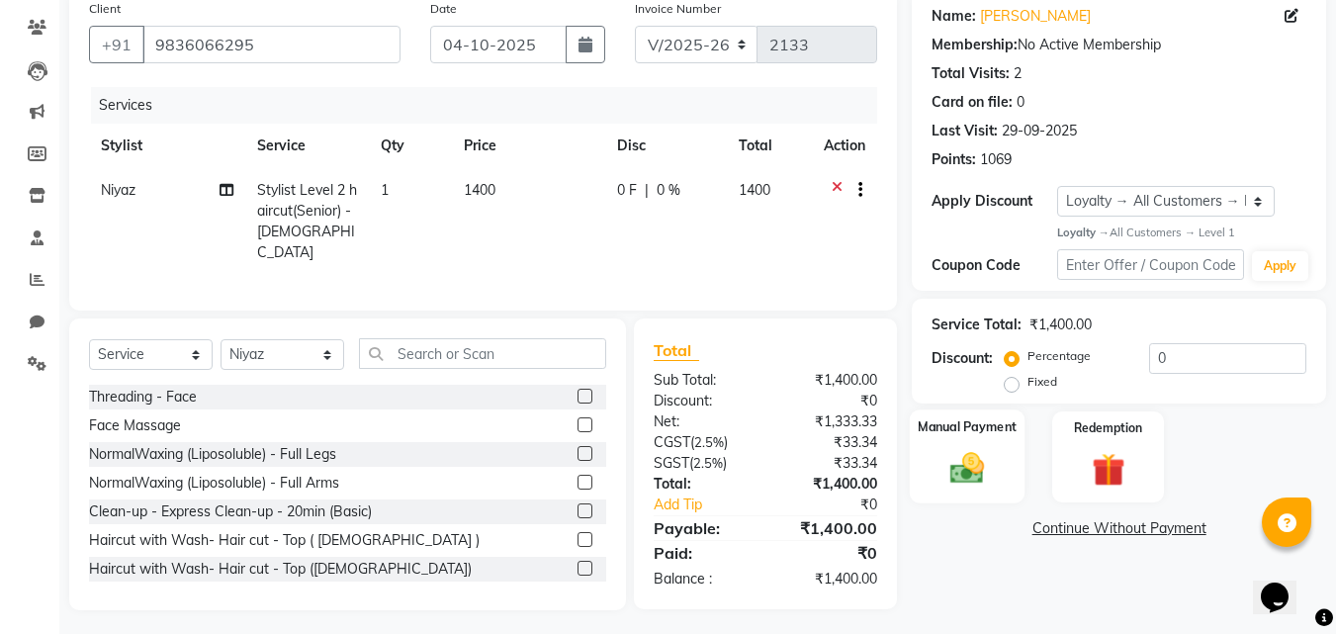
click at [1007, 485] on div "Manual Payment" at bounding box center [968, 457] width 116 height 94
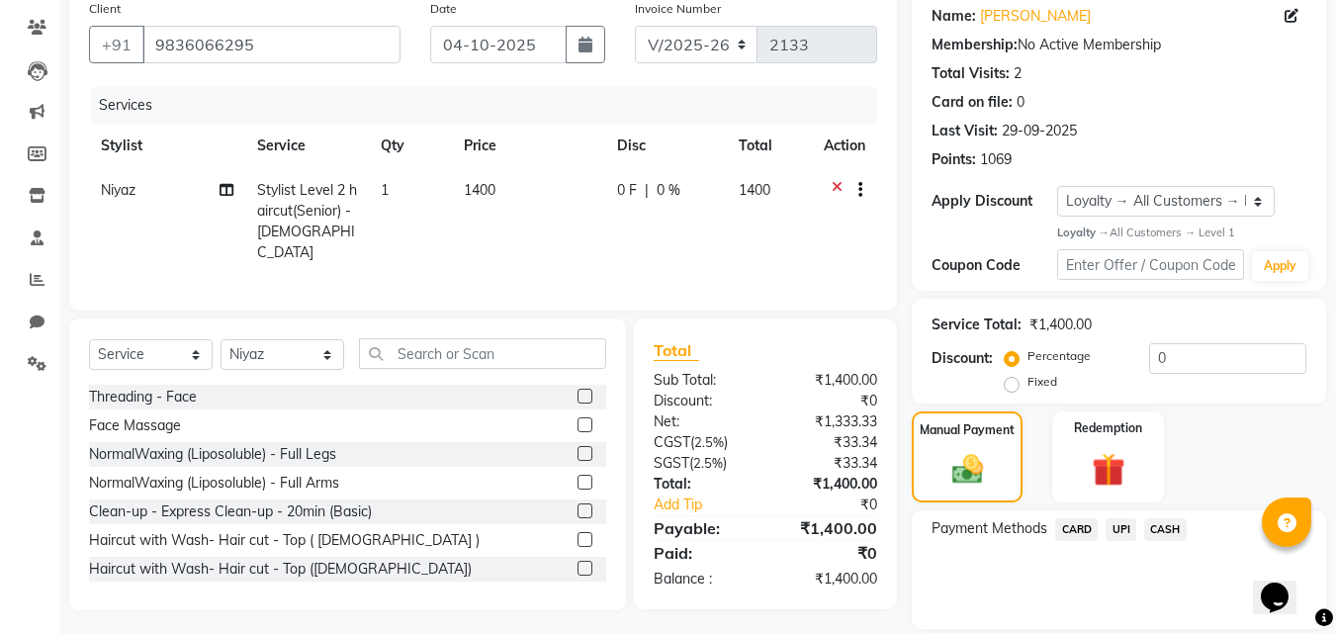
click at [1122, 529] on span "UPI" at bounding box center [1121, 529] width 31 height 23
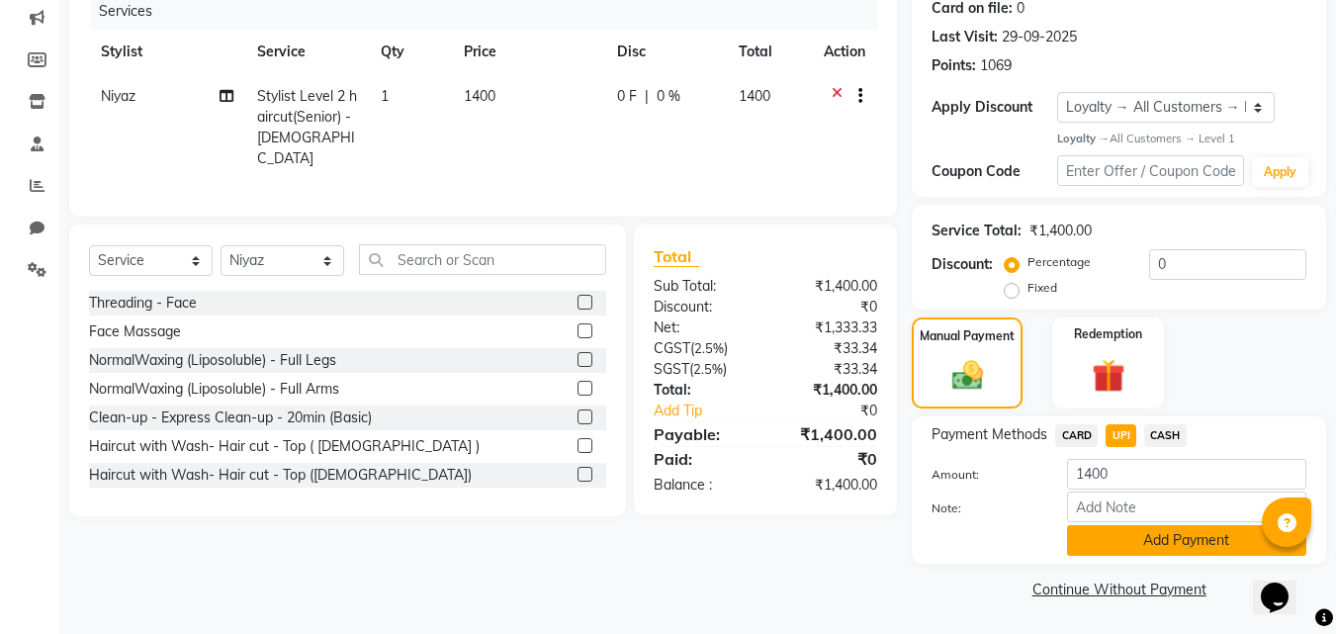
click at [1136, 540] on button "Add Payment" at bounding box center [1186, 540] width 239 height 31
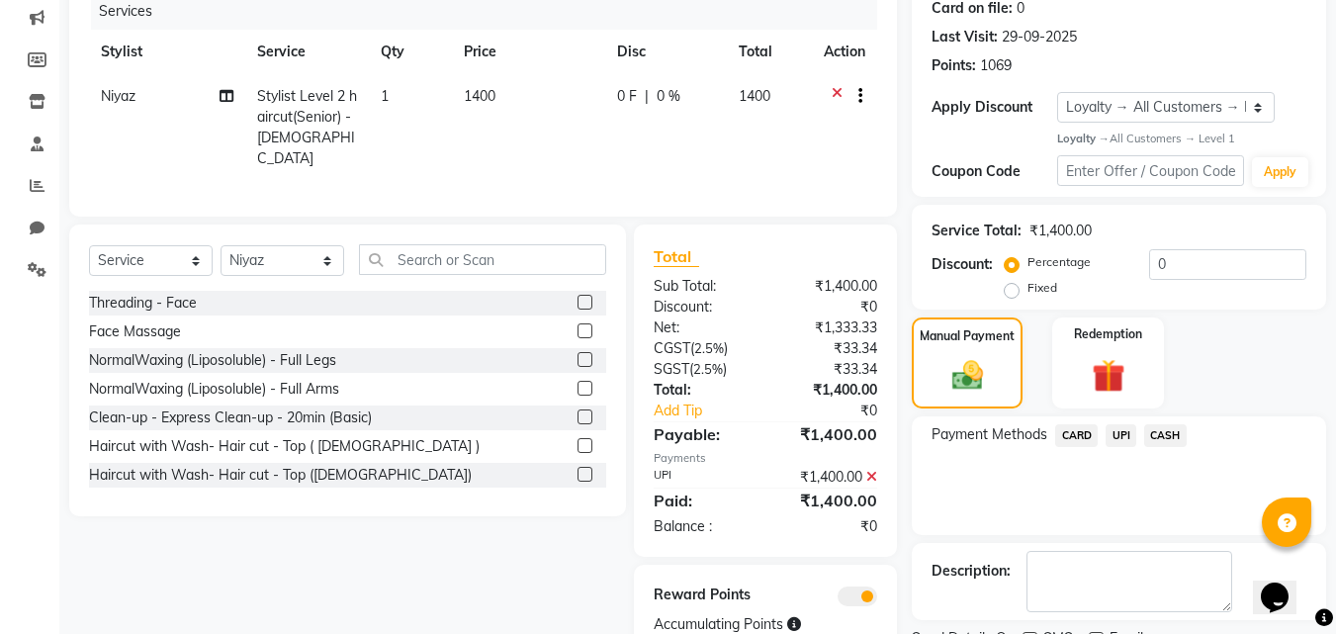
scroll to position [335, 0]
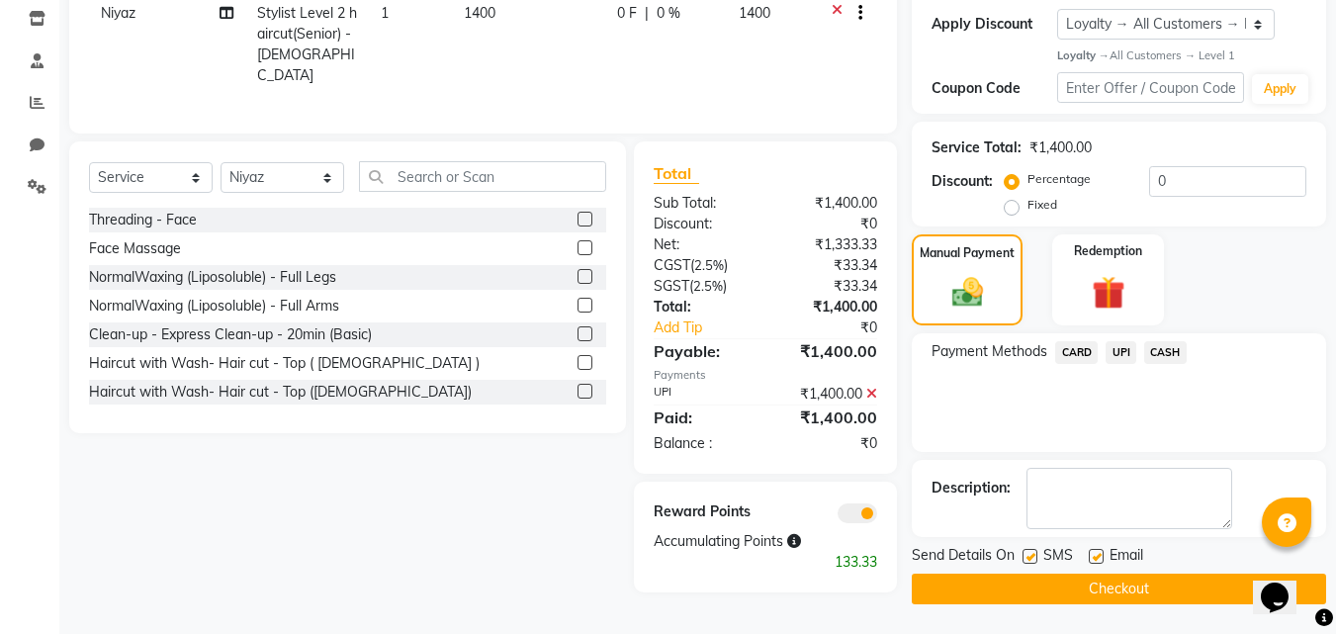
click at [1024, 582] on button "Checkout" at bounding box center [1119, 589] width 414 height 31
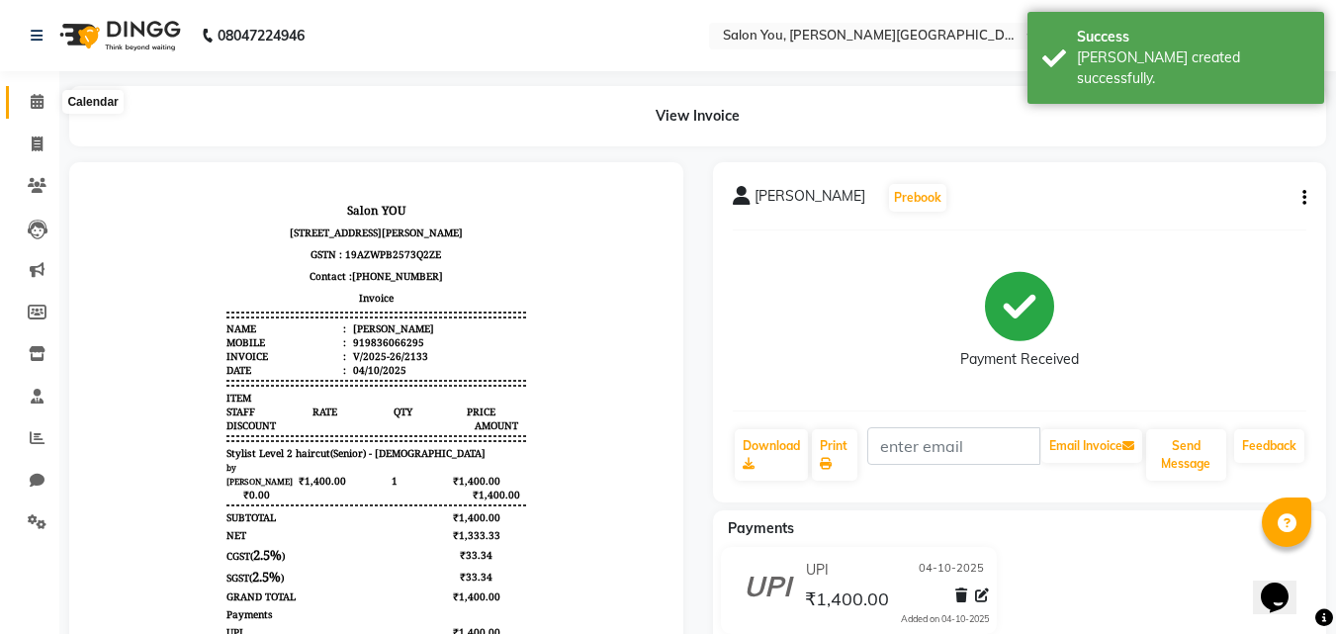
click at [35, 103] on icon at bounding box center [37, 101] width 13 height 15
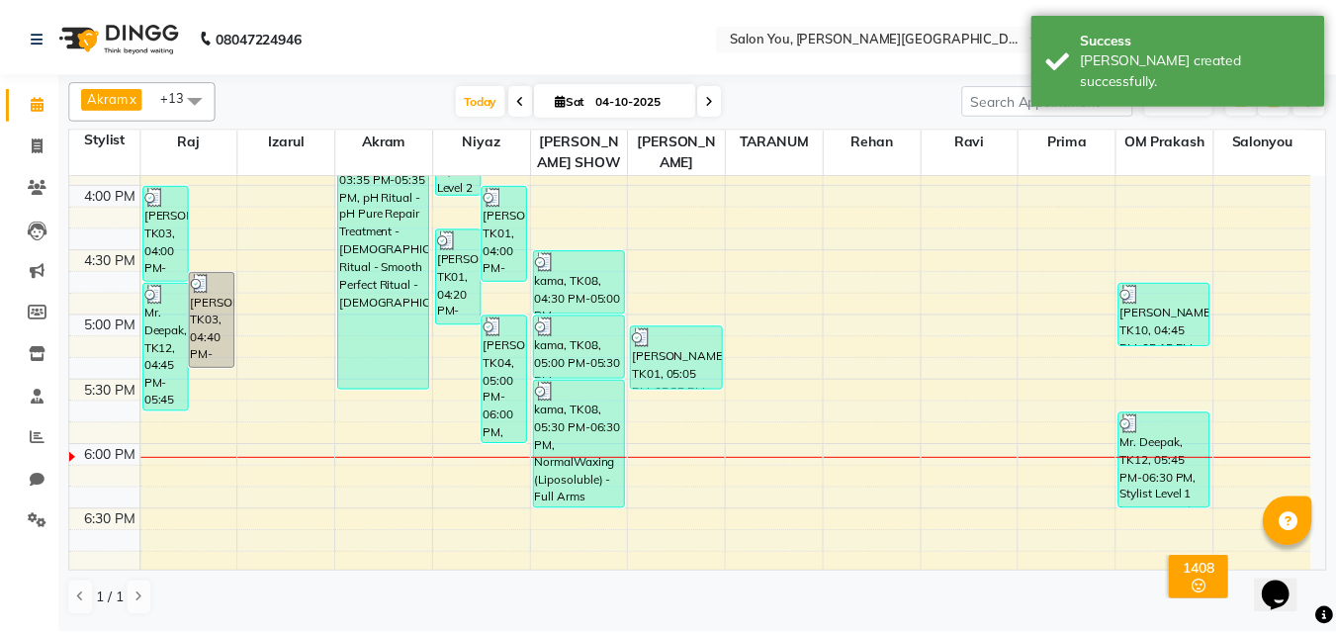
scroll to position [903, 0]
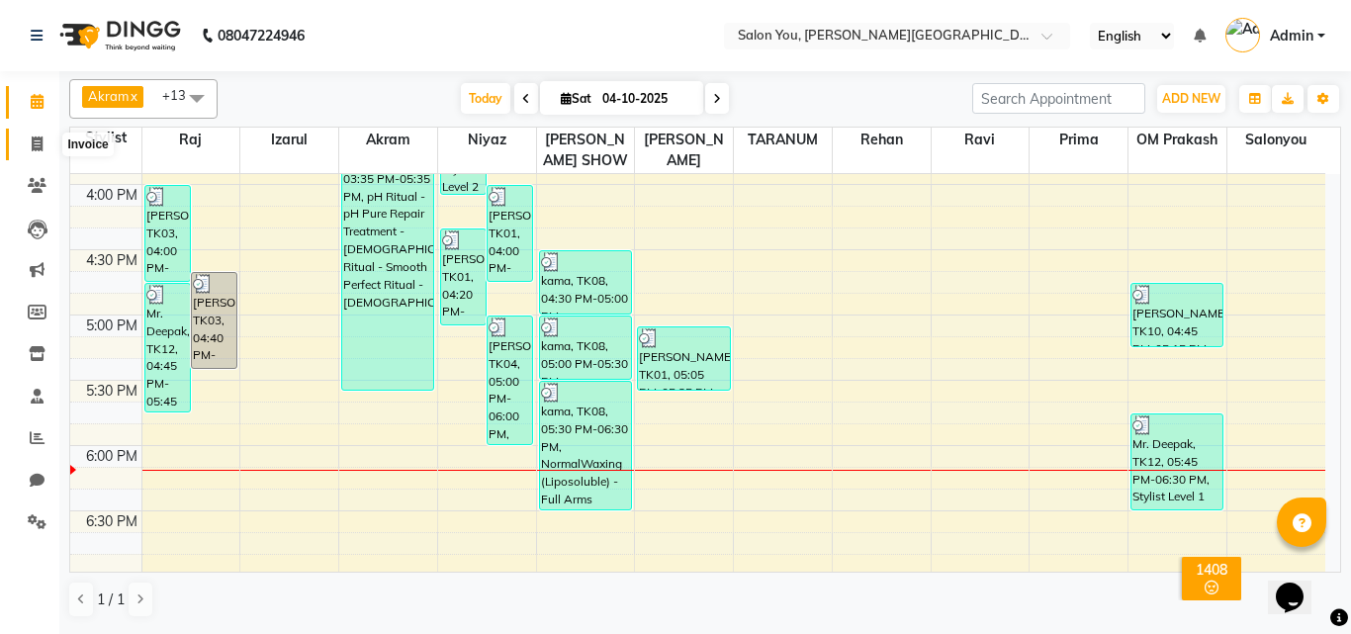
click at [38, 144] on icon at bounding box center [37, 144] width 11 height 15
select select "service"
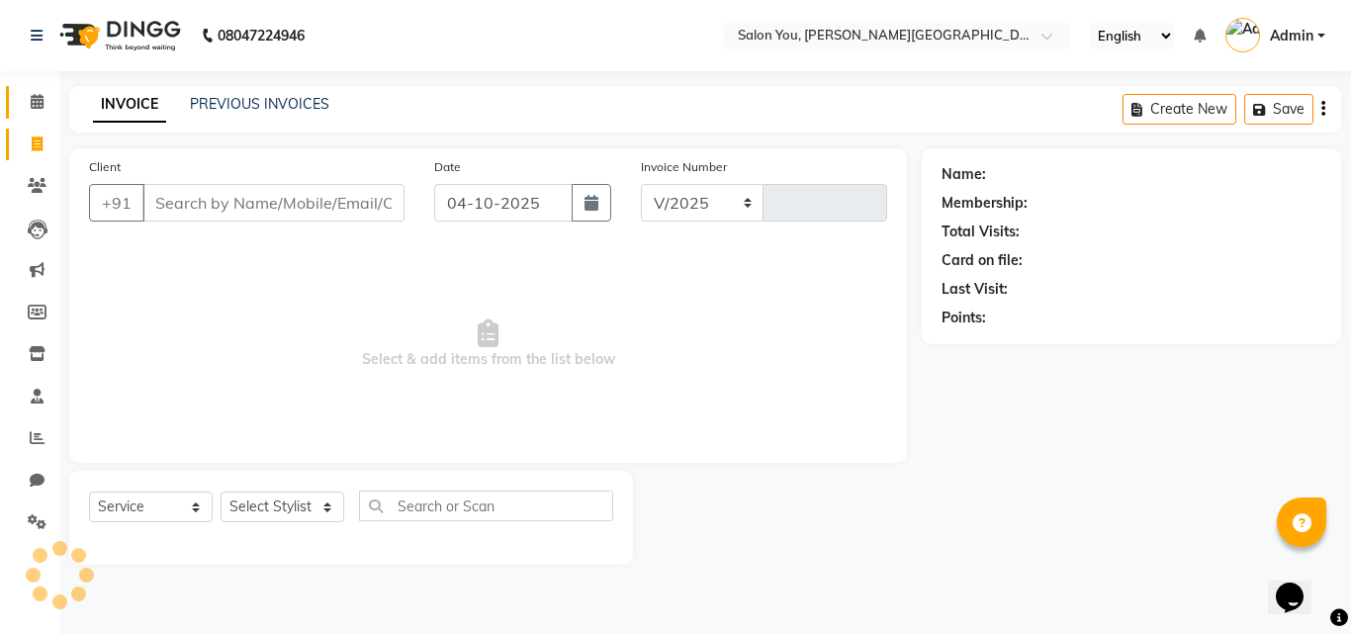
select select "5231"
type input "2134"
click at [163, 191] on input "Client" at bounding box center [273, 203] width 262 height 38
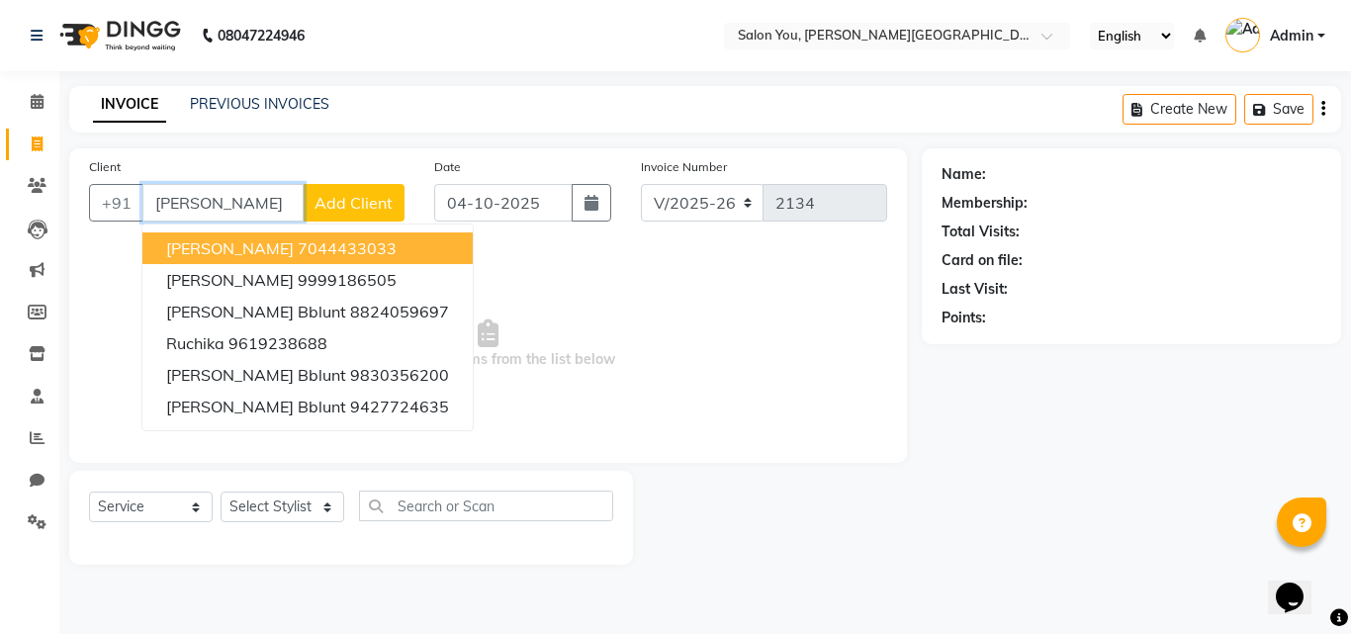
click at [268, 204] on input "RUCHIKA" at bounding box center [222, 203] width 161 height 38
type input "R"
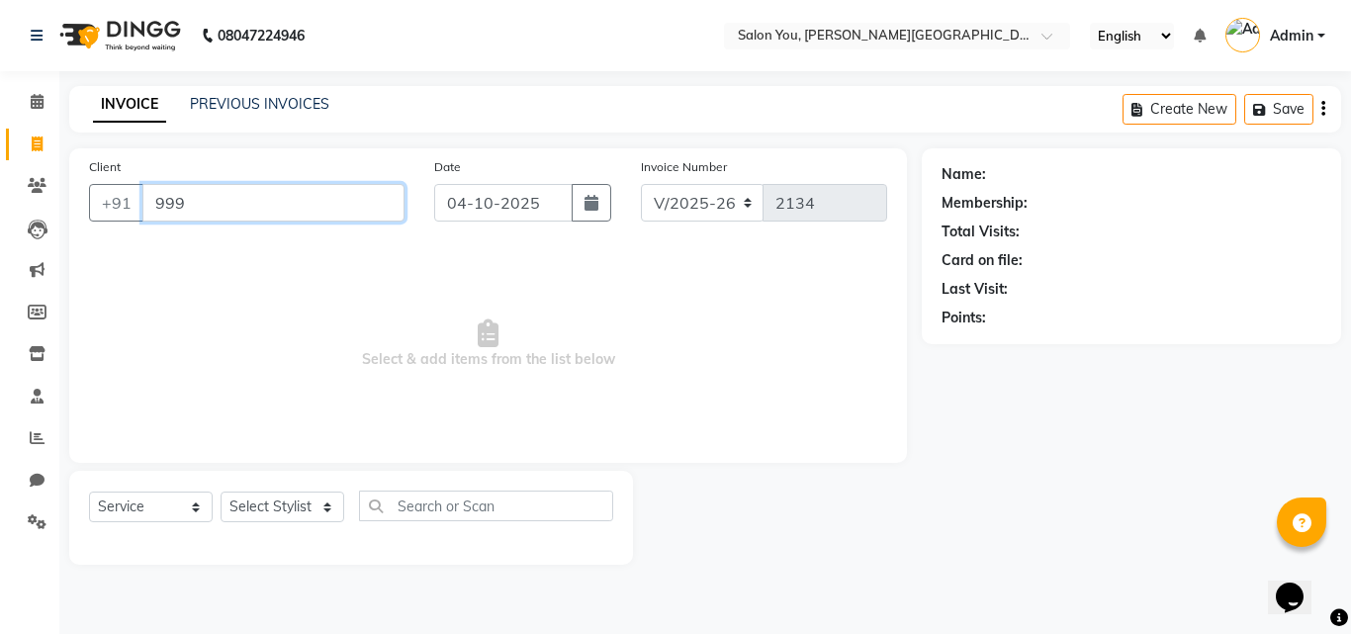
type input "999"
select select "1: Object"
click at [297, 206] on input "999" at bounding box center [273, 203] width 262 height 38
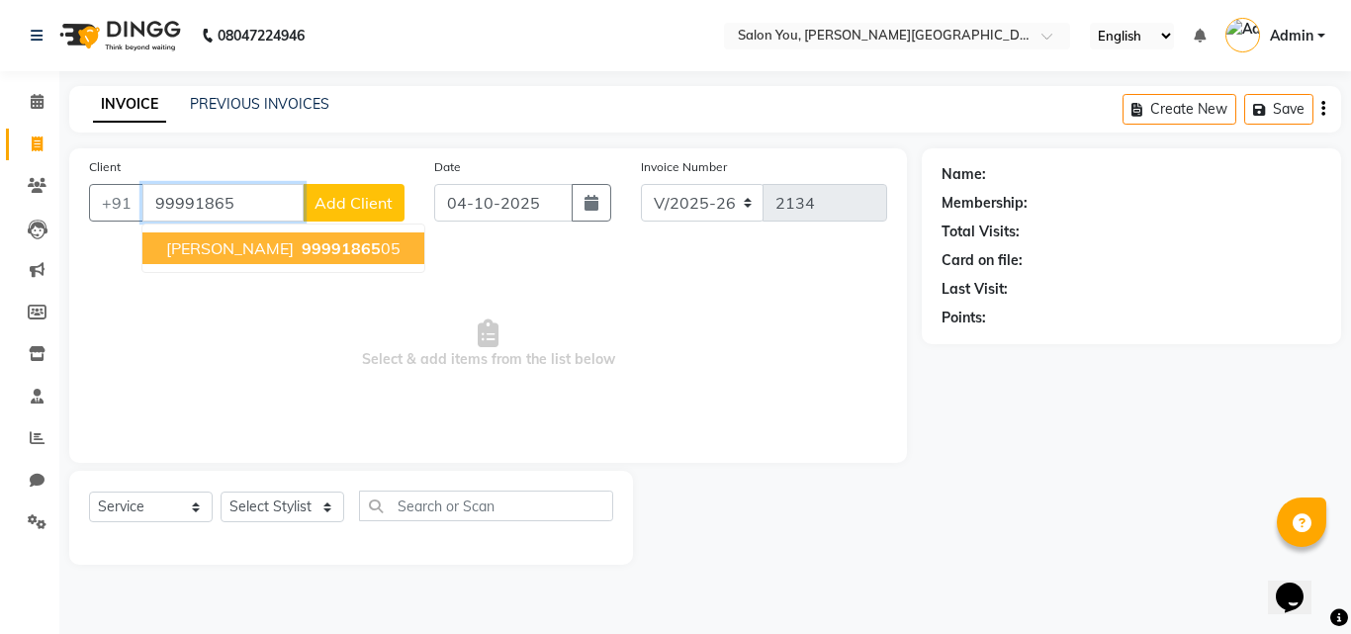
click at [302, 244] on span "99991865" at bounding box center [341, 248] width 79 height 20
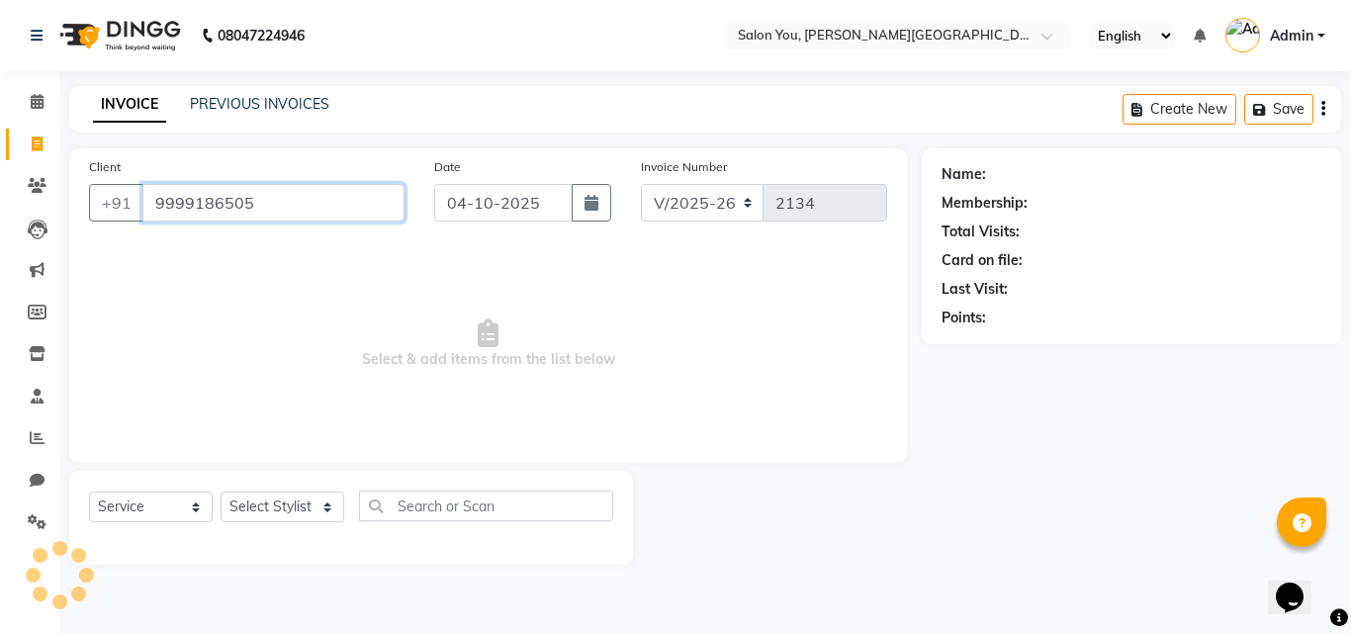
type input "9999186505"
select select "1: Object"
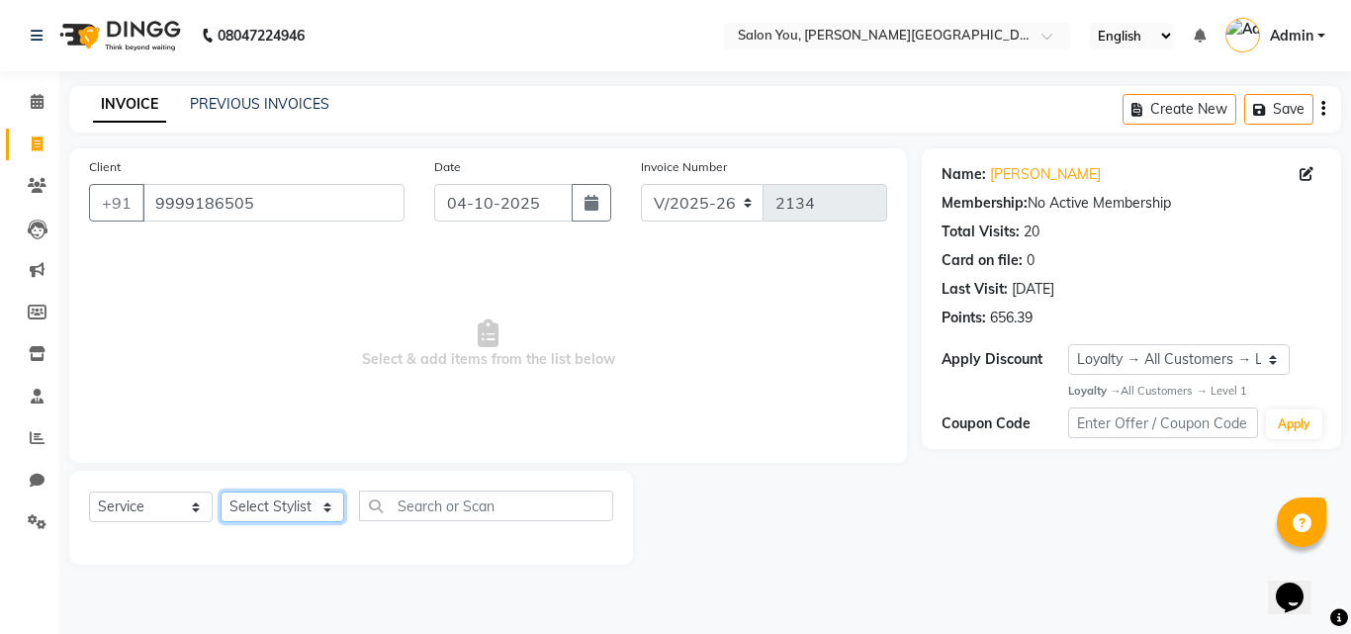
drag, startPoint x: 301, startPoint y: 509, endPoint x: 298, endPoint y: 495, distance: 15.1
click at [301, 507] on select "Select Stylist Akram Auditor Christina Izarul jaydip Niyaz OM Prakash prima raj…" at bounding box center [283, 507] width 124 height 31
select select "37645"
click at [221, 492] on select "Select Stylist Akram Auditor Christina Izarul jaydip Niyaz OM Prakash prima raj…" at bounding box center [283, 507] width 124 height 31
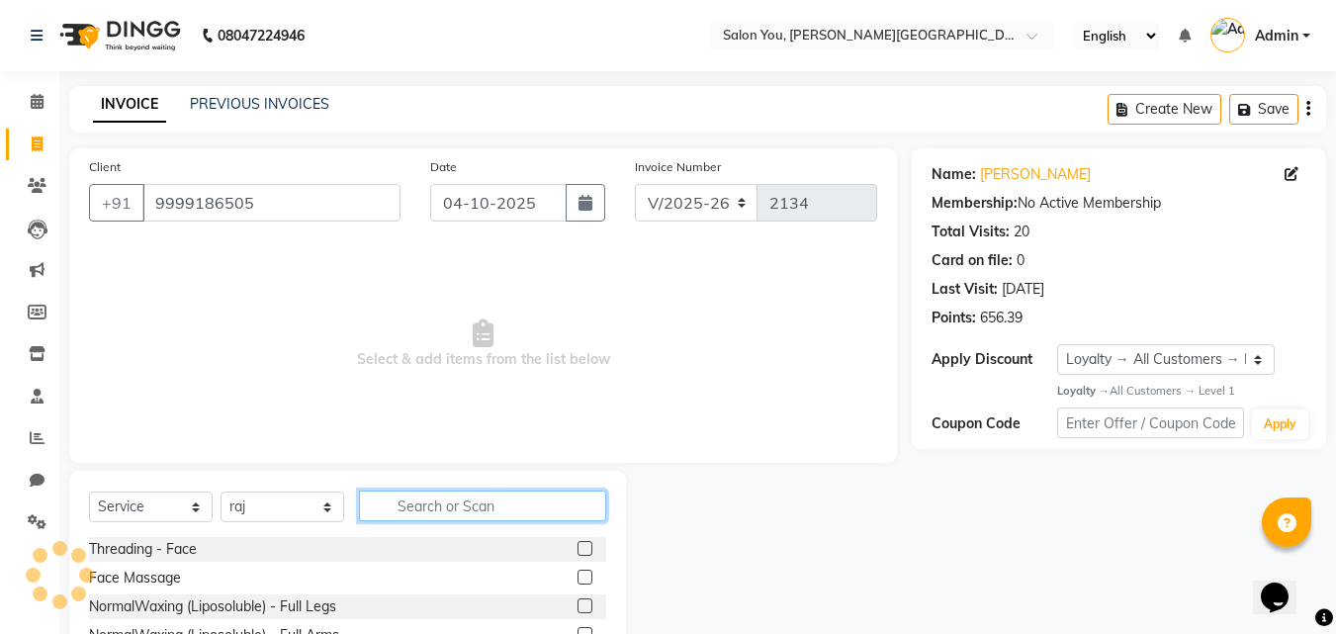
click at [398, 513] on input "text" at bounding box center [482, 506] width 247 height 31
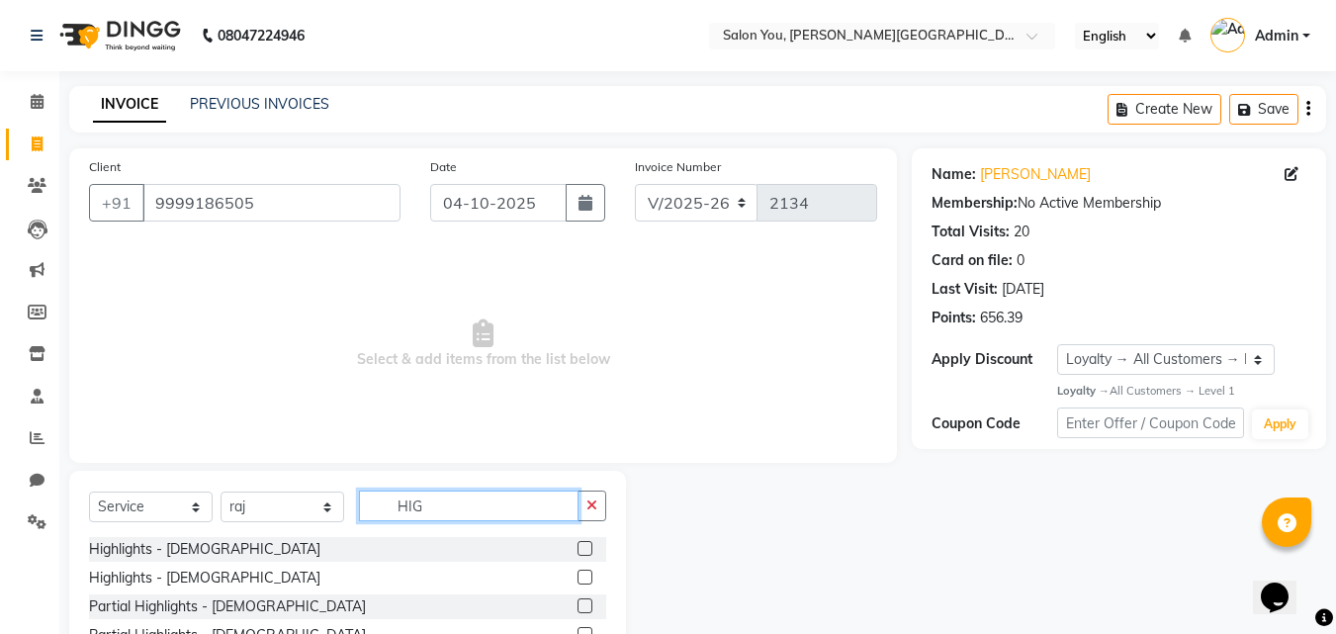
type input "HIG"
click at [586, 575] on label at bounding box center [585, 577] width 15 height 15
click at [586, 575] on input "checkbox" at bounding box center [584, 578] width 13 height 13
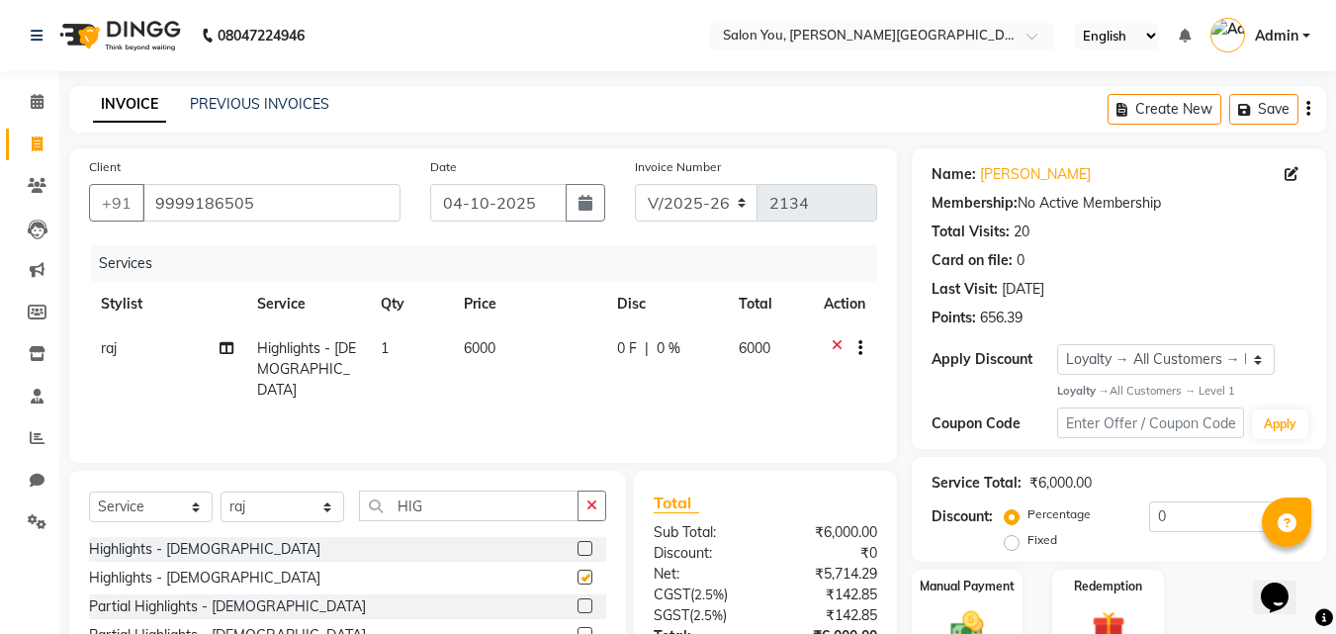
checkbox input "false"
click at [459, 499] on input "HIG" at bounding box center [469, 506] width 220 height 31
type input "H"
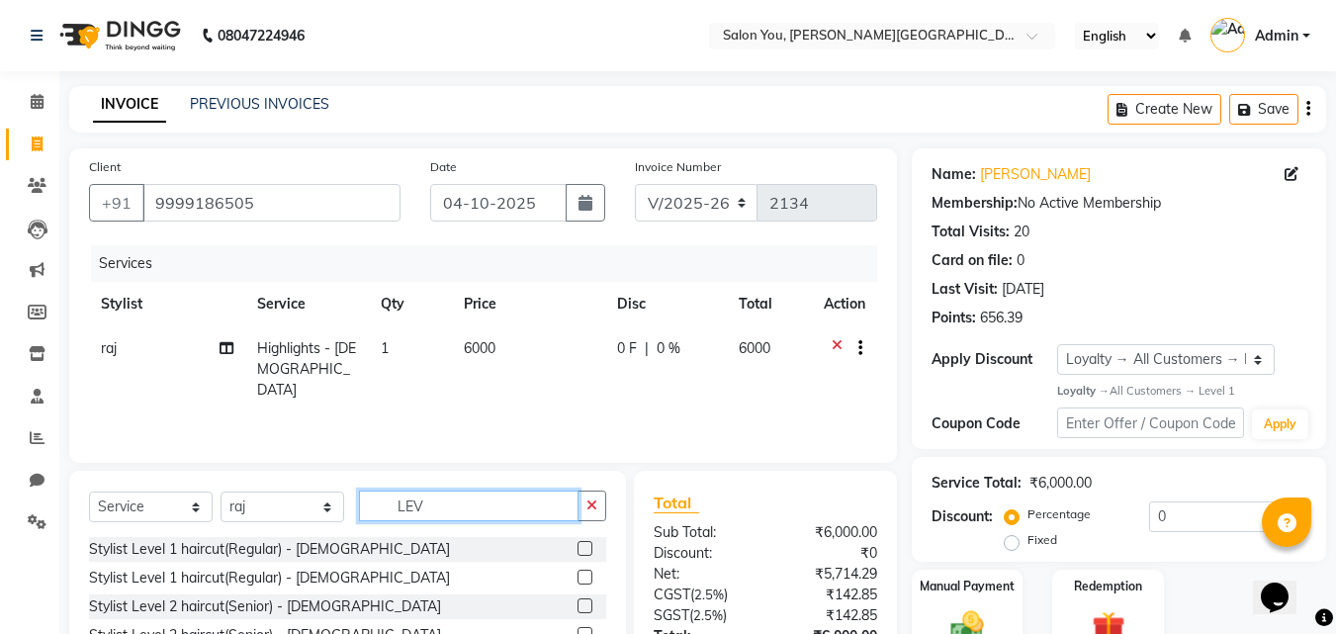
type input "LEV"
click at [583, 574] on label at bounding box center [585, 577] width 15 height 15
click at [583, 574] on input "checkbox" at bounding box center [584, 578] width 13 height 13
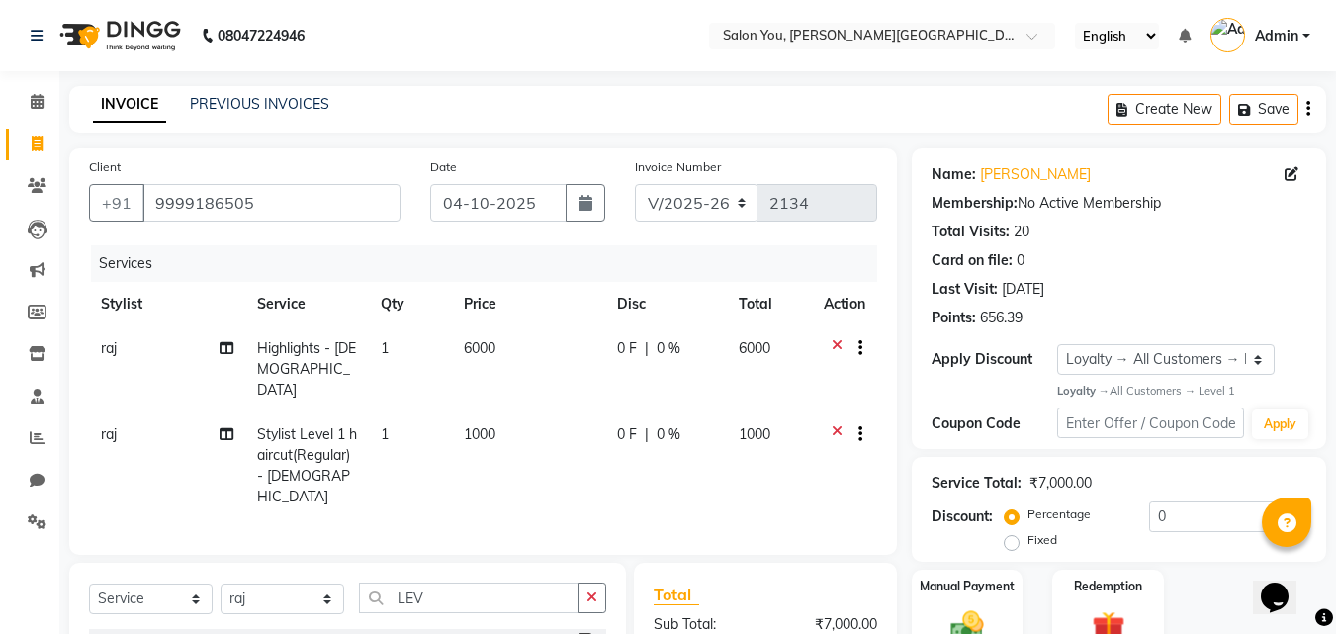
checkbox input "false"
click at [481, 425] on span "1000" at bounding box center [480, 434] width 32 height 18
select select "37645"
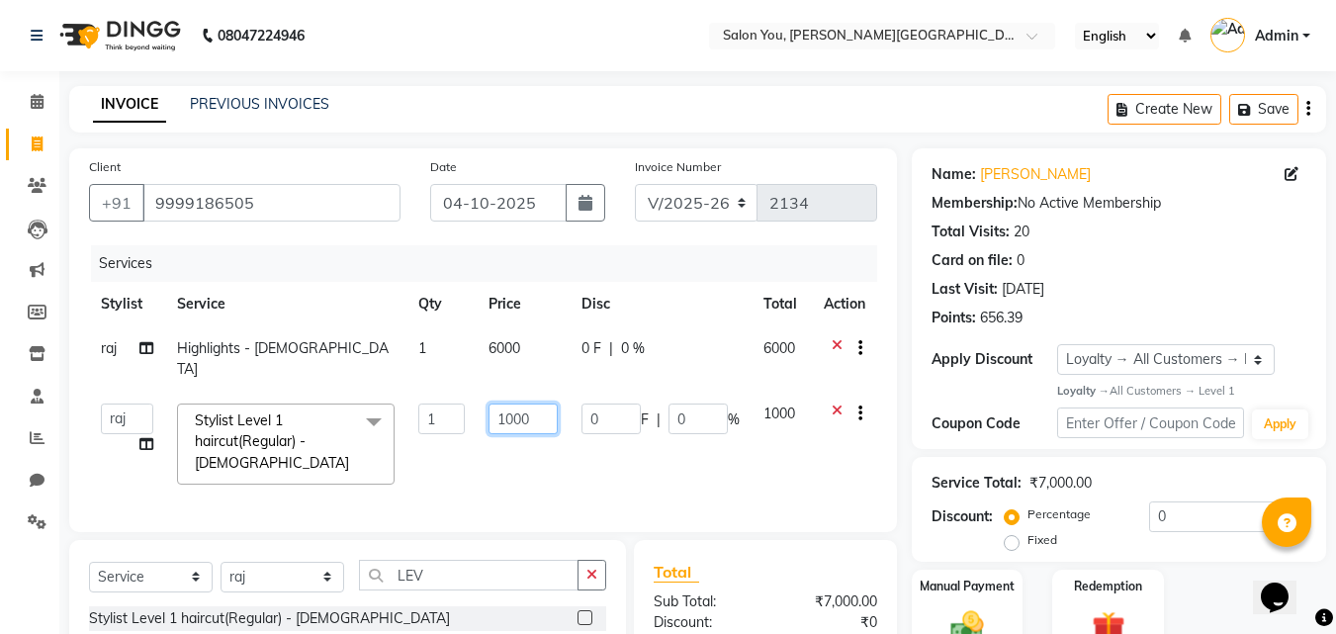
click at [536, 404] on input "1000" at bounding box center [523, 419] width 68 height 31
type input "1200"
click at [513, 454] on td "1200" at bounding box center [523, 444] width 92 height 105
select select "37645"
